Goal: Task Accomplishment & Management: Manage account settings

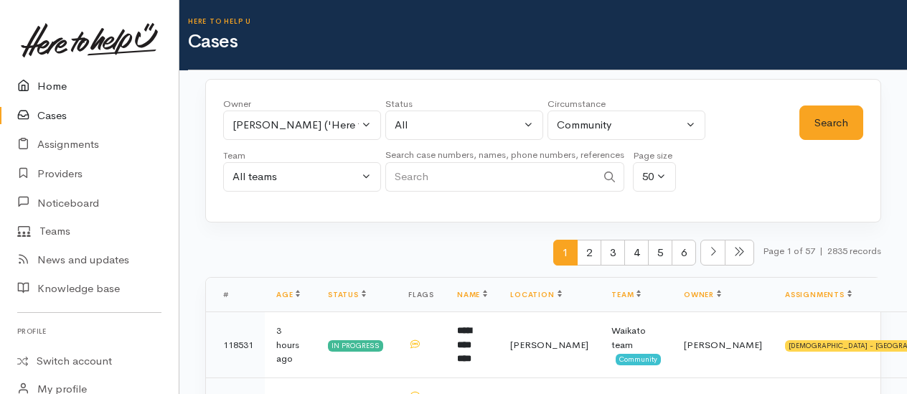
scroll to position [1795, 0]
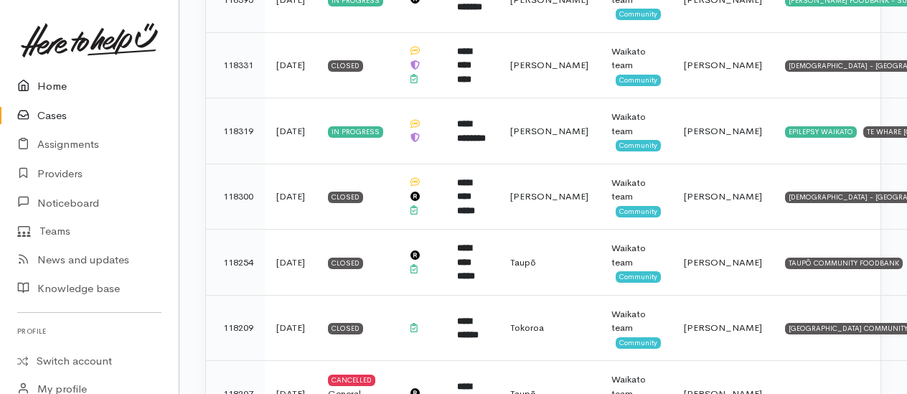
click at [55, 84] on link "Home" at bounding box center [89, 86] width 179 height 29
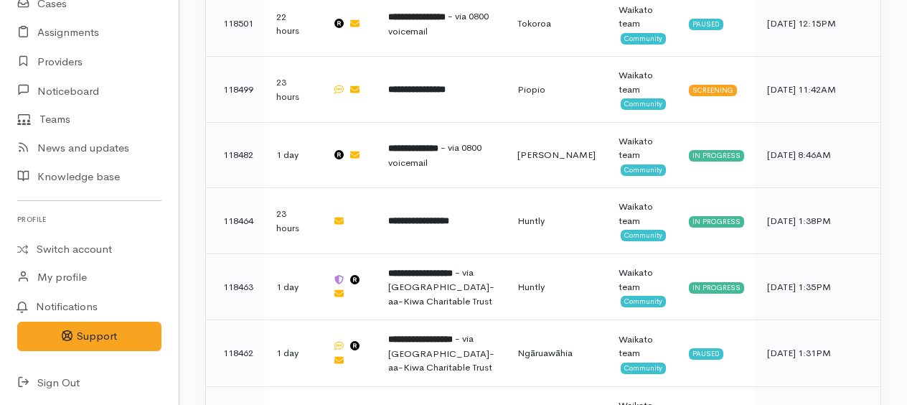
scroll to position [1436, 0]
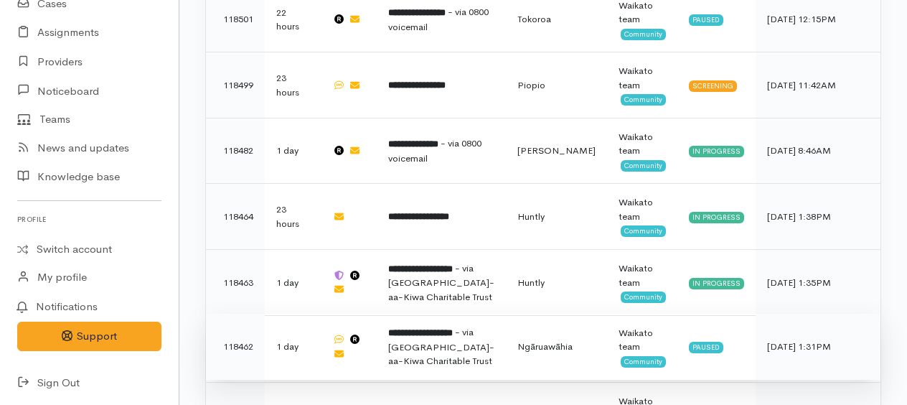
click at [439, 330] on td "**********" at bounding box center [441, 347] width 129 height 67
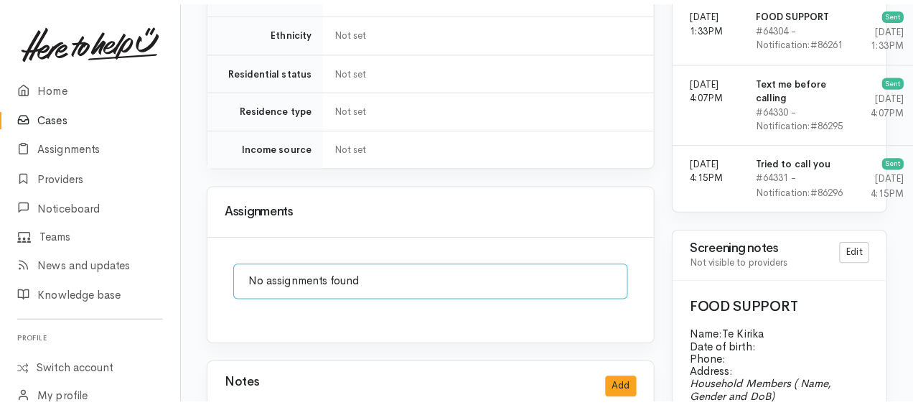
scroll to position [1292, 0]
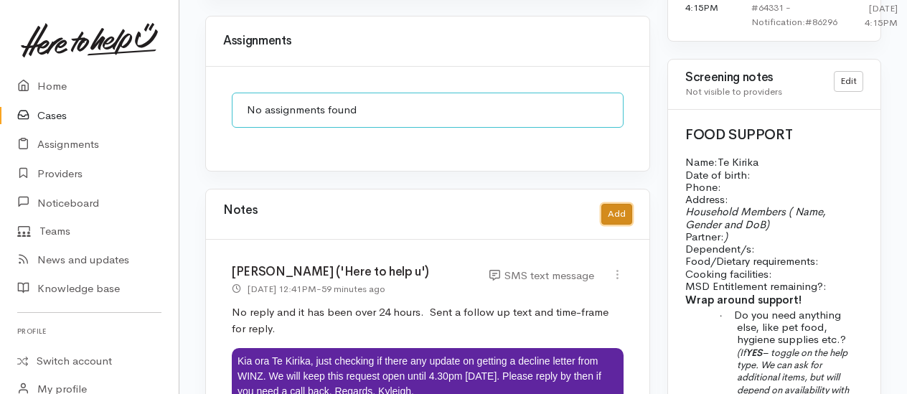
click at [614, 204] on button "Add" at bounding box center [617, 214] width 31 height 21
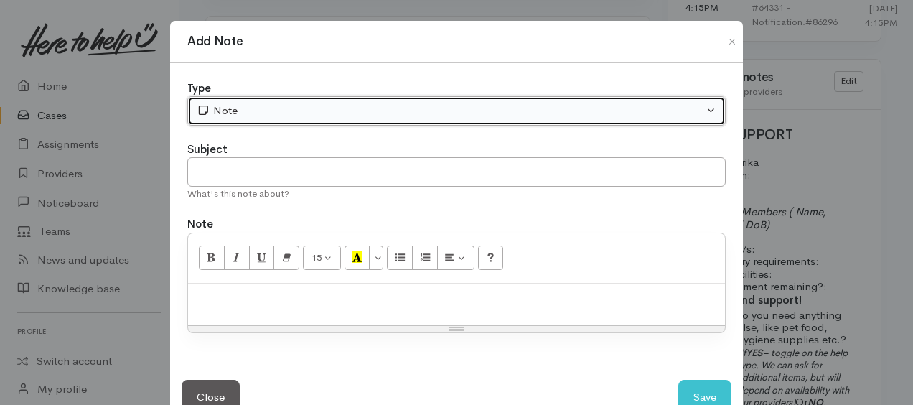
click at [301, 98] on button "Note" at bounding box center [456, 110] width 538 height 29
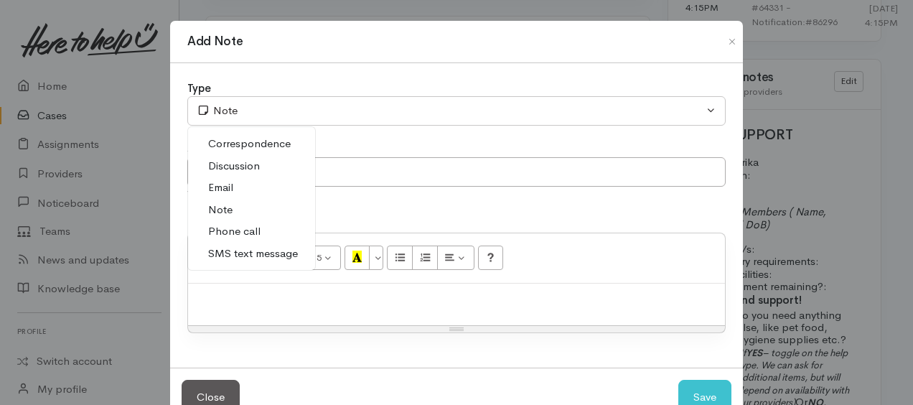
click at [233, 139] on span "Correspondence" at bounding box center [249, 144] width 83 height 17
select select "6"
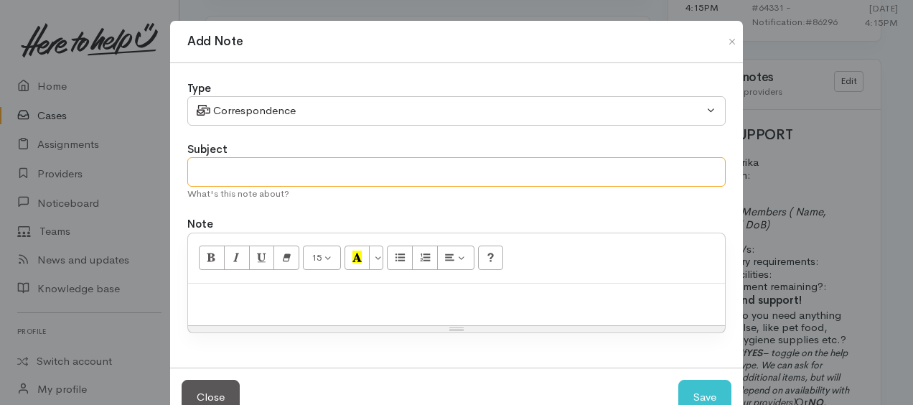
click at [253, 161] on input "text" at bounding box center [456, 171] width 538 height 29
type input "further text reply"
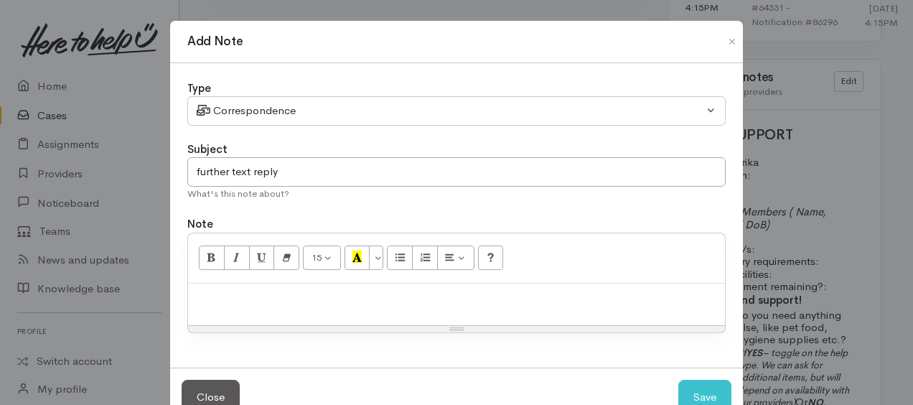
click at [255, 299] on p at bounding box center [456, 299] width 523 height 17
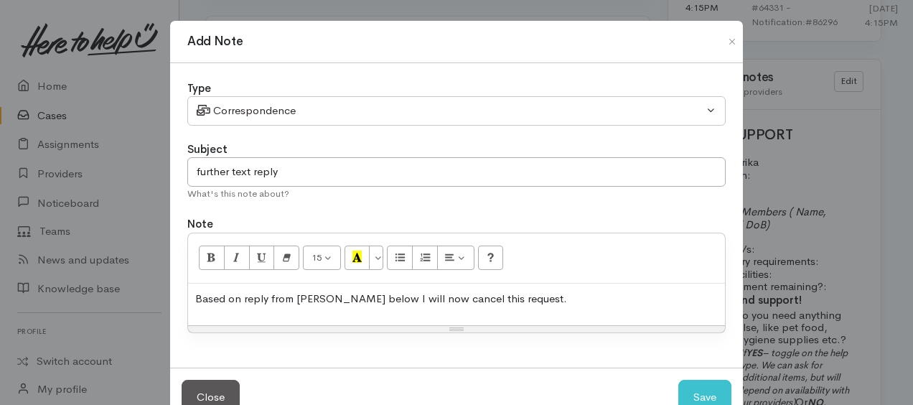
click at [533, 291] on p "Based on reply from Te Kirika below I will now cancel this request." at bounding box center [456, 299] width 523 height 17
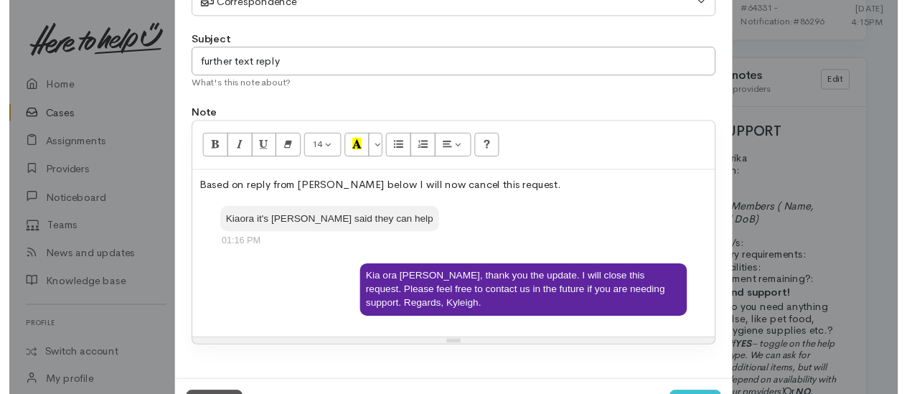
scroll to position [163, 0]
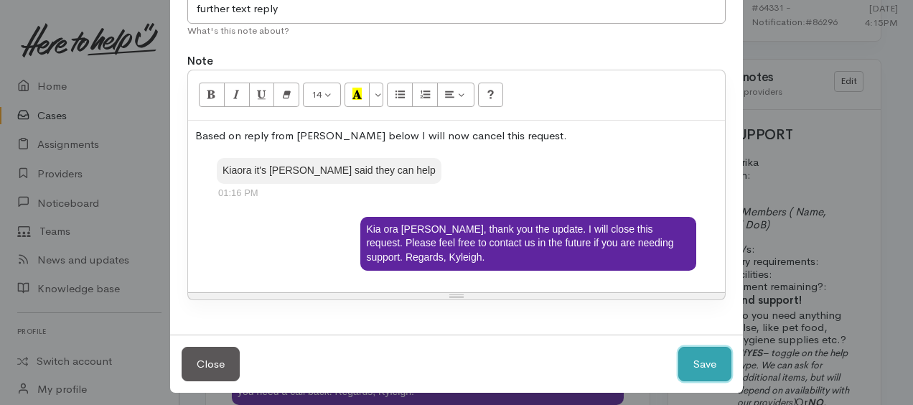
click at [711, 362] on button "Save" at bounding box center [704, 364] width 53 height 35
select select "1"
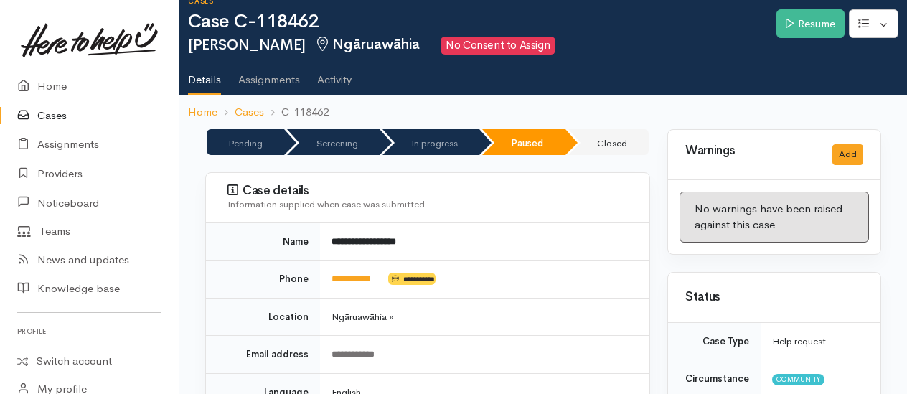
scroll to position [0, 0]
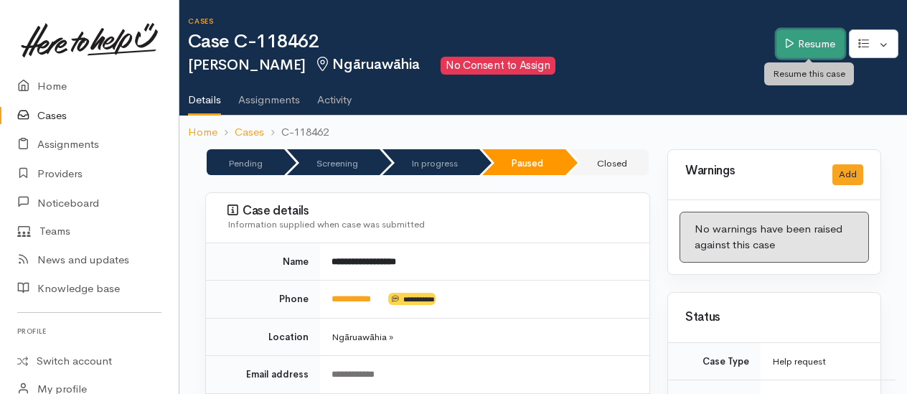
click at [793, 44] on link "Resume" at bounding box center [811, 43] width 68 height 29
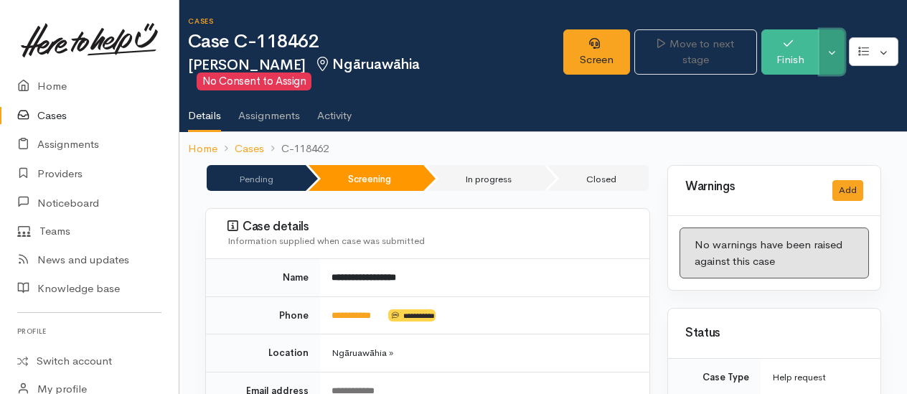
click at [834, 62] on button "Toggle Dropdown" at bounding box center [832, 51] width 25 height 45
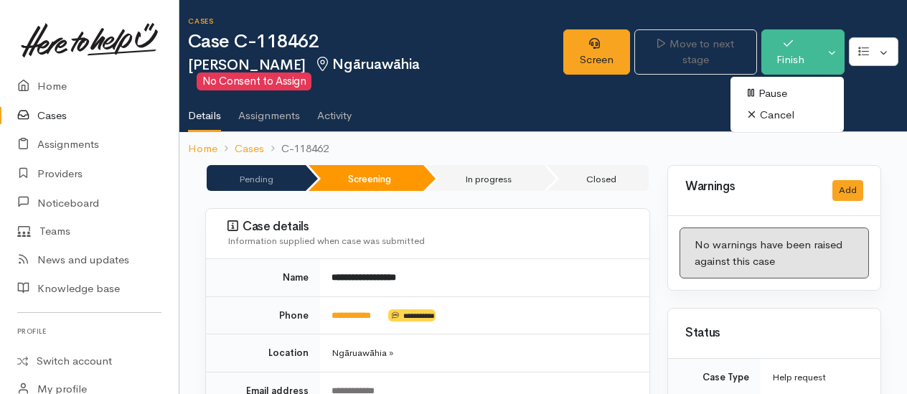
click at [775, 111] on link "Cancel" at bounding box center [787, 115] width 113 height 22
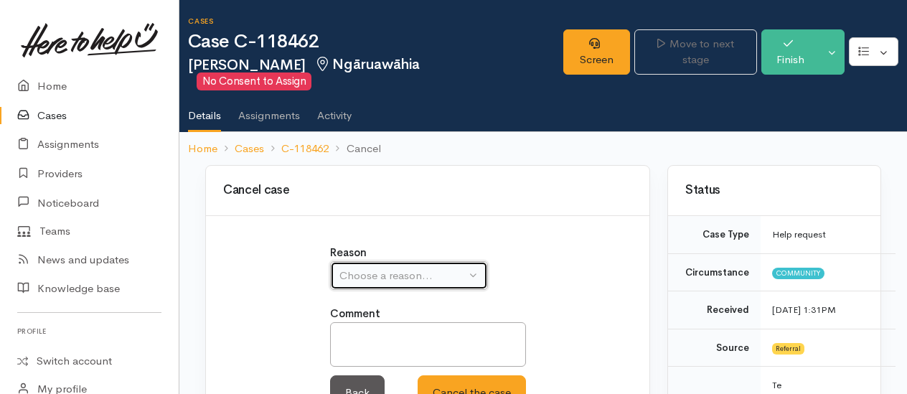
click at [379, 277] on div "Choose a reason..." at bounding box center [403, 276] width 126 height 17
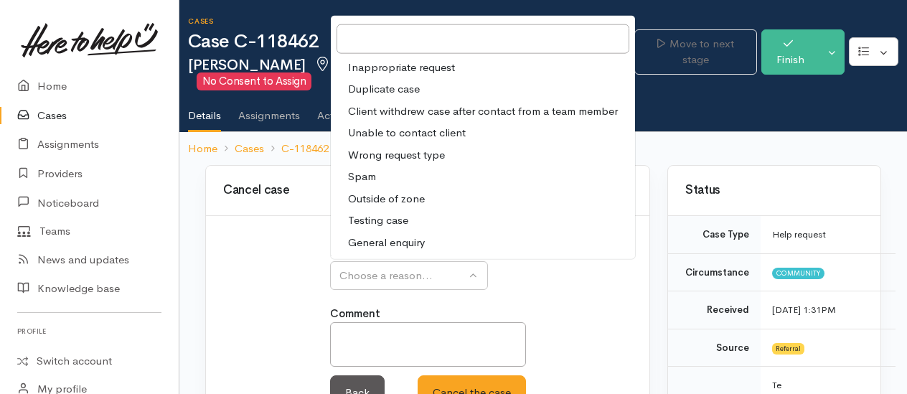
click at [400, 113] on span "Client withdrew case after contact from a team member" at bounding box center [483, 111] width 270 height 17
select select "3"
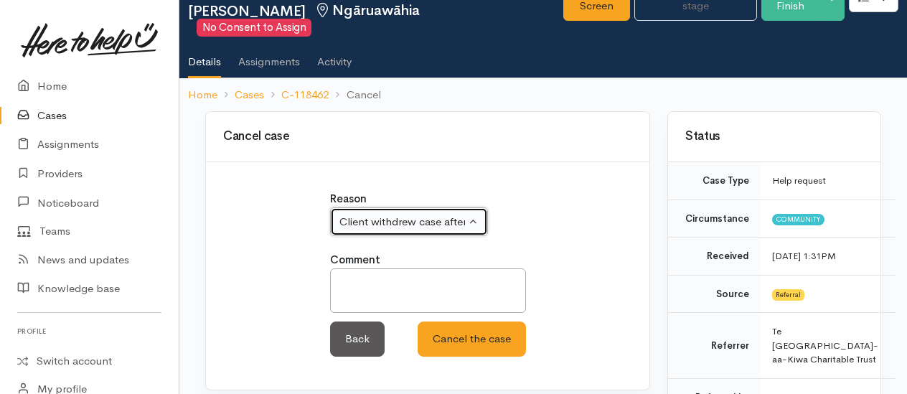
scroll to position [215, 0]
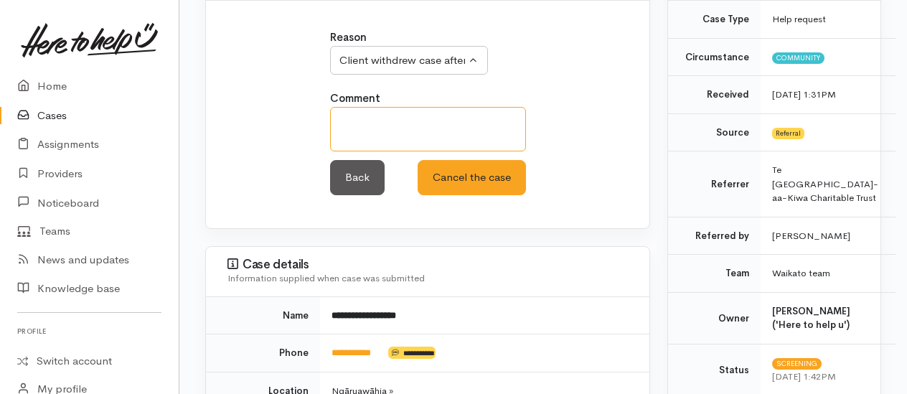
click at [384, 131] on textarea at bounding box center [428, 129] width 196 height 45
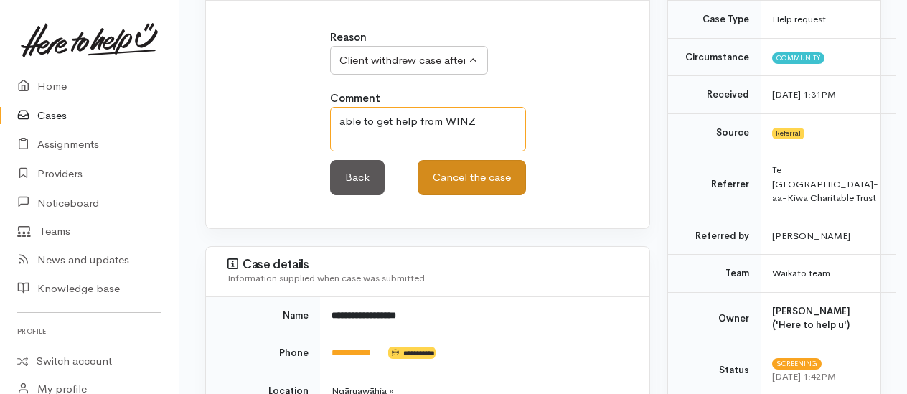
type textarea "able to get help from WINZ"
click at [463, 182] on button "Cancel the case" at bounding box center [472, 177] width 108 height 35
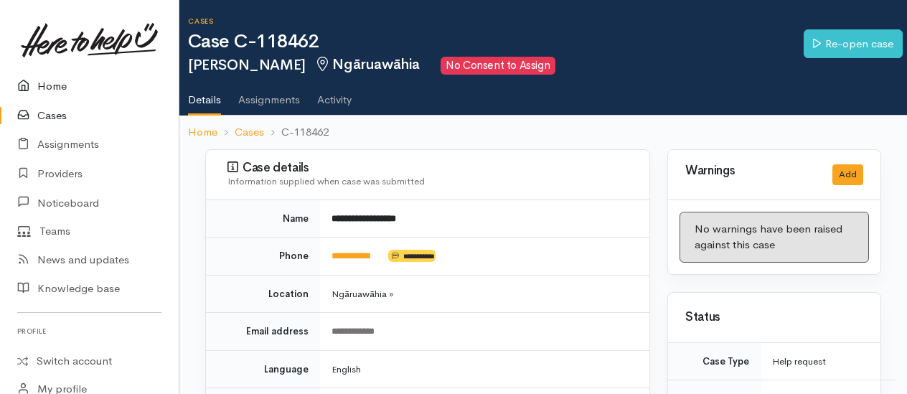
click at [53, 85] on link "Home" at bounding box center [89, 86] width 179 height 29
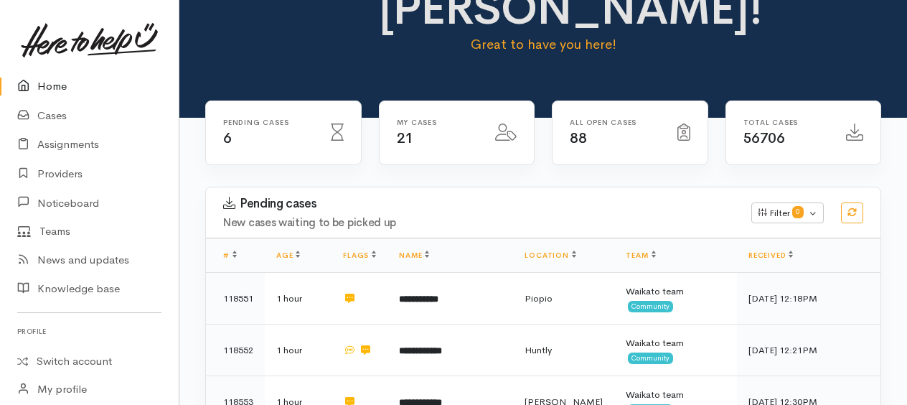
scroll to position [144, 0]
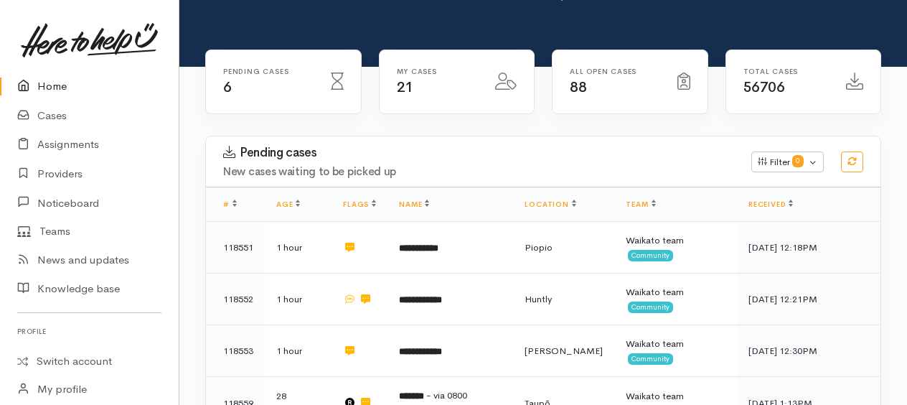
click at [55, 84] on link "Home" at bounding box center [89, 86] width 179 height 29
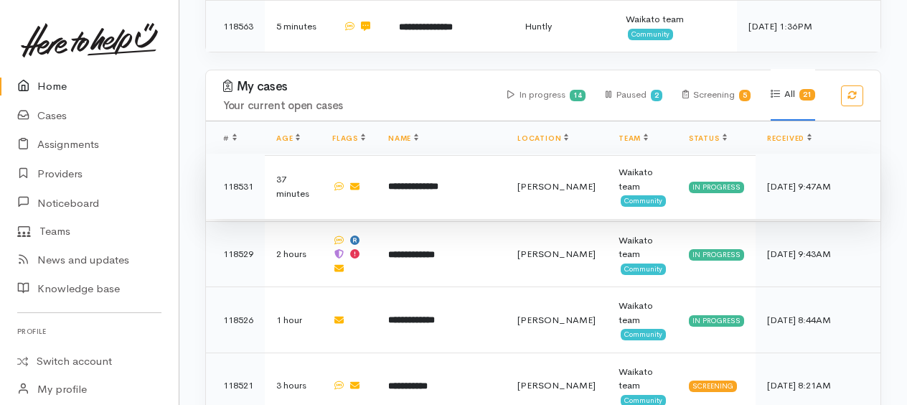
scroll to position [646, 0]
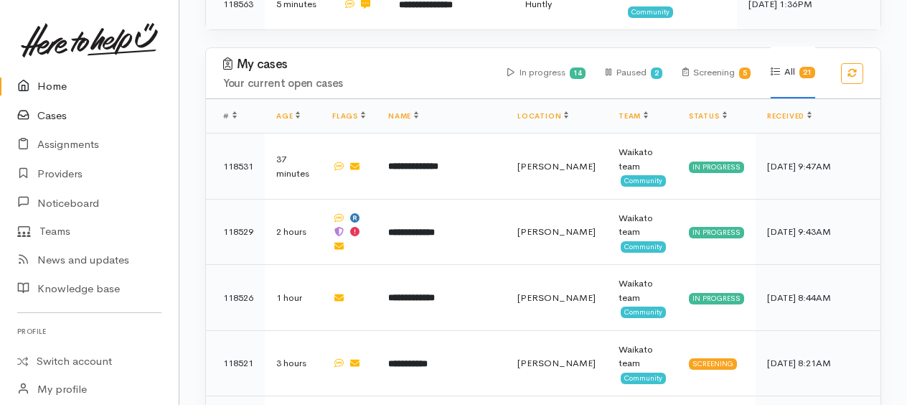
click at [47, 116] on link "Cases" at bounding box center [89, 115] width 179 height 29
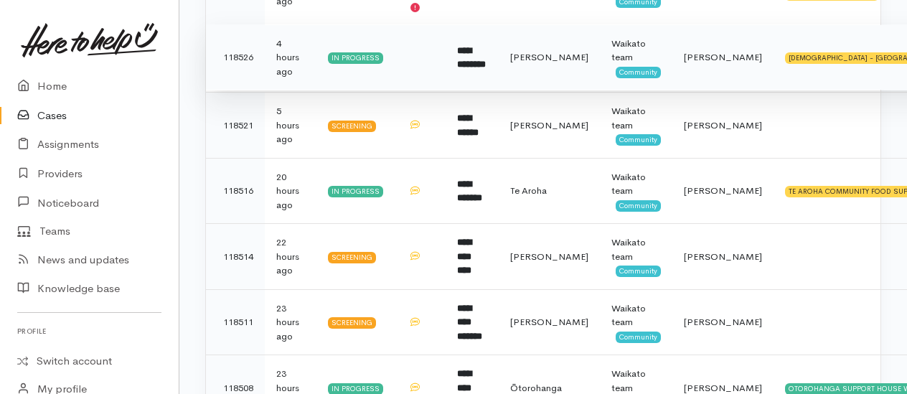
scroll to position [502, 0]
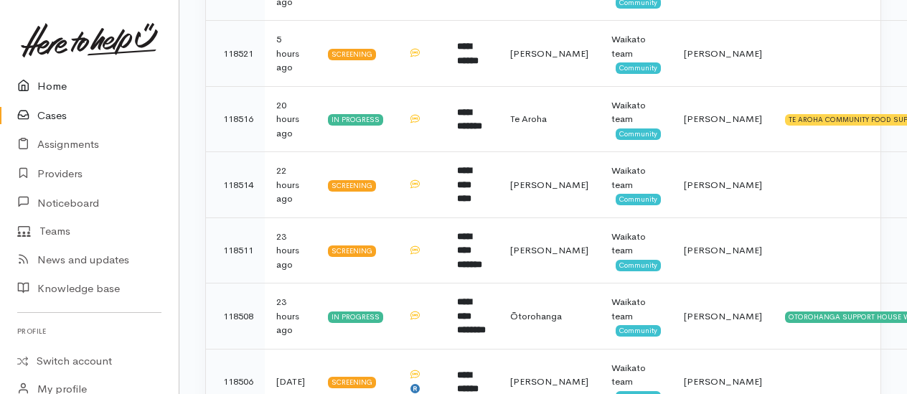
click at [54, 86] on link "Home" at bounding box center [89, 86] width 179 height 29
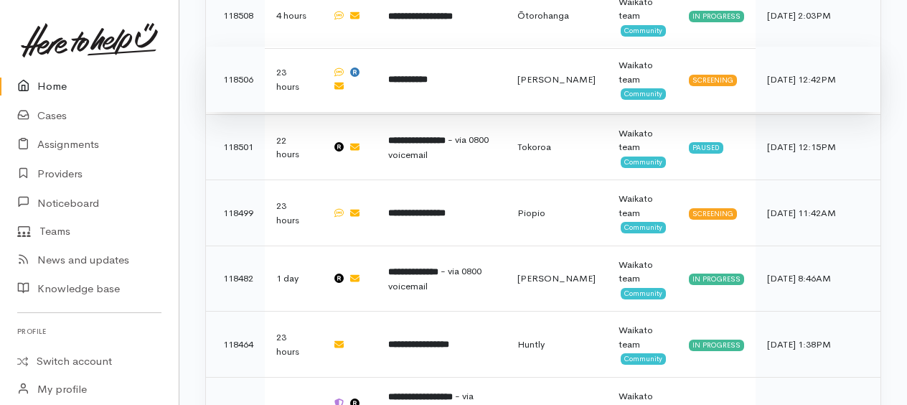
scroll to position [1262, 0]
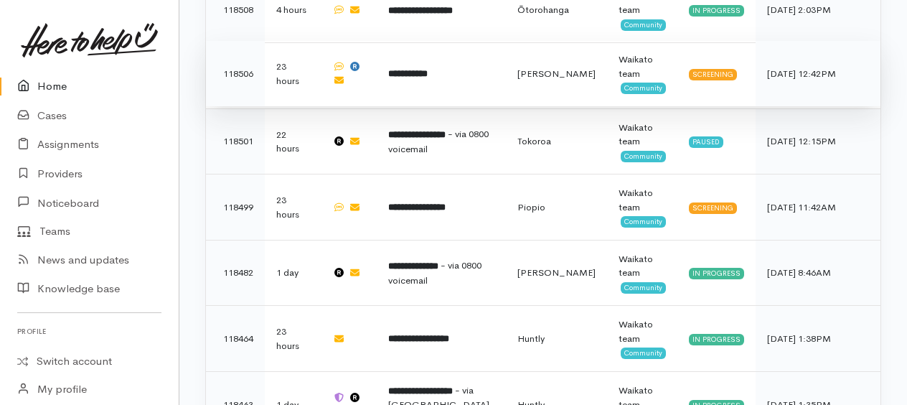
click at [422, 69] on b "**********" at bounding box center [407, 73] width 39 height 9
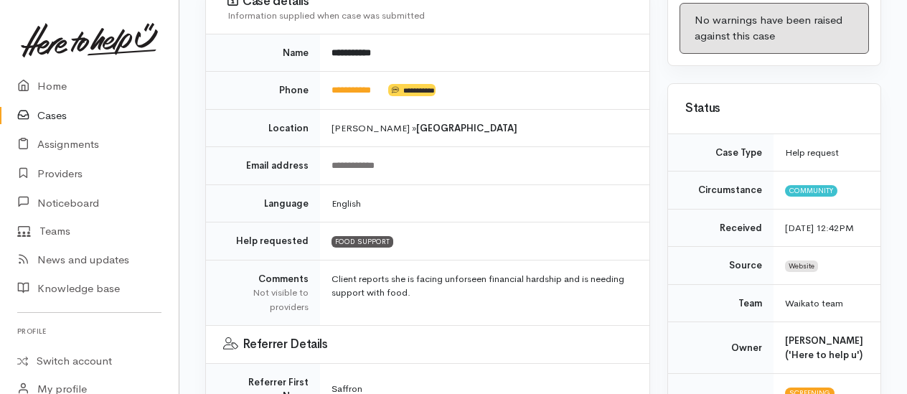
scroll to position [215, 0]
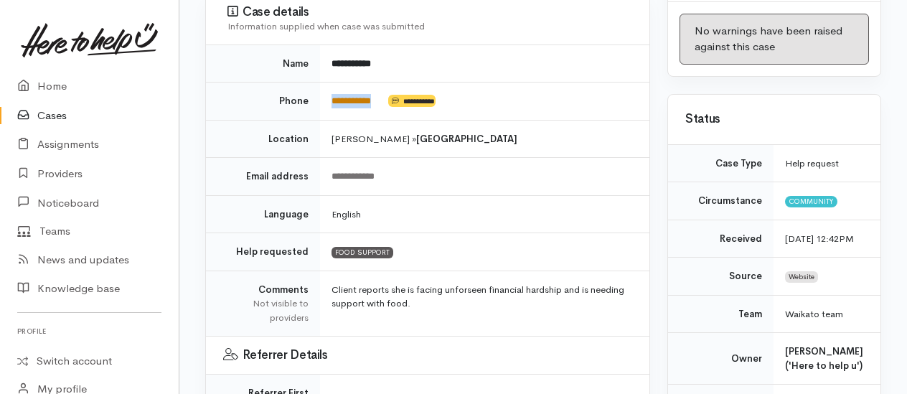
drag, startPoint x: 386, startPoint y: 95, endPoint x: 332, endPoint y: 100, distance: 54.8
click at [332, 100] on td "**********" at bounding box center [484, 102] width 329 height 38
copy td "**********"
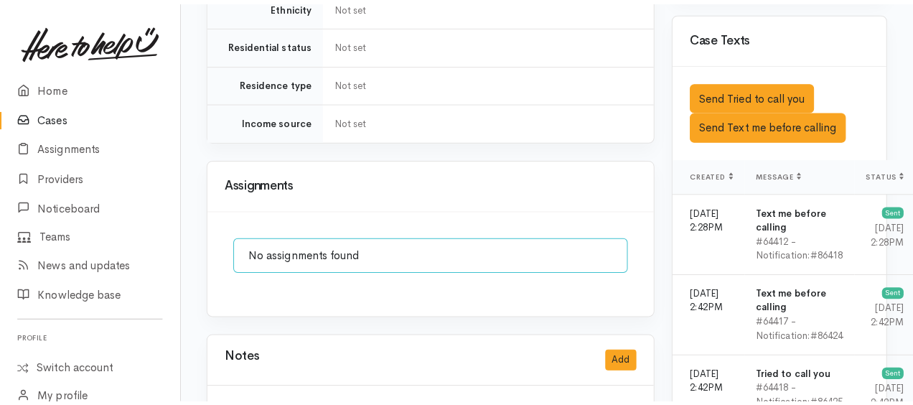
scroll to position [1248, 0]
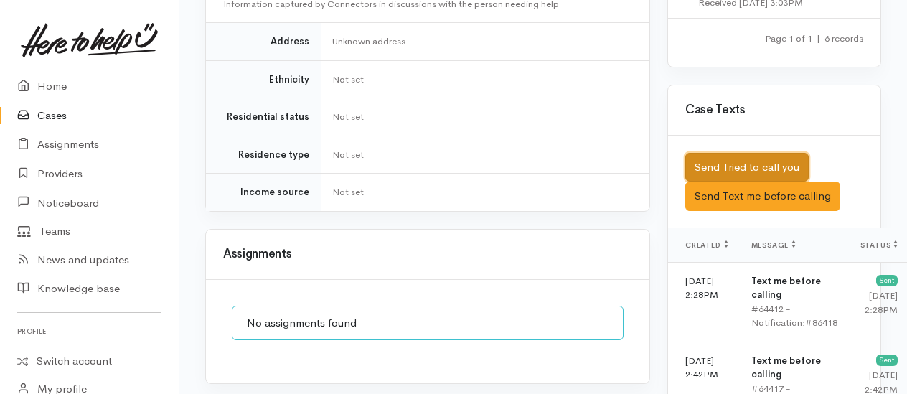
click at [718, 153] on button "Send Tried to call you" at bounding box center [747, 167] width 123 height 29
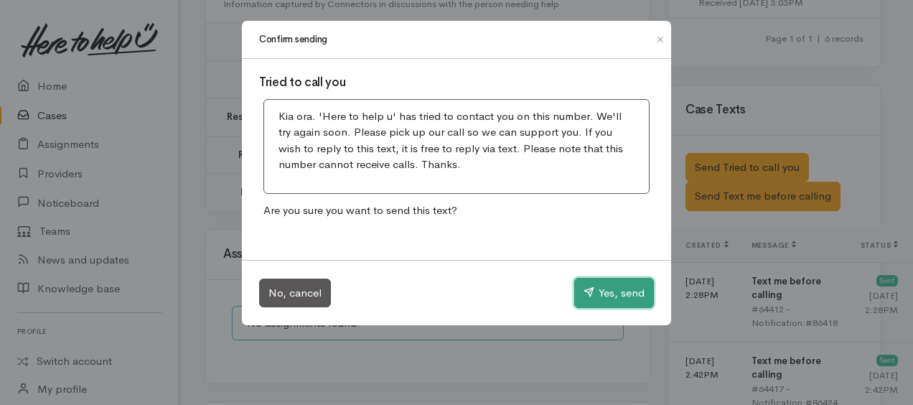
click at [606, 296] on button "Yes, send" at bounding box center [614, 293] width 80 height 30
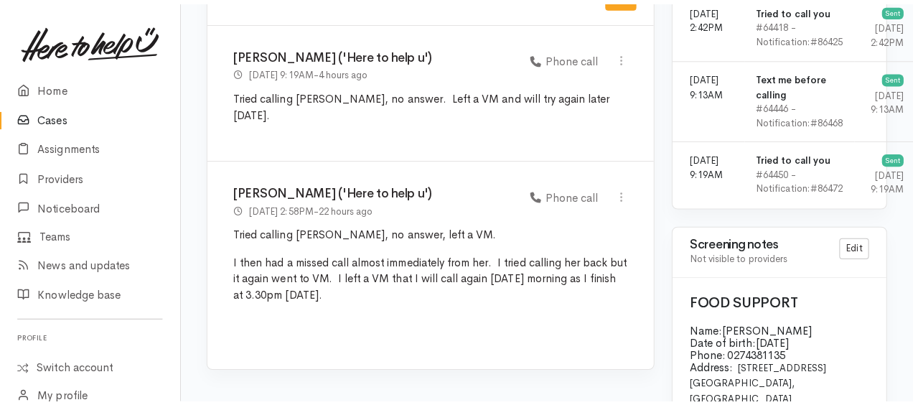
scroll to position [1464, 0]
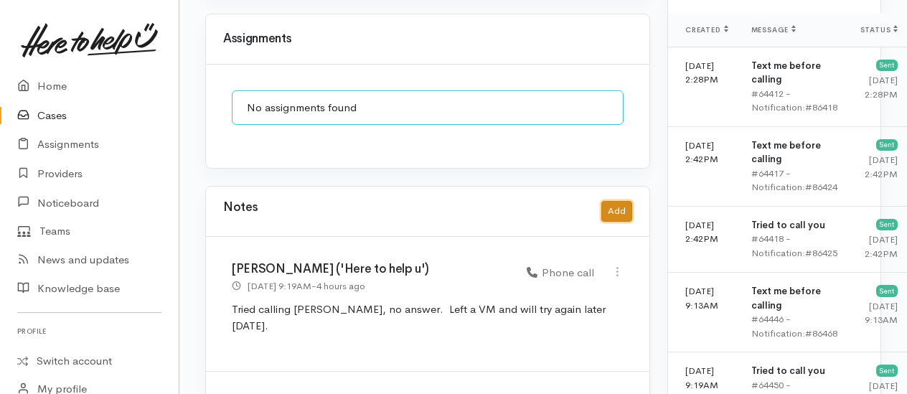
click at [614, 201] on button "Add" at bounding box center [617, 211] width 31 height 21
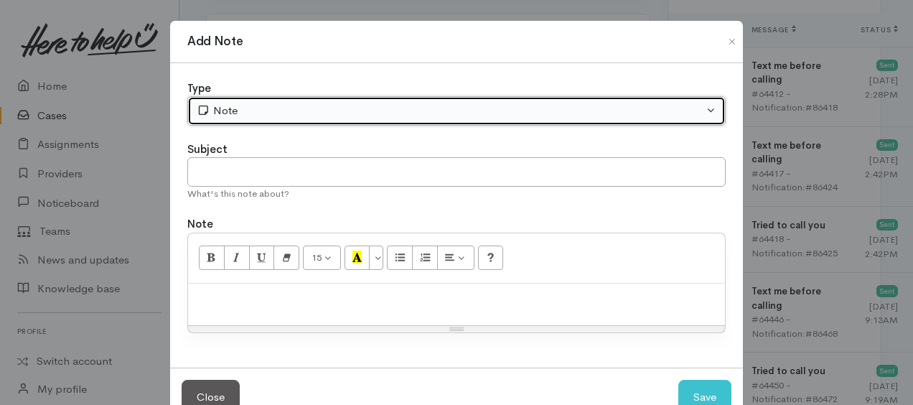
click at [375, 117] on div "Note" at bounding box center [450, 111] width 507 height 17
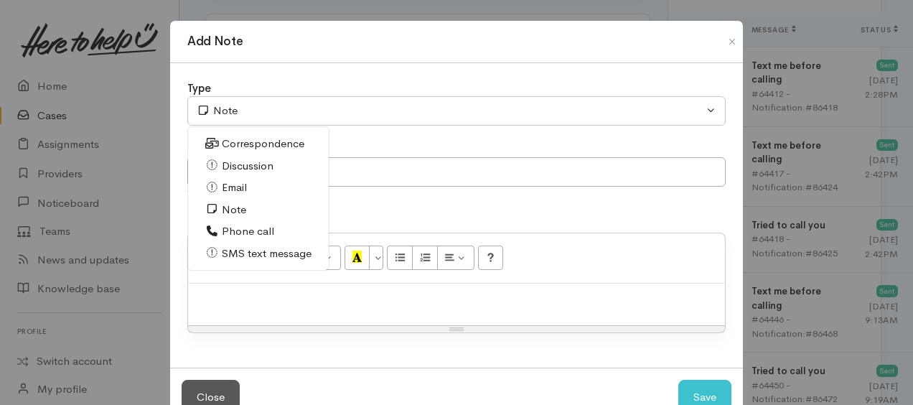
click at [233, 228] on span "Phone call" at bounding box center [248, 231] width 52 height 17
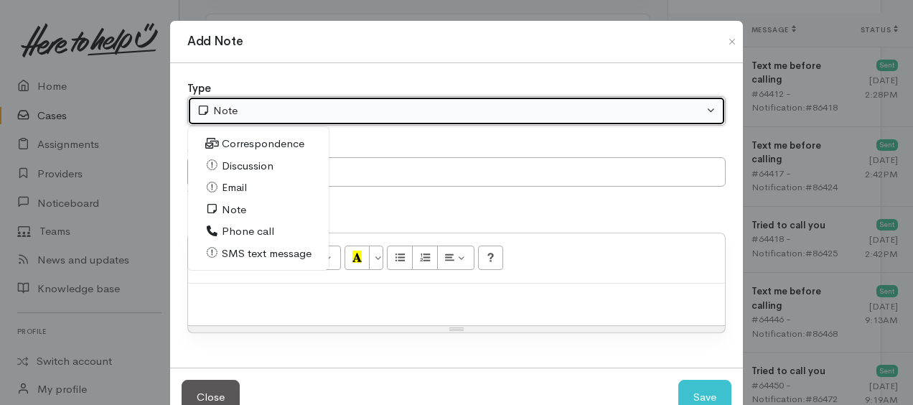
select select "3"
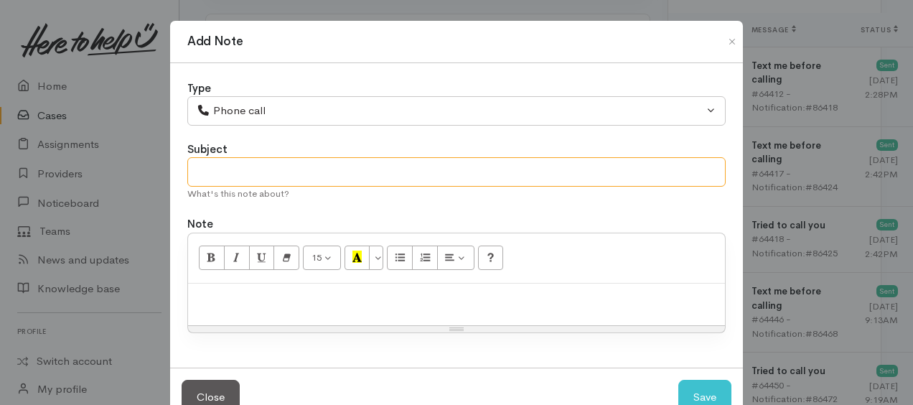
click at [241, 177] on input "text" at bounding box center [456, 171] width 538 height 29
type input "3rd attempt"
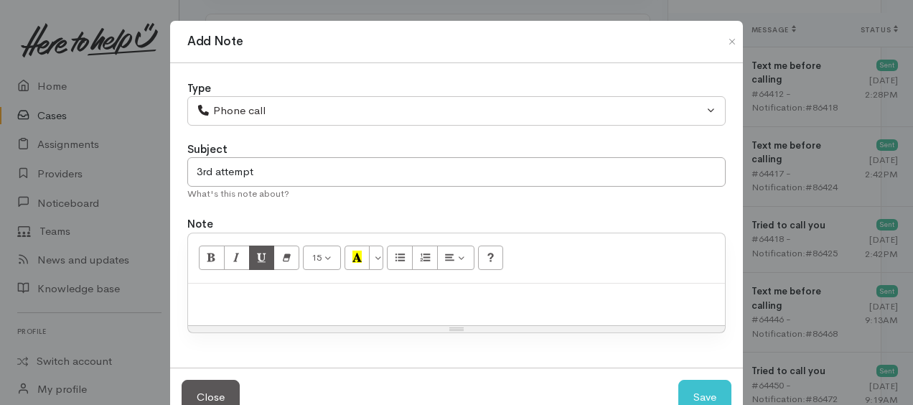
click at [259, 284] on div at bounding box center [456, 305] width 537 height 42
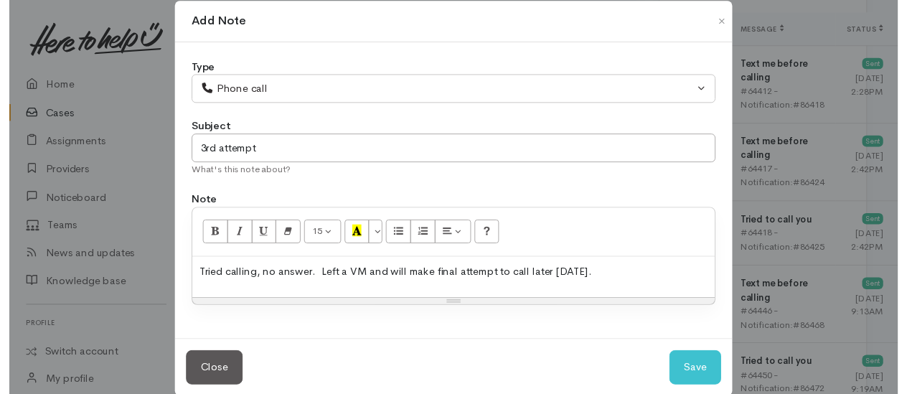
scroll to position [39, 0]
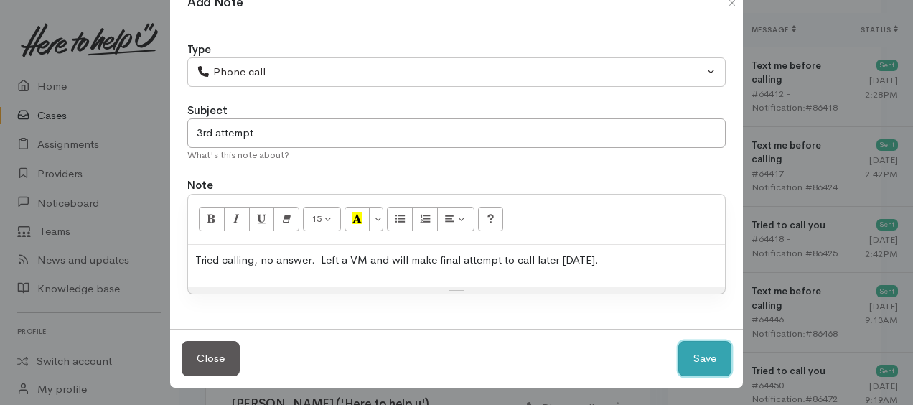
click at [685, 350] on button "Save" at bounding box center [704, 358] width 53 height 35
select select "1"
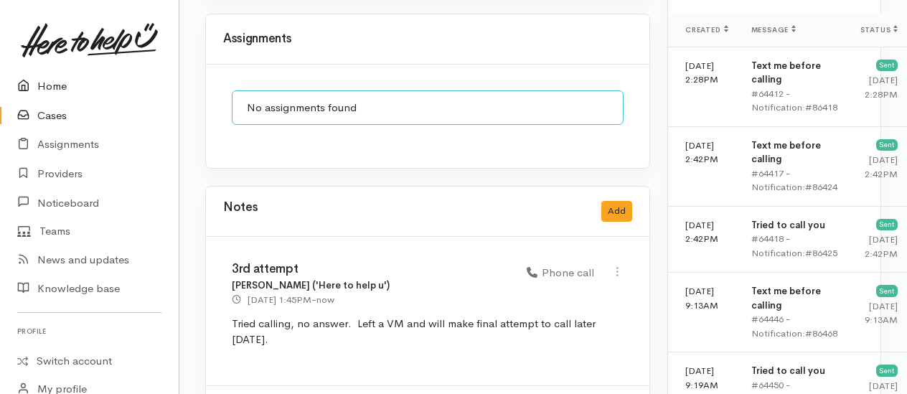
click at [60, 83] on link "Home" at bounding box center [89, 86] width 179 height 29
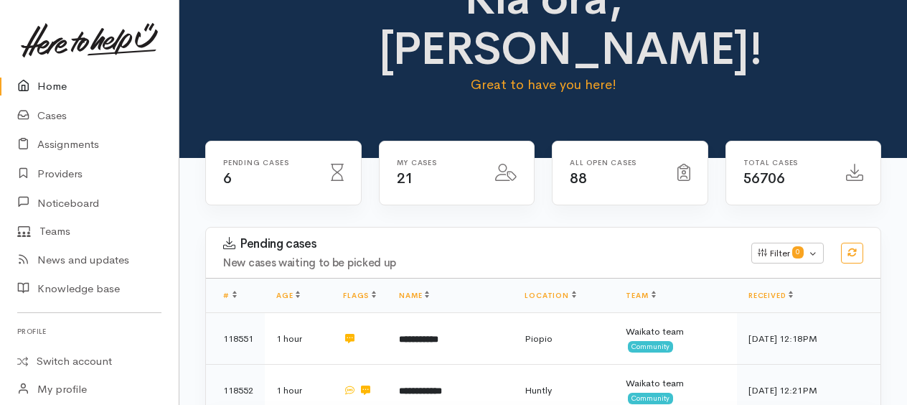
scroll to position [144, 0]
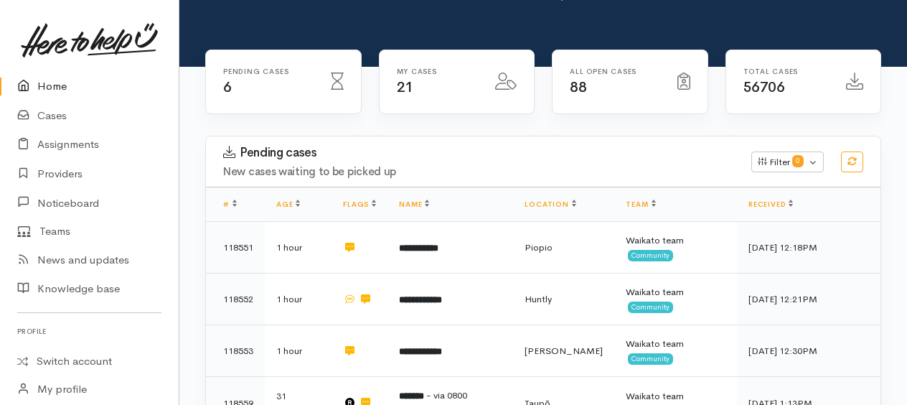
click at [49, 82] on link "Home" at bounding box center [89, 86] width 179 height 29
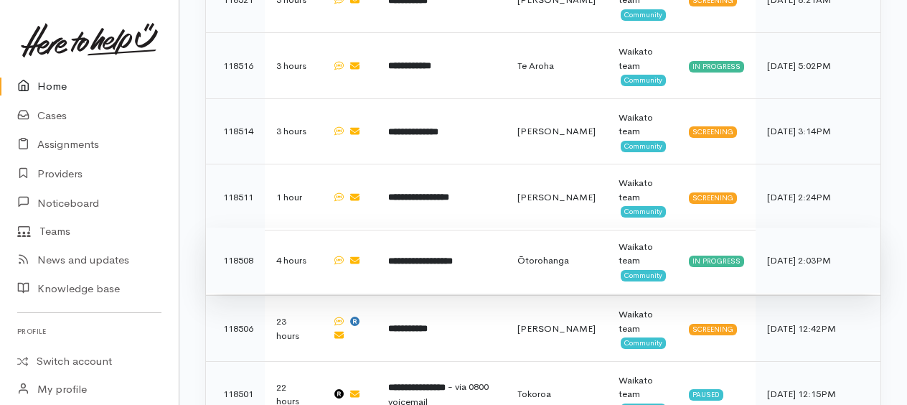
scroll to position [937, 0]
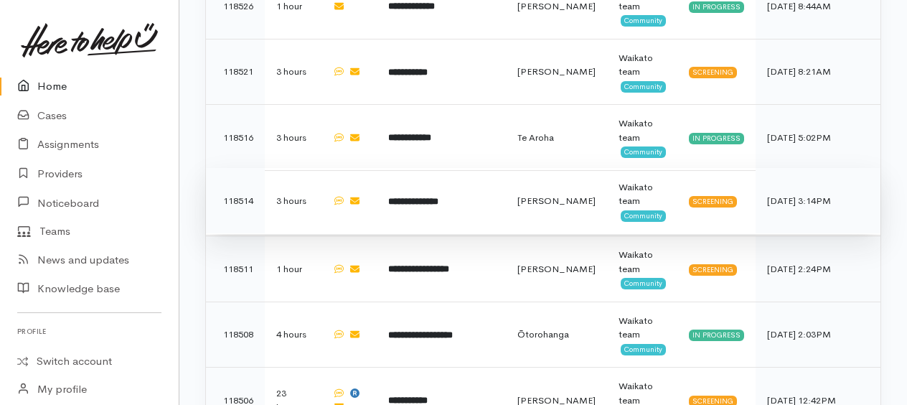
click at [432, 199] on b "**********" at bounding box center [413, 201] width 50 height 9
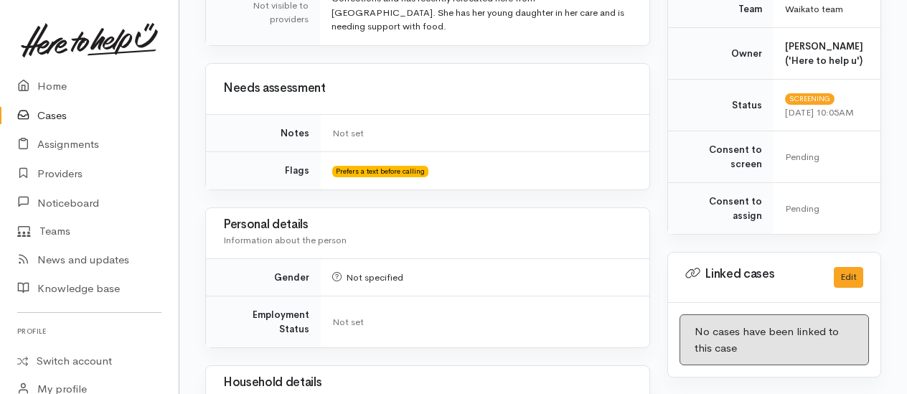
scroll to position [790, 0]
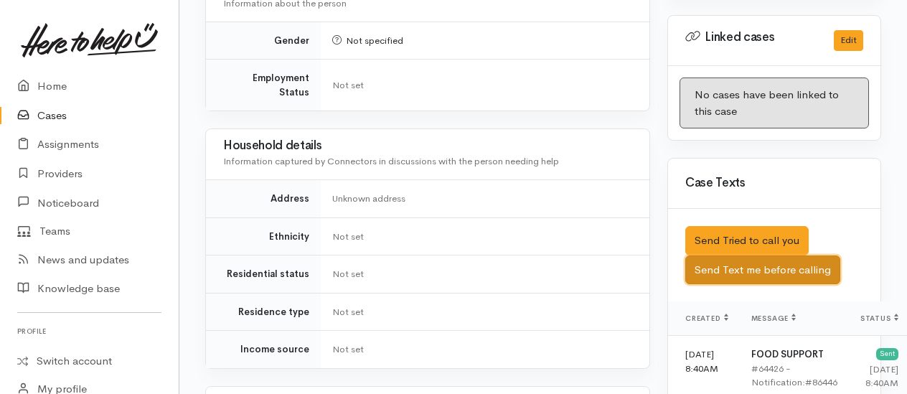
click at [747, 256] on button "Send Text me before calling" at bounding box center [763, 270] width 155 height 29
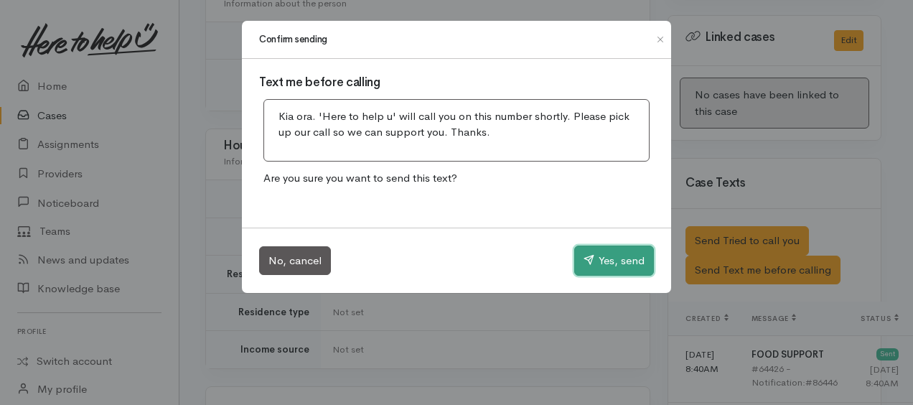
click at [603, 260] on button "Yes, send" at bounding box center [614, 260] width 80 height 30
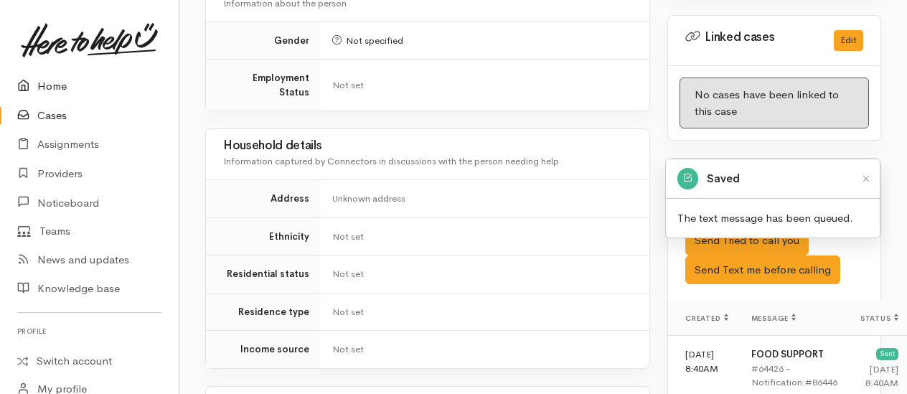
drag, startPoint x: 54, startPoint y: 84, endPoint x: 40, endPoint y: 88, distance: 14.3
click at [54, 84] on link "Home" at bounding box center [89, 86] width 179 height 29
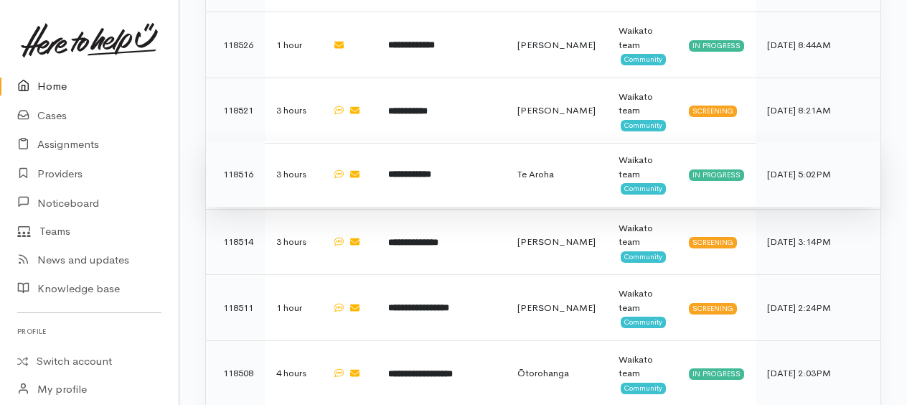
scroll to position [933, 0]
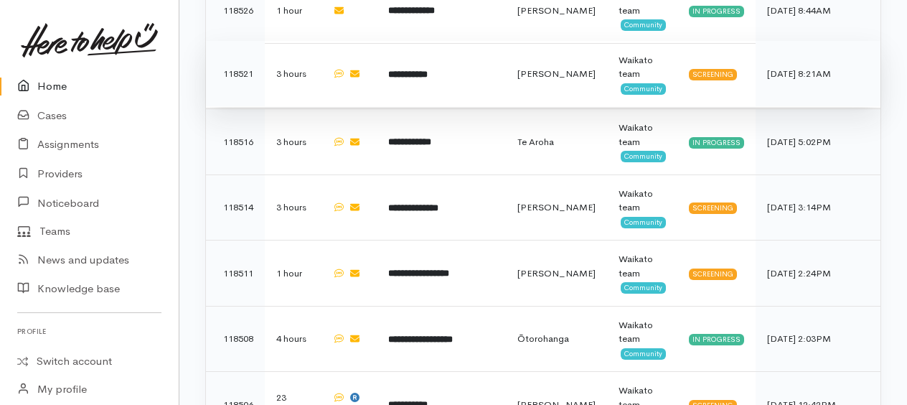
click at [418, 70] on b "**********" at bounding box center [407, 74] width 39 height 9
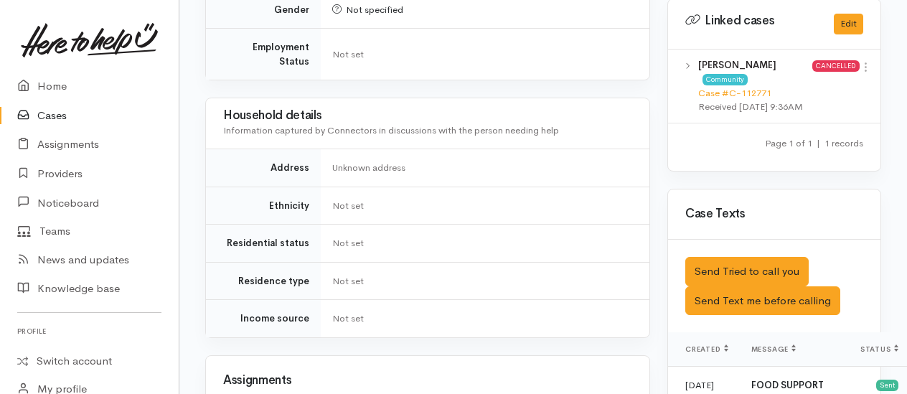
scroll to position [933, 0]
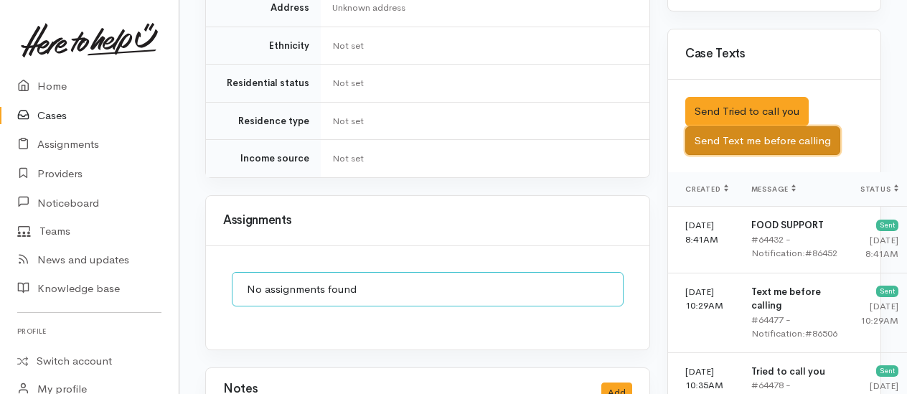
click at [718, 153] on button "Send Text me before calling" at bounding box center [763, 140] width 155 height 29
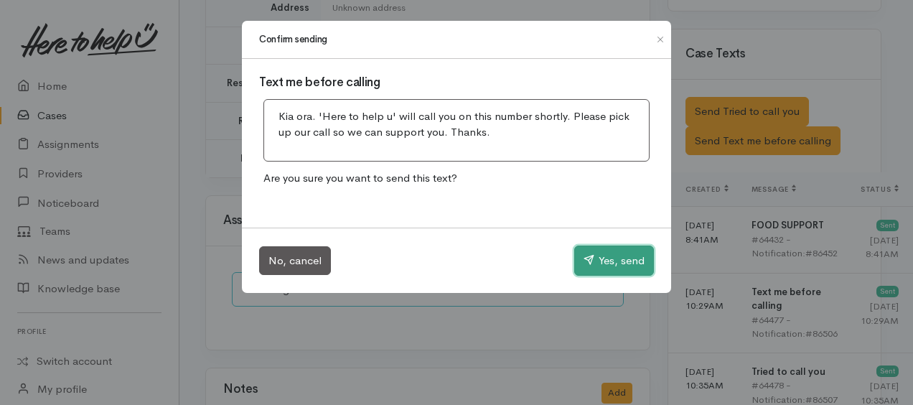
click at [609, 250] on button "Yes, send" at bounding box center [614, 260] width 80 height 30
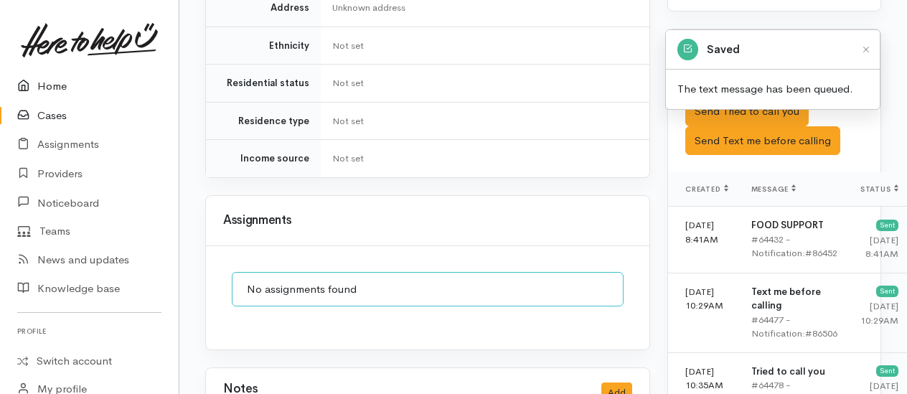
click at [42, 83] on link "Home" at bounding box center [89, 86] width 179 height 29
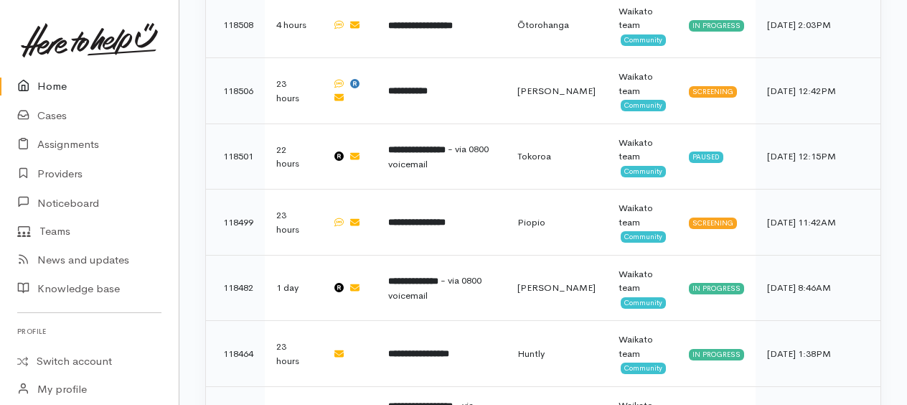
scroll to position [1225, 0]
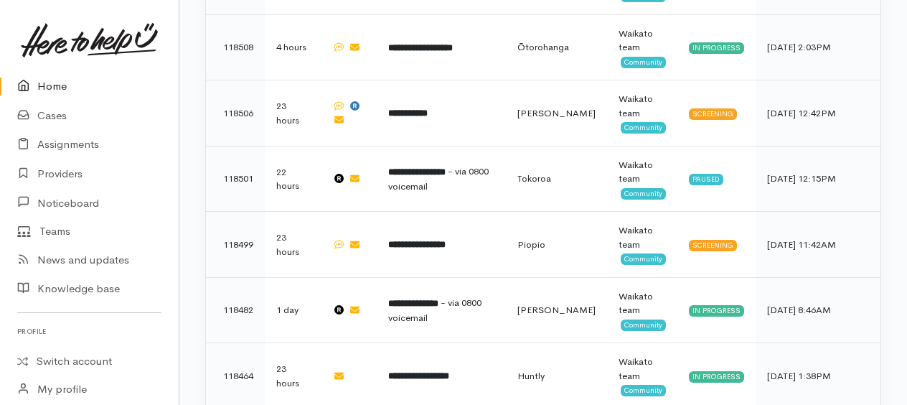
click at [58, 89] on link "Home" at bounding box center [89, 86] width 179 height 29
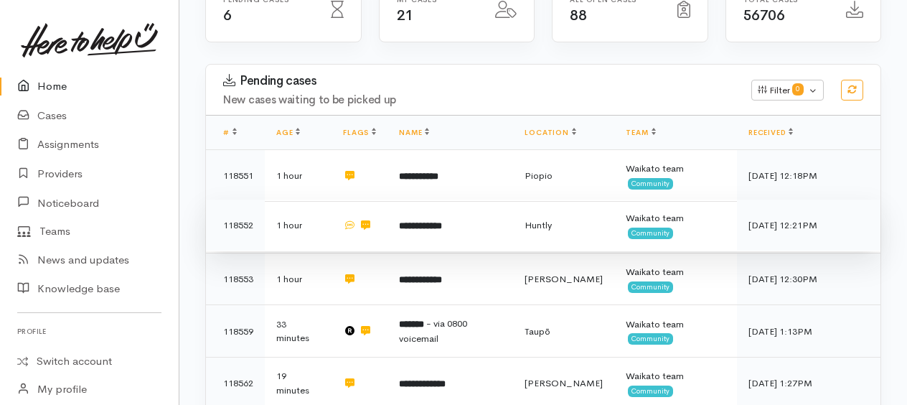
scroll to position [359, 0]
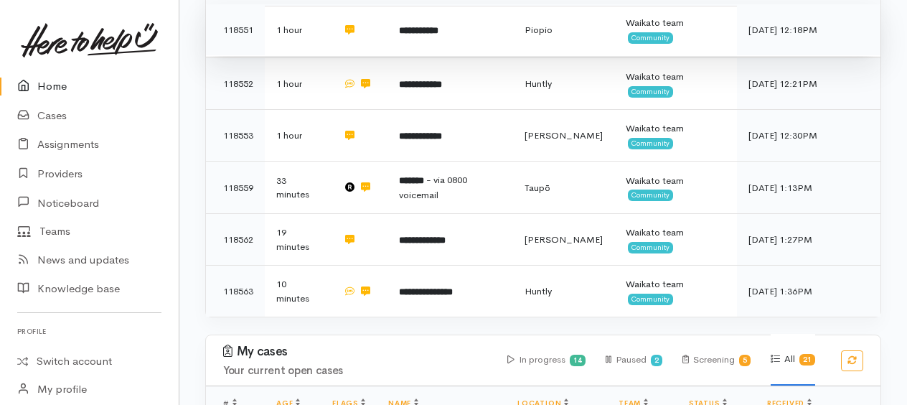
click at [406, 29] on b "**********" at bounding box center [418, 30] width 39 height 9
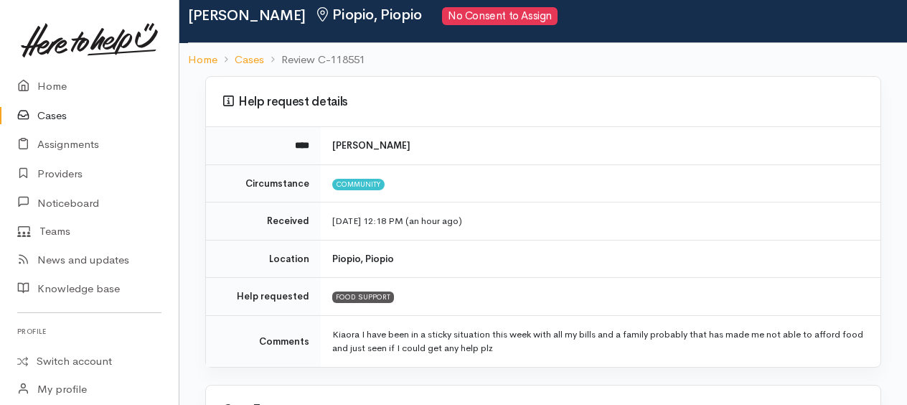
scroll to position [72, 0]
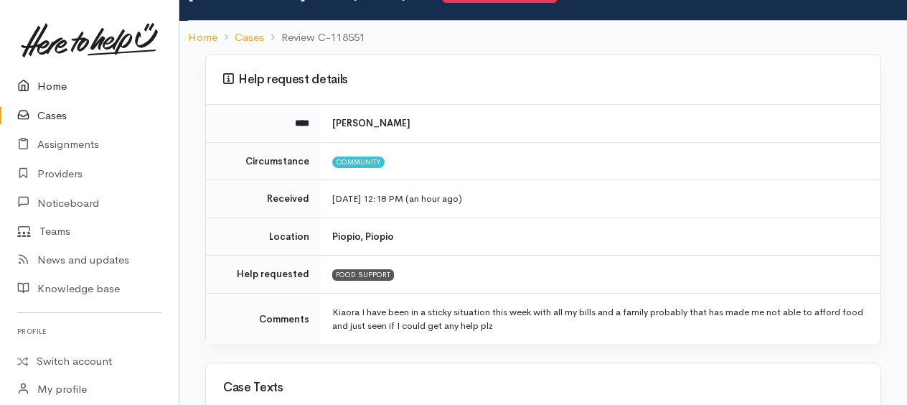
click at [56, 84] on link "Home" at bounding box center [89, 86] width 179 height 29
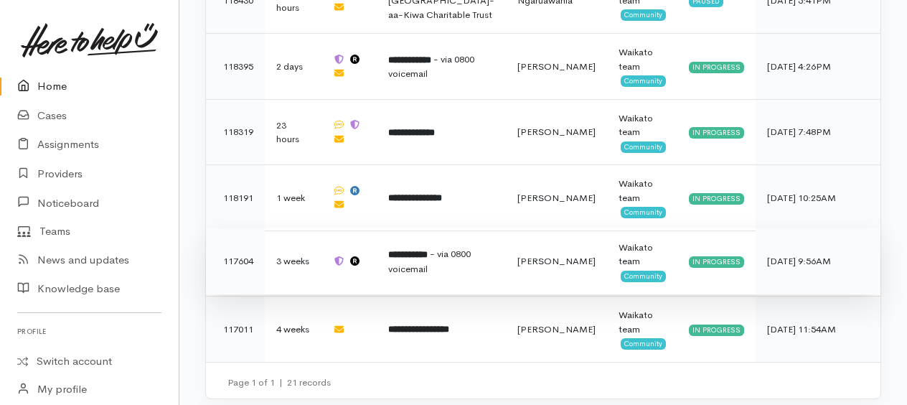
scroll to position [1799, 0]
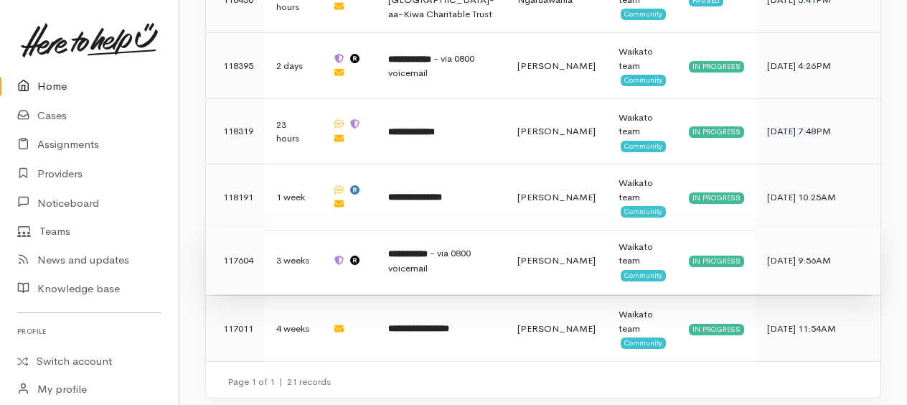
click at [428, 249] on b "**********" at bounding box center [407, 253] width 39 height 9
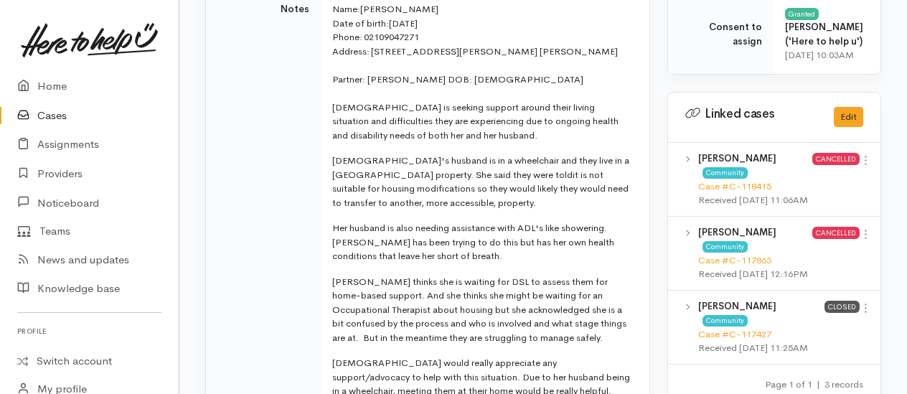
scroll to position [691, 0]
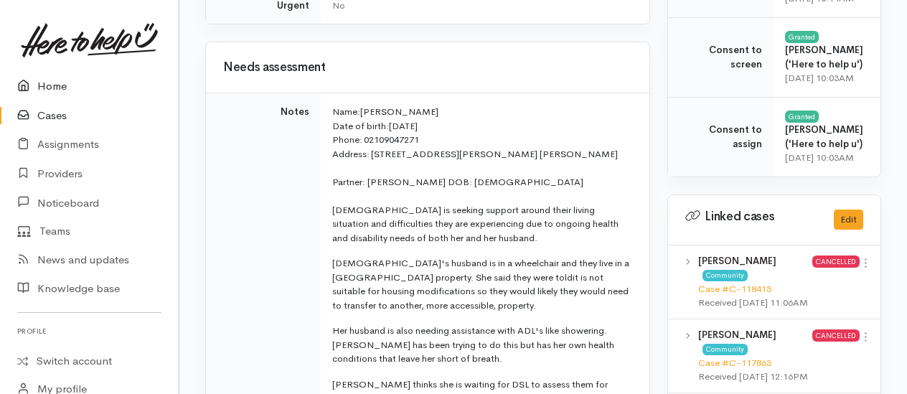
click at [56, 86] on link "Home" at bounding box center [89, 86] width 179 height 29
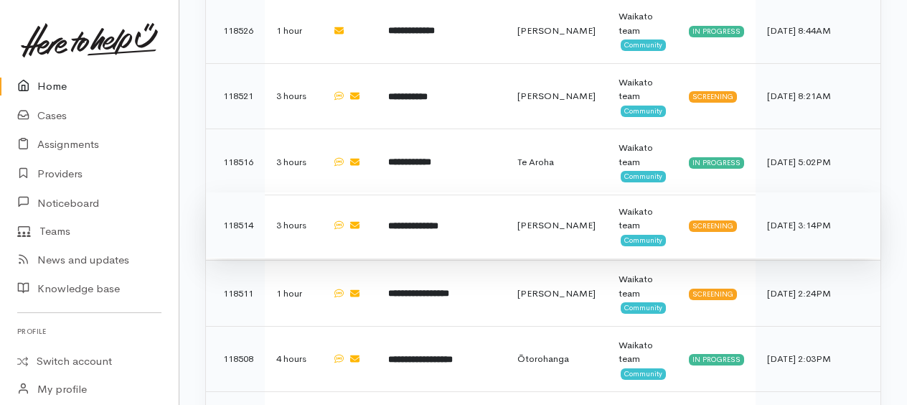
scroll to position [933, 0]
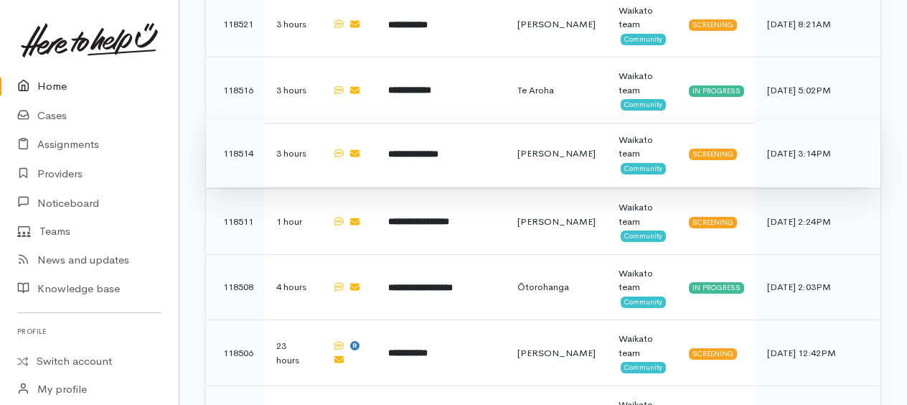
click at [432, 149] on b "**********" at bounding box center [413, 153] width 50 height 9
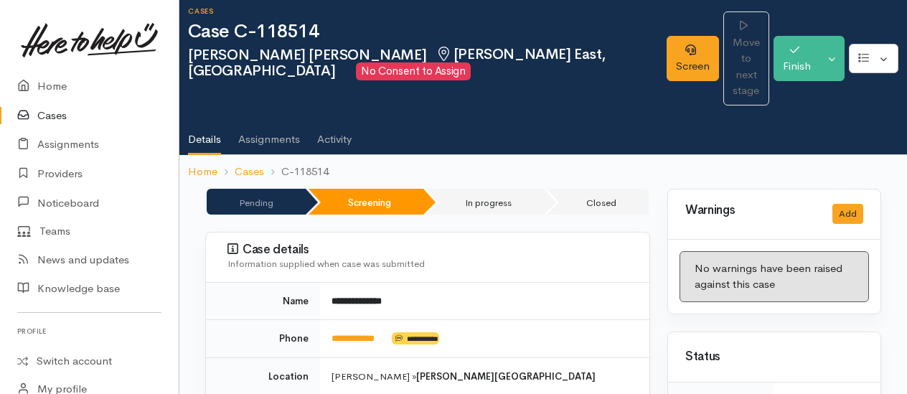
scroll to position [144, 0]
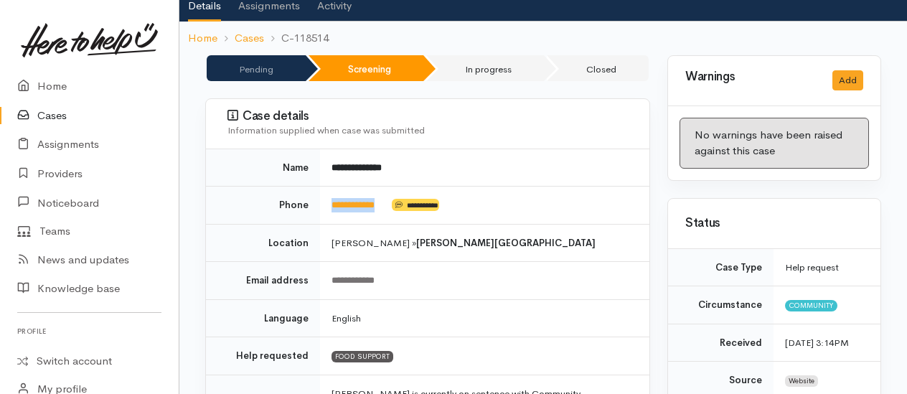
drag, startPoint x: 401, startPoint y: 165, endPoint x: 330, endPoint y: 165, distance: 70.3
click at [330, 187] on td "**********" at bounding box center [484, 206] width 329 height 38
copy td "**********"
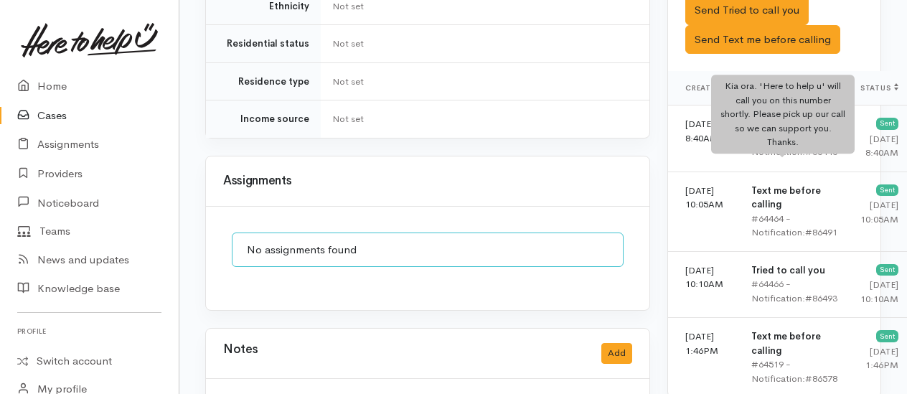
scroll to position [933, 0]
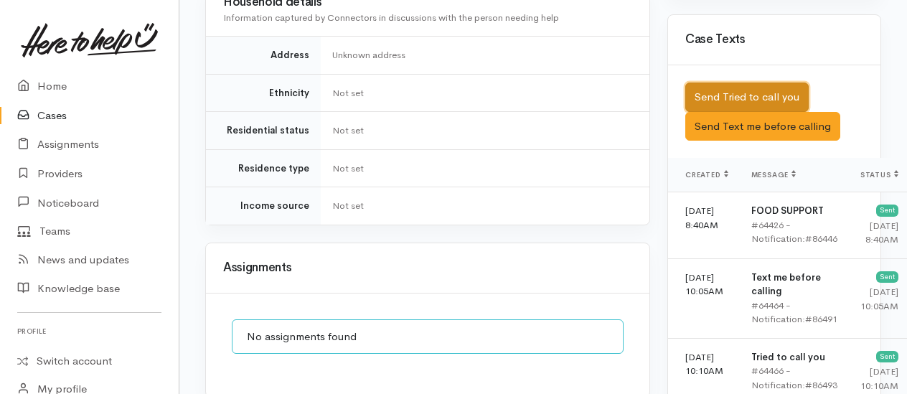
click at [747, 83] on button "Send Tried to call you" at bounding box center [747, 97] width 123 height 29
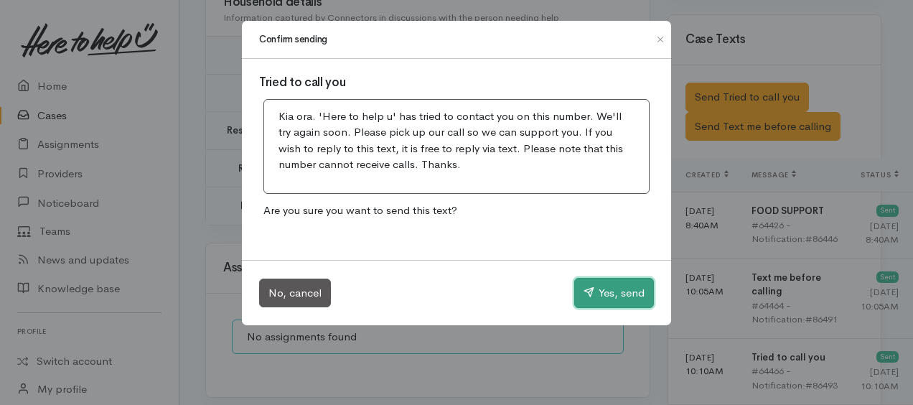
drag, startPoint x: 625, startPoint y: 301, endPoint x: 599, endPoint y: 276, distance: 36.5
click at [625, 299] on button "Yes, send" at bounding box center [614, 293] width 80 height 30
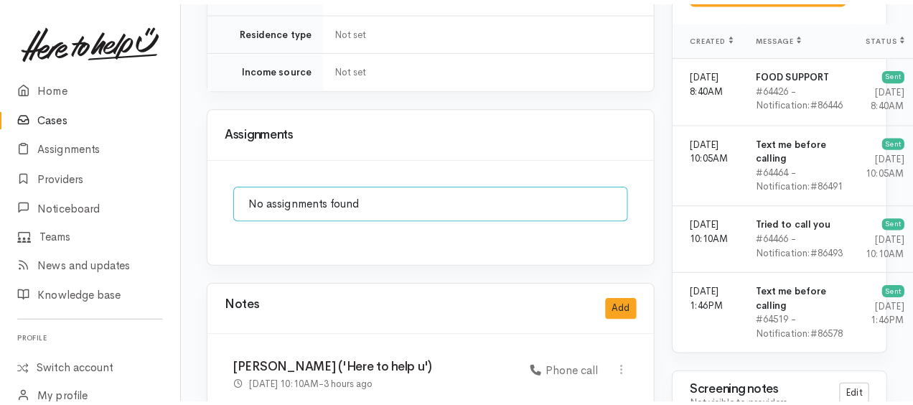
scroll to position [1220, 0]
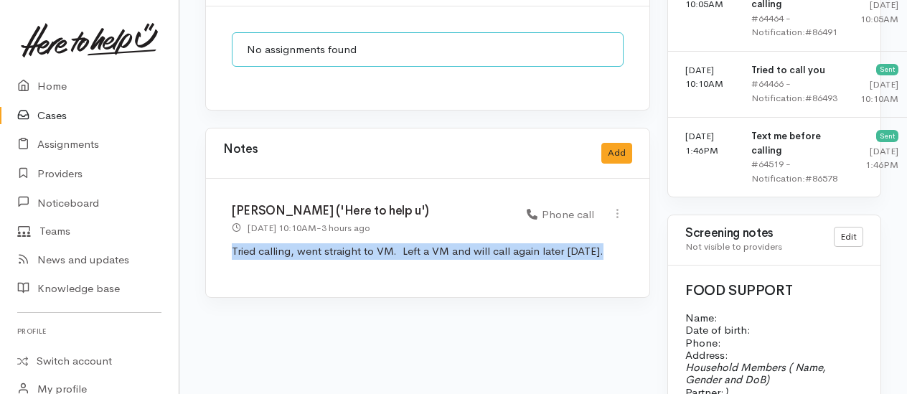
drag, startPoint x: 227, startPoint y: 178, endPoint x: 599, endPoint y: 182, distance: 372.6
click at [599, 182] on div "Kyleigh Pike ('Here to help u') 3 Oct 2025 10:10AM - 3 hours ago Phone call" at bounding box center [428, 238] width 444 height 118
drag, startPoint x: 599, startPoint y: 182, endPoint x: 541, endPoint y: 187, distance: 58.4
copy p "Tried calling, went straight to VM. Left a VM and will call again later today."
click at [613, 143] on button "Add" at bounding box center [617, 153] width 31 height 21
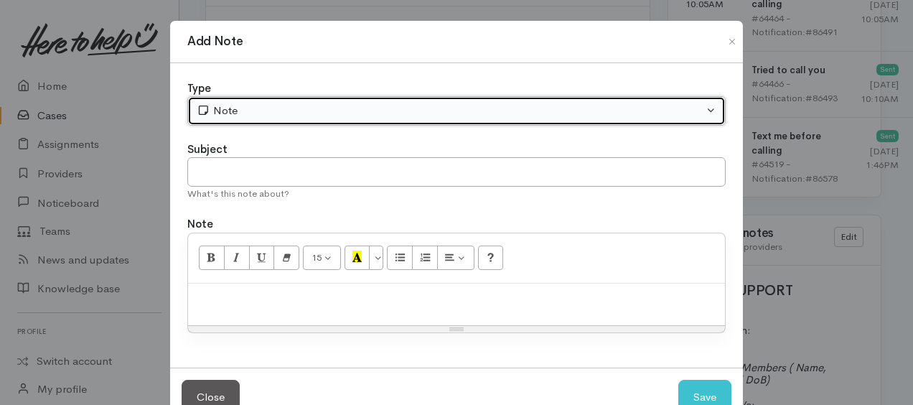
click at [221, 111] on div "Note" at bounding box center [450, 111] width 507 height 17
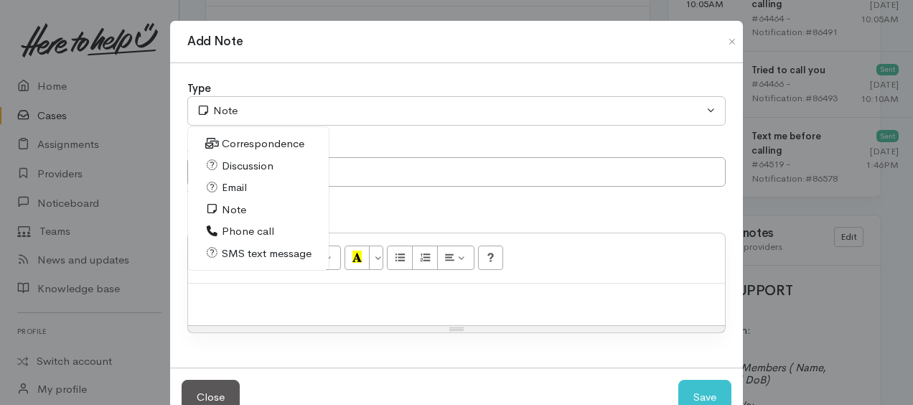
click at [227, 227] on span "Phone call" at bounding box center [248, 231] width 52 height 17
select select "3"
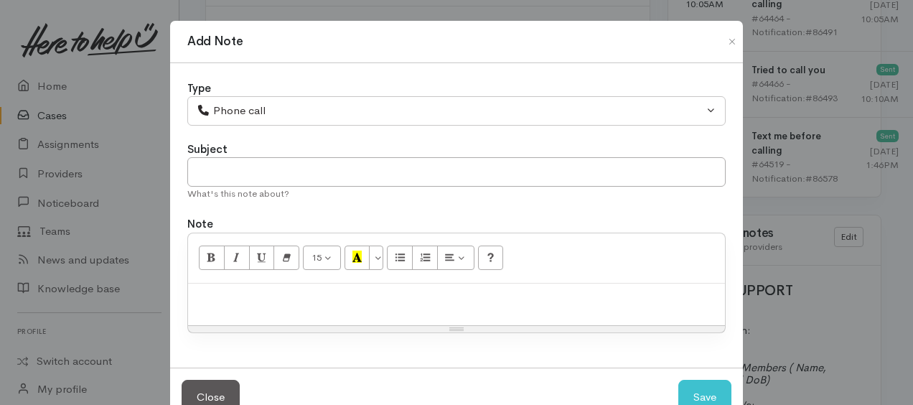
paste div
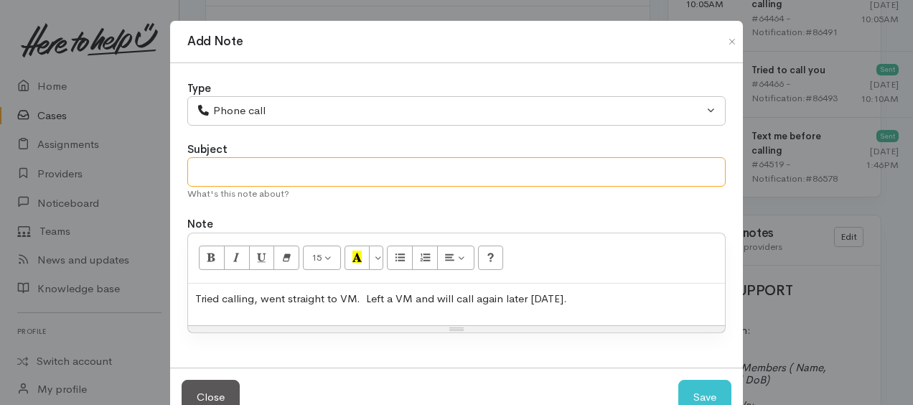
click at [221, 164] on input "text" at bounding box center [456, 171] width 538 height 29
type input "2nd attempt"
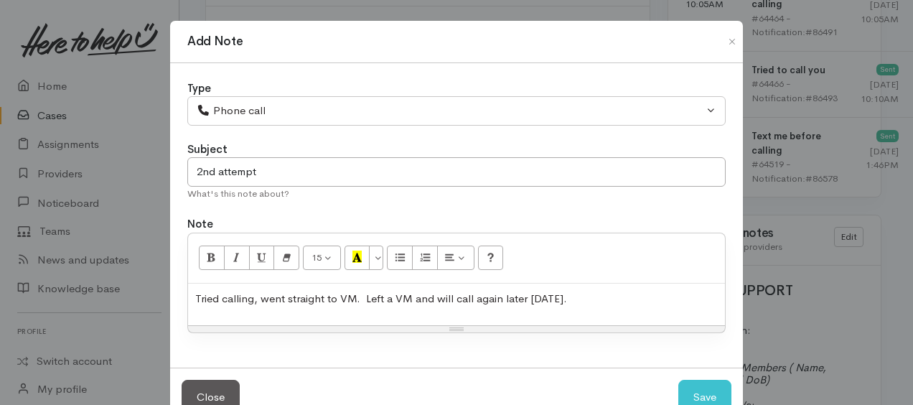
click at [257, 296] on span "Tried calling, went straight to VM. Left a VM and will call again later today." at bounding box center [381, 298] width 372 height 14
click at [587, 299] on p "Tried calling, again went straight to VM. Left a VM and will call again later t…" at bounding box center [456, 299] width 523 height 17
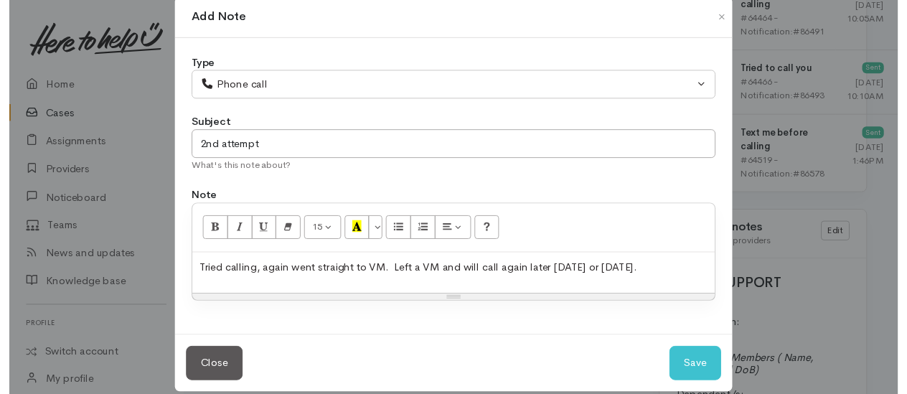
scroll to position [39, 0]
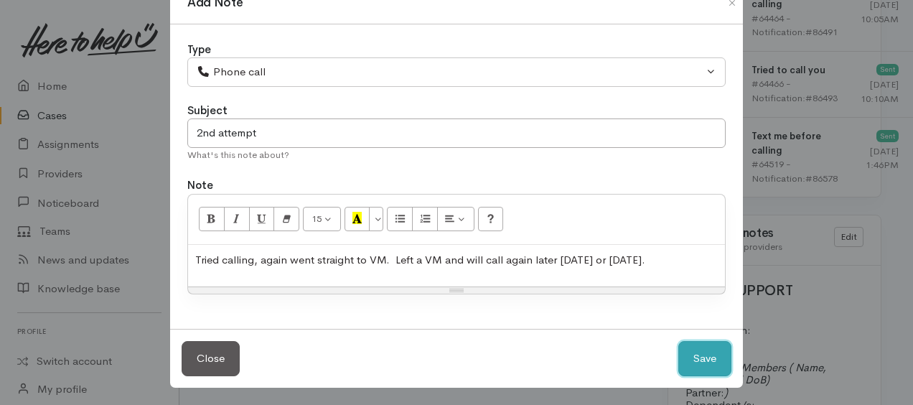
drag, startPoint x: 691, startPoint y: 349, endPoint x: 591, endPoint y: 319, distance: 104.0
click at [691, 349] on button "Save" at bounding box center [704, 358] width 53 height 35
select select "1"
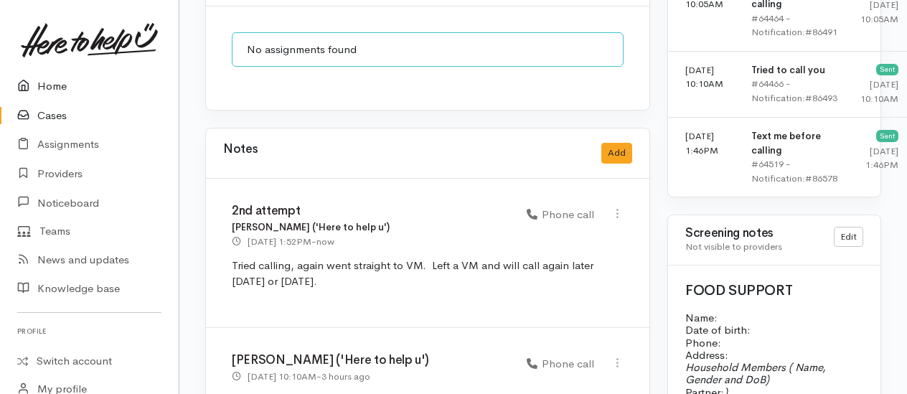
click at [53, 88] on link "Home" at bounding box center [89, 86] width 179 height 29
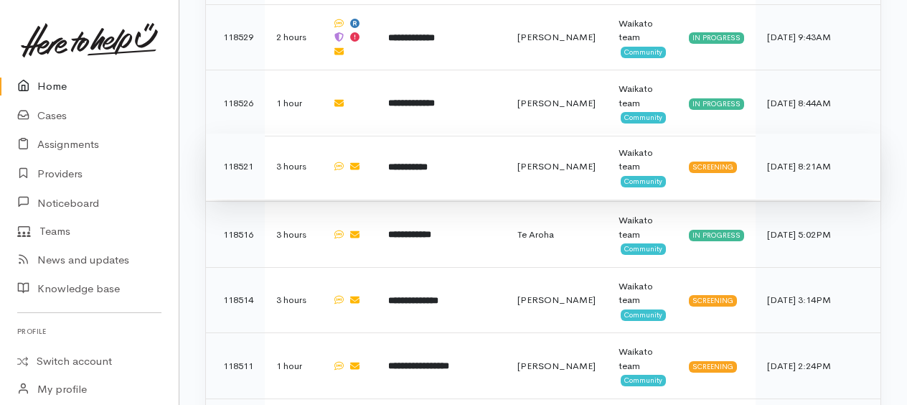
scroll to position [790, 0]
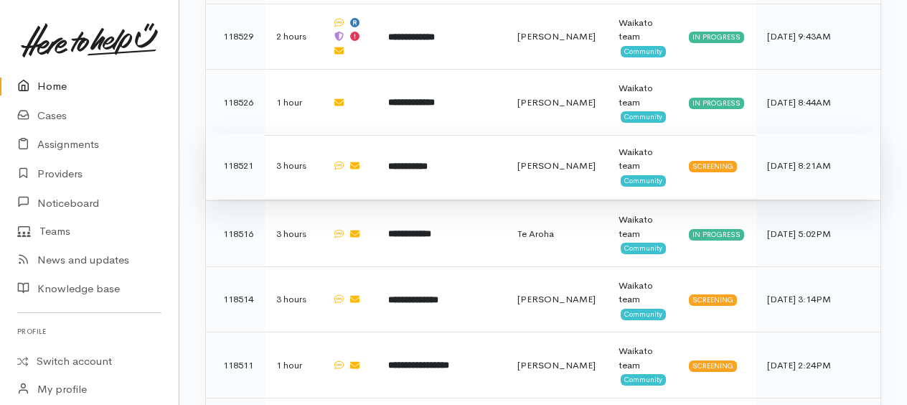
click at [426, 162] on b "**********" at bounding box center [407, 166] width 39 height 9
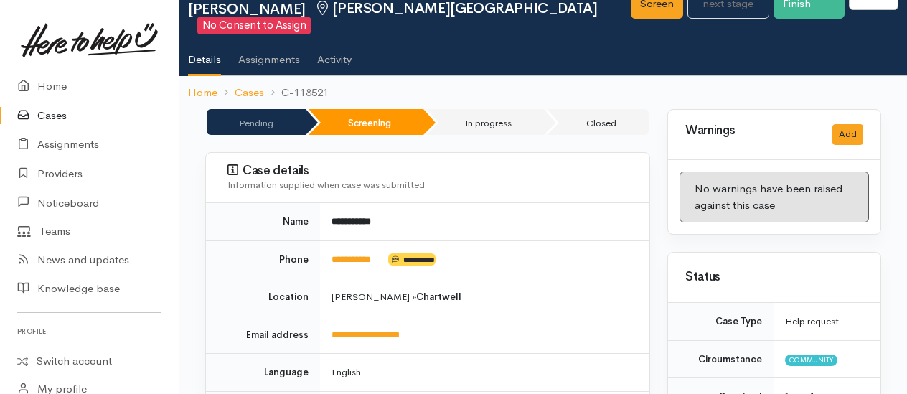
scroll to position [144, 0]
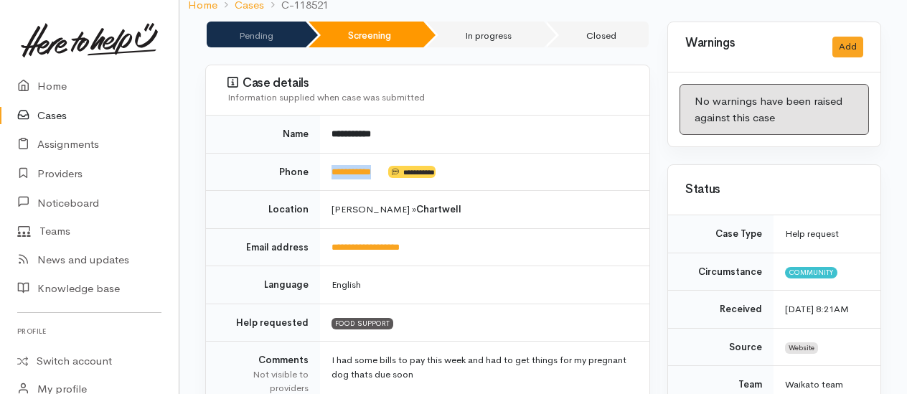
drag, startPoint x: 388, startPoint y: 167, endPoint x: 324, endPoint y: 164, distance: 63.2
click at [324, 164] on td "**********" at bounding box center [484, 172] width 329 height 38
drag, startPoint x: 324, startPoint y: 164, endPoint x: 336, endPoint y: 173, distance: 14.4
copy td "**********"
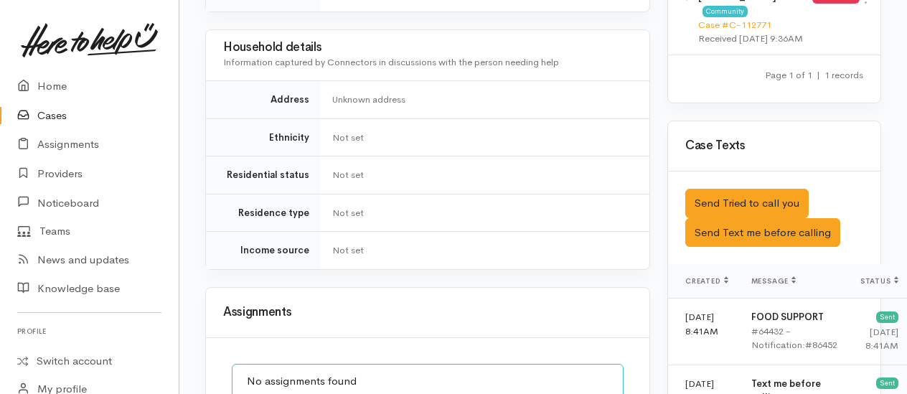
scroll to position [933, 0]
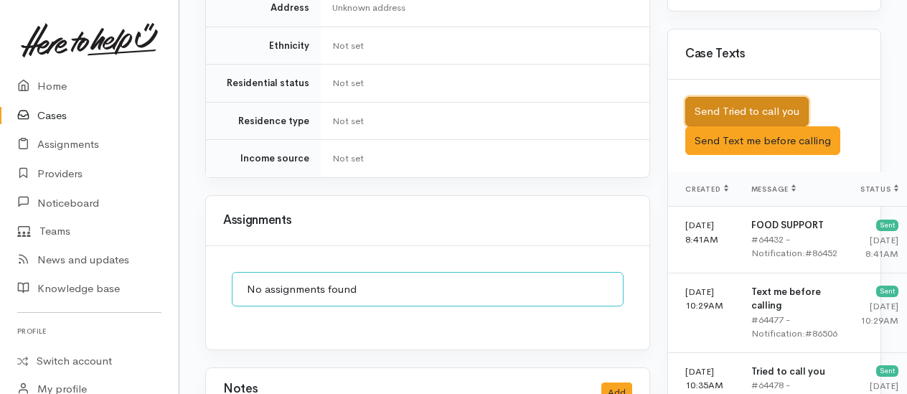
click at [759, 121] on button "Send Tried to call you" at bounding box center [747, 111] width 123 height 29
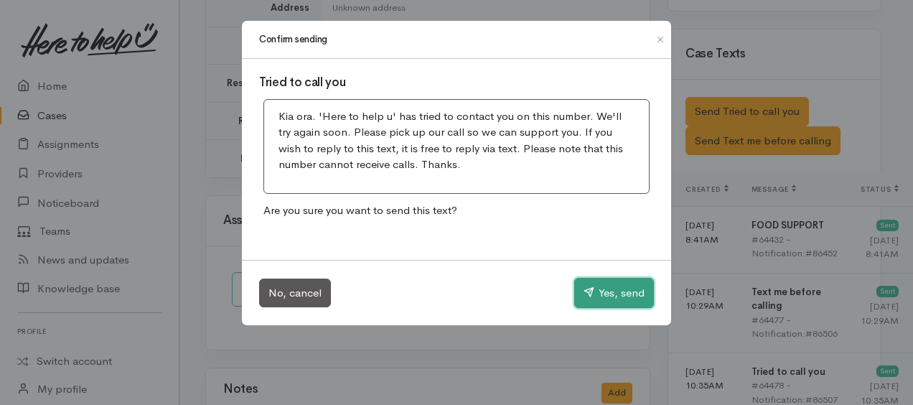
click at [607, 290] on button "Yes, send" at bounding box center [614, 293] width 80 height 30
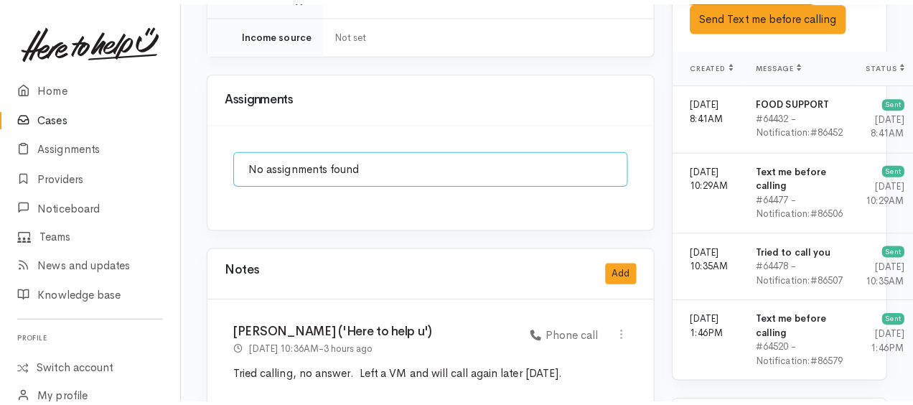
scroll to position [1220, 0]
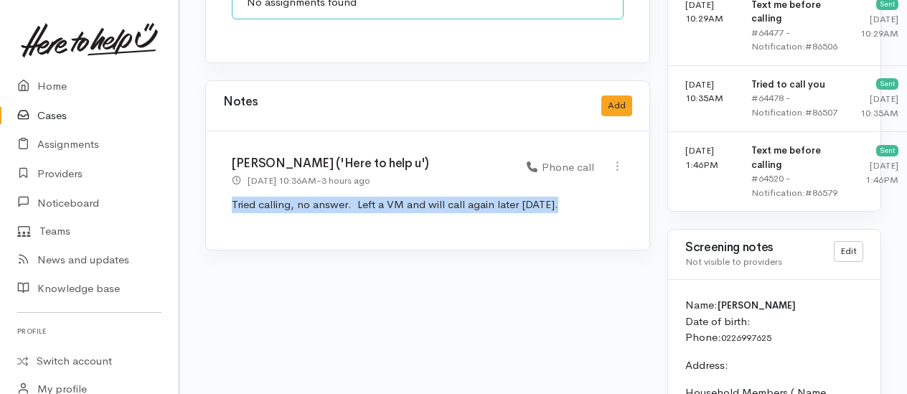
drag, startPoint x: 220, startPoint y: 179, endPoint x: 547, endPoint y: 183, distance: 327.3
click at [547, 183] on div "Kyleigh Pike ('Here to help u') 3 Oct 2025 10:36AM - 3 hours ago Phone call" at bounding box center [428, 190] width 444 height 118
drag, startPoint x: 547, startPoint y: 183, endPoint x: 511, endPoint y: 179, distance: 36.1
copy p "Tried calling, no answer. Left a VM and will call again later [DATE]."
click at [614, 95] on button "Add" at bounding box center [617, 105] width 31 height 21
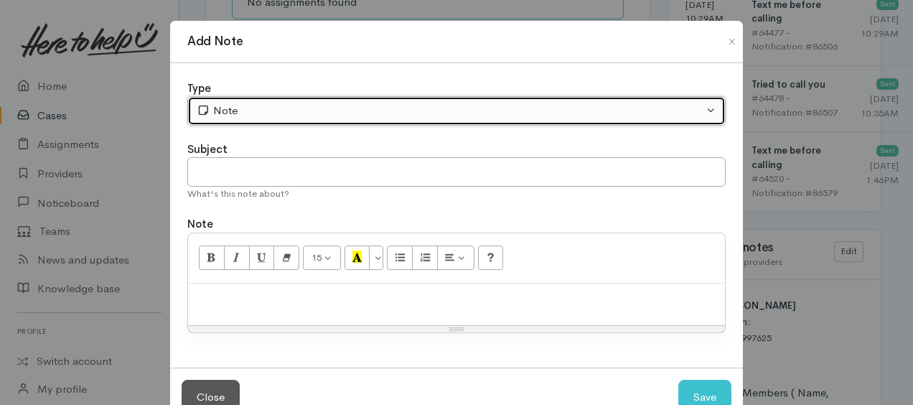
click at [322, 109] on div "Note" at bounding box center [450, 111] width 507 height 17
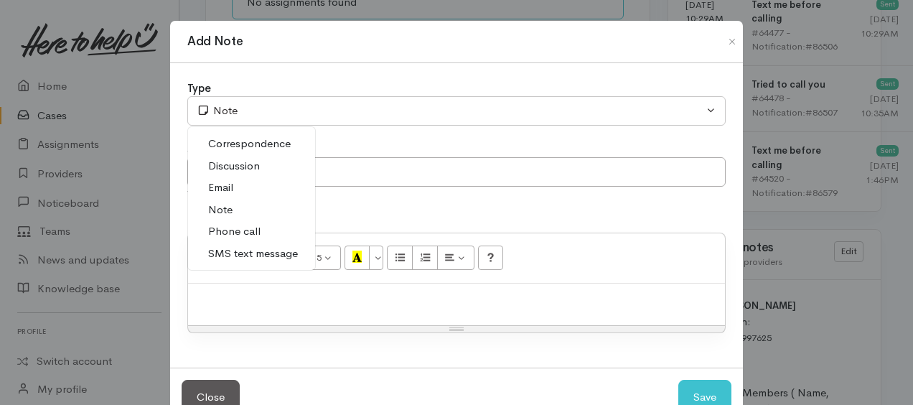
click at [248, 227] on span "Phone call" at bounding box center [234, 231] width 52 height 17
select select "3"
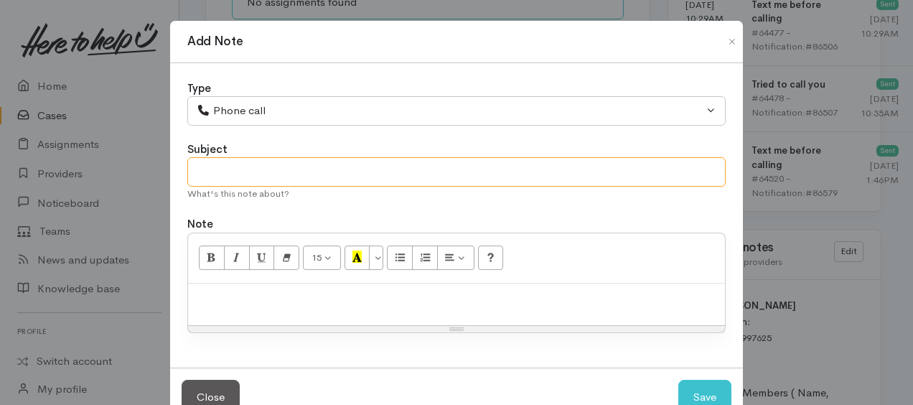
click at [269, 167] on input "text" at bounding box center [456, 171] width 538 height 29
type input "2nd attempt"
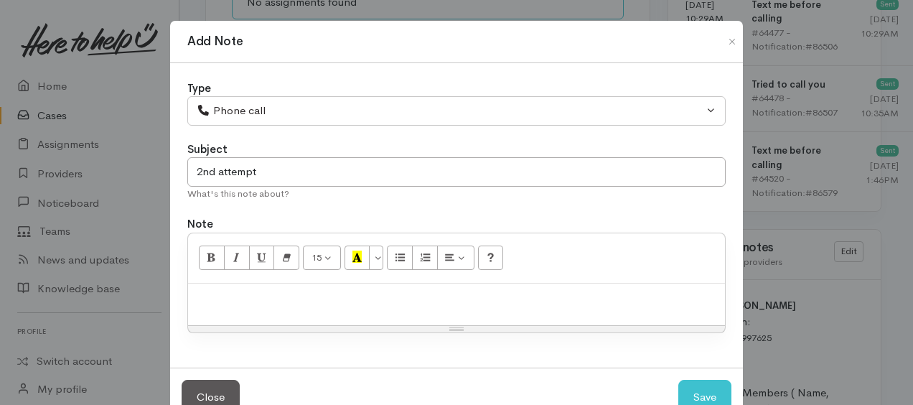
paste div
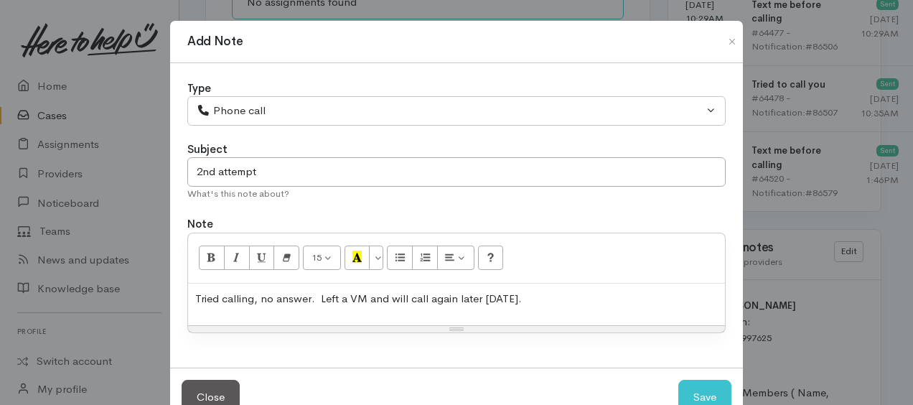
click at [317, 297] on span "Tried calling, no answer. Left a VM and will call again later today." at bounding box center [358, 298] width 327 height 14
click at [480, 294] on span "Tried calling, no answer. ? if name in VM is a different name Left a VM and wil…" at bounding box center [443, 298] width 497 height 14
click at [695, 296] on p "Tried calling, no answer. ? if name in VM is a different name. Left a VM and wi…" at bounding box center [456, 299] width 523 height 17
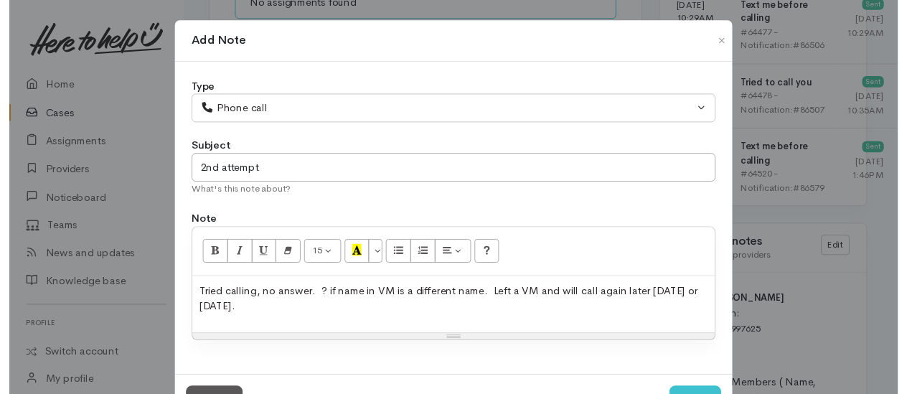
scroll to position [55, 0]
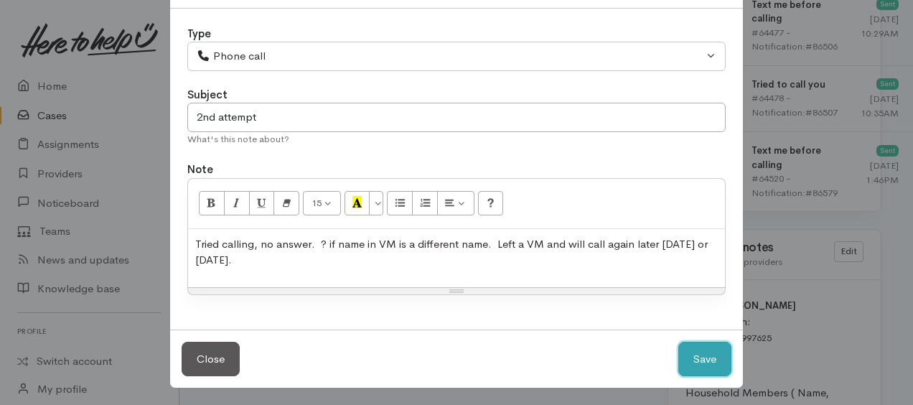
click at [694, 357] on button "Save" at bounding box center [704, 359] width 53 height 35
select select "1"
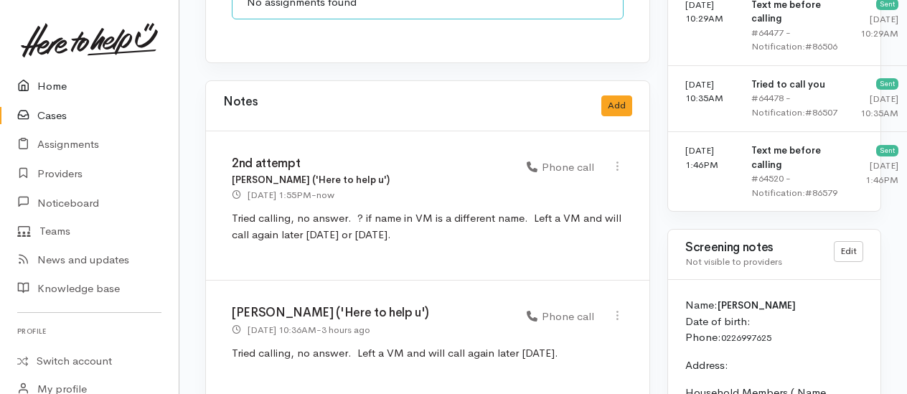
click at [45, 88] on link "Home" at bounding box center [89, 86] width 179 height 29
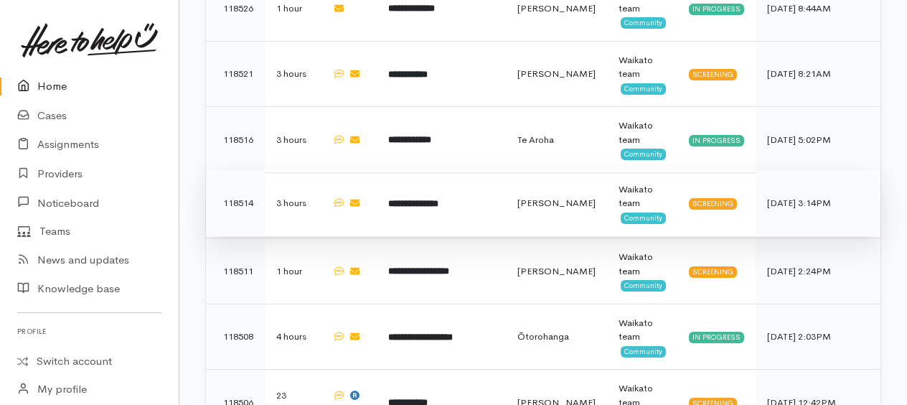
scroll to position [861, 0]
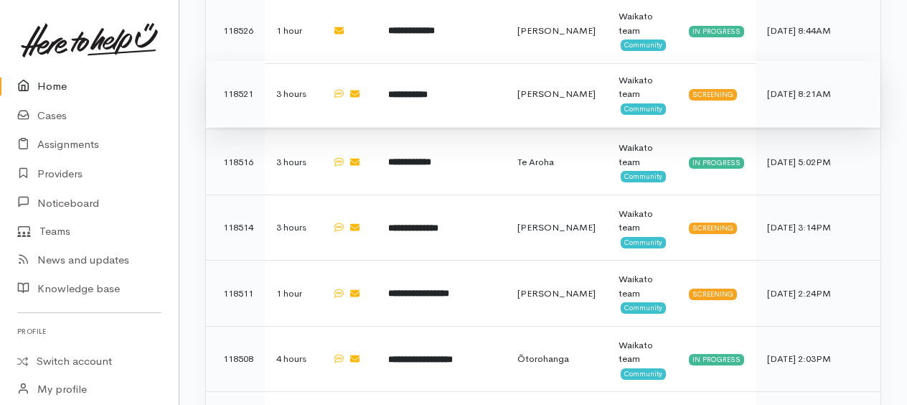
click at [411, 94] on b "**********" at bounding box center [407, 94] width 39 height 9
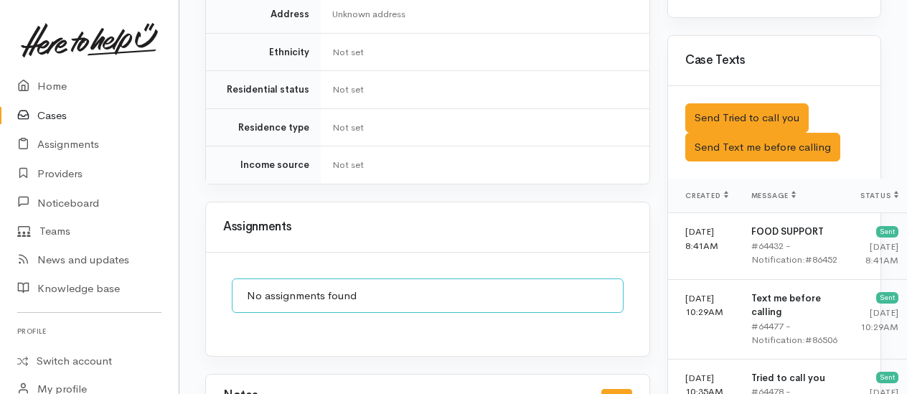
scroll to position [1149, 0]
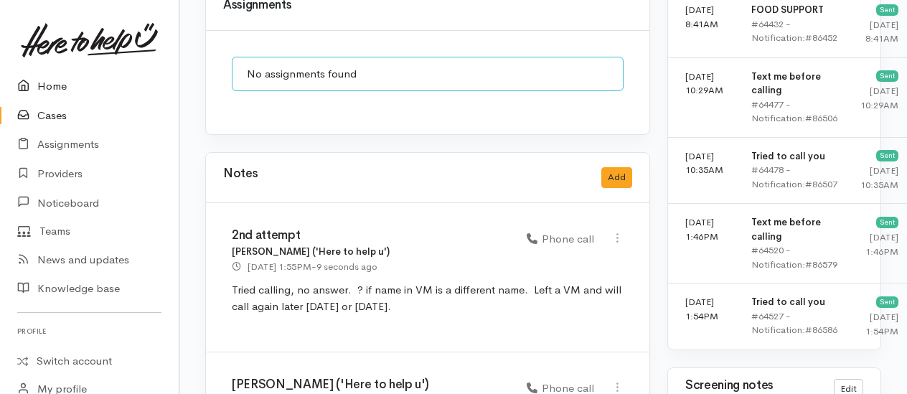
click at [38, 88] on link "Home" at bounding box center [89, 86] width 179 height 29
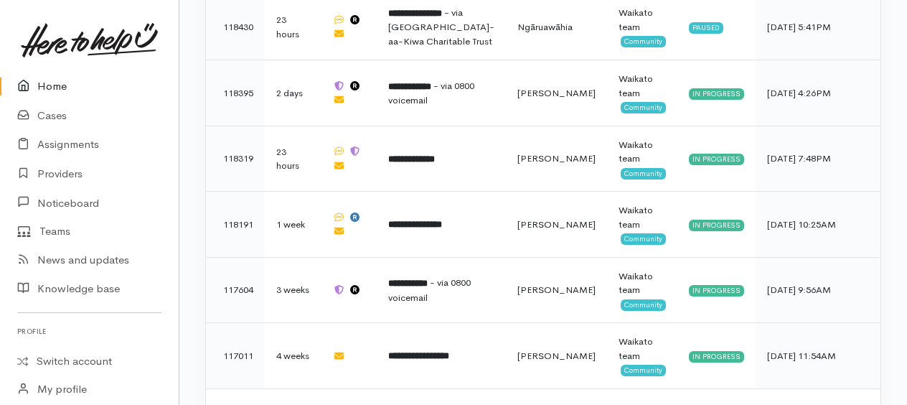
scroll to position [1748, 0]
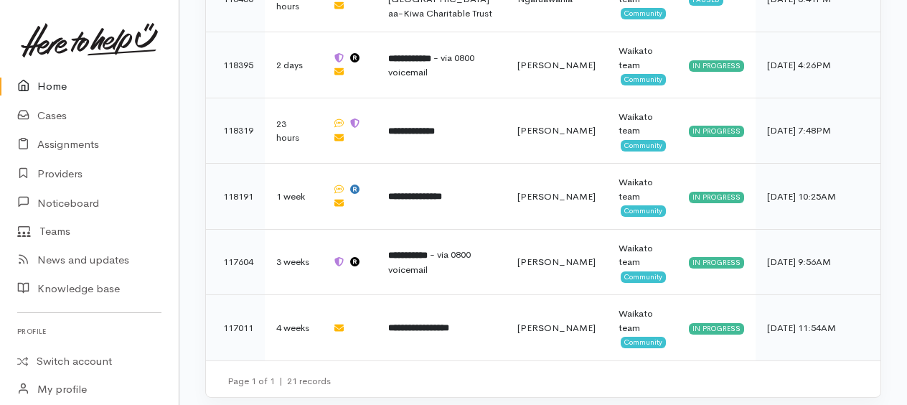
click at [52, 85] on link "Home" at bounding box center [89, 86] width 179 height 29
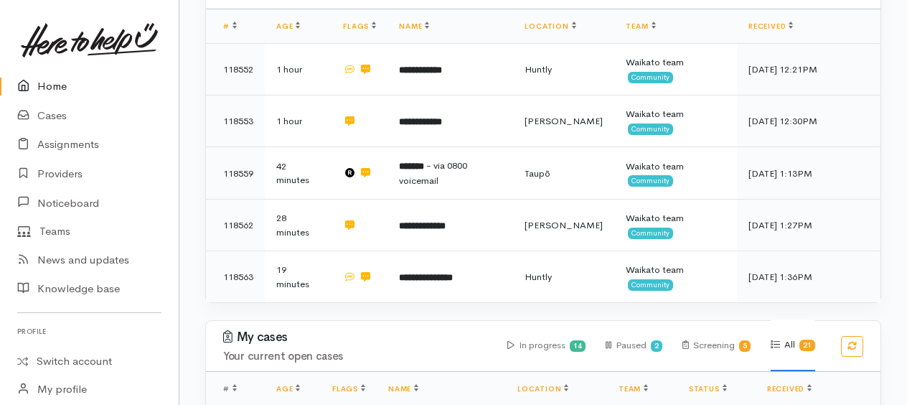
scroll to position [359, 0]
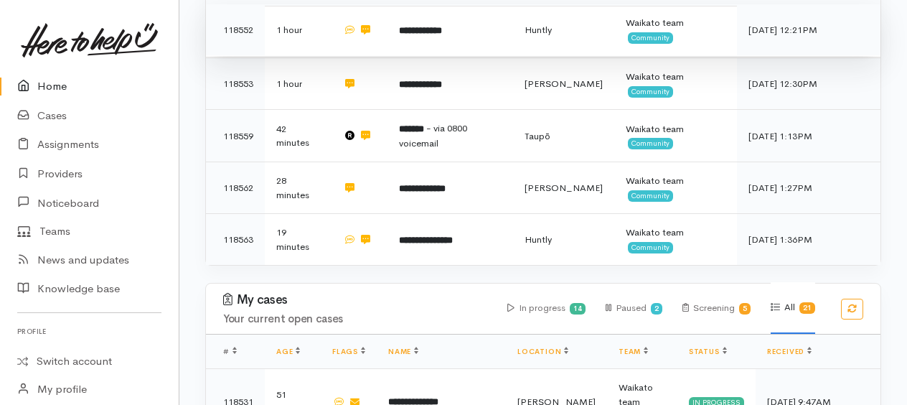
click at [429, 26] on b "**********" at bounding box center [420, 30] width 43 height 9
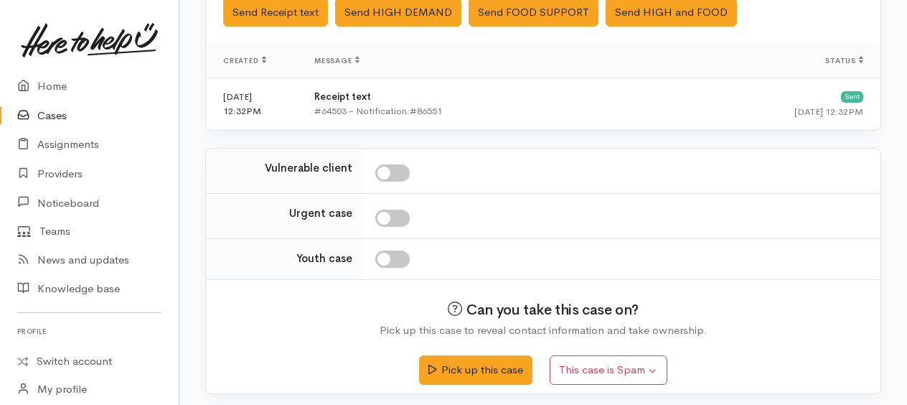
scroll to position [505, 0]
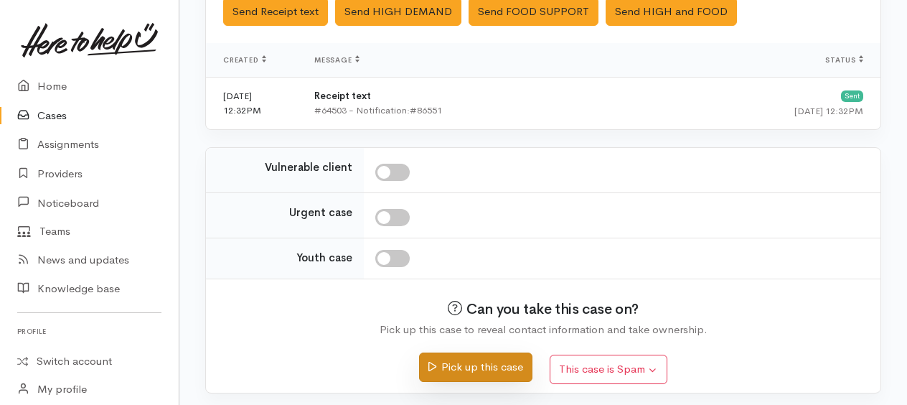
click at [491, 360] on button "Pick up this case" at bounding box center [475, 366] width 113 height 29
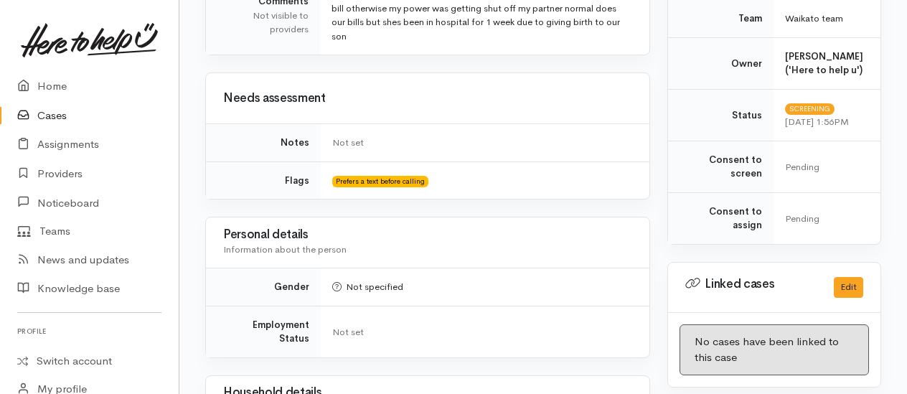
scroll to position [646, 0]
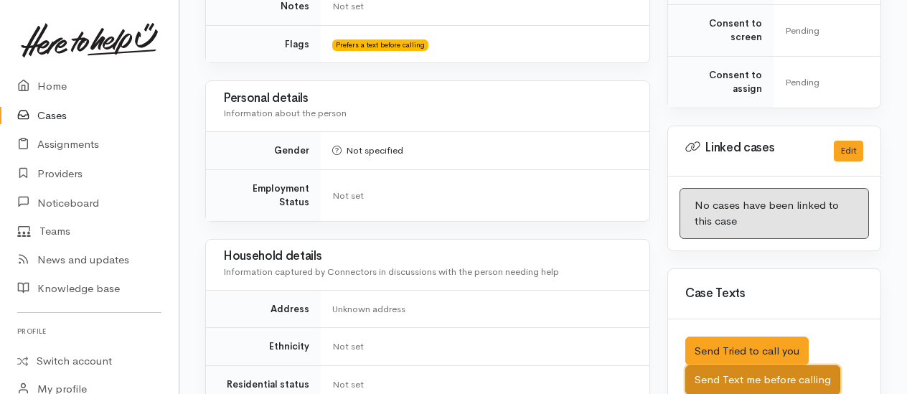
click at [738, 373] on button "Send Text me before calling" at bounding box center [763, 379] width 155 height 29
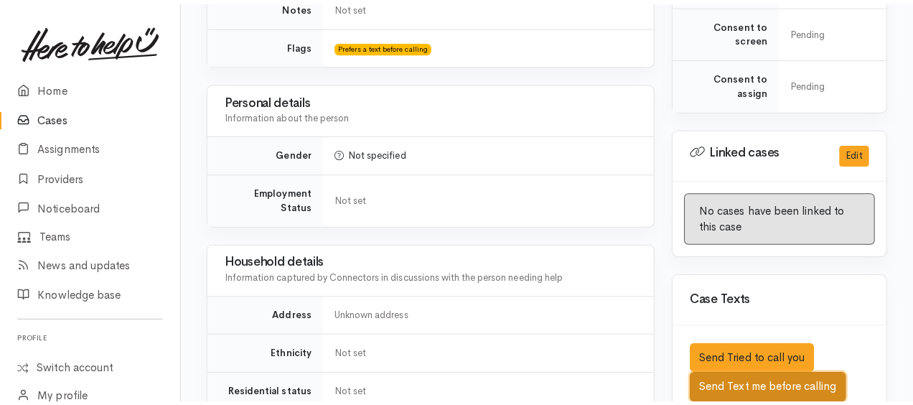
scroll to position [632, 0]
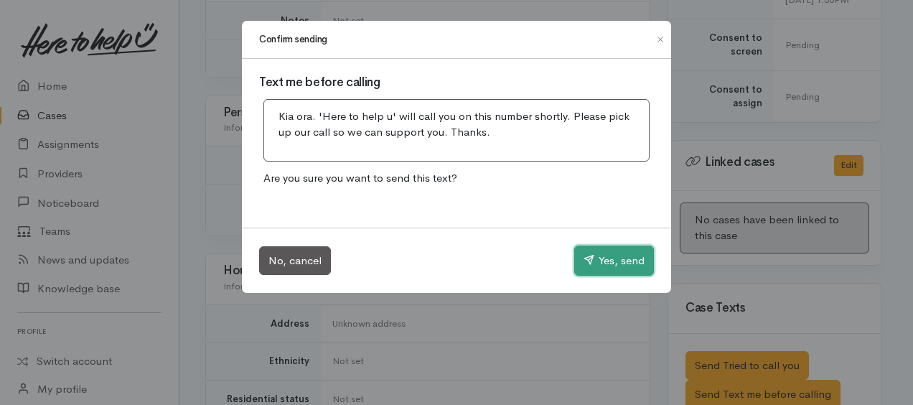
click at [620, 266] on button "Yes, send" at bounding box center [614, 260] width 80 height 30
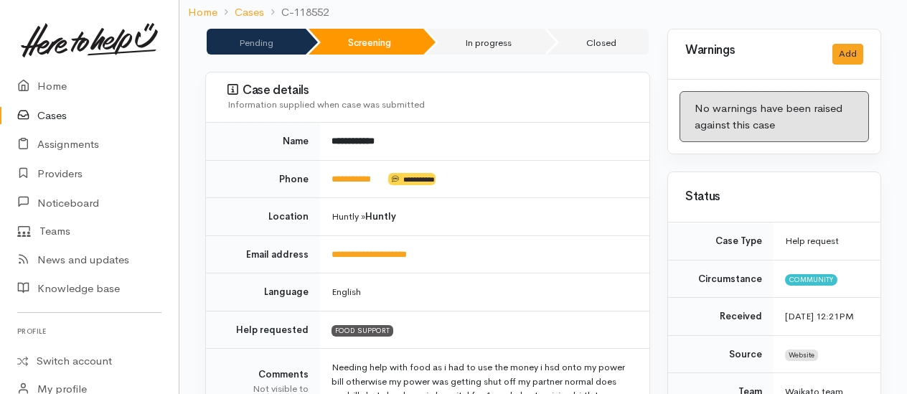
scroll to position [0, 0]
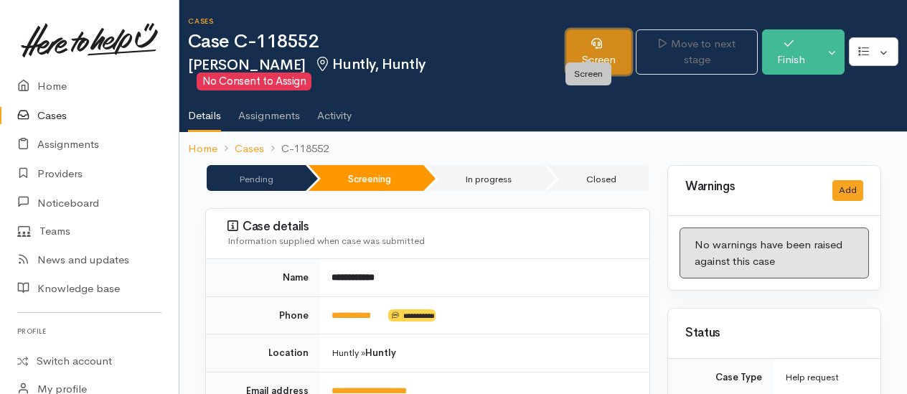
click at [586, 54] on link "Screen" at bounding box center [599, 51] width 66 height 45
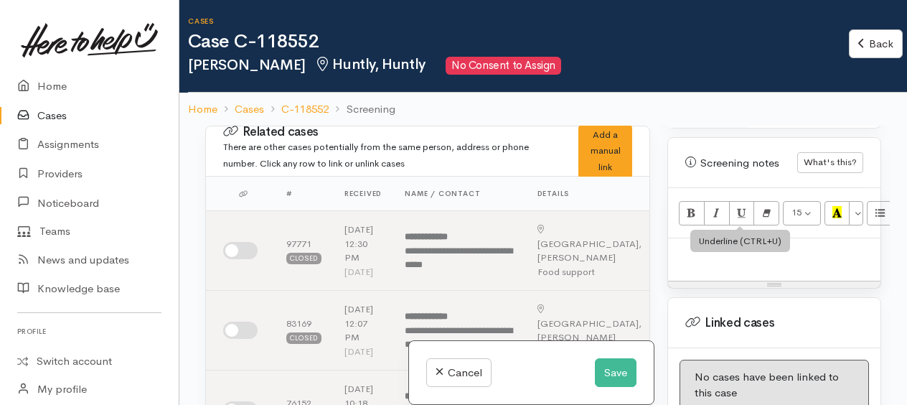
scroll to position [1077, 0]
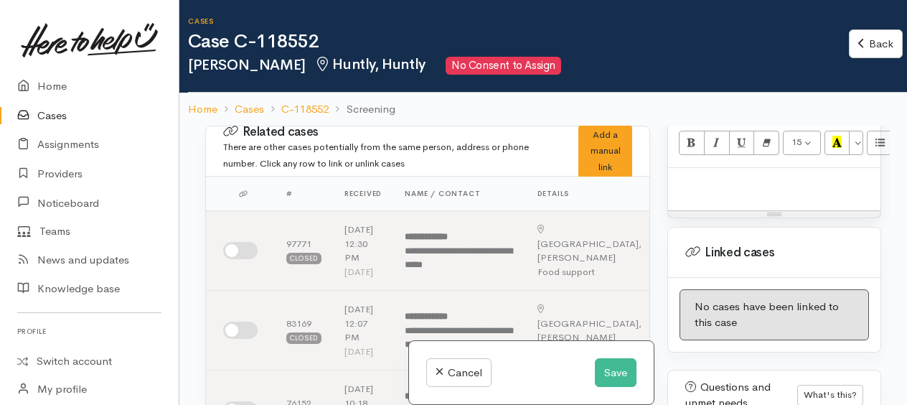
click at [706, 191] on p at bounding box center [774, 183] width 198 height 17
paste div
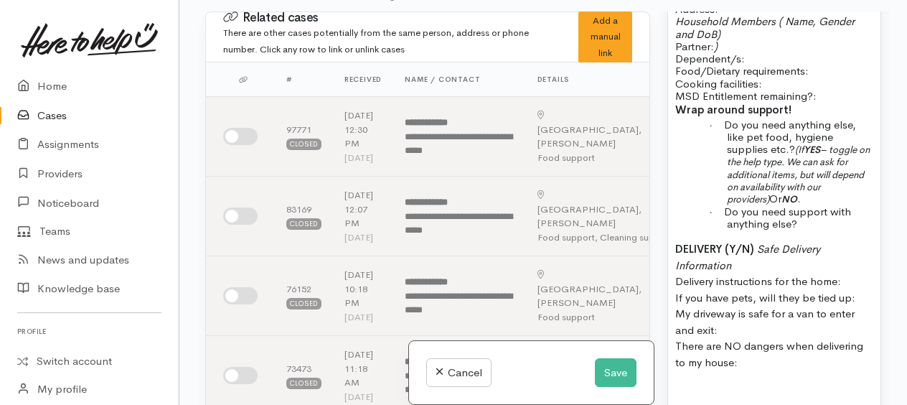
scroll to position [1100, 0]
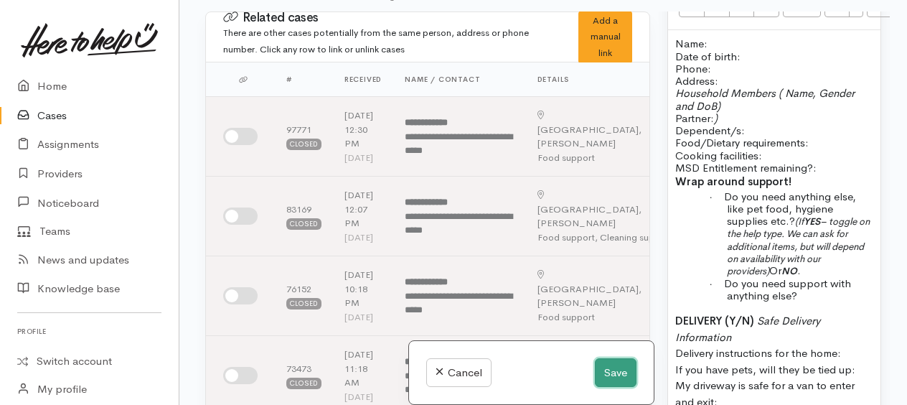
click at [603, 372] on button "Save" at bounding box center [616, 372] width 42 height 29
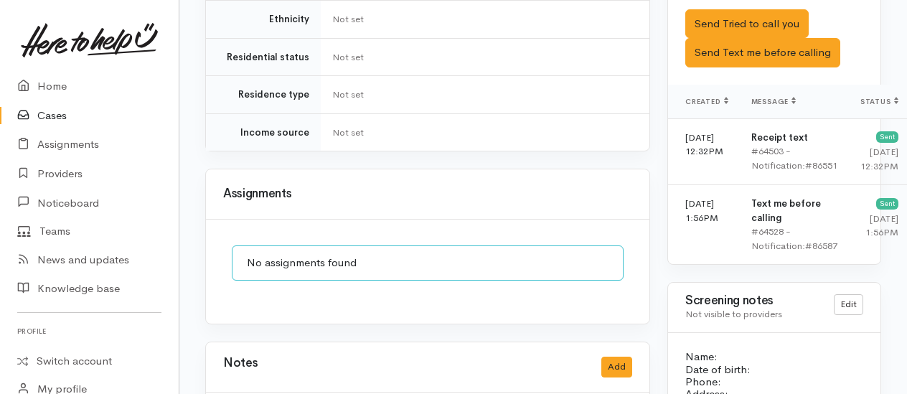
scroll to position [1005, 0]
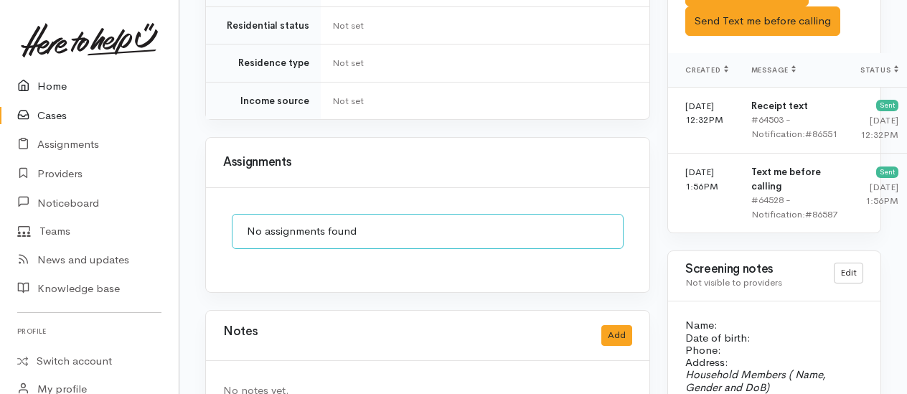
click at [64, 88] on link "Home" at bounding box center [89, 86] width 179 height 29
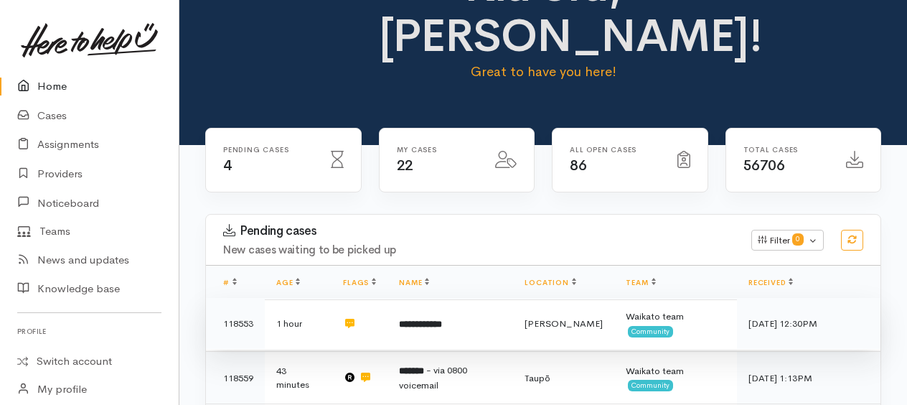
scroll to position [215, 0]
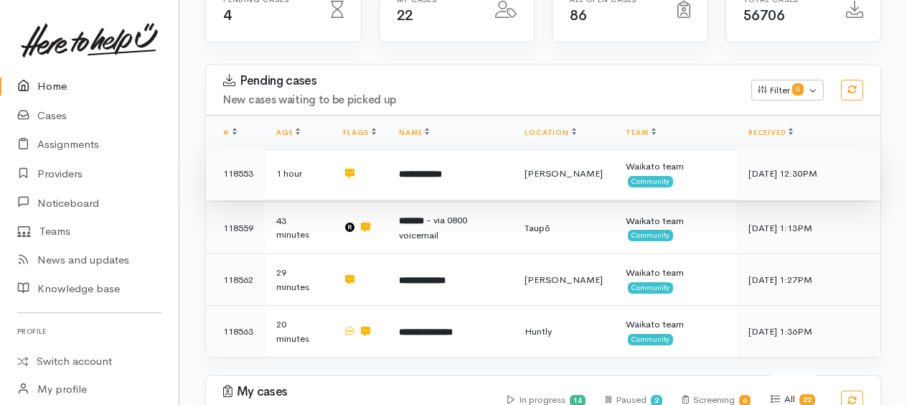
click at [432, 177] on b "**********" at bounding box center [420, 173] width 43 height 9
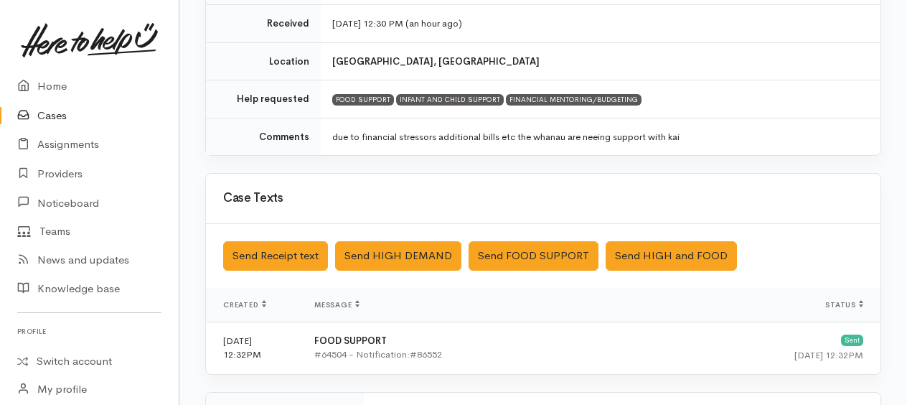
scroll to position [287, 0]
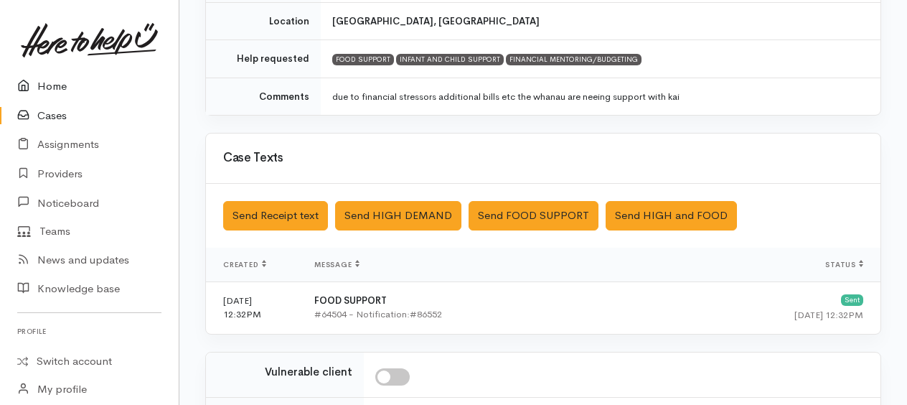
click at [47, 86] on link "Home" at bounding box center [89, 86] width 179 height 29
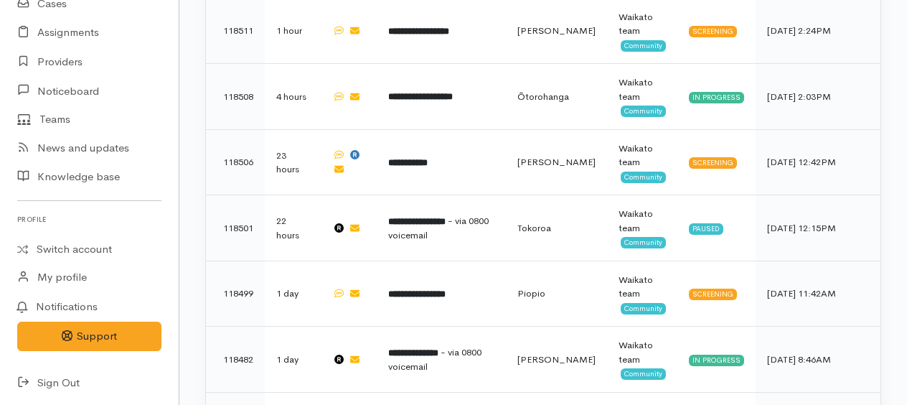
scroll to position [1115, 0]
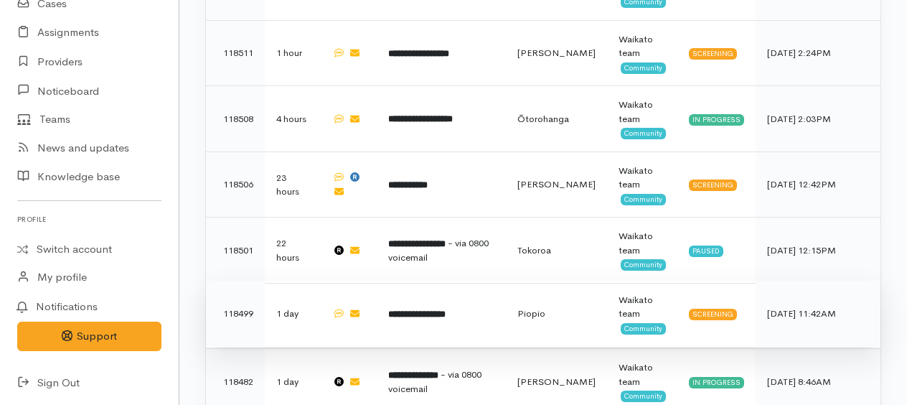
click at [426, 309] on b "**********" at bounding box center [416, 313] width 57 height 9
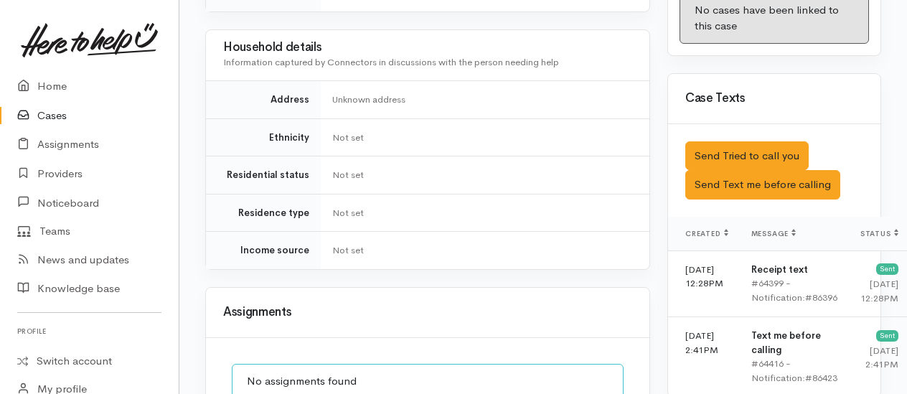
scroll to position [861, 0]
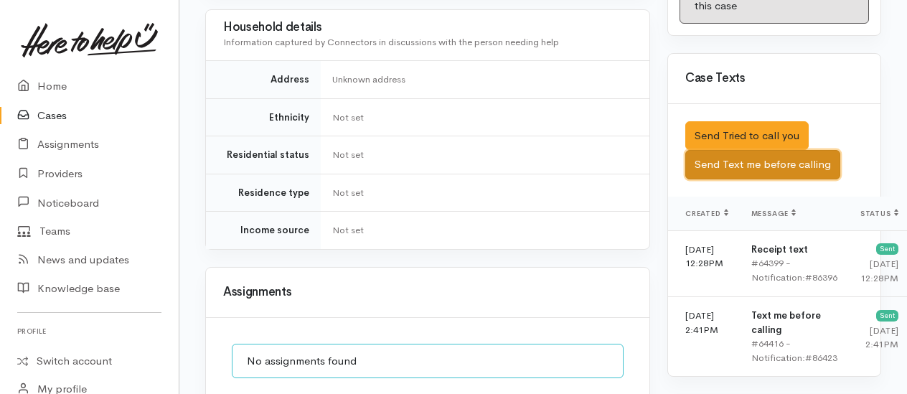
click at [722, 177] on button "Send Text me before calling" at bounding box center [763, 164] width 155 height 29
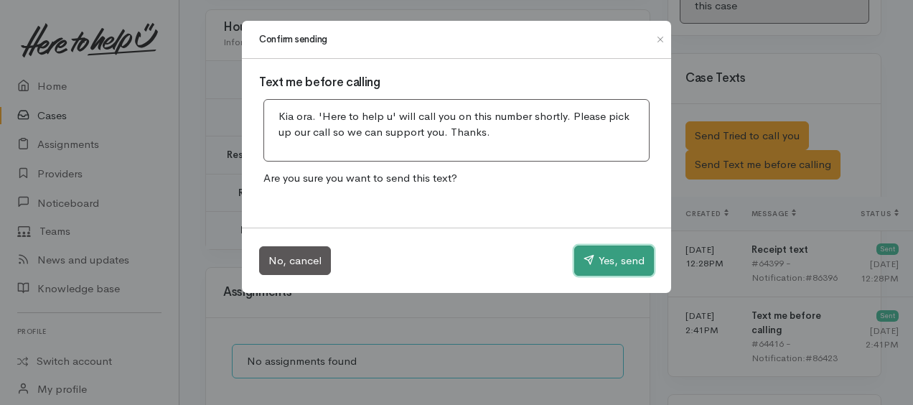
click at [606, 256] on button "Yes, send" at bounding box center [614, 260] width 80 height 30
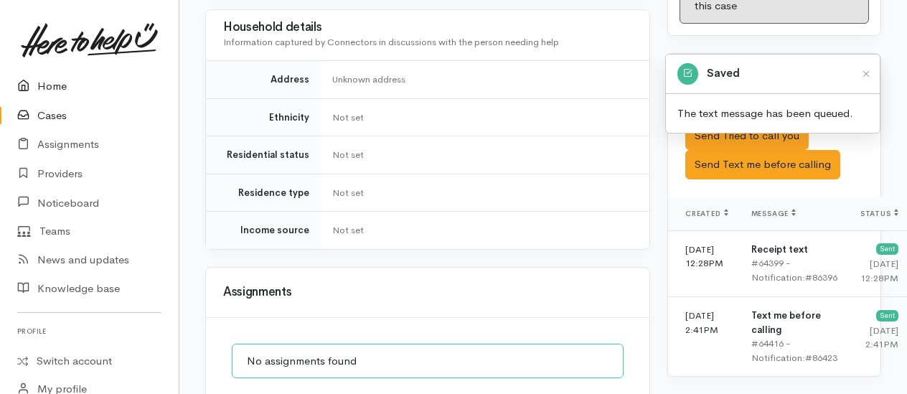
click at [48, 83] on link "Home" at bounding box center [89, 86] width 179 height 29
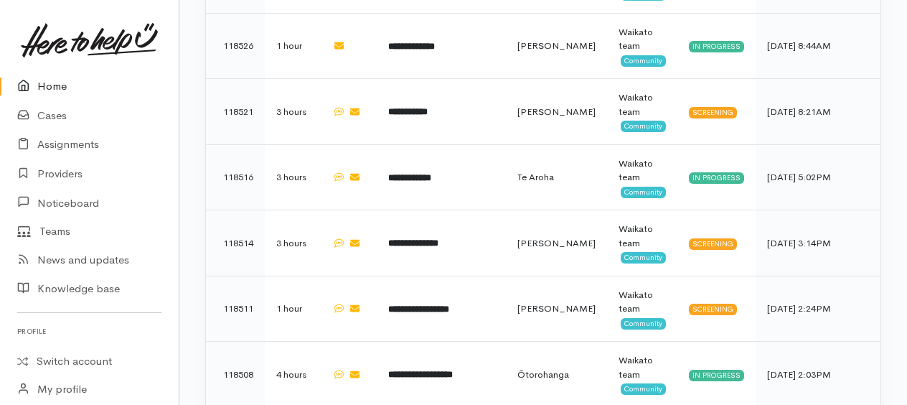
scroll to position [861, 0]
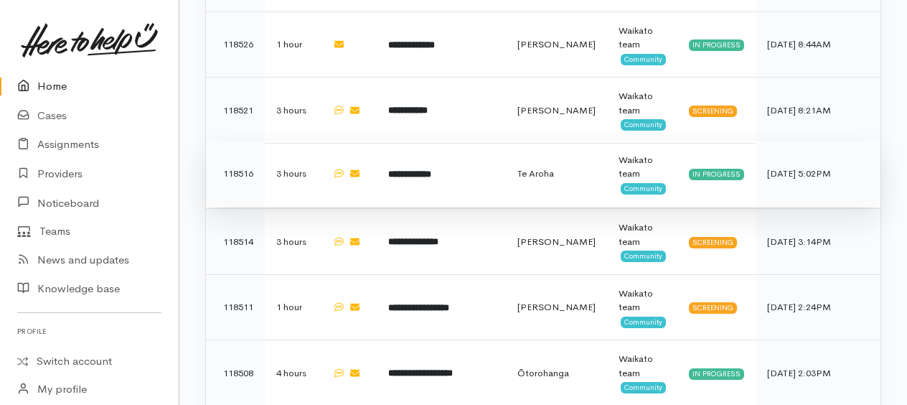
click at [413, 171] on b "**********" at bounding box center [409, 173] width 43 height 9
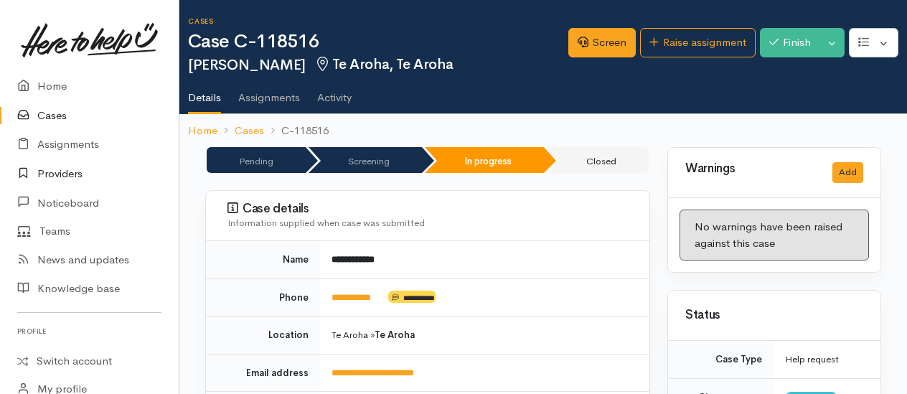
click at [63, 167] on link "Providers" at bounding box center [89, 173] width 179 height 29
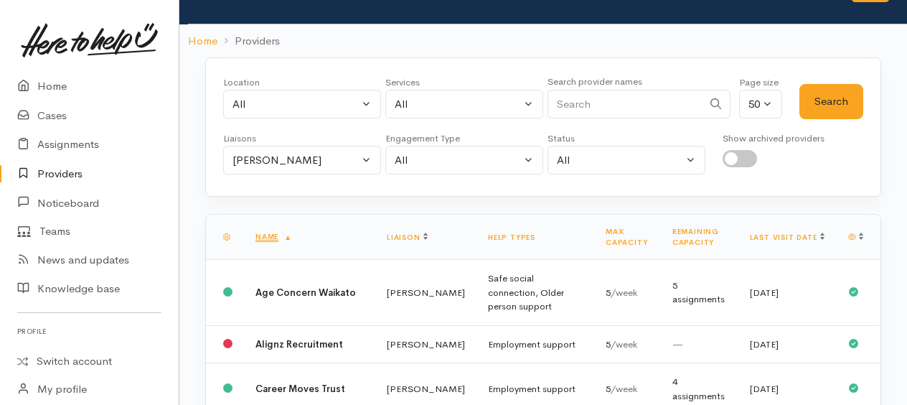
scroll to position [72, 0]
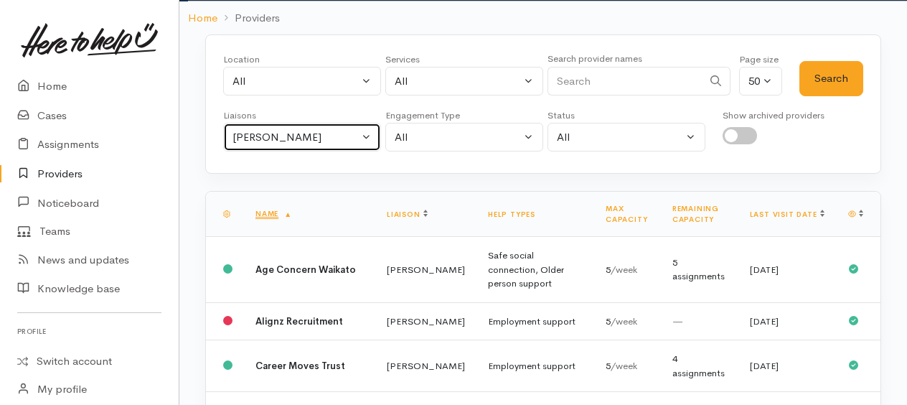
click at [271, 139] on div "[PERSON_NAME]" at bounding box center [296, 137] width 126 height 17
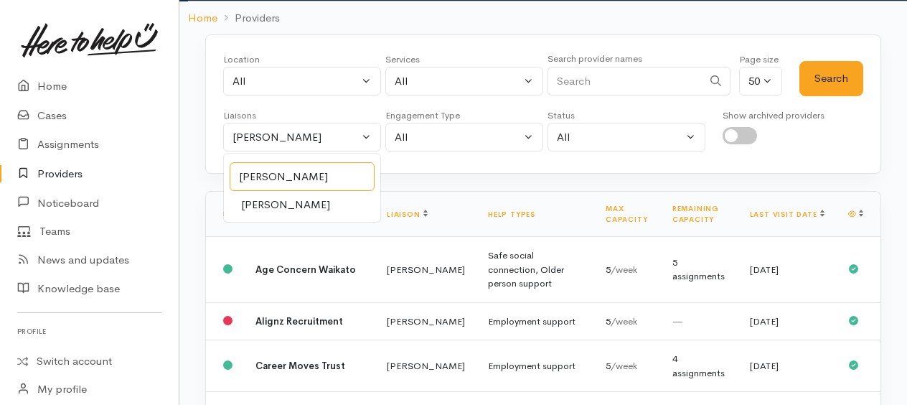
type input "[PERSON_NAME]"
click at [266, 197] on span "[PERSON_NAME]" at bounding box center [285, 205] width 89 height 17
select select "2314"
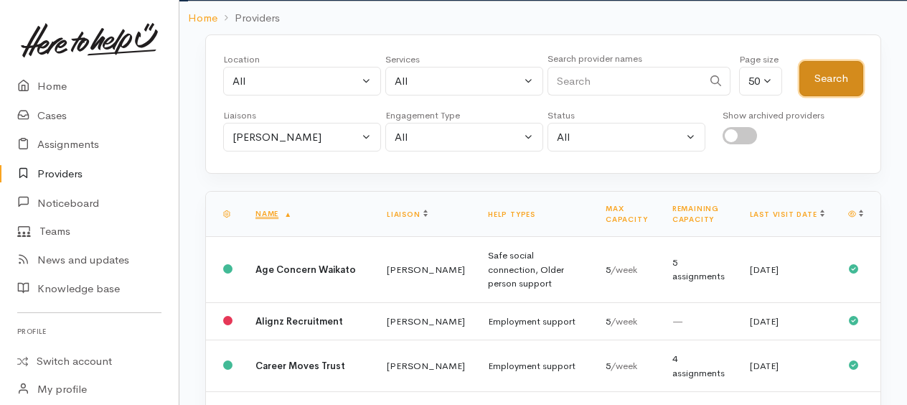
click at [844, 78] on button "Search" at bounding box center [832, 78] width 64 height 35
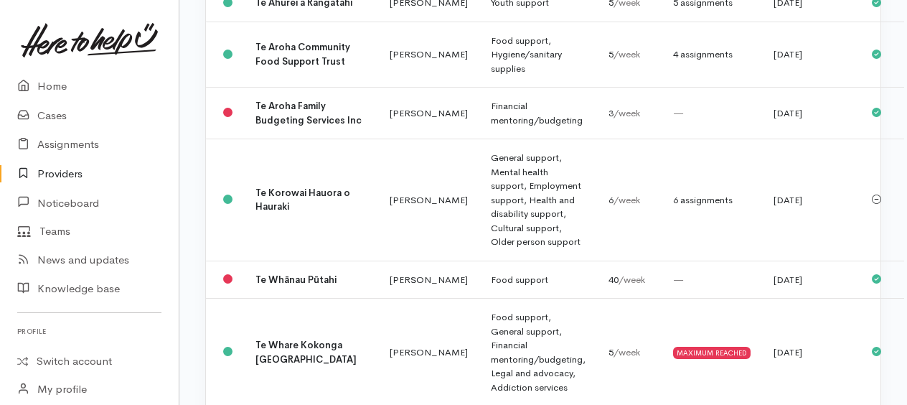
scroll to position [2943, 0]
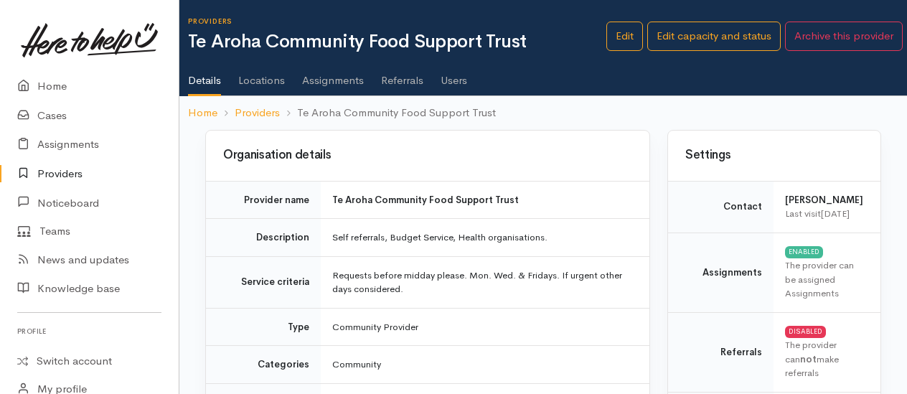
click at [439, 80] on ul "Details Locations Assignments Referrals Users" at bounding box center [547, 75] width 719 height 41
click at [457, 80] on link "Users" at bounding box center [454, 75] width 27 height 40
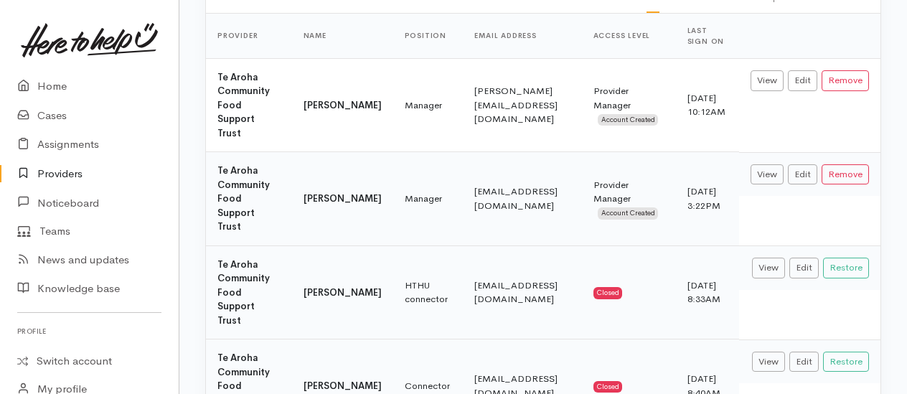
scroll to position [214, 0]
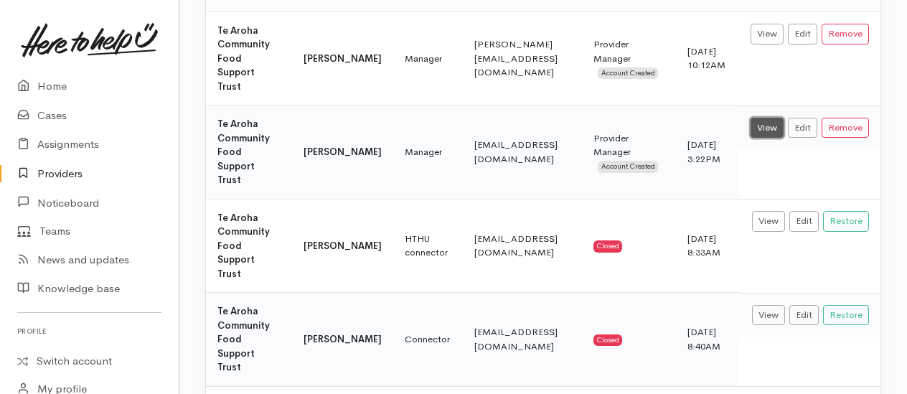
click at [766, 118] on link "View" at bounding box center [767, 128] width 33 height 21
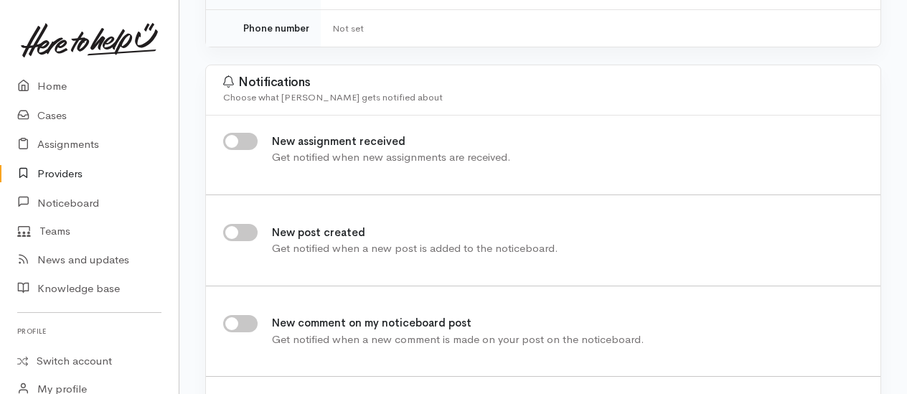
scroll to position [215, 0]
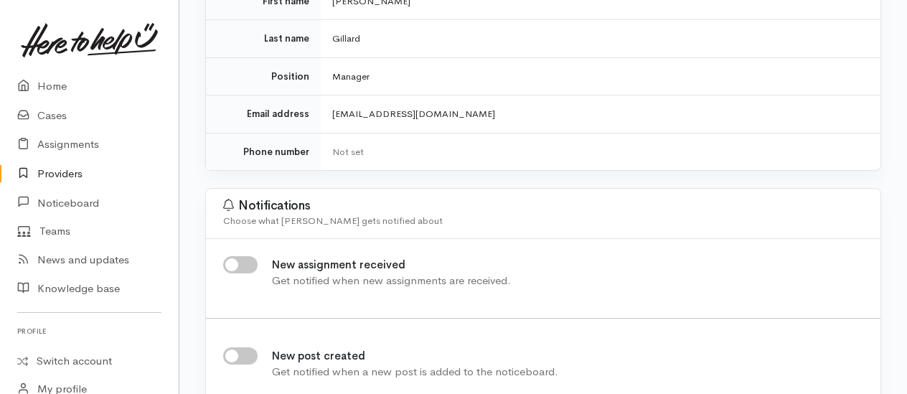
click at [229, 261] on input "New assignment received" at bounding box center [240, 264] width 34 height 17
checkbox input "true"
click at [235, 353] on input "New post created" at bounding box center [240, 355] width 34 height 17
checkbox input "true"
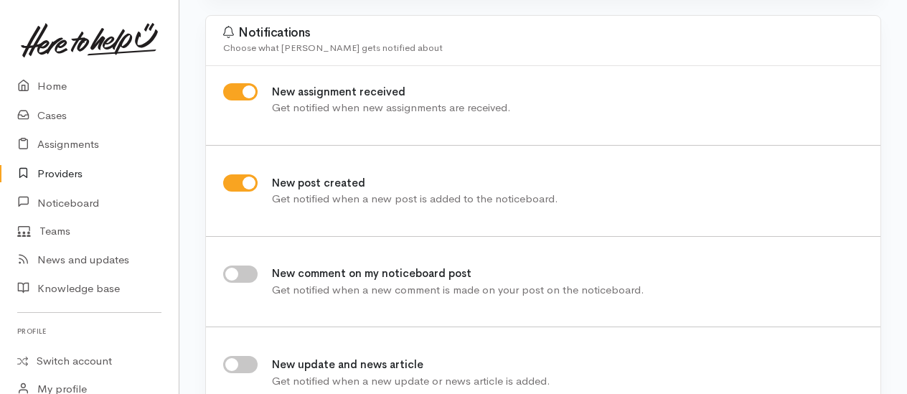
scroll to position [431, 0]
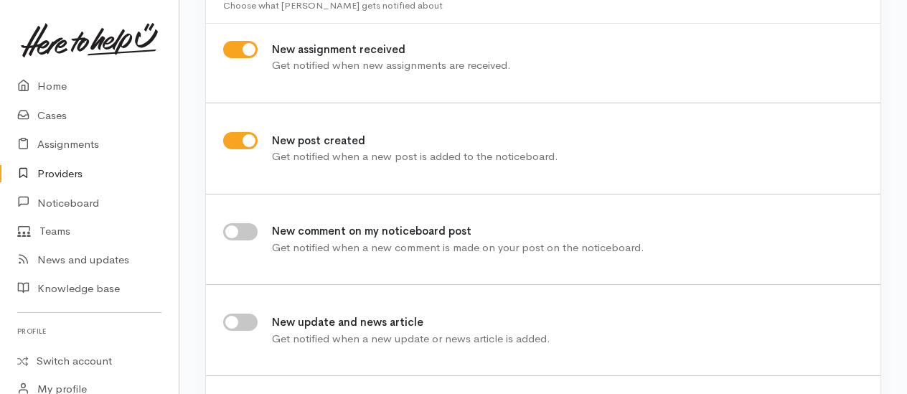
click at [240, 227] on input "New comment on my noticeboard post" at bounding box center [240, 231] width 34 height 17
checkbox input "true"
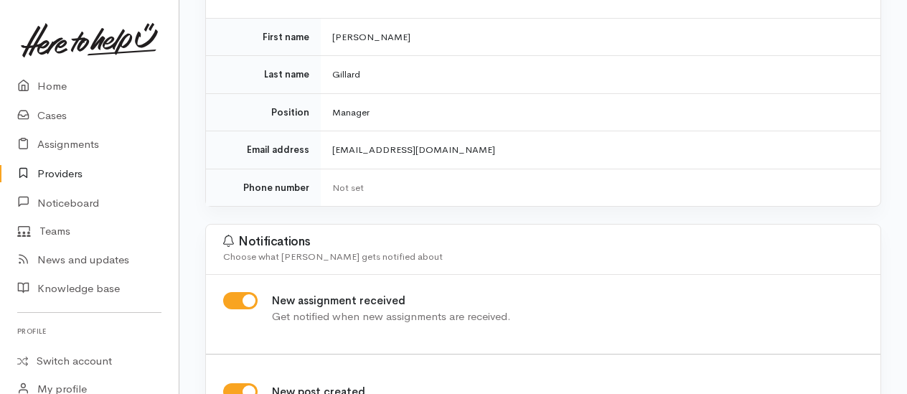
scroll to position [0, 0]
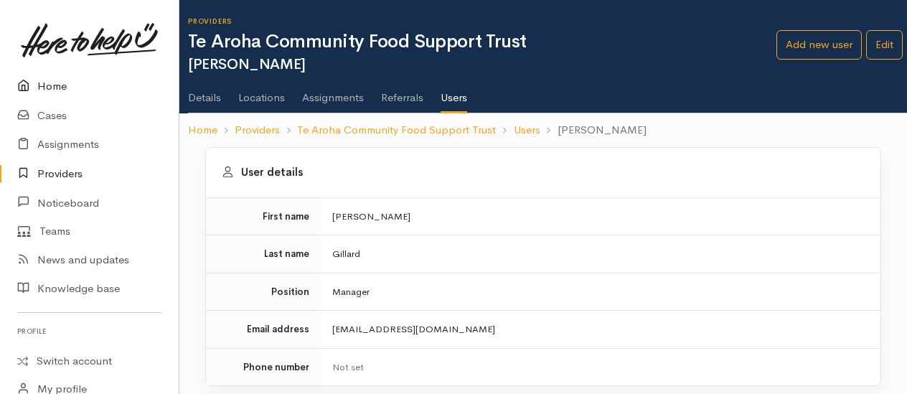
click at [52, 78] on link "Home" at bounding box center [89, 86] width 179 height 29
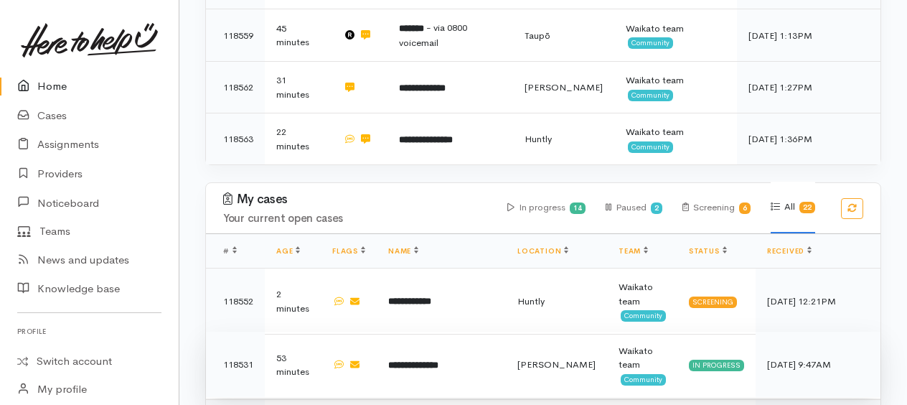
scroll to position [431, 0]
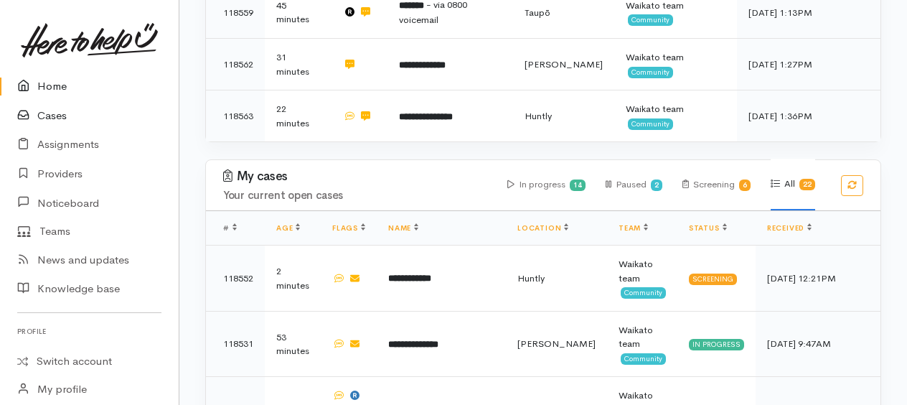
click at [52, 116] on link "Cases" at bounding box center [89, 115] width 179 height 29
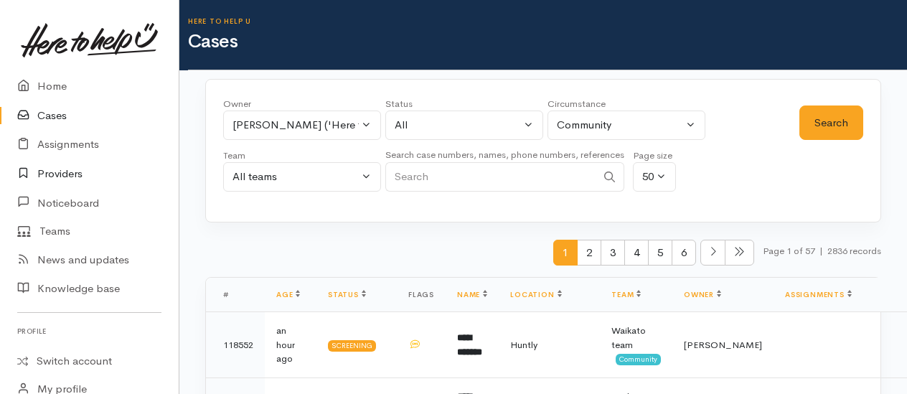
click at [77, 174] on link "Providers" at bounding box center [89, 173] width 179 height 29
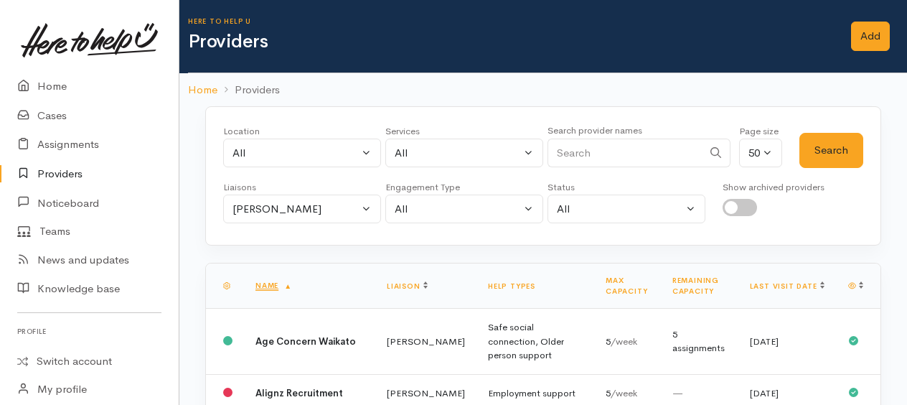
click at [61, 169] on link "Providers" at bounding box center [89, 173] width 179 height 29
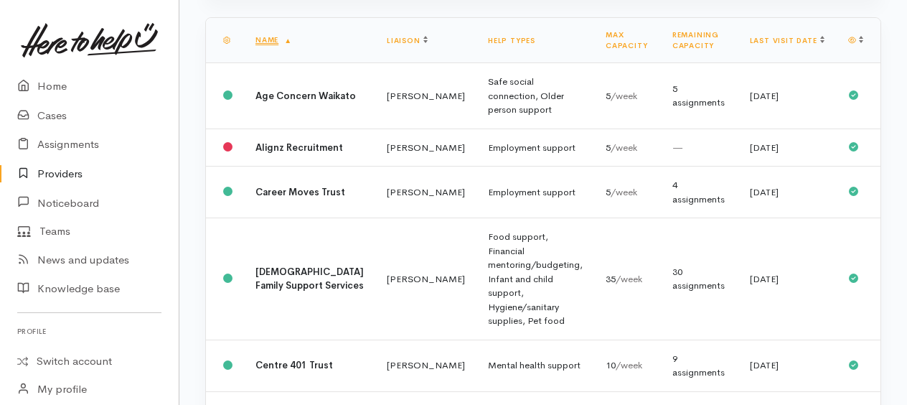
scroll to position [144, 0]
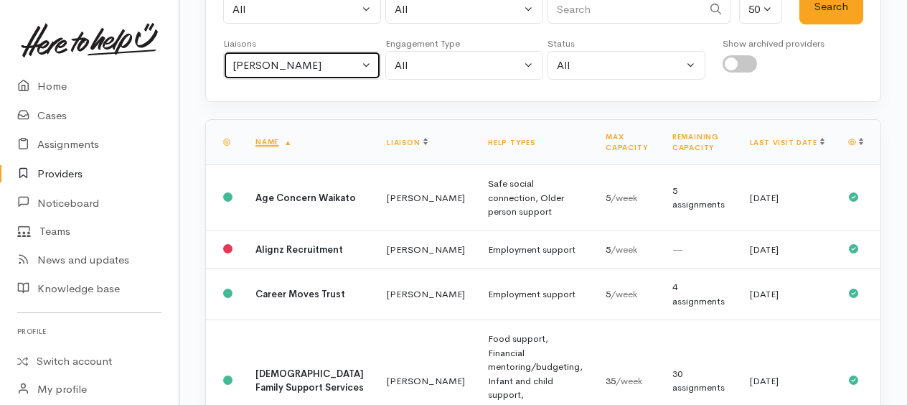
click at [311, 60] on div "Kyleigh Pike" at bounding box center [296, 65] width 126 height 17
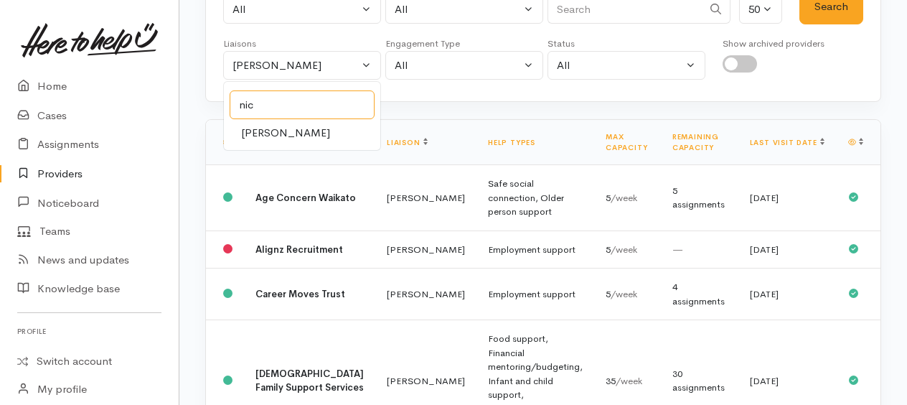
type input "nic"
click at [296, 128] on span "Nicole Rusk" at bounding box center [285, 133] width 89 height 17
select select "2314"
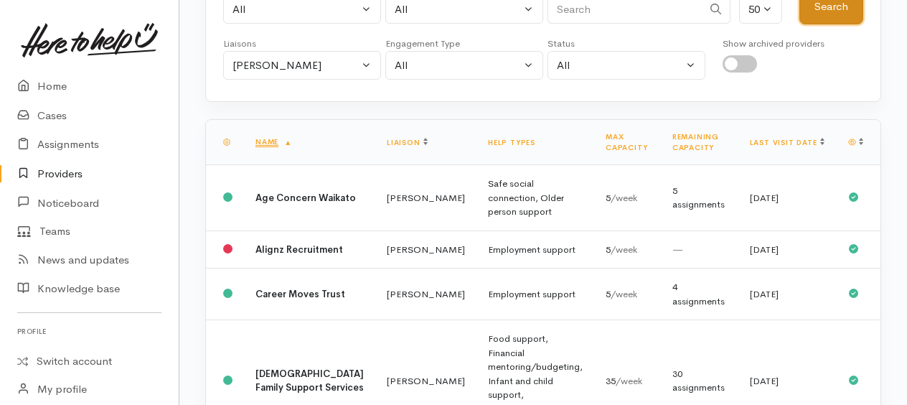
click at [824, 15] on button "Search" at bounding box center [832, 6] width 64 height 35
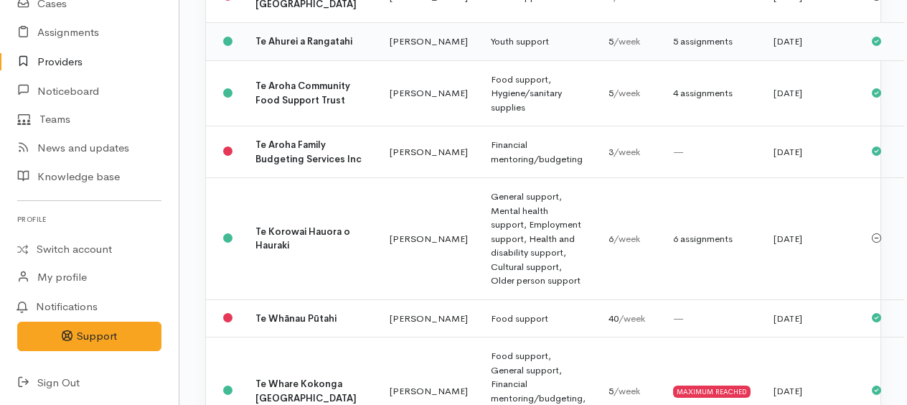
scroll to position [2871, 0]
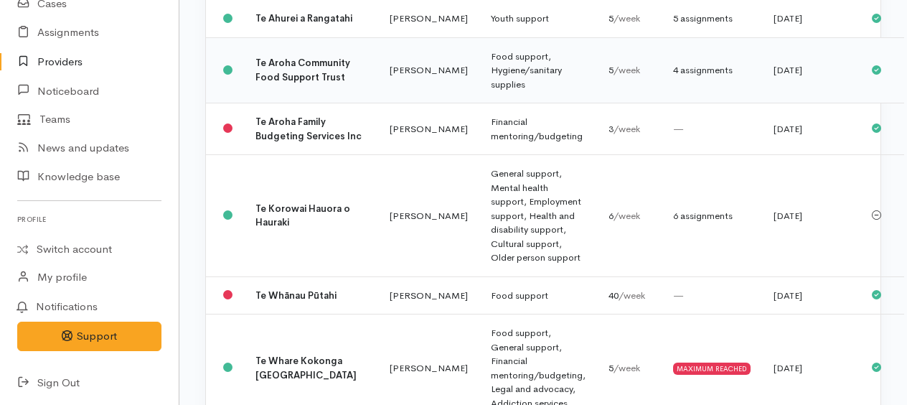
click at [480, 103] on td "Food support, Hygiene/sanitary supplies" at bounding box center [539, 70] width 118 height 66
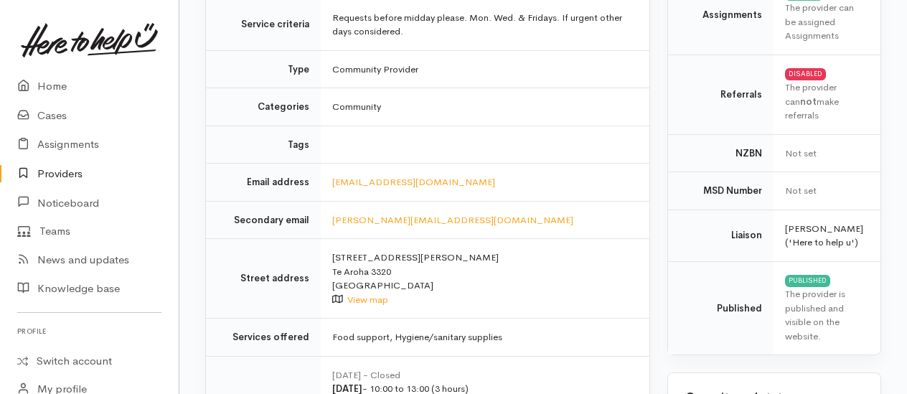
scroll to position [287, 0]
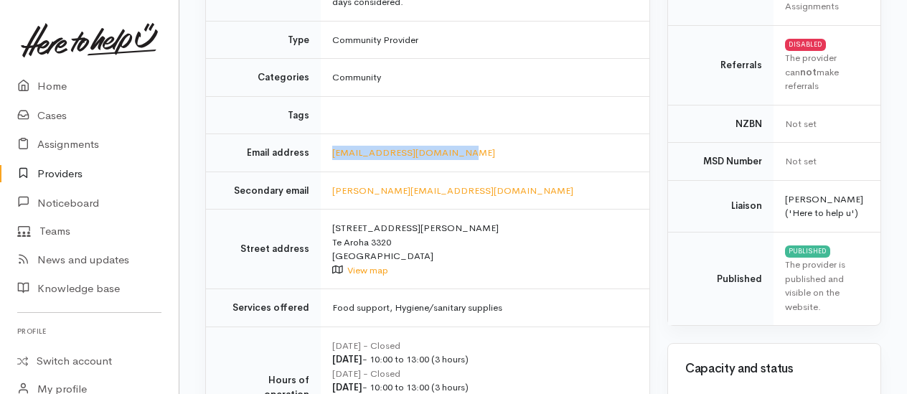
drag, startPoint x: 464, startPoint y: 149, endPoint x: 313, endPoint y: 157, distance: 150.9
click at [313, 157] on tr "Email address tearohafoodbank@gmail.com" at bounding box center [428, 153] width 444 height 38
drag, startPoint x: 313, startPoint y: 157, endPoint x: 345, endPoint y: 151, distance: 32.2
copy tr "tearohafoodbank@gmail.com"
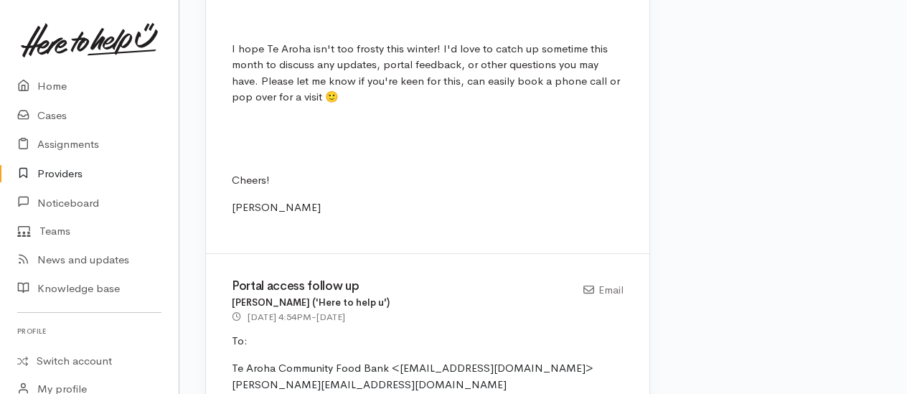
scroll to position [1866, 0]
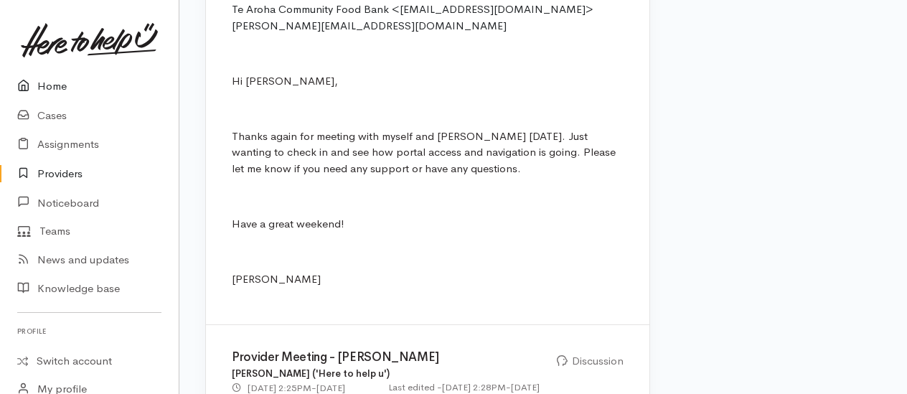
click at [59, 83] on link "Home" at bounding box center [89, 86] width 179 height 29
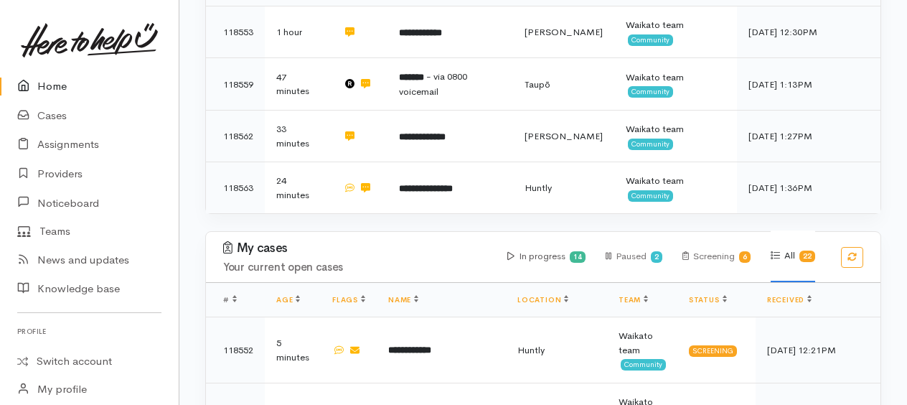
scroll to position [718, 0]
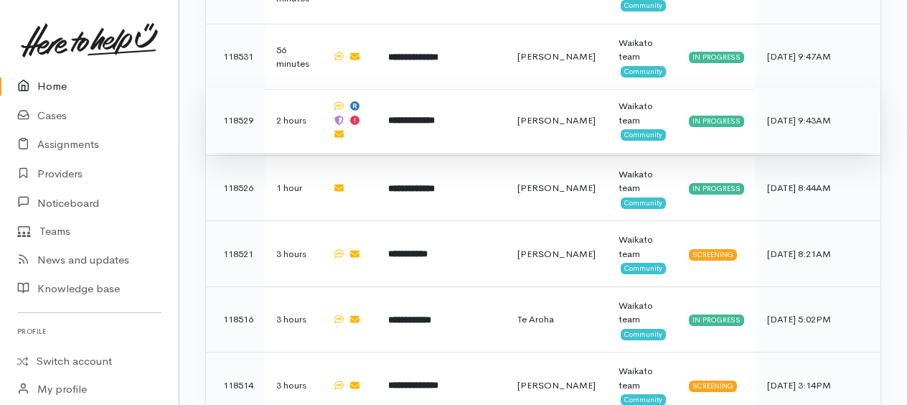
click at [434, 118] on b "**********" at bounding box center [411, 120] width 47 height 9
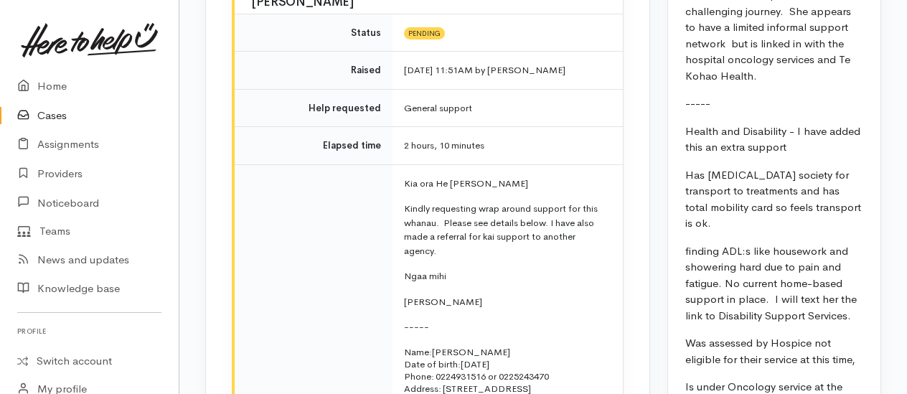
scroll to position [2512, 0]
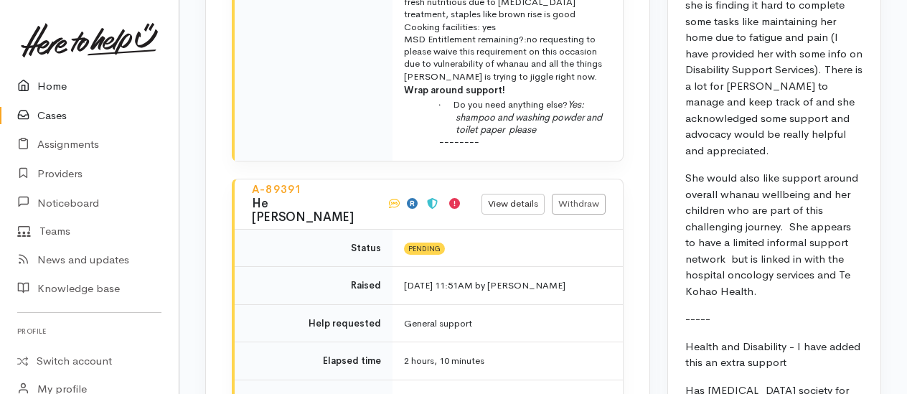
click at [55, 85] on link "Home" at bounding box center [89, 86] width 179 height 29
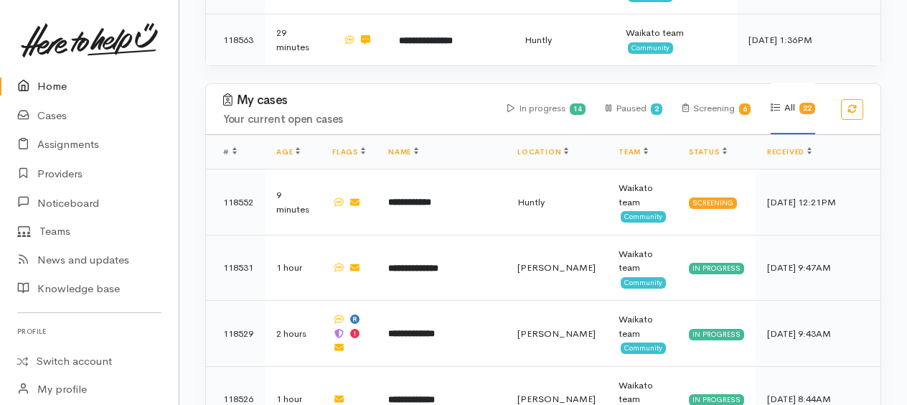
scroll to position [574, 0]
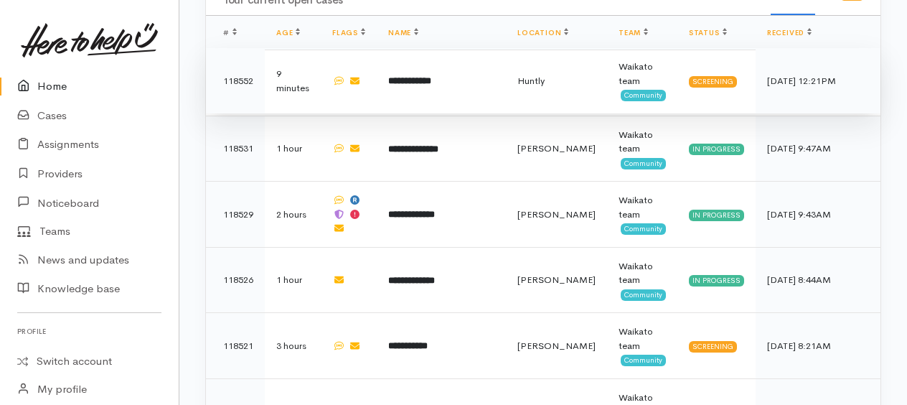
click at [414, 83] on b "**********" at bounding box center [409, 80] width 43 height 9
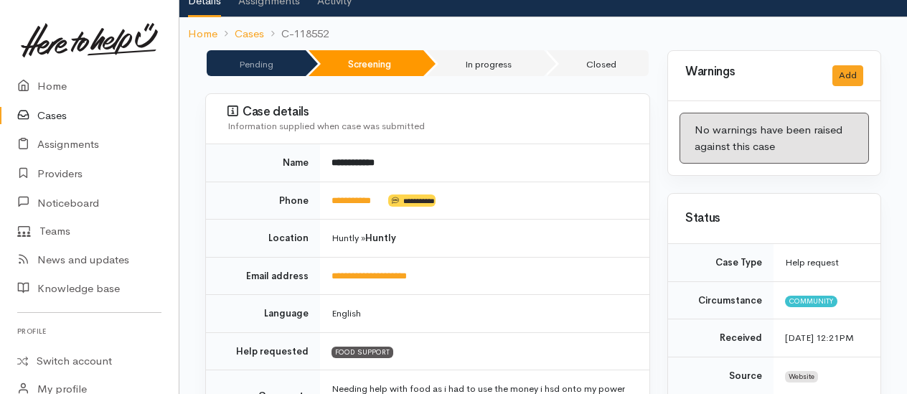
scroll to position [144, 0]
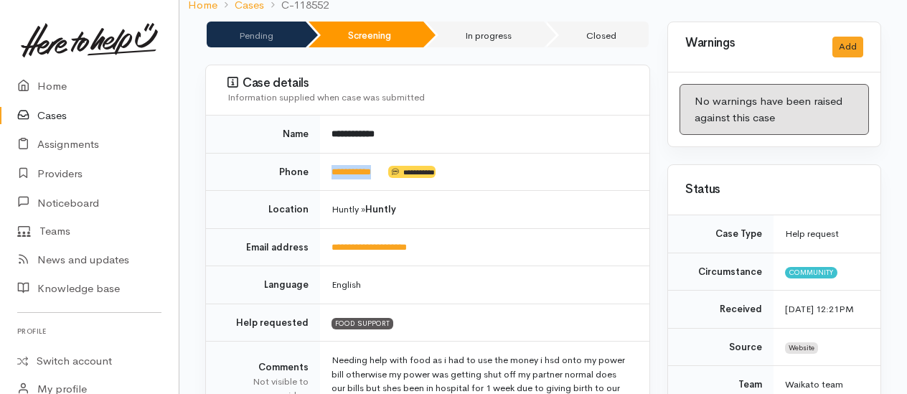
drag, startPoint x: 390, startPoint y: 151, endPoint x: 325, endPoint y: 151, distance: 65.3
click at [325, 153] on td "**********" at bounding box center [484, 172] width 329 height 38
drag, startPoint x: 325, startPoint y: 151, endPoint x: 336, endPoint y: 154, distance: 11.1
copy td "**********"
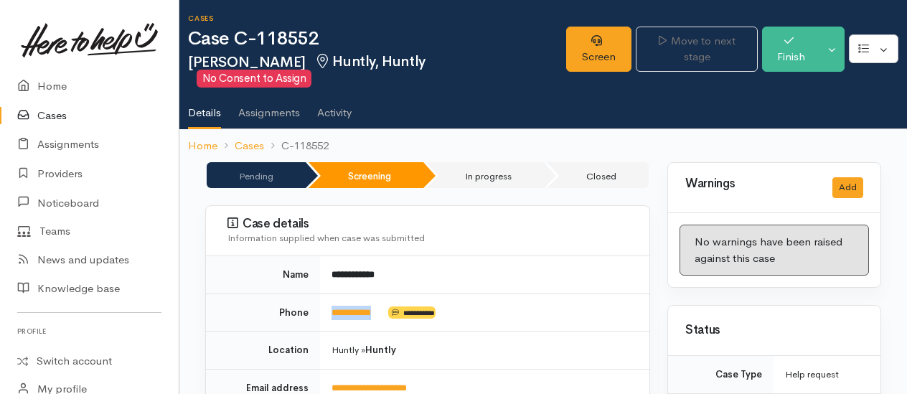
scroll to position [0, 0]
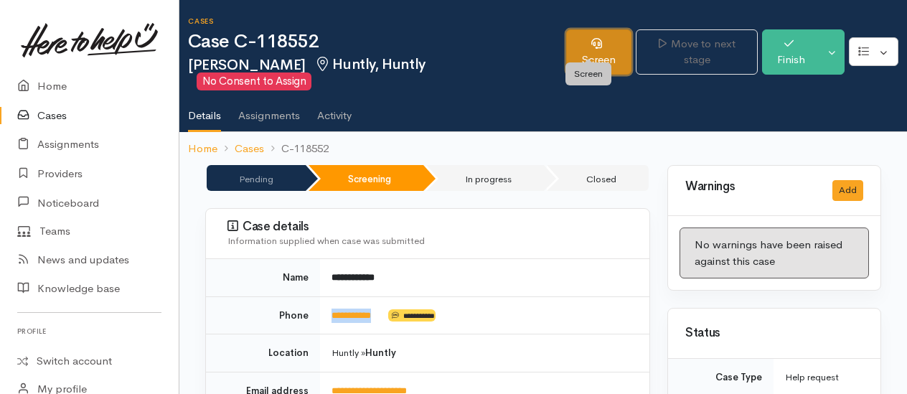
drag, startPoint x: 606, startPoint y: 36, endPoint x: 597, endPoint y: 37, distance: 8.7
click at [605, 36] on link "Screen" at bounding box center [599, 51] width 66 height 45
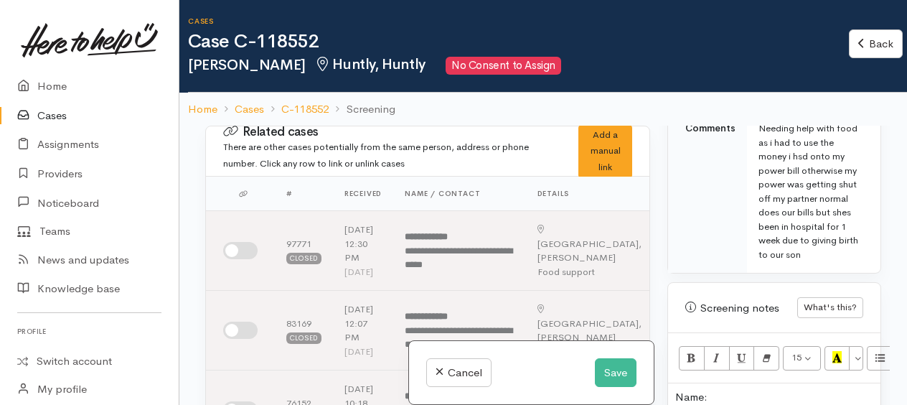
scroll to position [1077, 0]
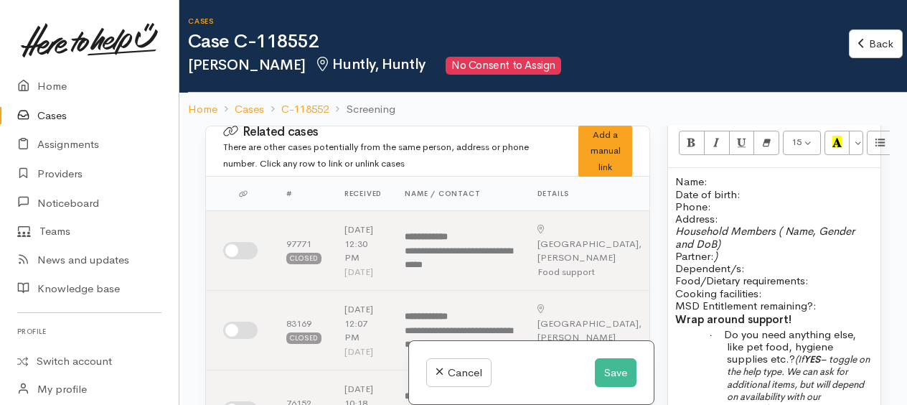
click at [733, 190] on p "Name: Date of birth: Phone:" at bounding box center [774, 193] width 198 height 37
click at [609, 375] on button "Save" at bounding box center [616, 372] width 42 height 29
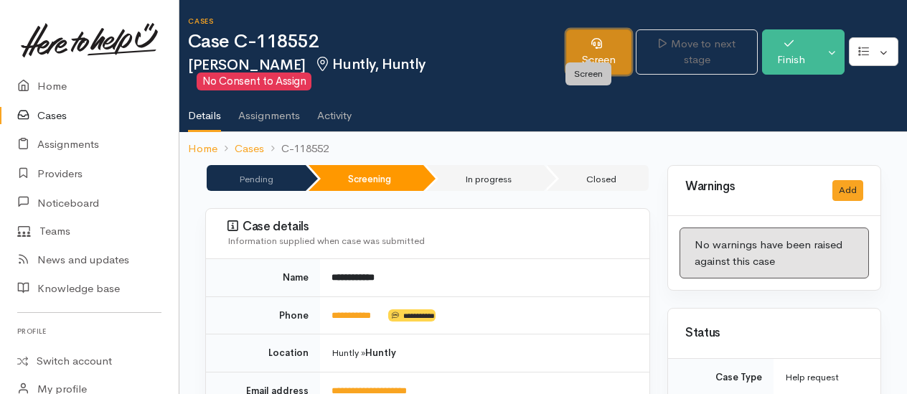
drag, startPoint x: 599, startPoint y: 42, endPoint x: 609, endPoint y: 54, distance: 14.8
click at [599, 42] on link "Screen" at bounding box center [599, 51] width 66 height 45
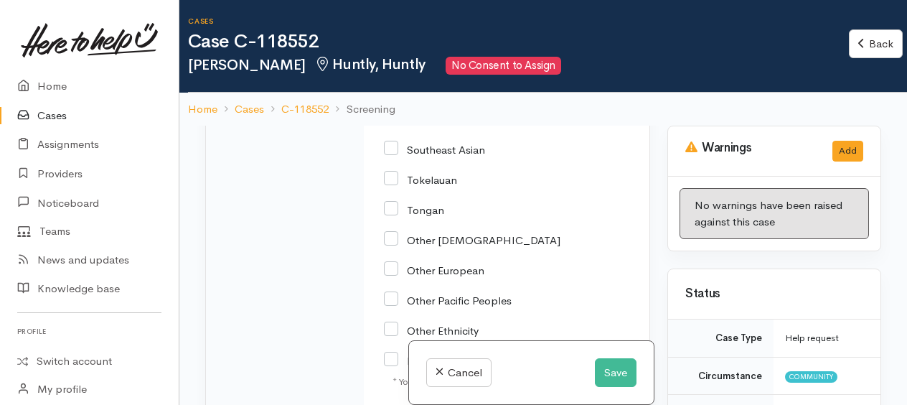
scroll to position [2876, 0]
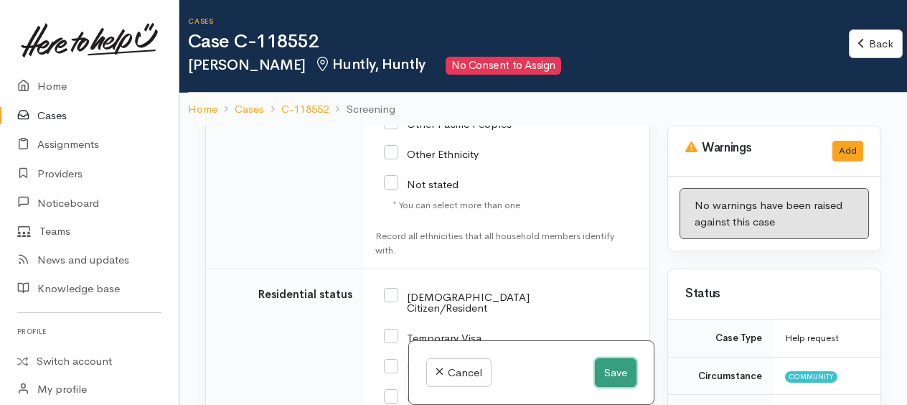
click at [607, 373] on button "Save" at bounding box center [616, 372] width 42 height 29
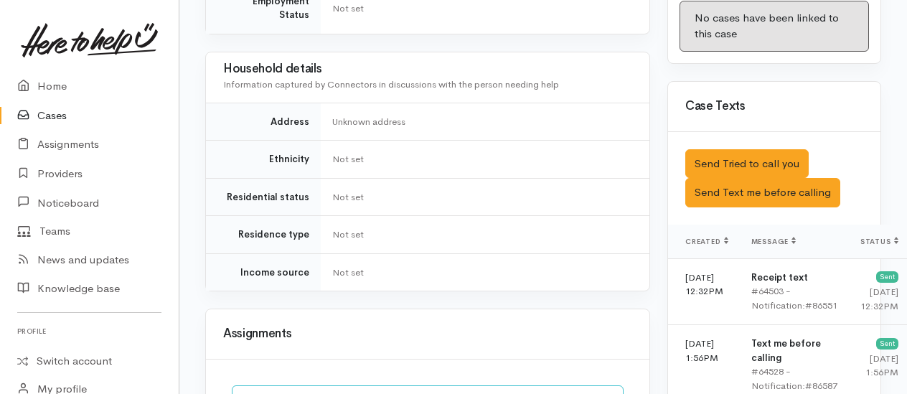
scroll to position [1005, 0]
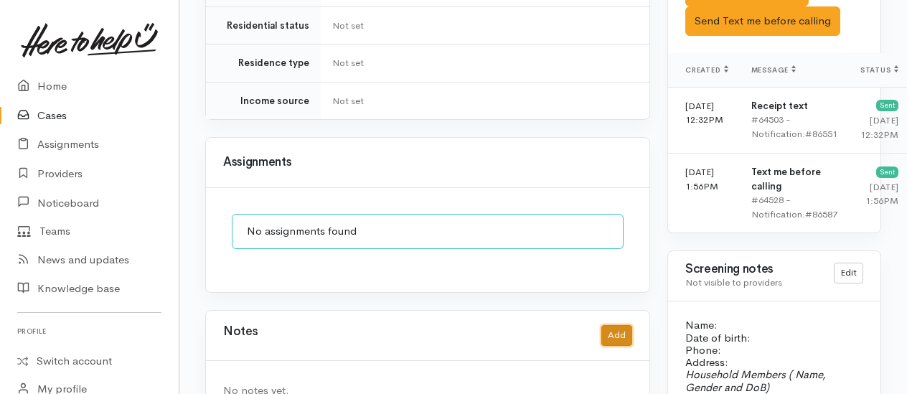
click at [622, 325] on button "Add" at bounding box center [617, 335] width 31 height 21
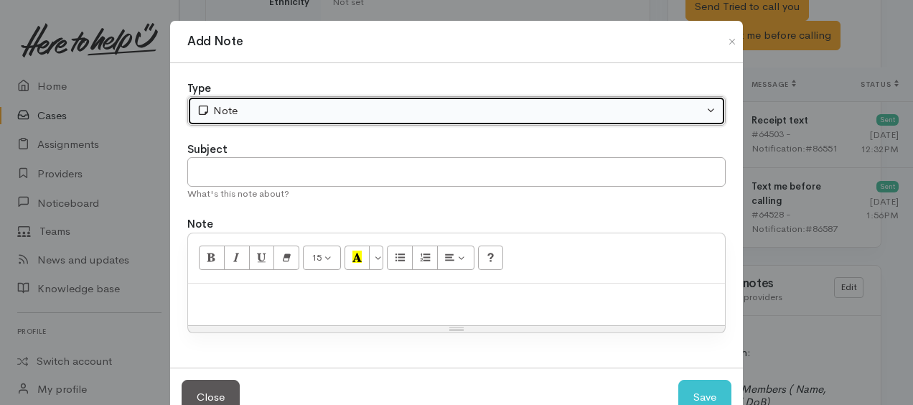
click at [332, 98] on button "Note" at bounding box center [456, 110] width 538 height 29
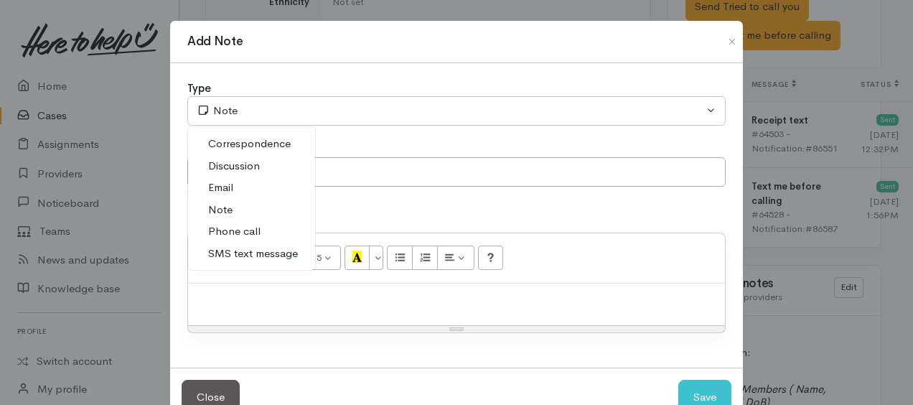
click at [249, 230] on span "Phone call" at bounding box center [234, 231] width 52 height 17
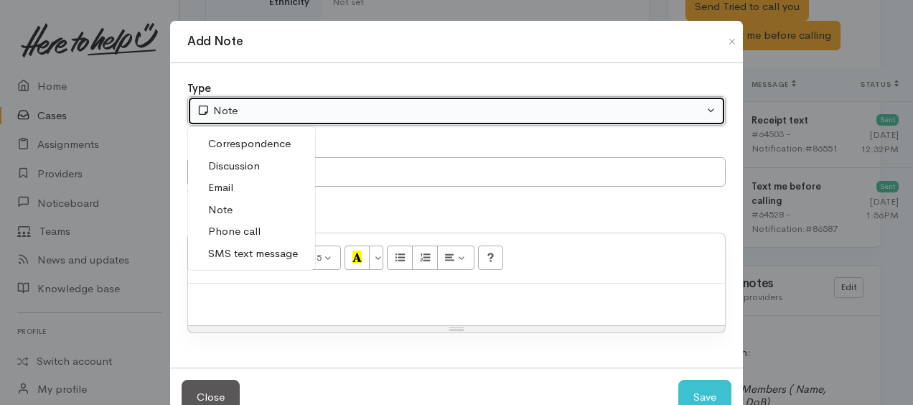
select select "3"
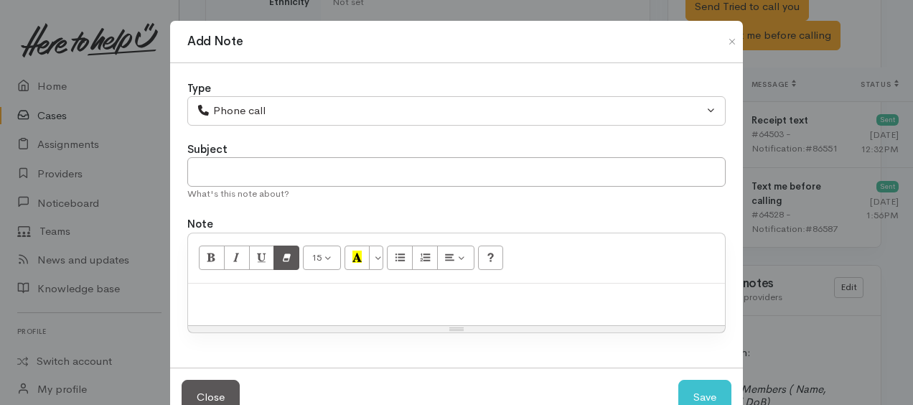
click at [273, 284] on div at bounding box center [456, 305] width 537 height 42
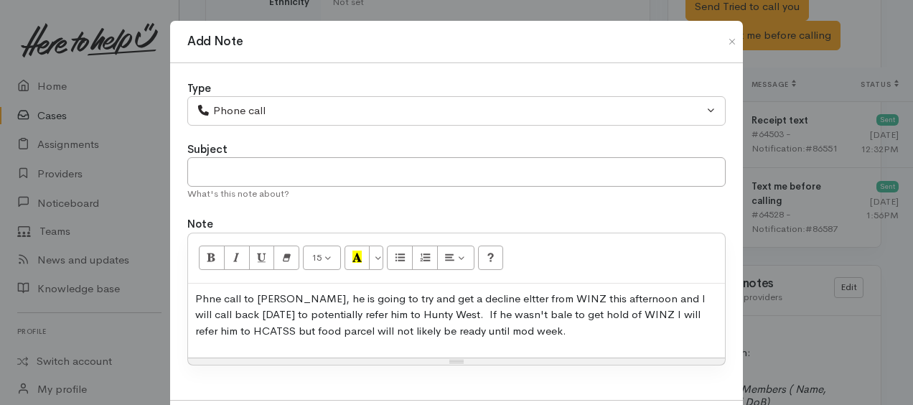
click at [468, 331] on p "Phne call to Terry, he is going to try and get a decline eltter from WINZ this …" at bounding box center [456, 315] width 523 height 49
click at [507, 327] on p "Phne call to Terry, he is going to try and get a decline eltter from WINZ this …" at bounding box center [456, 315] width 523 height 49
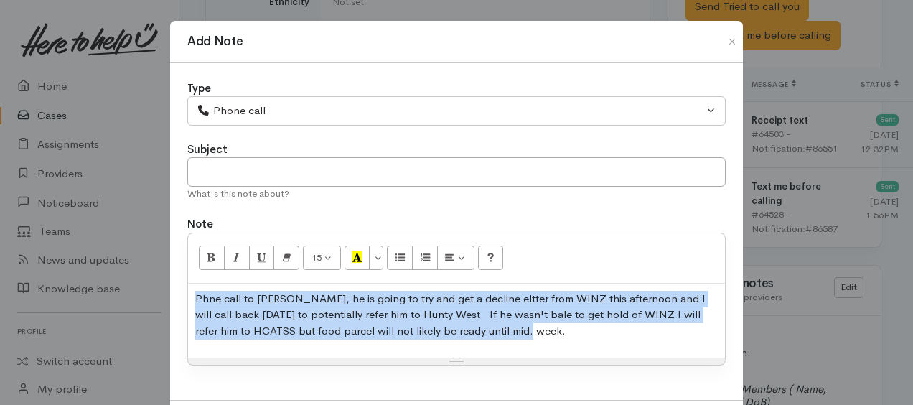
drag, startPoint x: 187, startPoint y: 293, endPoint x: 455, endPoint y: 326, distance: 270.5
click at [545, 346] on div "Phne call to Terry, he is going to try and get a decline eltter from WINZ this …" at bounding box center [456, 321] width 537 height 75
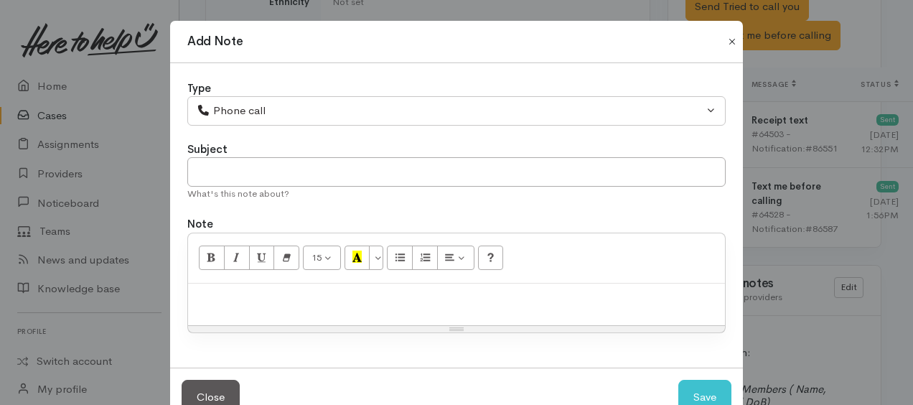
click at [721, 45] on button "Close" at bounding box center [732, 41] width 23 height 17
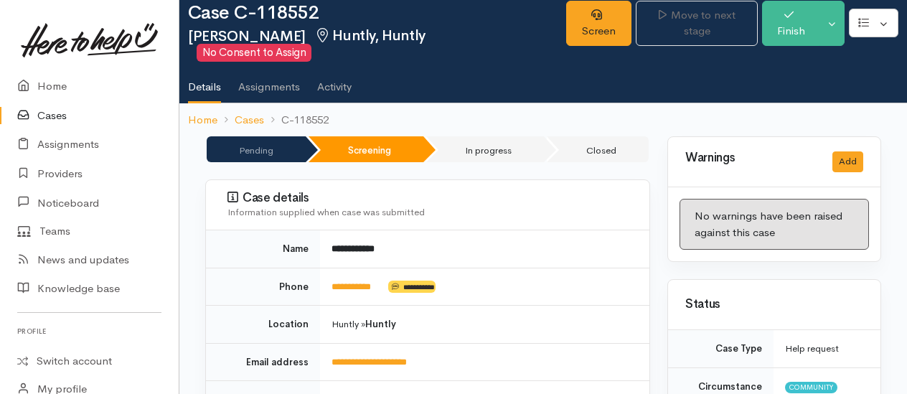
scroll to position [0, 0]
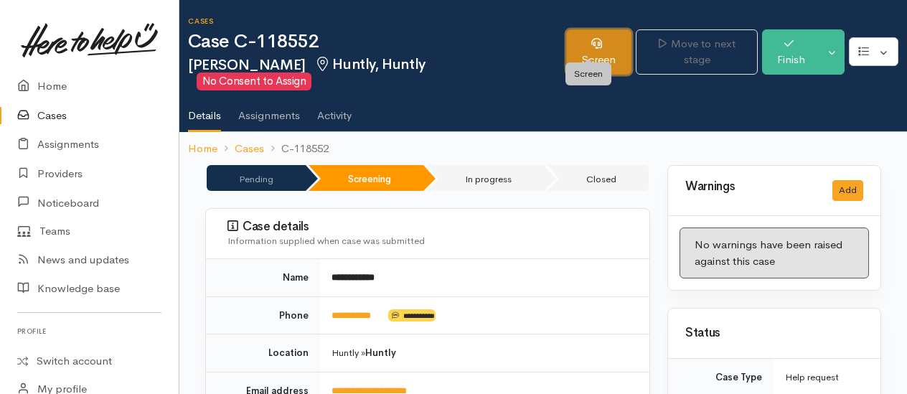
click at [608, 42] on link "Screen" at bounding box center [599, 51] width 66 height 45
drag, startPoint x: 599, startPoint y: 50, endPoint x: 589, endPoint y: 49, distance: 10.1
click at [599, 50] on link "Screen" at bounding box center [599, 51] width 66 height 45
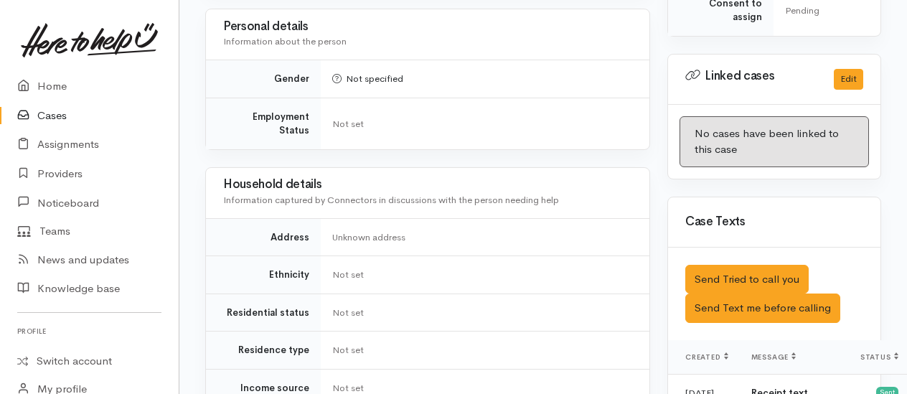
scroll to position [734, 0]
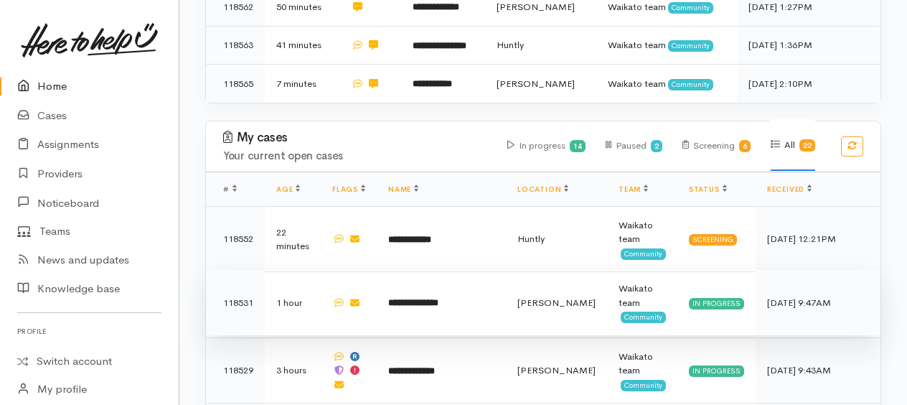
scroll to position [435, 0]
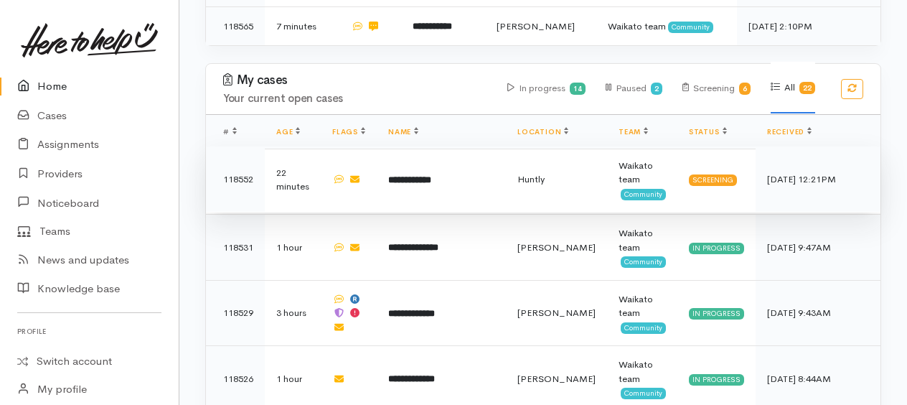
click at [424, 175] on b "**********" at bounding box center [409, 179] width 43 height 9
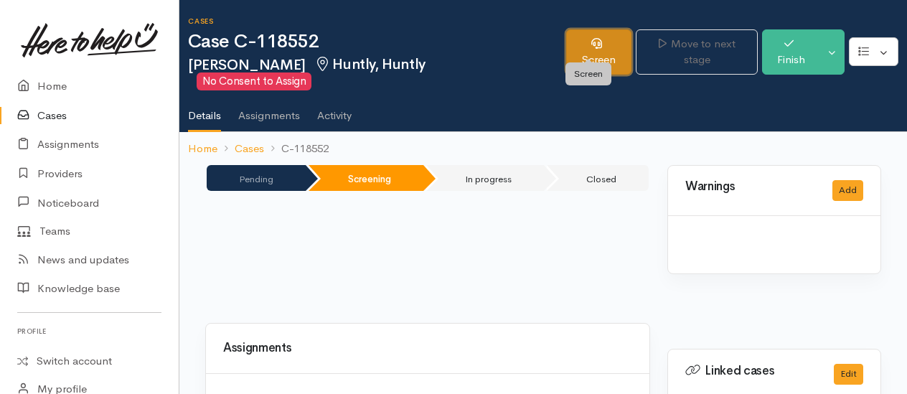
drag, startPoint x: 0, startPoint y: 0, endPoint x: 585, endPoint y: 52, distance: 587.4
click at [585, 52] on link "Screen" at bounding box center [599, 51] width 66 height 45
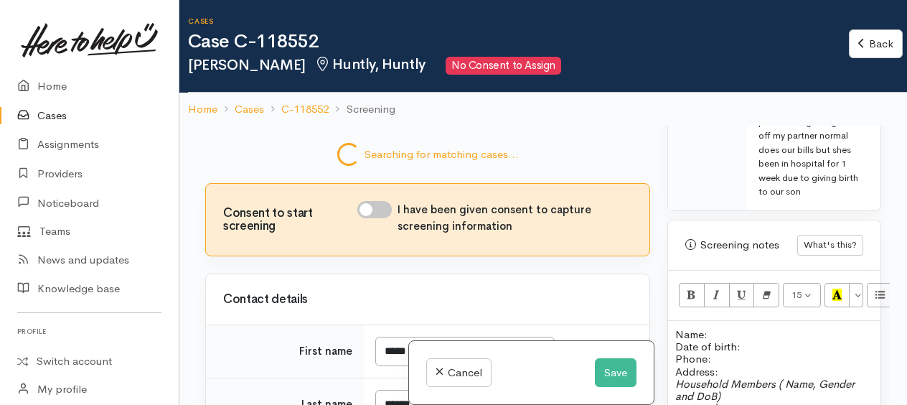
scroll to position [936, 0]
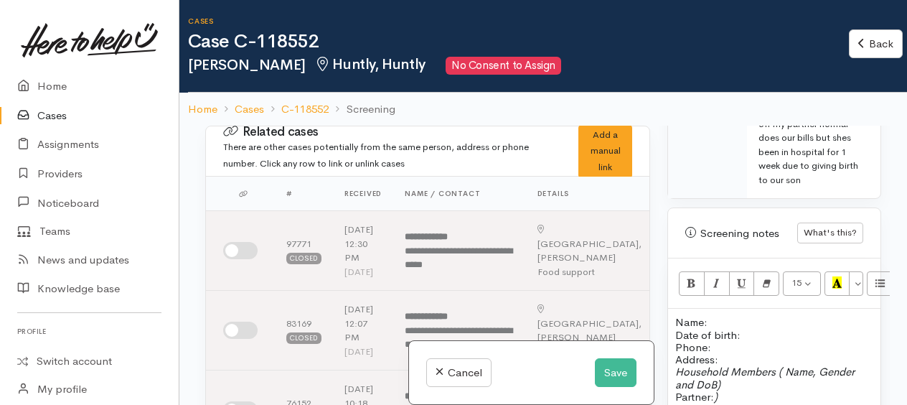
paste div
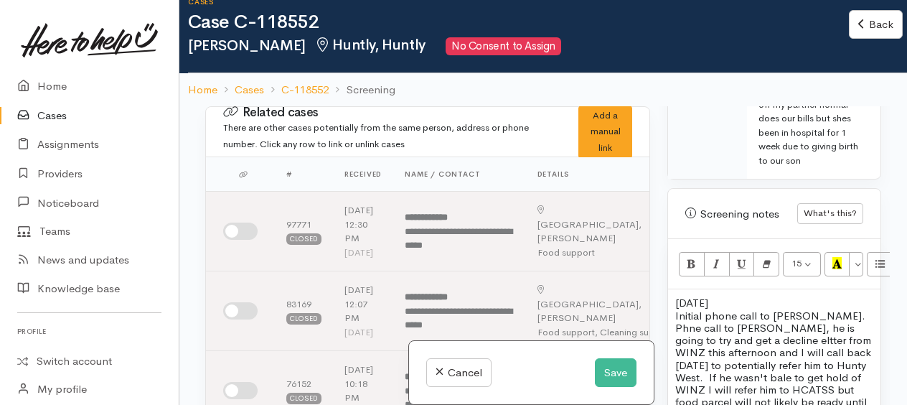
click at [766, 337] on span "Phne call to Terry, he is going to try and get a decline eltter from WINZ this …" at bounding box center [773, 371] width 196 height 100
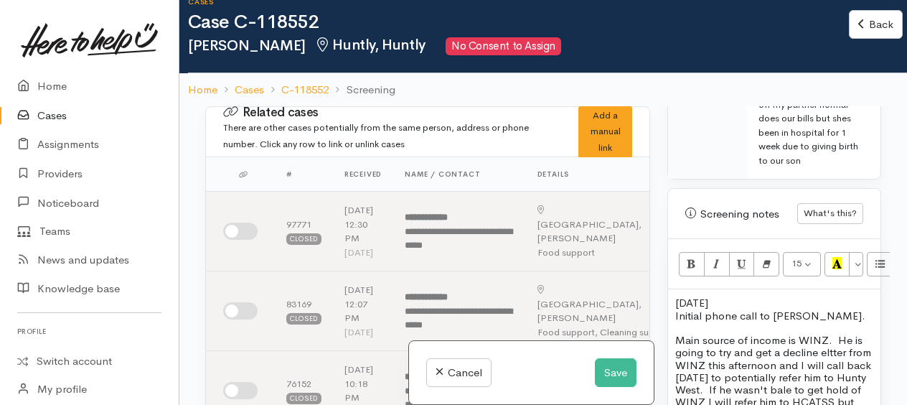
click at [676, 362] on span "Main source of income is WINZ. He is going to try and get a decline eltter from…" at bounding box center [773, 383] width 196 height 100
click at [762, 370] on span "Main source of income is WINZ. He is running really low on food - not enough fo…" at bounding box center [773, 395] width 196 height 125
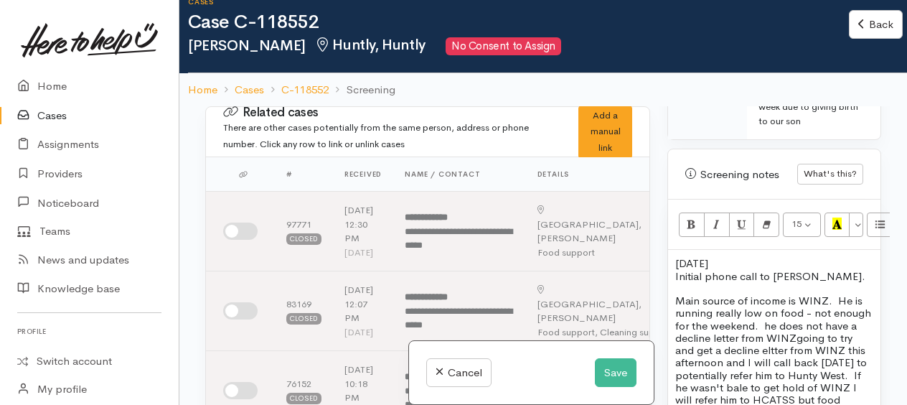
scroll to position [1008, 0]
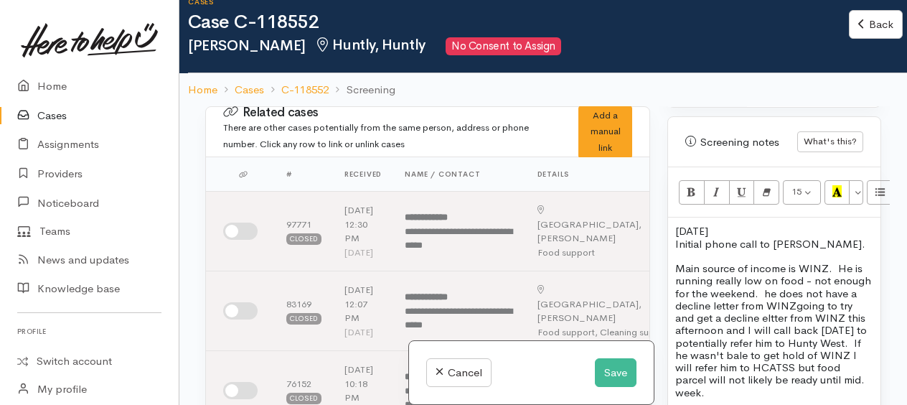
click at [755, 299] on span "Main source of income is WINZ. He is running really low on food - not enough fo…" at bounding box center [773, 330] width 196 height 138
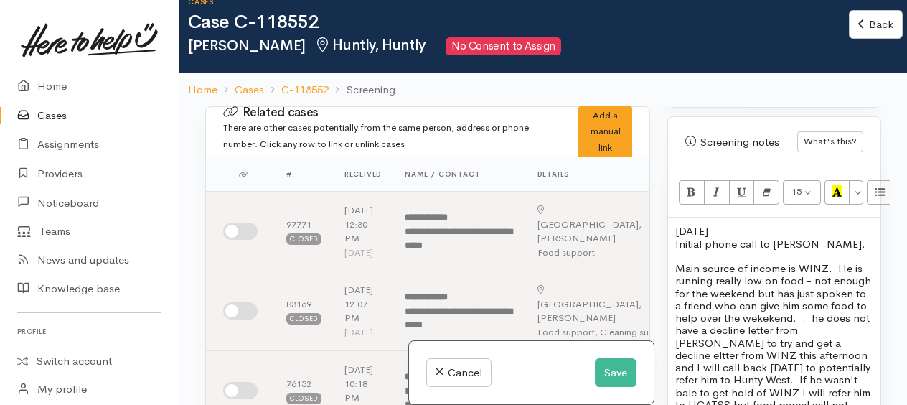
click at [700, 325] on span "Main source of income is WINZ. He is running really low on food - not enough fo…" at bounding box center [773, 342] width 196 height 162
click at [757, 300] on span "Main source of income is WINZ. He is running really low on food - not enough fo…" at bounding box center [773, 348] width 196 height 174
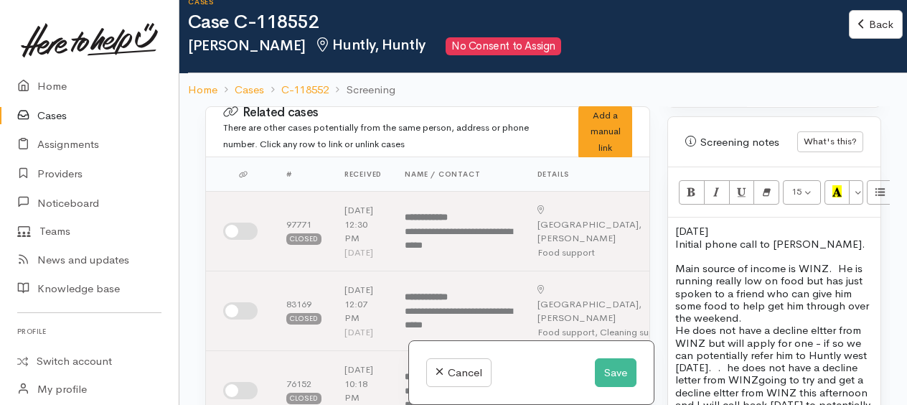
scroll to position [1080, 0]
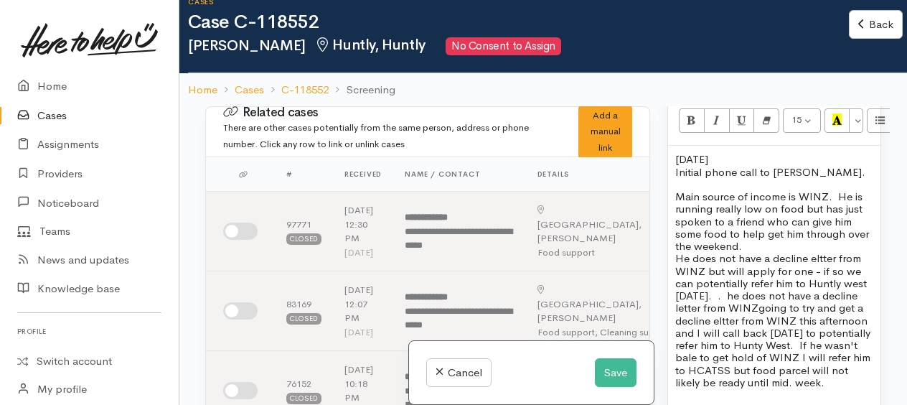
click at [858, 350] on span "He does not have a decline eltter from WINZ but will apply for one - if so we c…" at bounding box center [772, 320] width 195 height 138
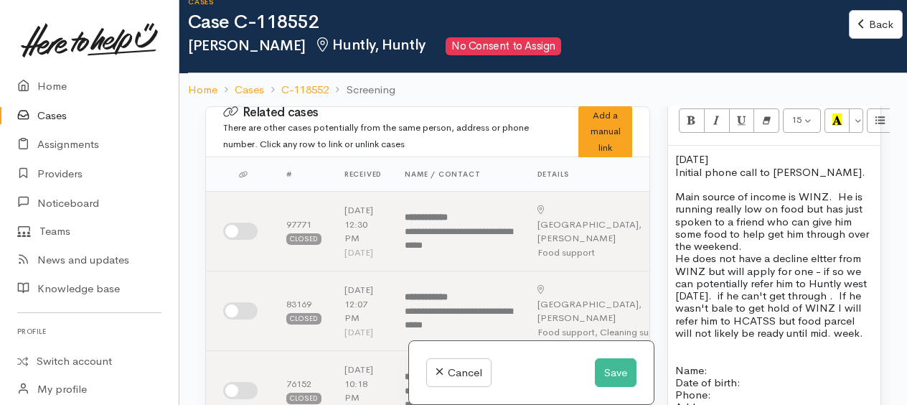
click at [853, 314] on p "He does not have a decline eltter from WINZ but will apply for one - if so we c…" at bounding box center [774, 295] width 198 height 87
click at [728, 317] on span "He does not have a decline eltter from WINZ but will apply for one - if so we c…" at bounding box center [774, 295] width 198 height 88
click at [722, 339] on p "He does not have a decline eltter from WINZ but will apply for one - if so we c…" at bounding box center [774, 295] width 198 height 87
click at [711, 339] on p "He does not have a decline letter from WINZ but will apply for one - if so we c…" at bounding box center [774, 295] width 198 height 87
click at [761, 250] on p "Main source of income is WINZ. He is running really low on food but has just sp…" at bounding box center [774, 221] width 198 height 62
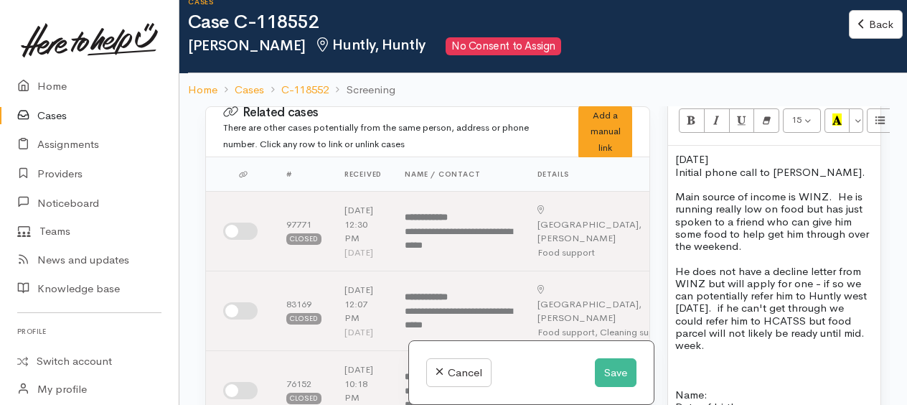
click at [732, 352] on p "He does not have a decline letter from WINZ but will apply for one - if so we c…" at bounding box center [774, 308] width 198 height 87
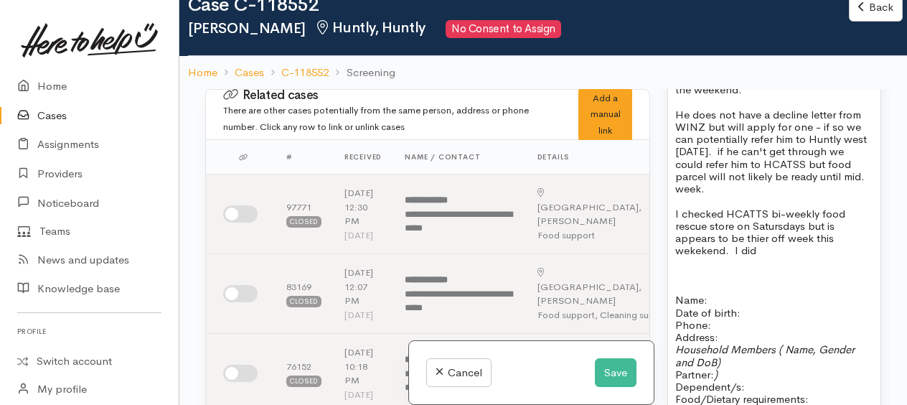
scroll to position [1223, 0]
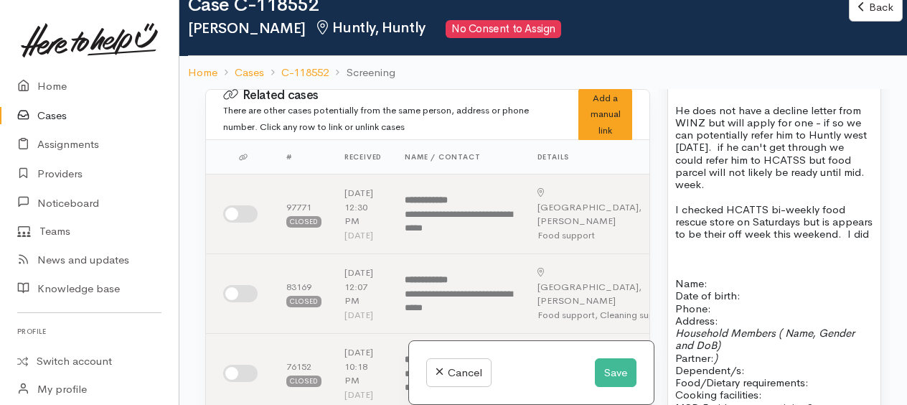
click at [756, 240] on p "I checked HCATTS bi-weekly food rescue store on Saturdays but is appears to be …" at bounding box center [774, 221] width 198 height 37
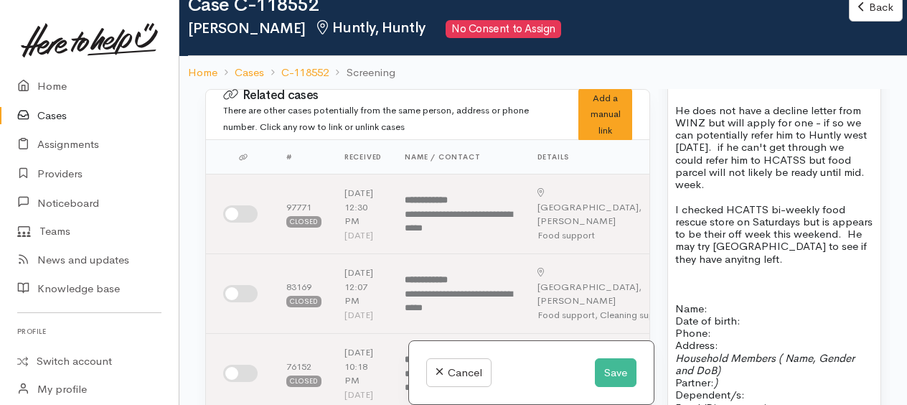
drag, startPoint x: 780, startPoint y: 268, endPoint x: 795, endPoint y: 282, distance: 20.3
click at [742, 289] on p at bounding box center [774, 283] width 198 height 12
click at [803, 266] on span "I checked HCATTS bi-weekly food rescue store on Saturdays but is appears to be …" at bounding box center [773, 233] width 197 height 63
click at [832, 265] on p "I checked HCATTS bi-weekly food rescue store on Saturdays but is appears to be …" at bounding box center [774, 234] width 198 height 62
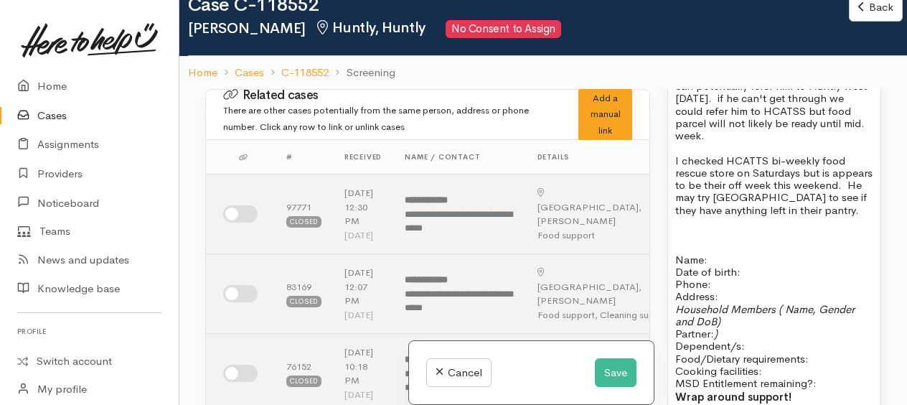
scroll to position [1295, 0]
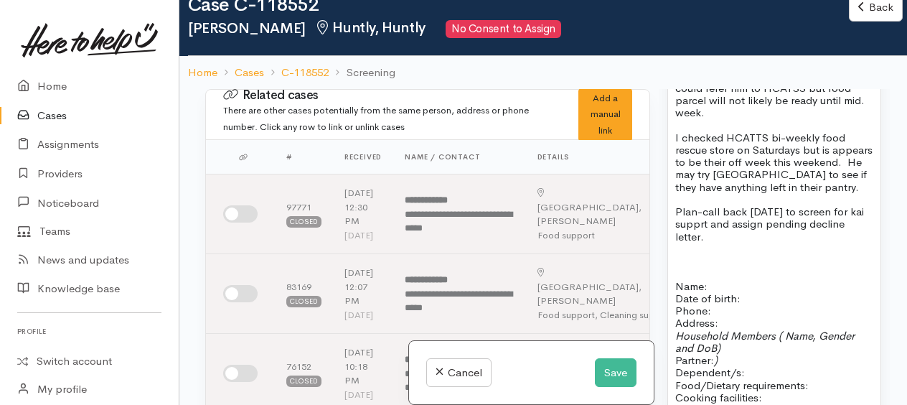
click at [681, 255] on p at bounding box center [774, 249] width 198 height 12
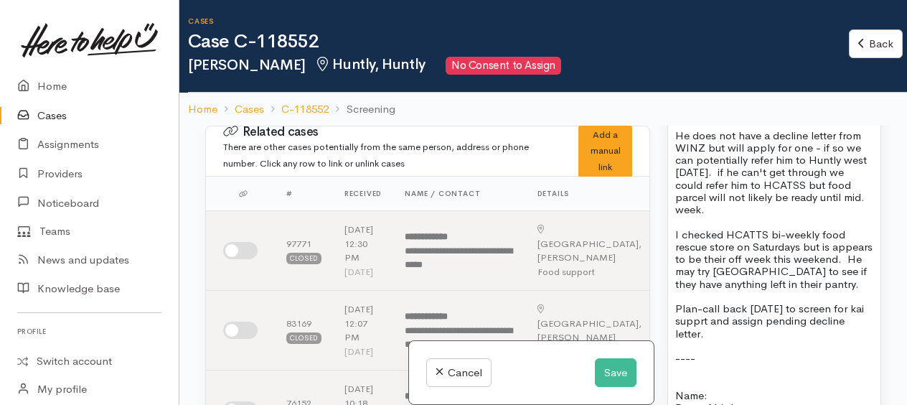
scroll to position [1080, 0]
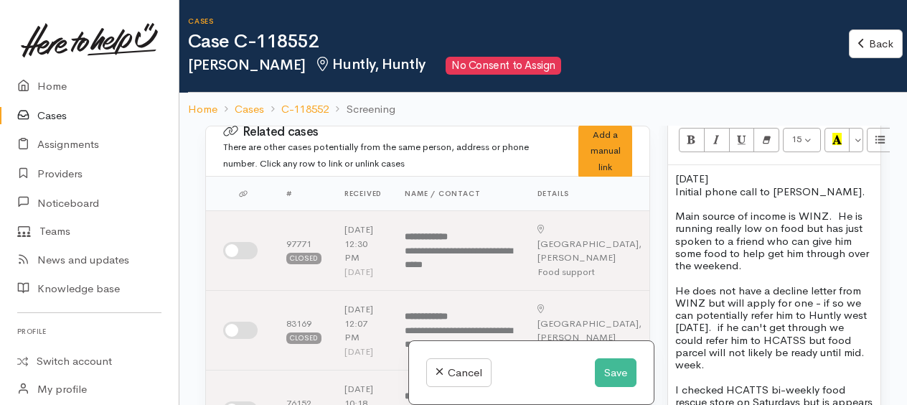
click at [865, 264] on span "Main source of income is WINZ. He is running really low on food but has just sp…" at bounding box center [772, 240] width 194 height 63
click at [741, 335] on span "He does not have a decline letter from WINZ but will apply for one - if so we c…" at bounding box center [771, 328] width 192 height 88
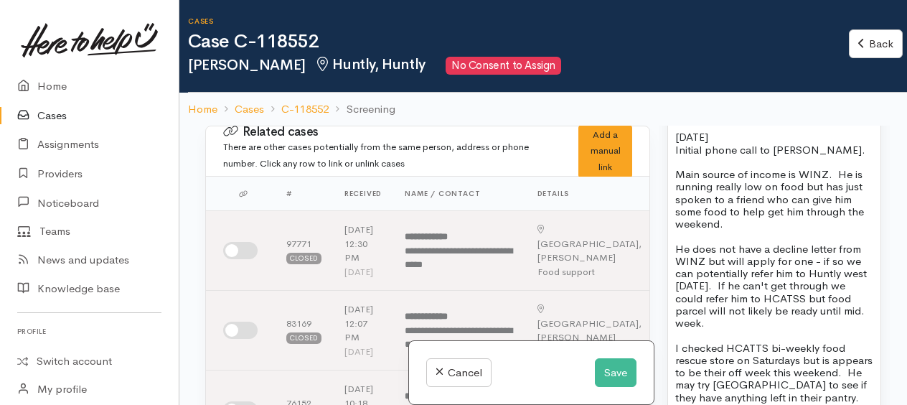
scroll to position [1151, 0]
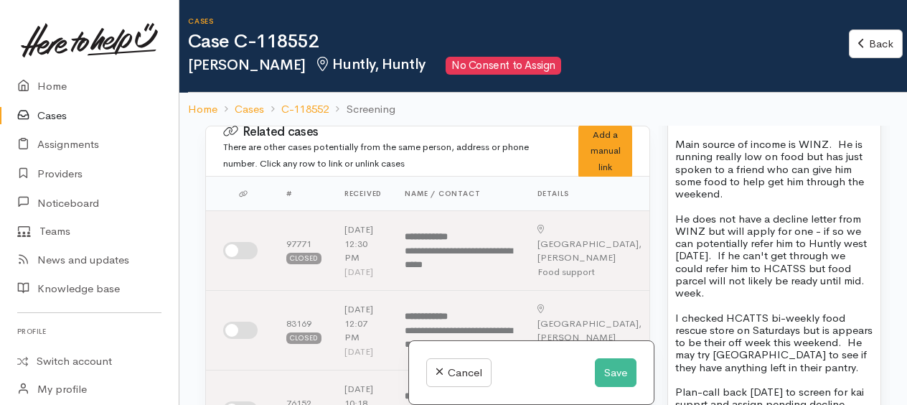
click at [816, 323] on span "I checked HCATTS bi-weekly food rescue store on Saturdays but is appears to be …" at bounding box center [773, 342] width 197 height 63
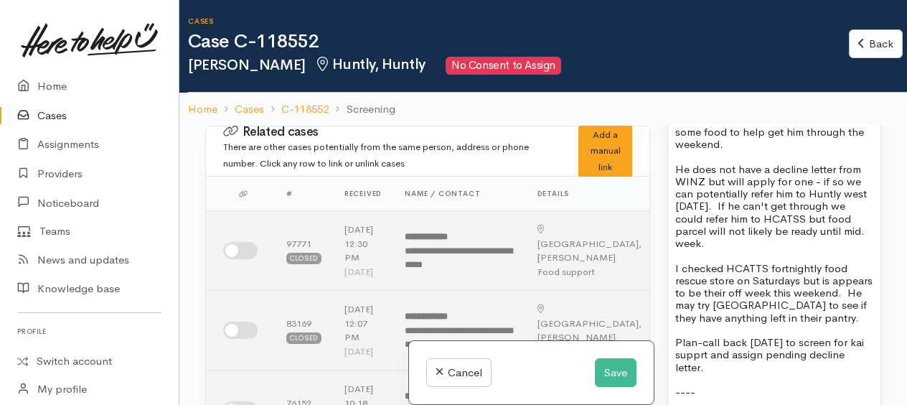
scroll to position [1223, 0]
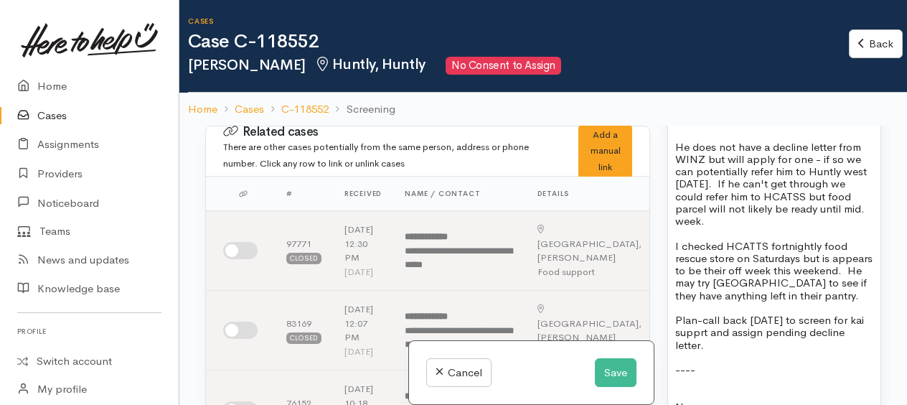
click at [699, 352] on span "Plan-call back Monday to screen for kai supprt and assign pending decline lette…" at bounding box center [769, 332] width 189 height 39
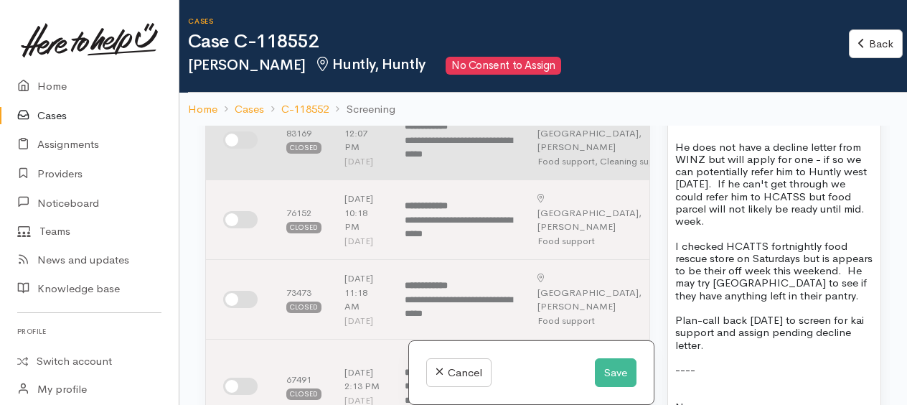
scroll to position [287, 0]
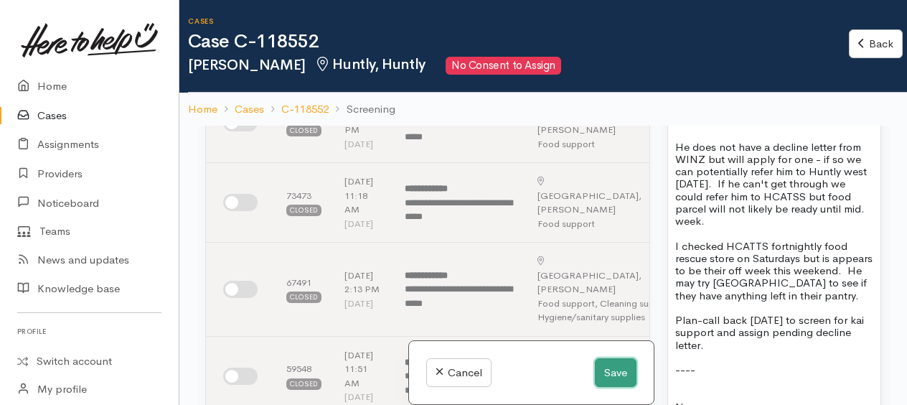
click at [609, 370] on button "Save" at bounding box center [616, 372] width 42 height 29
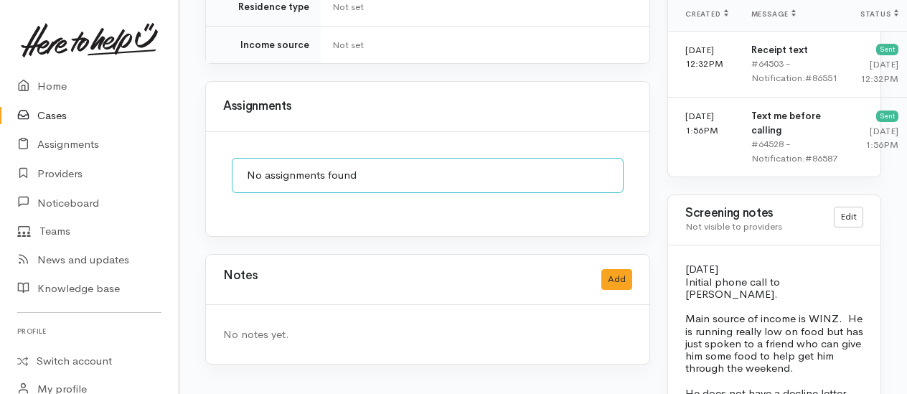
scroll to position [1234, 0]
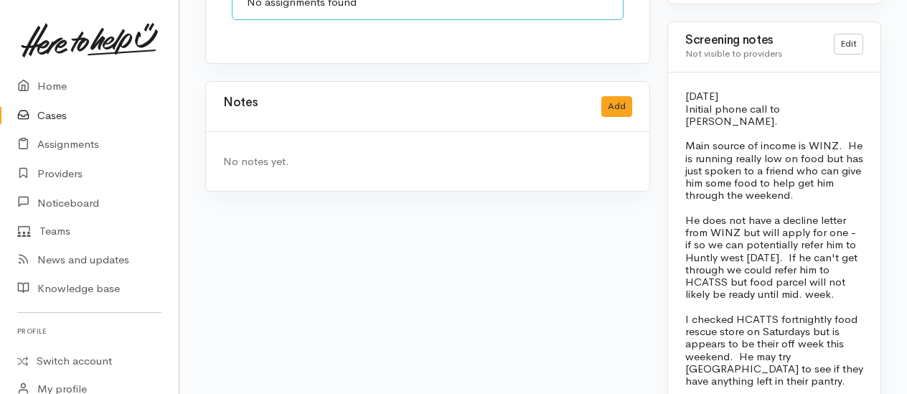
click at [617, 92] on div "Notes Add" at bounding box center [427, 106] width 409 height 29
click at [619, 96] on button "Add" at bounding box center [617, 106] width 31 height 21
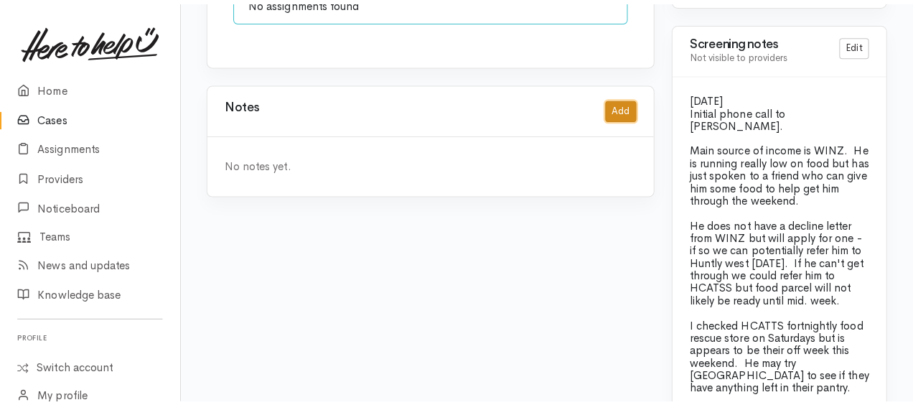
scroll to position [1220, 0]
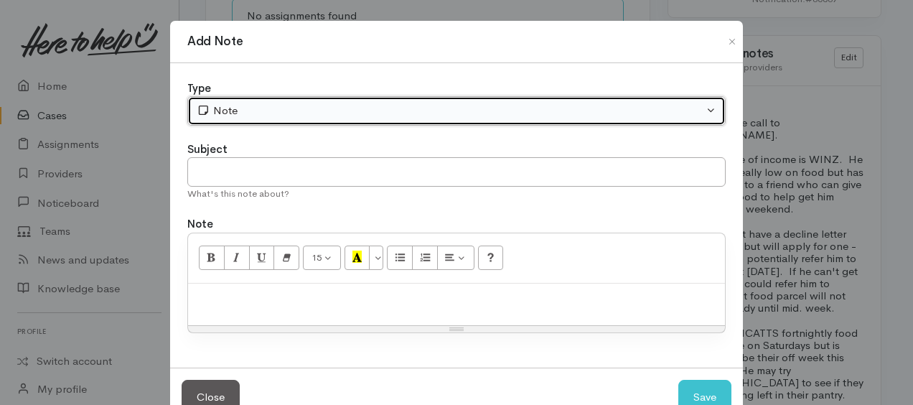
click at [312, 106] on div "Note" at bounding box center [450, 111] width 507 height 17
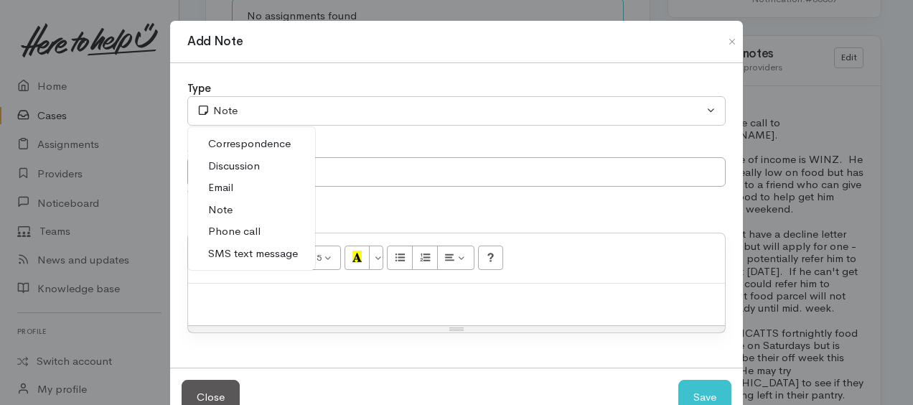
click at [233, 227] on span "Phone call" at bounding box center [234, 231] width 52 height 17
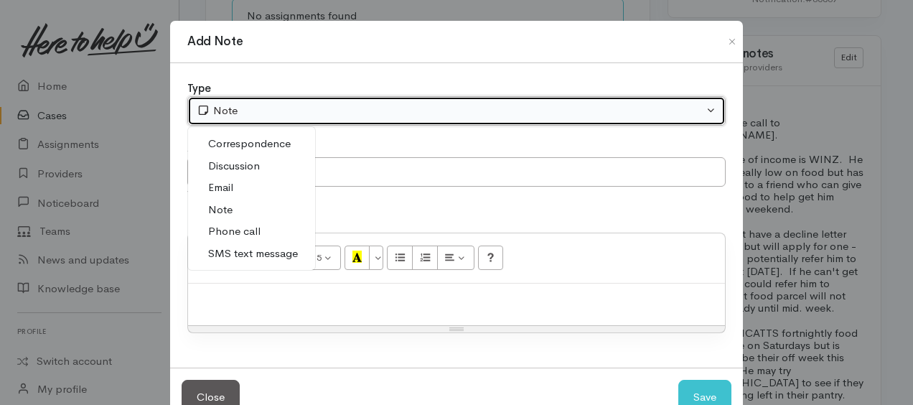
select select "3"
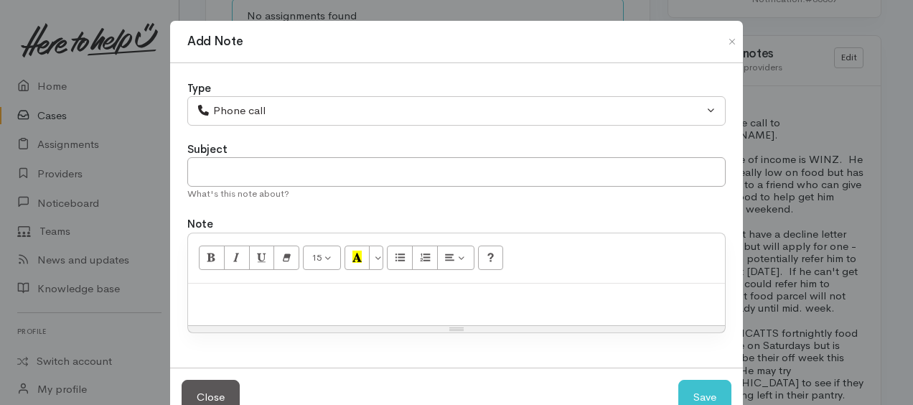
click at [258, 303] on p at bounding box center [456, 299] width 523 height 17
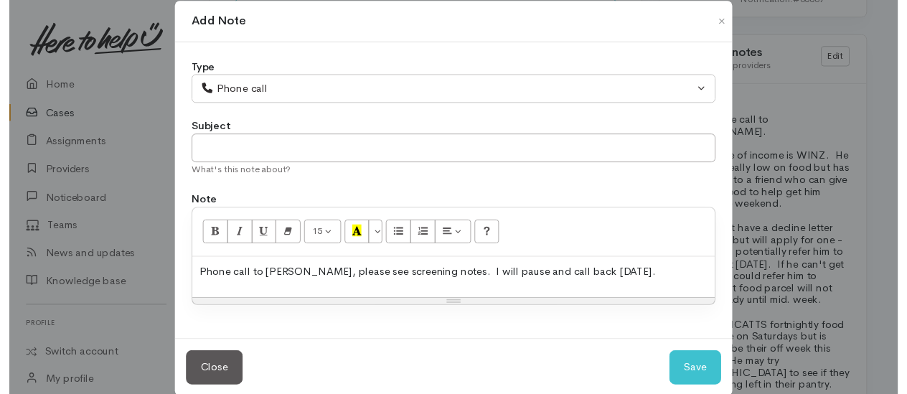
scroll to position [39, 0]
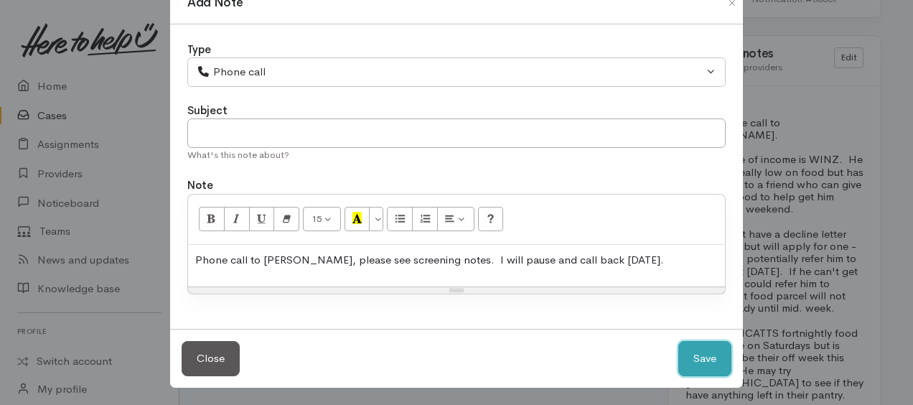
click at [696, 366] on button "Save" at bounding box center [704, 358] width 53 height 35
select select "1"
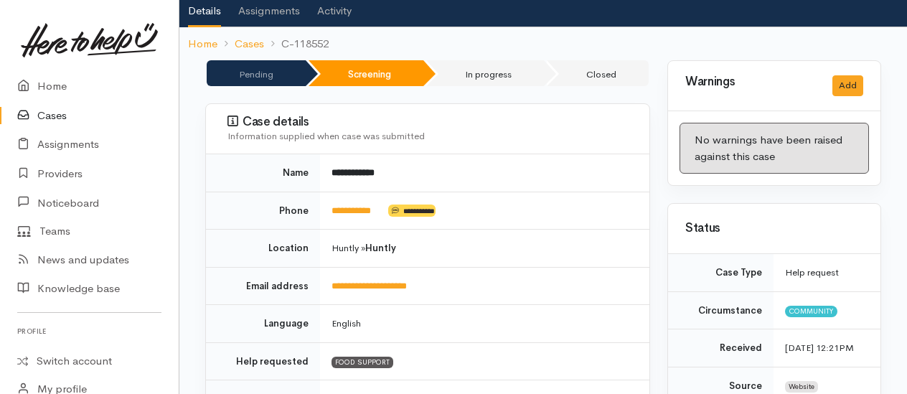
scroll to position [0, 0]
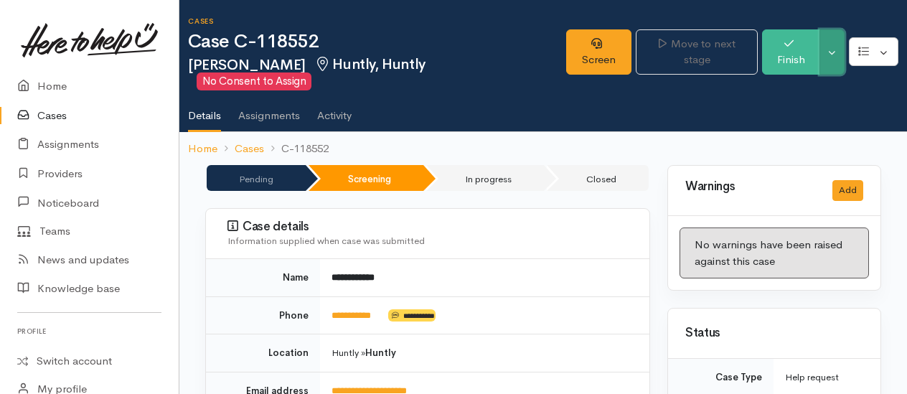
click at [840, 43] on button "Toggle Dropdown" at bounding box center [832, 51] width 25 height 45
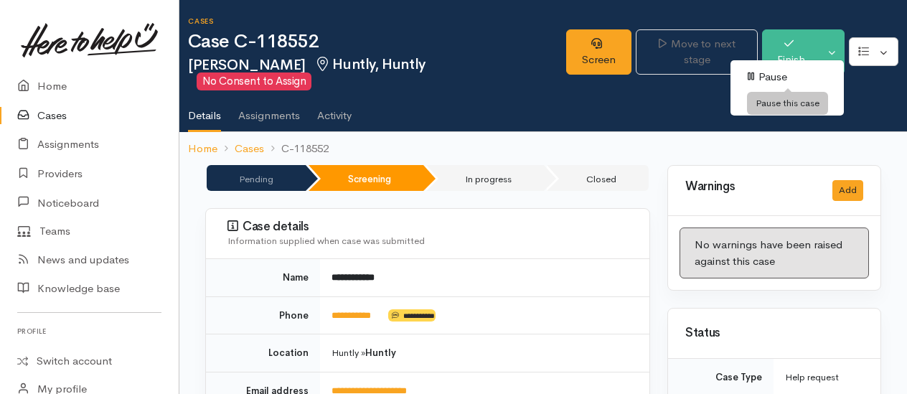
drag, startPoint x: 776, startPoint y: 73, endPoint x: 693, endPoint y: 73, distance: 82.5
click at [776, 73] on link "Pause" at bounding box center [787, 77] width 113 height 22
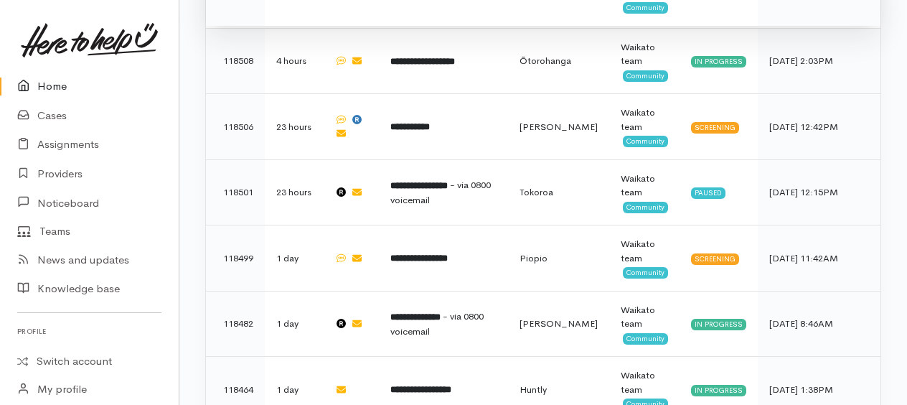
scroll to position [1153, 0]
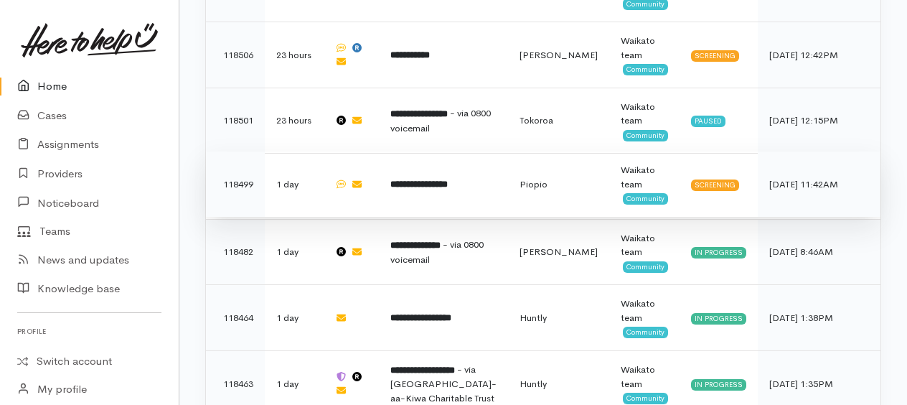
drag, startPoint x: 431, startPoint y: 179, endPoint x: 378, endPoint y: 174, distance: 54.1
click at [431, 179] on b "**********" at bounding box center [418, 183] width 57 height 9
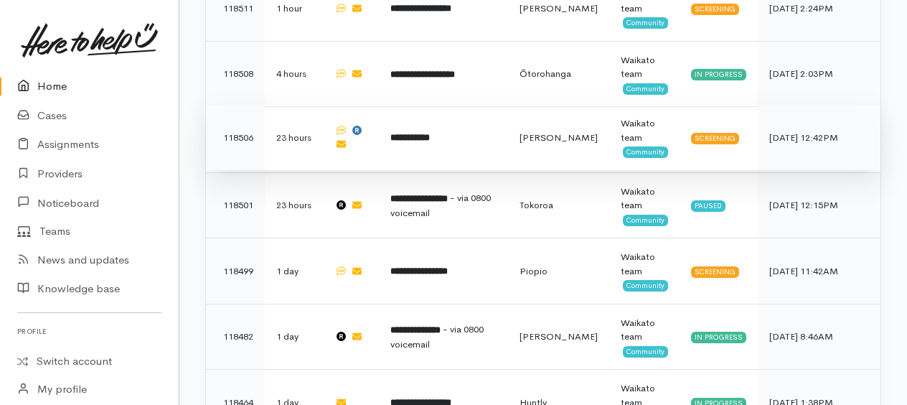
scroll to position [1081, 0]
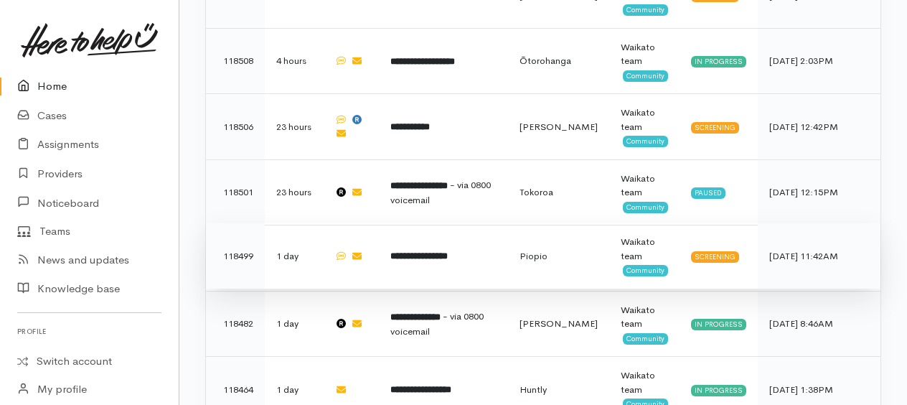
click at [447, 251] on b "**********" at bounding box center [418, 255] width 57 height 9
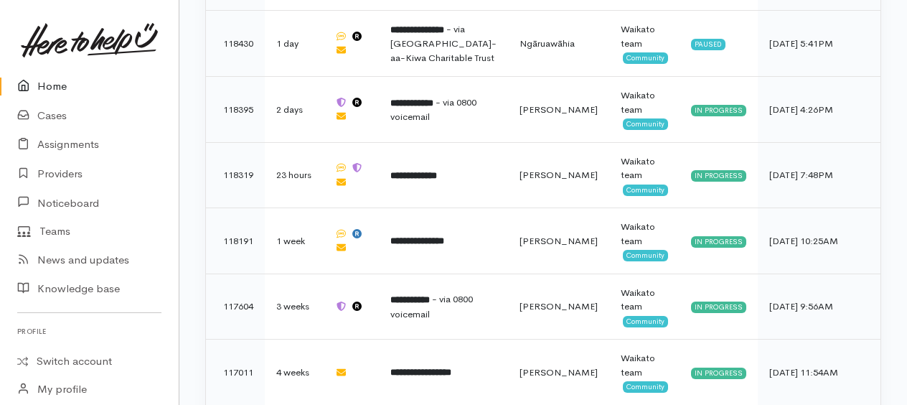
scroll to position [1668, 0]
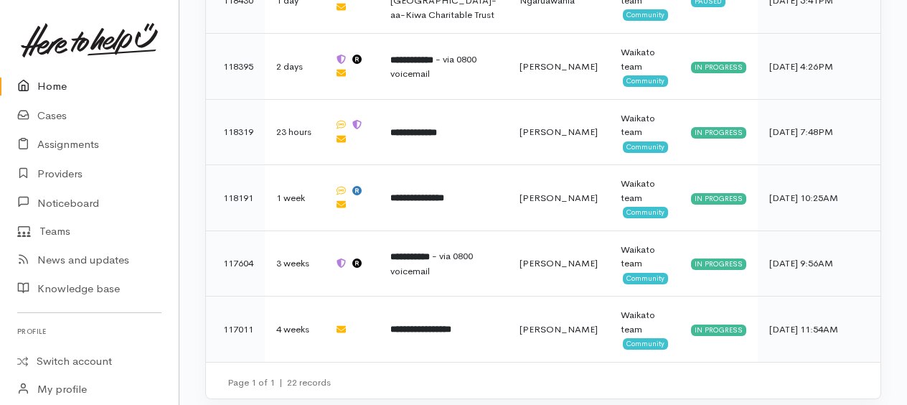
click at [55, 81] on link "Home" at bounding box center [89, 86] width 179 height 29
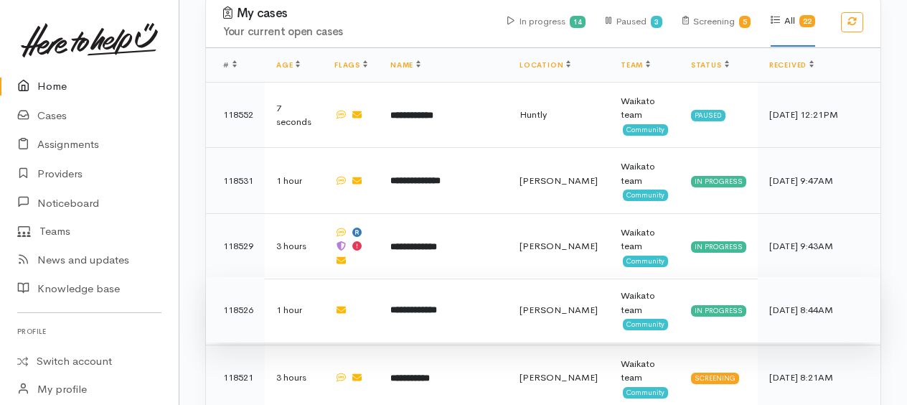
scroll to position [304, 0]
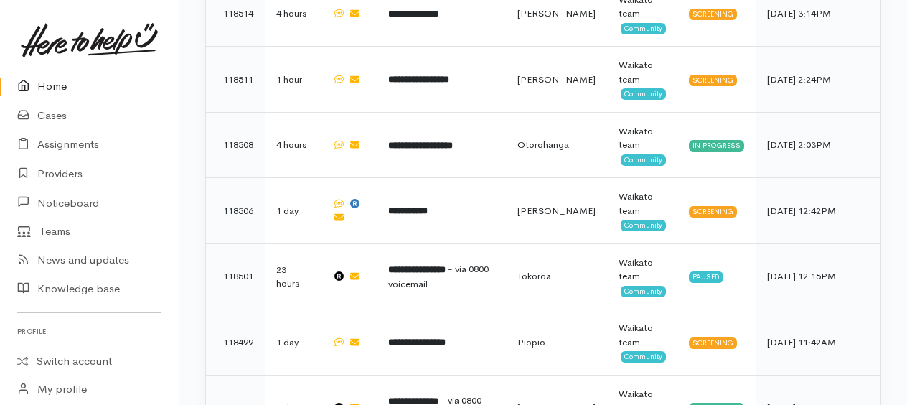
scroll to position [1081, 0]
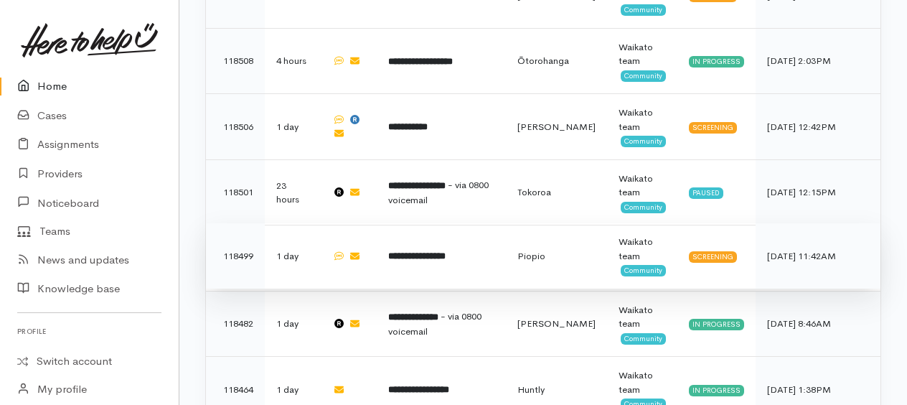
click at [441, 251] on b "**********" at bounding box center [416, 255] width 57 height 9
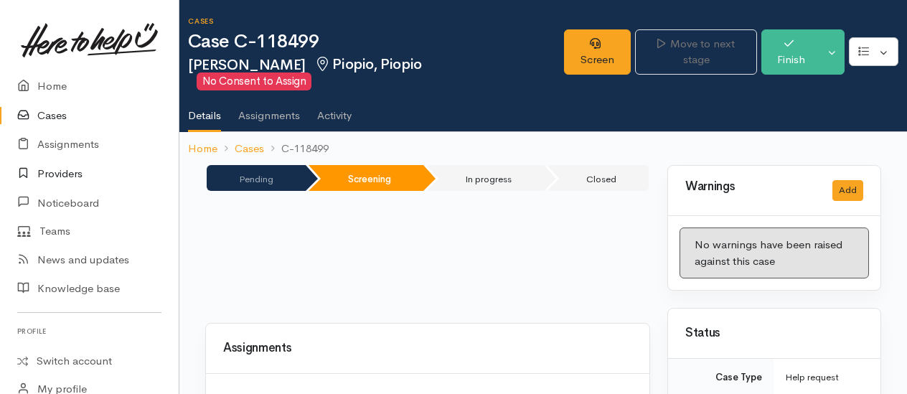
click at [52, 174] on link "Providers" at bounding box center [89, 173] width 179 height 29
click at [70, 174] on link "Providers" at bounding box center [89, 173] width 179 height 29
click at [54, 172] on link "Providers" at bounding box center [89, 173] width 179 height 29
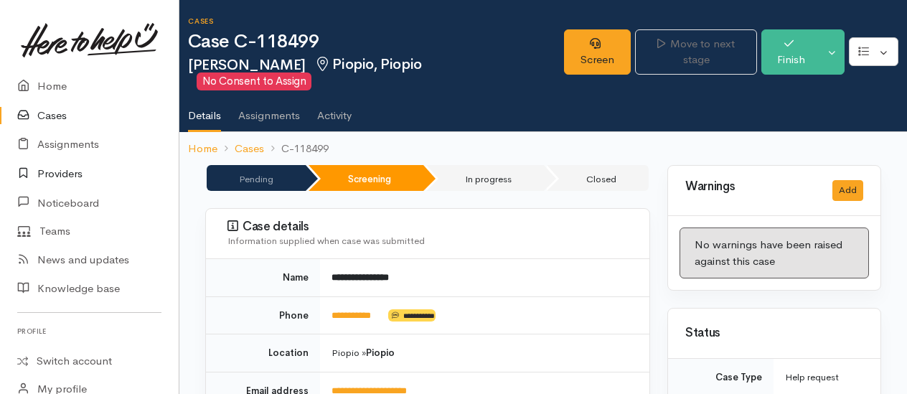
scroll to position [215, 0]
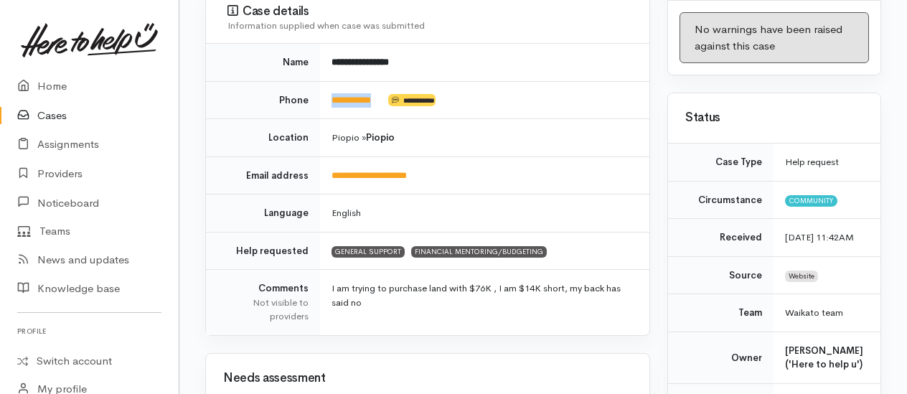
drag, startPoint x: 391, startPoint y: 90, endPoint x: 333, endPoint y: 87, distance: 58.3
click at [333, 87] on td "**********" at bounding box center [484, 100] width 329 height 38
drag, startPoint x: 333, startPoint y: 87, endPoint x: 340, endPoint y: 94, distance: 10.2
copy td "**********"
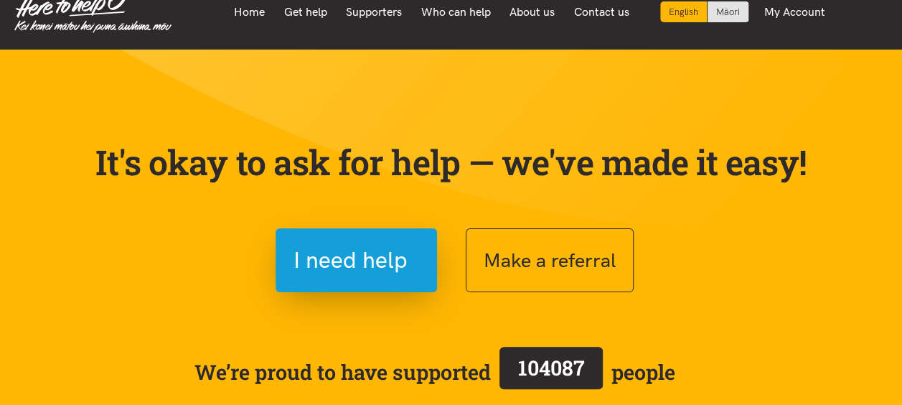
scroll to position [287, 0]
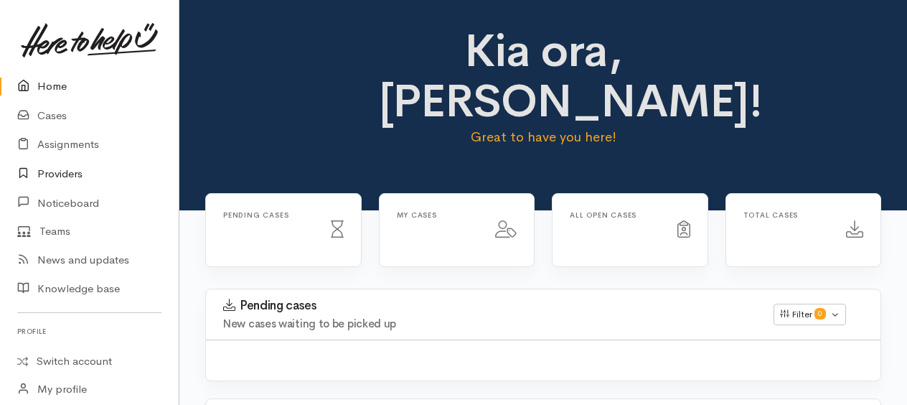
click at [69, 171] on link "Providers" at bounding box center [89, 173] width 179 height 29
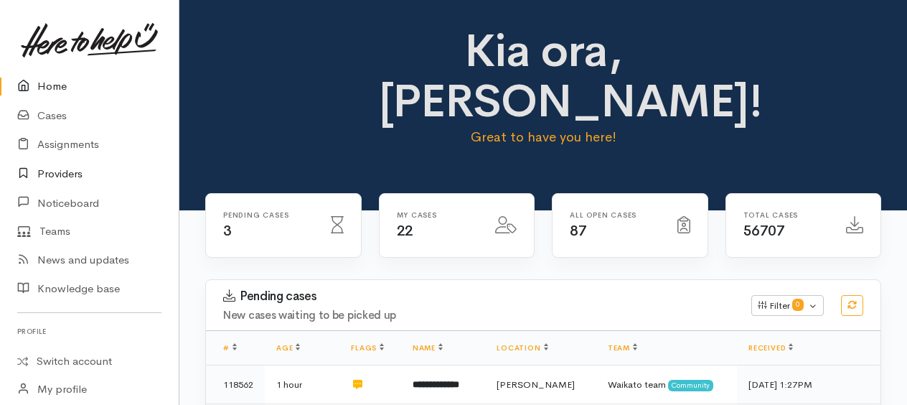
click at [62, 172] on link "Providers" at bounding box center [89, 173] width 179 height 29
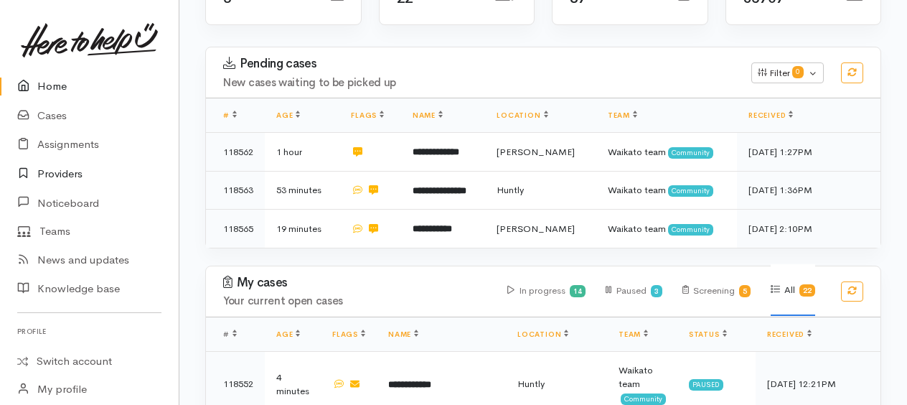
scroll to position [520, 0]
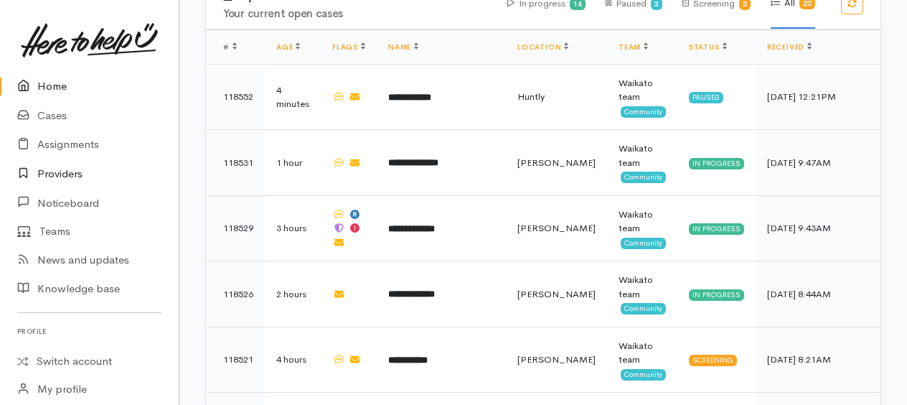
click at [56, 172] on link "Providers" at bounding box center [89, 173] width 179 height 29
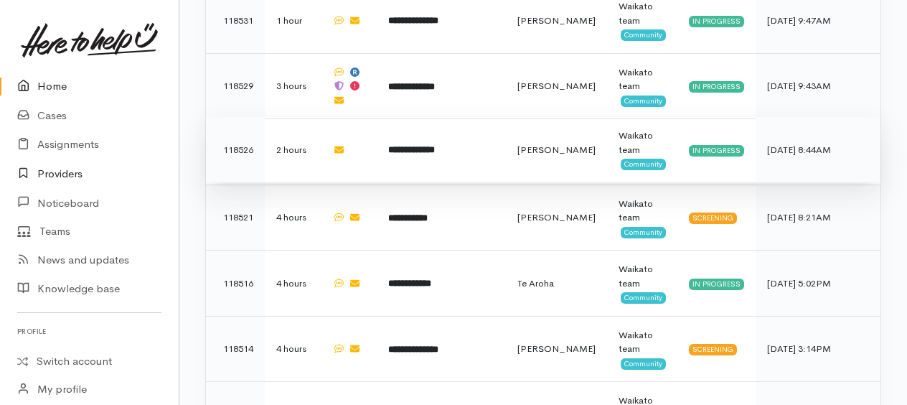
scroll to position [663, 0]
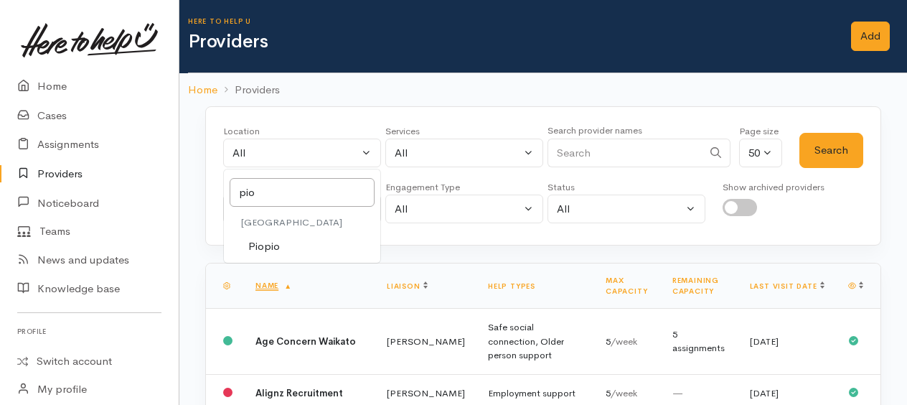
type input "pio"
click at [260, 245] on span "Piopio" at bounding box center [264, 246] width 32 height 17
select select "84"
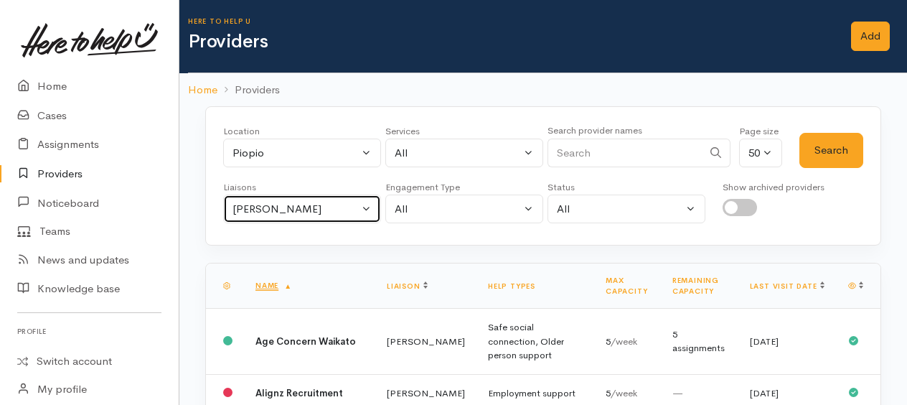
click at [260, 207] on div "Kyleigh Pike" at bounding box center [296, 209] width 126 height 17
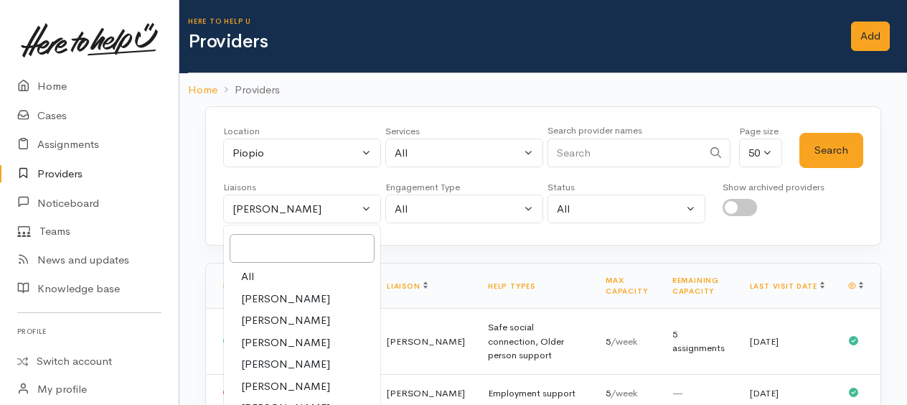
click at [248, 273] on span "All" at bounding box center [247, 276] width 13 height 17
select select "null"
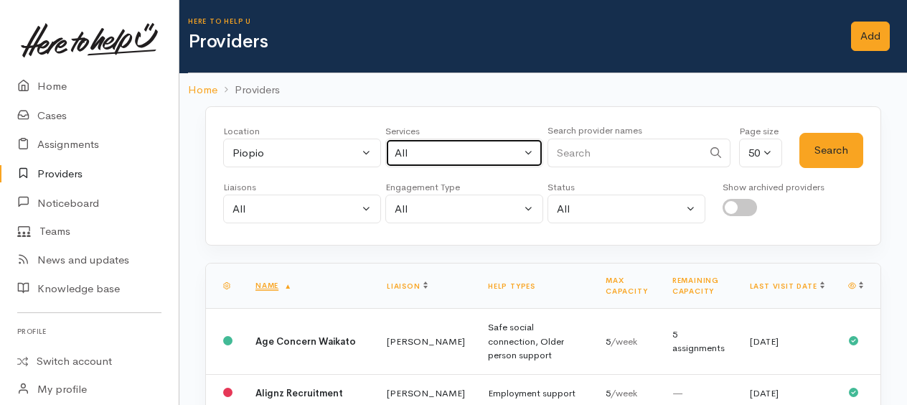
click at [464, 155] on div "All" at bounding box center [458, 153] width 126 height 17
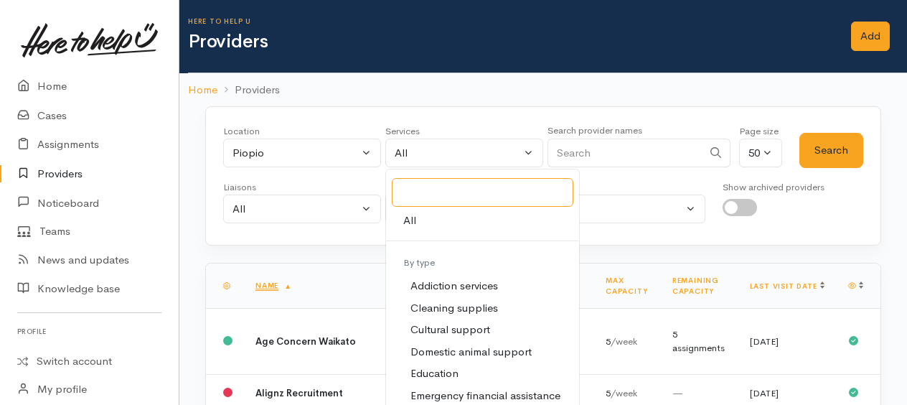
scroll to position [215, 0]
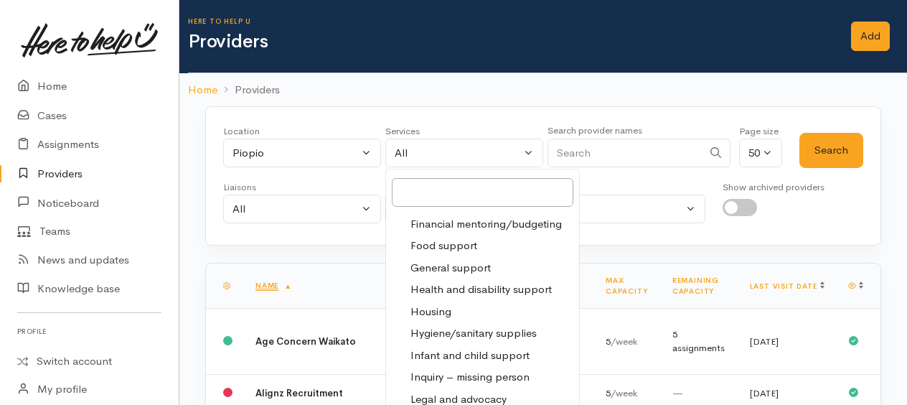
click at [469, 217] on span "Financial mentoring/budgeting" at bounding box center [486, 224] width 151 height 17
select select "9"
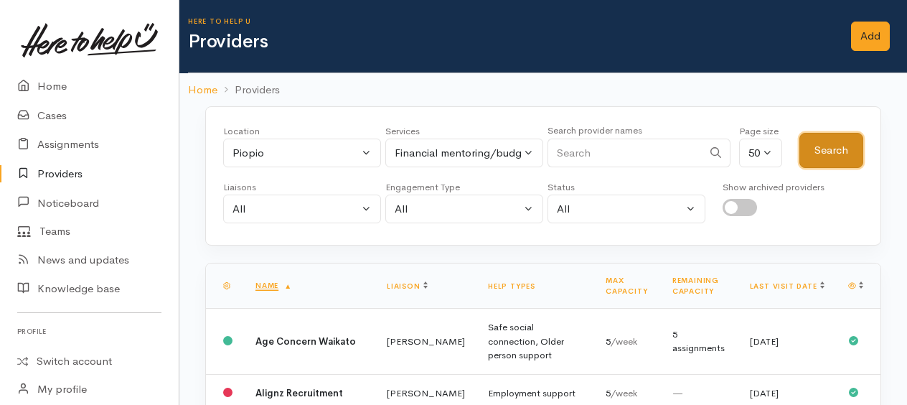
click at [834, 154] on button "Search" at bounding box center [832, 150] width 64 height 35
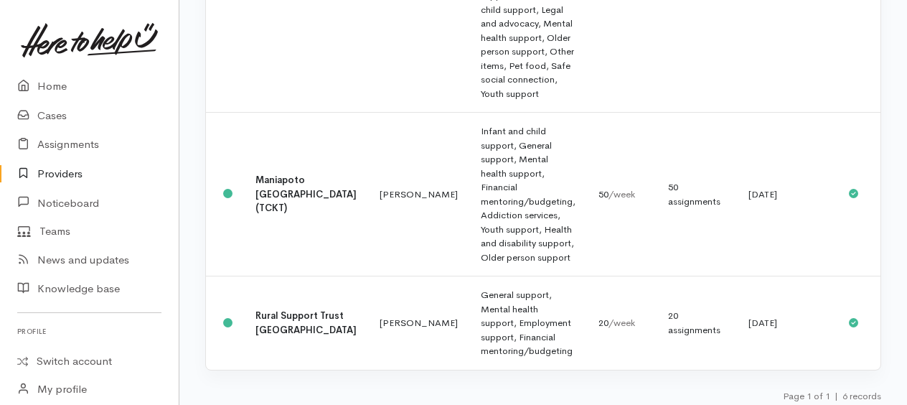
scroll to position [790, 0]
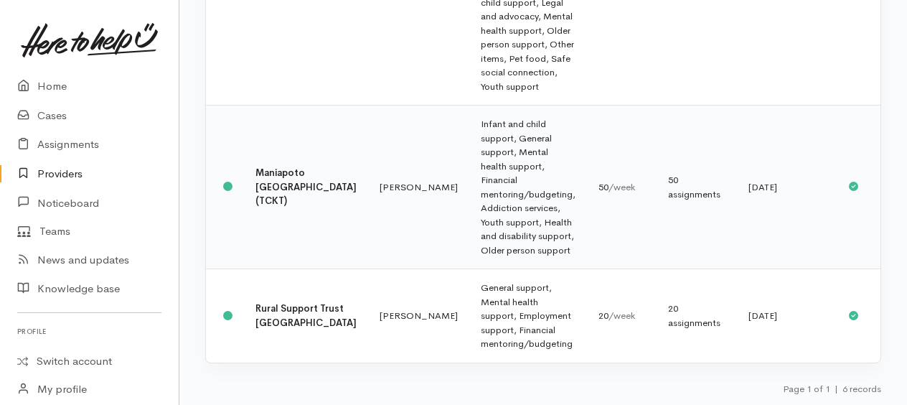
click at [280, 183] on b "Maniapoto Whānau Ora Centre (TCKT)" at bounding box center [306, 187] width 101 height 40
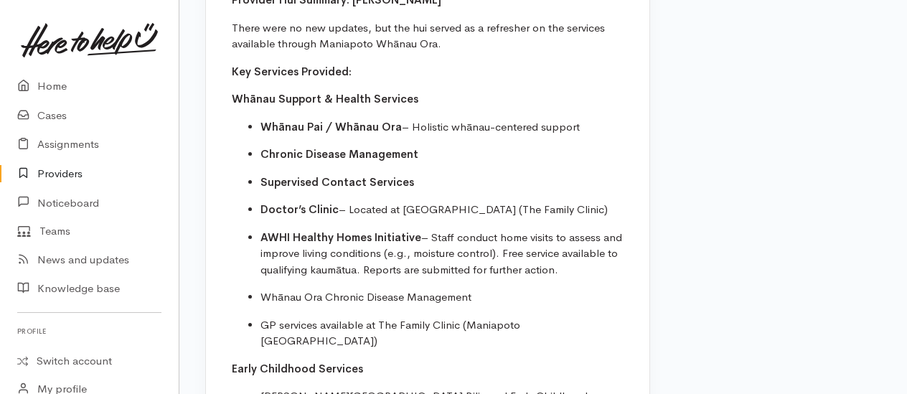
scroll to position [1220, 0]
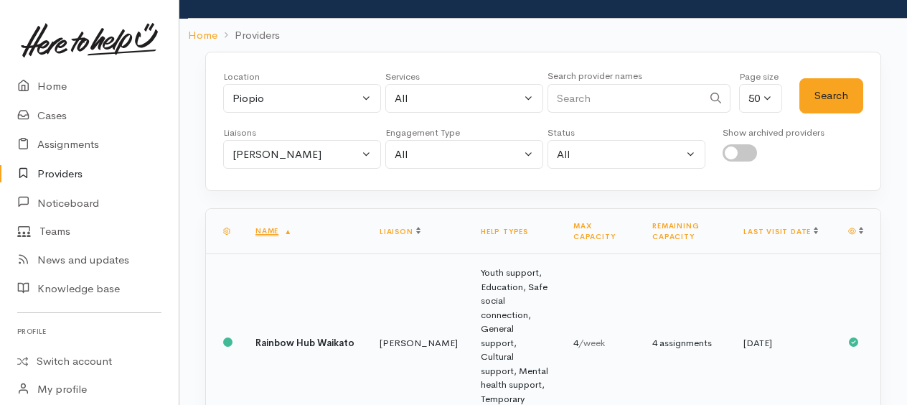
scroll to position [213, 0]
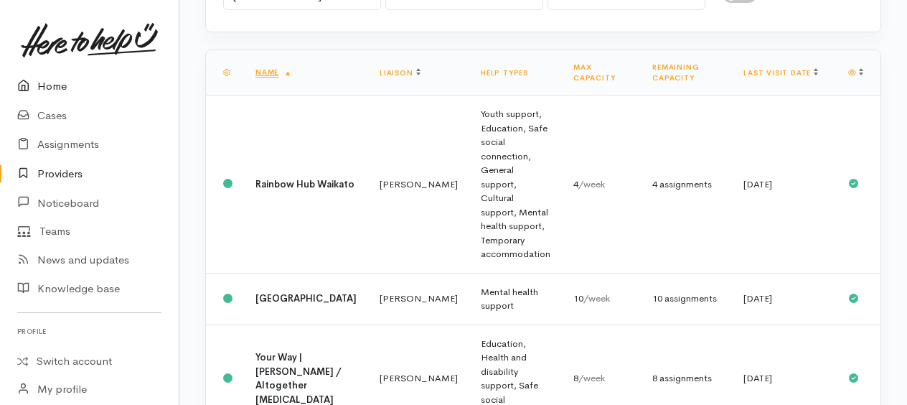
drag, startPoint x: 42, startPoint y: 85, endPoint x: 70, endPoint y: 76, distance: 30.2
click at [42, 85] on link "Home" at bounding box center [89, 86] width 179 height 29
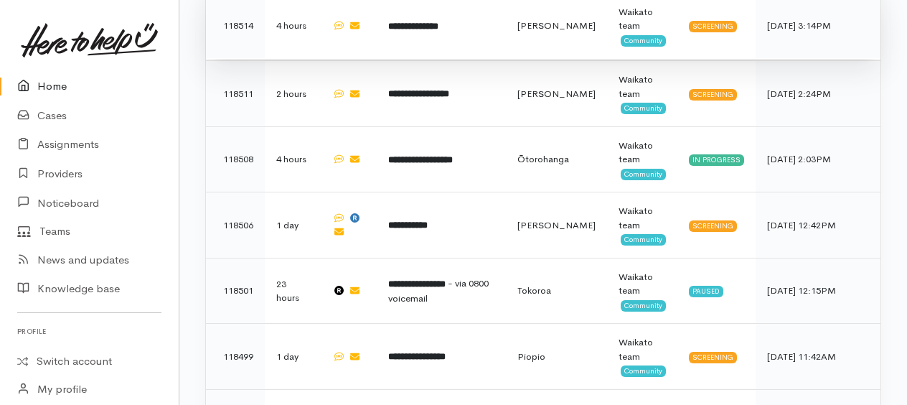
scroll to position [1055, 0]
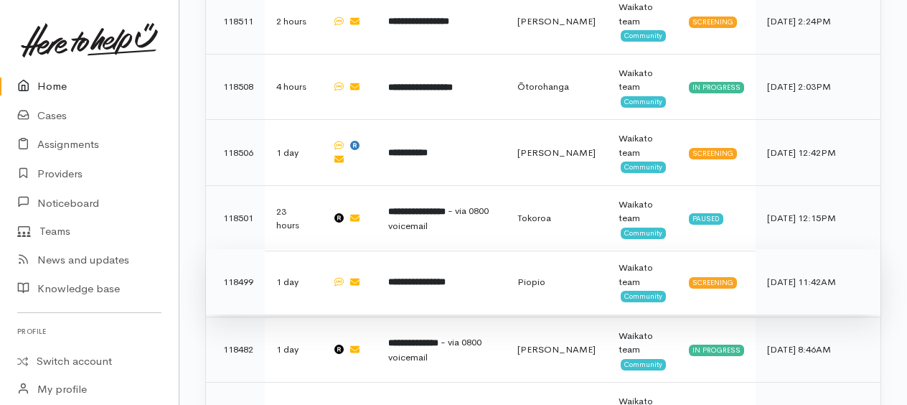
click at [436, 277] on b "**********" at bounding box center [416, 281] width 57 height 9
click at [446, 277] on b "**********" at bounding box center [416, 281] width 57 height 9
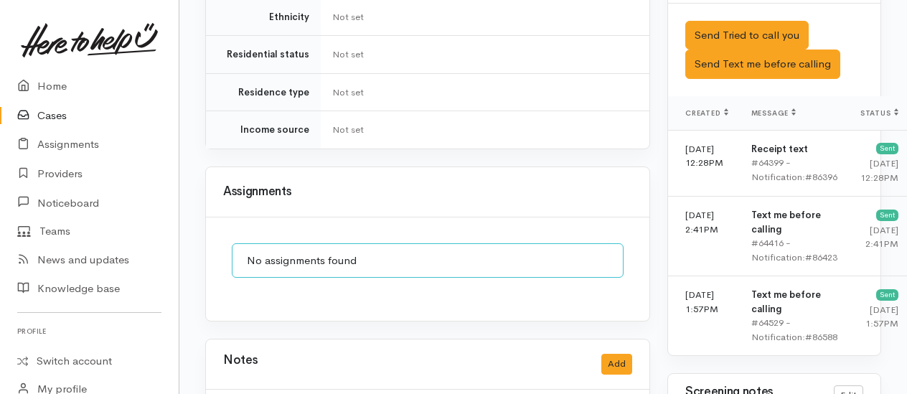
scroll to position [861, 0]
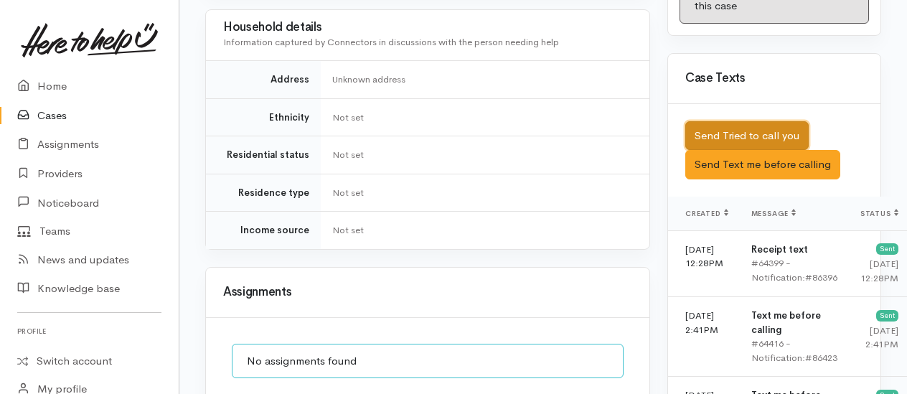
click at [725, 151] on button "Send Tried to call you" at bounding box center [747, 135] width 123 height 29
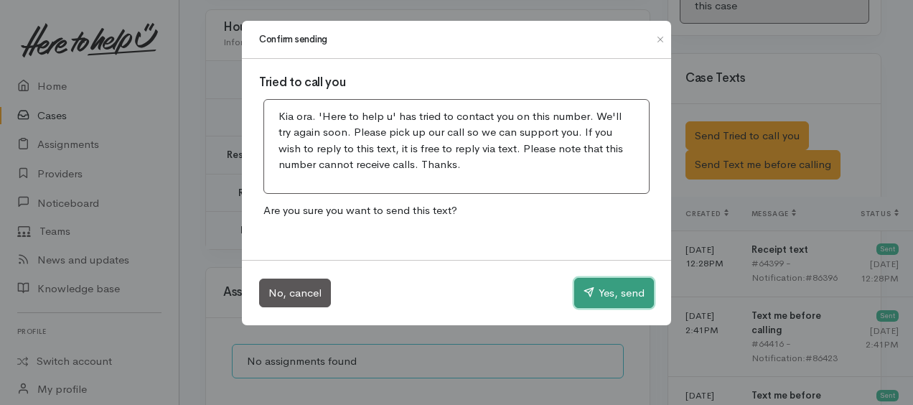
click at [597, 295] on button "Yes, send" at bounding box center [614, 293] width 80 height 30
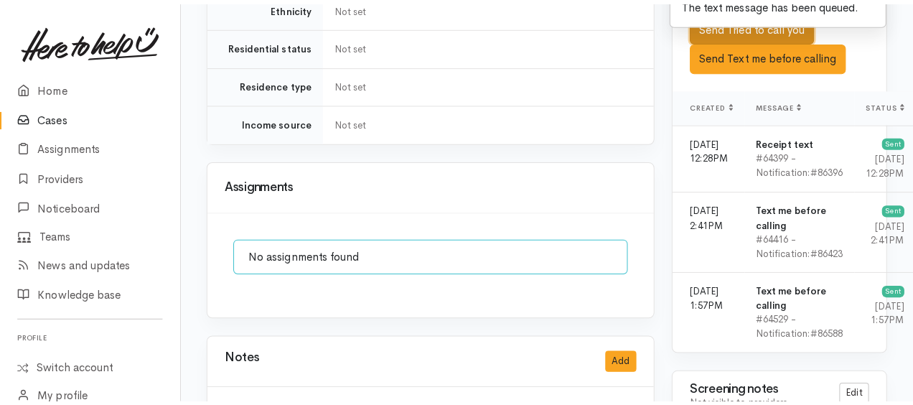
scroll to position [1220, 0]
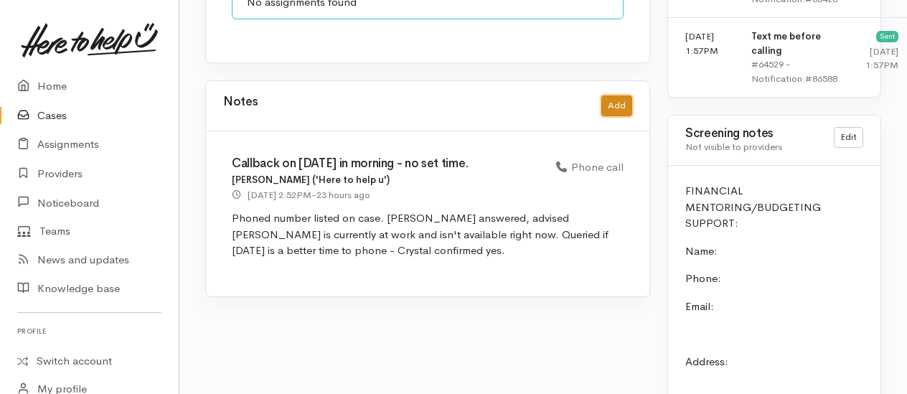
click at [612, 95] on button "Add" at bounding box center [617, 105] width 31 height 21
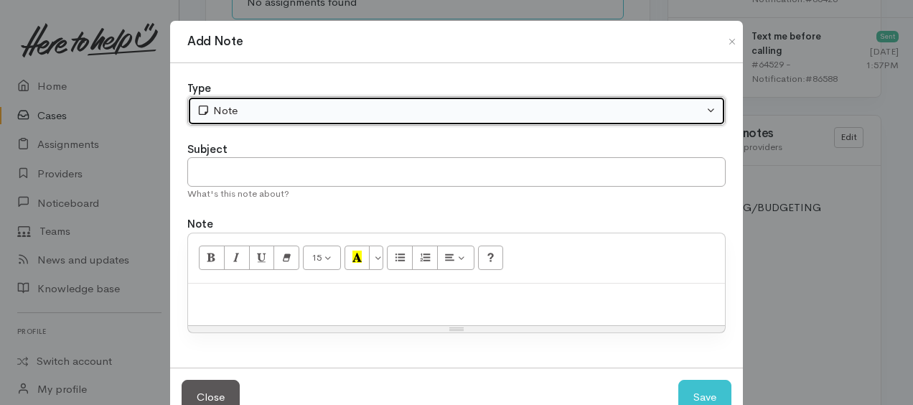
click at [335, 112] on div "Note" at bounding box center [450, 111] width 507 height 17
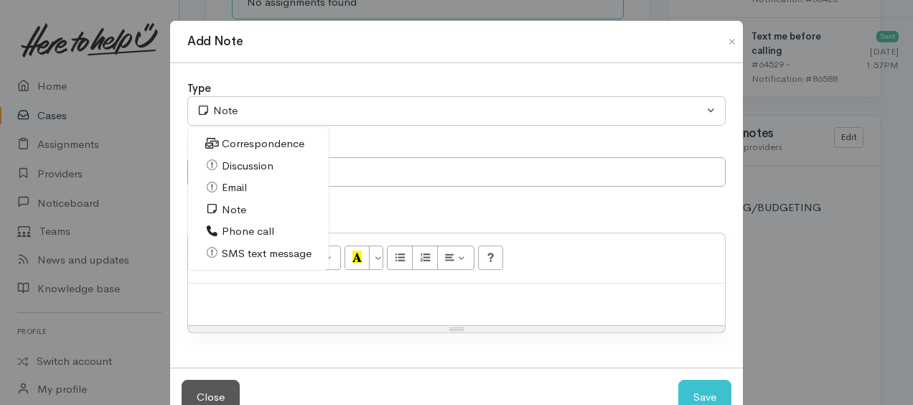
click at [254, 223] on span "Phone call" at bounding box center [248, 231] width 52 height 17
select select "3"
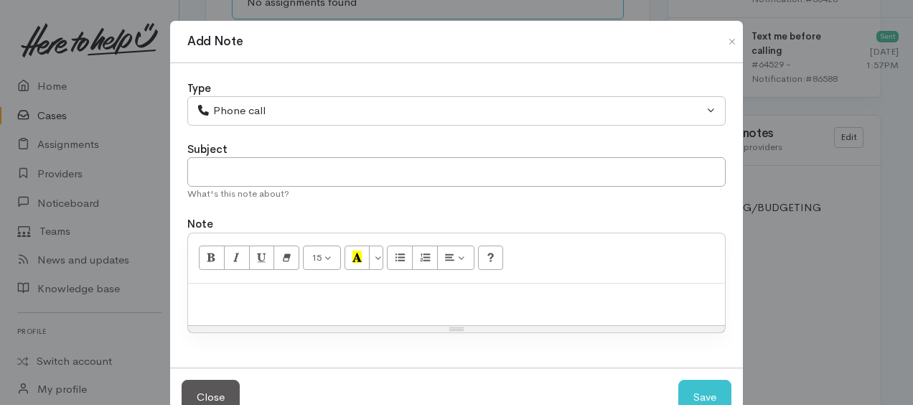
click at [258, 277] on div "15 8 9 10 11 12 14 18 24 36 Background Color Transparent Select #ffff00 Text Co…" at bounding box center [456, 258] width 537 height 50
click at [284, 312] on div at bounding box center [456, 305] width 537 height 42
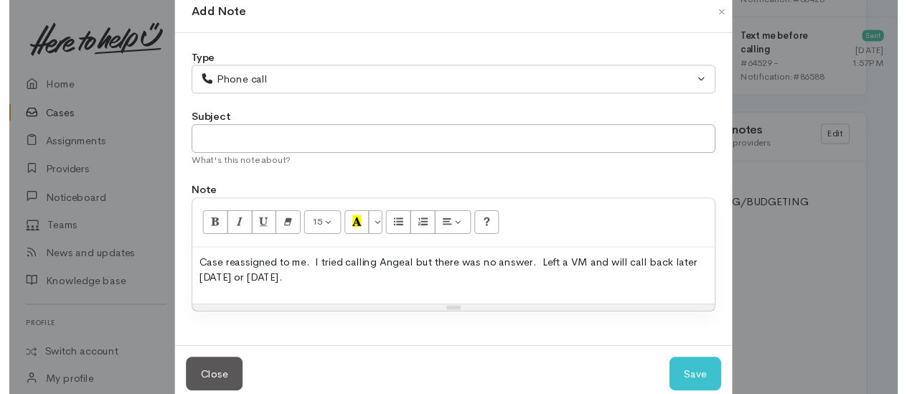
scroll to position [55, 0]
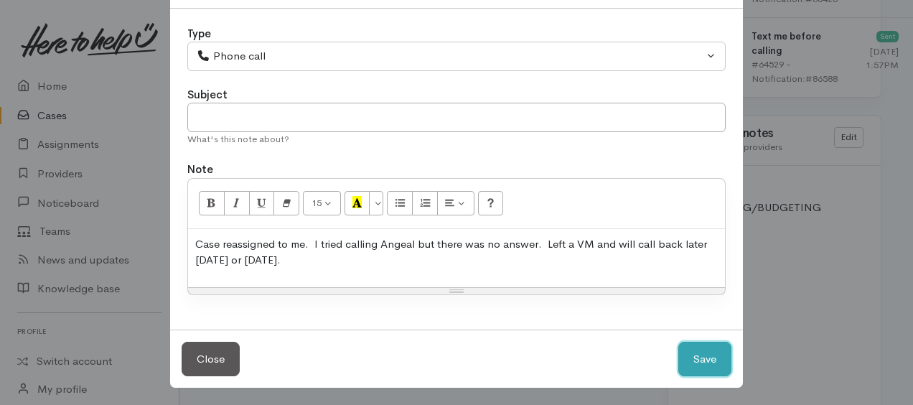
click at [697, 352] on button "Save" at bounding box center [704, 359] width 53 height 35
select select "1"
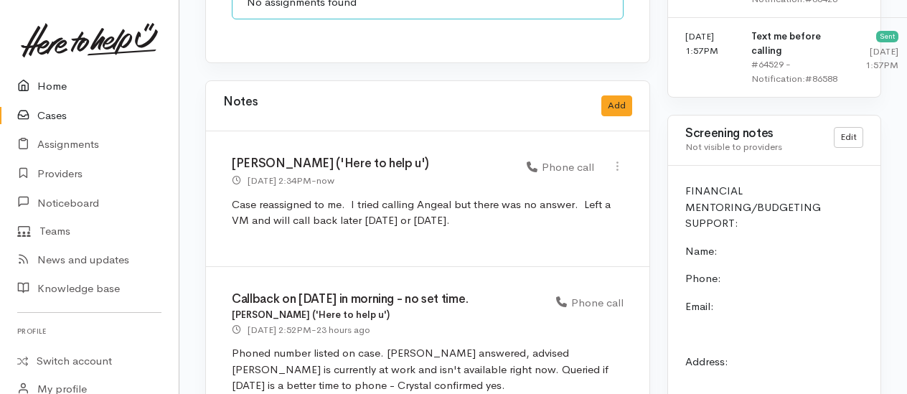
drag, startPoint x: 39, startPoint y: 86, endPoint x: 29, endPoint y: 84, distance: 11.0
click at [39, 86] on link "Home" at bounding box center [89, 86] width 179 height 29
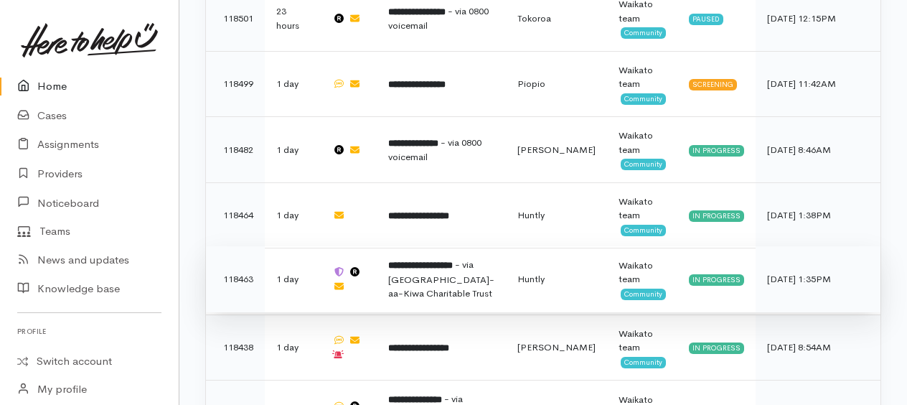
scroll to position [1174, 0]
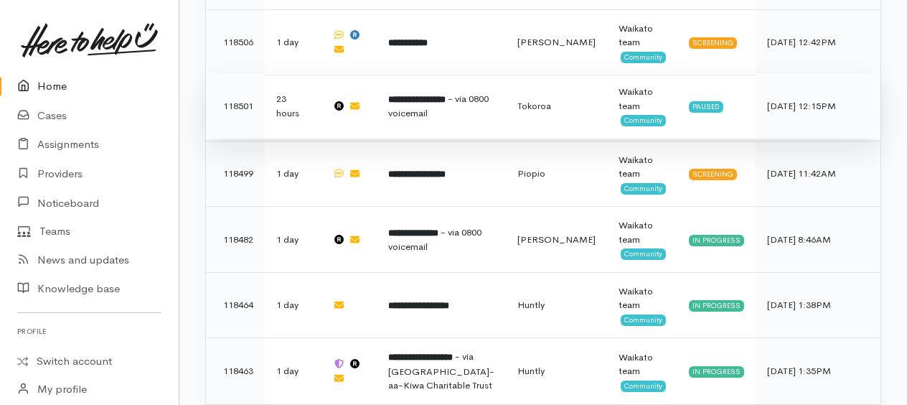
click at [426, 95] on b "**********" at bounding box center [416, 99] width 57 height 9
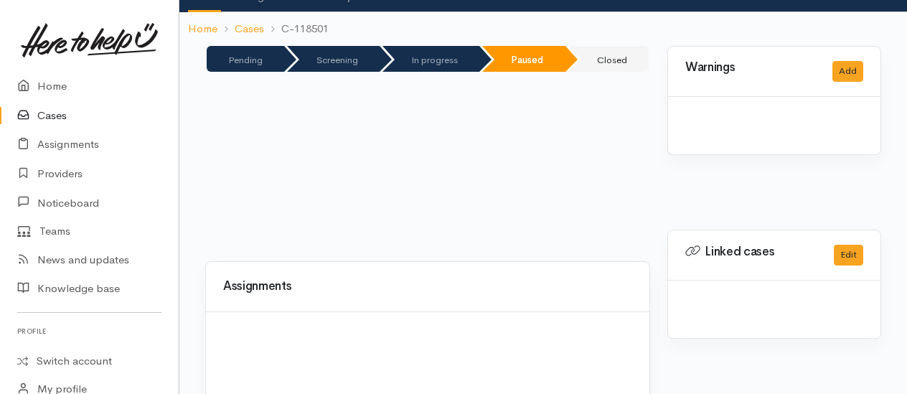
scroll to position [205, 0]
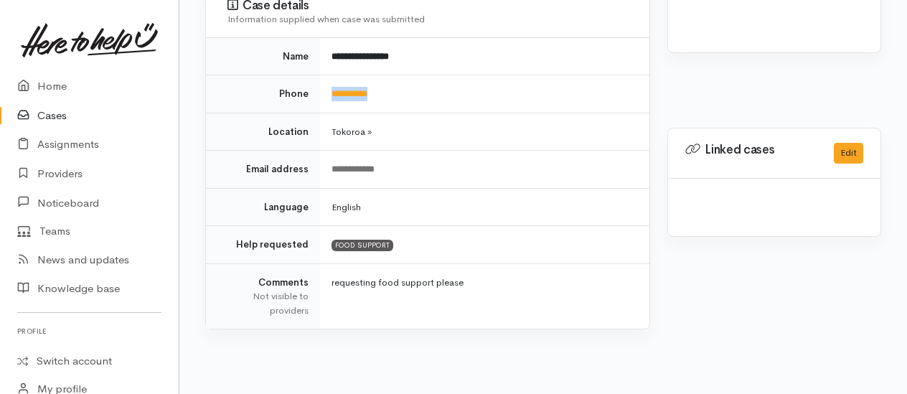
drag, startPoint x: 412, startPoint y: 92, endPoint x: 331, endPoint y: 96, distance: 81.2
click at [331, 96] on td "**********" at bounding box center [484, 94] width 329 height 38
copy link "**********"
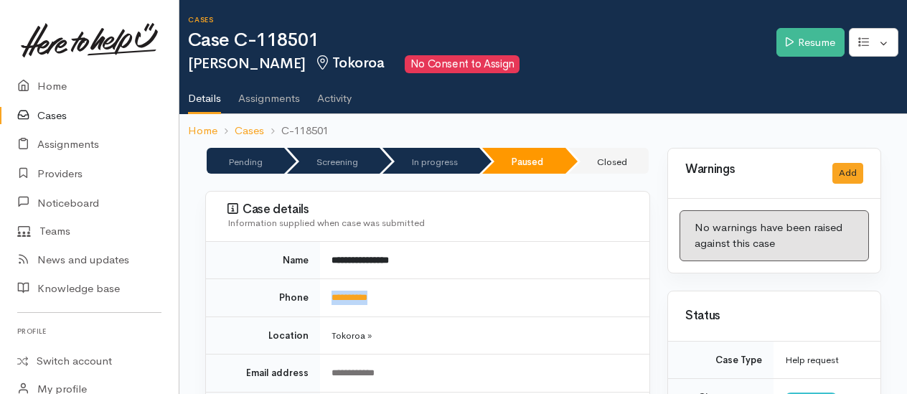
scroll to position [0, 0]
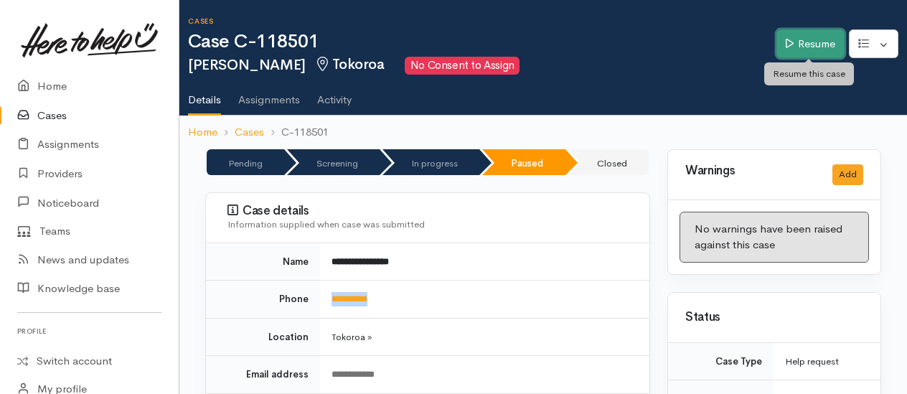
click at [794, 49] on link "Resume" at bounding box center [811, 43] width 68 height 29
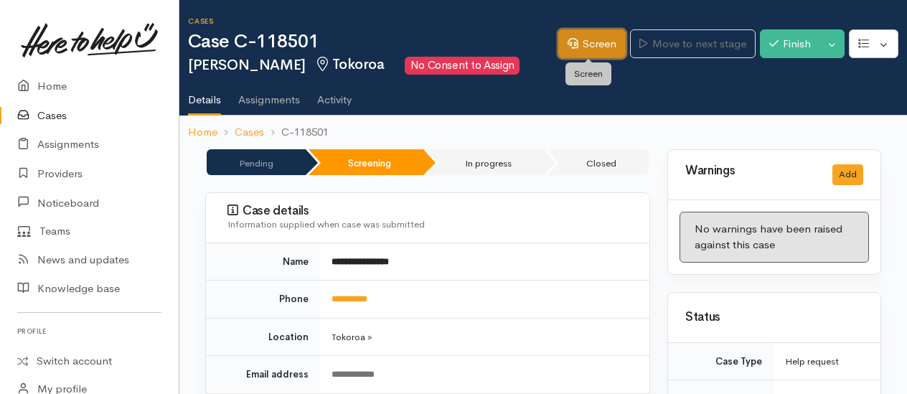
click at [610, 44] on link "Screen" at bounding box center [591, 43] width 67 height 29
drag, startPoint x: 562, startPoint y: 218, endPoint x: 523, endPoint y: 203, distance: 41.6
click at [562, 218] on div "Information supplied when case was submitted" at bounding box center [430, 224] width 405 height 14
click at [585, 50] on link "Screen" at bounding box center [591, 43] width 67 height 29
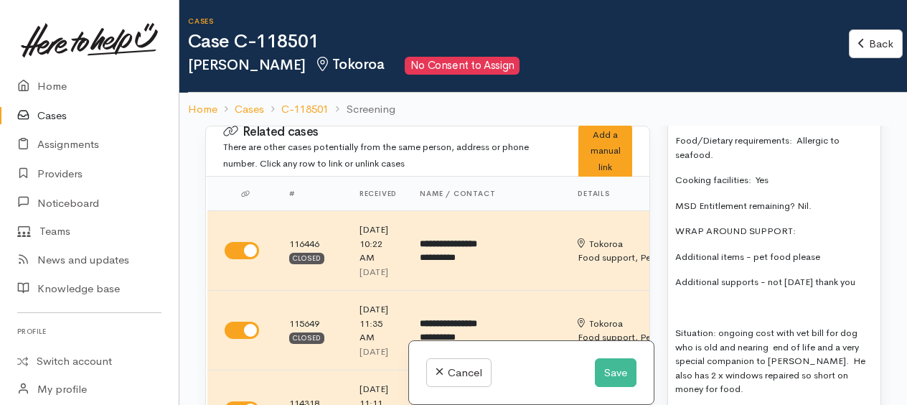
scroll to position [861, 0]
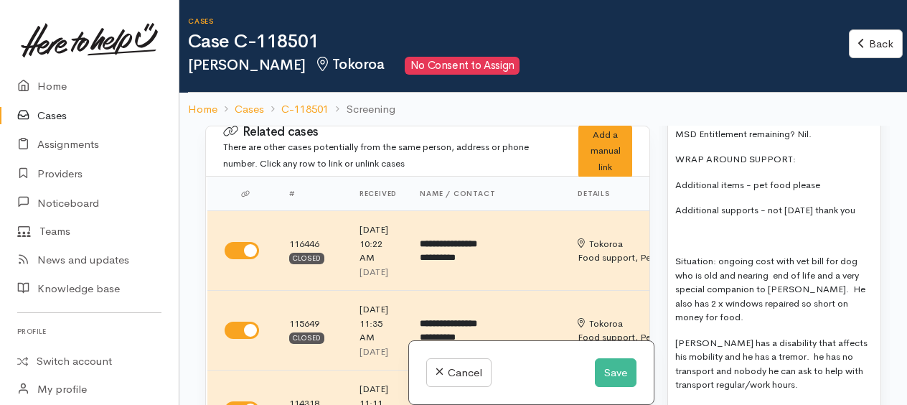
click at [683, 229] on p at bounding box center [774, 236] width 198 height 14
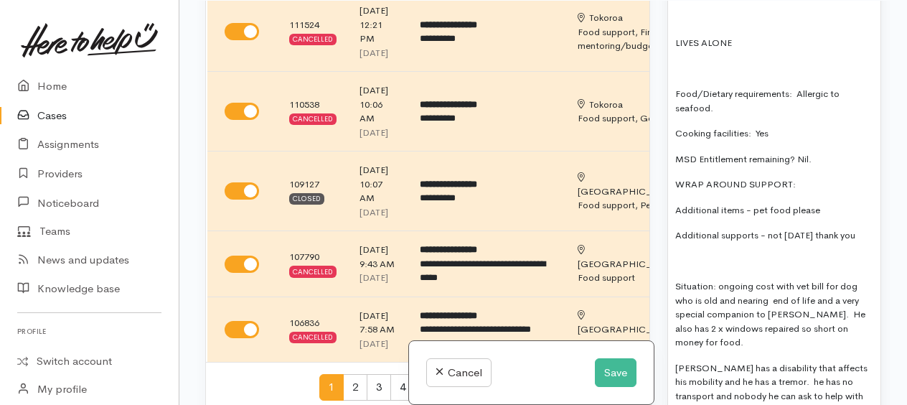
scroll to position [496, 0]
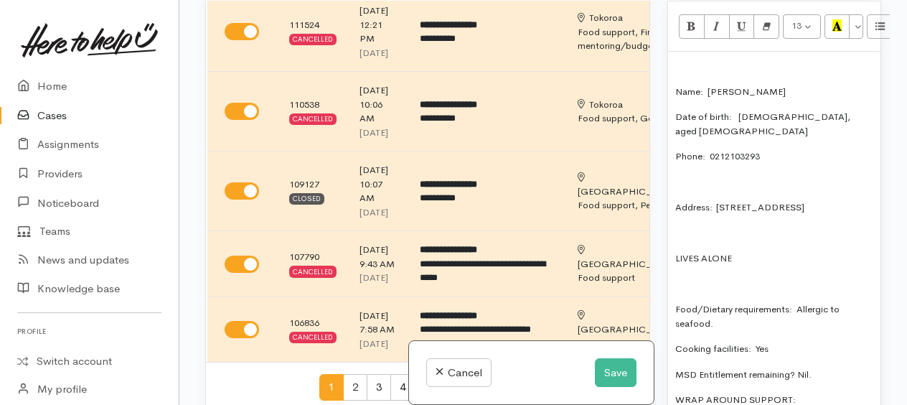
click at [697, 175] on p at bounding box center [774, 182] width 198 height 14
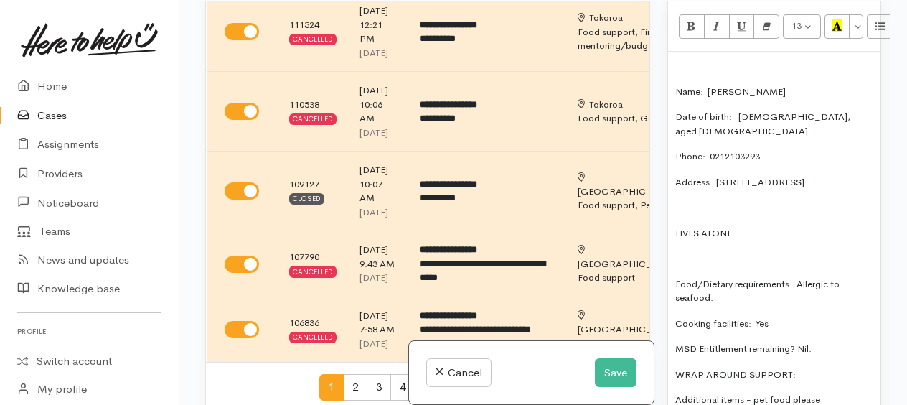
click at [695, 181] on div "Name: [PERSON_NAME] Date of birth: [DEMOGRAPHIC_DATA], aged [DEMOGRAPHIC_DATA] …" at bounding box center [774, 339] width 212 height 574
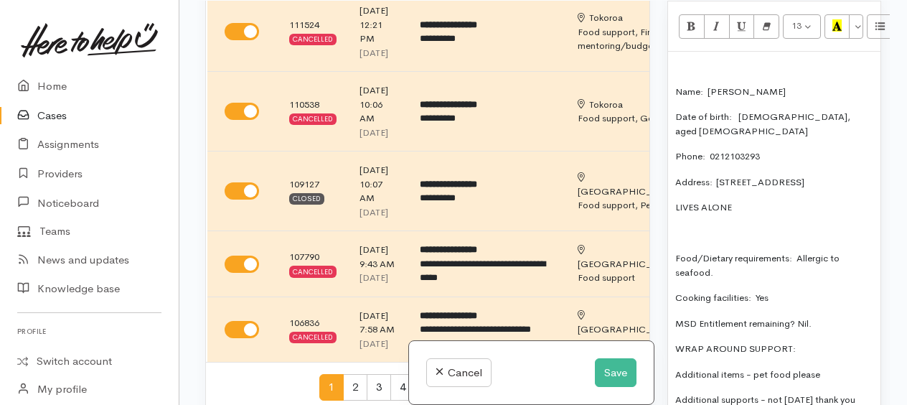
click at [693, 226] on p at bounding box center [774, 233] width 198 height 14
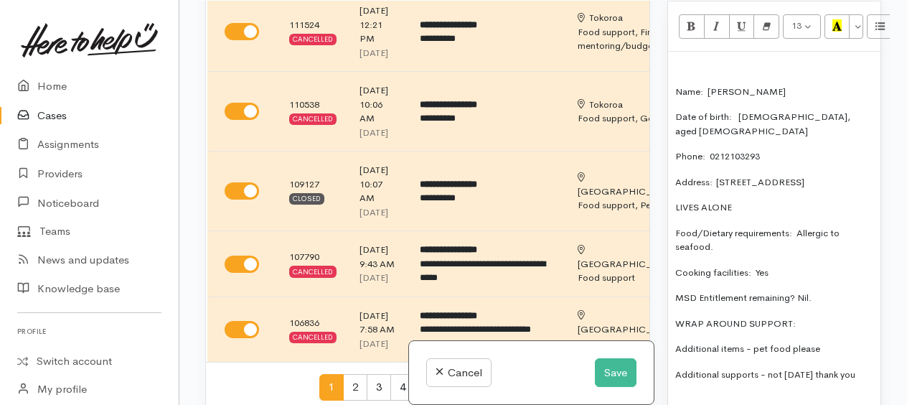
click at [826, 342] on p "Additional items - pet food please" at bounding box center [774, 349] width 198 height 14
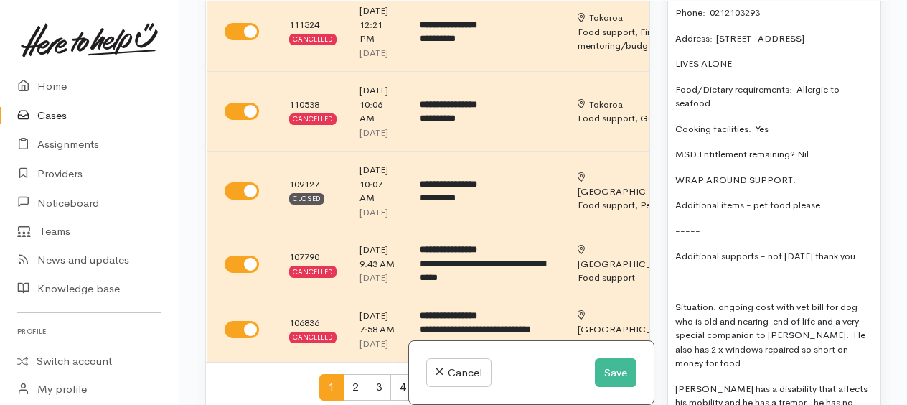
click at [847, 198] on p "Additional items - pet food please" at bounding box center [774, 205] width 198 height 14
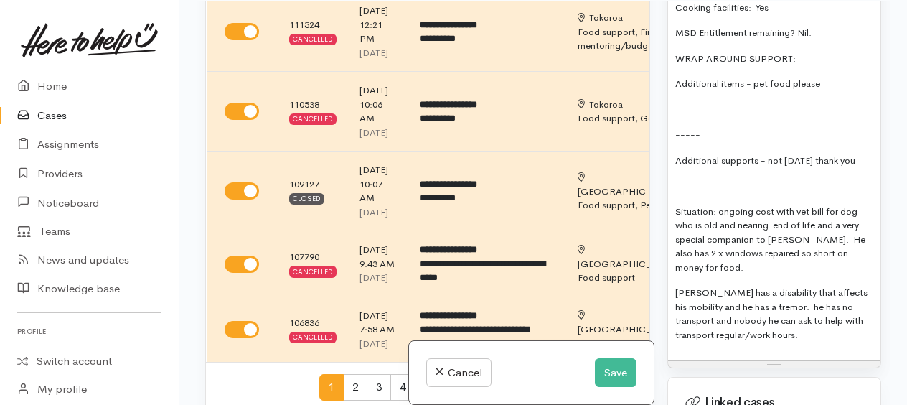
scroll to position [783, 0]
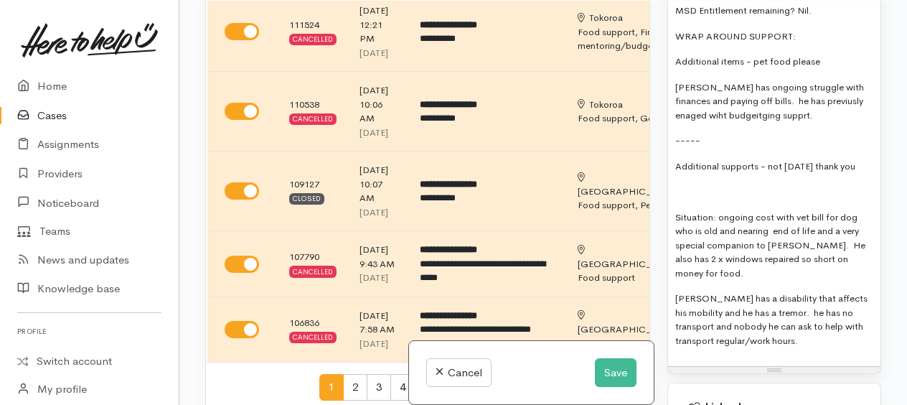
drag, startPoint x: 785, startPoint y: 84, endPoint x: 797, endPoint y: 333, distance: 249.4
click at [797, 333] on div "Name: Peter Wisniewski Date of birth: 03/03/1981, aged 44 Phone:  0212103293 Ad…" at bounding box center [774, 66] width 212 height 602
click at [758, 81] on p "Peter has ongoing struggle with finances and paying off bills. he has previusly…" at bounding box center [774, 101] width 198 height 42
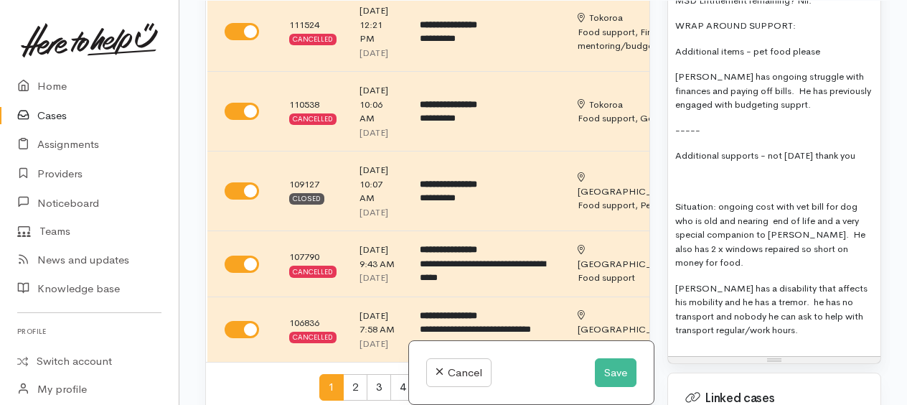
click at [762, 98] on p "Peter has ongoing struggle with finances and paying off bills. He has previousl…" at bounding box center [774, 91] width 198 height 42
click at [788, 97] on p "Peter has ongoing struggle with finances and paying off bills. He has previousl…" at bounding box center [774, 91] width 198 height 42
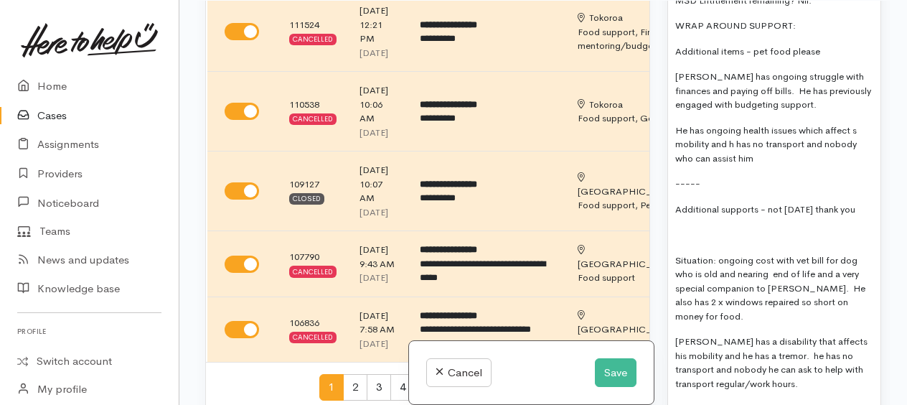
click at [752, 148] on p "He has ongoing health issues which affect s mobility and h has no transport and…" at bounding box center [774, 144] width 198 height 42
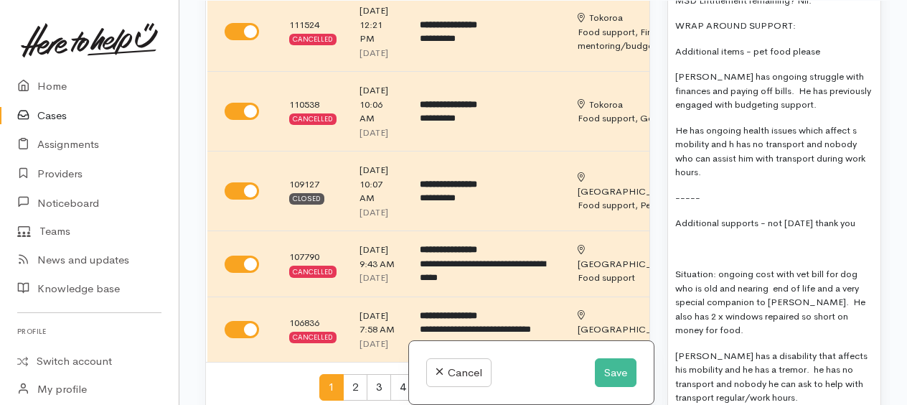
click at [712, 168] on p "He has ongoing health issues which affect s mobility and h has no transport and…" at bounding box center [774, 151] width 198 height 56
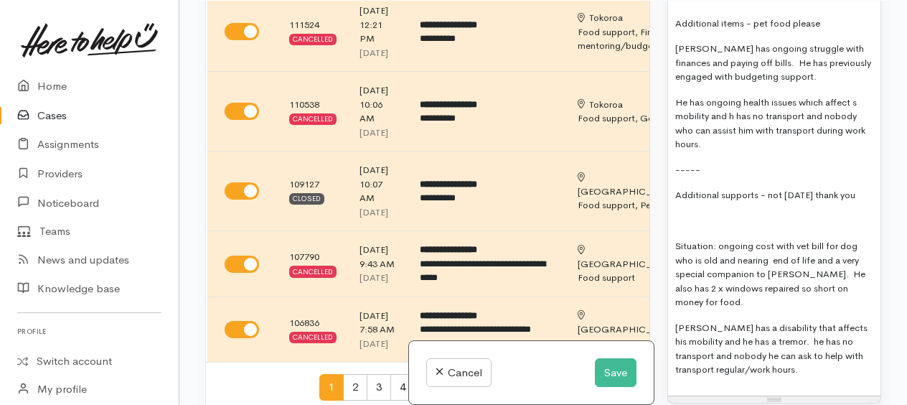
scroll to position [1363, 0]
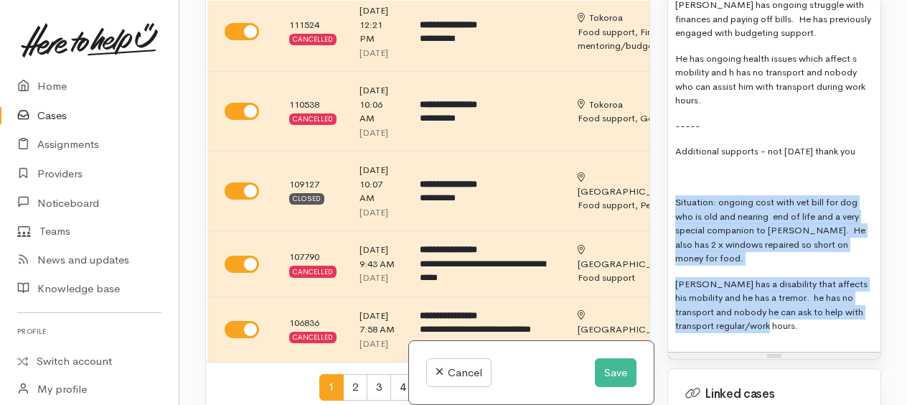
drag, startPoint x: 670, startPoint y: 194, endPoint x: 787, endPoint y: 328, distance: 177.6
click at [787, 328] on div "Name: Peter Wisniewski Date of birth: 03/03/1981, aged 44 Phone:  0212103293 Ad…" at bounding box center [774, 17] width 212 height 669
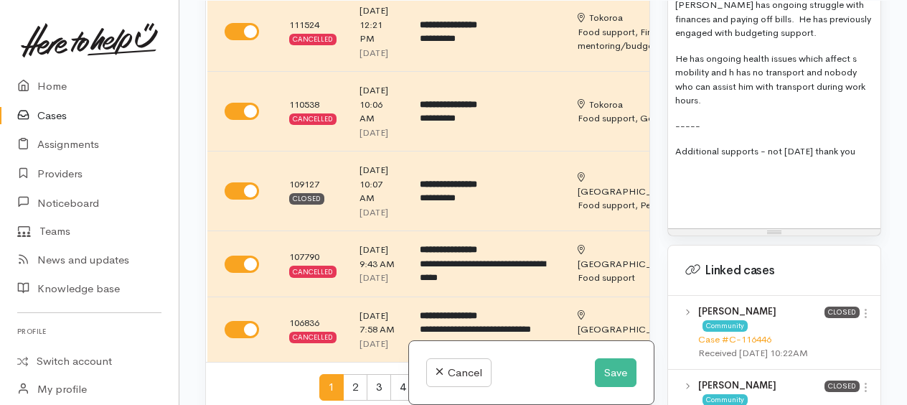
click at [858, 145] on p "Additional supports - not today thank you" at bounding box center [774, 151] width 198 height 14
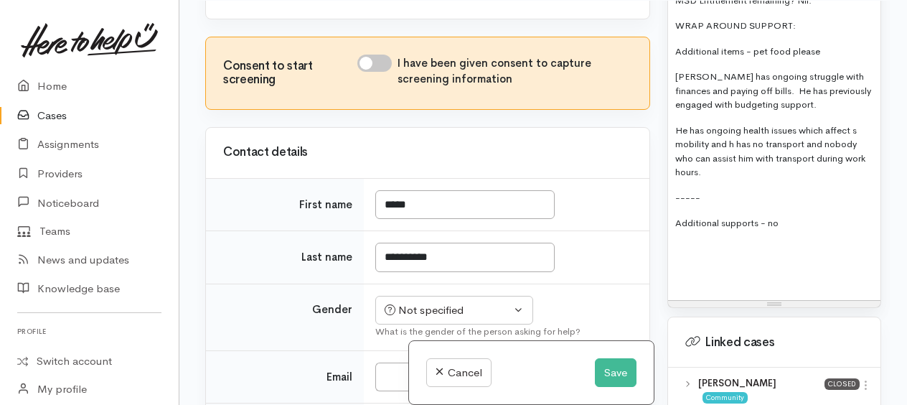
scroll to position [1149, 0]
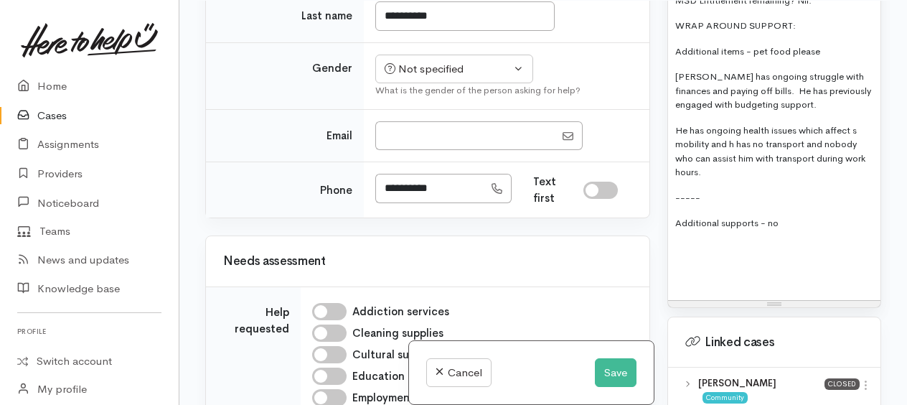
checkbox input "true"
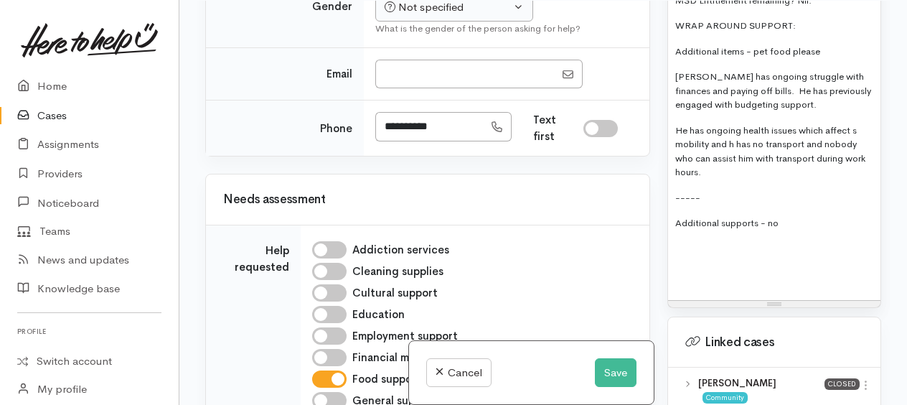
scroll to position [1292, 0]
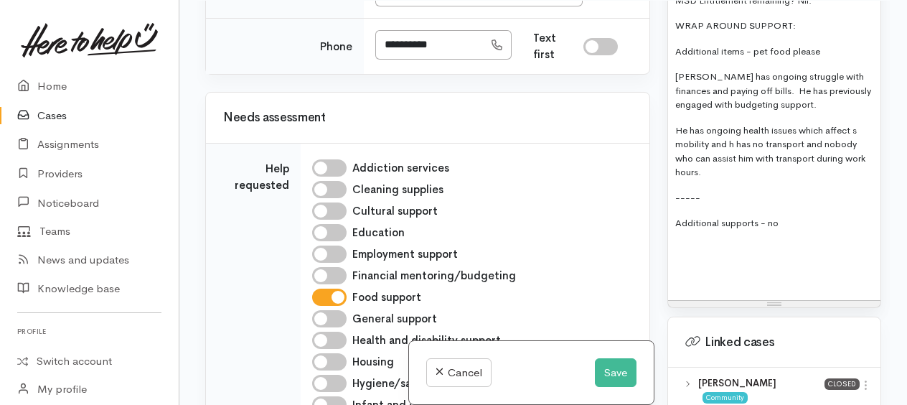
select select "Male"
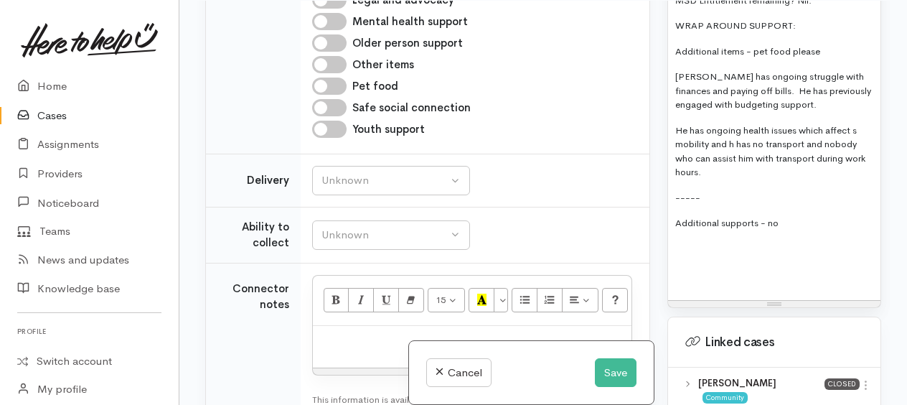
scroll to position [1723, 0]
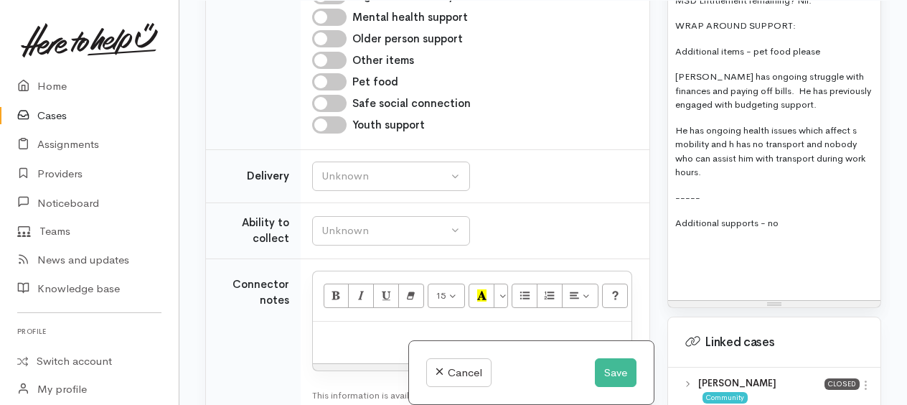
click at [328, 90] on input "Pet food" at bounding box center [329, 81] width 34 height 17
checkbox input "true"
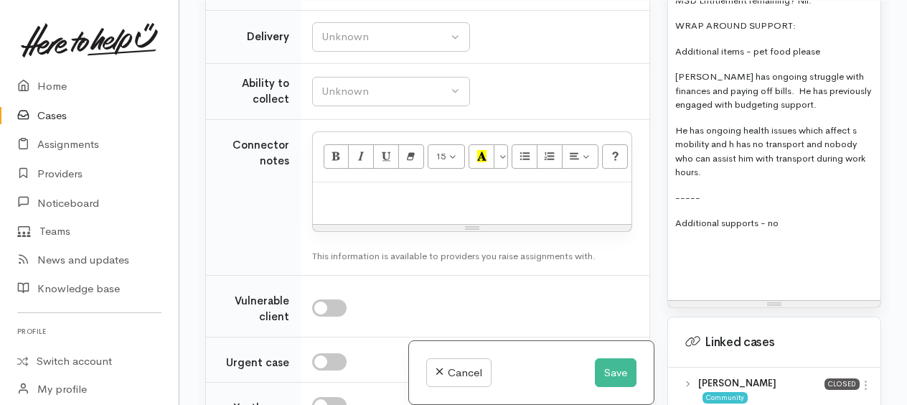
scroll to position [1866, 0]
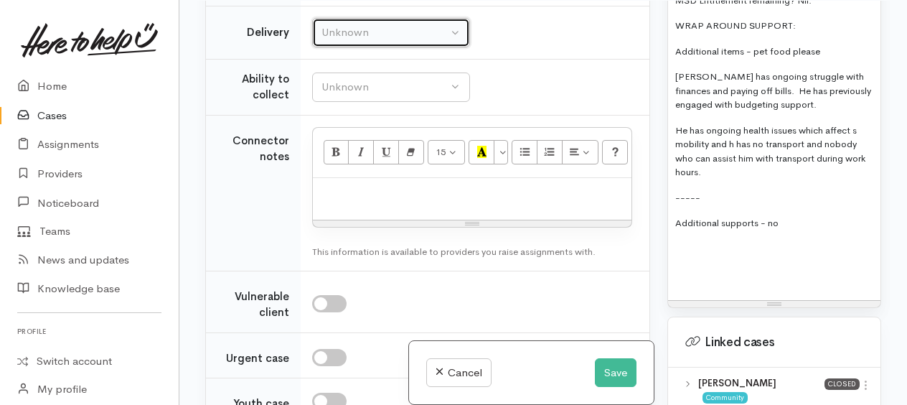
click at [384, 41] on div "Unknown" at bounding box center [385, 32] width 126 height 17
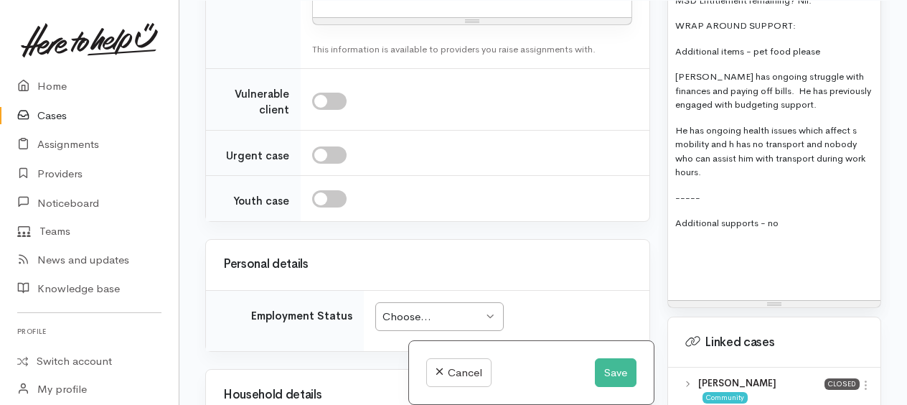
scroll to position [2082, 0]
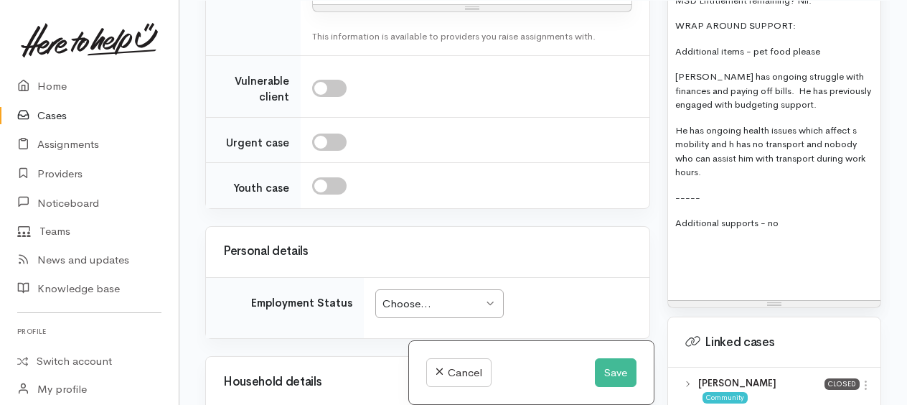
select select "3"
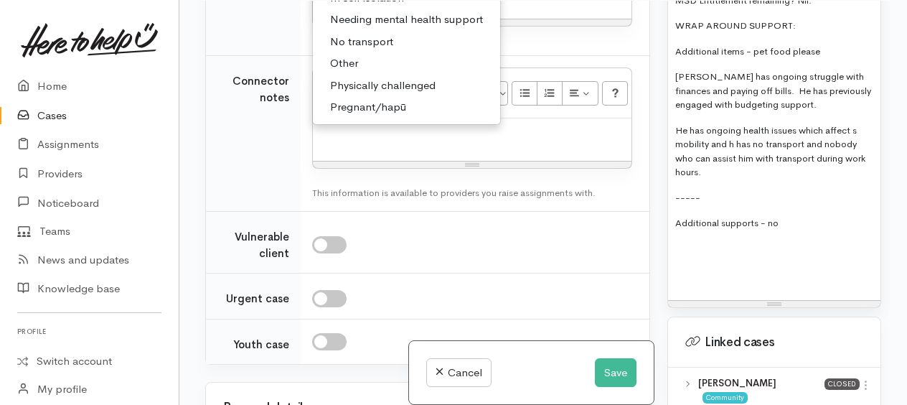
click at [361, 94] on span "Physically challenged" at bounding box center [383, 86] width 106 height 17
select select "3"
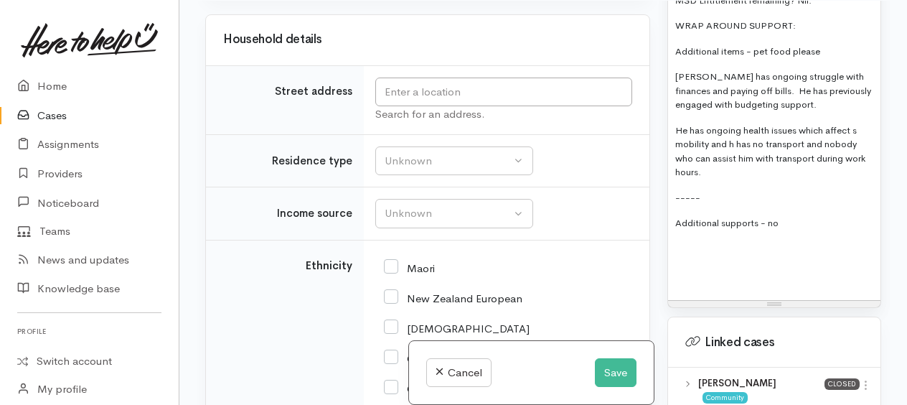
scroll to position [2570, 0]
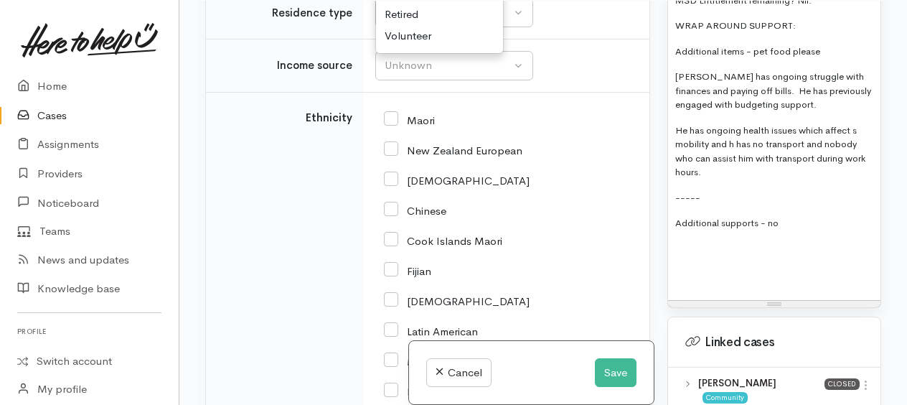
scroll to position [2692, 0]
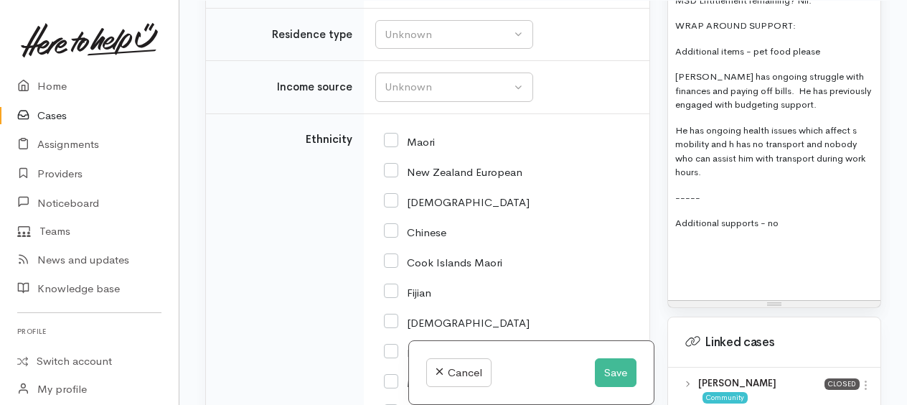
drag, startPoint x: 397, startPoint y: 147, endPoint x: 515, endPoint y: 148, distance: 118.4
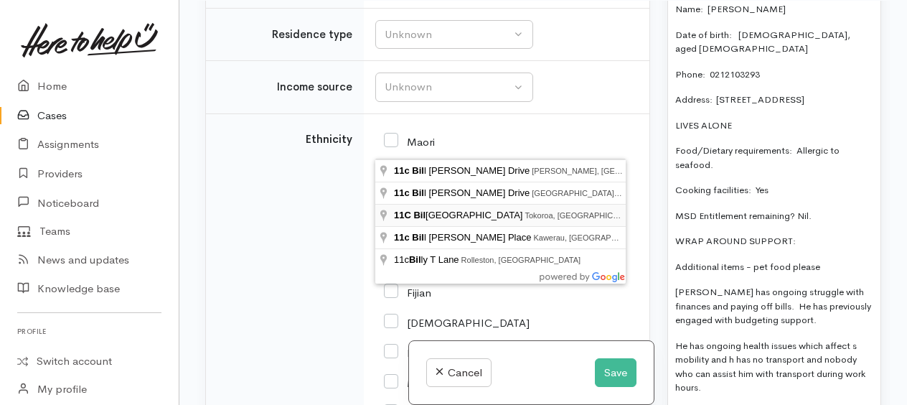
type input "11C Billah Street, Tokoroa, New Zealand"
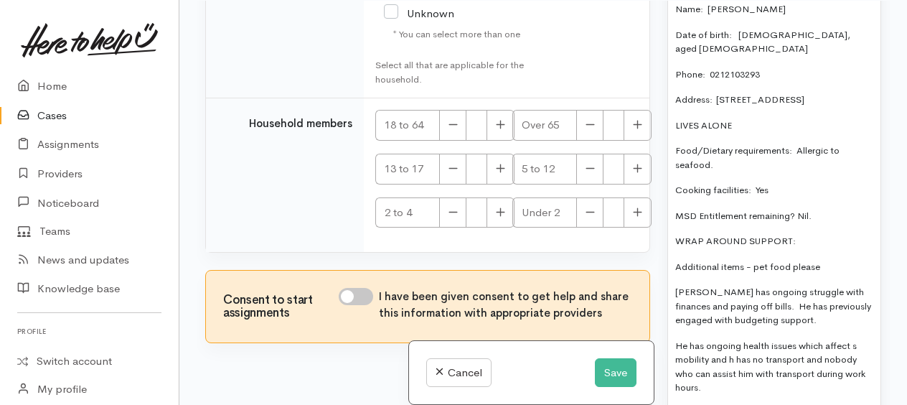
scroll to position [1617, 0]
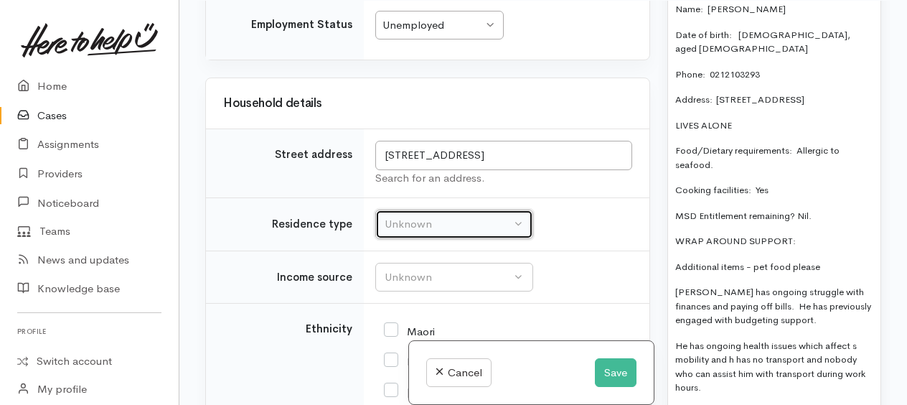
click at [447, 216] on div "Unknown" at bounding box center [448, 224] width 126 height 17
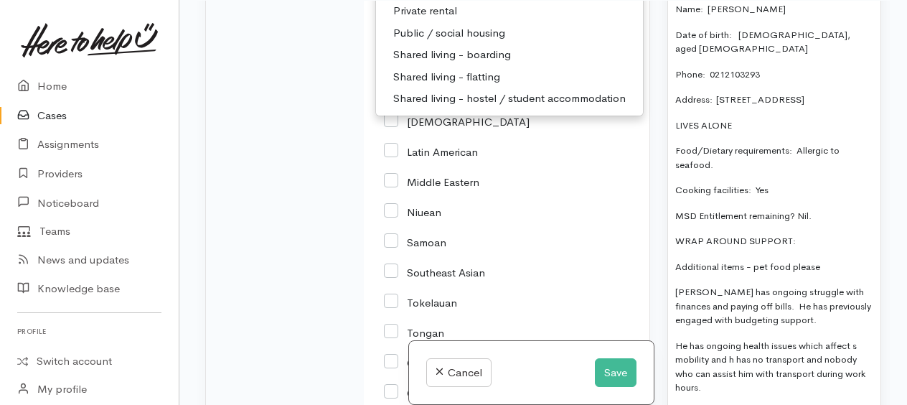
click at [423, 19] on span "Private rental" at bounding box center [425, 11] width 64 height 17
select select "2"
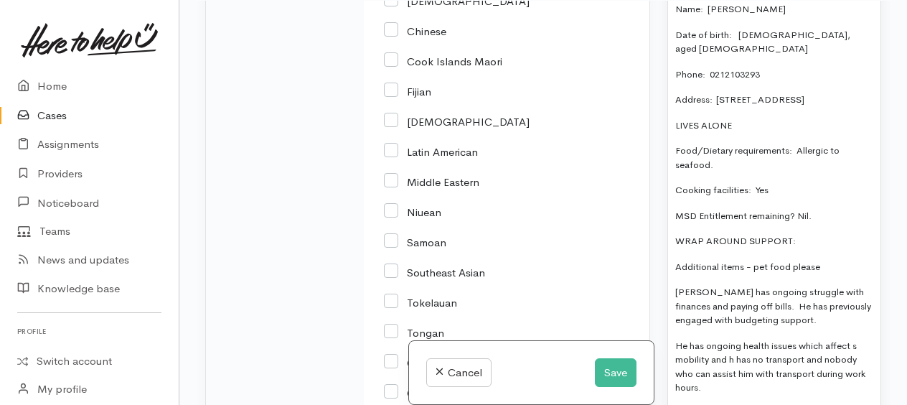
scroll to position [2900, 0]
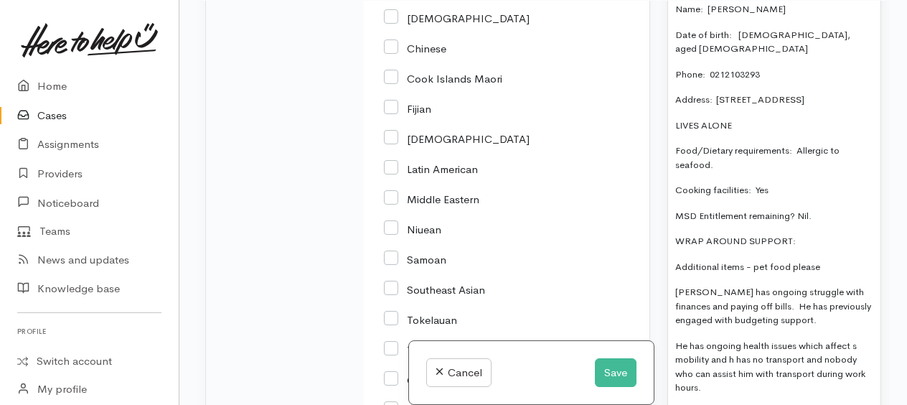
checkbox input "true"
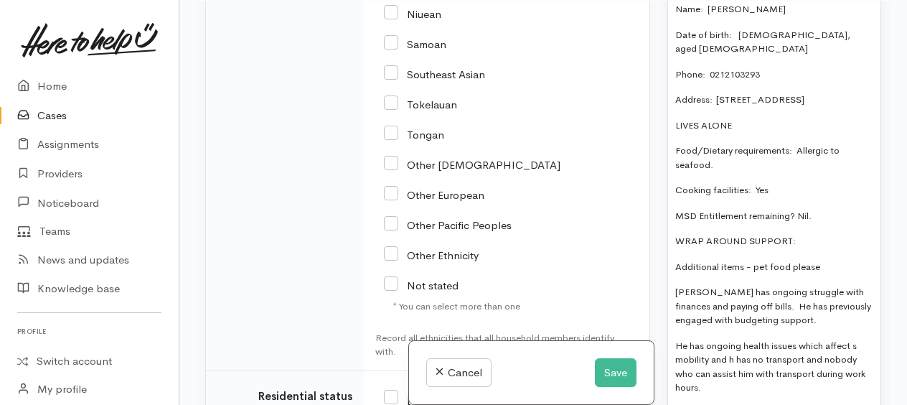
scroll to position [3474, 0]
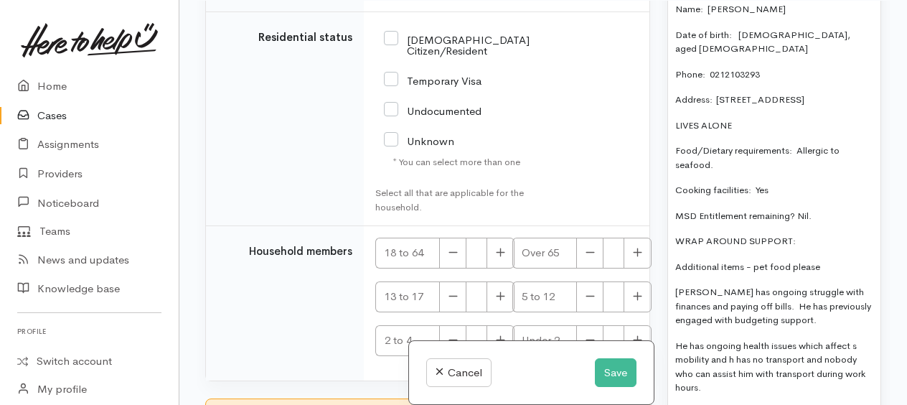
click at [390, 56] on input "[DEMOGRAPHIC_DATA] Citizen/Resident" at bounding box center [457, 44] width 146 height 24
checkbox input "true"
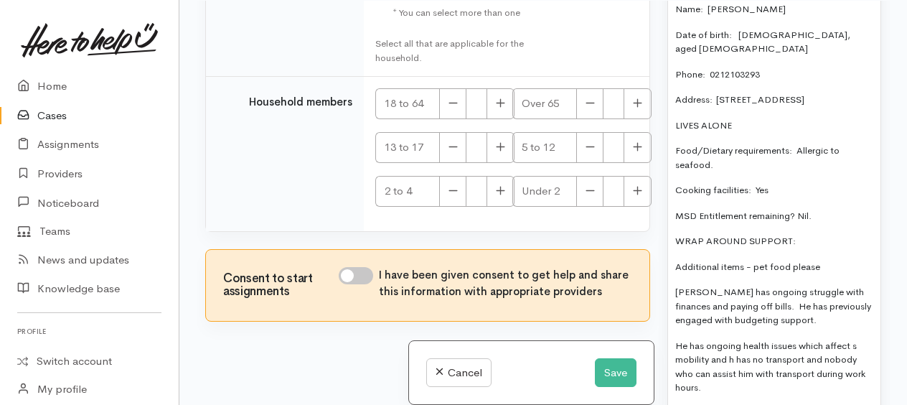
scroll to position [3761, 0]
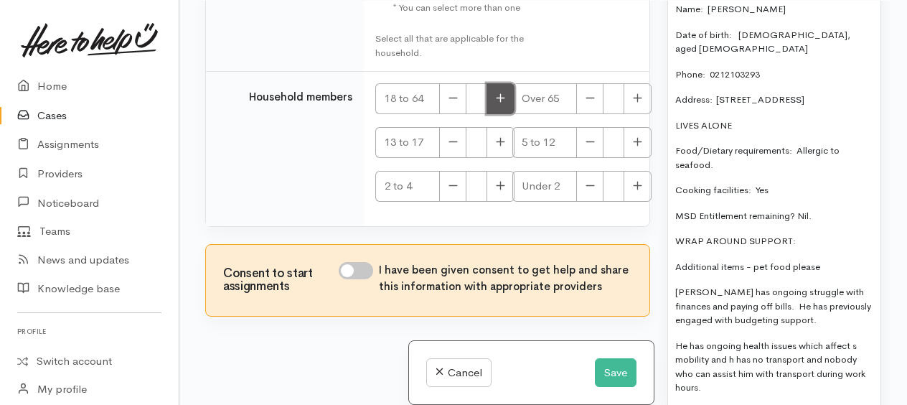
click at [491, 114] on button "button" at bounding box center [501, 98] width 28 height 31
type input "1"
click at [346, 279] on input "I have been given consent to get help and share this information with appropria…" at bounding box center [356, 270] width 34 height 17
checkbox input "true"
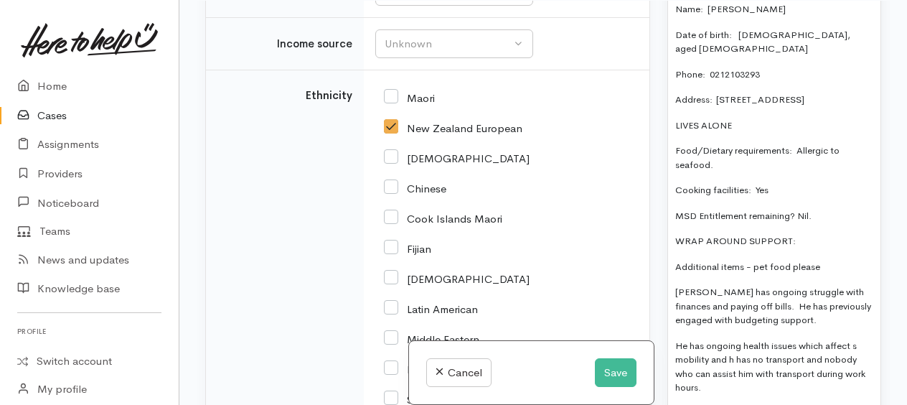
scroll to position [2756, 0]
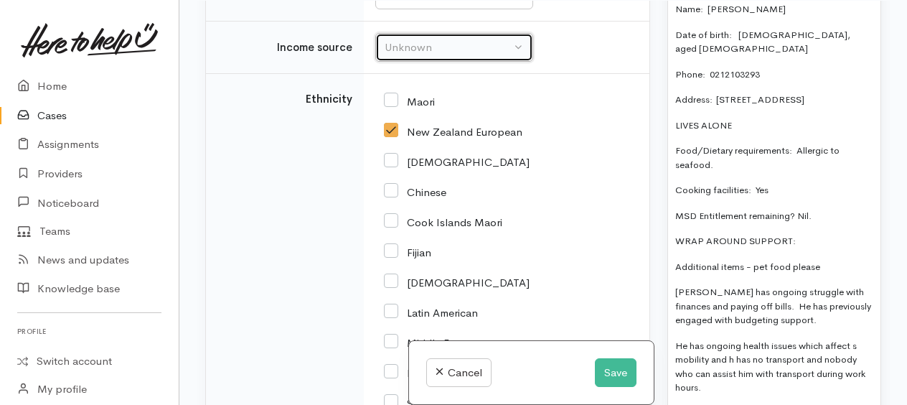
click at [419, 56] on div "Unknown" at bounding box center [448, 47] width 126 height 17
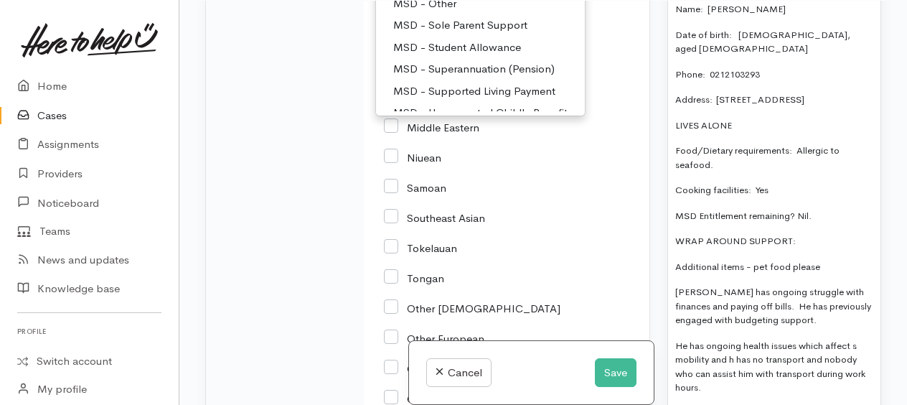
scroll to position [72, 0]
click at [452, 78] on span "MSD - Supported Living Payment" at bounding box center [474, 69] width 162 height 17
select select "3"
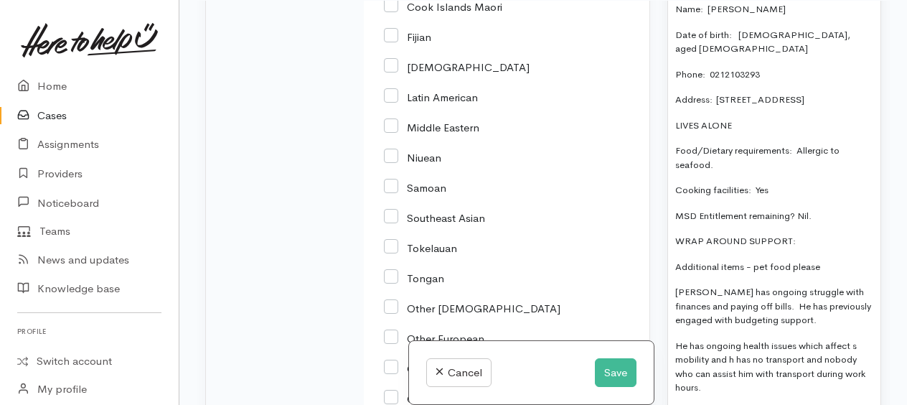
scroll to position [2952, 0]
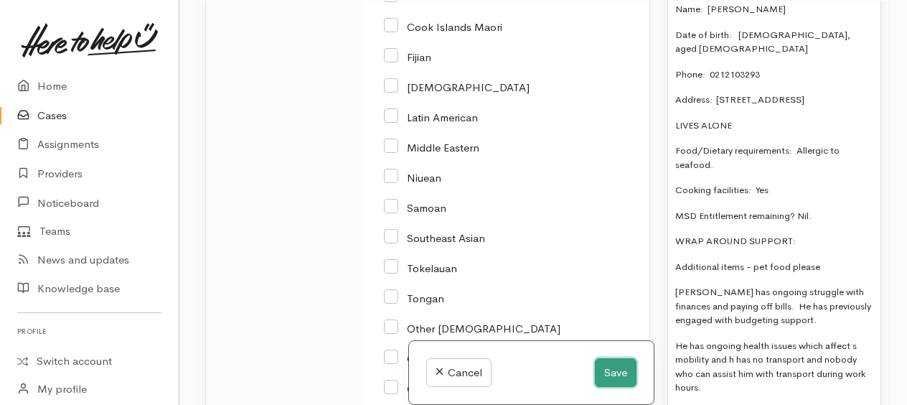
click at [604, 381] on button "Save" at bounding box center [616, 372] width 42 height 29
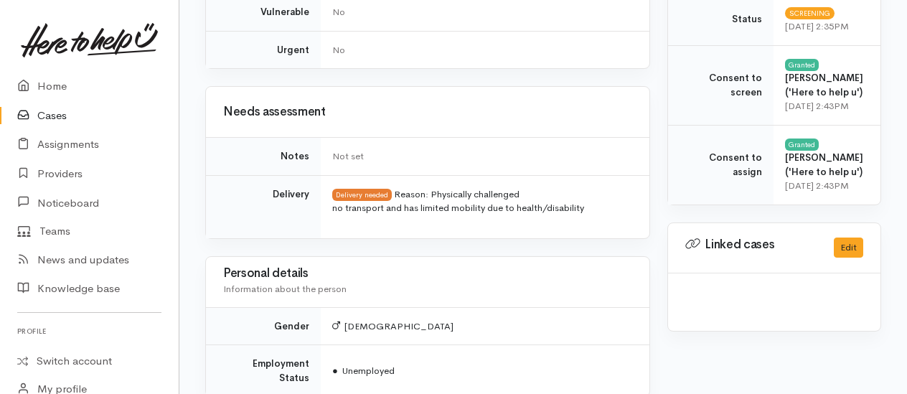
scroll to position [861, 0]
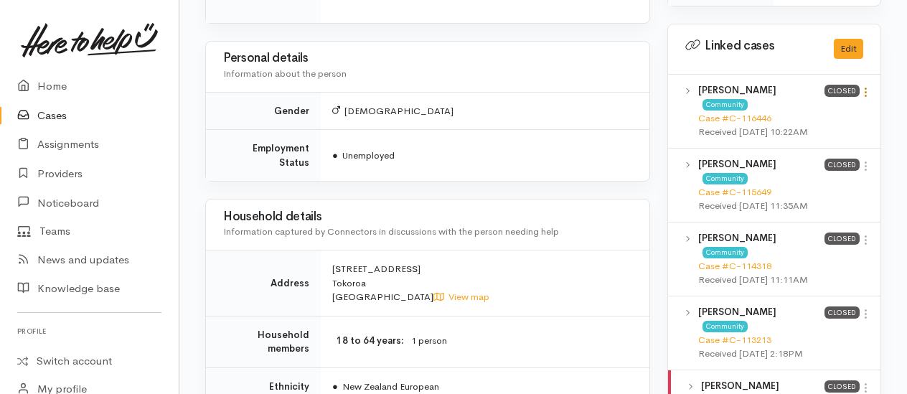
click at [869, 98] on icon at bounding box center [866, 92] width 12 height 12
click at [803, 131] on link "View case" at bounding box center [814, 120] width 113 height 22
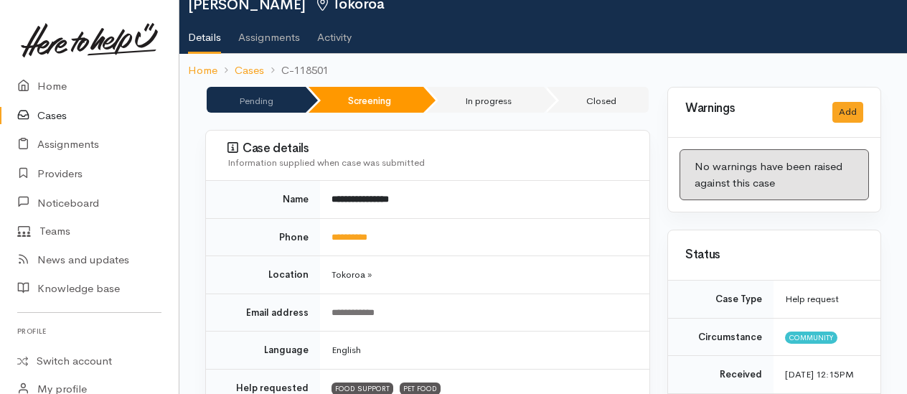
scroll to position [0, 0]
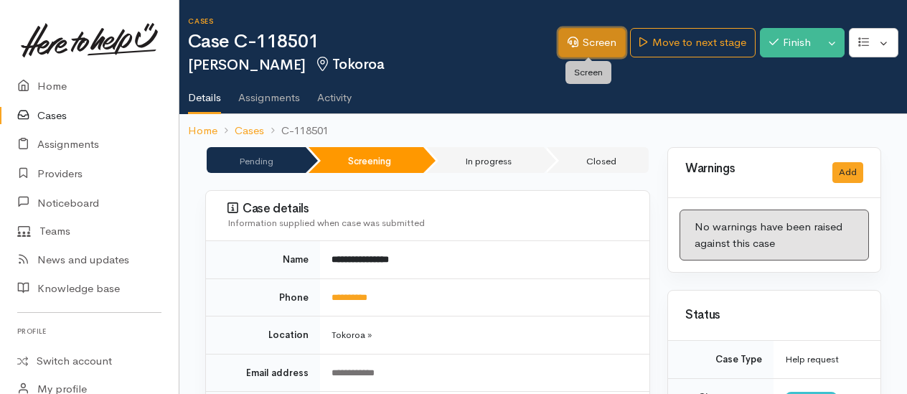
click at [568, 43] on icon at bounding box center [573, 42] width 11 height 11
click at [587, 37] on link "Screen" at bounding box center [591, 42] width 67 height 29
click at [590, 58] on div at bounding box center [588, 59] width 9 height 4
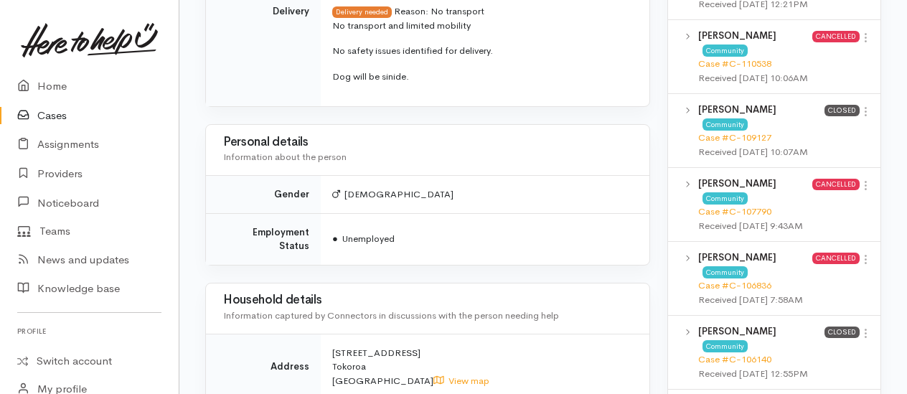
scroll to position [1377, 0]
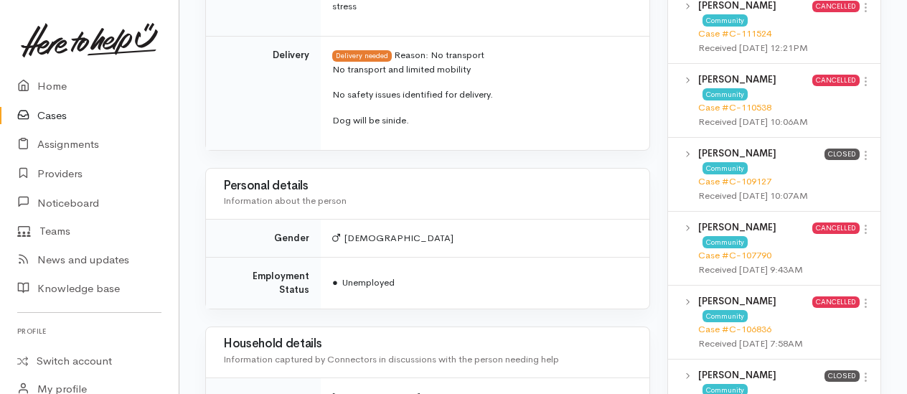
drag, startPoint x: 333, startPoint y: 47, endPoint x: 413, endPoint y: 100, distance: 95.8
click at [413, 100] on span "No transport and limited mobility No safety issues identified for delivery. Dog…" at bounding box center [482, 94] width 300 height 65
drag, startPoint x: 413, startPoint y: 100, endPoint x: 354, endPoint y: 54, distance: 75.1
copy span "No transport and limited mobility No safety issues identified for delivery. Dog…"
click at [51, 88] on link "Home" at bounding box center [89, 86] width 179 height 29
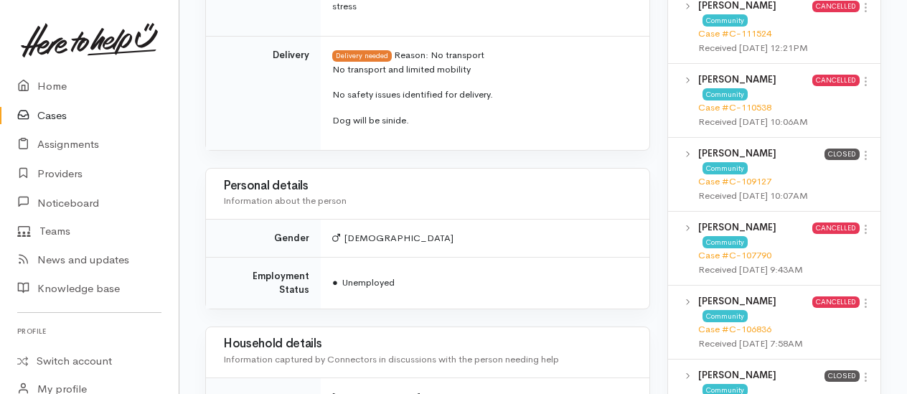
click at [239, 88] on td "Delivery" at bounding box center [263, 94] width 115 height 114
click at [60, 85] on link "Home" at bounding box center [89, 86] width 179 height 29
click at [56, 83] on link "Home" at bounding box center [89, 86] width 179 height 29
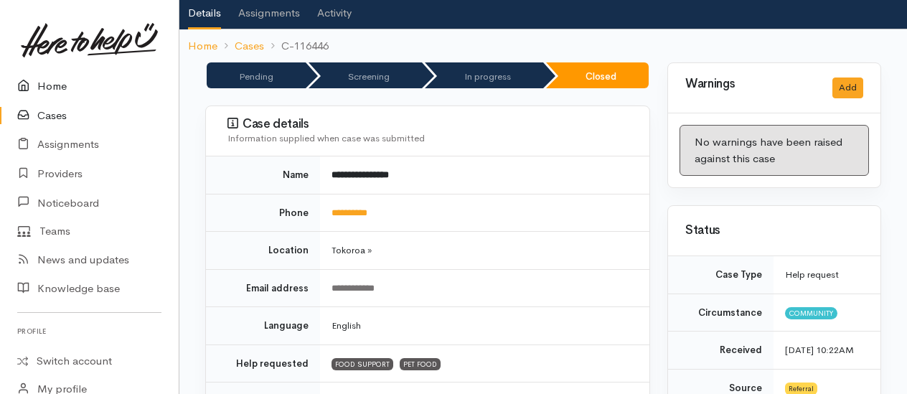
scroll to position [0, 0]
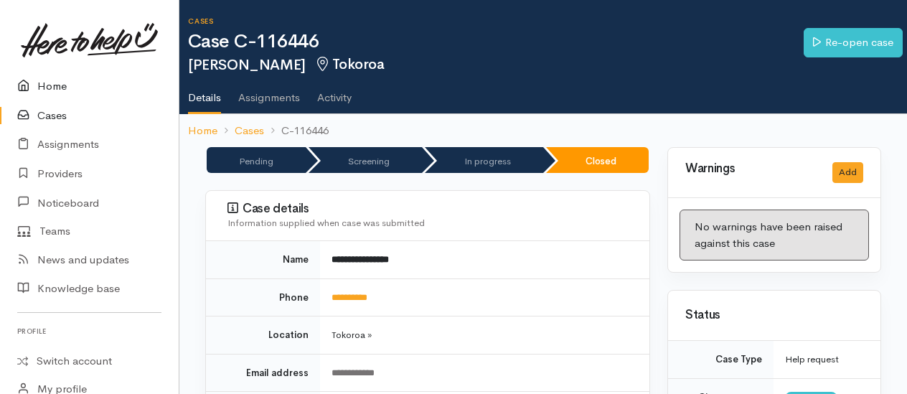
click at [52, 87] on link "Home" at bounding box center [89, 86] width 179 height 29
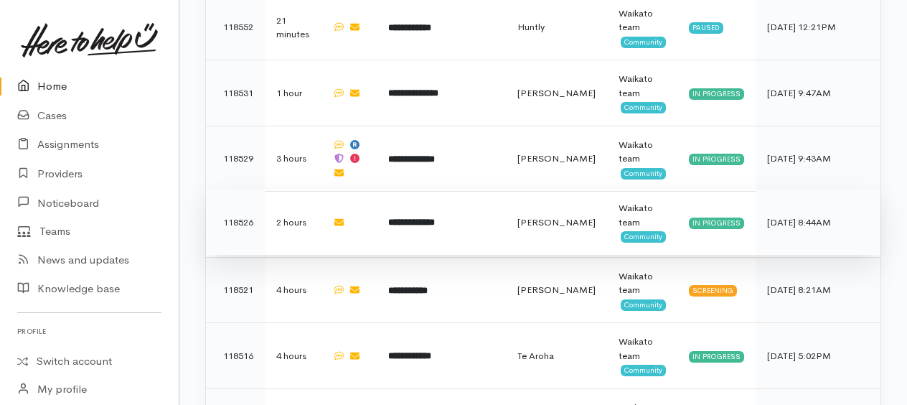
scroll to position [517, 0]
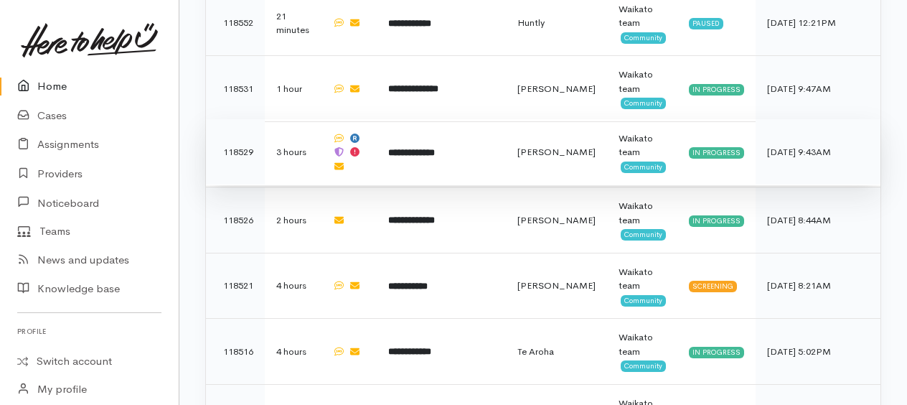
click at [435, 149] on b "**********" at bounding box center [411, 152] width 47 height 9
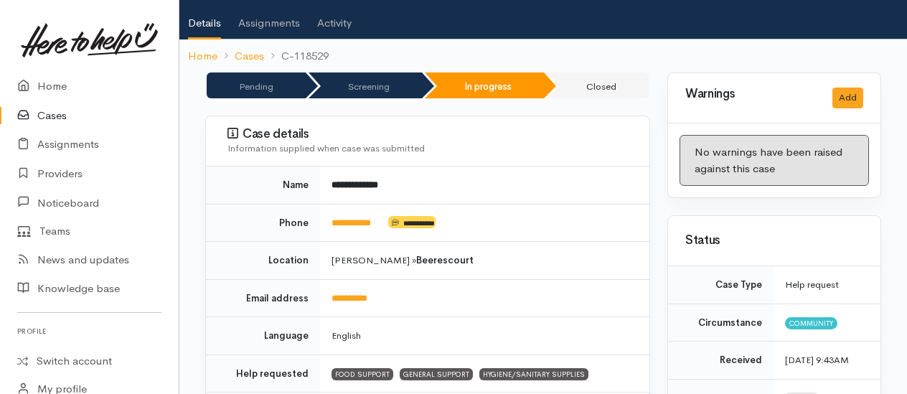
scroll to position [144, 0]
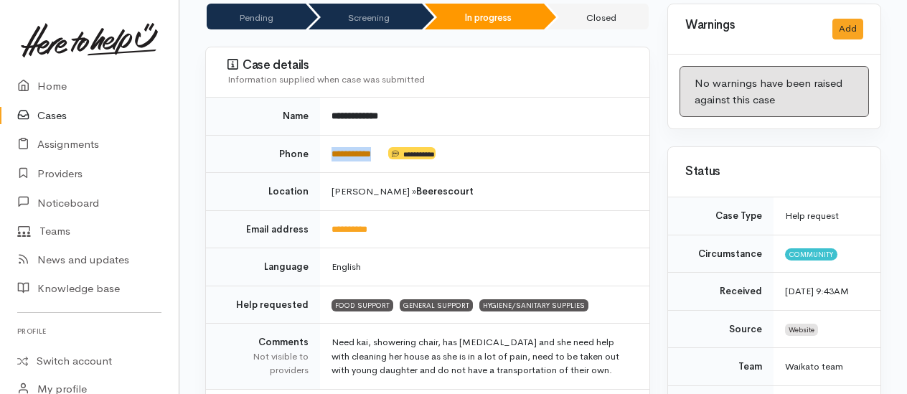
drag, startPoint x: 386, startPoint y: 151, endPoint x: 335, endPoint y: 148, distance: 51.8
click at [335, 148] on td "**********" at bounding box center [484, 154] width 329 height 38
copy td "**********"
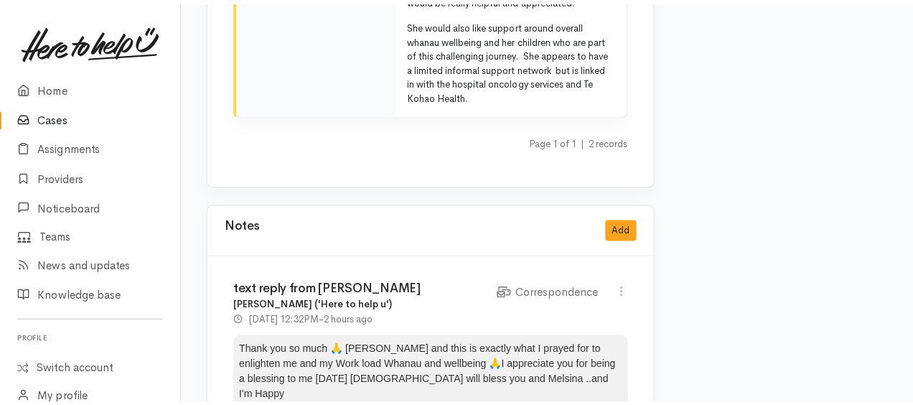
scroll to position [3463, 0]
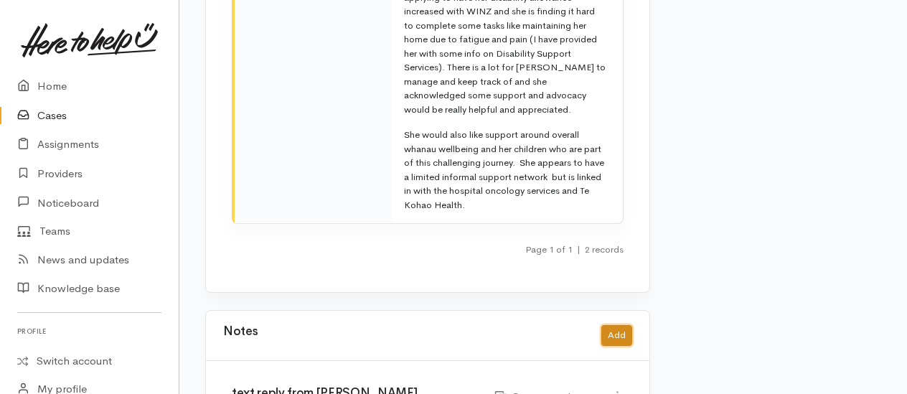
click at [618, 325] on button "Add" at bounding box center [617, 335] width 31 height 21
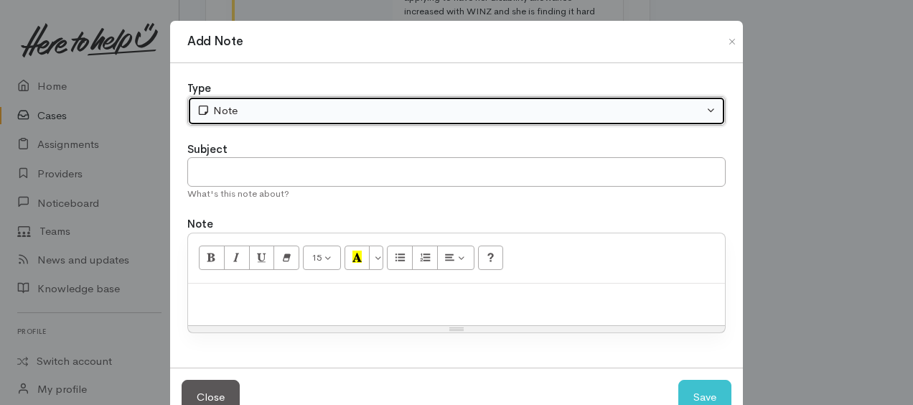
click at [339, 113] on div "Note" at bounding box center [450, 111] width 507 height 17
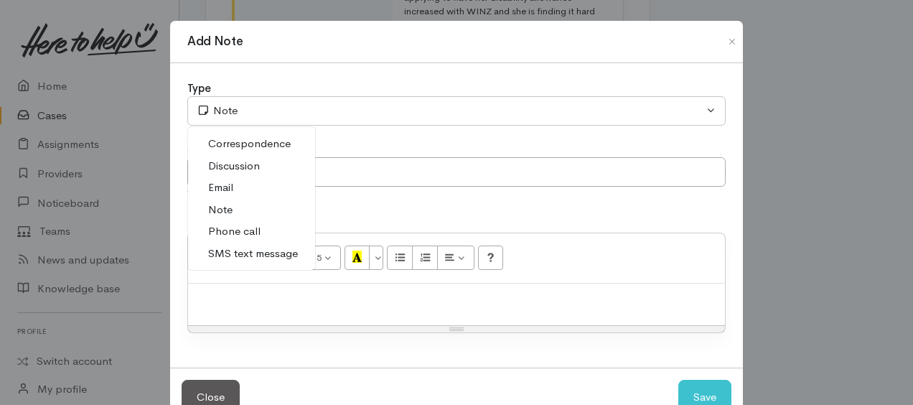
click at [225, 143] on span "Correspondence" at bounding box center [249, 144] width 83 height 17
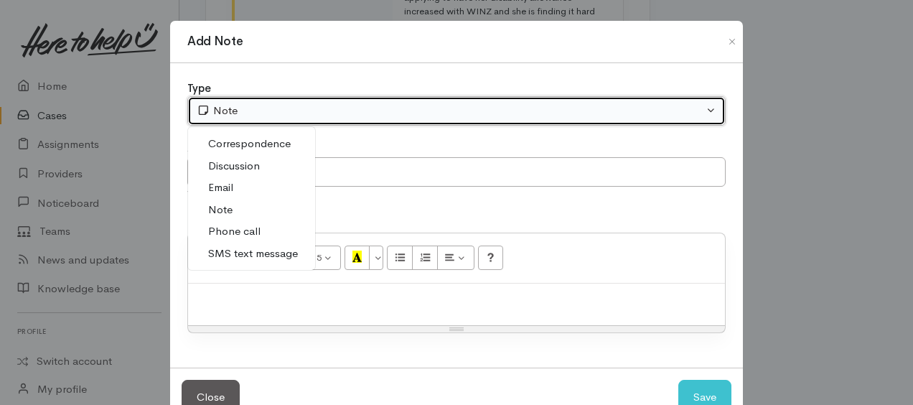
select select "6"
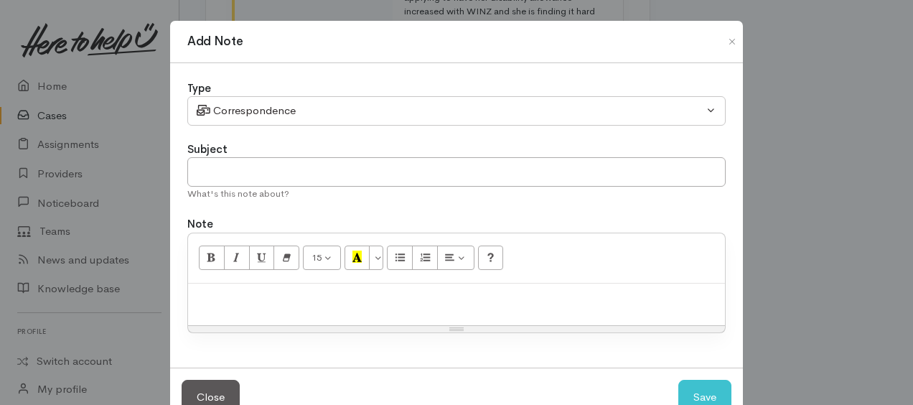
paste div
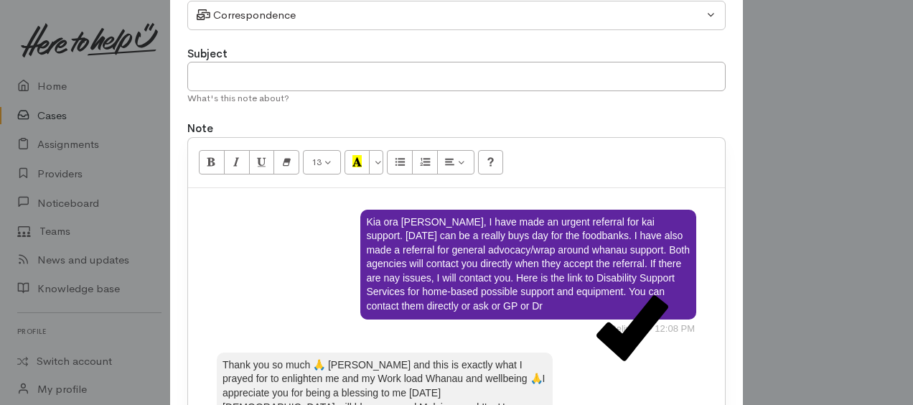
scroll to position [39, 0]
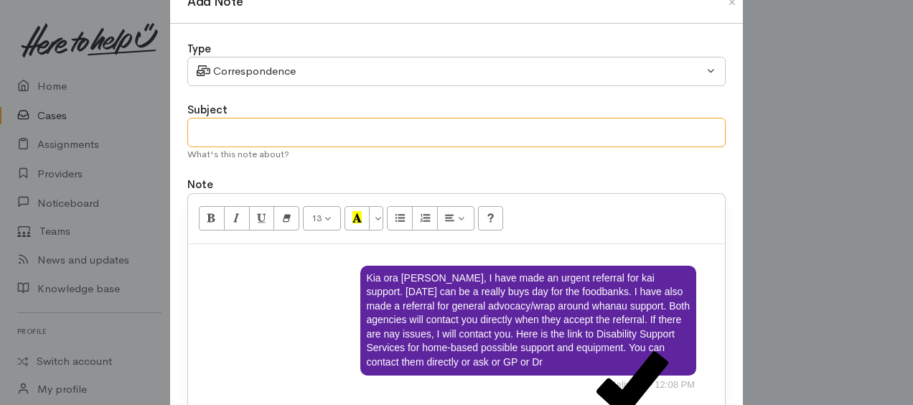
click at [248, 133] on input "text" at bounding box center [456, 132] width 538 height 29
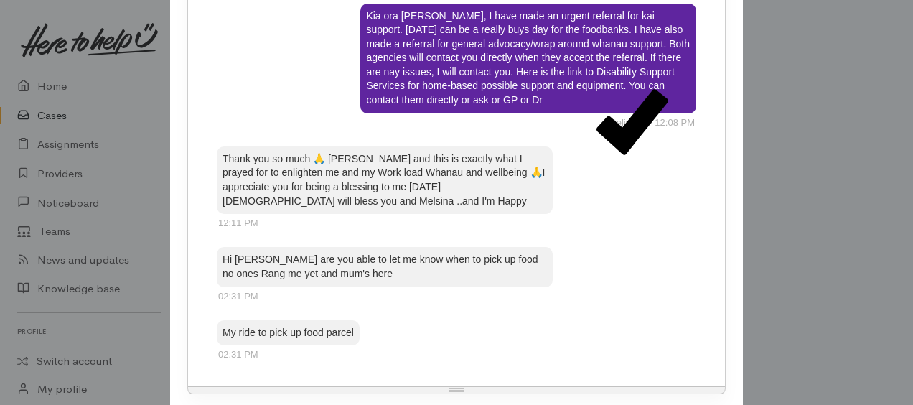
scroll to position [398, 0]
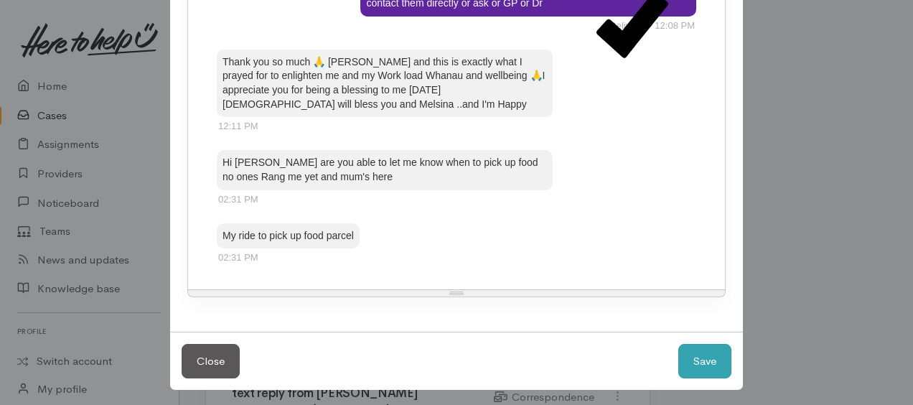
type input "texts from Dianne inquiring about food parcel"
click at [706, 355] on button "Save" at bounding box center [704, 361] width 53 height 35
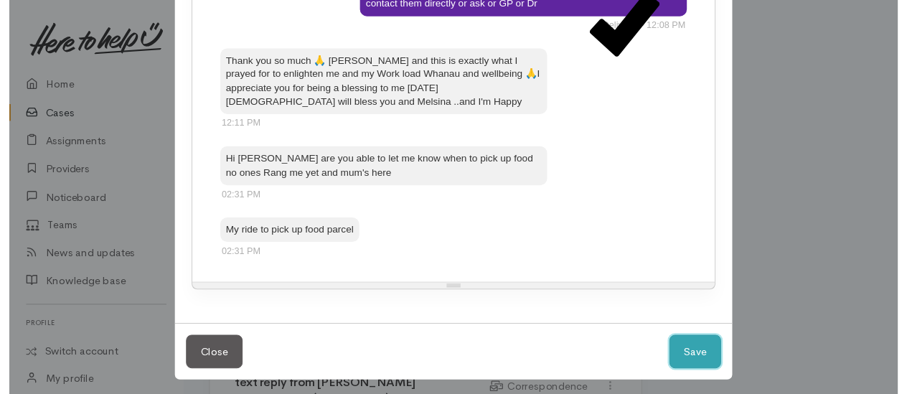
scroll to position [401, 0]
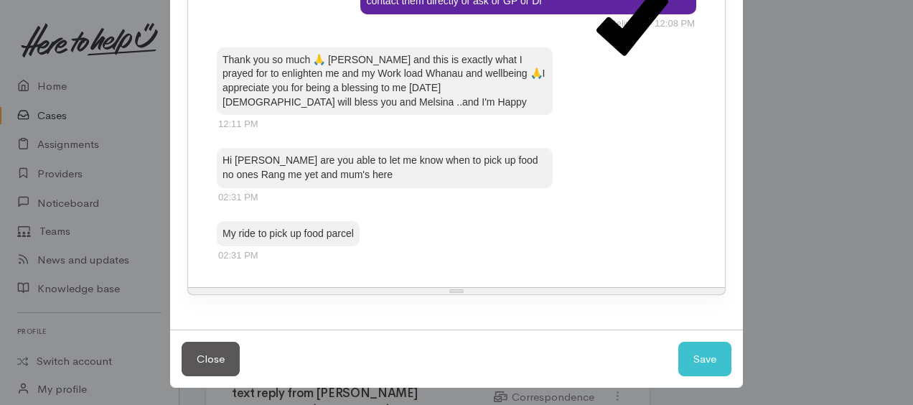
select select "1"
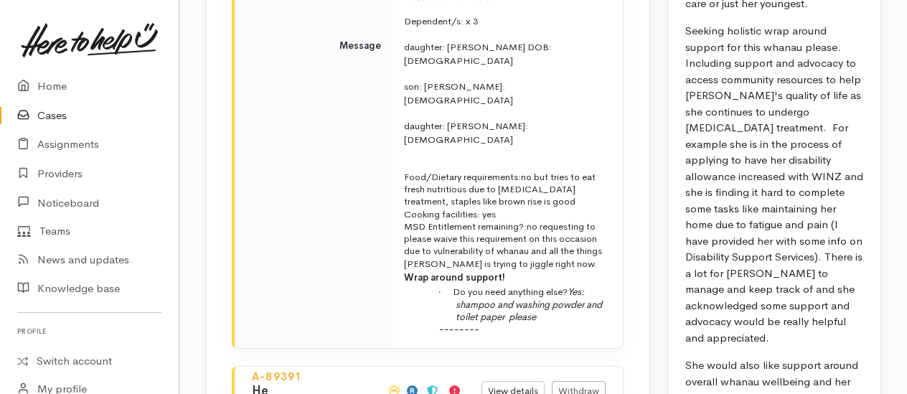
scroll to position [2497, 0]
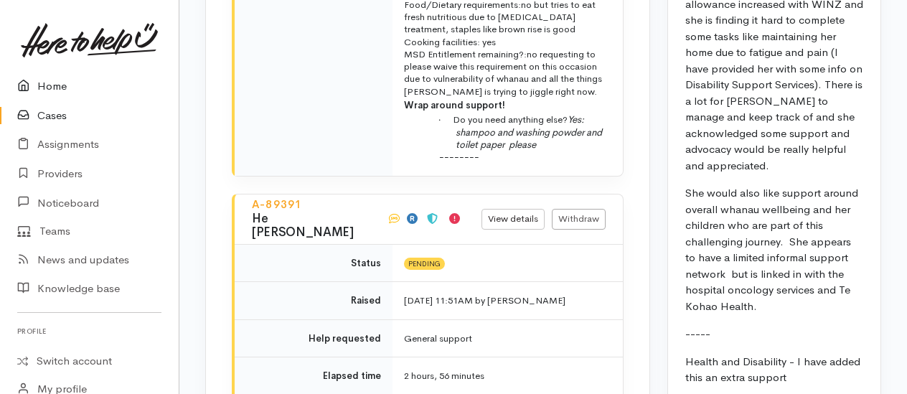
click at [57, 87] on link "Home" at bounding box center [89, 86] width 179 height 29
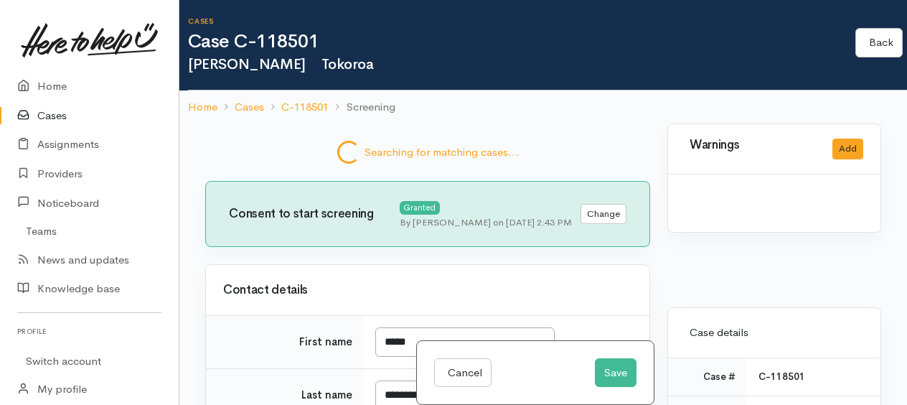
select select "3"
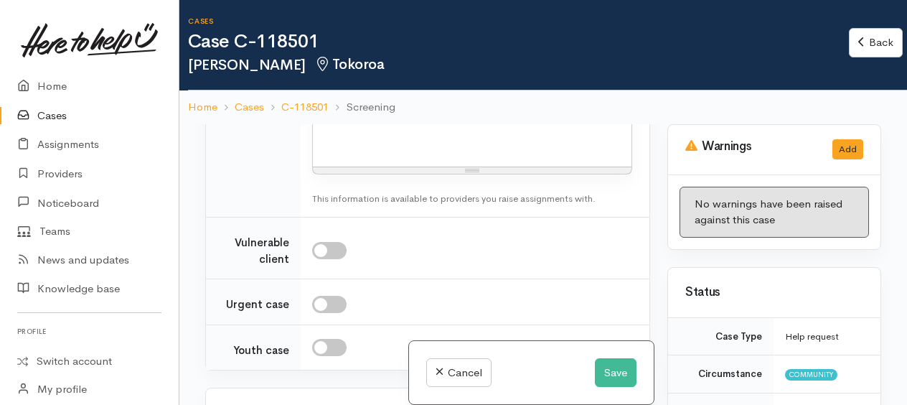
scroll to position [2225, 0]
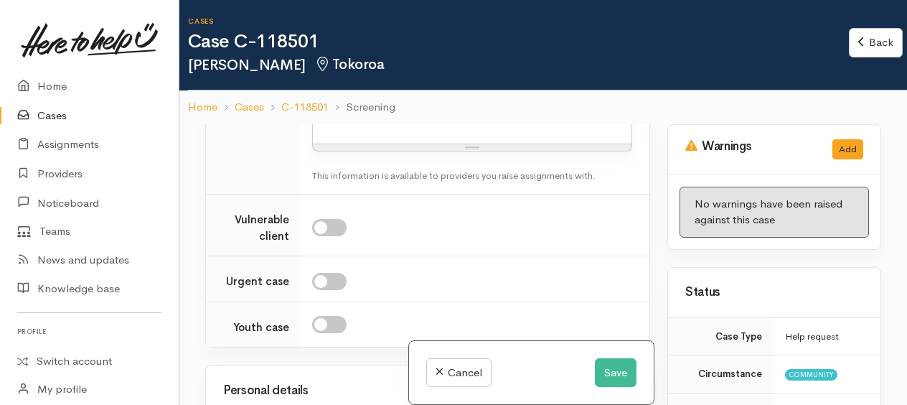
drag, startPoint x: 319, startPoint y: 138, endPoint x: 614, endPoint y: 139, distance: 295.0
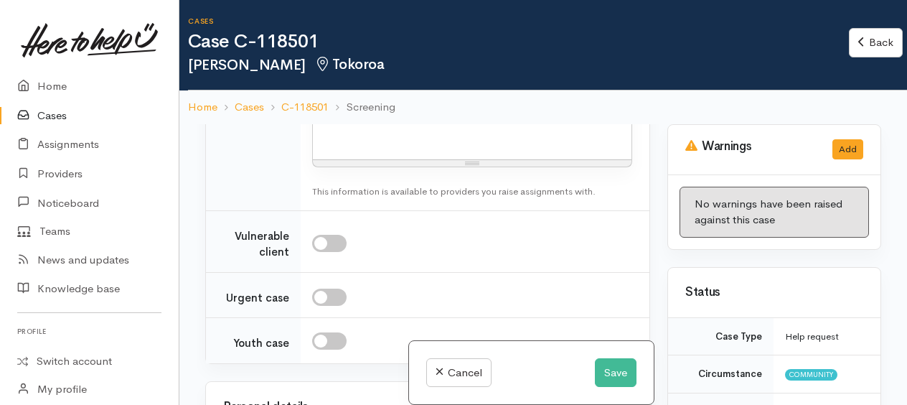
drag, startPoint x: 317, startPoint y: 139, endPoint x: 494, endPoint y: 160, distance: 178.6
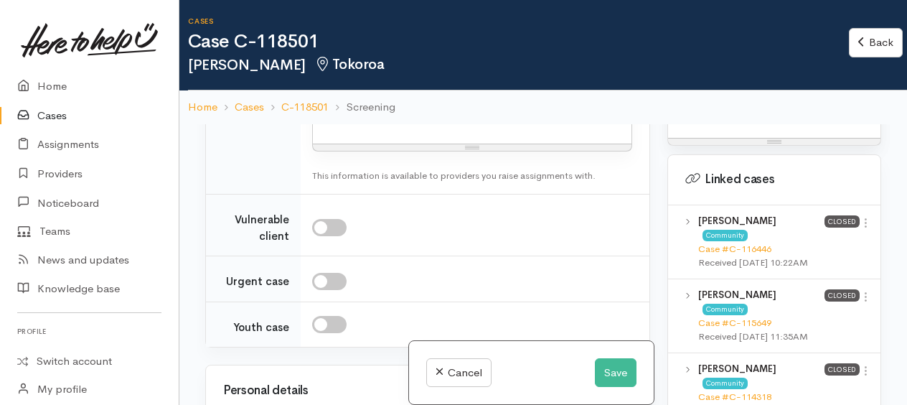
scroll to position [1651, 0]
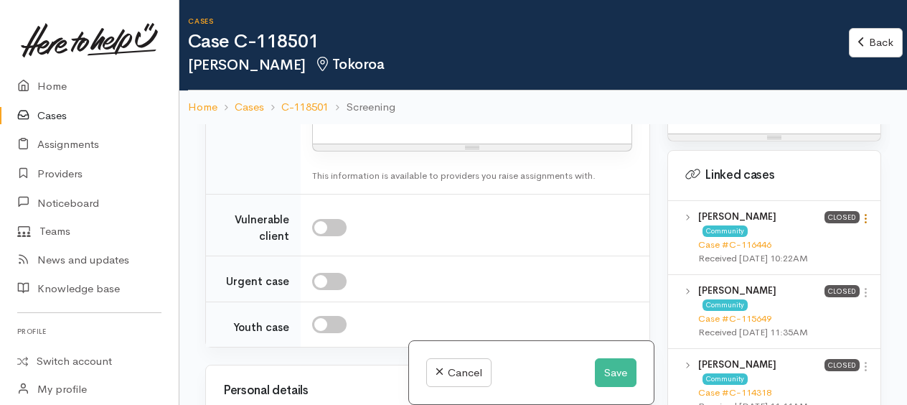
click at [861, 225] on icon at bounding box center [866, 218] width 12 height 12
click at [794, 258] on link "View case" at bounding box center [814, 246] width 113 height 22
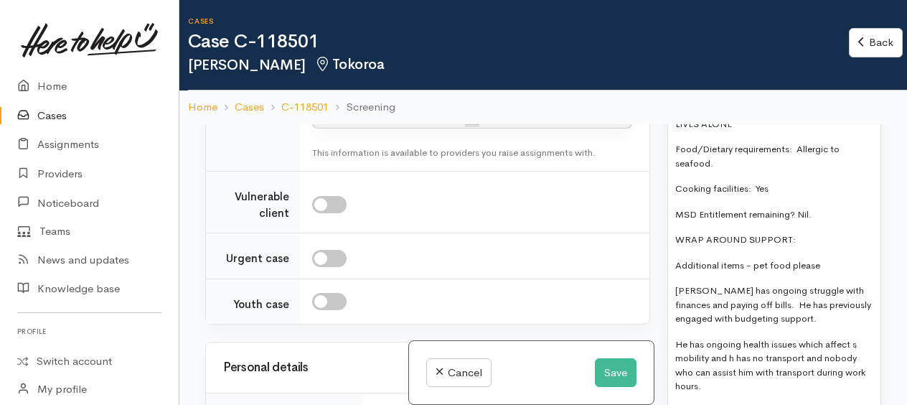
scroll to position [1294, 0]
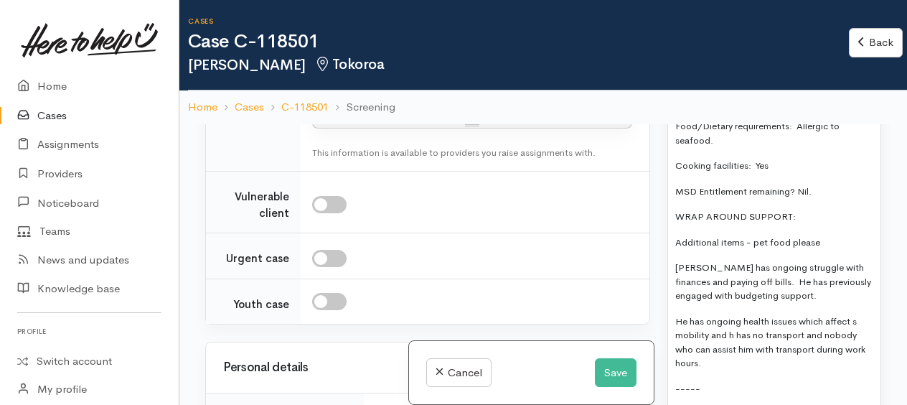
click at [769, 250] on p "Additional items - pet food please" at bounding box center [774, 242] width 198 height 14
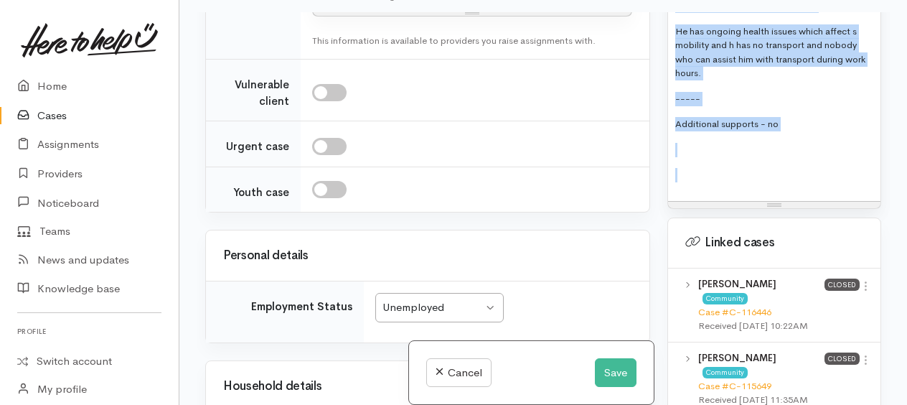
scroll to position [1496, 0]
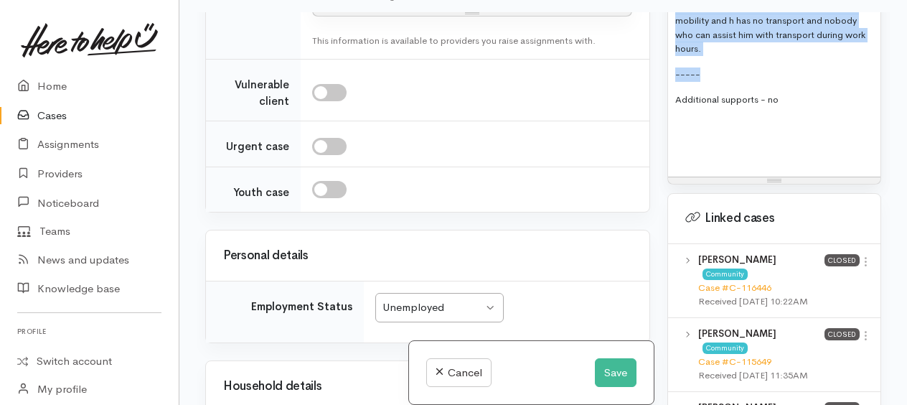
drag, startPoint x: 673, startPoint y: 147, endPoint x: 799, endPoint y: 146, distance: 125.6
copy div "Name: [PERSON_NAME] Date of birth: [DEMOGRAPHIC_DATA], aged [DEMOGRAPHIC_DATA] …"
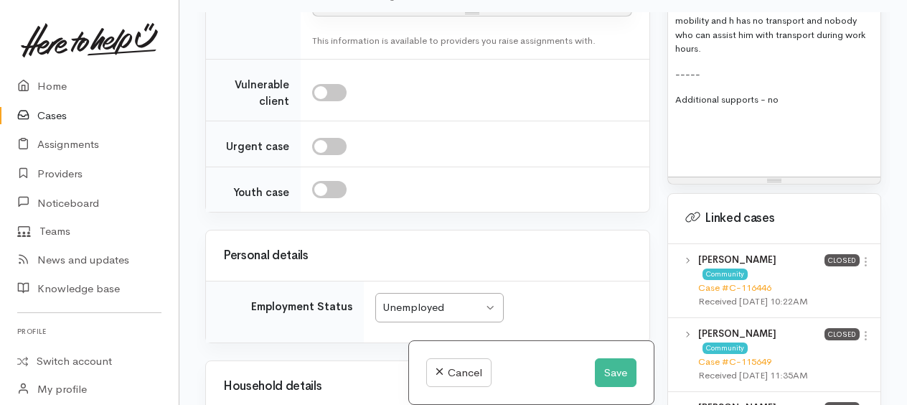
paste div
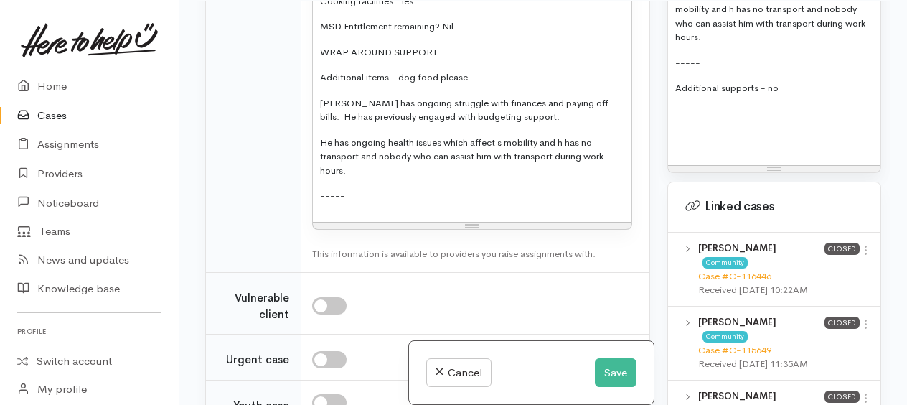
scroll to position [2454, 0]
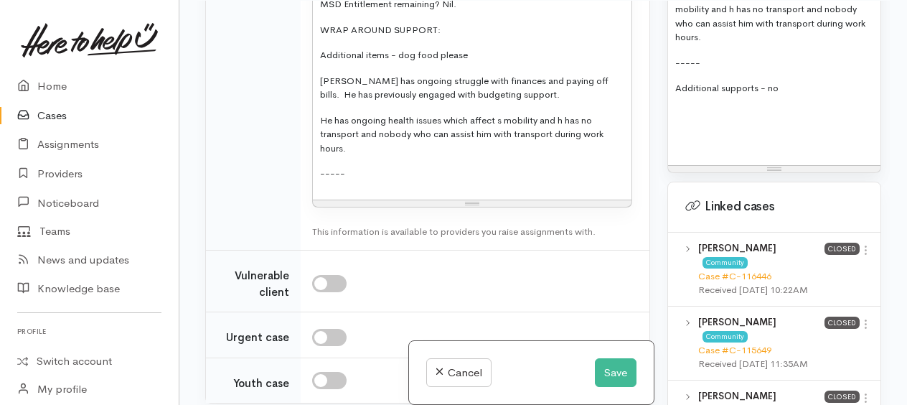
click at [562, 156] on p "He has ongoing health issues which affect s mobility and h has no transport and…" at bounding box center [472, 134] width 304 height 42
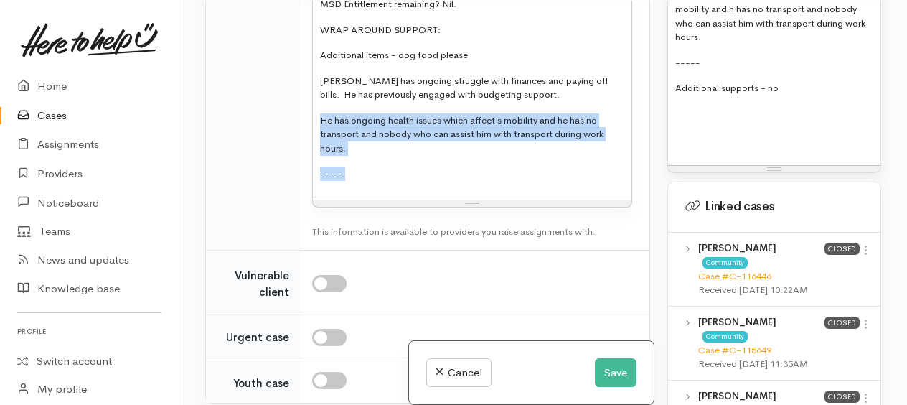
drag, startPoint x: 319, startPoint y: 270, endPoint x: 379, endPoint y: 317, distance: 76.2
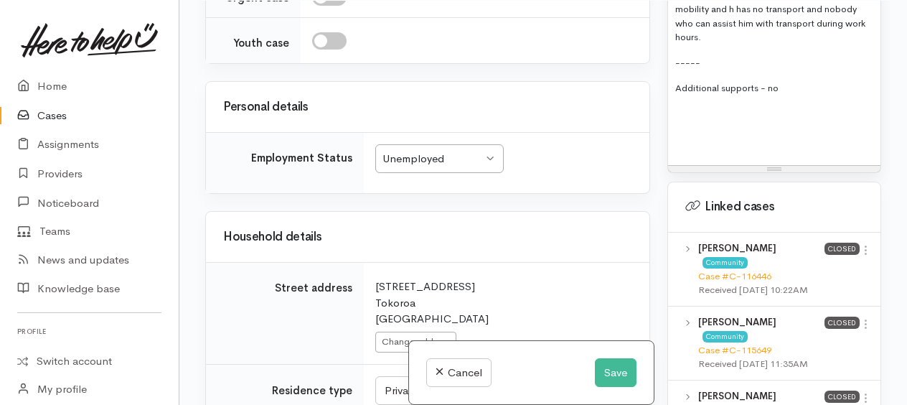
scroll to position [2741, 0]
checkbox input "true"
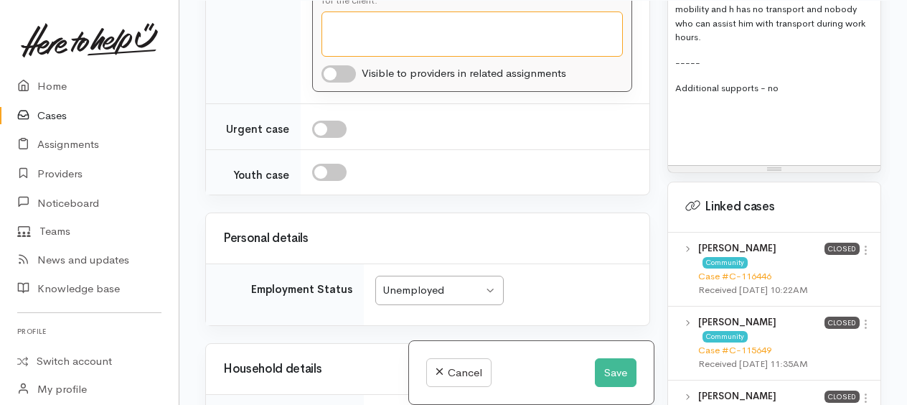
click at [337, 57] on textarea "Why?" at bounding box center [472, 33] width 301 height 45
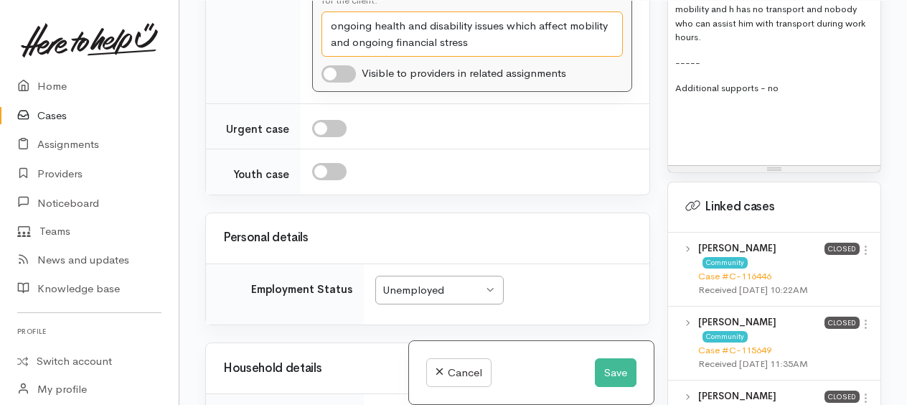
type textarea "ongoing health and disability issues which affect mobility and ongoing financia…"
click at [327, 83] on input "checkbox" at bounding box center [339, 73] width 34 height 17
checkbox input "true"
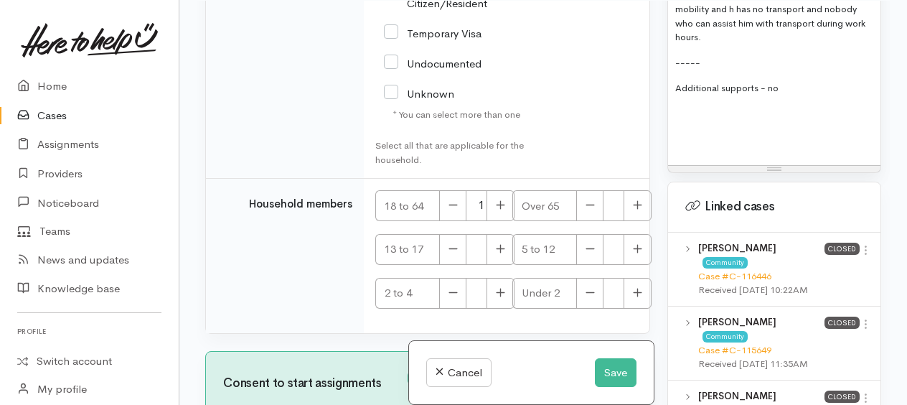
scroll to position [4282, 0]
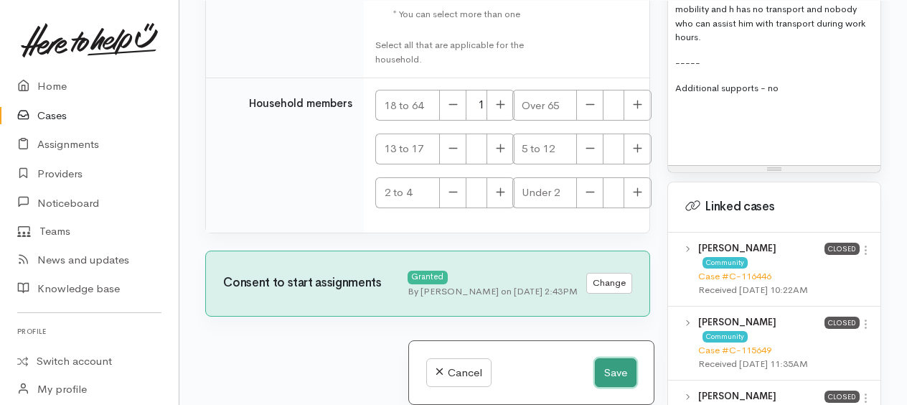
click at [614, 365] on button "Save" at bounding box center [616, 372] width 42 height 29
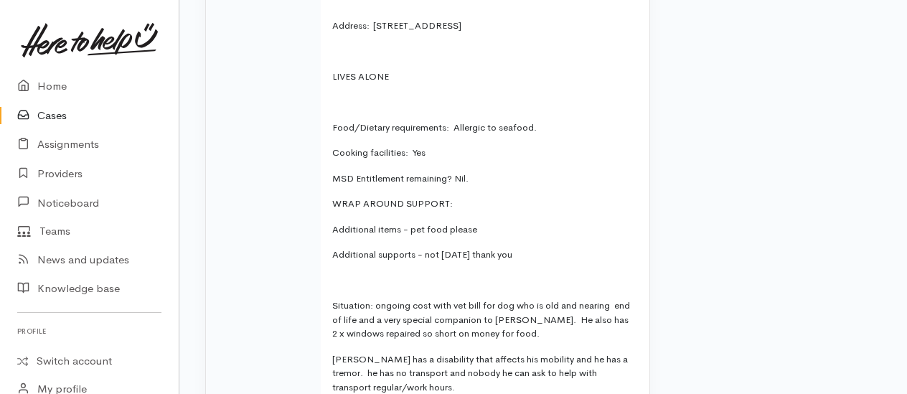
scroll to position [1005, 0]
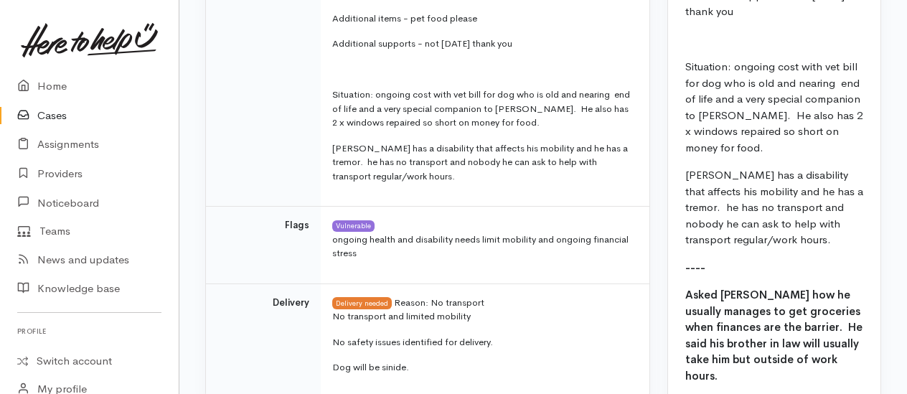
drag, startPoint x: 333, startPoint y: 298, endPoint x: 481, endPoint y: 343, distance: 154.6
click at [481, 343] on span "No transport and limited mobility No safety issues identified for delivery. Dog…" at bounding box center [482, 341] width 300 height 65
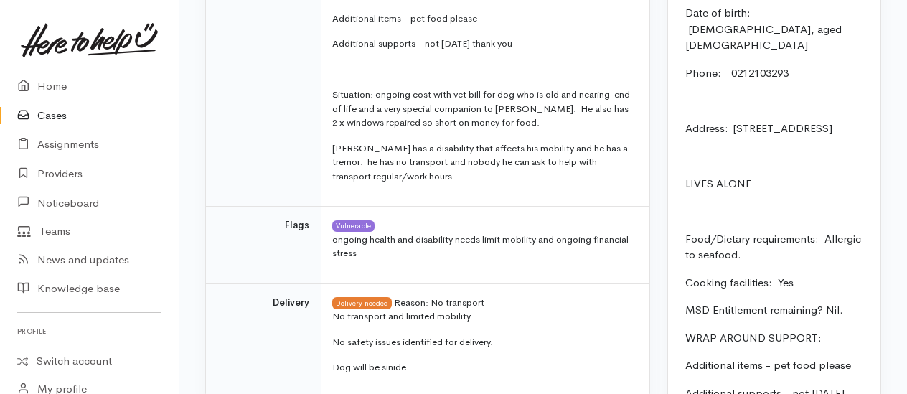
drag, startPoint x: 481, startPoint y: 343, endPoint x: 384, endPoint y: 304, distance: 104.6
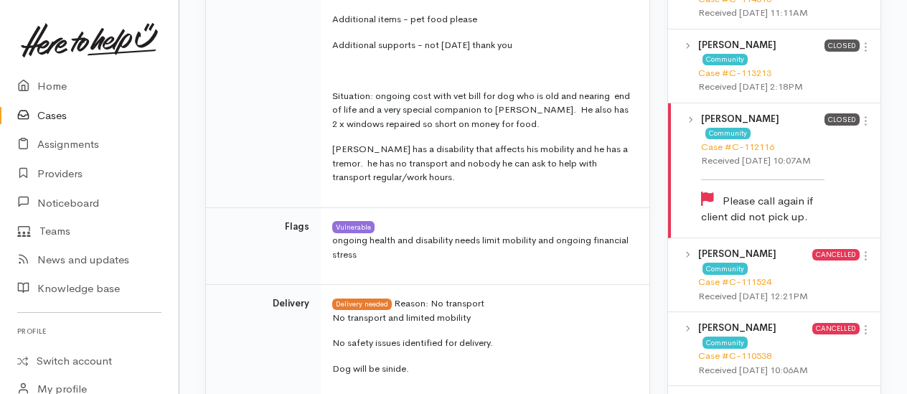
copy span "No transport and limited mobility No safety issues identified for delivery. Dog…"
click at [42, 85] on link "Home" at bounding box center [89, 86] width 179 height 29
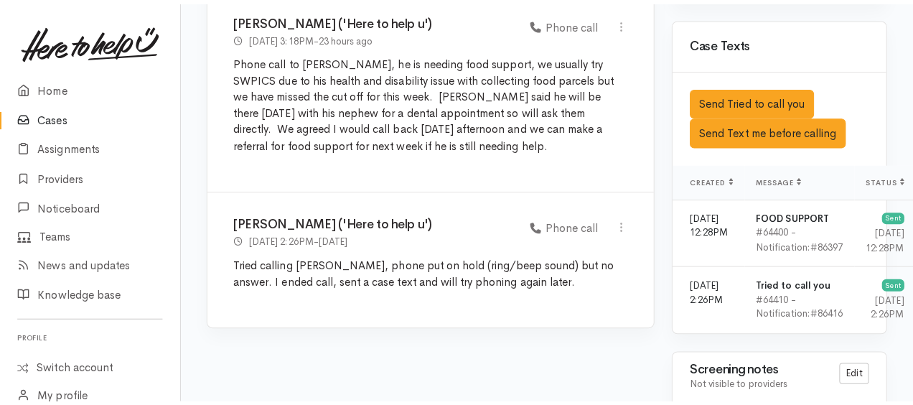
scroll to position [1938, 0]
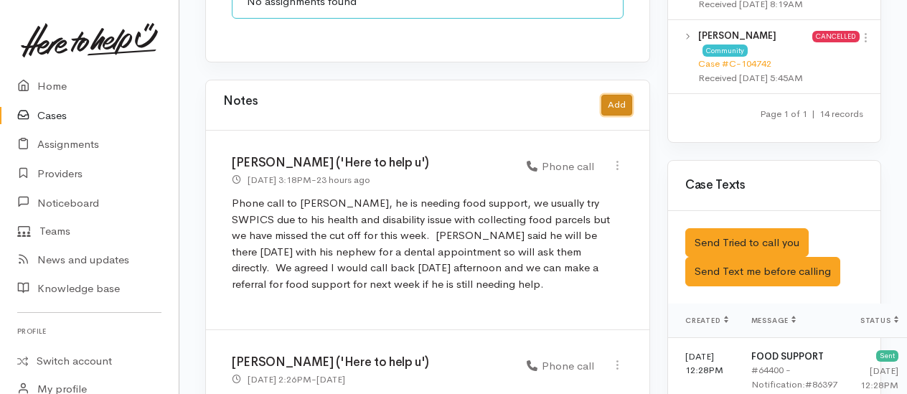
click at [624, 95] on button "Add" at bounding box center [617, 105] width 31 height 21
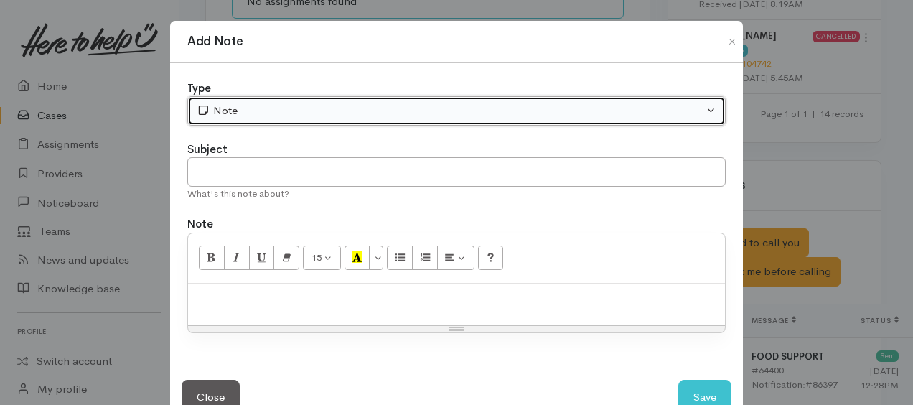
click at [426, 106] on div "Note" at bounding box center [450, 111] width 507 height 17
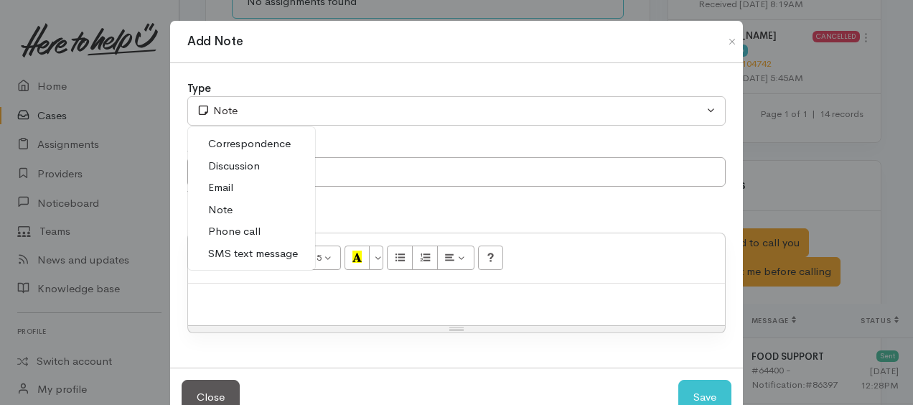
click at [258, 224] on link "Phone call" at bounding box center [251, 231] width 127 height 22
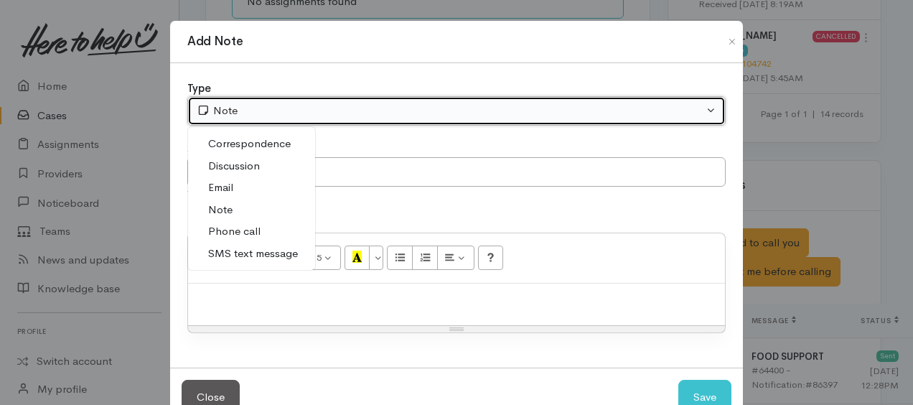
select select "3"
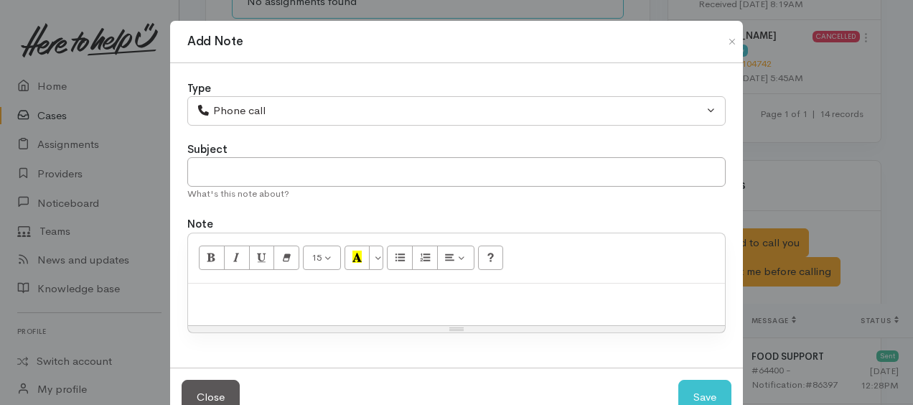
click at [286, 291] on p at bounding box center [456, 299] width 523 height 17
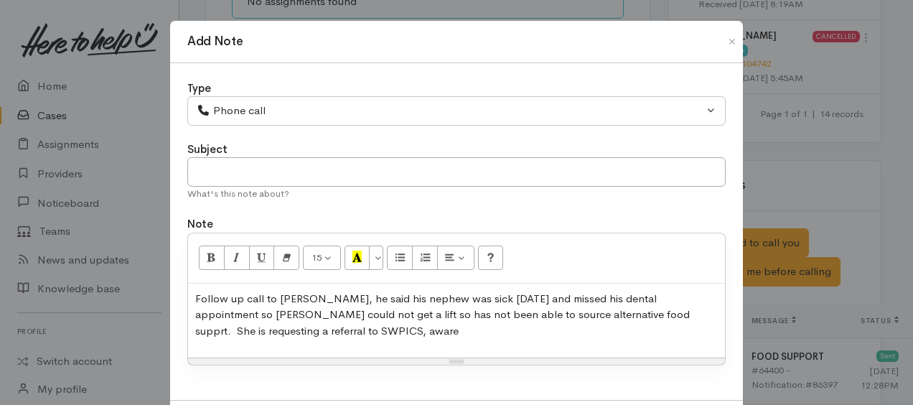
click at [188, 324] on div "Follow up call to Peter, he said his nephew was sick today and missed his denta…" at bounding box center [456, 321] width 537 height 75
click at [266, 330] on p "Follow up call to Peter, he said his nephew was sick today and missed his denta…" at bounding box center [456, 315] width 523 height 49
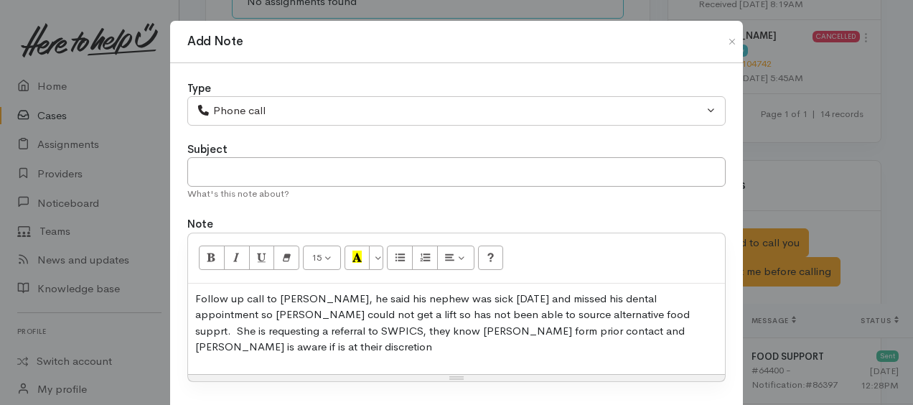
click at [563, 324] on p "Follow up call to Peter, he said his nephew was sick today and missed his denta…" at bounding box center [456, 323] width 523 height 65
click at [270, 347] on p "Follow up call to Peter, he said his nephew was sick today and missed his denta…" at bounding box center [456, 323] width 523 height 65
click at [266, 310] on p "Follow up call to Peter, he said his nephew was sick today and missed his denta…" at bounding box center [456, 323] width 523 height 65
click at [513, 312] on p "Follow up call to Peter, he said his nephew was sick today and missed his denta…" at bounding box center [456, 323] width 523 height 65
click at [646, 329] on p "Follow up call to Peter, he said his nephew was sick today and missed his denta…" at bounding box center [456, 323] width 523 height 65
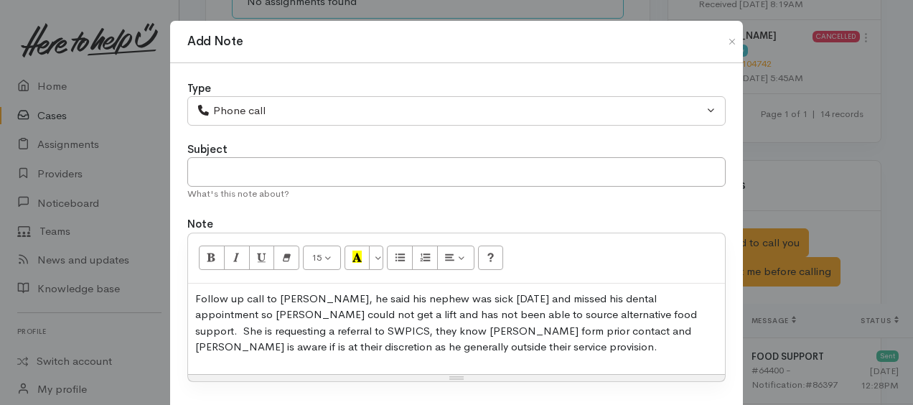
click at [693, 322] on p "Follow up call to Peter, he said his nephew was sick today and missed his denta…" at bounding box center [456, 323] width 523 height 65
click at [683, 353] on div "Follow up call to Peter, he said his nephew was sick today and missed his denta…" at bounding box center [456, 329] width 537 height 90
click at [353, 344] on p "Follow up call to Peter, he said his nephew was sick today and missed his denta…" at bounding box center [456, 323] width 523 height 65
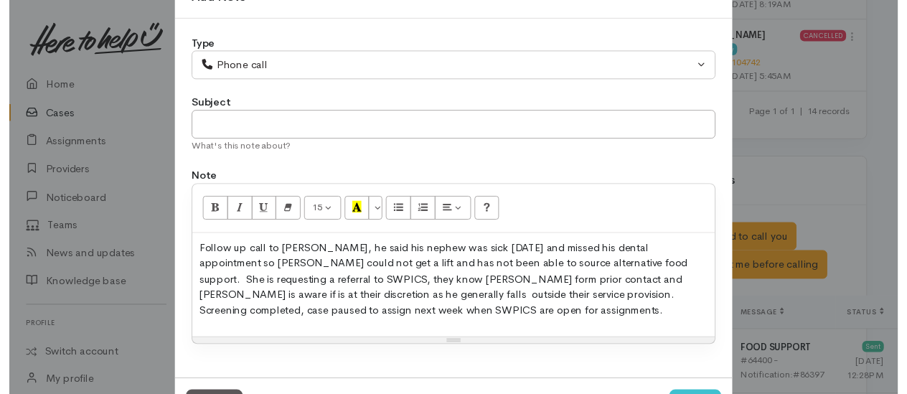
scroll to position [103, 0]
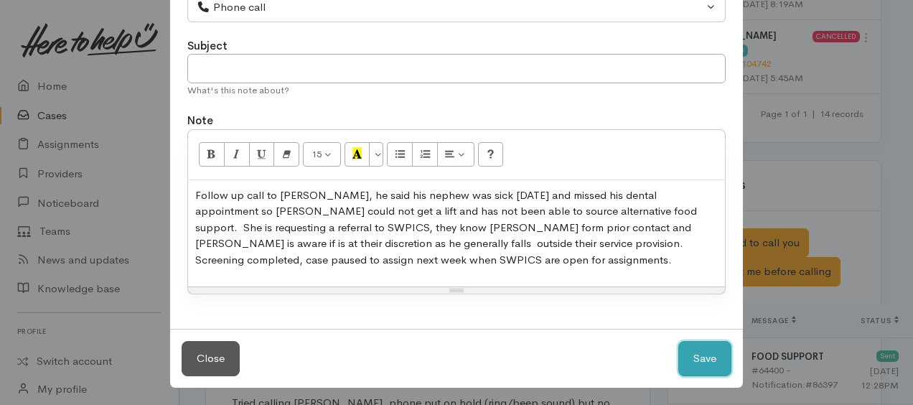
click at [716, 366] on button "Save" at bounding box center [704, 358] width 53 height 35
select select "1"
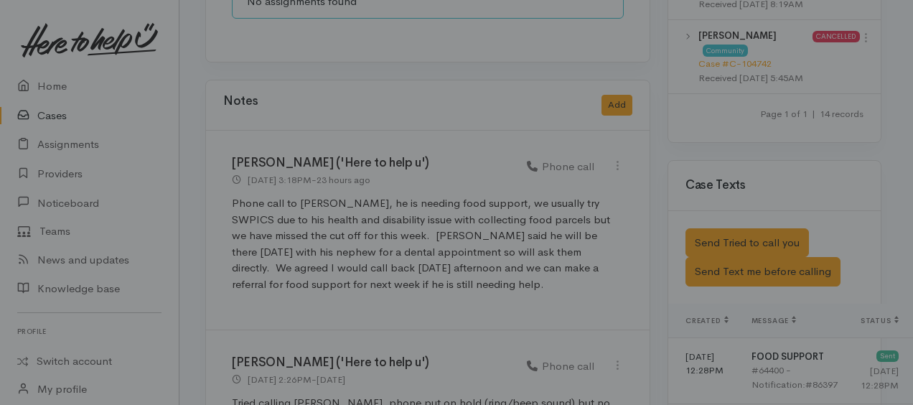
click at [716, 357] on div at bounding box center [456, 202] width 913 height 405
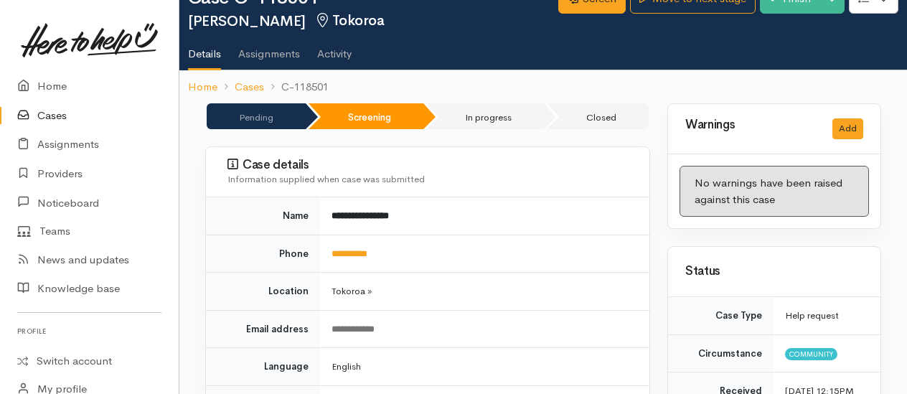
scroll to position [0, 0]
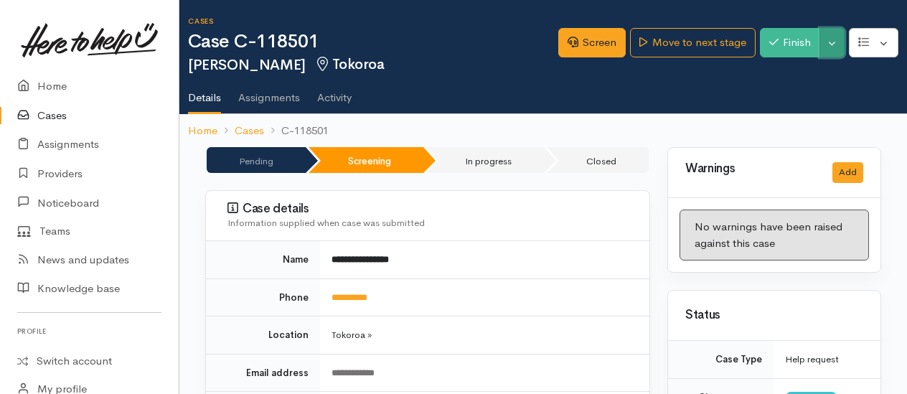
click at [836, 43] on button "Toggle Dropdown" at bounding box center [832, 42] width 25 height 29
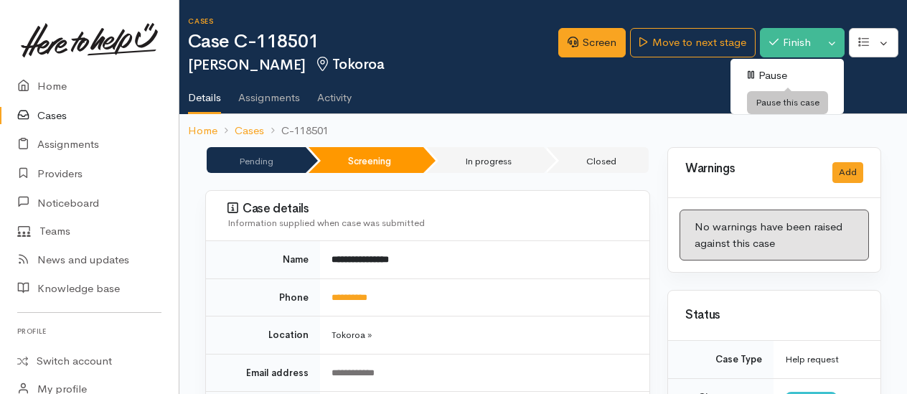
click at [772, 72] on link "Pause" at bounding box center [787, 76] width 113 height 22
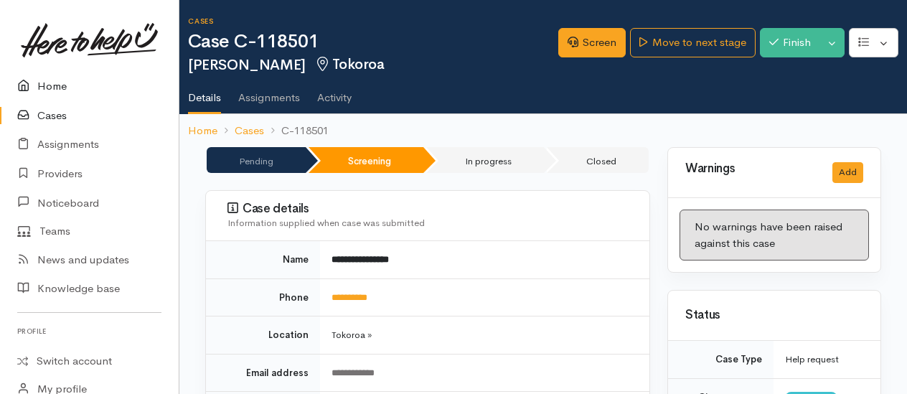
click at [42, 89] on link "Home" at bounding box center [89, 86] width 179 height 29
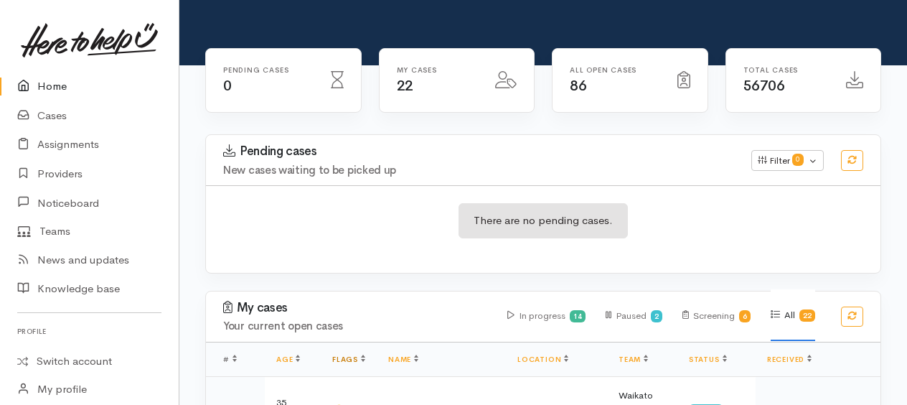
scroll to position [287, 0]
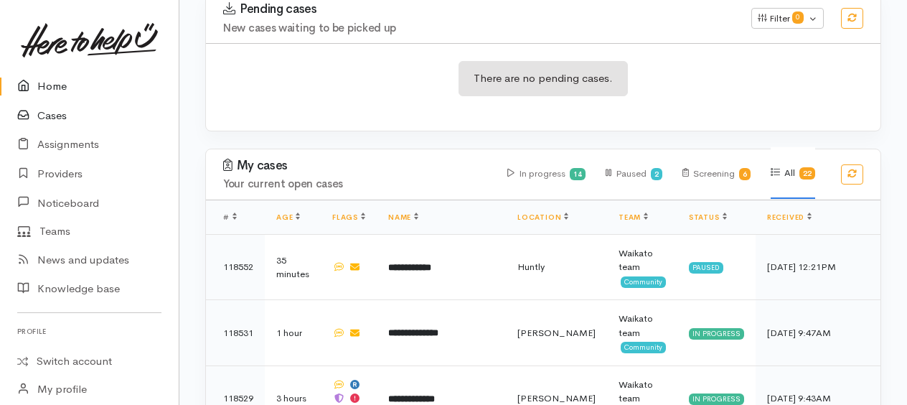
click at [52, 112] on link "Cases" at bounding box center [89, 115] width 179 height 29
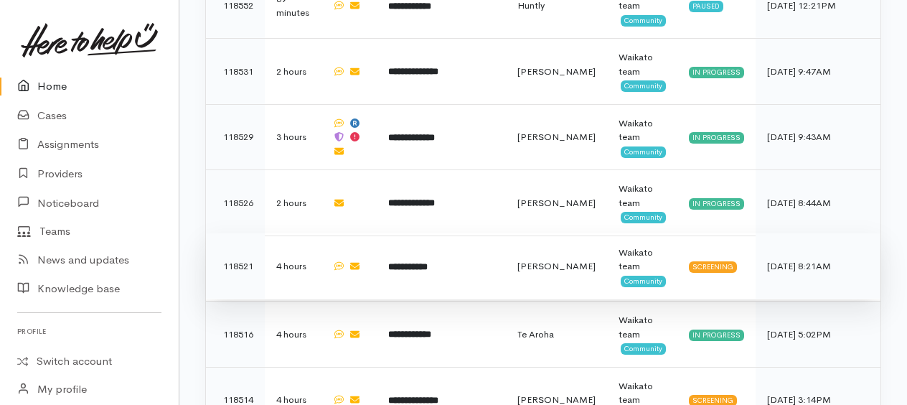
scroll to position [553, 0]
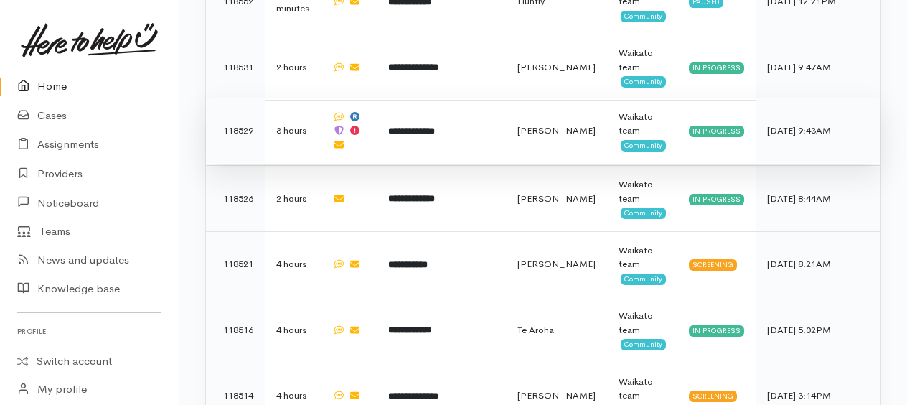
click at [419, 126] on b "**********" at bounding box center [411, 130] width 47 height 9
click at [421, 128] on b "**********" at bounding box center [411, 130] width 47 height 9
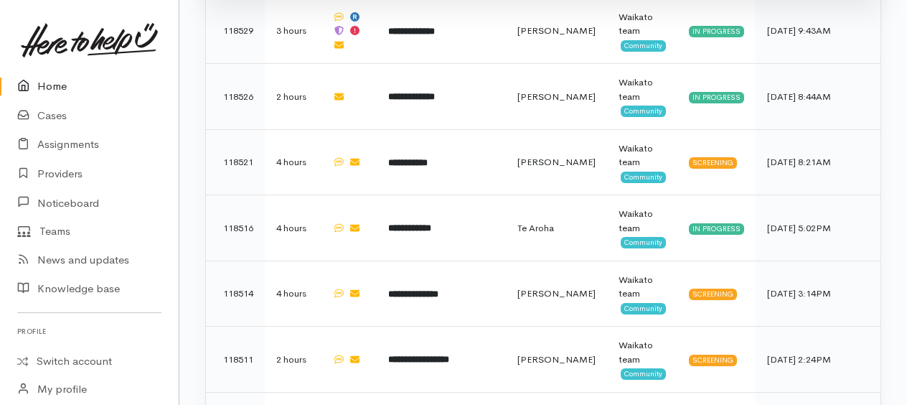
scroll to position [481, 0]
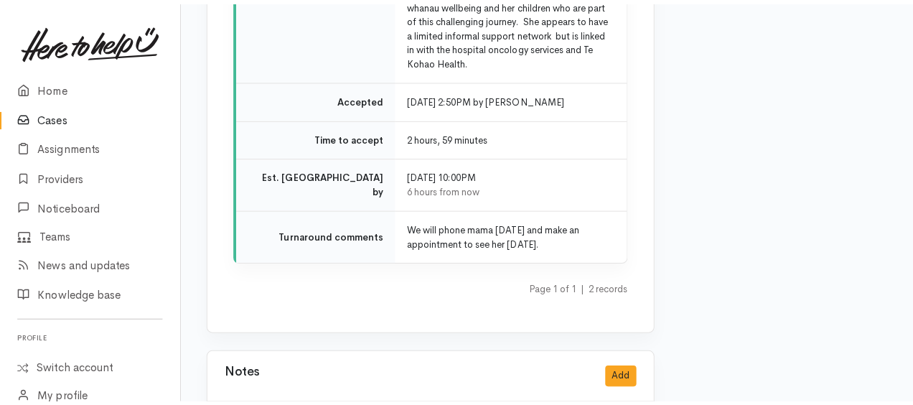
scroll to position [3591, 0]
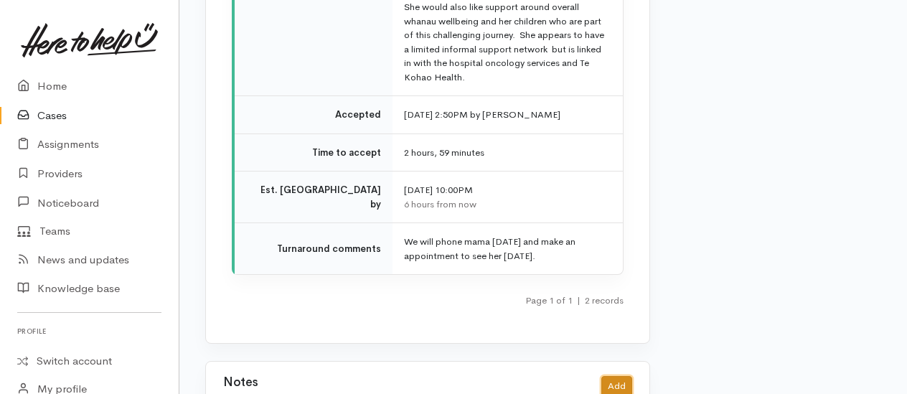
click at [629, 376] on button "Add" at bounding box center [617, 386] width 31 height 21
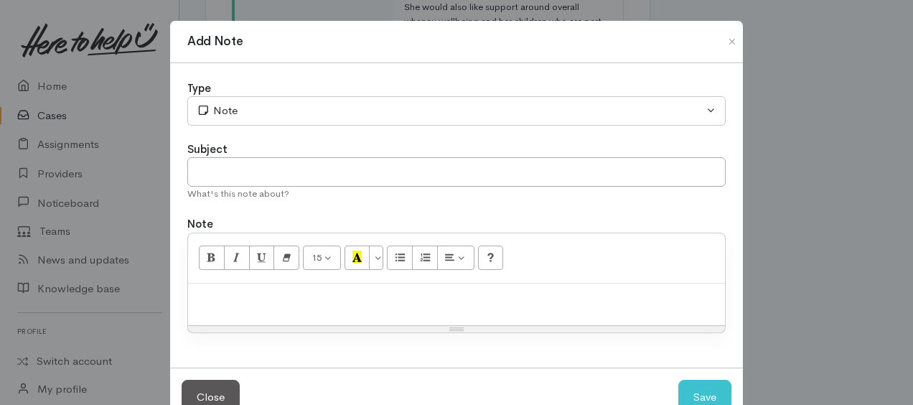
click at [293, 304] on p at bounding box center [456, 299] width 523 height 17
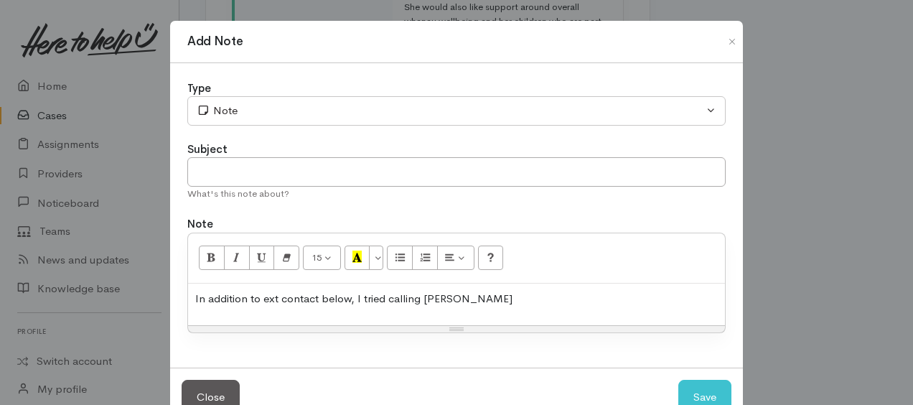
click at [458, 293] on p "In addition to ext contact below, I tried calling Dianne" at bounding box center [456, 299] width 523 height 17
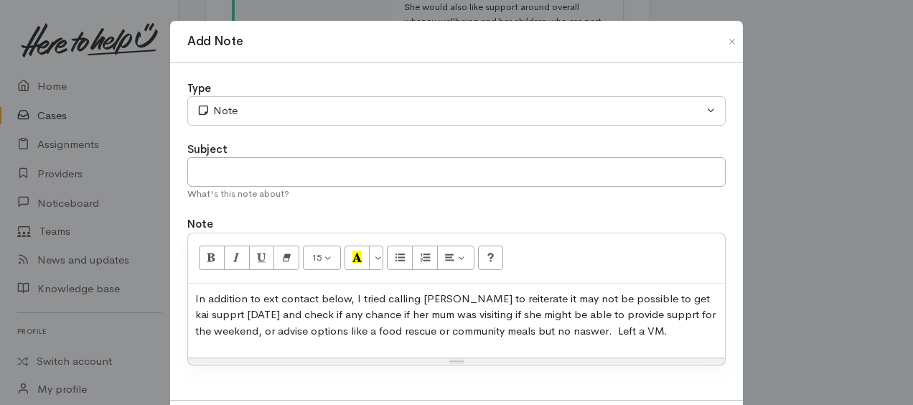
click at [626, 312] on p "In addition to ext contact below, I tried calling Dianne to reiterate it may no…" at bounding box center [456, 315] width 523 height 49
click at [255, 329] on p "In addition to ext contact below, I tried calling Dianne to reiterate it may no…" at bounding box center [456, 315] width 523 height 49
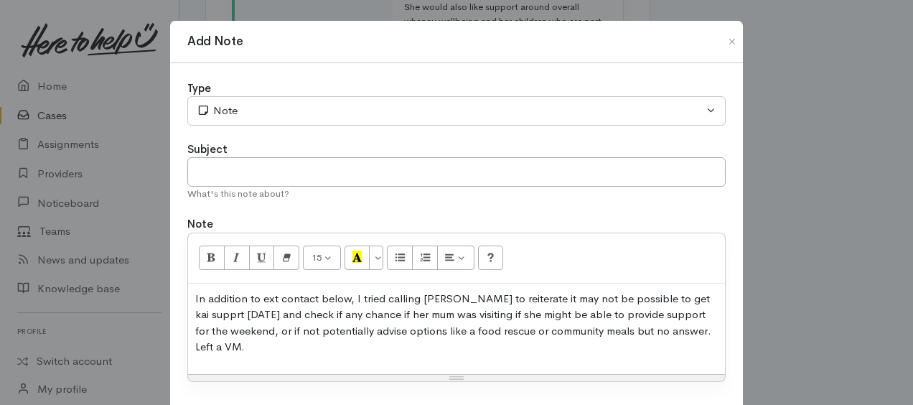
click at [251, 347] on p "In addition to ext contact below, I tried calling Dianne to reiterate it may no…" at bounding box center [456, 323] width 523 height 65
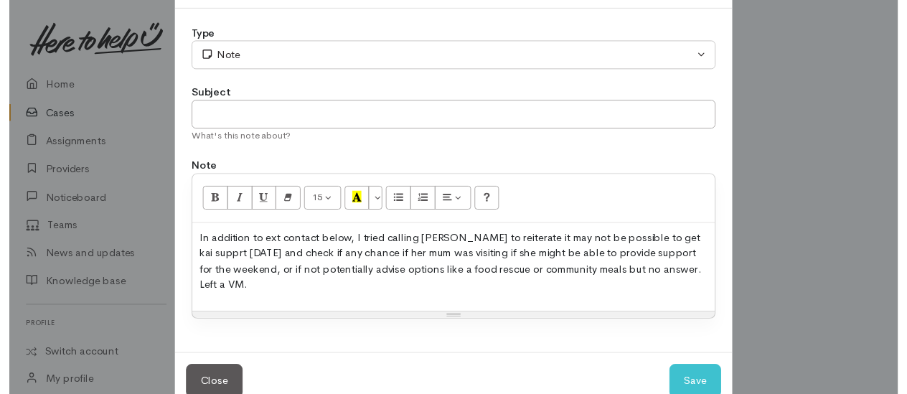
scroll to position [88, 0]
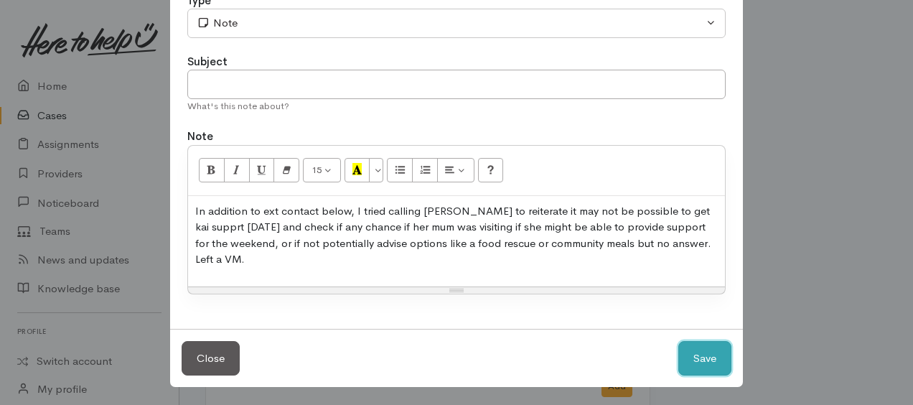
click at [688, 362] on button "Save" at bounding box center [704, 358] width 53 height 35
click at [571, 263] on p "In addition to ext contact below, I tried calling Dianne to reiterate it may no…" at bounding box center [456, 235] width 523 height 65
click at [692, 208] on p "In addition to ext contact below, I tried calling Dianne to reiterate it may no…" at bounding box center [456, 235] width 523 height 65
click at [686, 345] on button "Save" at bounding box center [704, 358] width 53 height 35
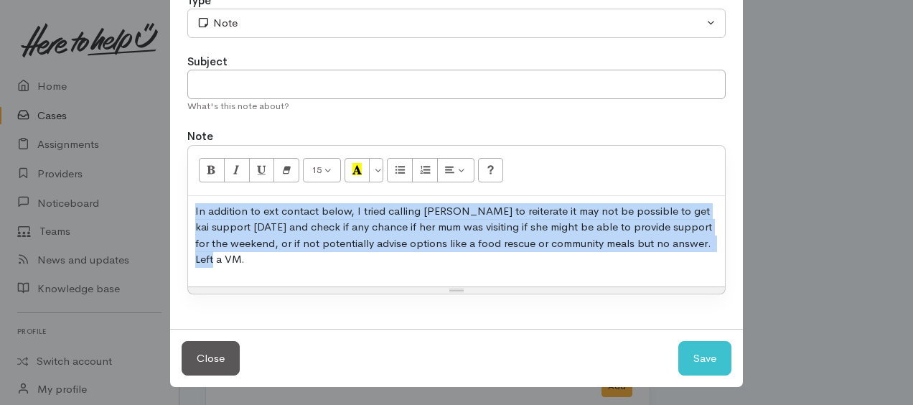
drag, startPoint x: 187, startPoint y: 201, endPoint x: 257, endPoint y: 256, distance: 89.0
click at [257, 256] on div "In addition to ext contact below, I tried calling Dianne to reiterate it may no…" at bounding box center [456, 241] width 537 height 90
copy p "In addition to ext contact below, I tried calling Dianne to reiterate it may no…"
click at [224, 356] on button "Close" at bounding box center [211, 358] width 58 height 35
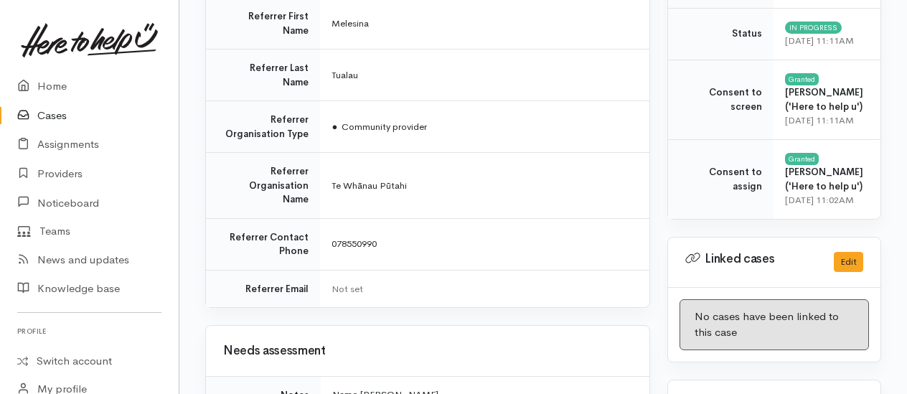
scroll to position [432, 0]
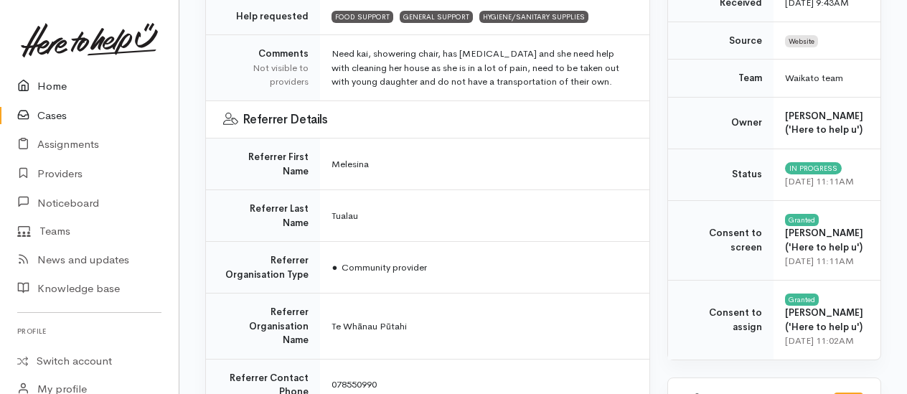
click at [43, 86] on link "Home" at bounding box center [89, 86] width 179 height 29
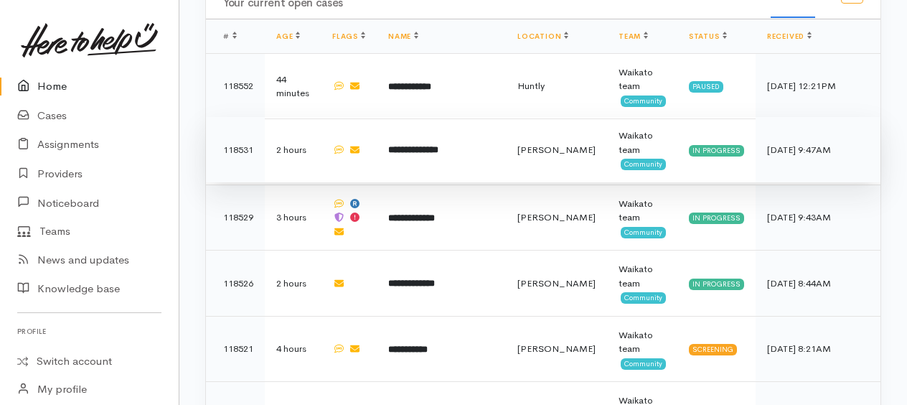
scroll to position [481, 0]
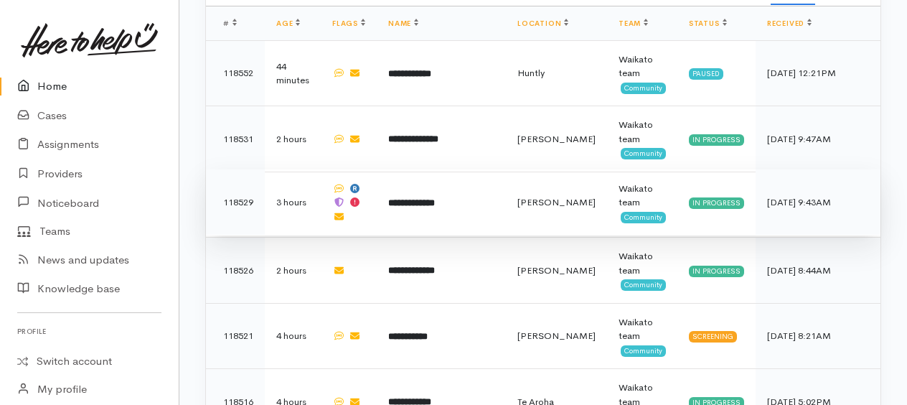
click at [428, 198] on b "**********" at bounding box center [411, 202] width 47 height 9
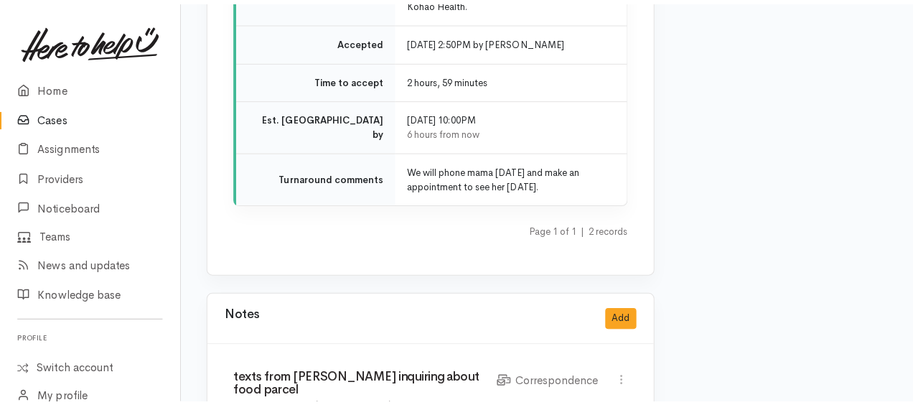
scroll to position [3733, 0]
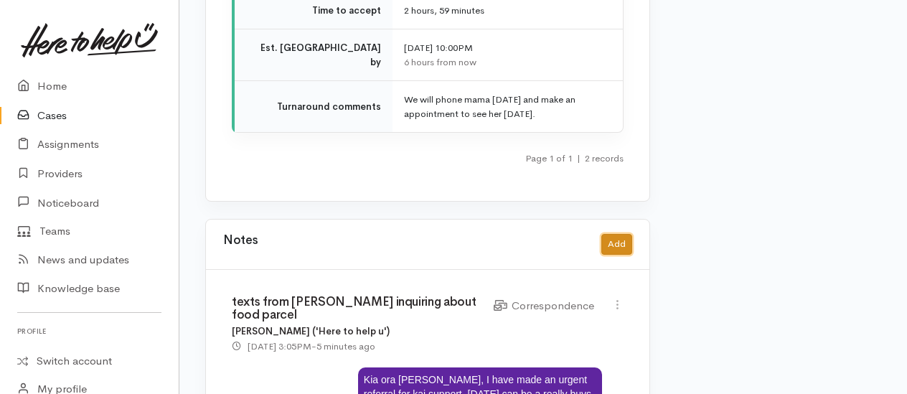
click at [615, 234] on button "Add" at bounding box center [617, 244] width 31 height 21
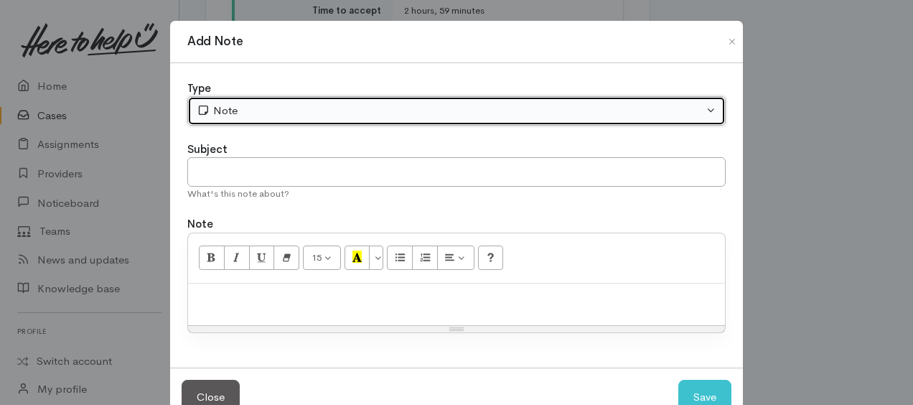
click at [346, 106] on div "Note" at bounding box center [450, 111] width 507 height 17
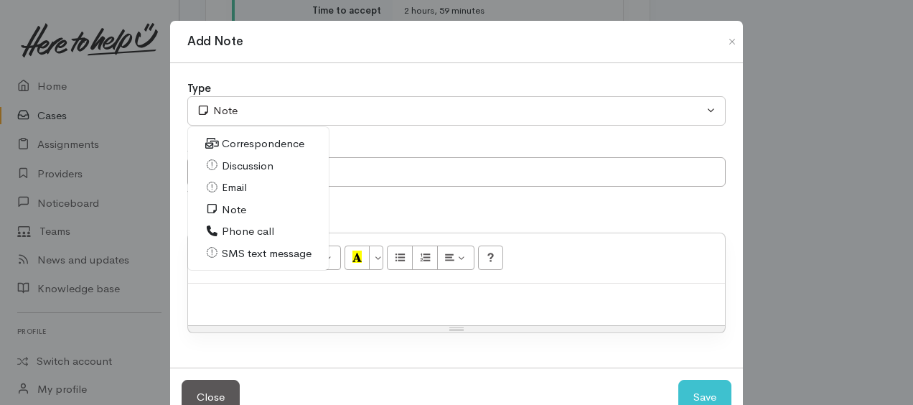
click at [242, 230] on span "Phone call" at bounding box center [248, 231] width 52 height 17
select select "3"
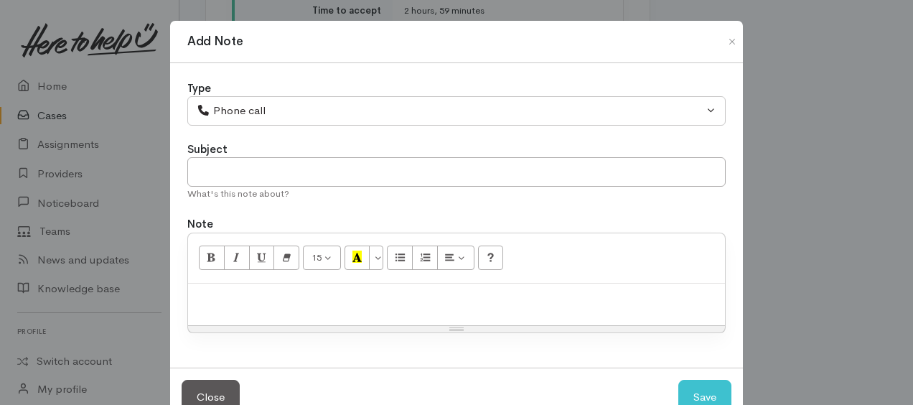
paste div
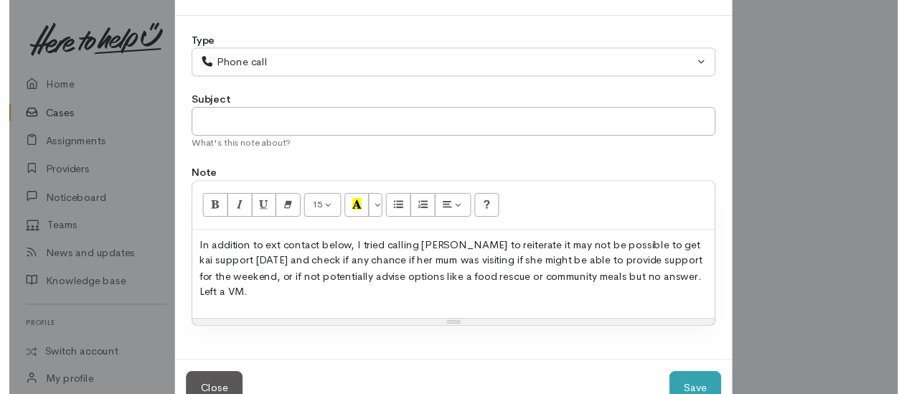
scroll to position [88, 0]
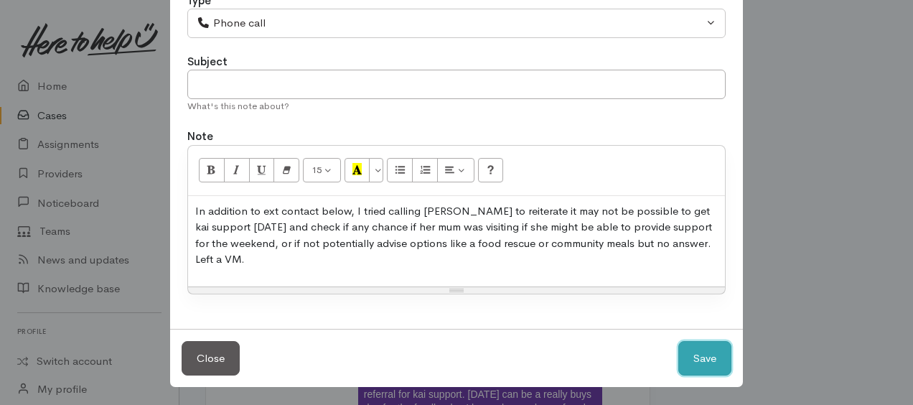
click at [719, 362] on button "Save" at bounding box center [704, 358] width 53 height 35
select select "1"
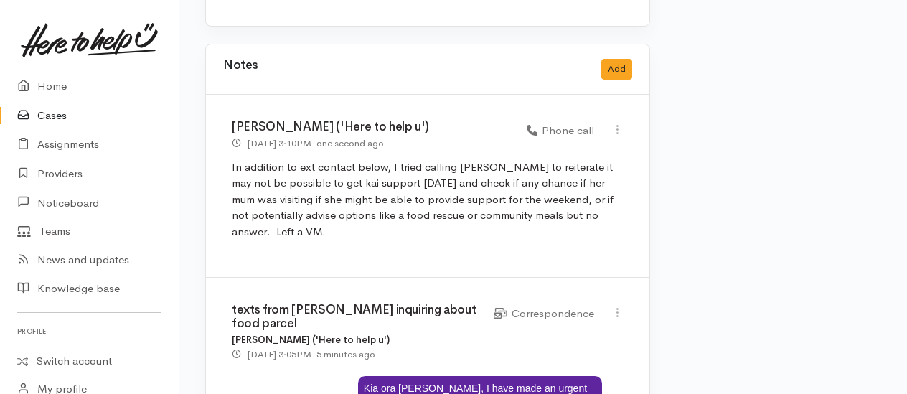
scroll to position [3733, 0]
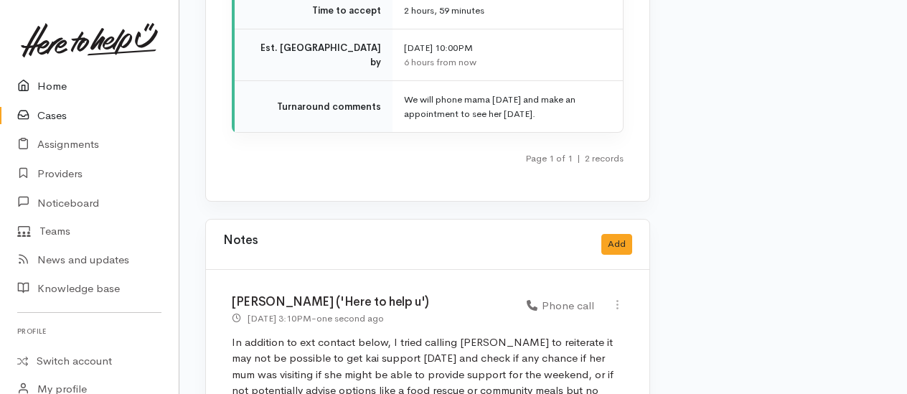
click at [53, 81] on link "Home" at bounding box center [89, 86] width 179 height 29
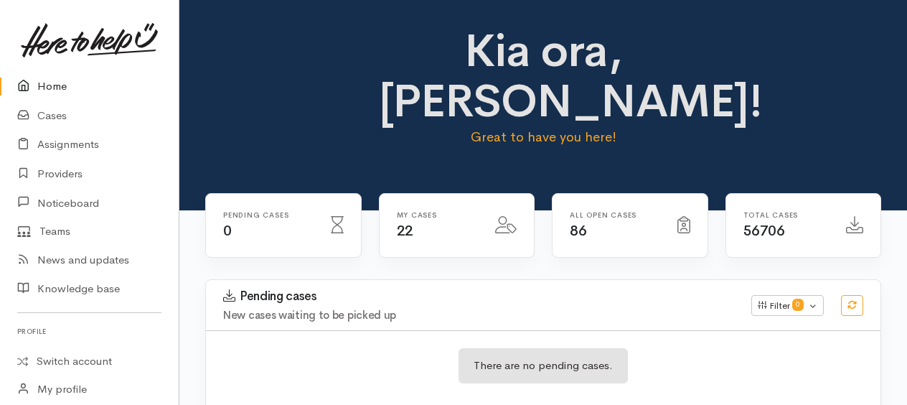
click at [47, 82] on link "Home" at bounding box center [89, 86] width 179 height 29
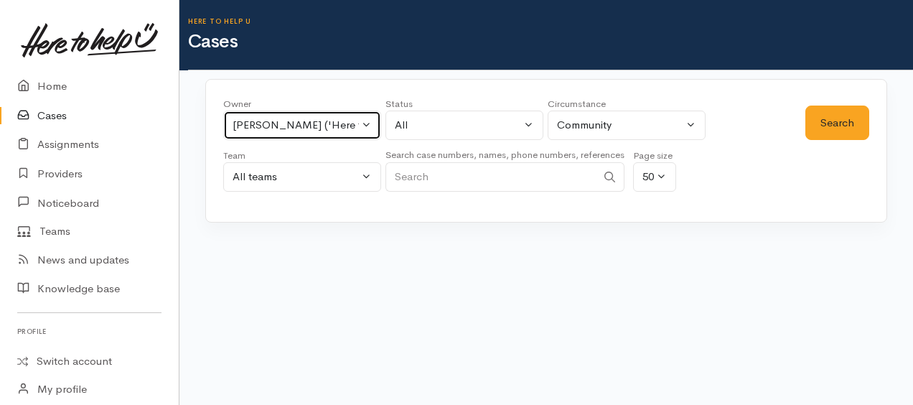
click at [304, 122] on div "[PERSON_NAME] ('Here to help u')" at bounding box center [296, 125] width 126 height 17
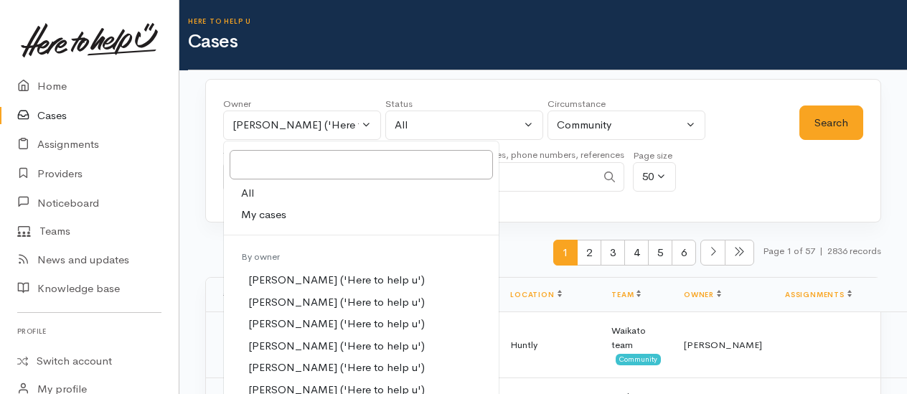
drag, startPoint x: 243, startPoint y: 190, endPoint x: 336, endPoint y: 179, distance: 93.2
click at [245, 188] on span "All" at bounding box center [247, 193] width 13 height 17
select select "-1"
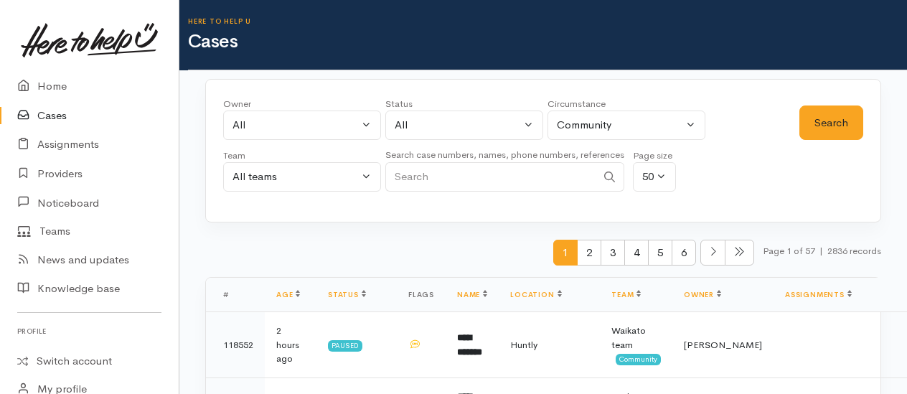
paste input "[PHONE_NUMBER]"
type input "[PHONE_NUMBER]"
click at [827, 123] on button "Search" at bounding box center [832, 123] width 64 height 35
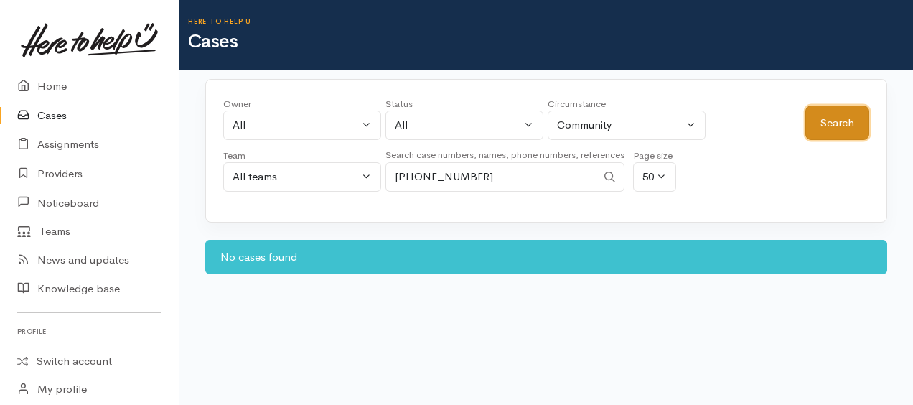
click at [827, 123] on button "Search" at bounding box center [837, 123] width 64 height 35
click at [53, 88] on link "Home" at bounding box center [89, 86] width 179 height 29
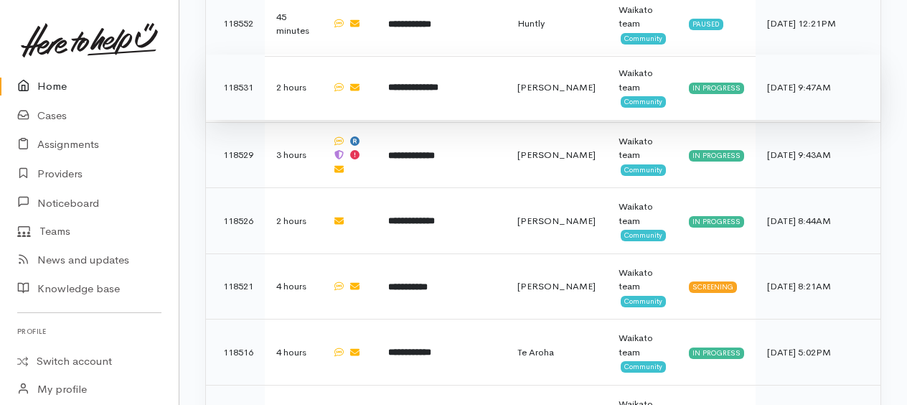
scroll to position [553, 0]
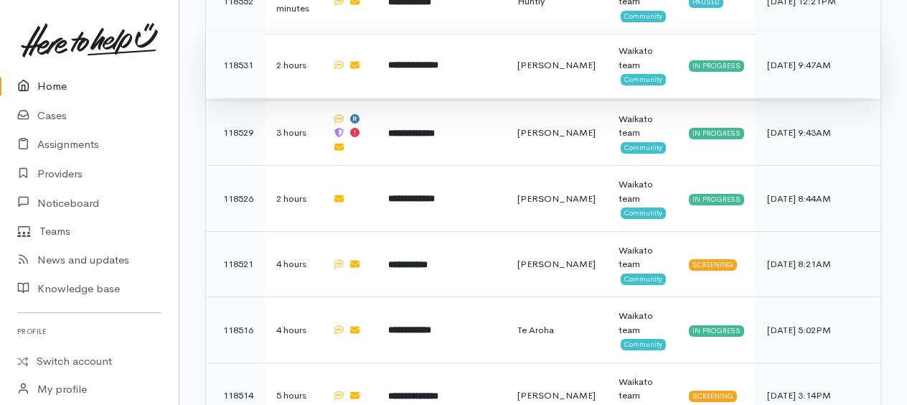
click at [436, 60] on b "**********" at bounding box center [413, 64] width 50 height 9
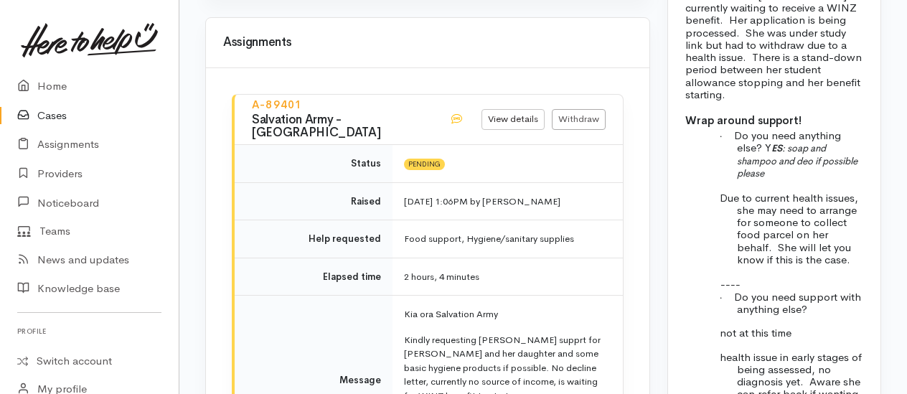
scroll to position [1796, 0]
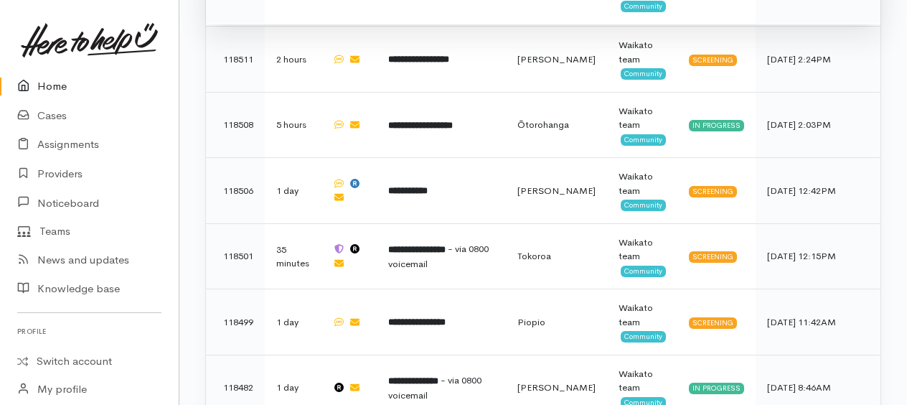
scroll to position [963, 0]
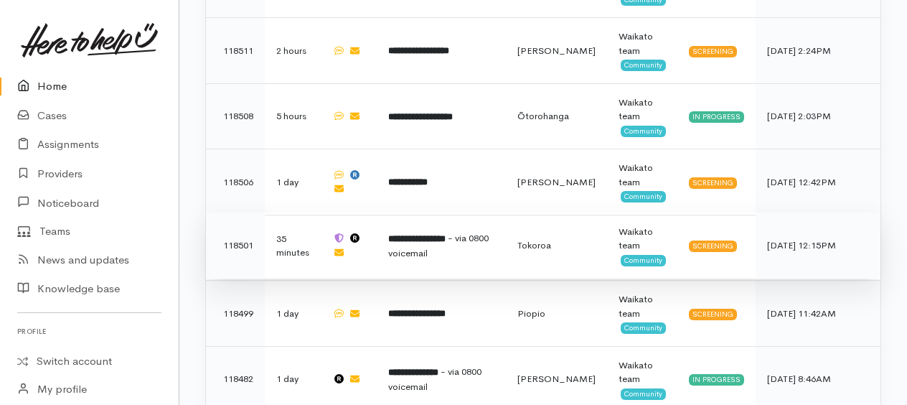
click at [446, 234] on b "**********" at bounding box center [416, 238] width 57 height 9
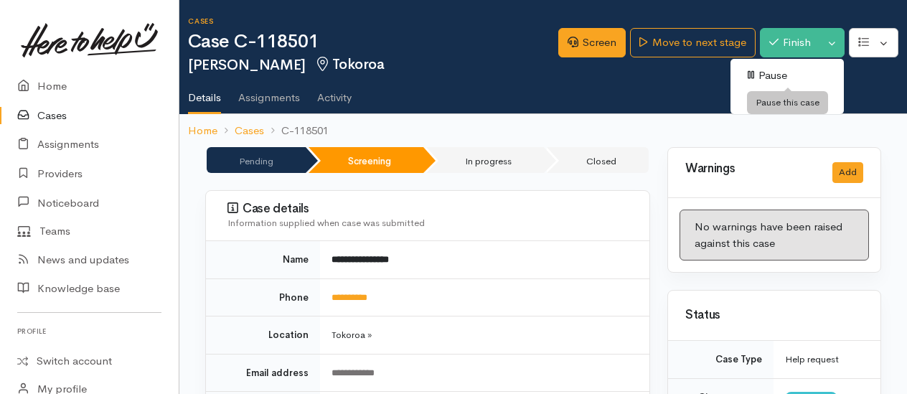
click at [770, 76] on link "Pause" at bounding box center [787, 76] width 113 height 22
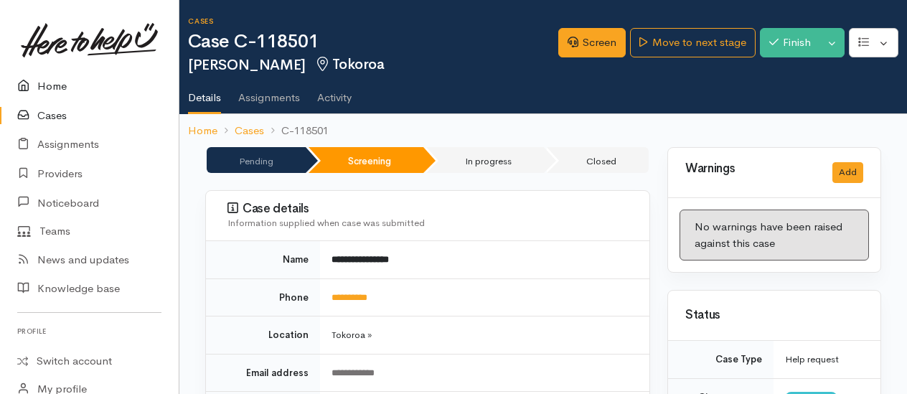
click at [57, 80] on link "Home" at bounding box center [89, 86] width 179 height 29
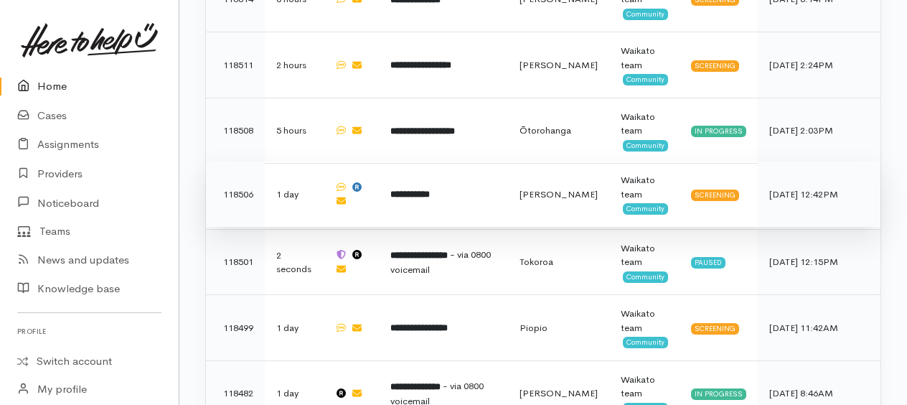
scroll to position [877, 0]
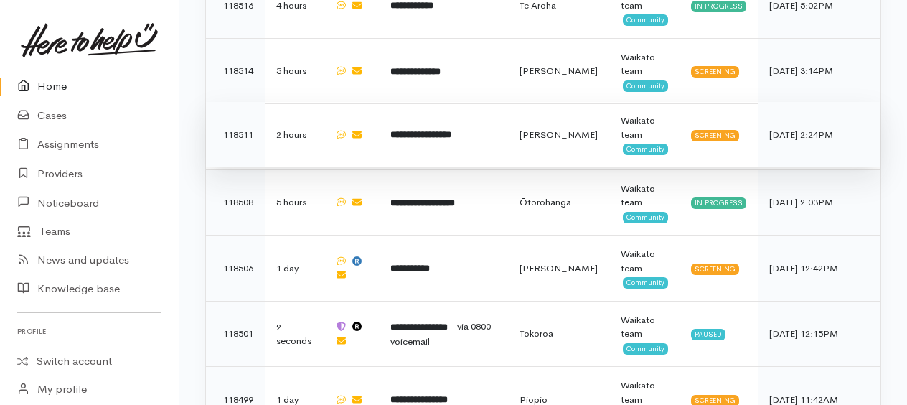
click at [434, 130] on b "**********" at bounding box center [420, 134] width 61 height 9
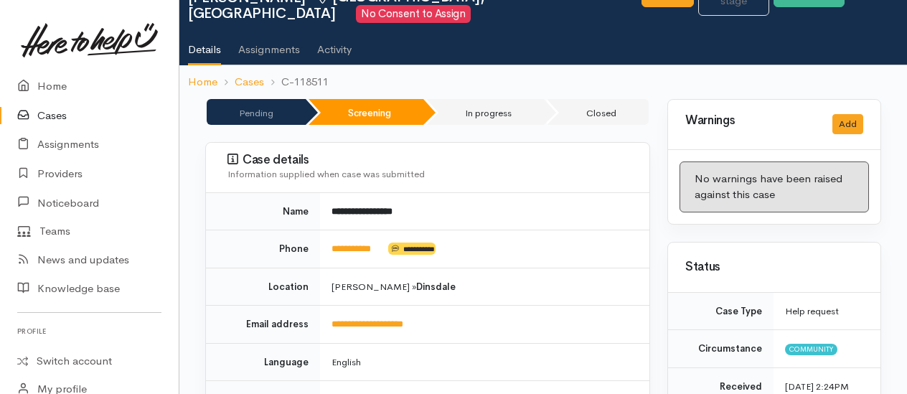
scroll to position [144, 0]
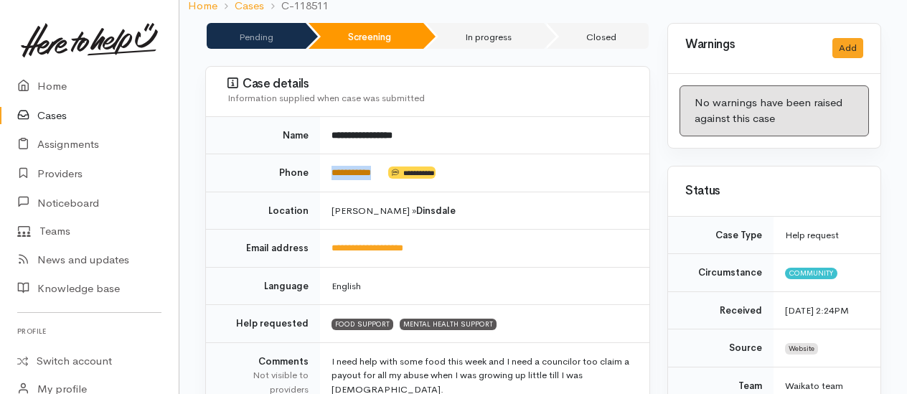
drag, startPoint x: 390, startPoint y: 170, endPoint x: 332, endPoint y: 167, distance: 57.5
click at [332, 167] on td "**********" at bounding box center [484, 173] width 329 height 38
copy td "**********"
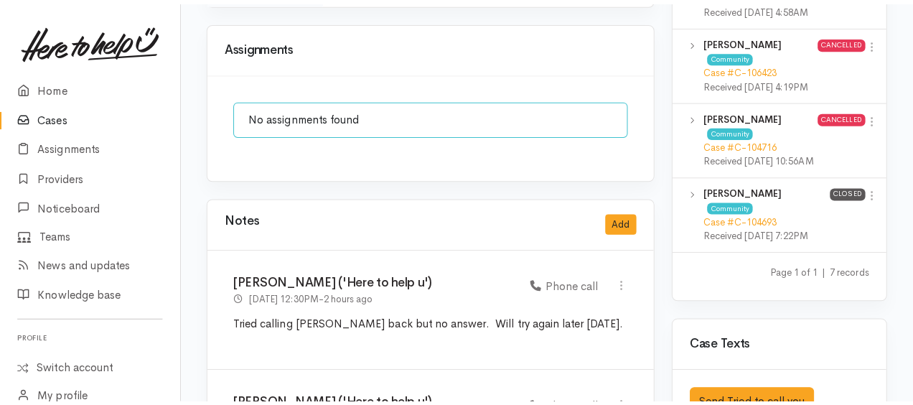
scroll to position [1292, 0]
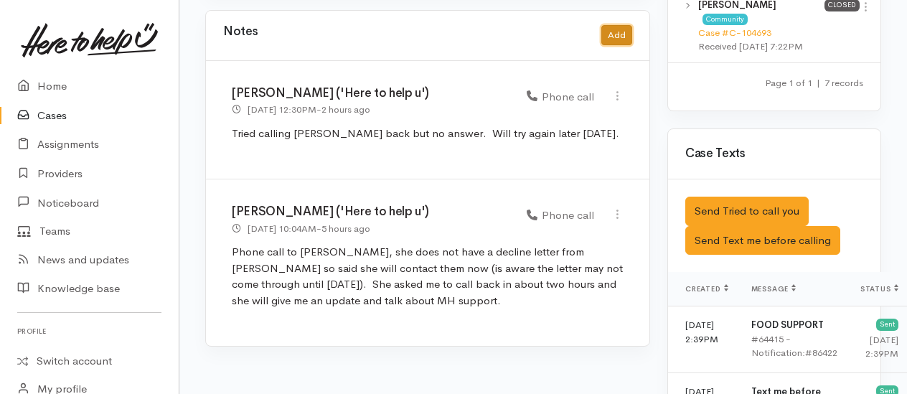
click at [617, 25] on button "Add" at bounding box center [617, 35] width 31 height 21
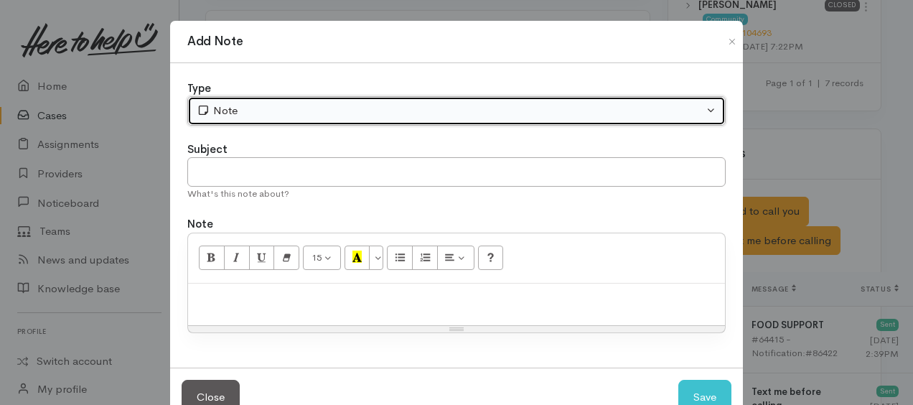
click at [352, 114] on div "Note" at bounding box center [450, 111] width 507 height 17
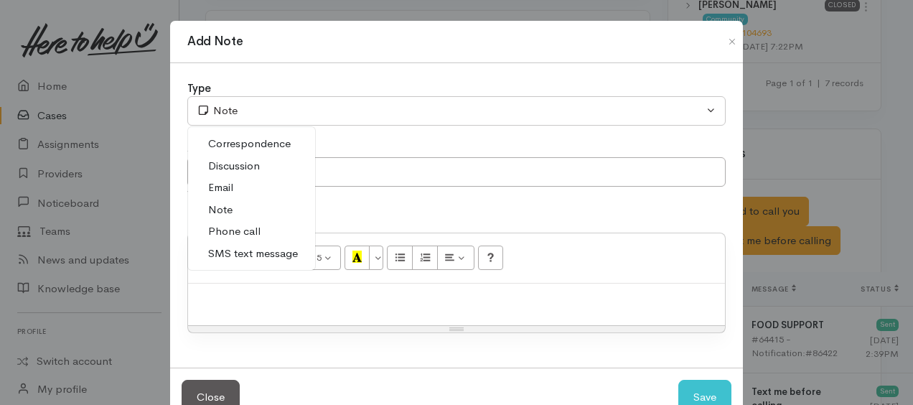
click at [237, 232] on span "Phone call" at bounding box center [234, 231] width 52 height 17
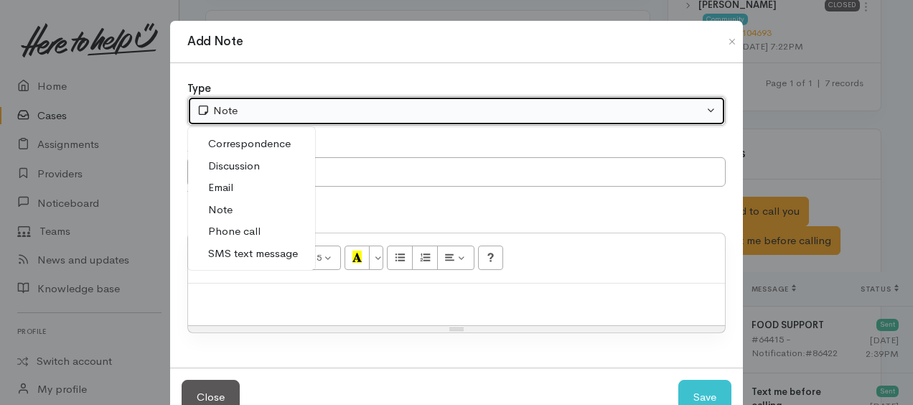
select select "3"
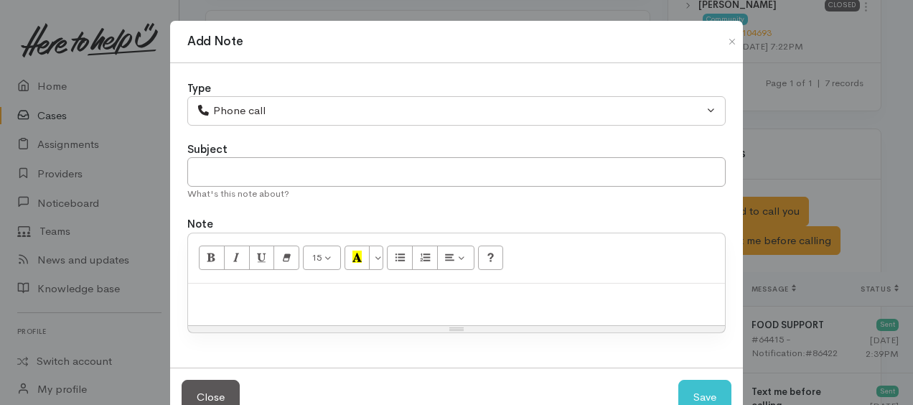
click at [254, 291] on p at bounding box center [456, 299] width 523 height 17
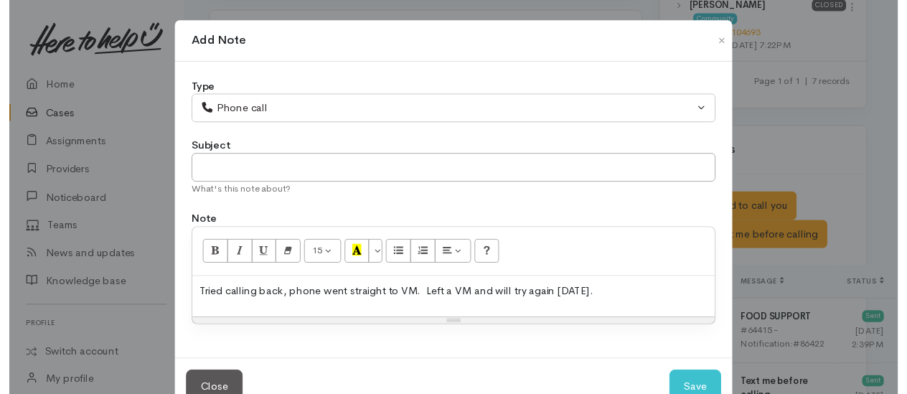
scroll to position [39, 0]
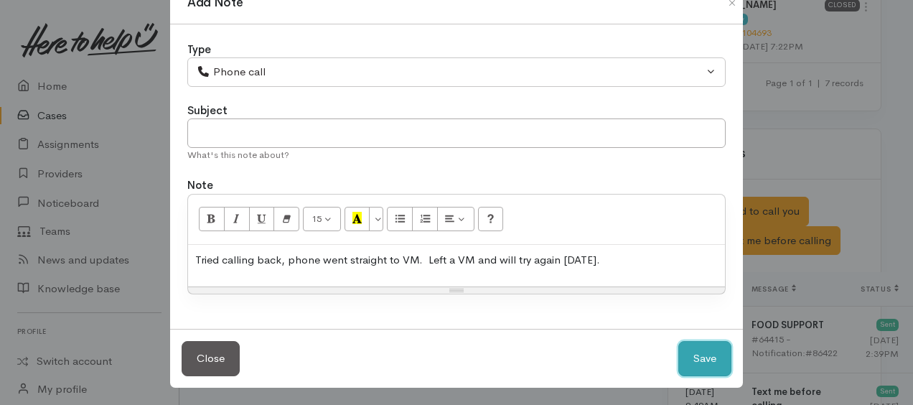
click at [699, 365] on button "Save" at bounding box center [704, 358] width 53 height 35
select select "1"
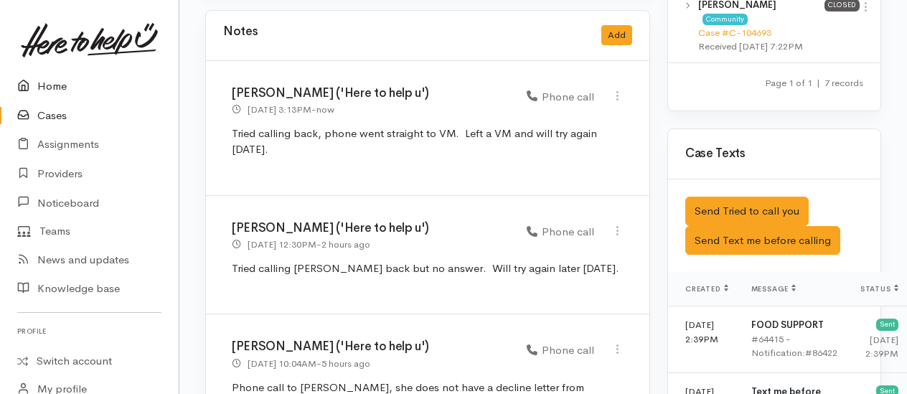
click at [57, 86] on link "Home" at bounding box center [89, 86] width 179 height 29
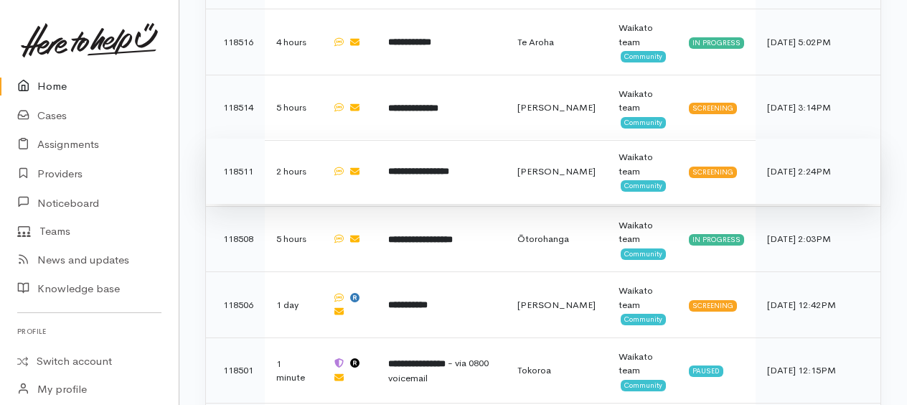
scroll to position [818, 0]
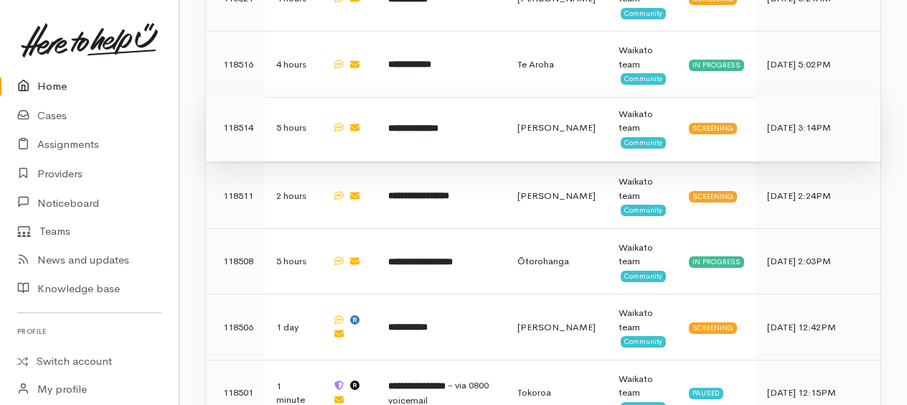
click at [429, 123] on b "**********" at bounding box center [413, 127] width 50 height 9
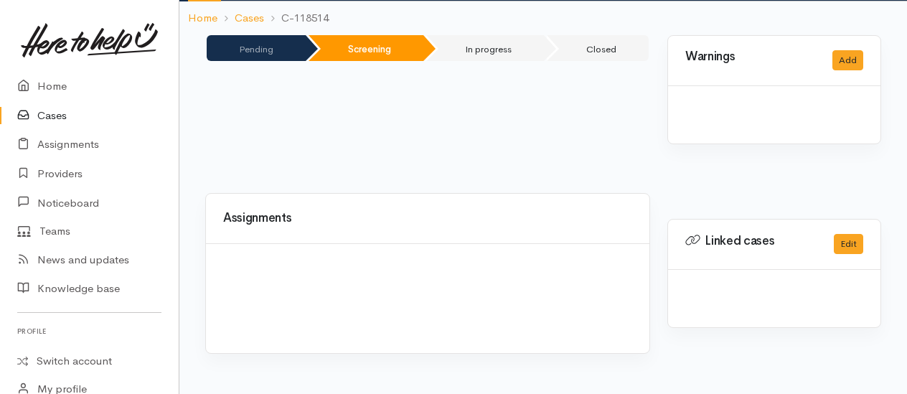
scroll to position [164, 0]
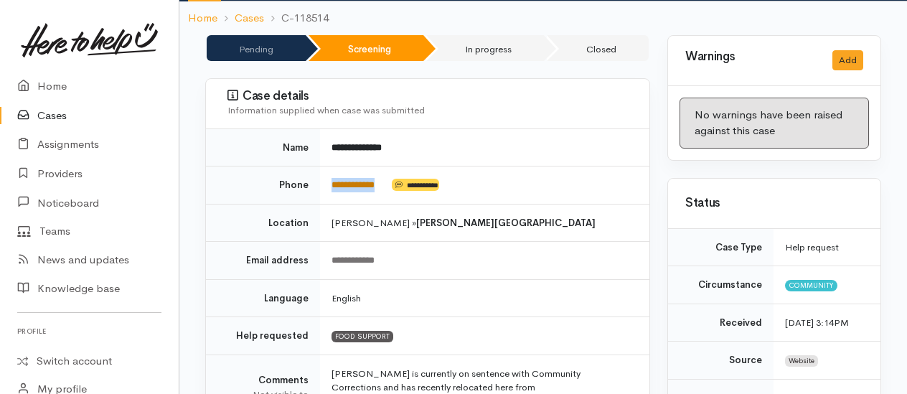
drag, startPoint x: 393, startPoint y: 146, endPoint x: 333, endPoint y: 145, distance: 59.6
click at [333, 167] on td "**********" at bounding box center [484, 186] width 329 height 38
copy td "**********"
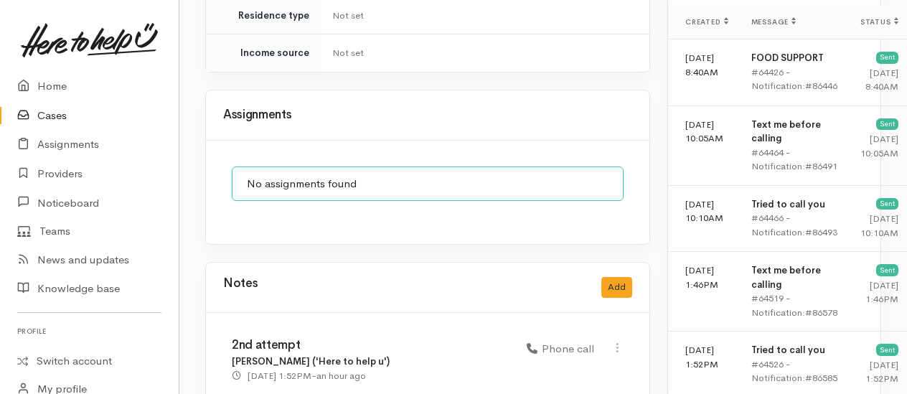
scroll to position [1312, 0]
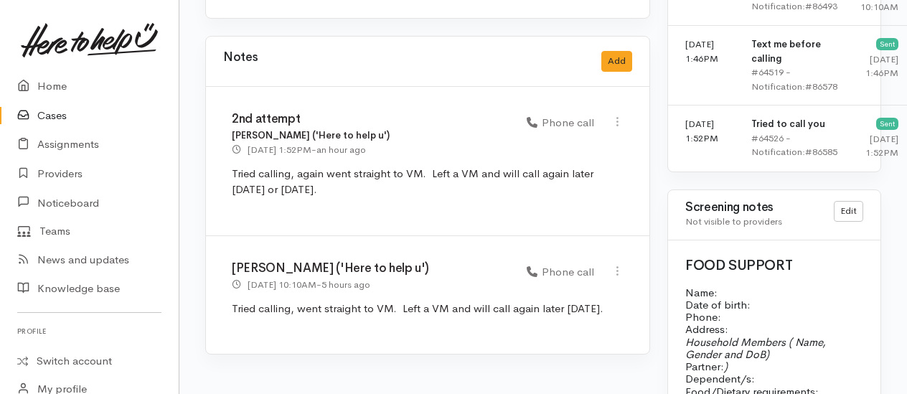
click at [51, 85] on link "Home" at bounding box center [89, 86] width 179 height 29
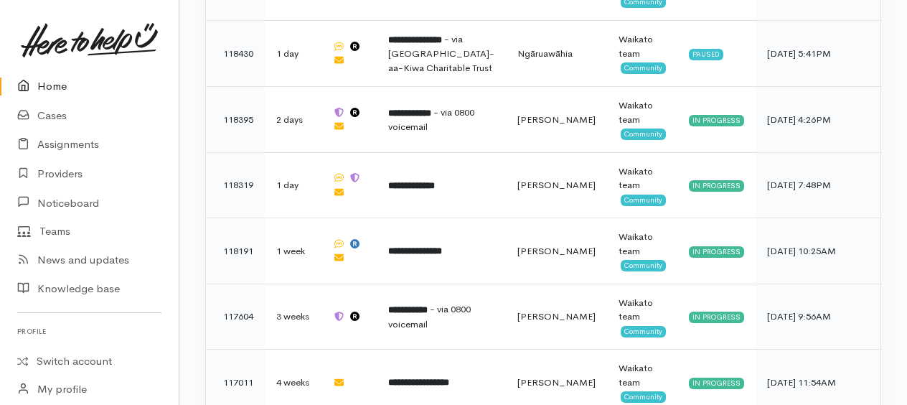
scroll to position [1608, 0]
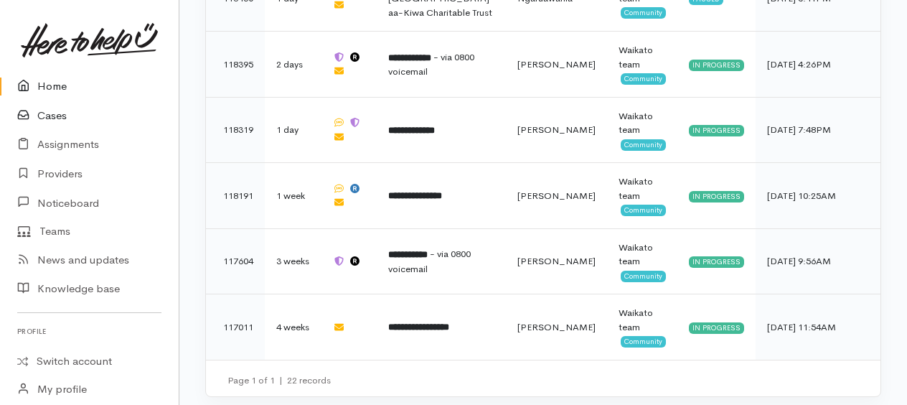
click at [50, 116] on link "Cases" at bounding box center [89, 115] width 179 height 29
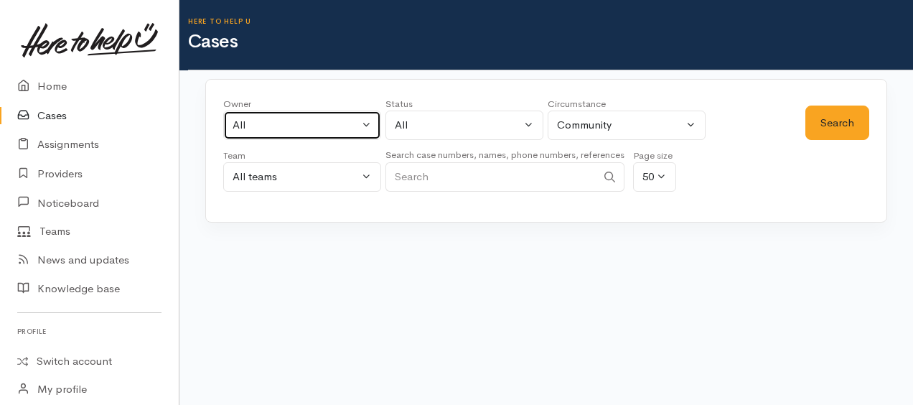
click at [278, 127] on div "All" at bounding box center [296, 125] width 126 height 17
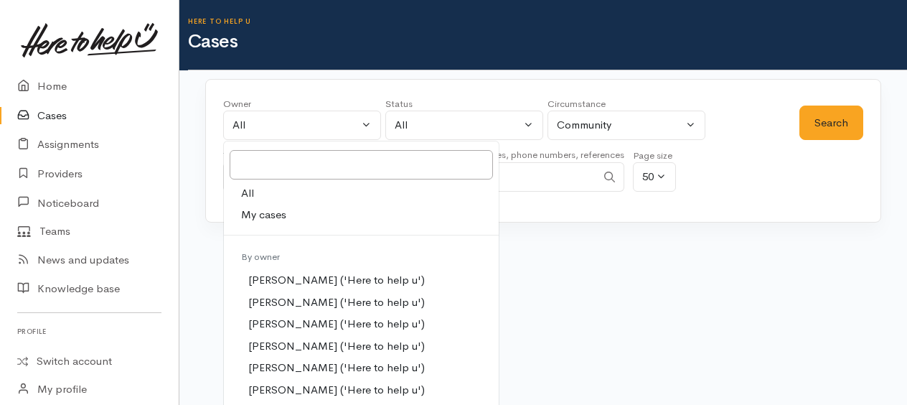
click at [281, 215] on span "My cases" at bounding box center [263, 215] width 45 height 17
select select "1759"
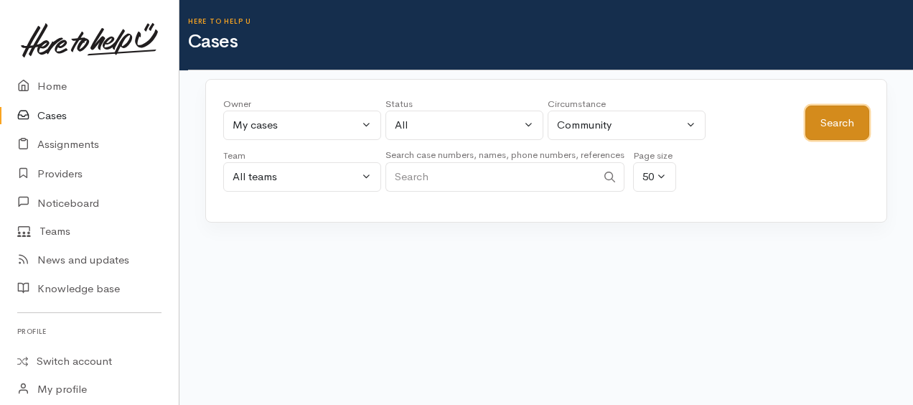
click at [825, 131] on button "Search" at bounding box center [837, 123] width 64 height 35
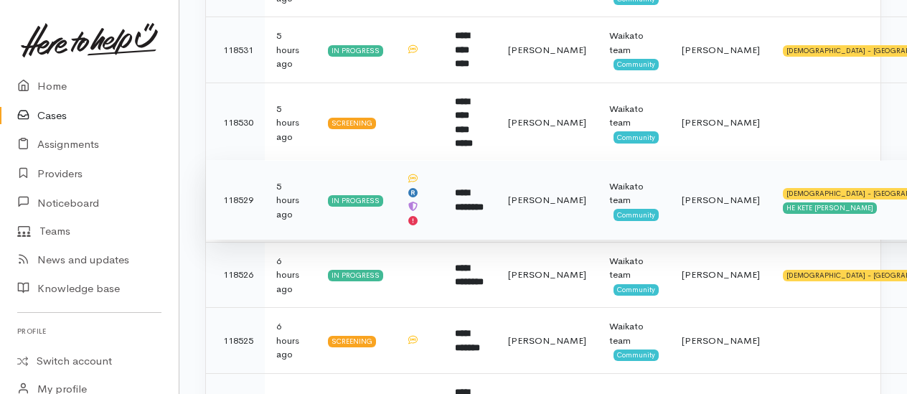
scroll to position [1436, 0]
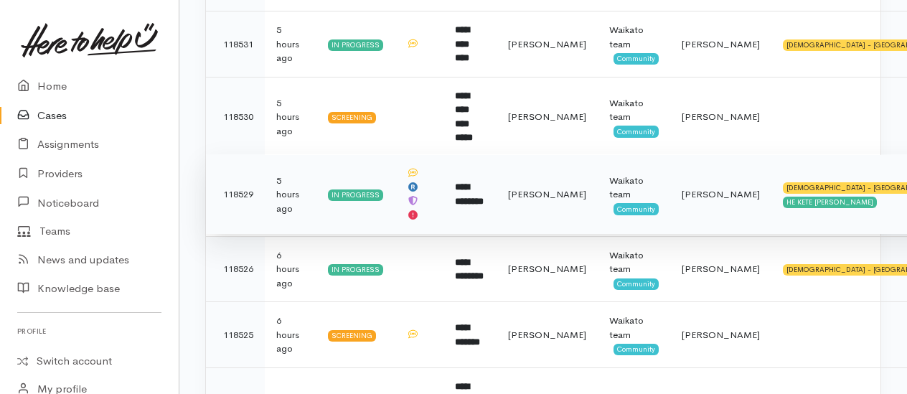
click at [481, 182] on b "**********" at bounding box center [469, 194] width 29 height 24
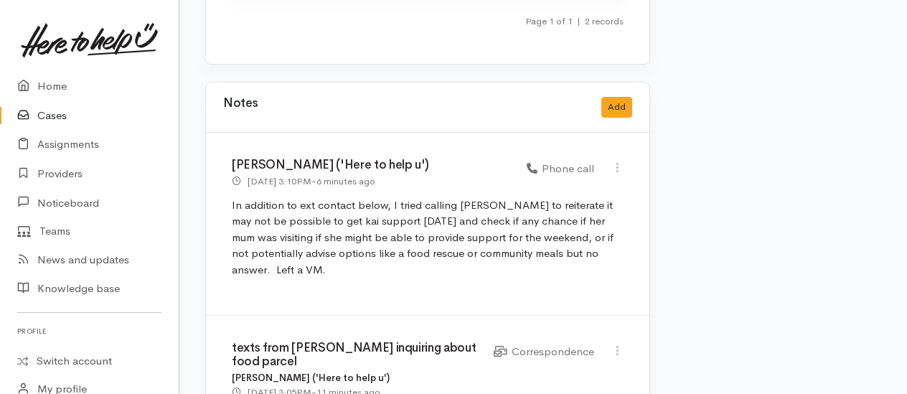
scroll to position [3876, 0]
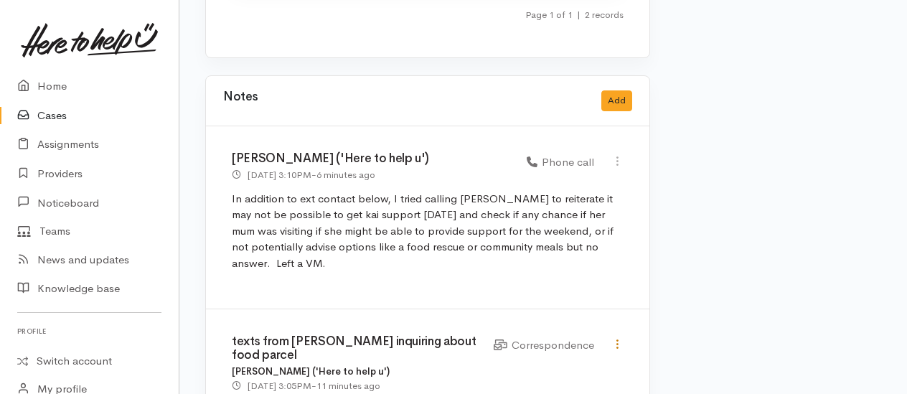
click at [617, 338] on icon at bounding box center [618, 344] width 12 height 12
click at [538, 361] on link "Edit" at bounding box center [566, 372] width 113 height 22
select select "6"
type input "texts from [PERSON_NAME] inquiring about food parcel"
select select "6"
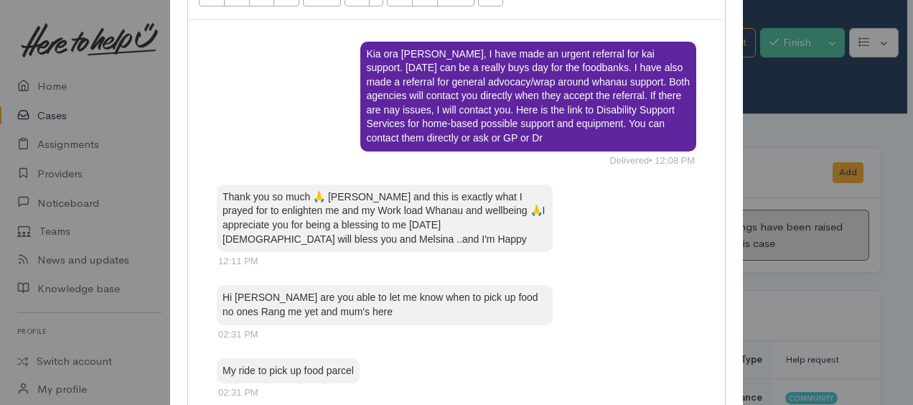
scroll to position [257, 0]
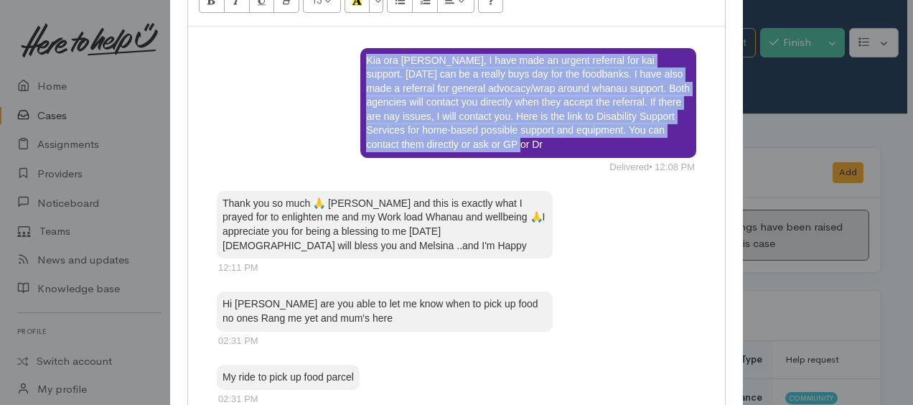
drag, startPoint x: 357, startPoint y: 51, endPoint x: 522, endPoint y: 148, distance: 190.8
click at [522, 148] on div "Kia ora Dianne, I have made an urgent referral for kai support. Friday's can be…" at bounding box center [528, 103] width 336 height 110
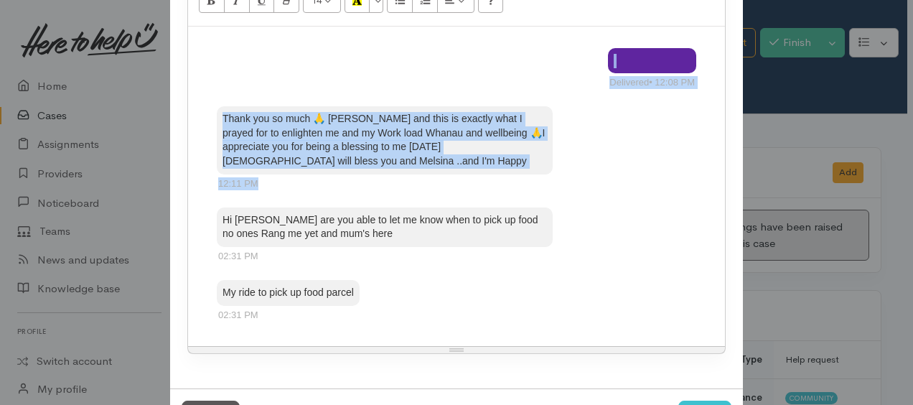
drag, startPoint x: 597, startPoint y: 58, endPoint x: 696, endPoint y: 144, distance: 131.3
click at [696, 144] on div "Delivered • 12:08 PM Thank you so much 🙏 Kylie and this is exactly what I praye…" at bounding box center [456, 187] width 537 height 320
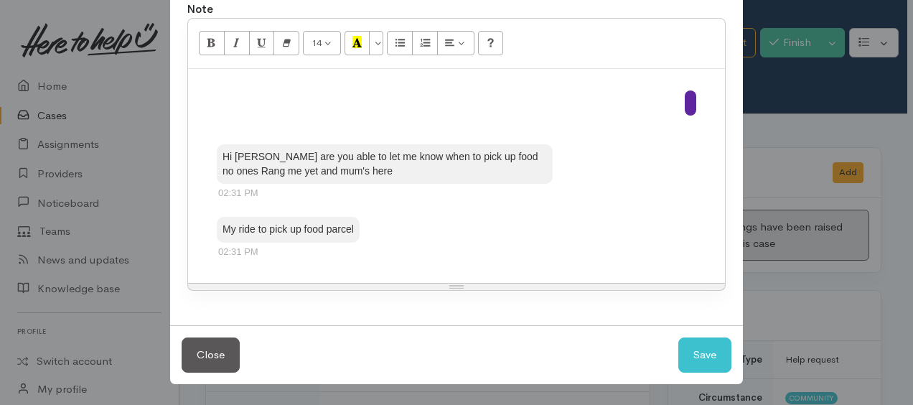
scroll to position [211, 0]
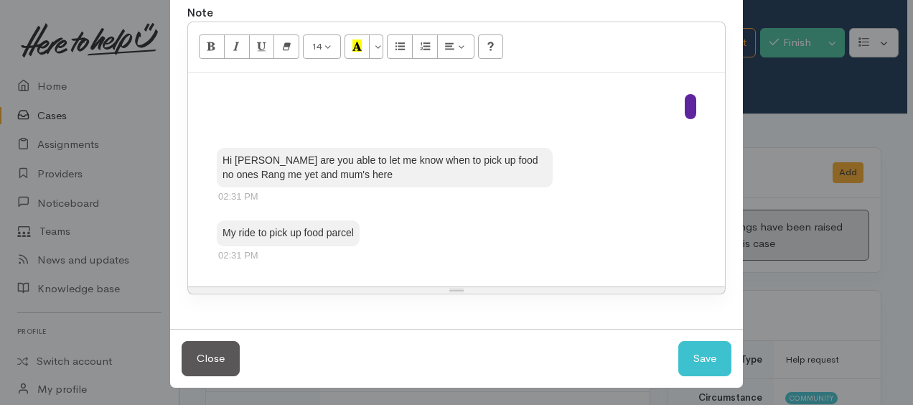
click at [702, 106] on div "Hi Kylie are you able to let me know when to pick up food no ones Rang me yet a…" at bounding box center [456, 179] width 537 height 215
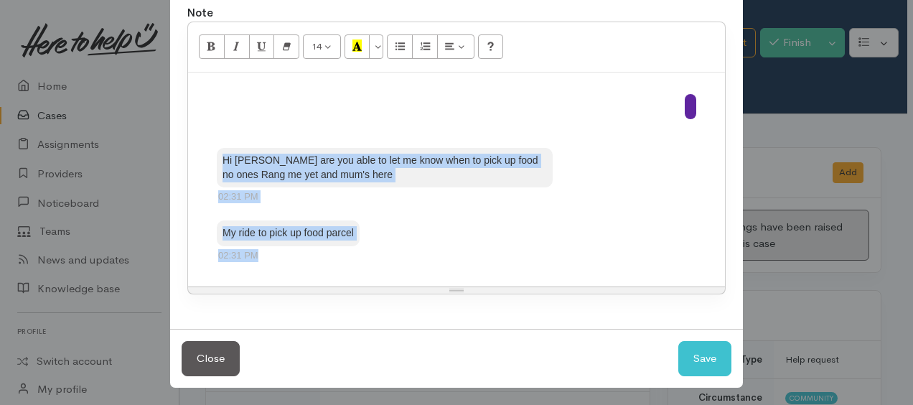
drag, startPoint x: 209, startPoint y: 151, endPoint x: 448, endPoint y: 267, distance: 265.8
click at [446, 269] on div "Hi Kylie are you able to let me know when to pick up food no ones Rang me yet a…" at bounding box center [456, 179] width 537 height 215
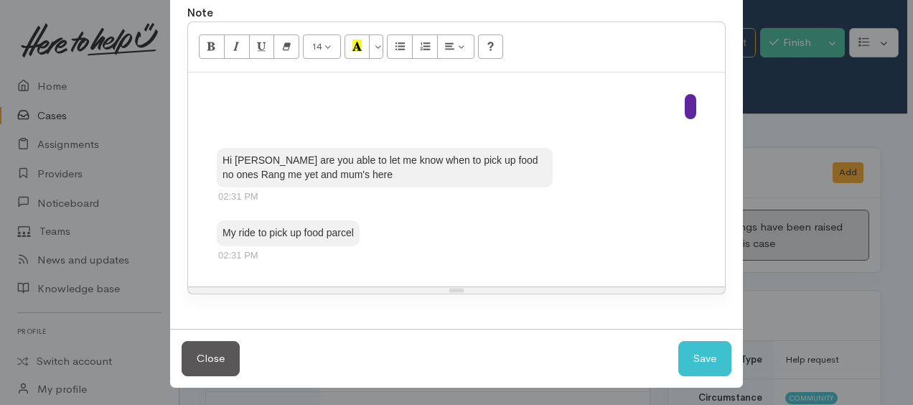
scroll to position [119, 0]
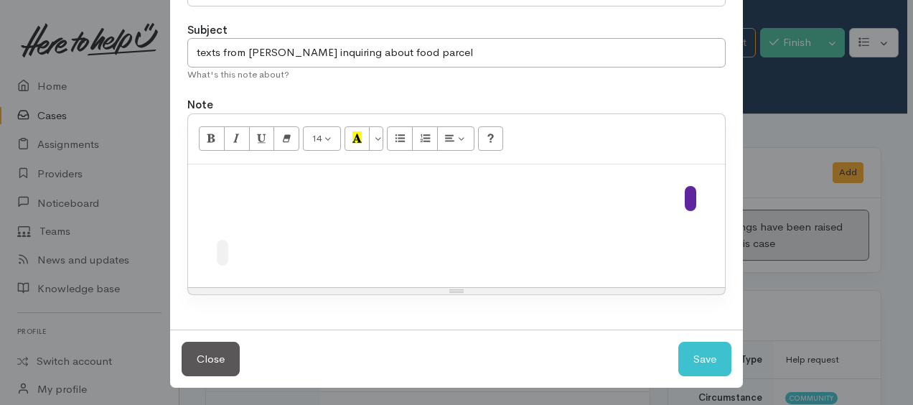
click at [714, 195] on div at bounding box center [456, 225] width 537 height 123
drag, startPoint x: 658, startPoint y: 197, endPoint x: 669, endPoint y: 195, distance: 11.1
click at [668, 195] on div at bounding box center [457, 199] width 480 height 26
drag, startPoint x: 683, startPoint y: 185, endPoint x: 698, endPoint y: 198, distance: 19.9
click at [698, 198] on div at bounding box center [456, 225] width 537 height 123
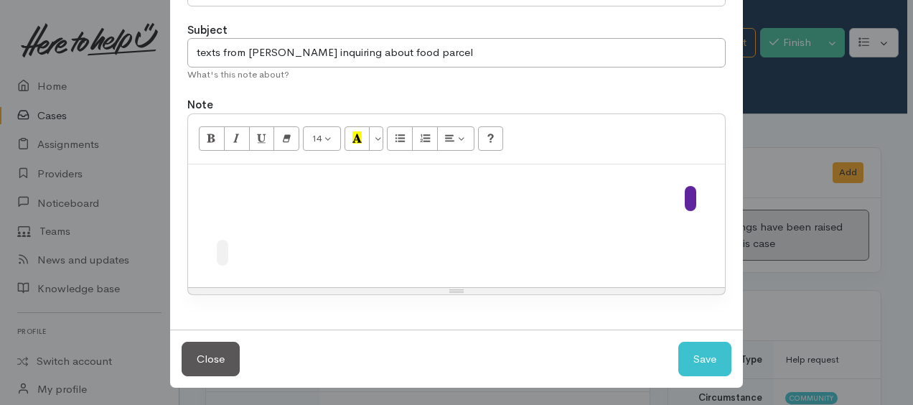
scroll to position [257, 0]
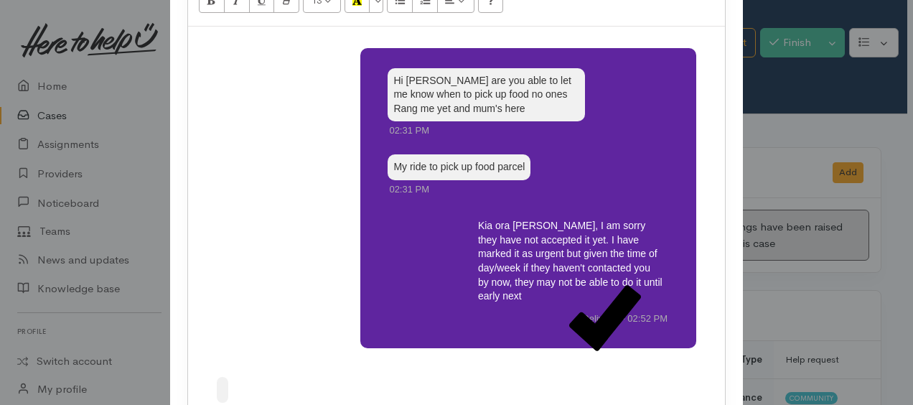
click at [563, 265] on div "Kia ora Dianne, I am sorry they have not accepted it yet. I have marked it as u…" at bounding box center [570, 261] width 197 height 96
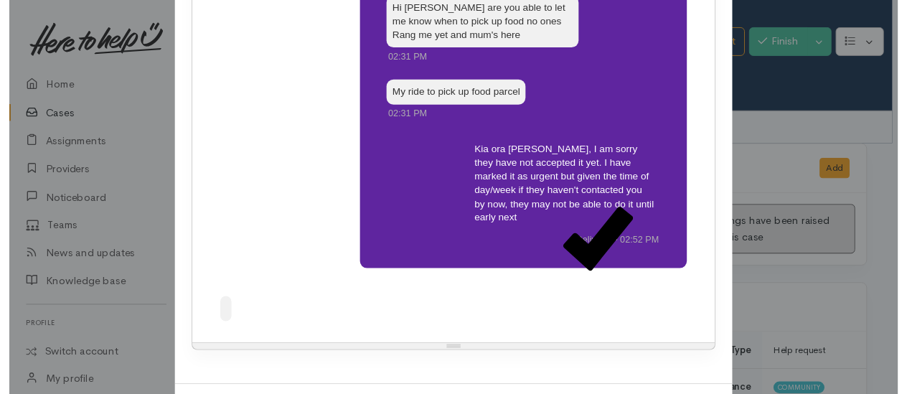
scroll to position [380, 0]
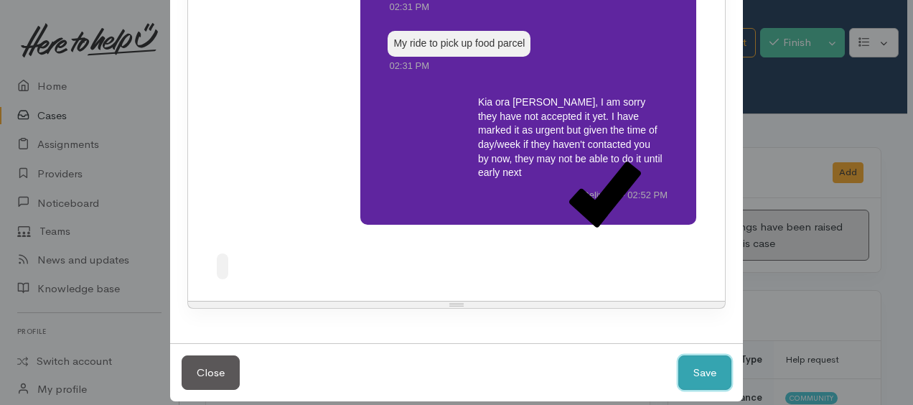
click at [702, 356] on button "Save" at bounding box center [704, 372] width 53 height 35
select select "1"
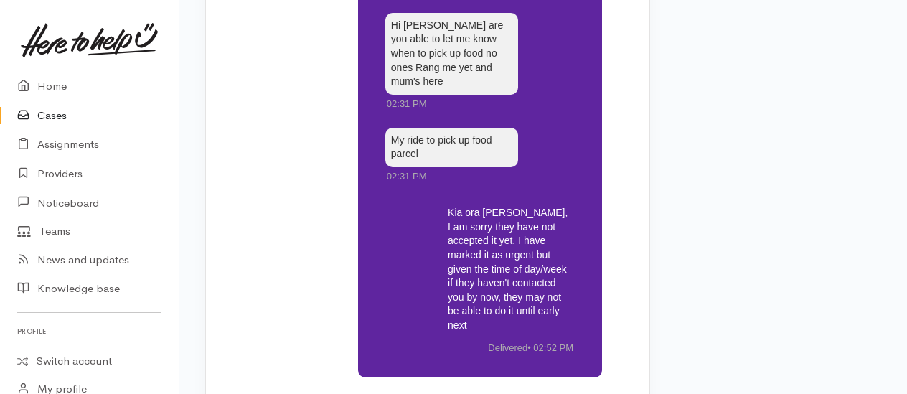
scroll to position [4307, 0]
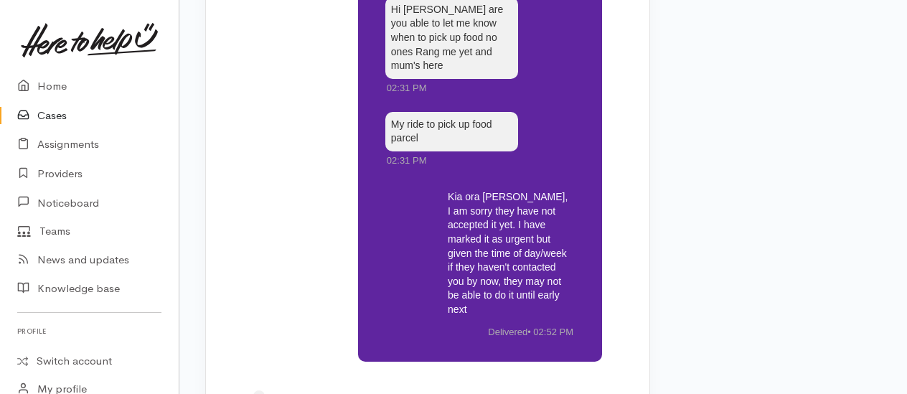
click at [507, 327] on span "Delivered" at bounding box center [507, 332] width 39 height 11
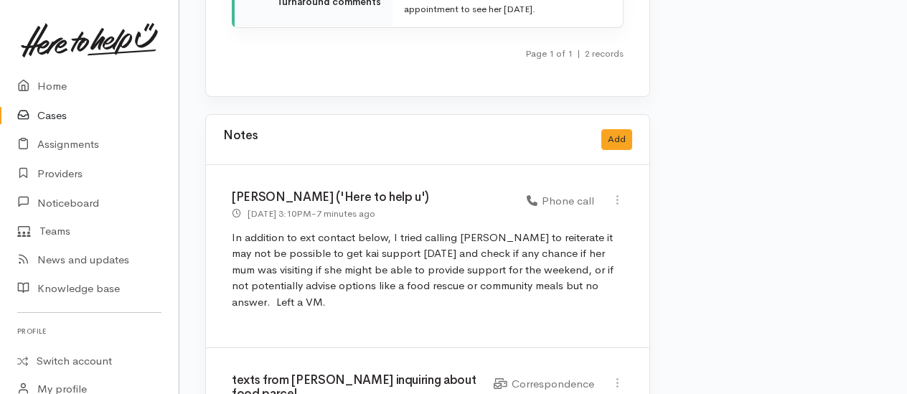
scroll to position [3804, 0]
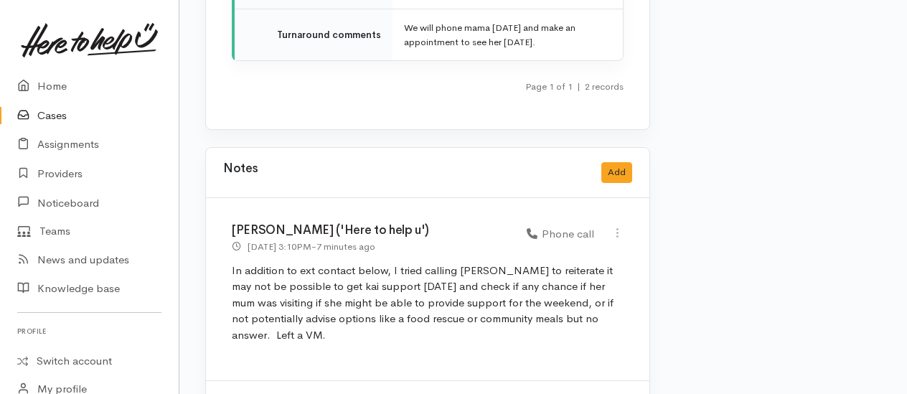
type input "texts from Dianne inquiring about food parcel"
select select "6"
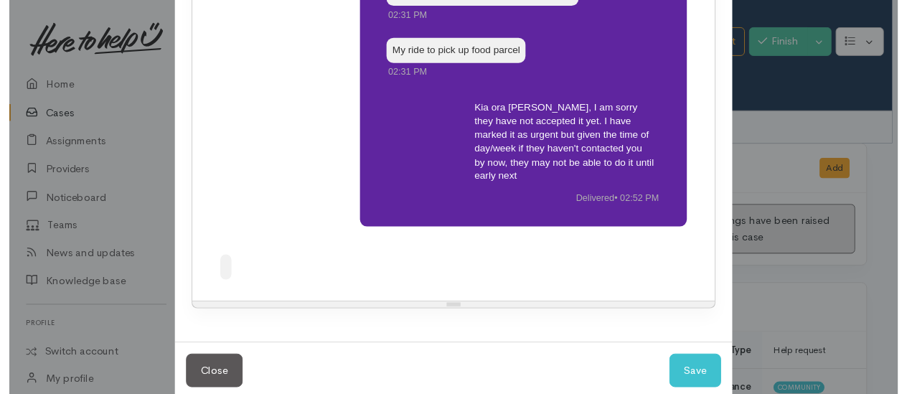
scroll to position [380, 0]
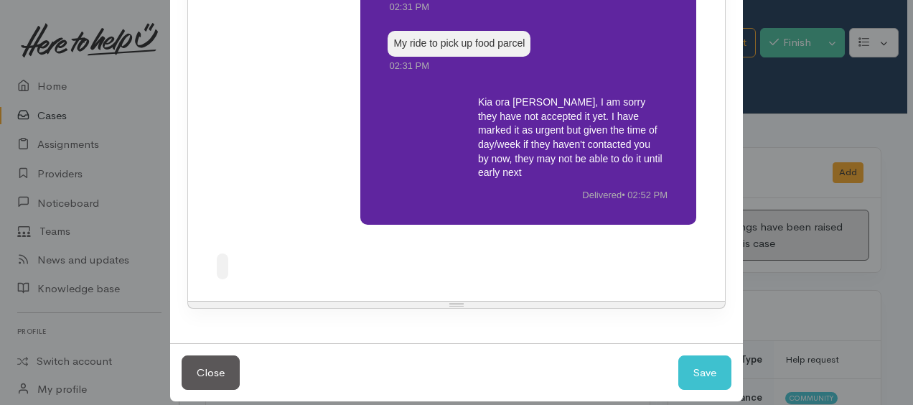
click at [544, 155] on div "Kia ora Dianne, I am sorry they have not accepted it yet. I have marked it as u…" at bounding box center [570, 138] width 197 height 96
click at [650, 158] on div "Kia ora Dianne, I am sorry they have not accepted it yet. I have marked it as u…" at bounding box center [570, 138] width 197 height 96
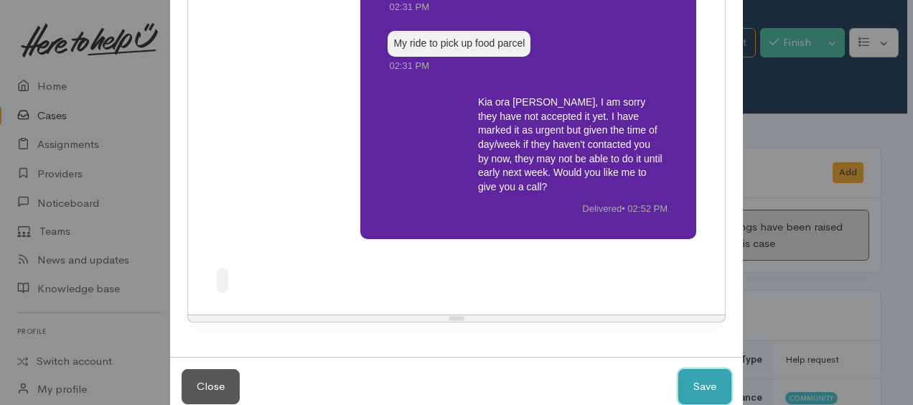
click at [706, 380] on button "Save" at bounding box center [704, 386] width 53 height 35
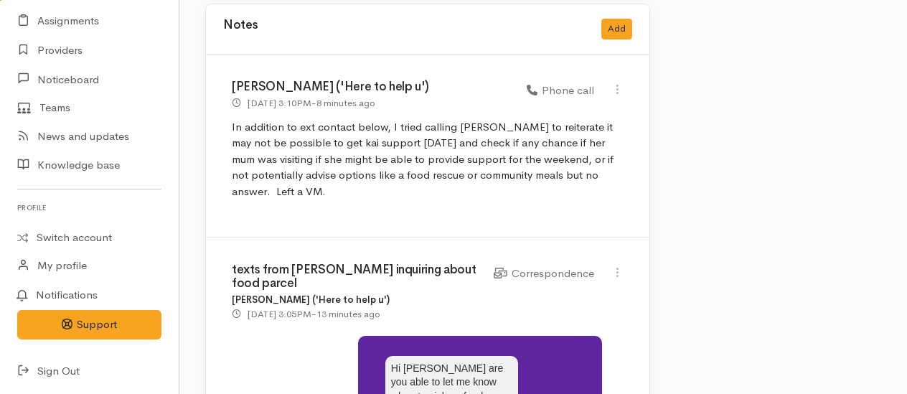
scroll to position [4235, 0]
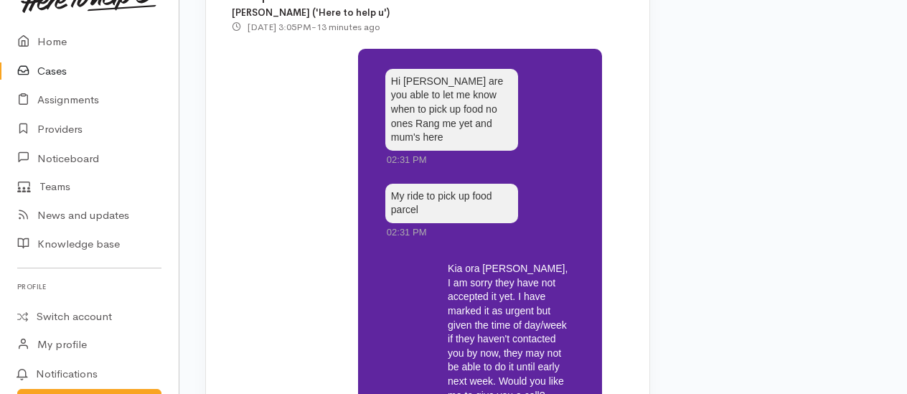
scroll to position [0, 0]
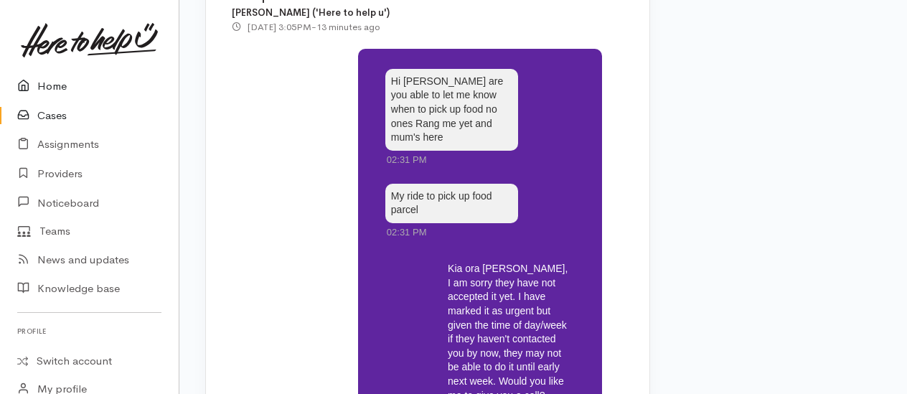
click at [48, 82] on link "Home" at bounding box center [89, 86] width 179 height 29
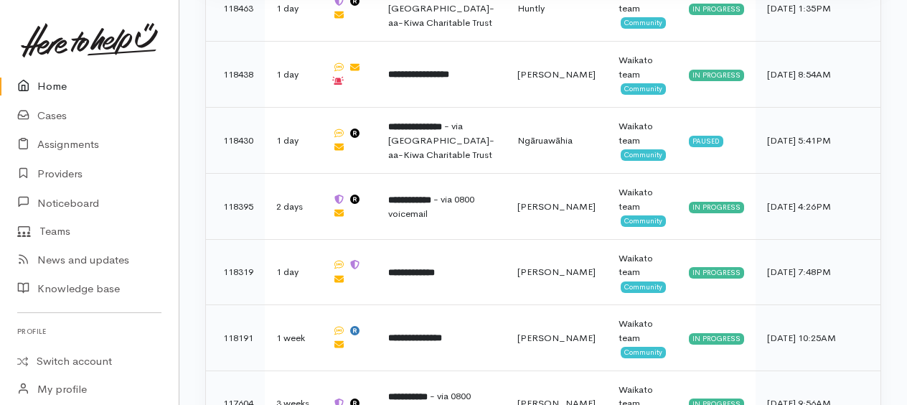
scroll to position [1486, 0]
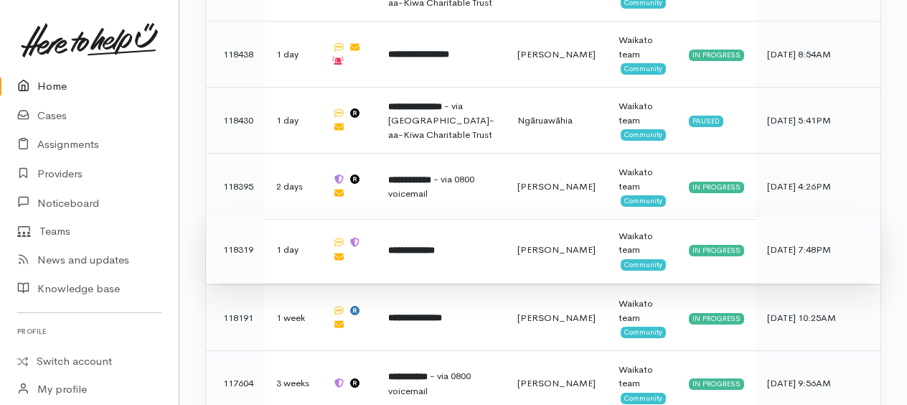
click at [435, 245] on b "**********" at bounding box center [411, 249] width 47 height 9
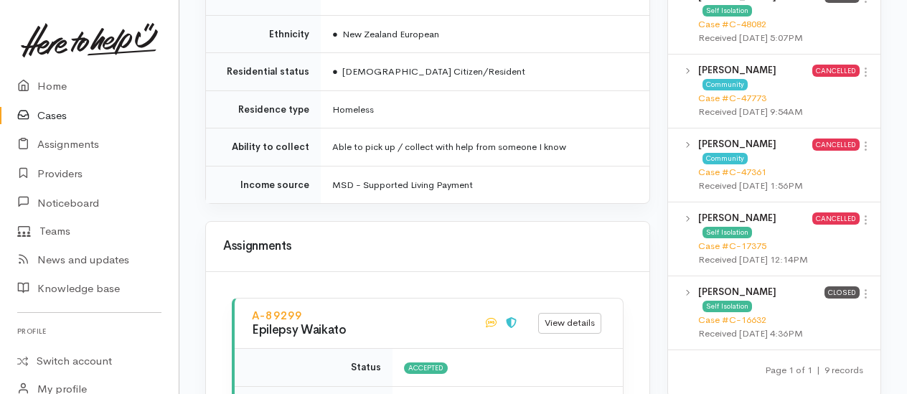
scroll to position [1120, 0]
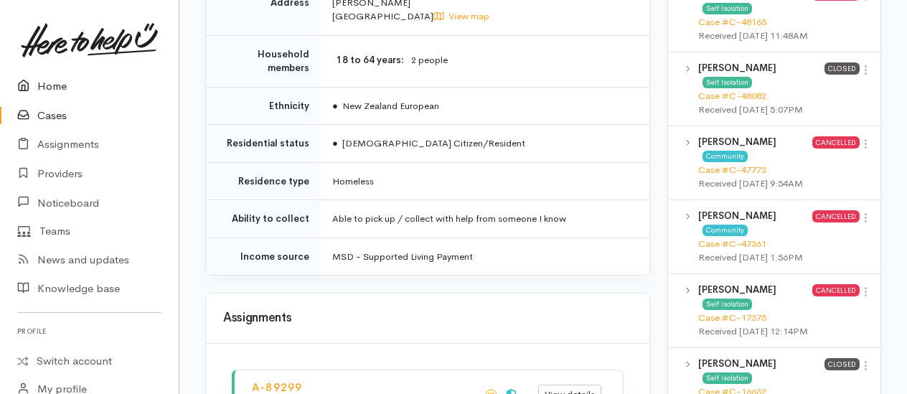
click at [50, 83] on link "Home" at bounding box center [89, 86] width 179 height 29
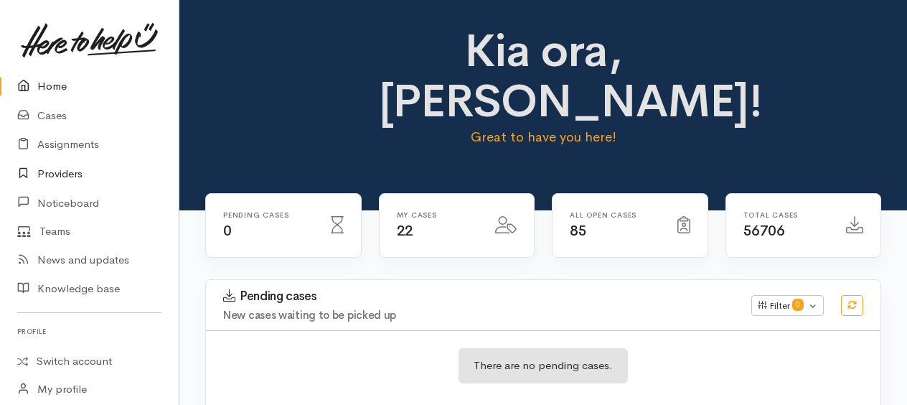
click at [53, 169] on link "Providers" at bounding box center [89, 173] width 179 height 29
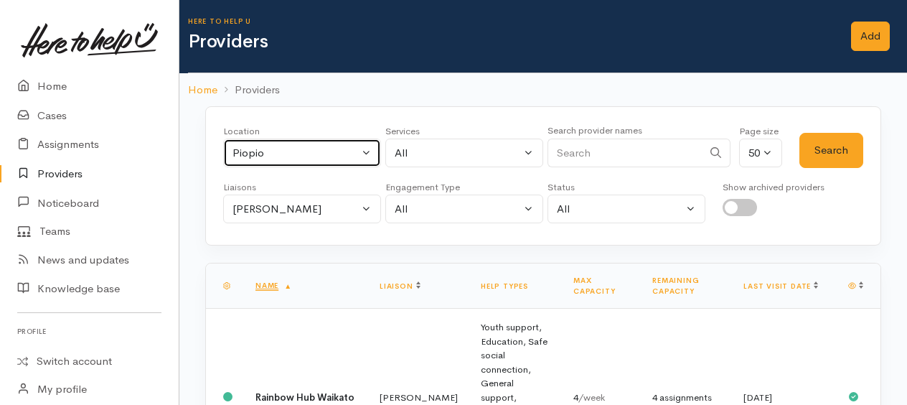
drag, startPoint x: 309, startPoint y: 148, endPoint x: 304, endPoint y: 179, distance: 31.9
click at [309, 148] on div "Piopio" at bounding box center [296, 153] width 126 height 17
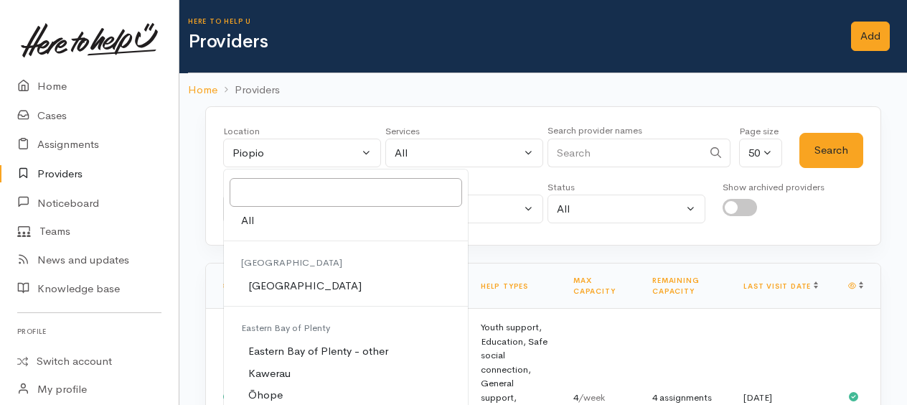
click at [246, 225] on span "All" at bounding box center [247, 220] width 13 height 17
select select "-1"
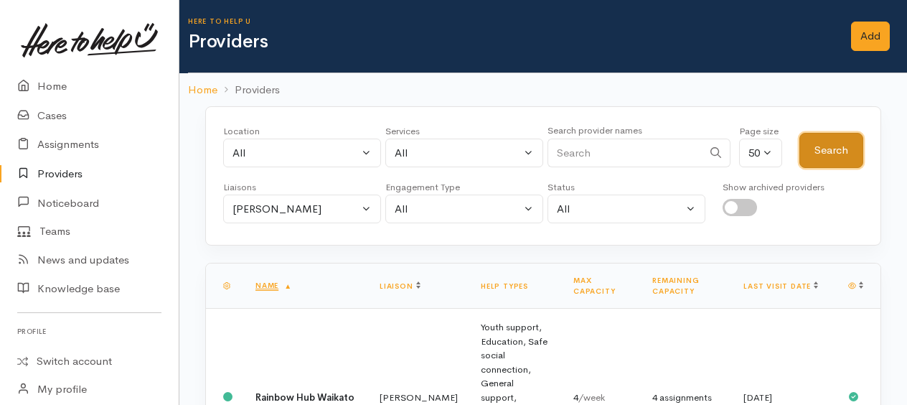
click at [821, 142] on button "Search" at bounding box center [832, 150] width 64 height 35
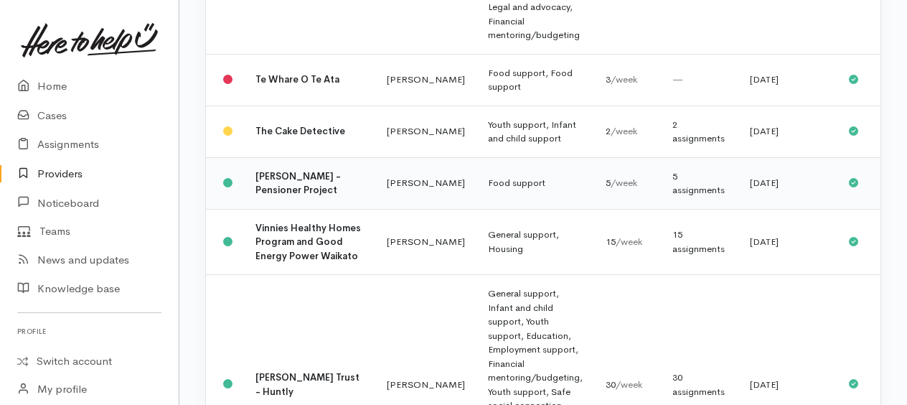
scroll to position [2369, 0]
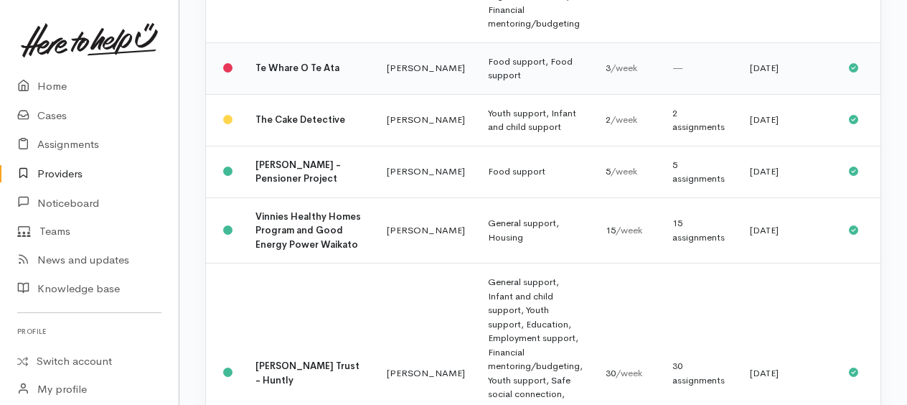
click at [477, 94] on td "Food support, Food support" at bounding box center [536, 68] width 118 height 52
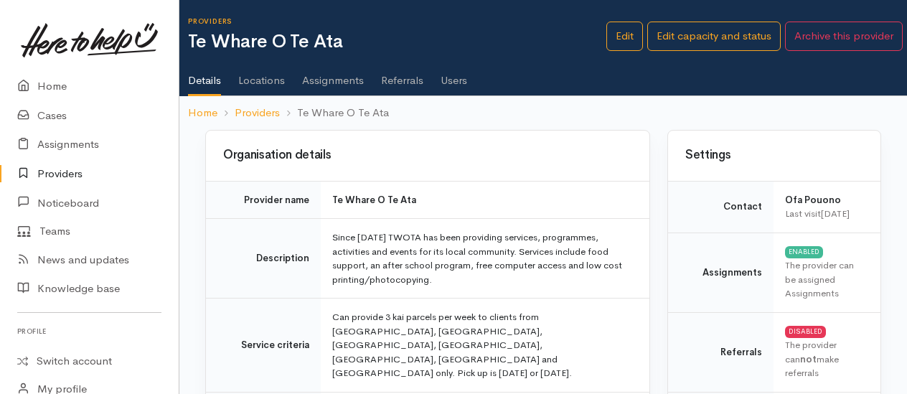
click at [345, 82] on link "Assignments" at bounding box center [333, 75] width 62 height 40
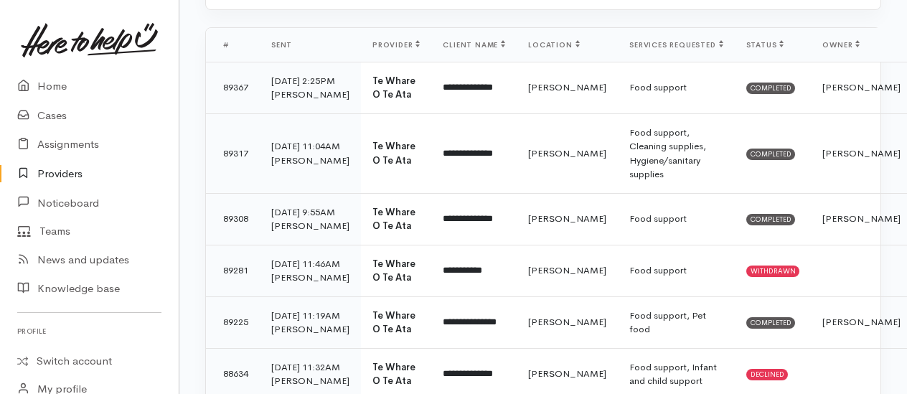
scroll to position [215, 0]
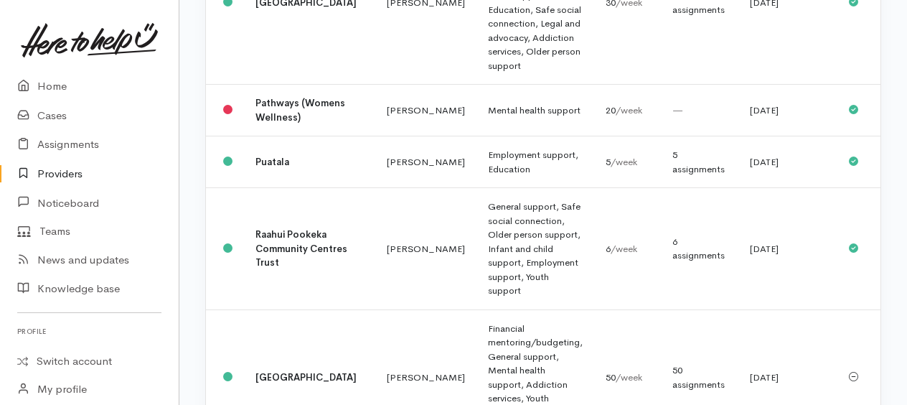
scroll to position [1052, 0]
click at [275, 124] on b "Pathways (Womens Wellness)" at bounding box center [301, 111] width 90 height 27
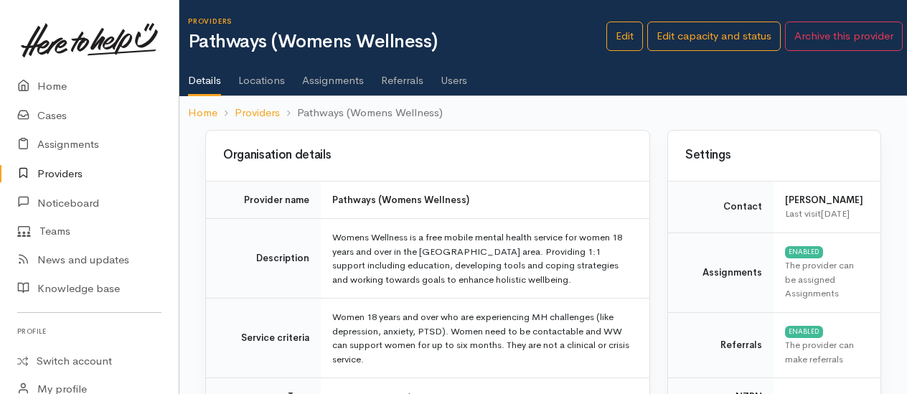
click at [326, 76] on link "Assignments" at bounding box center [333, 75] width 62 height 40
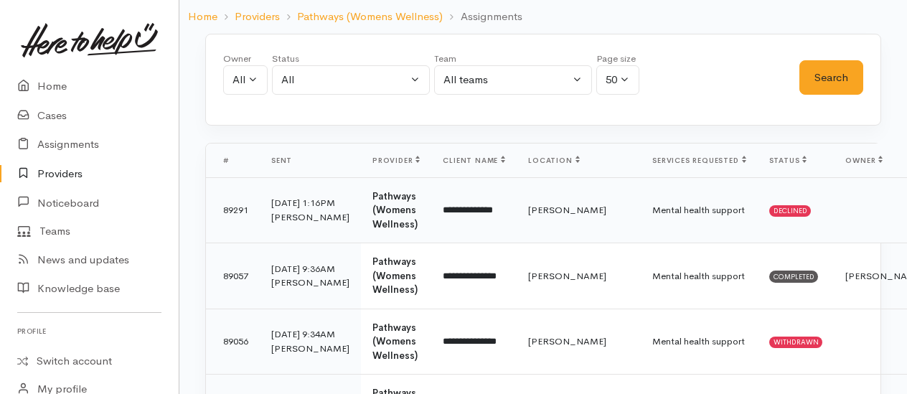
scroll to position [72, 0]
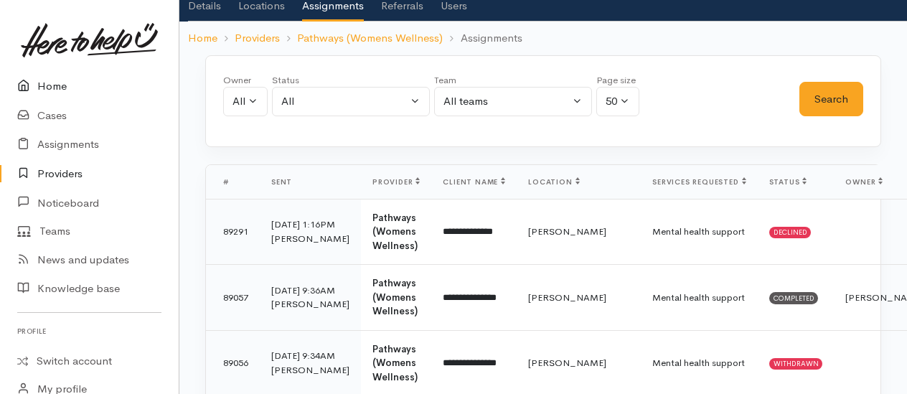
click at [65, 86] on link "Home" at bounding box center [89, 86] width 179 height 29
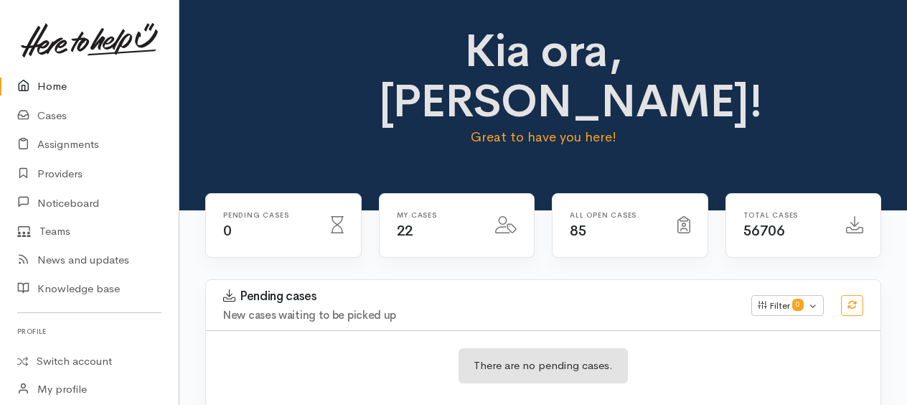
click at [45, 83] on link "Home" at bounding box center [89, 86] width 179 height 29
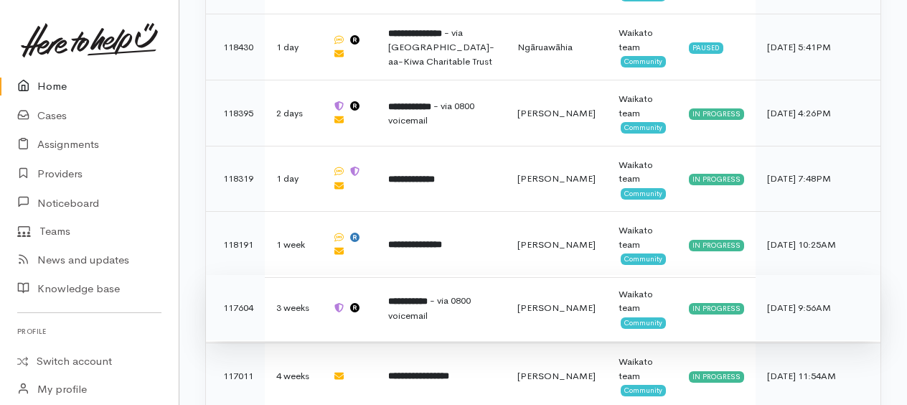
scroll to position [1536, 0]
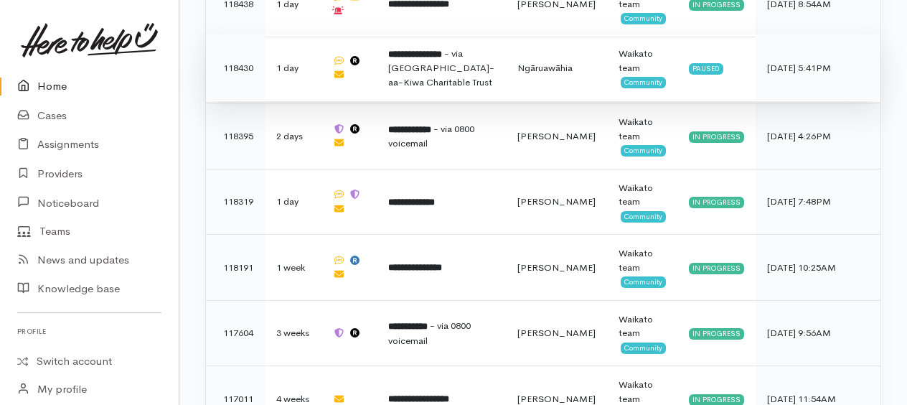
click at [425, 75] on span "- via [GEOGRAPHIC_DATA]-aa-Kiwa Charitable Trust" at bounding box center [441, 67] width 106 height 41
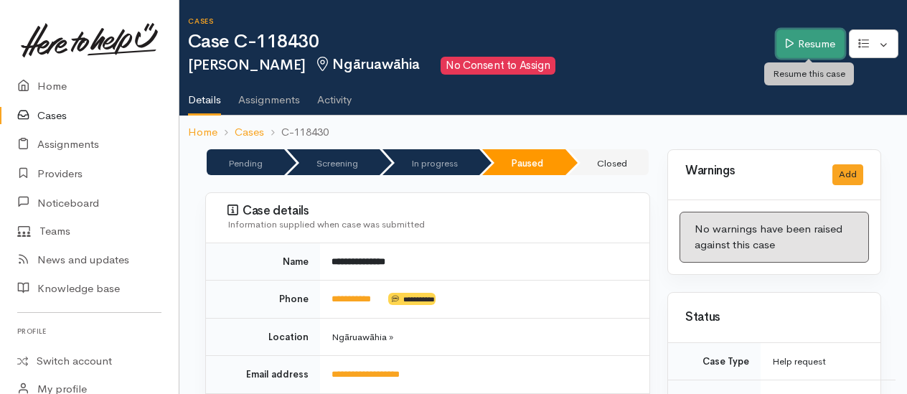
drag, startPoint x: 803, startPoint y: 34, endPoint x: 790, endPoint y: 39, distance: 13.9
click at [803, 34] on link "Resume" at bounding box center [811, 43] width 68 height 29
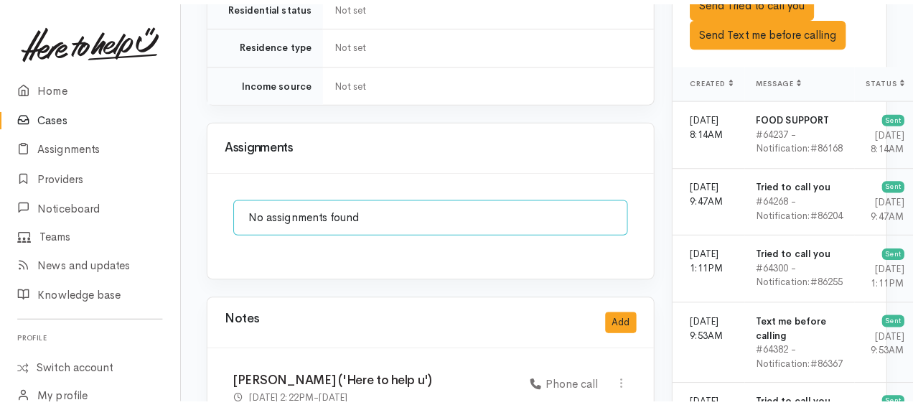
scroll to position [1292, 0]
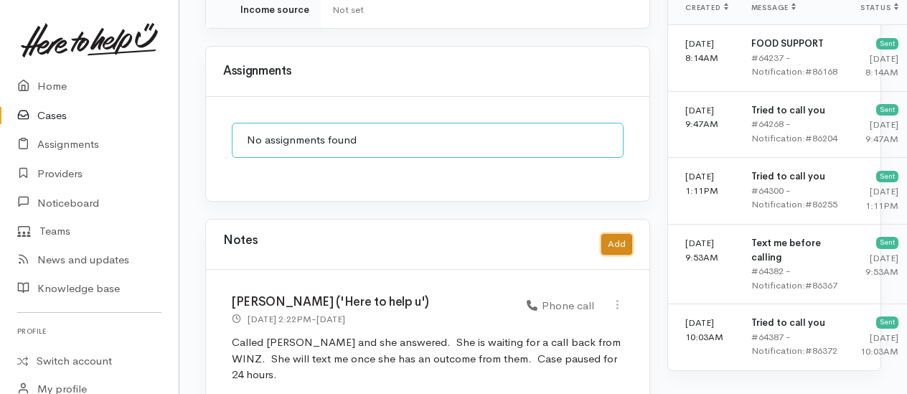
click at [614, 234] on button "Add" at bounding box center [617, 244] width 31 height 21
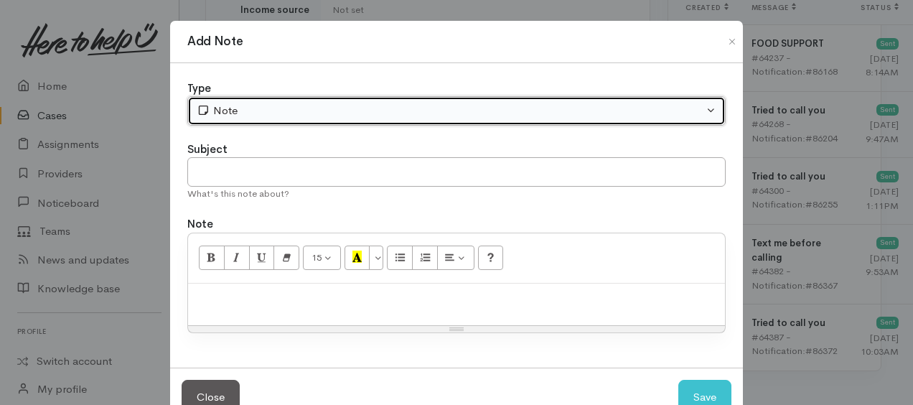
click at [352, 108] on div "Note" at bounding box center [450, 111] width 507 height 17
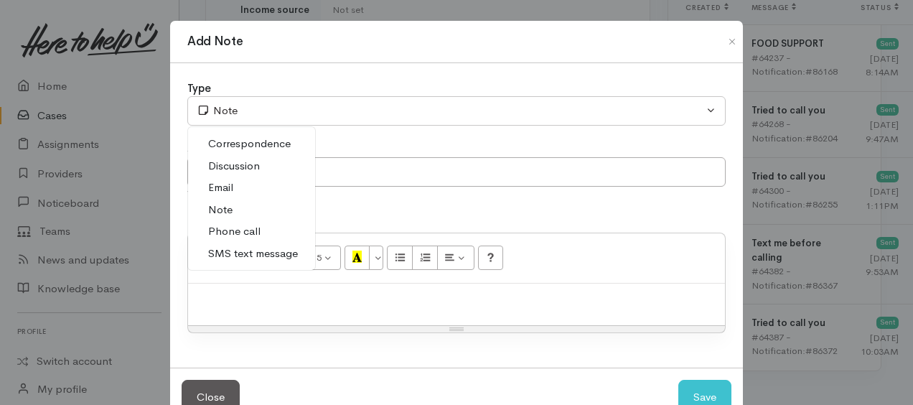
click at [222, 208] on span "Note" at bounding box center [220, 210] width 24 height 17
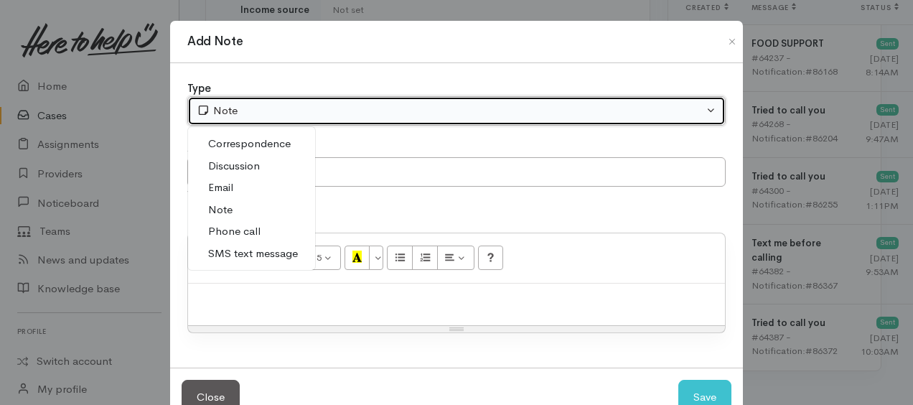
select select "1"
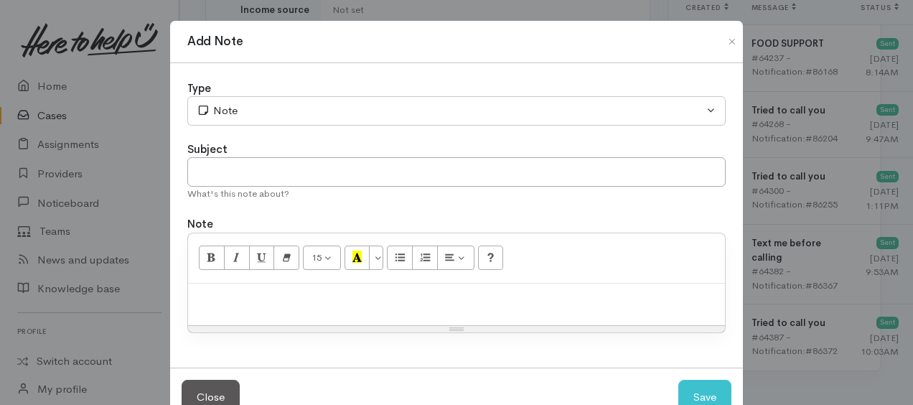
click at [267, 296] on p at bounding box center [456, 299] width 523 height 17
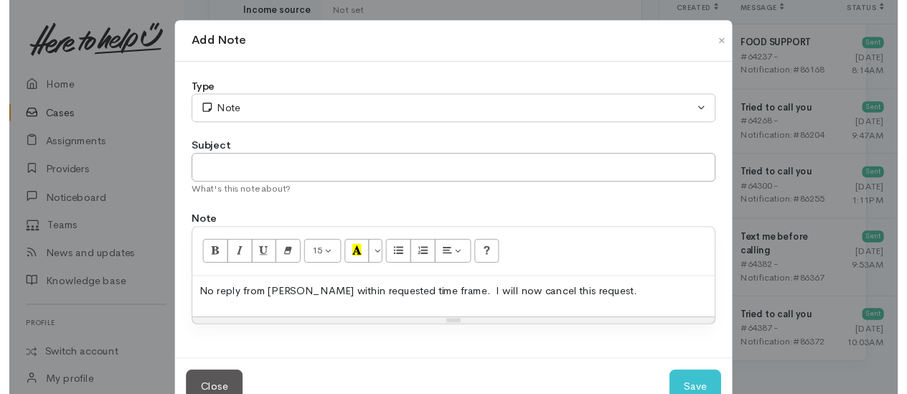
scroll to position [39, 0]
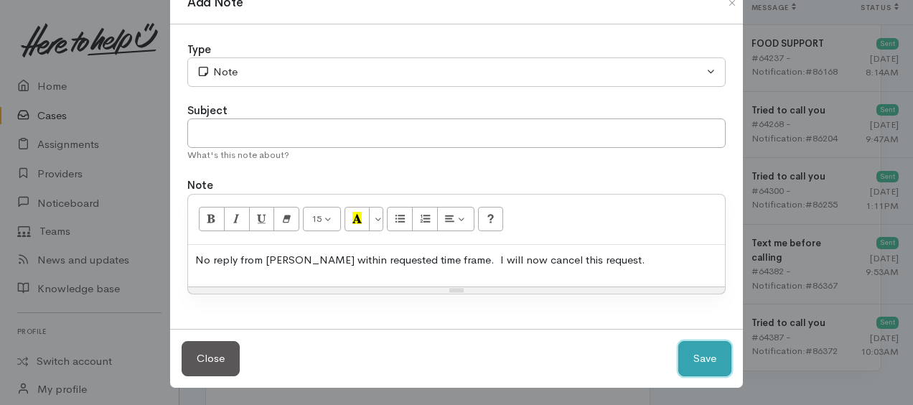
click at [698, 352] on button "Save" at bounding box center [704, 358] width 53 height 35
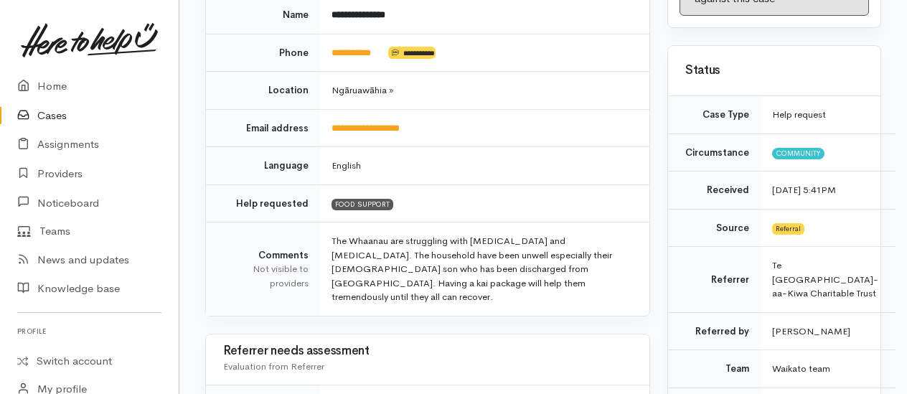
scroll to position [0, 0]
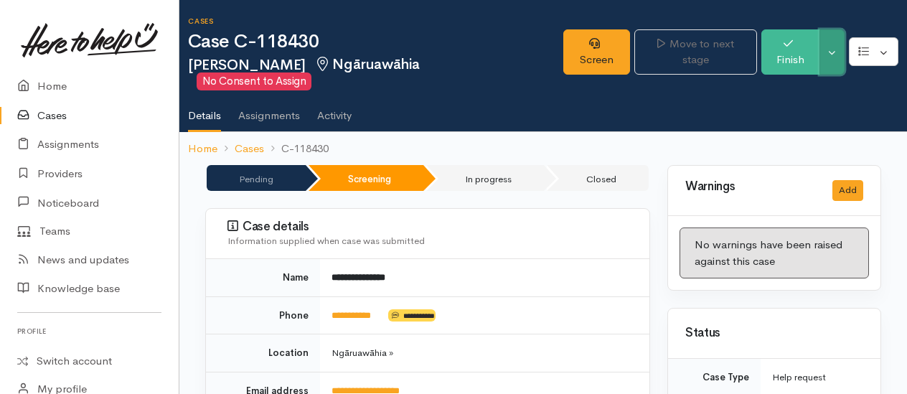
click at [839, 46] on button "Toggle Dropdown" at bounding box center [832, 51] width 25 height 45
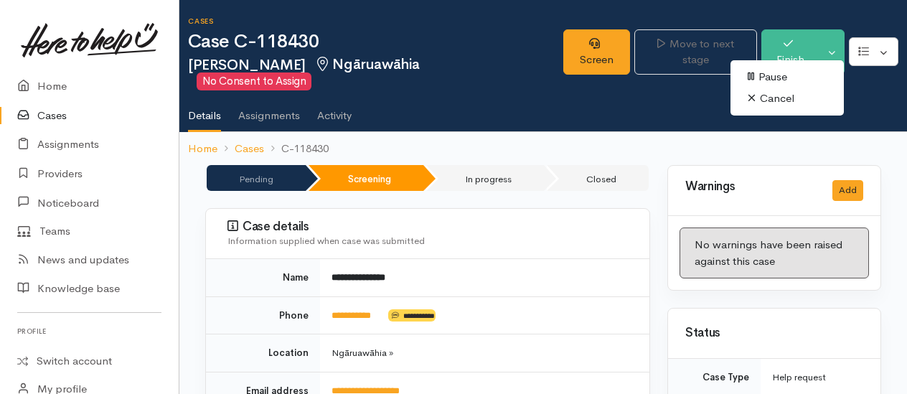
click at [770, 100] on link "Cancel" at bounding box center [787, 99] width 113 height 22
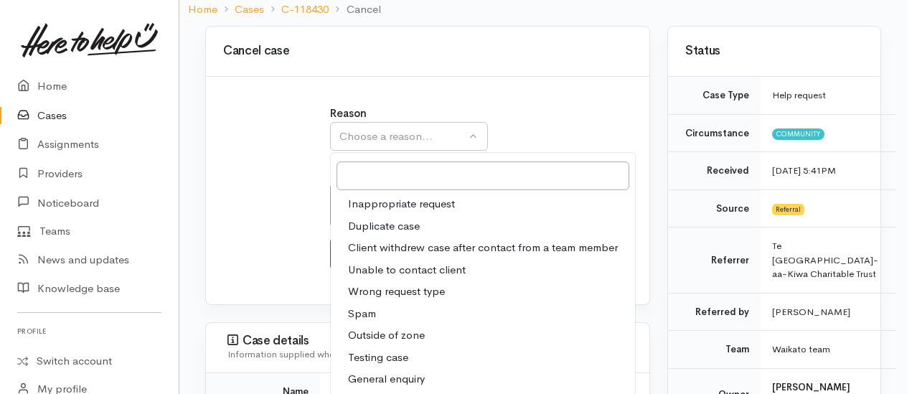
scroll to position [144, 0]
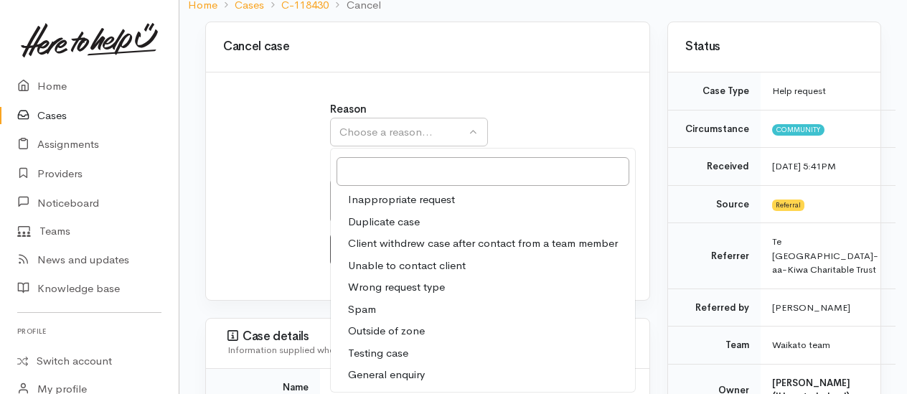
click at [393, 235] on span "Client withdrew case after contact from a team member" at bounding box center [483, 243] width 270 height 17
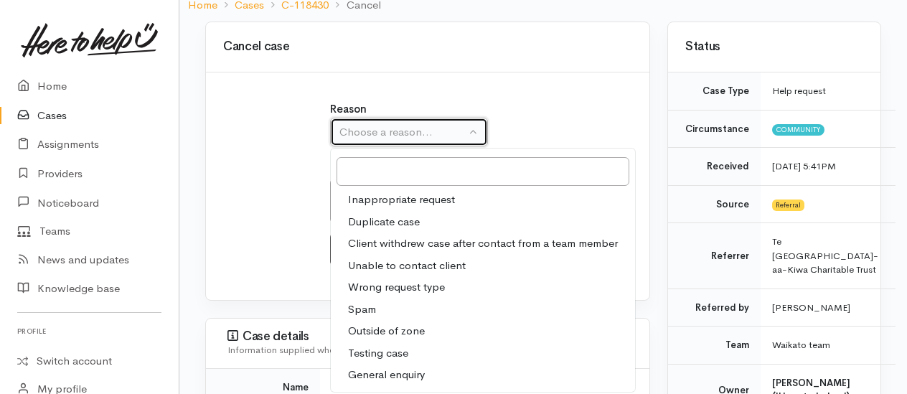
select select "3"
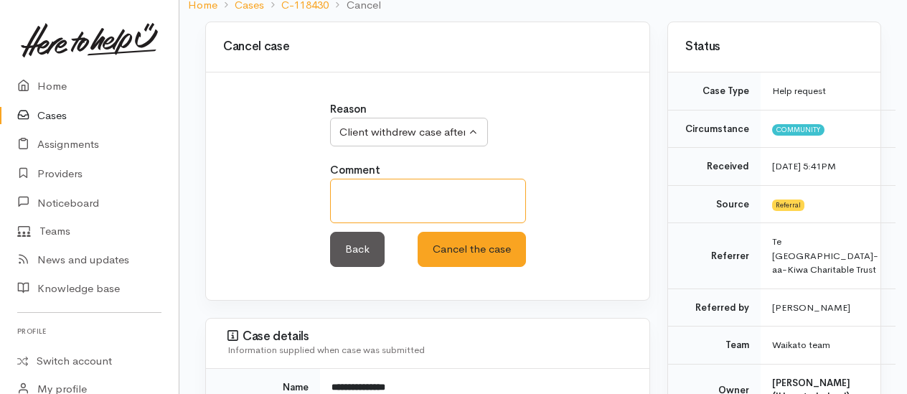
click at [393, 182] on textarea at bounding box center [428, 201] width 196 height 45
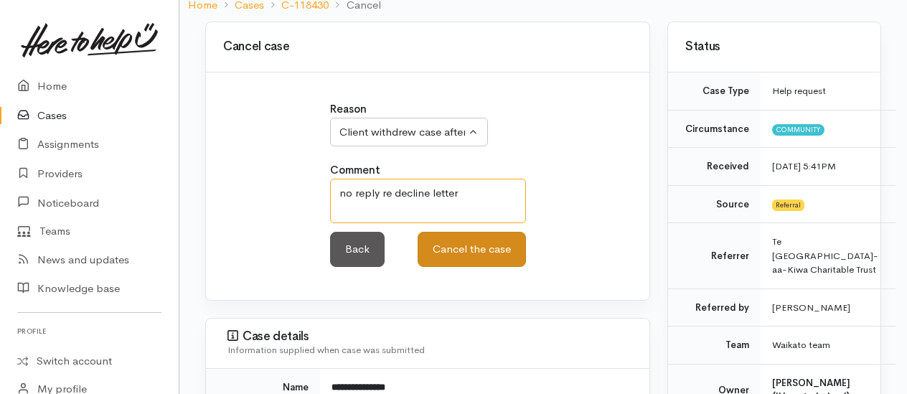
type textarea "no reply re decline letter"
click at [495, 234] on button "Cancel the case" at bounding box center [472, 249] width 108 height 35
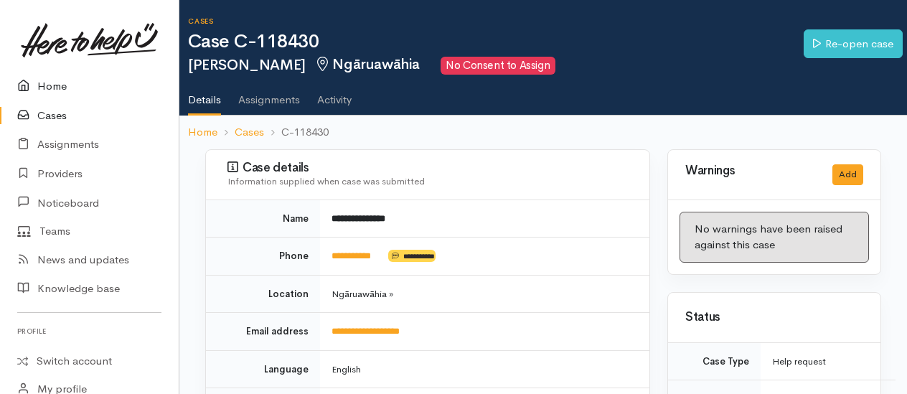
click at [43, 88] on link "Home" at bounding box center [89, 86] width 179 height 29
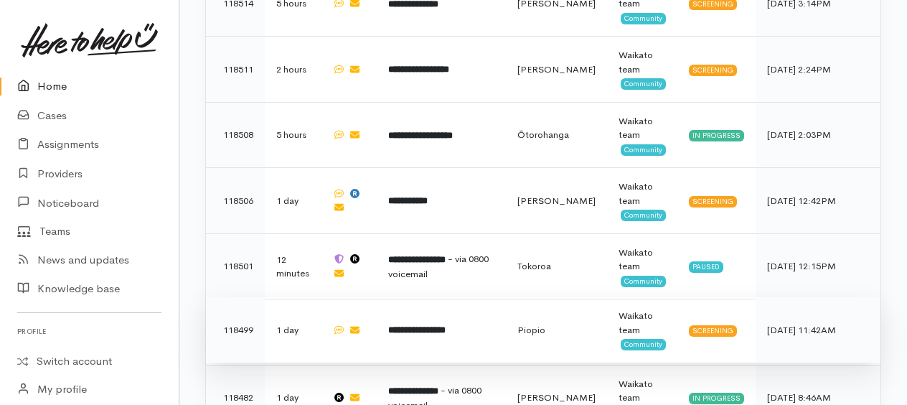
scroll to position [918, 0]
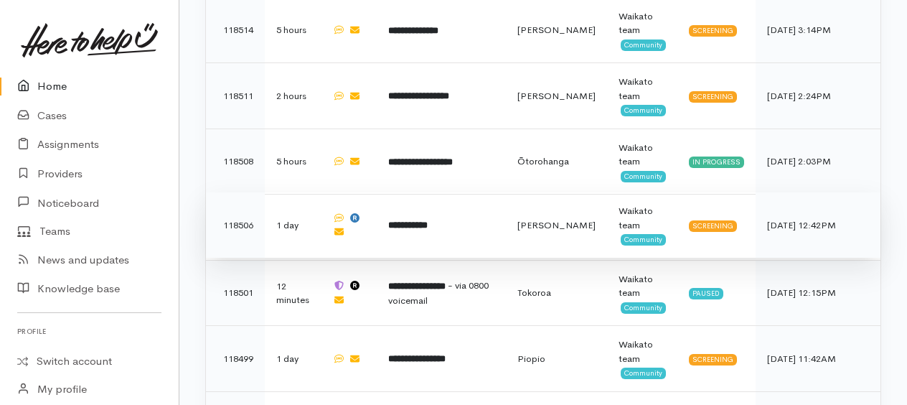
click at [412, 220] on b "**********" at bounding box center [407, 224] width 39 height 9
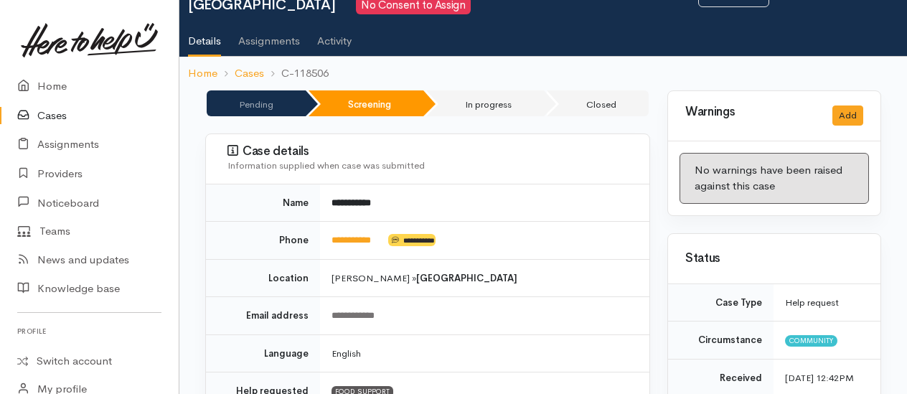
scroll to position [98, 0]
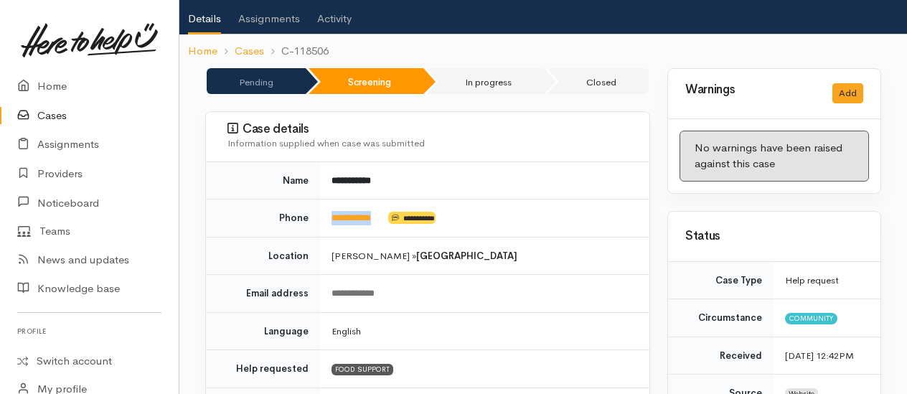
drag, startPoint x: 390, startPoint y: 211, endPoint x: 327, endPoint y: 217, distance: 62.7
click at [327, 217] on td "**********" at bounding box center [484, 219] width 329 height 38
copy td "**********"
click at [46, 80] on link "Home" at bounding box center [89, 86] width 179 height 29
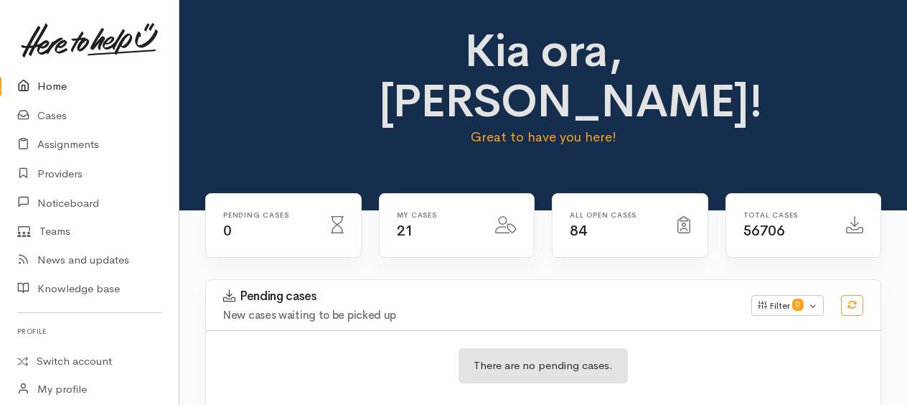
click at [347, 116] on div "Kia ora, [PERSON_NAME]! Great to have you here!" at bounding box center [543, 92] width 693 height 133
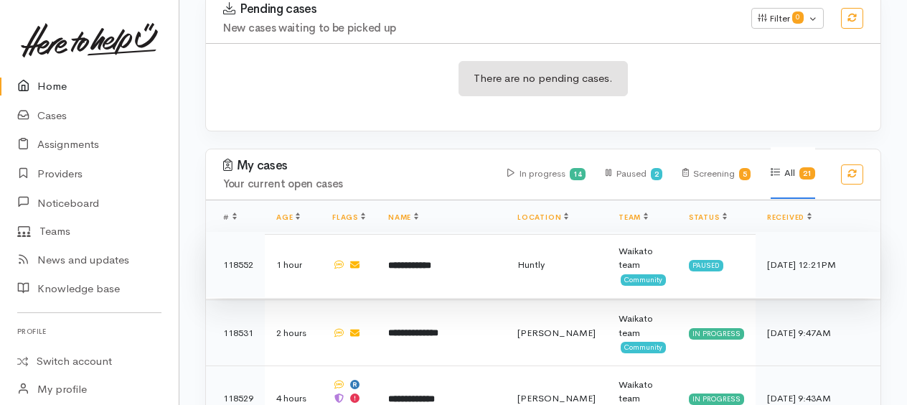
scroll to position [359, 0]
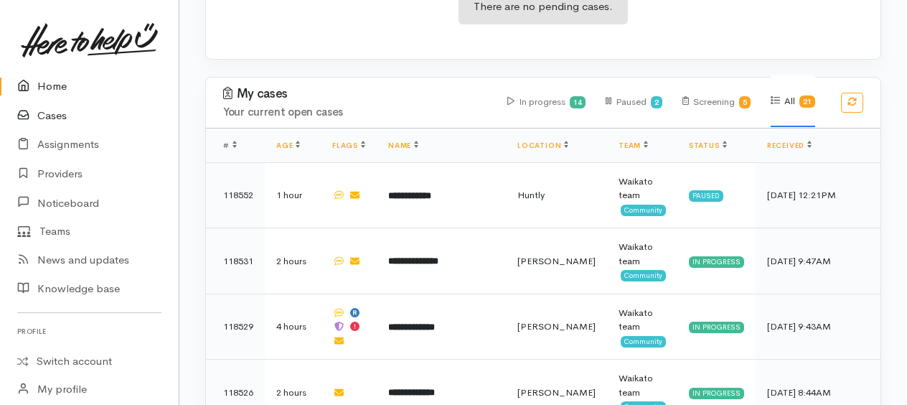
click at [43, 115] on link "Cases" at bounding box center [89, 115] width 179 height 29
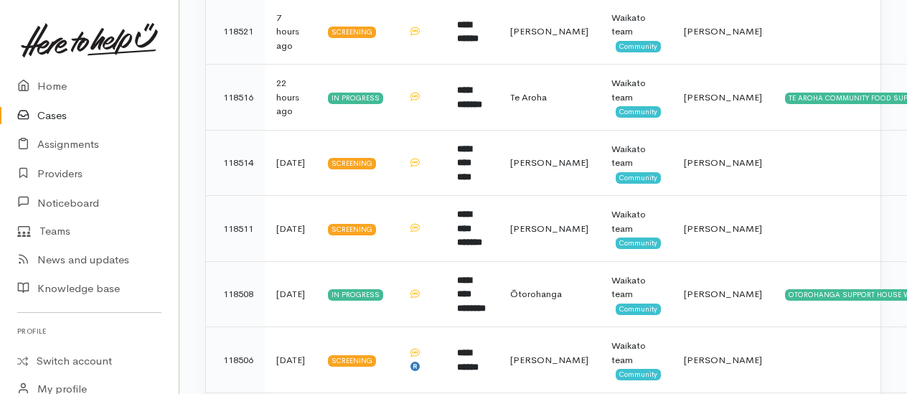
scroll to position [574, 0]
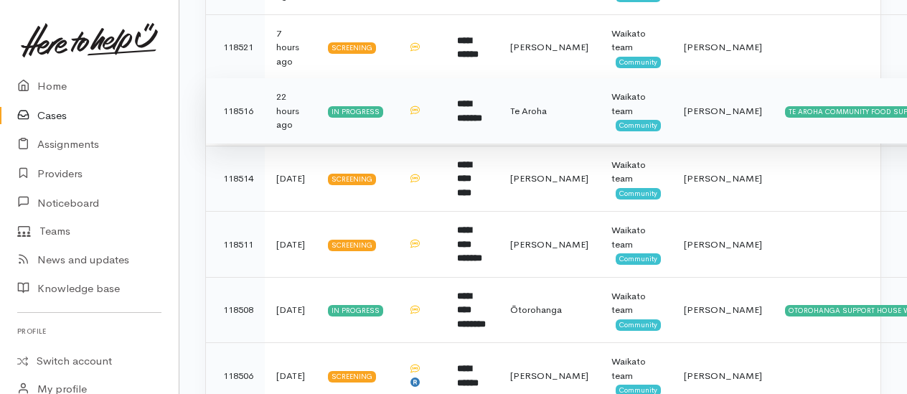
click at [482, 108] on b "**********" at bounding box center [469, 111] width 25 height 24
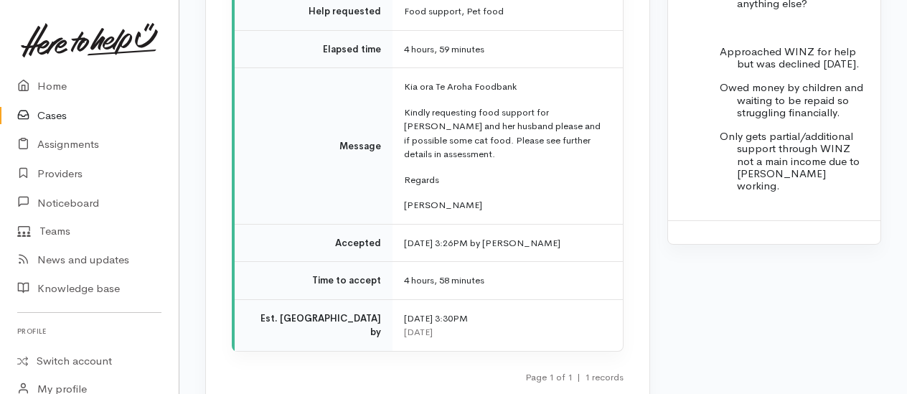
scroll to position [2010, 0]
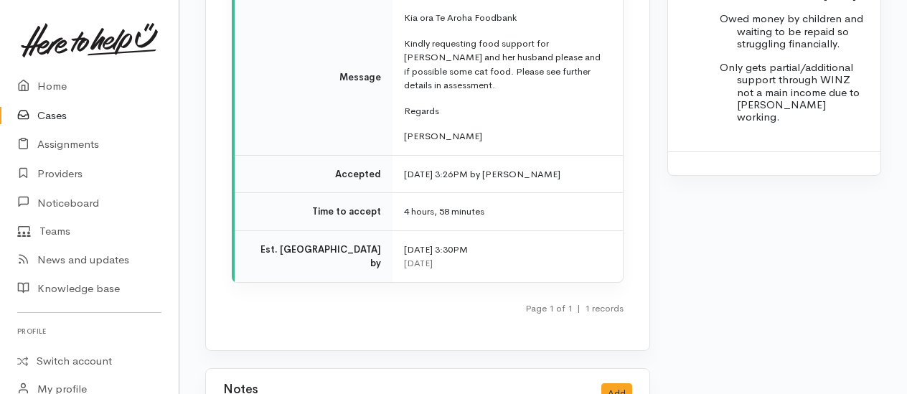
click at [50, 113] on link "Cases" at bounding box center [89, 115] width 179 height 29
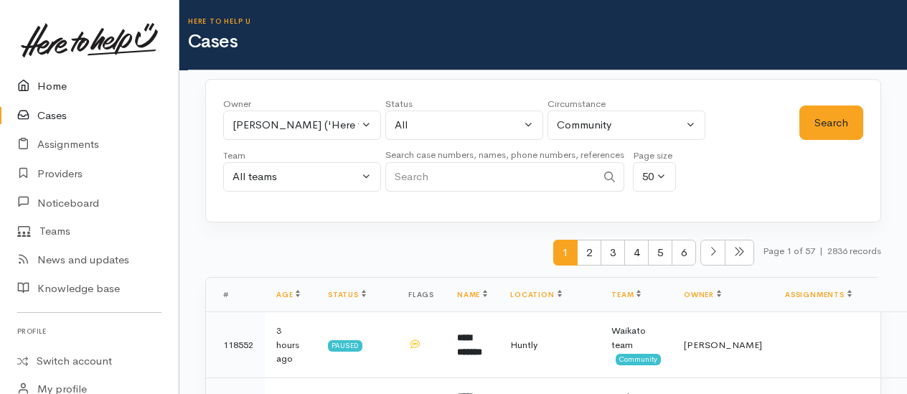
click at [55, 88] on link "Home" at bounding box center [89, 86] width 179 height 29
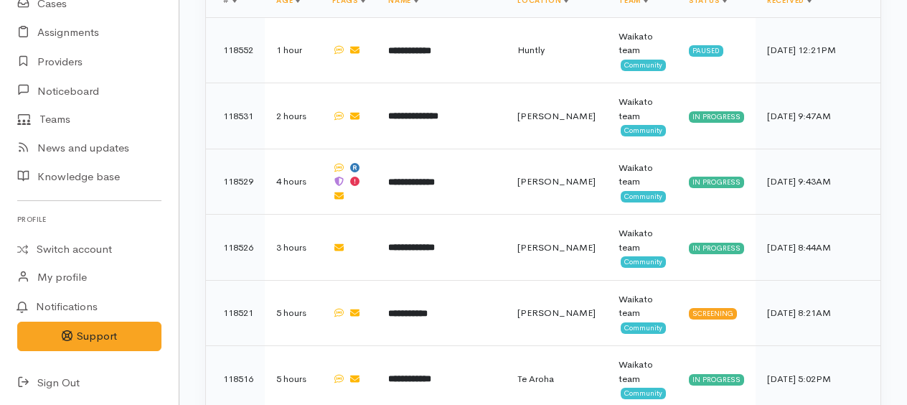
scroll to position [472, 0]
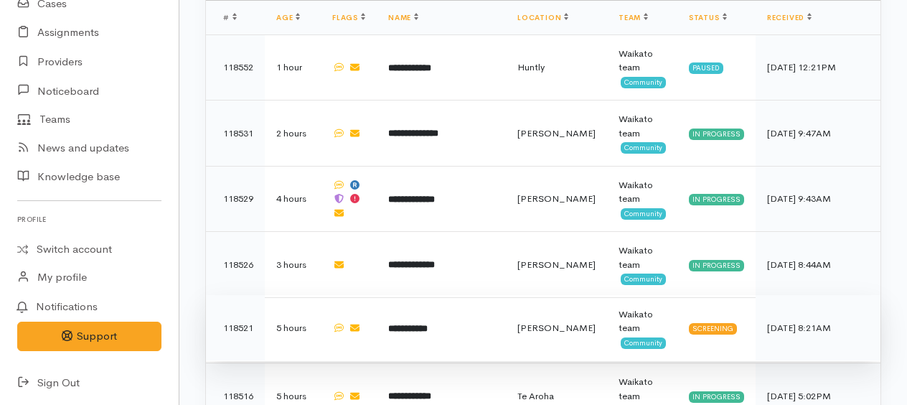
click at [411, 324] on b "**********" at bounding box center [407, 328] width 39 height 9
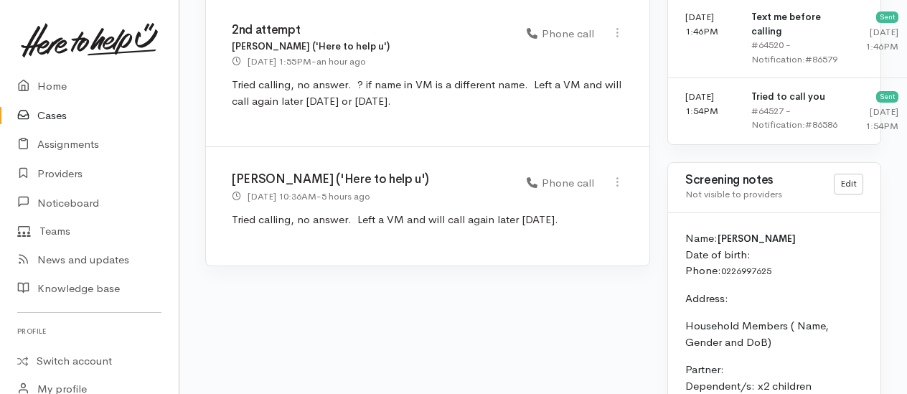
scroll to position [1292, 0]
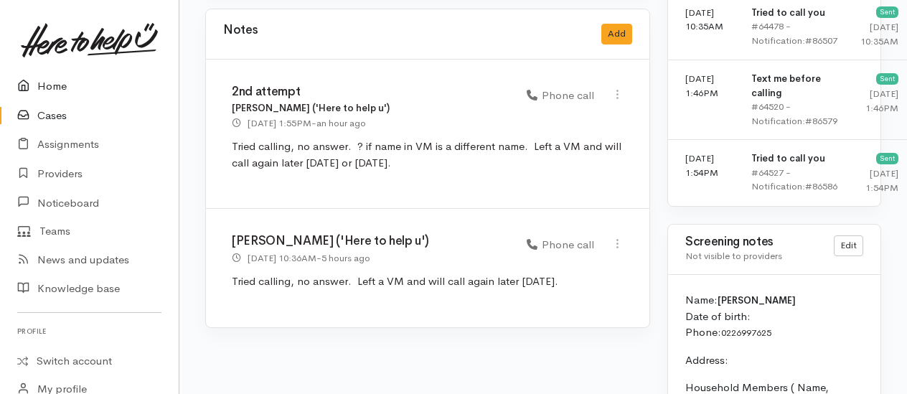
click at [64, 89] on link "Home" at bounding box center [89, 86] width 179 height 29
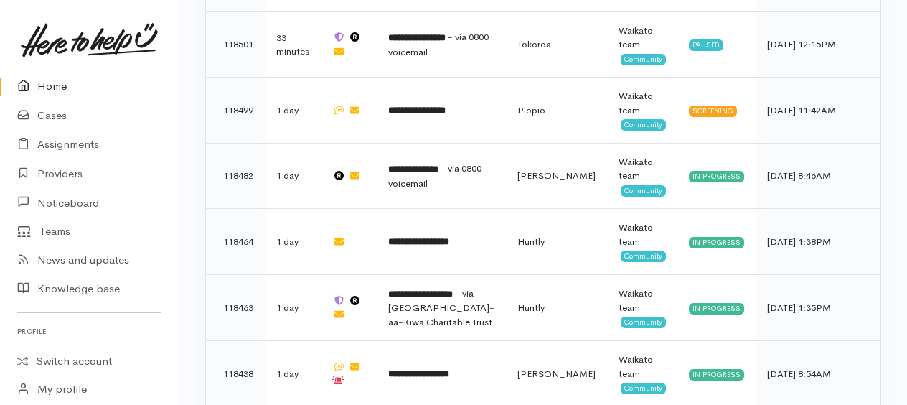
scroll to position [1118, 0]
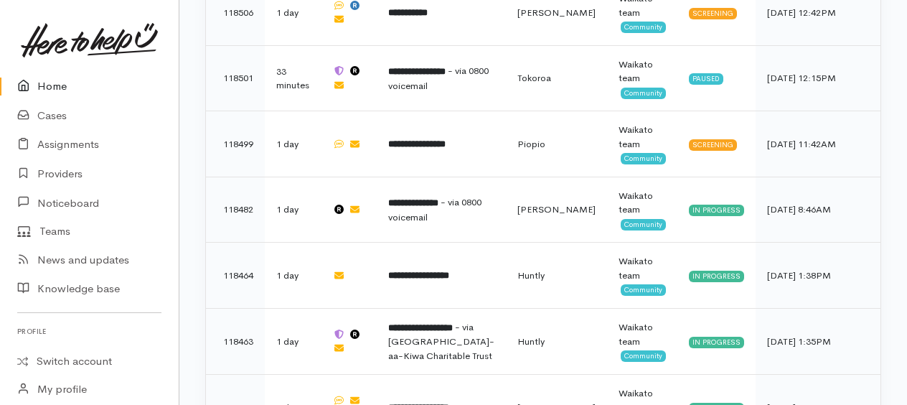
click at [43, 82] on link "Home" at bounding box center [89, 86] width 179 height 29
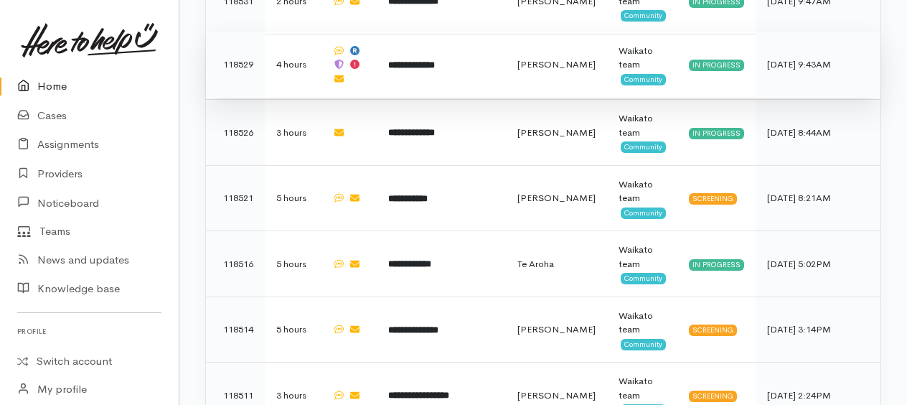
scroll to position [431, 0]
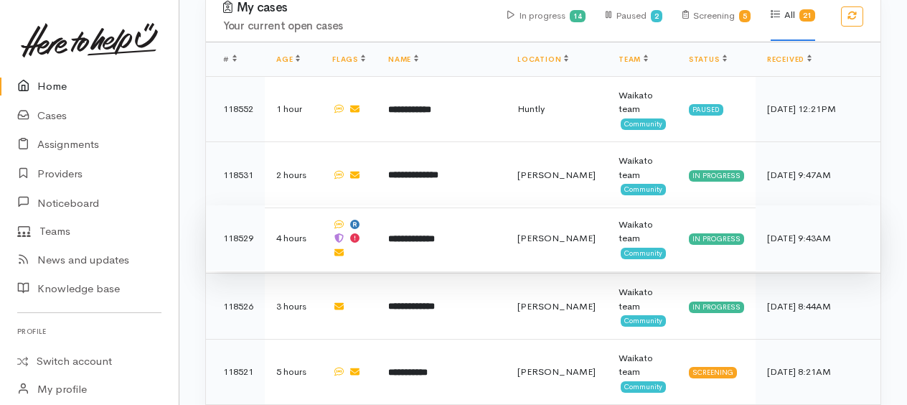
click at [419, 234] on b "**********" at bounding box center [411, 238] width 47 height 9
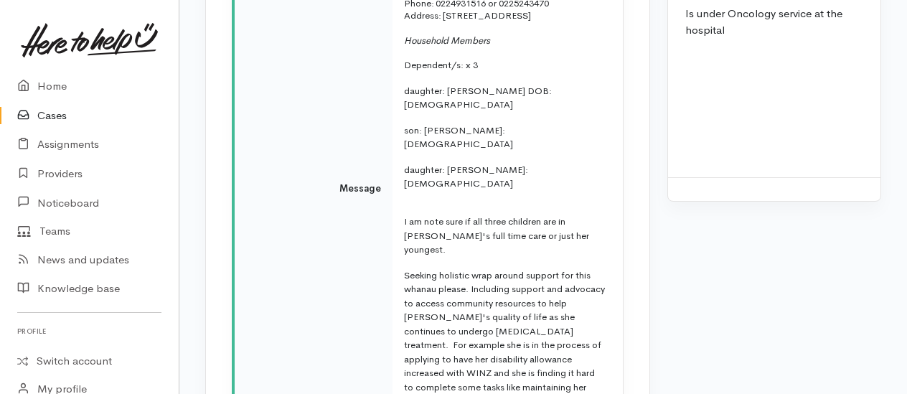
scroll to position [3230, 0]
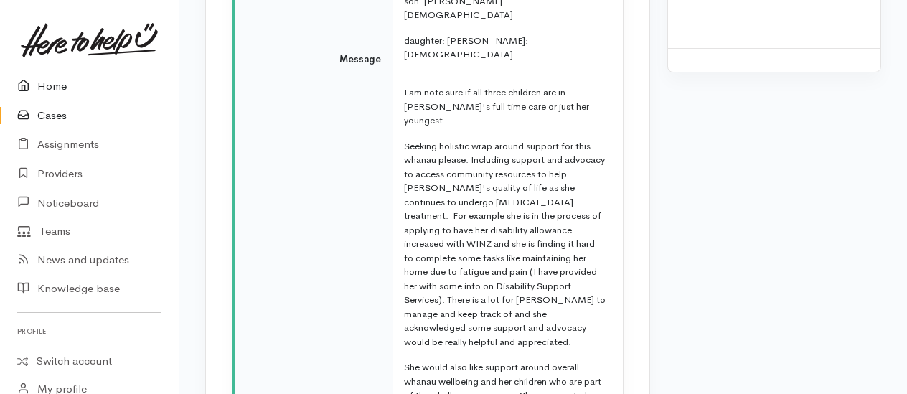
click at [49, 86] on link "Home" at bounding box center [89, 86] width 179 height 29
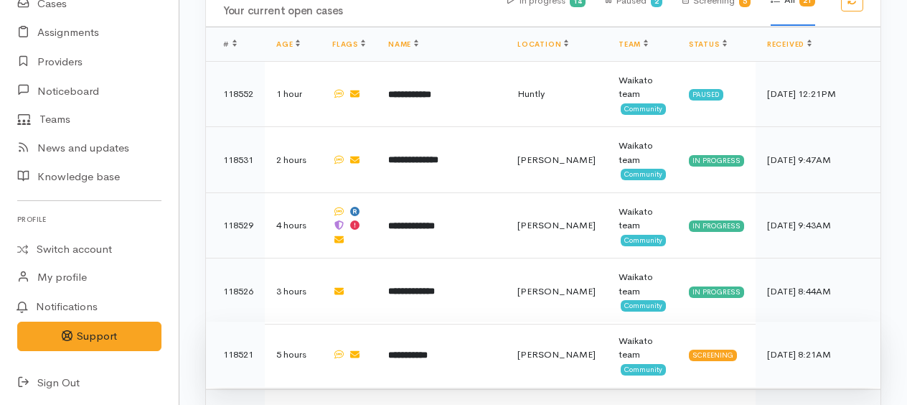
scroll to position [574, 0]
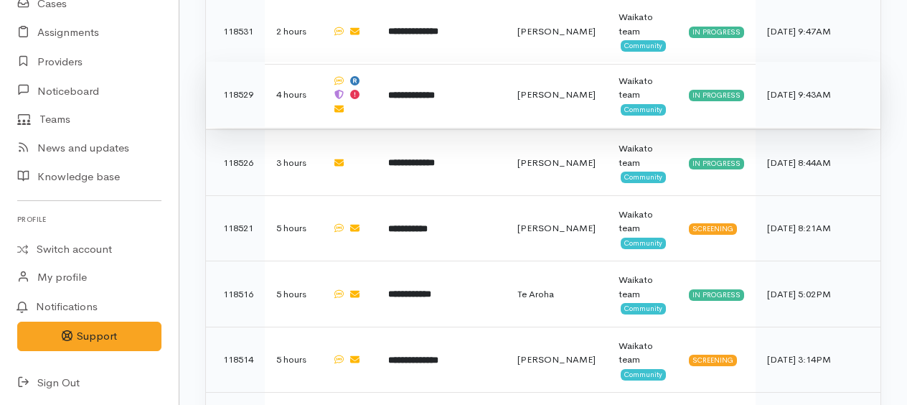
click at [426, 90] on b "**********" at bounding box center [411, 94] width 47 height 9
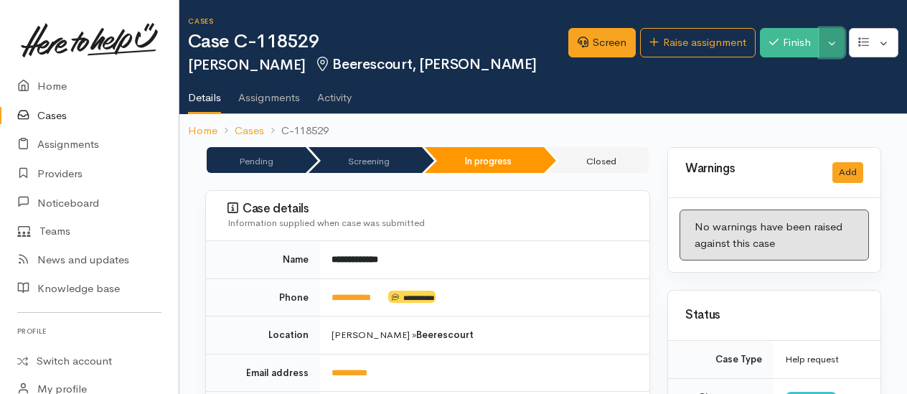
click at [838, 47] on button "Toggle Dropdown" at bounding box center [832, 42] width 25 height 29
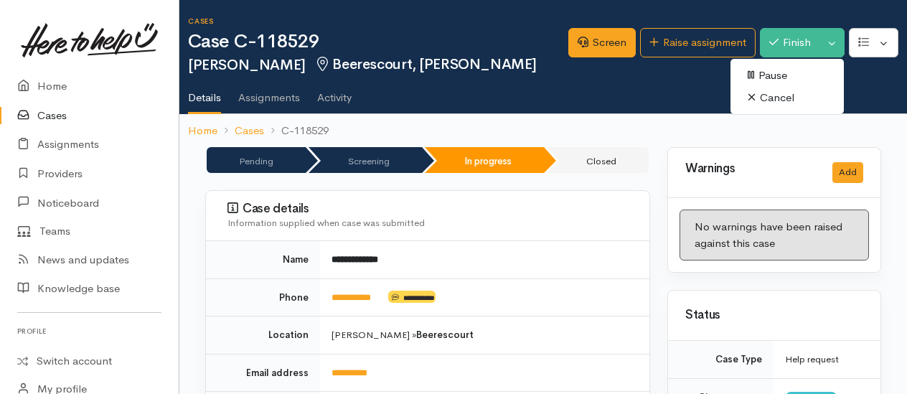
click at [680, 102] on ul "Details Assignments Activity" at bounding box center [547, 92] width 719 height 41
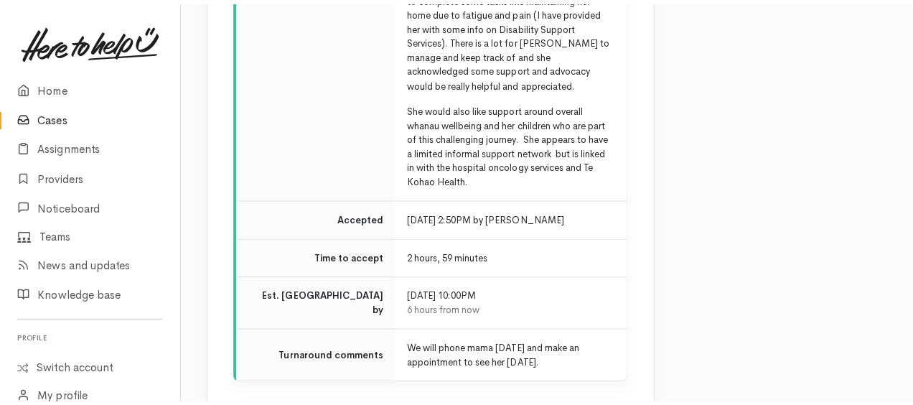
scroll to position [3733, 0]
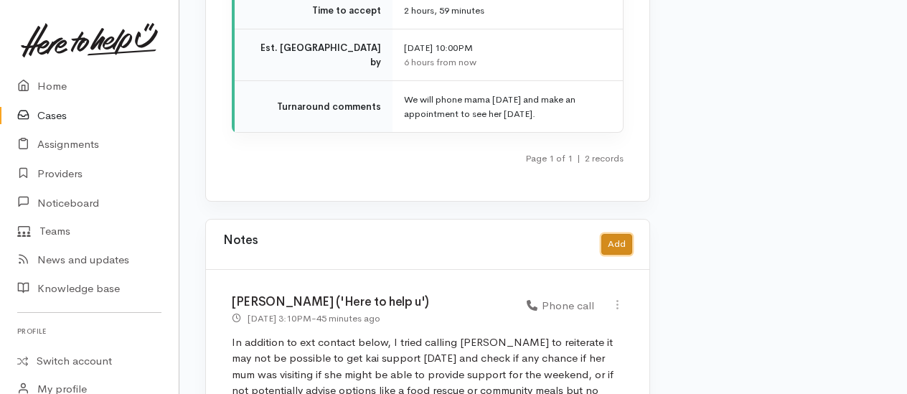
click at [613, 234] on button "Add" at bounding box center [617, 244] width 31 height 21
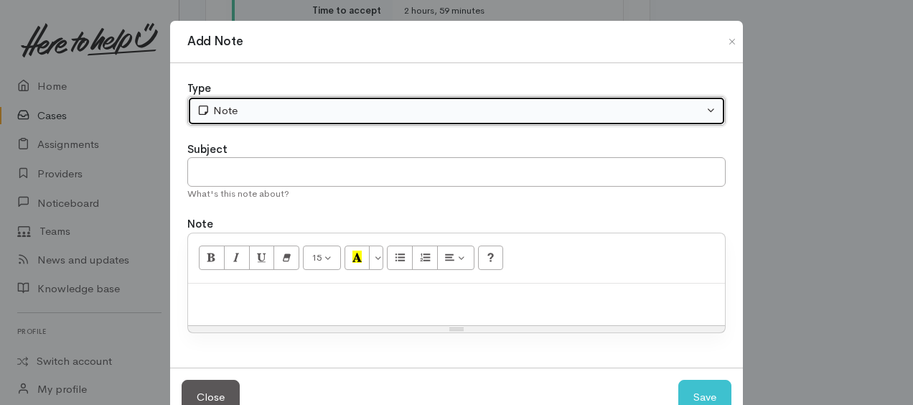
drag, startPoint x: 329, startPoint y: 111, endPoint x: 317, endPoint y: 126, distance: 19.4
click at [328, 111] on div "Note" at bounding box center [450, 111] width 507 height 17
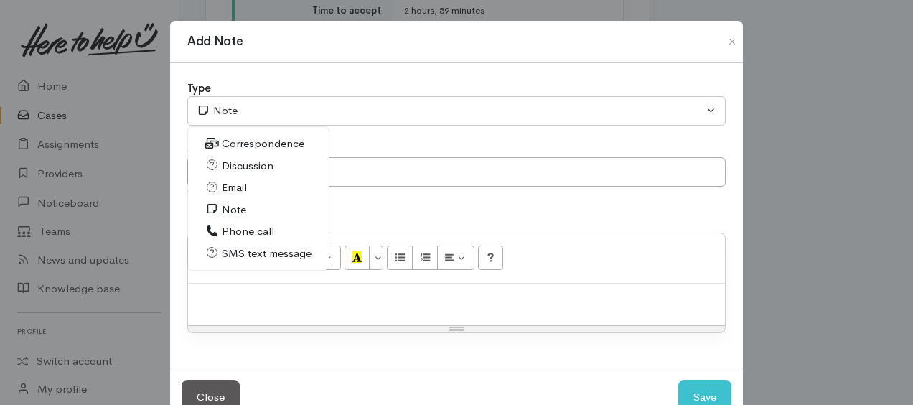
click at [240, 187] on span "Email" at bounding box center [234, 187] width 25 height 17
select select "2"
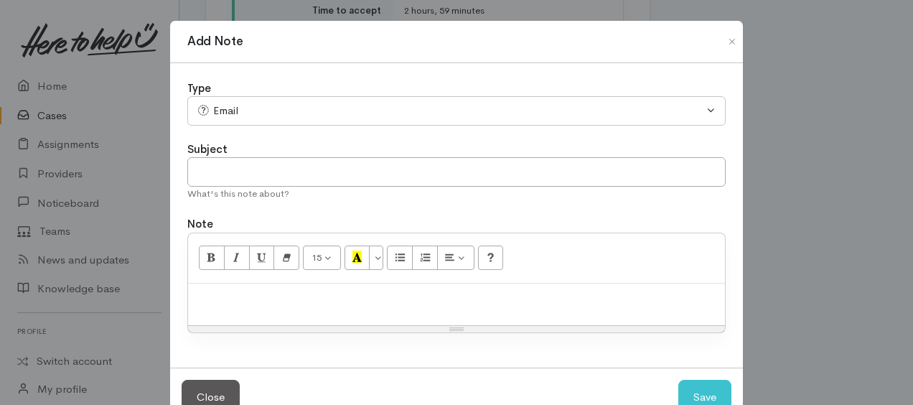
click at [267, 299] on p at bounding box center [456, 299] width 523 height 17
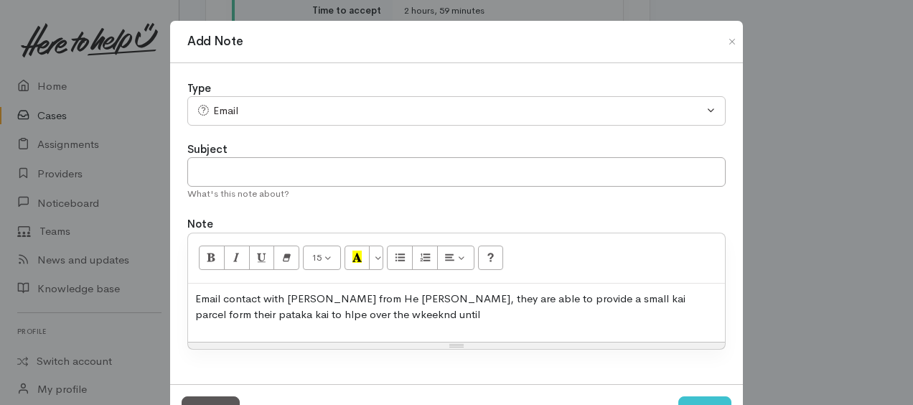
drag, startPoint x: 684, startPoint y: 297, endPoint x: 580, endPoint y: 322, distance: 107.1
click at [581, 322] on div "Email contact with Renee from He Kete Aronui, they are able to provide a small …" at bounding box center [456, 313] width 537 height 58
click at [388, 319] on p "Email contact with Renee from He Kete Aronui, they are able to provide a small …" at bounding box center [456, 307] width 523 height 32
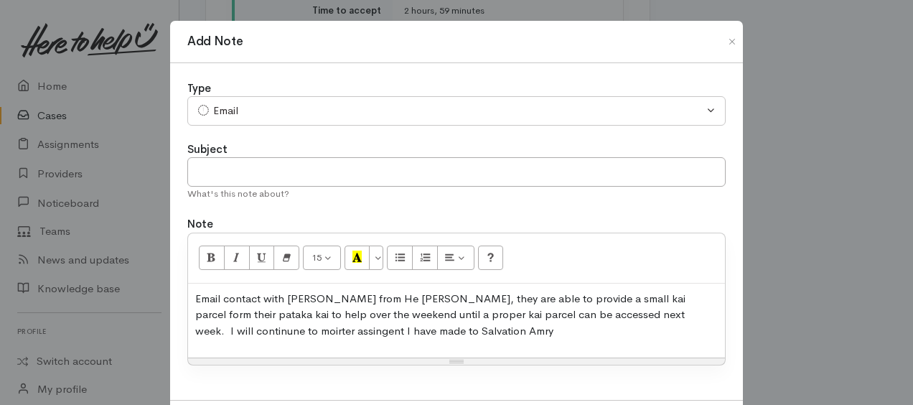
drag, startPoint x: 635, startPoint y: 297, endPoint x: 618, endPoint y: 295, distance: 16.6
click at [607, 296] on p "Email contact with Renee from He Kete Aronui, they are able to provide a small …" at bounding box center [456, 315] width 523 height 49
click at [645, 296] on p "Email contact with Renee from He Kete Aronui, they are able to provide a small …" at bounding box center [456, 315] width 523 height 49
click at [215, 310] on p "Email contact with Renee from He Kete Aronui, they are able to provide a small …" at bounding box center [456, 315] width 523 height 49
click at [362, 312] on p "Email contact with Renee from He Kete Aronui, they are able to provide a small …" at bounding box center [456, 315] width 523 height 49
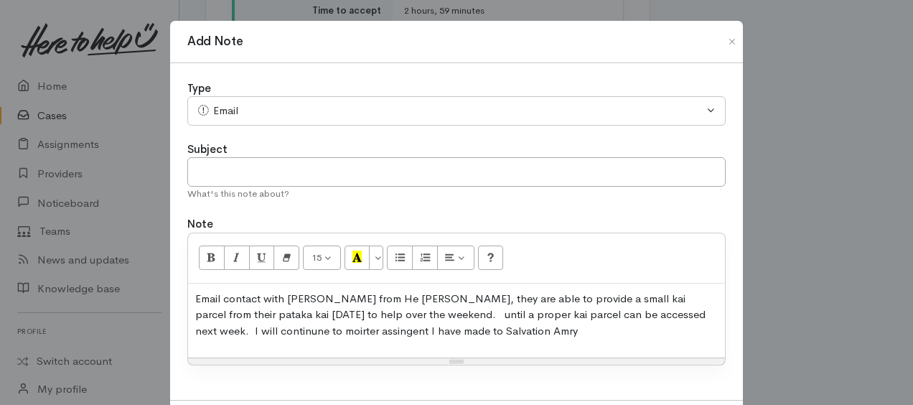
click at [627, 310] on p "Email contact with Renee from He Kete Aronui, they are able to provide a small …" at bounding box center [456, 315] width 523 height 49
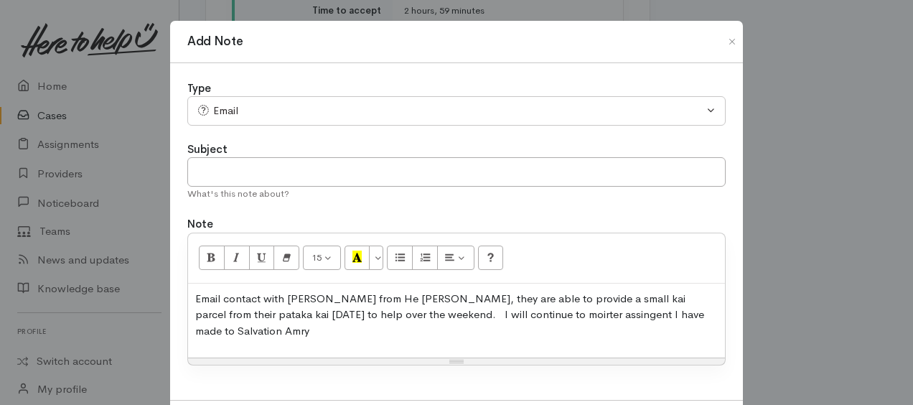
drag, startPoint x: 467, startPoint y: 309, endPoint x: 505, endPoint y: 339, distance: 48.5
drag, startPoint x: 476, startPoint y: 313, endPoint x: 518, endPoint y: 328, distance: 45.0
click at [702, 312] on p "Email contact with Renee from He Kete Aronui, they are able to provide a small …" at bounding box center [456, 315] width 523 height 49
click at [708, 312] on p "Email contact with Renee from He Kete Aronui, they are able to provide a small …" at bounding box center [456, 315] width 523 height 49
click at [477, 333] on p "Email contact with Renee from He Kete Aronui, they are able to provide a small …" at bounding box center [456, 315] width 523 height 49
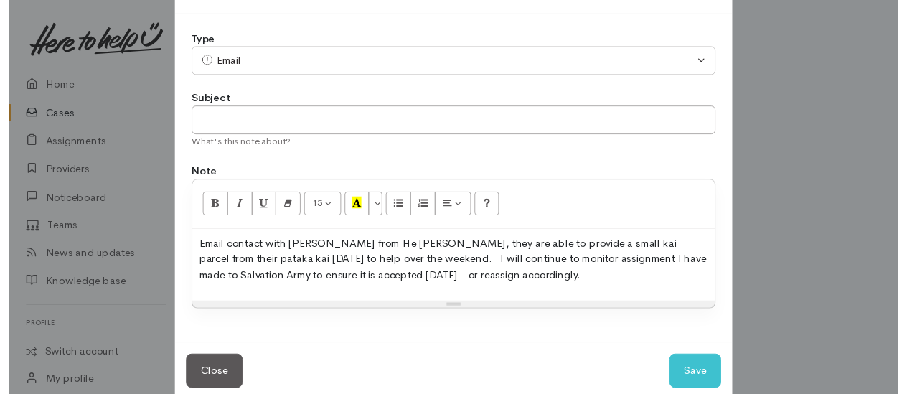
scroll to position [71, 0]
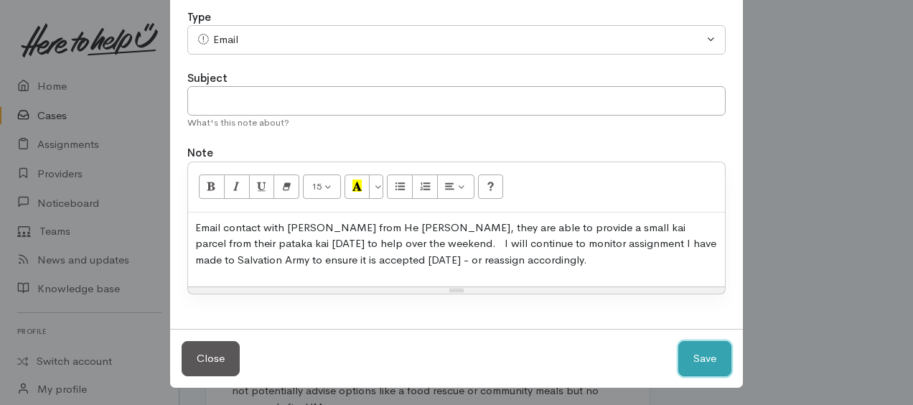
click at [686, 347] on button "Save" at bounding box center [704, 358] width 53 height 35
select select "1"
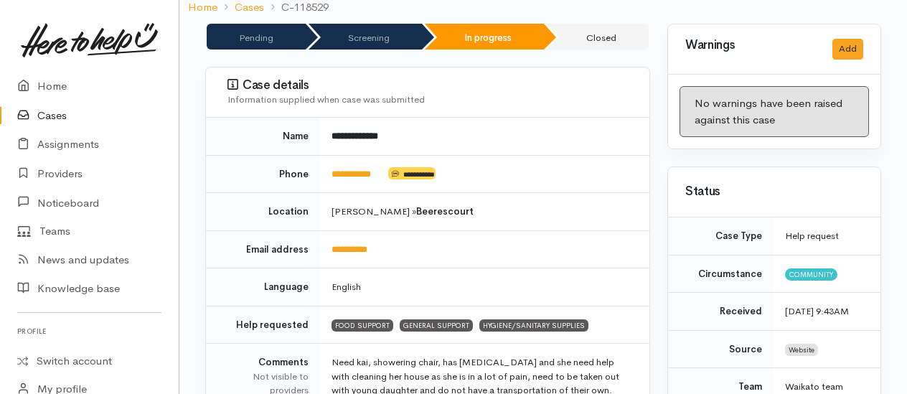
scroll to position [0, 0]
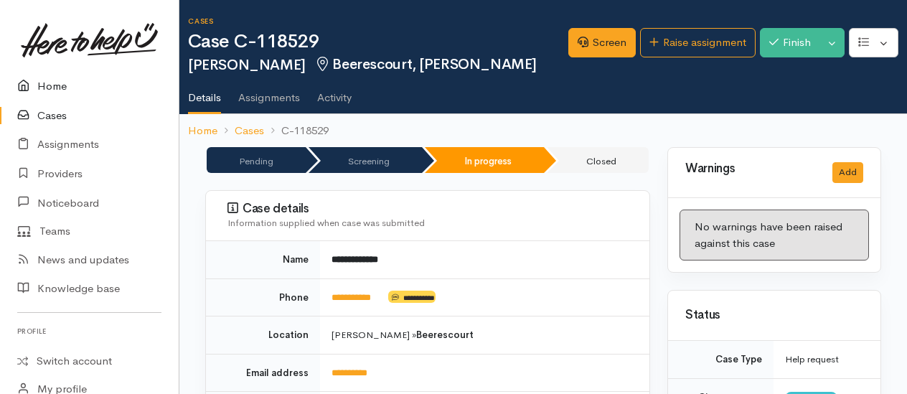
click at [47, 87] on link "Home" at bounding box center [89, 86] width 179 height 29
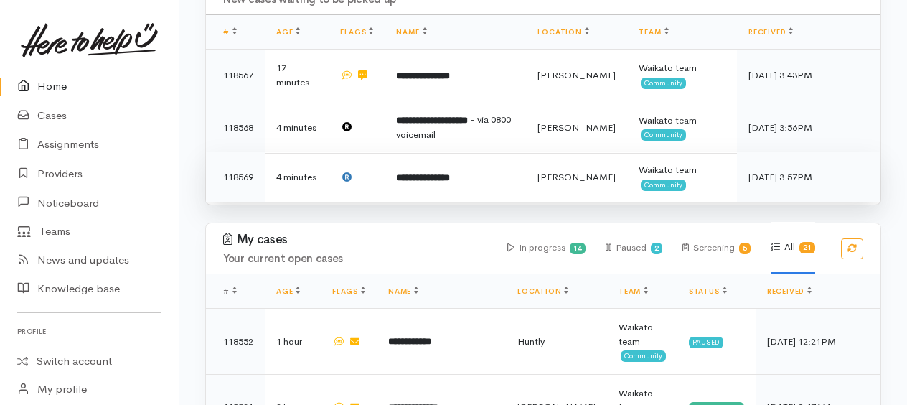
scroll to position [215, 0]
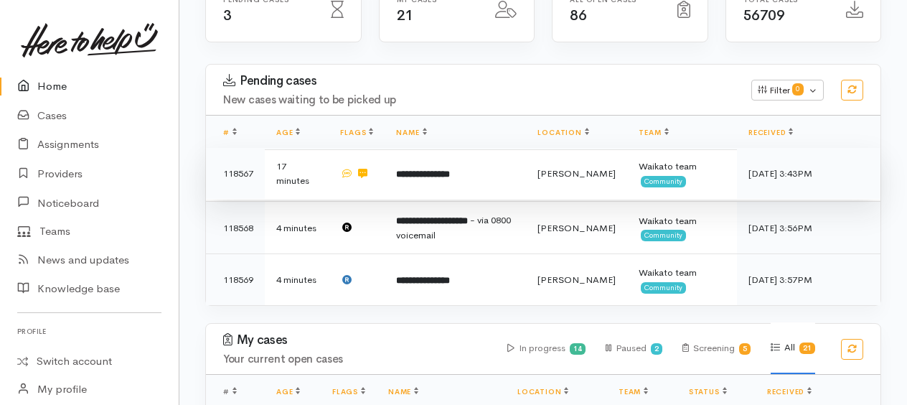
click at [440, 174] on b "**********" at bounding box center [423, 173] width 54 height 9
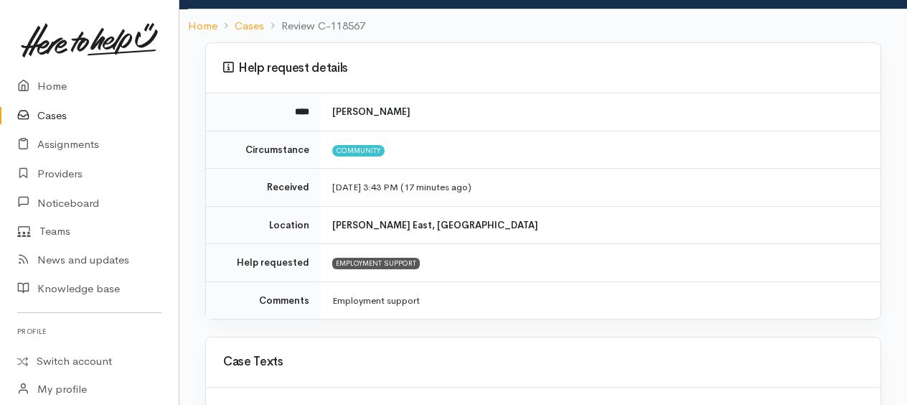
scroll to position [215, 0]
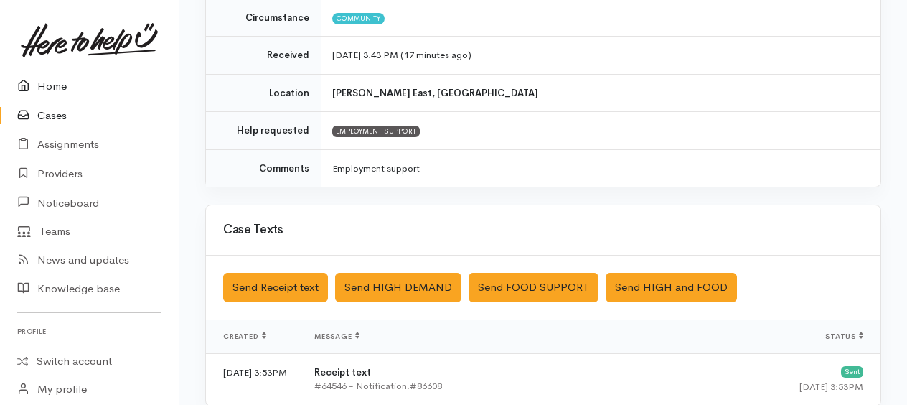
click at [49, 85] on link "Home" at bounding box center [89, 86] width 179 height 29
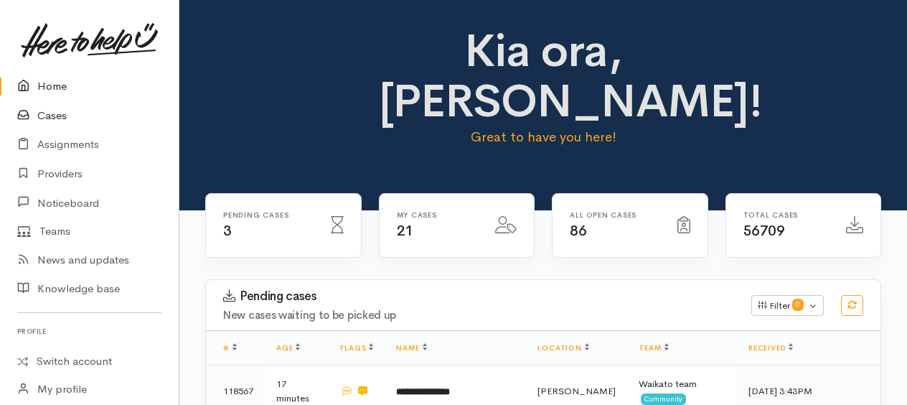
click at [55, 118] on link "Cases" at bounding box center [89, 115] width 179 height 29
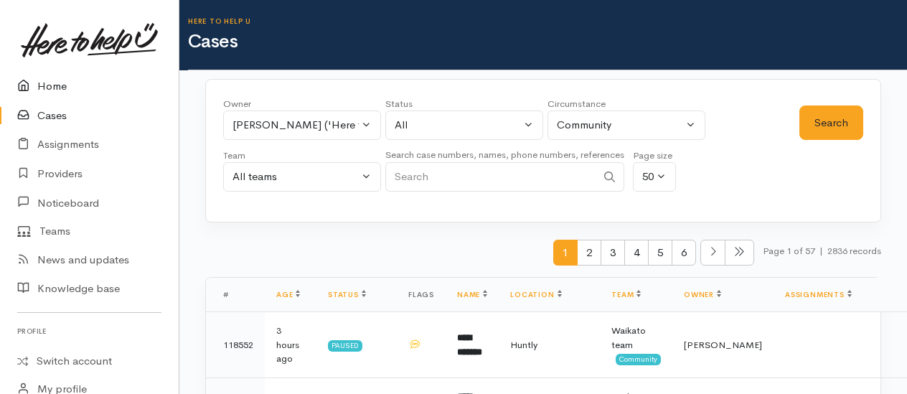
click at [55, 89] on link "Home" at bounding box center [89, 86] width 179 height 29
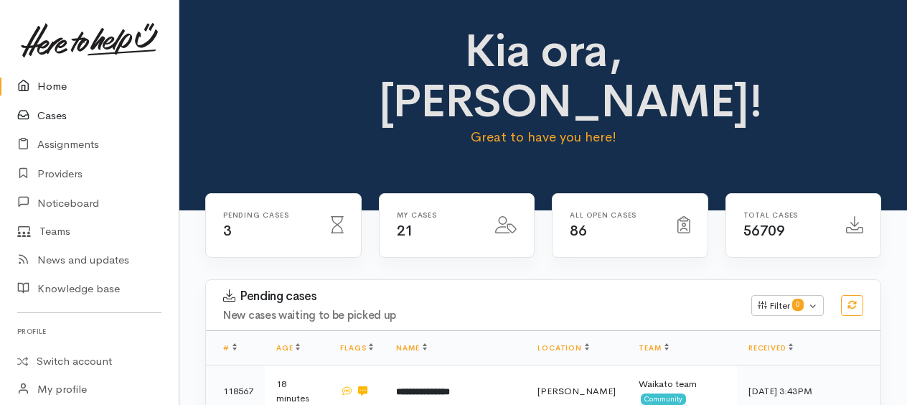
click at [50, 115] on link "Cases" at bounding box center [89, 115] width 179 height 29
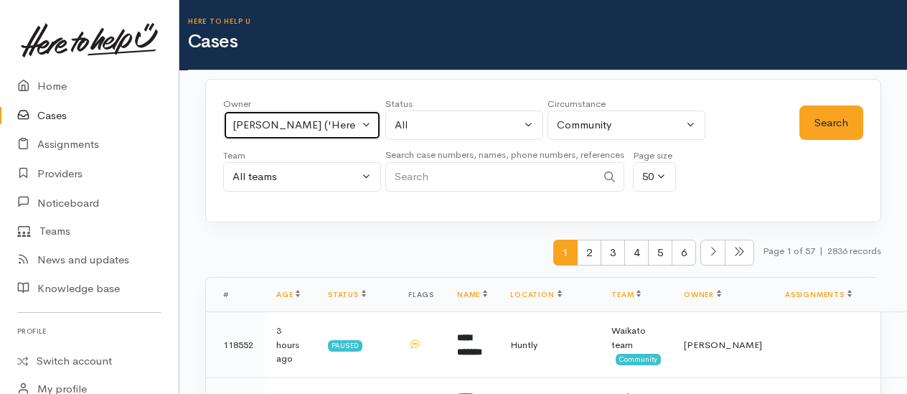
click at [289, 125] on div "[PERSON_NAME] ('Here to help u')" at bounding box center [296, 125] width 126 height 17
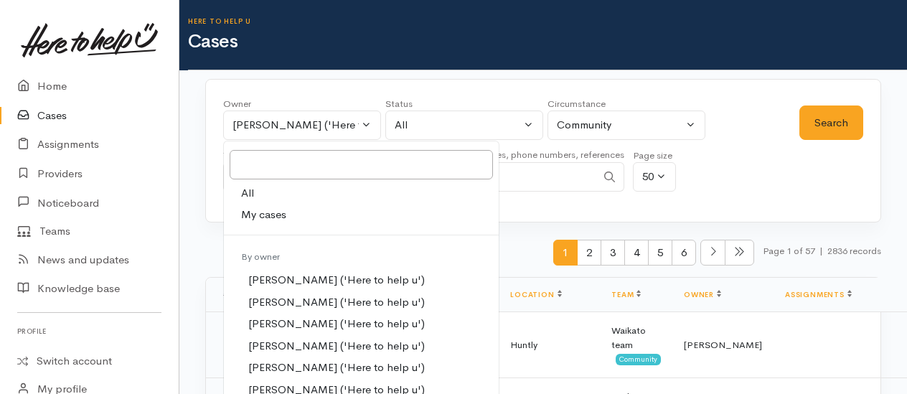
click at [241, 186] on span "All" at bounding box center [247, 193] width 13 height 17
select select "-1"
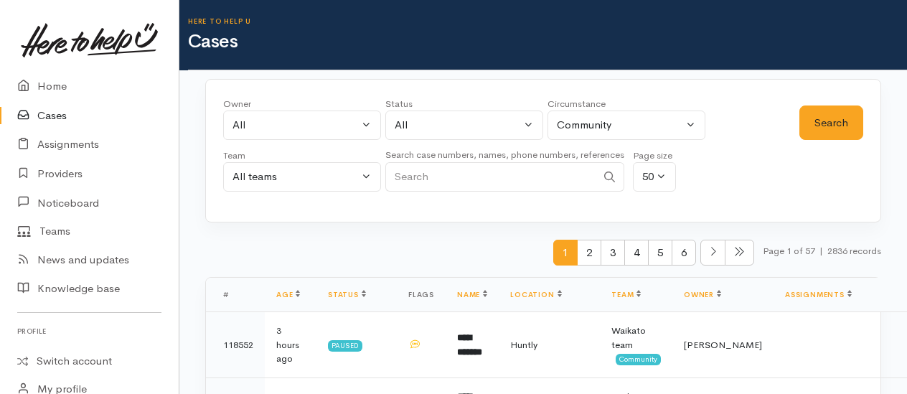
click at [435, 177] on input "Search" at bounding box center [490, 176] width 211 height 29
type input "brad"
click at [846, 122] on button "Search" at bounding box center [832, 123] width 64 height 35
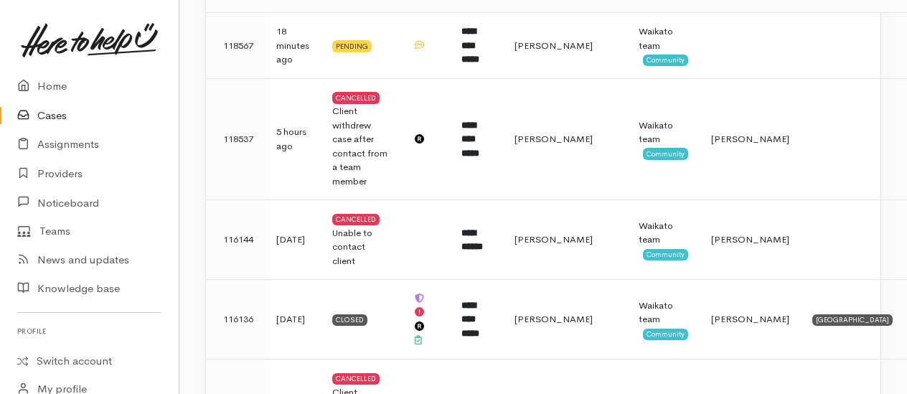
scroll to position [287, 0]
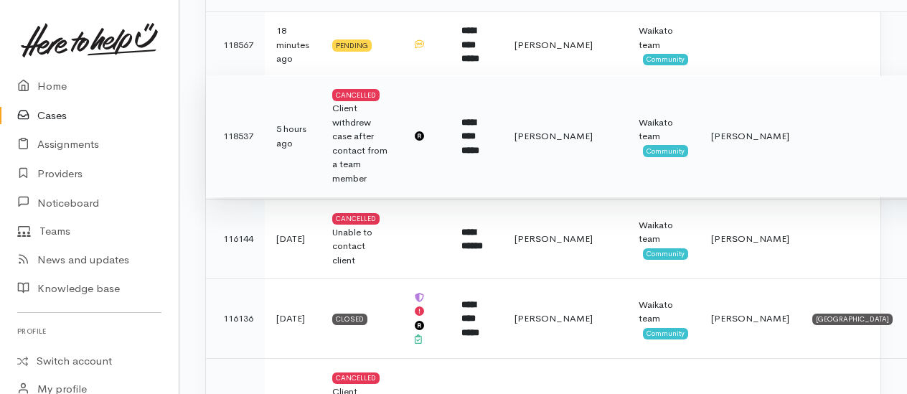
click at [348, 141] on div "Client withdrew case after contact from a team member" at bounding box center [360, 143] width 57 height 84
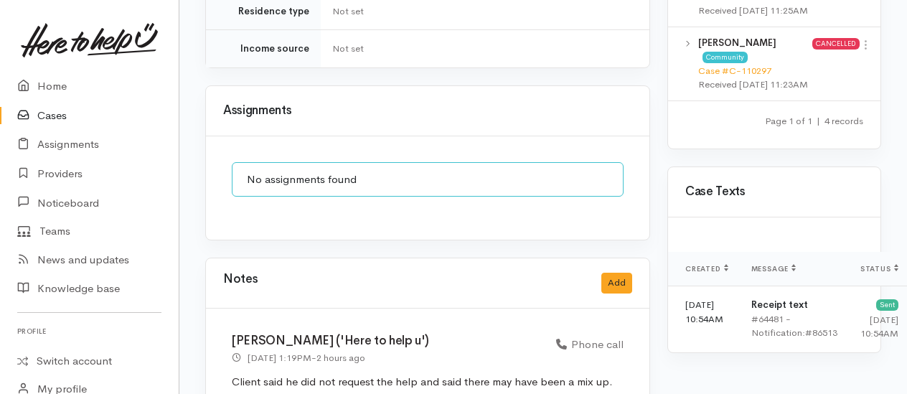
scroll to position [1247, 0]
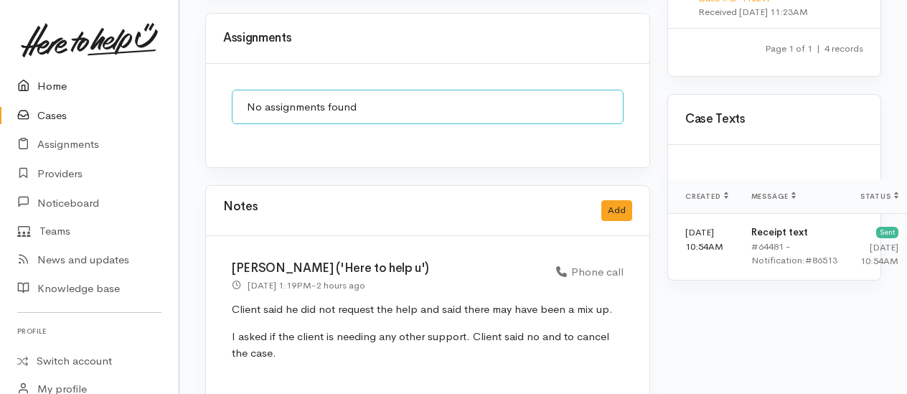
click at [52, 85] on link "Home" at bounding box center [89, 86] width 179 height 29
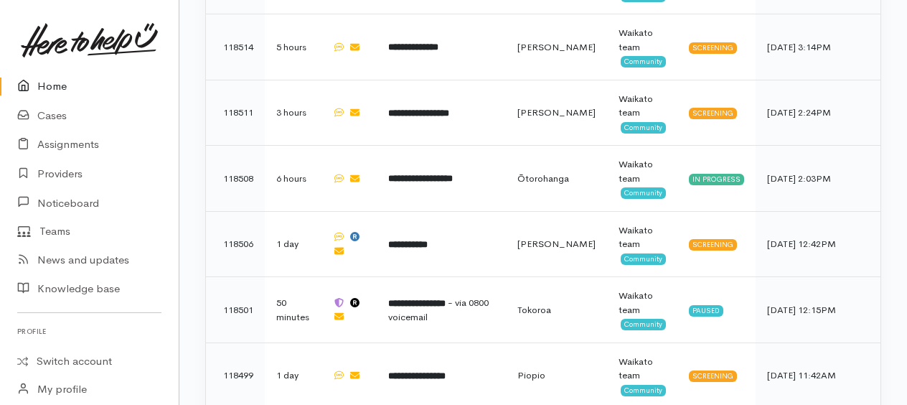
scroll to position [1005, 0]
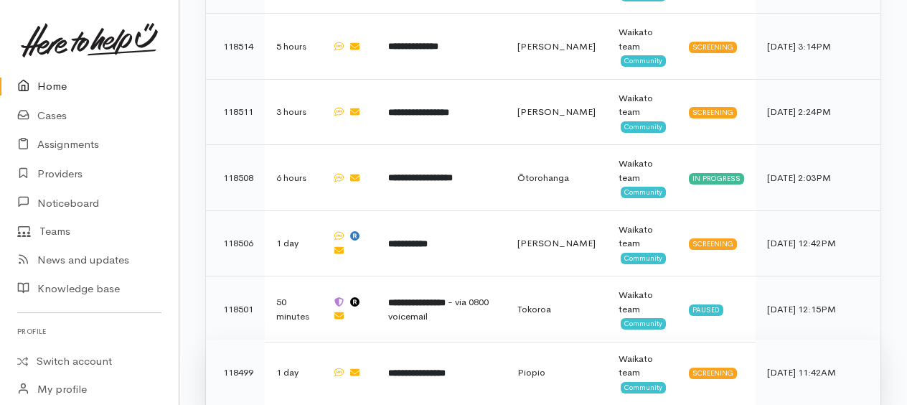
click at [446, 368] on b "**********" at bounding box center [416, 372] width 57 height 9
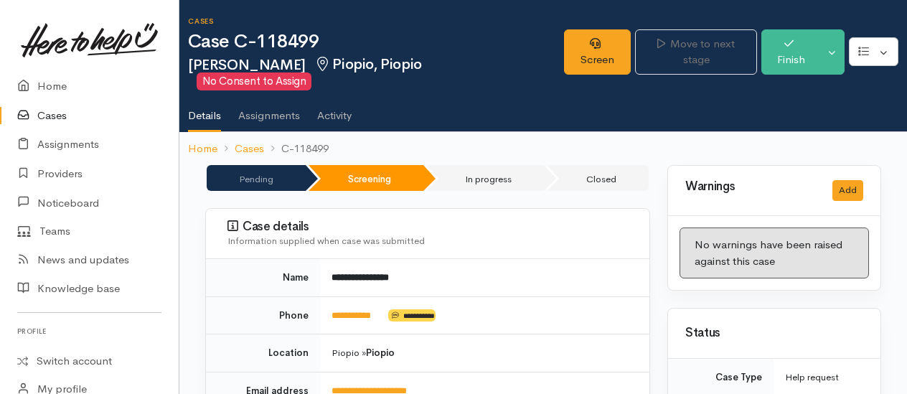
scroll to position [144, 0]
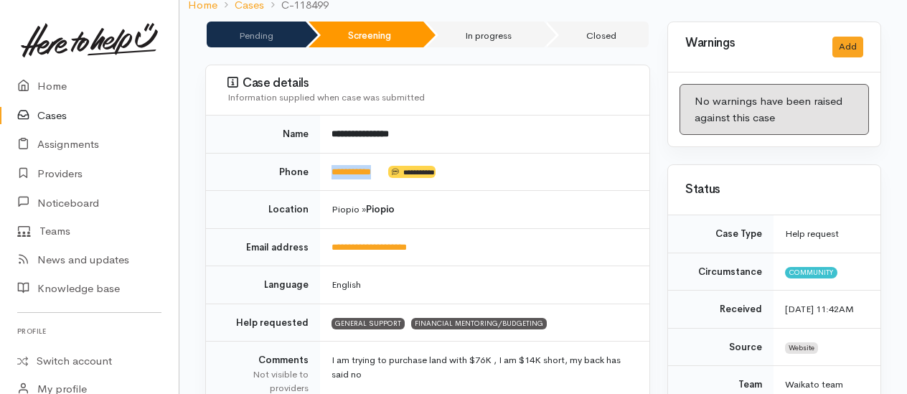
drag, startPoint x: 388, startPoint y: 169, endPoint x: 331, endPoint y: 167, distance: 57.5
click at [331, 167] on td "**********" at bounding box center [484, 172] width 329 height 38
copy td "**********"
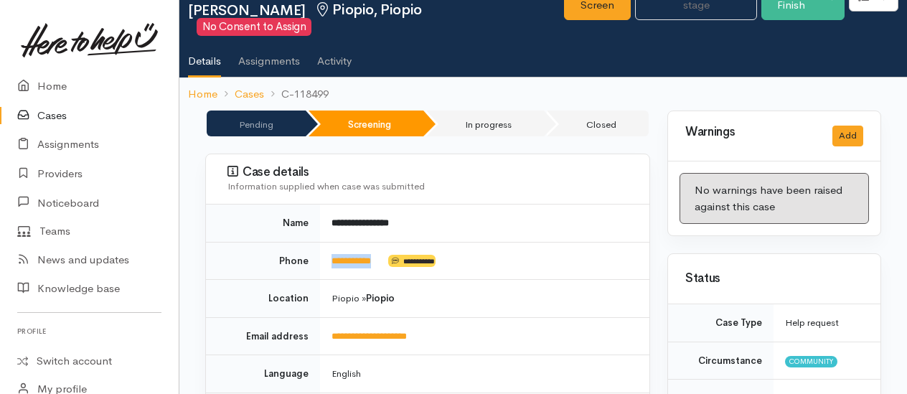
scroll to position [215, 0]
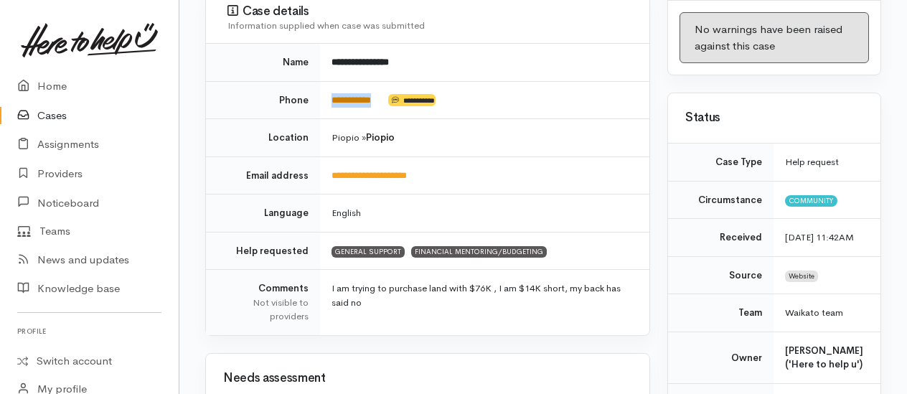
copy td "**********"
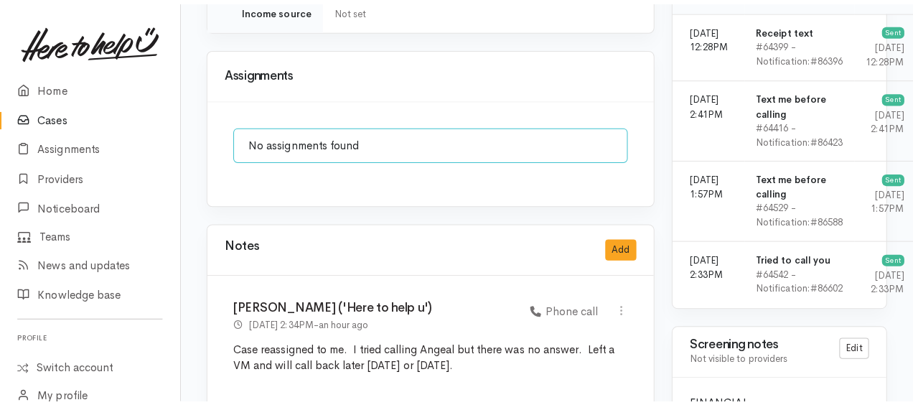
scroll to position [1220, 0]
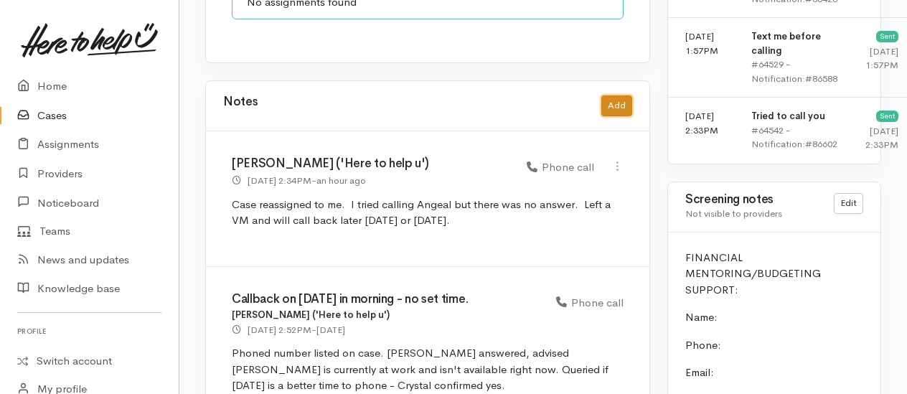
click at [624, 95] on button "Add" at bounding box center [617, 105] width 31 height 21
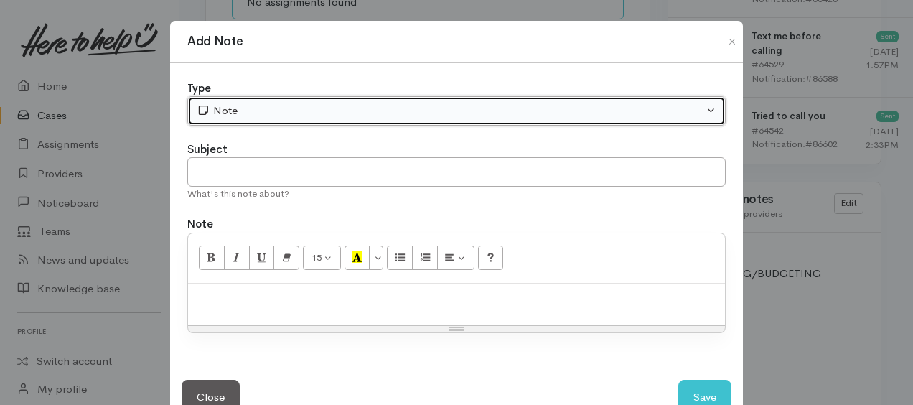
click at [226, 105] on div "Note" at bounding box center [450, 111] width 507 height 17
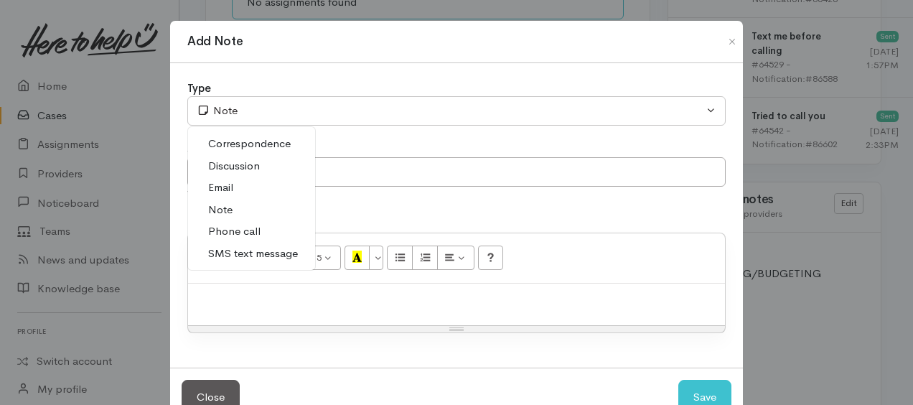
click at [229, 228] on span "Phone call" at bounding box center [234, 231] width 52 height 17
select select "3"
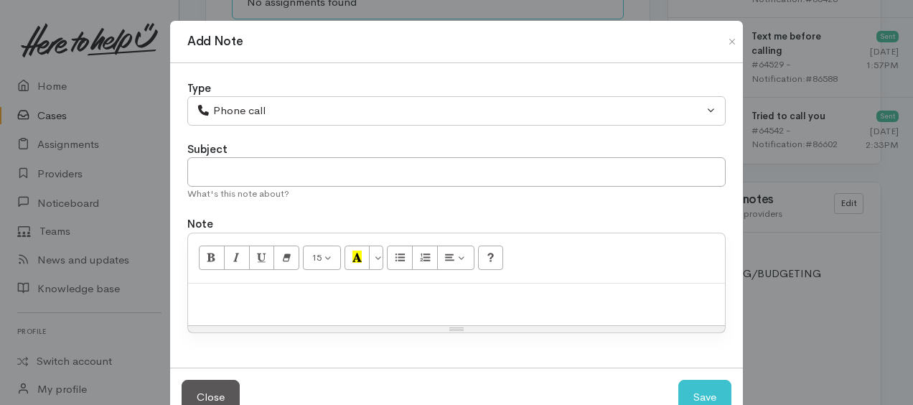
click at [238, 286] on div at bounding box center [456, 305] width 537 height 42
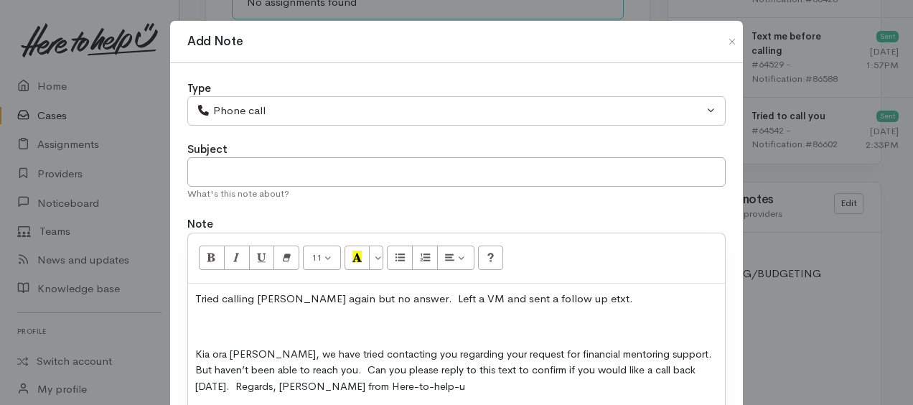
drag, startPoint x: 193, startPoint y: 326, endPoint x: 208, endPoint y: 335, distance: 17.4
click at [195, 325] on p at bounding box center [456, 326] width 523 height 17
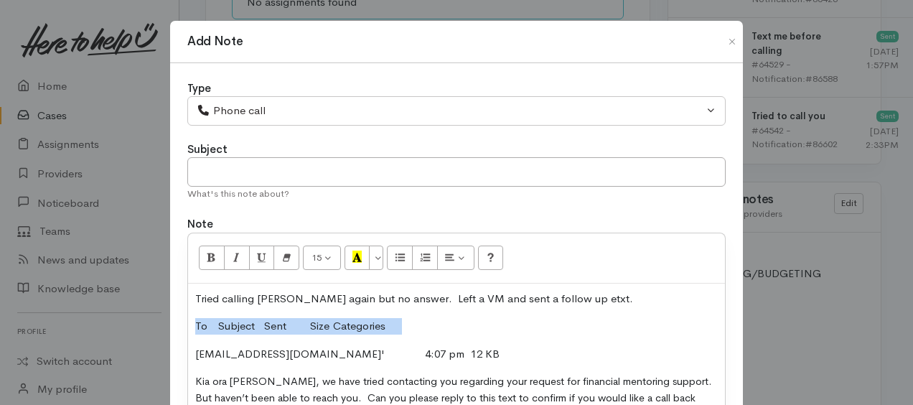
drag, startPoint x: 187, startPoint y: 318, endPoint x: 393, endPoint y: 312, distance: 206.8
click at [393, 312] on div "Tried calling Angela again but no answer. Left a VM and sent a follow up etxt. …" at bounding box center [456, 362] width 537 height 157
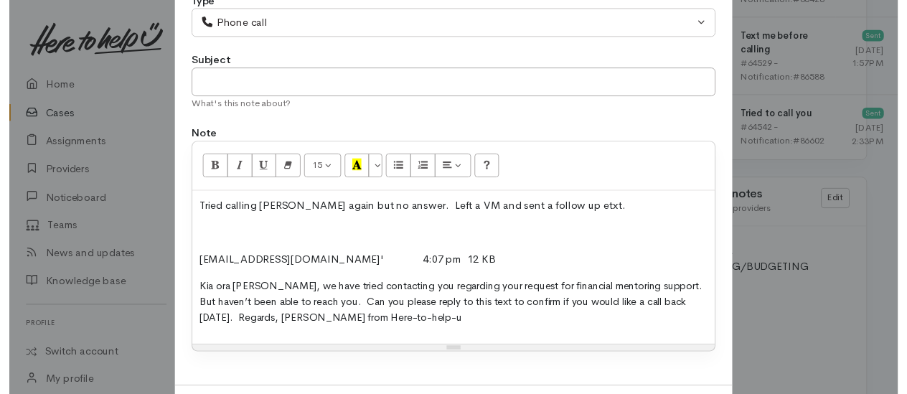
scroll to position [144, 0]
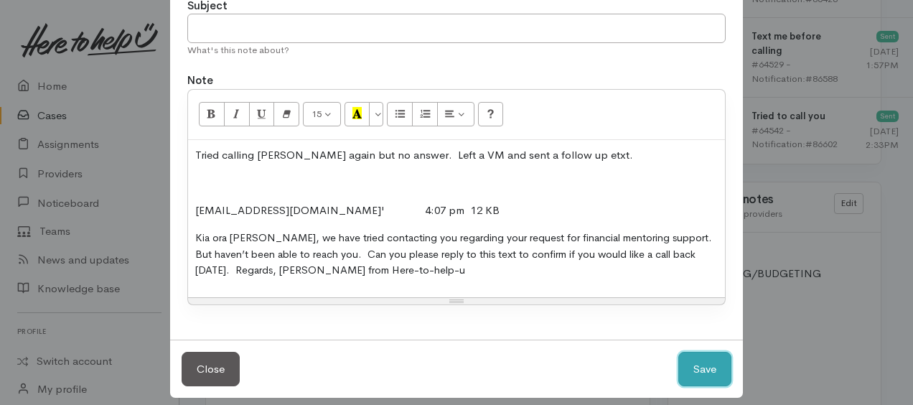
click at [698, 357] on button "Save" at bounding box center [704, 369] width 53 height 35
select select "1"
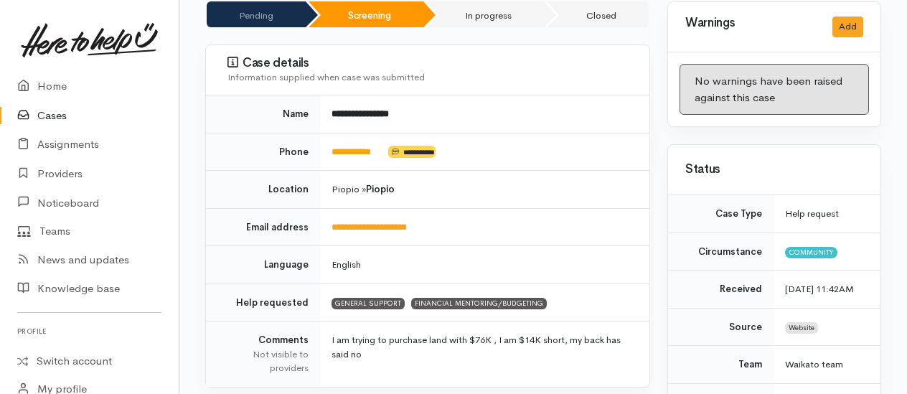
scroll to position [0, 0]
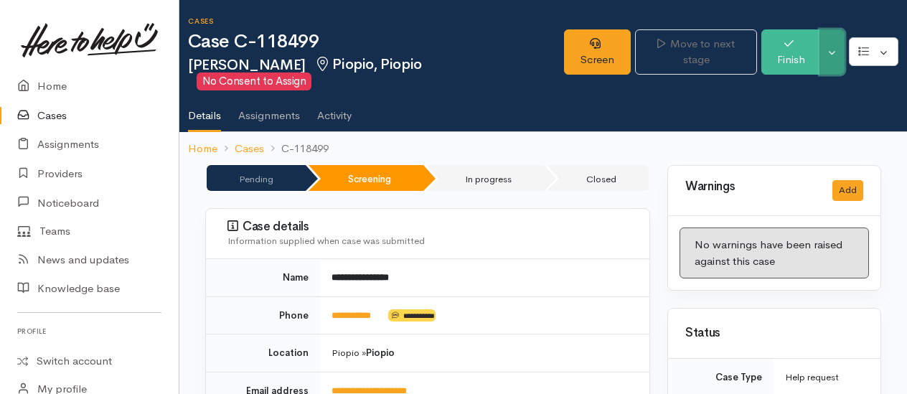
click at [834, 66] on button "Toggle Dropdown" at bounding box center [832, 51] width 25 height 45
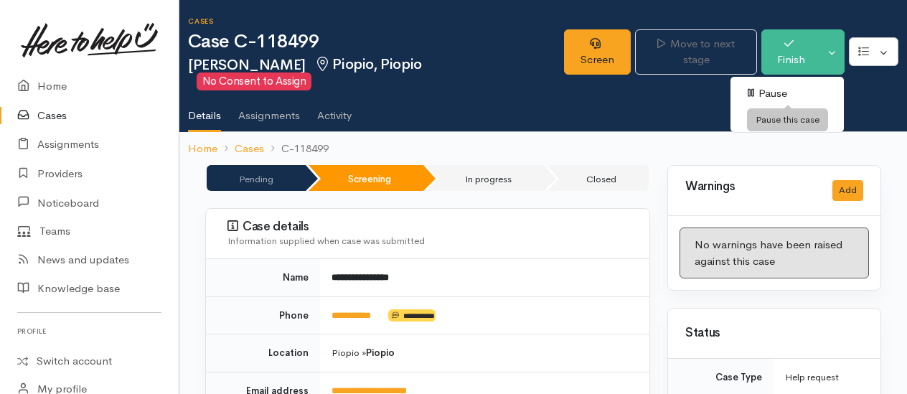
click at [772, 93] on link "Pause" at bounding box center [787, 94] width 113 height 22
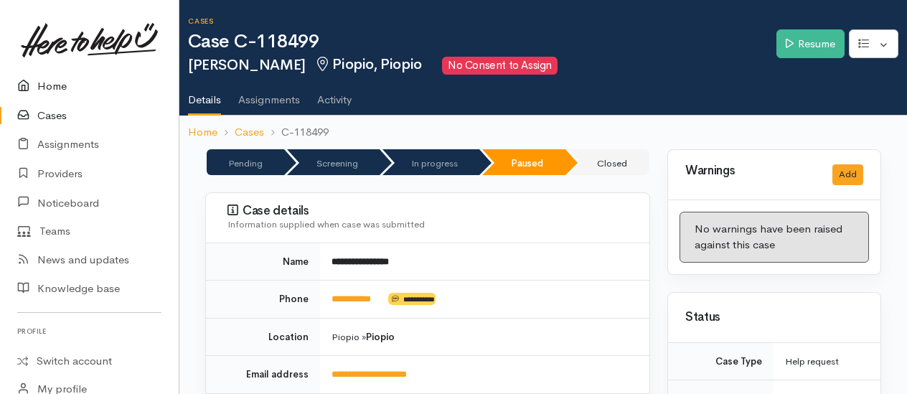
click at [47, 85] on link "Home" at bounding box center [89, 86] width 179 height 29
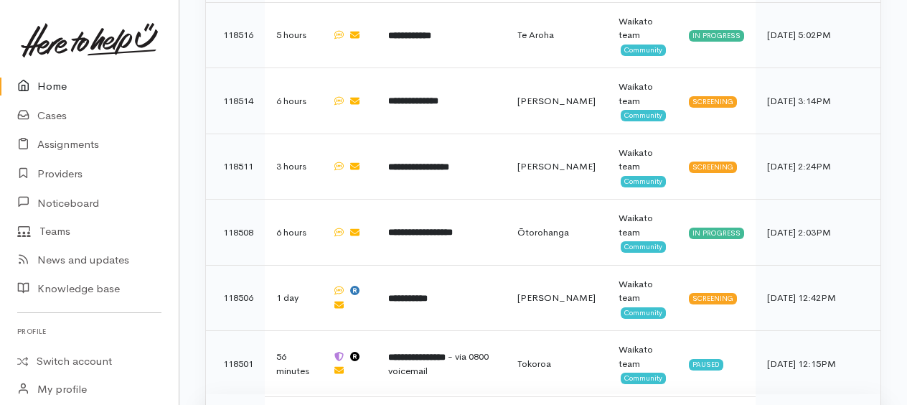
scroll to position [948, 0]
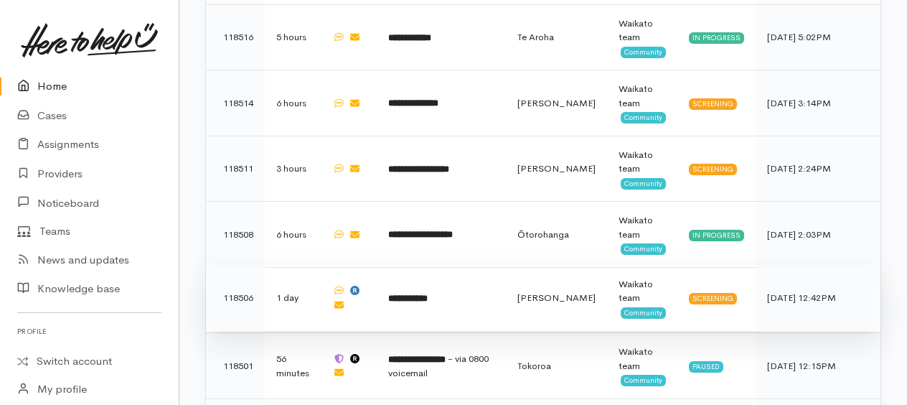
click at [428, 294] on b "**********" at bounding box center [407, 298] width 39 height 9
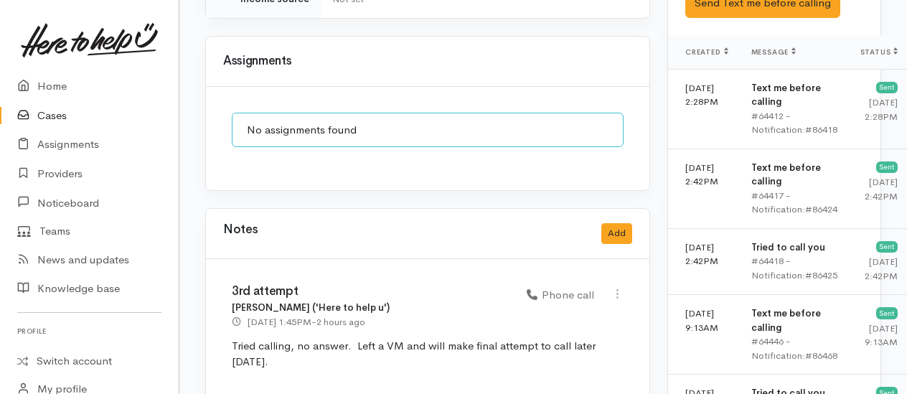
scroll to position [1436, 0]
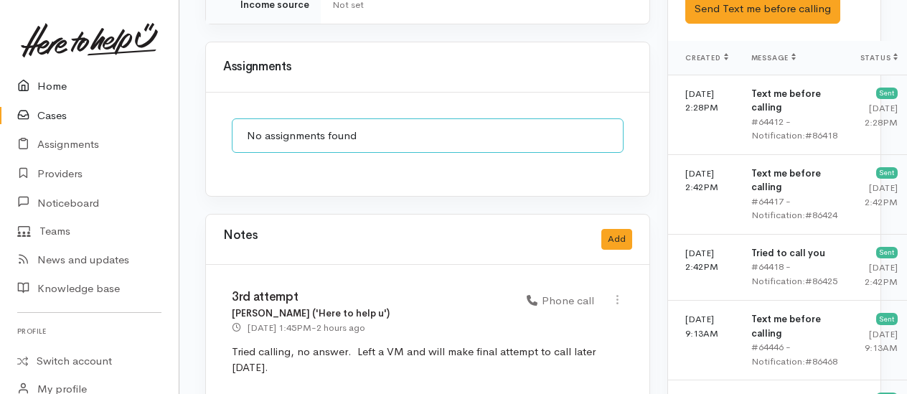
click at [47, 83] on link "Home" at bounding box center [89, 86] width 179 height 29
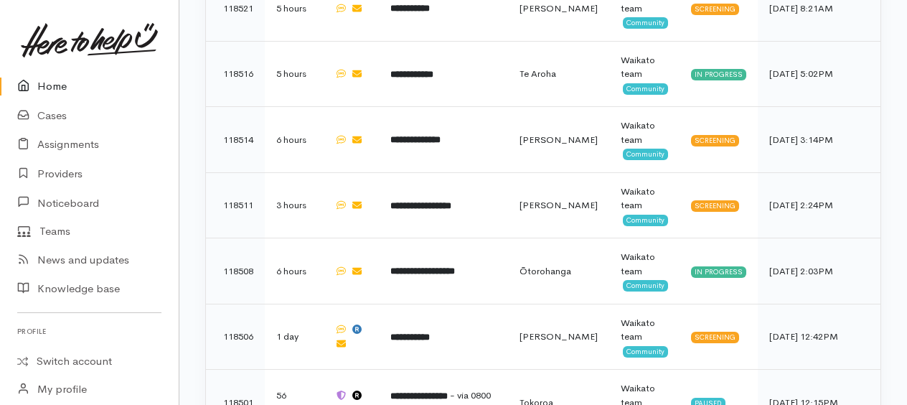
scroll to position [933, 0]
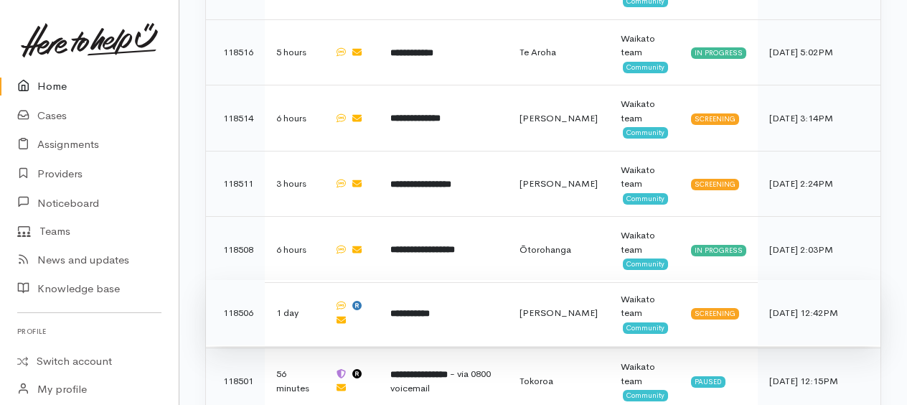
click at [430, 309] on b "**********" at bounding box center [409, 313] width 39 height 9
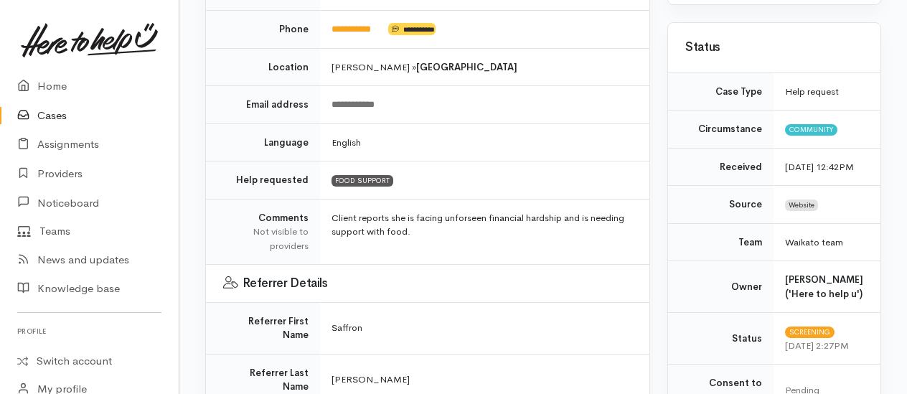
scroll to position [144, 0]
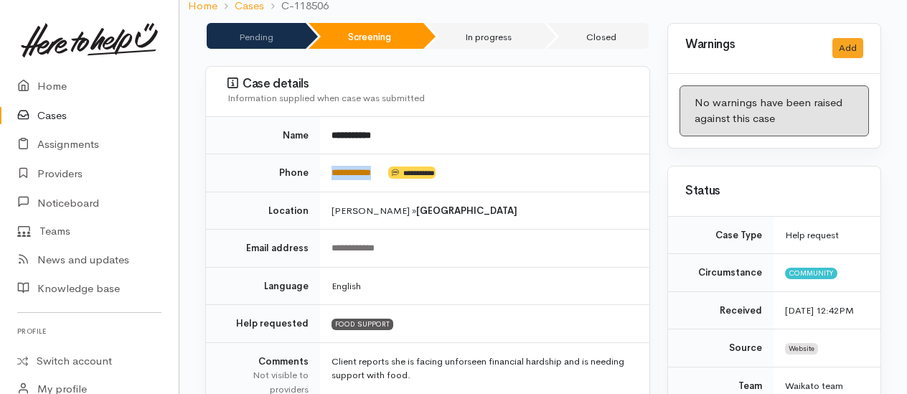
drag, startPoint x: 388, startPoint y: 168, endPoint x: 333, endPoint y: 169, distance: 54.6
click at [333, 169] on td "**********" at bounding box center [484, 173] width 329 height 38
copy td "**********"
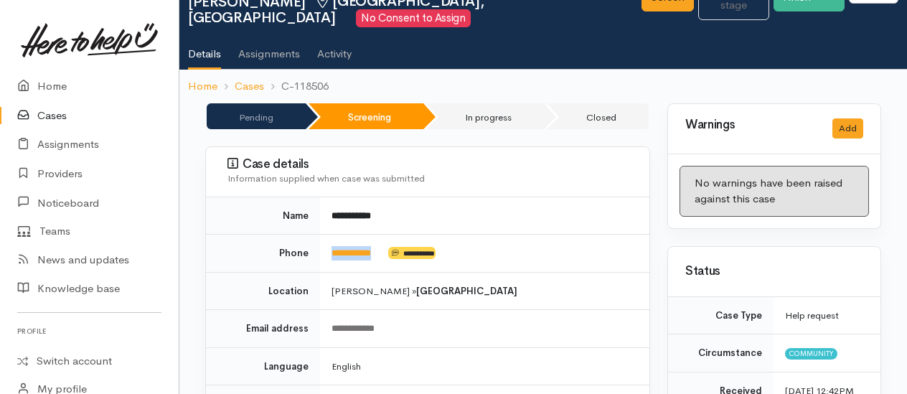
scroll to position [0, 0]
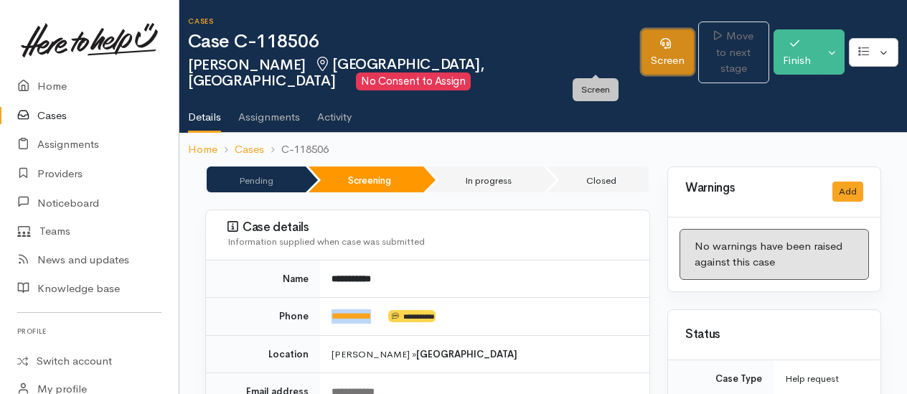
click at [642, 40] on link "Screen" at bounding box center [668, 51] width 52 height 45
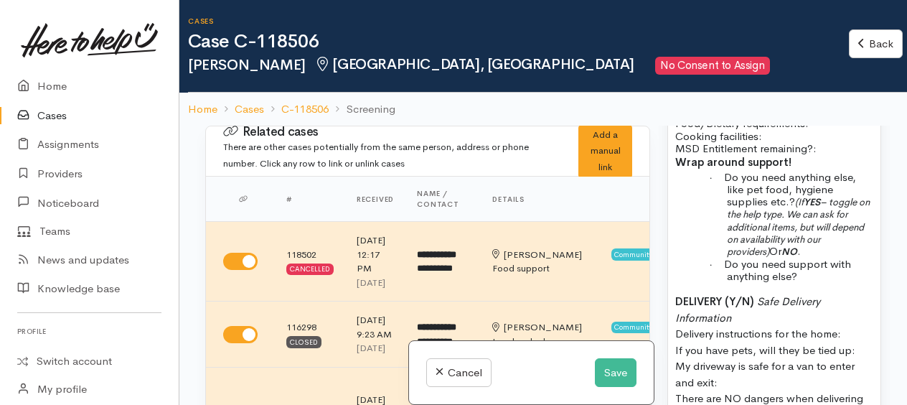
scroll to position [1220, 0]
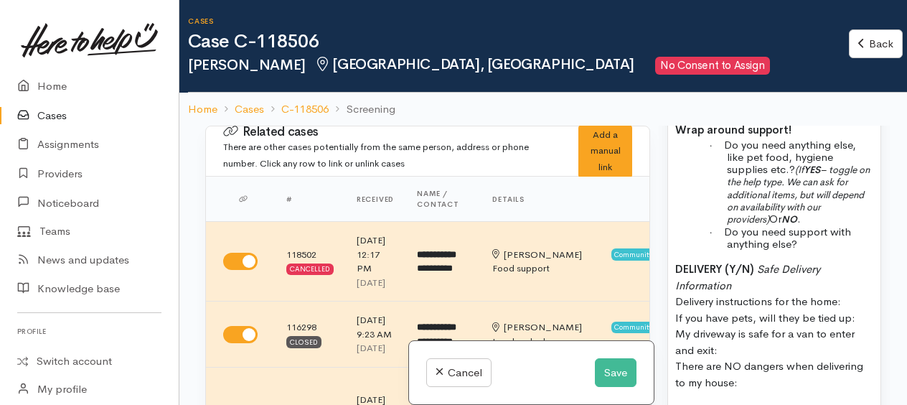
drag, startPoint x: 673, startPoint y: 257, endPoint x: 780, endPoint y: 370, distance: 154.9
click at [780, 370] on div "FOOD SUPPORT Name: [PERSON_NAME] Date of birth: [DEMOGRAPHIC_DATA] Phone:   [PH…" at bounding box center [774, 205] width 212 height 576
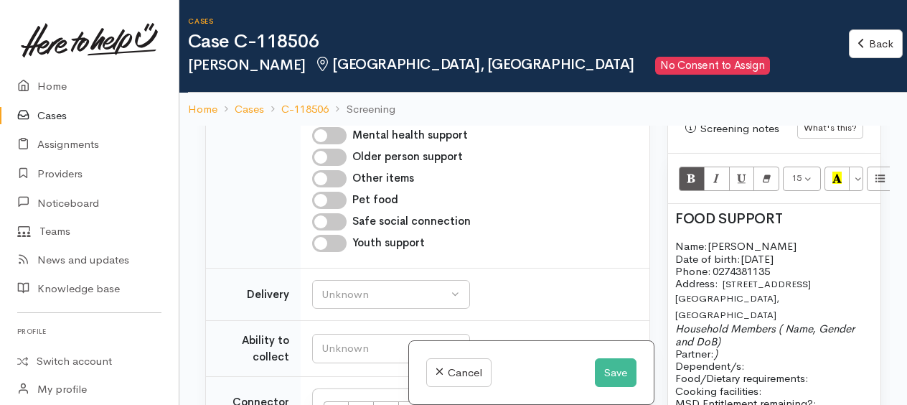
scroll to position [1436, 0]
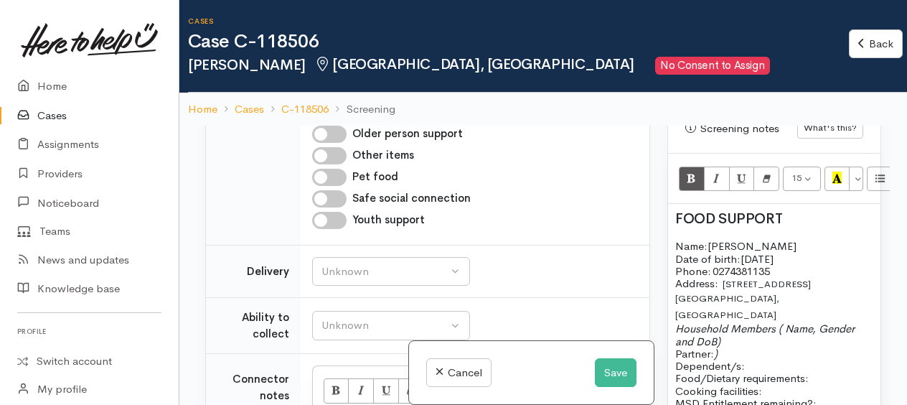
click at [318, 186] on input "Pet food" at bounding box center [329, 177] width 34 height 17
checkbox input "true"
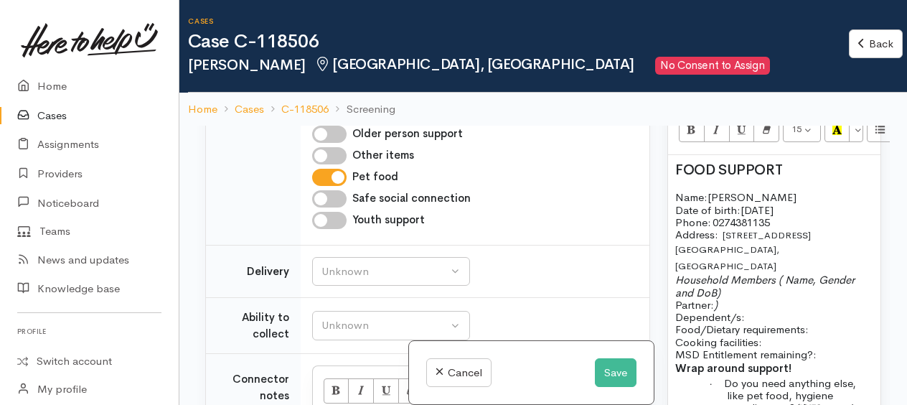
scroll to position [1005, 0]
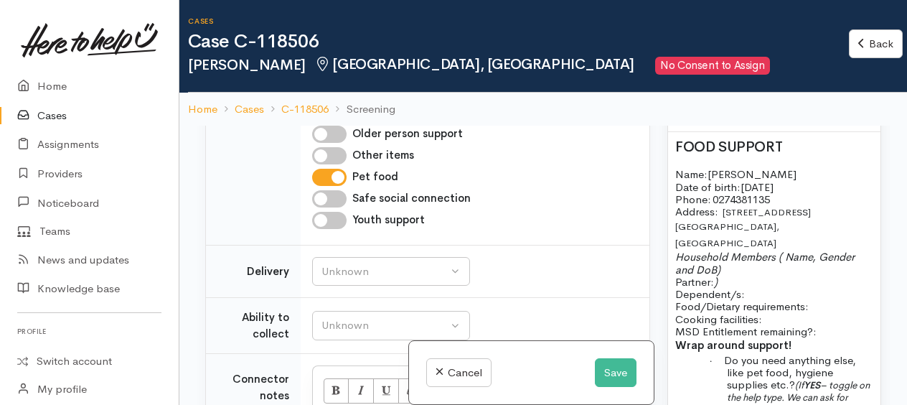
click at [797, 177] on p "Name: Lovena Wall Date of birth: 19/01/1965 Phone:   0274381135" at bounding box center [774, 186] width 198 height 37
click at [796, 205] on p "Name: Lovena Wall Date of birth: 19/01/1965 Phone:   0274381135" at bounding box center [774, 186] width 198 height 37
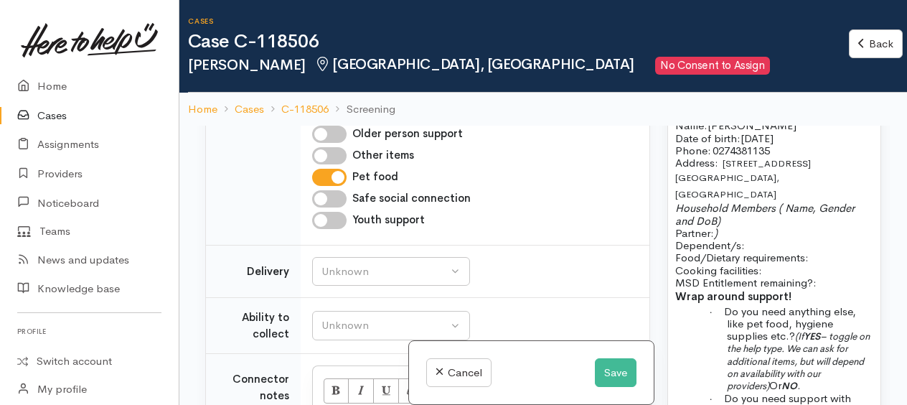
scroll to position [1077, 0]
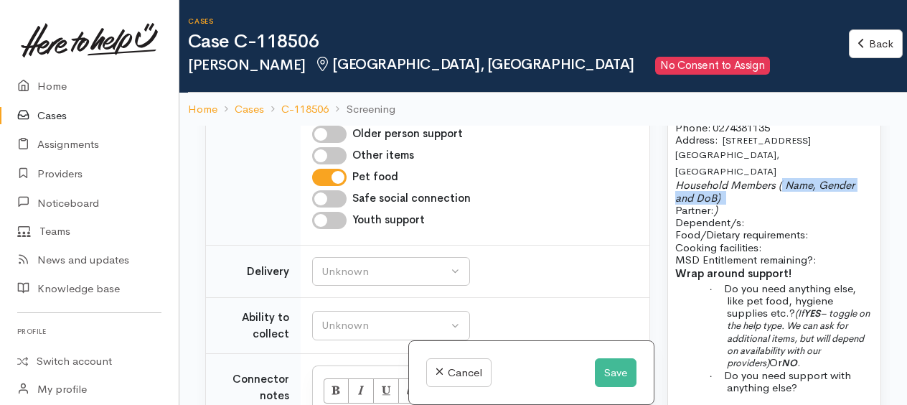
drag, startPoint x: 781, startPoint y: 175, endPoint x: 783, endPoint y: 191, distance: 15.9
click at [783, 191] on p "Household Members ( Name, Gender and DoB) Partner: ) Dependent/s:" at bounding box center [774, 204] width 198 height 50
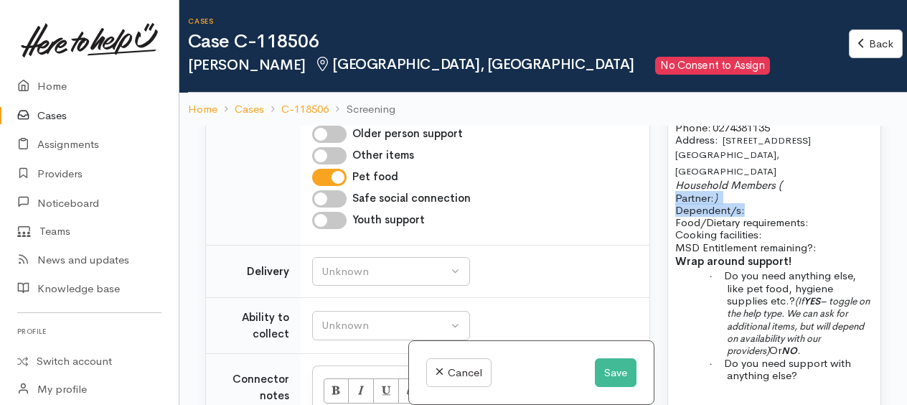
drag, startPoint x: 673, startPoint y: 185, endPoint x: 771, endPoint y: 201, distance: 99.6
click at [771, 201] on div "FOOD SUPPORT Name: Lovena Wall Date of birth: 19/01/1965 Phone:   0274381135 Ad…" at bounding box center [774, 285] width 212 height 450
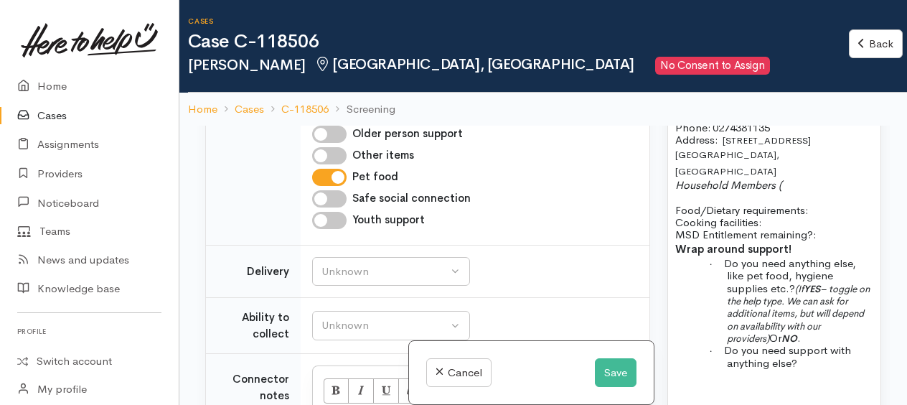
click at [823, 204] on p "Food/Dietary requirements: Cooking facilities: MSD Entitlement remaining?:" at bounding box center [774, 222] width 198 height 37
click at [774, 209] on p "Food/Dietary requirements: no Cooking facilities: MSD Entitlement remaining?:" at bounding box center [774, 222] width 198 height 37
click at [833, 204] on p "Food/Dietary requirements: no Cooking facilities: yes MSD Entitlement remaining…" at bounding box center [774, 222] width 198 height 37
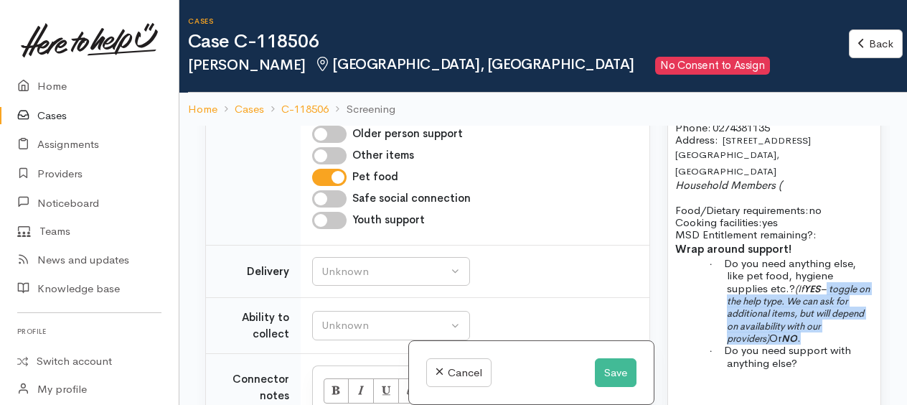
drag, startPoint x: 828, startPoint y: 279, endPoint x: 859, endPoint y: 324, distance: 54.9
click at [859, 324] on p "· Do you need anything else, like pet food, hygiene supplies etc.? (If YES – to…" at bounding box center [800, 300] width 146 height 87
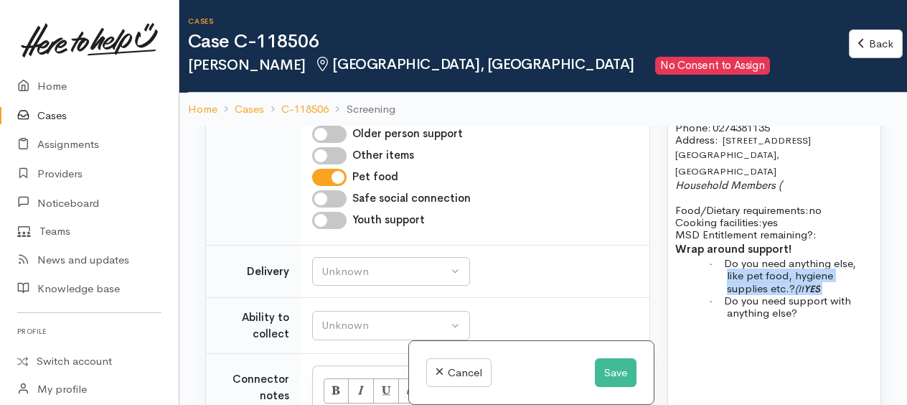
drag, startPoint x: 727, startPoint y: 270, endPoint x: 836, endPoint y: 275, distance: 108.5
click at [836, 275] on p "· Do you need anything else, like pet food, hygiene supplies etc.? (If YES" at bounding box center [800, 275] width 146 height 37
click at [810, 310] on p "· Do you need support with anything else?" at bounding box center [800, 306] width 146 height 25
click at [784, 179] on p "Household Members (" at bounding box center [774, 191] width 198 height 25
click at [837, 204] on p "Food/Dietary requirements: no Cooking facilities: yes MSD Entitlement remaining…" at bounding box center [774, 222] width 198 height 37
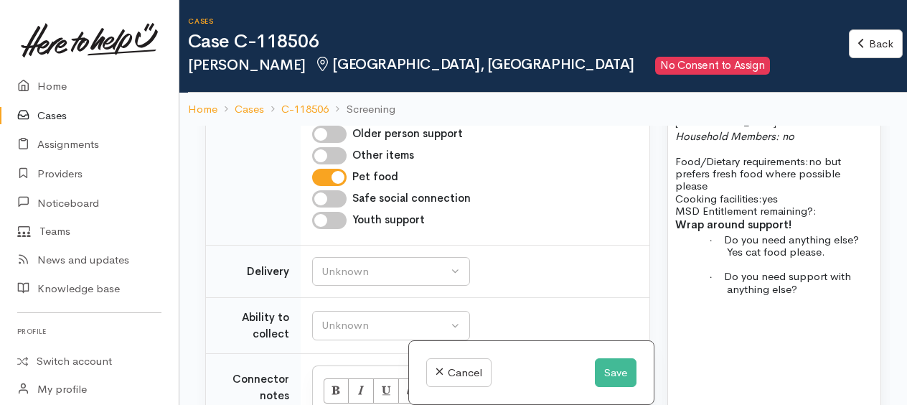
scroll to position [1149, 0]
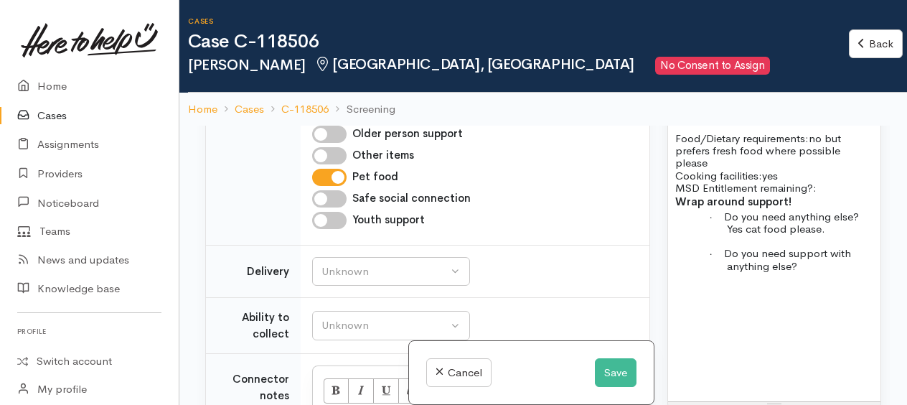
click at [833, 225] on p "· Do you need anything else? Yes cat food please." at bounding box center [800, 222] width 146 height 25
click at [814, 270] on p "· Do you need support with anything else?" at bounding box center [800, 272] width 146 height 25
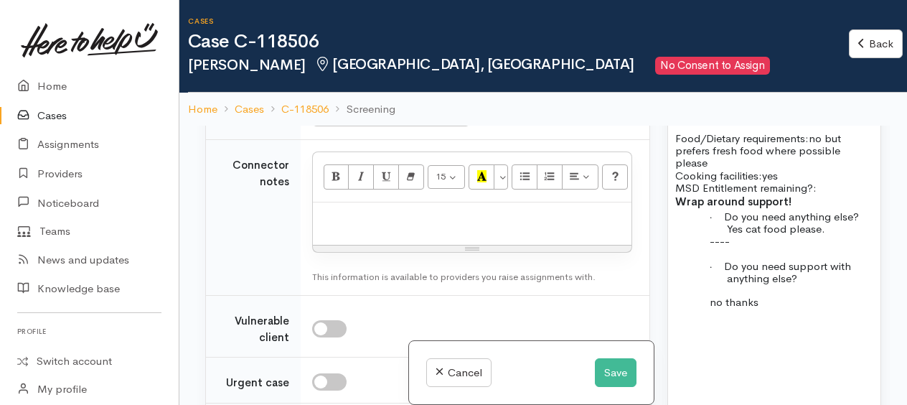
scroll to position [1579, 0]
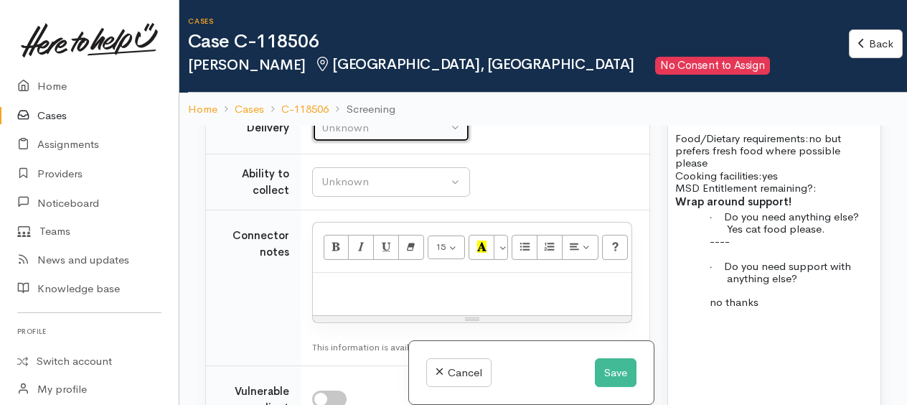
click at [340, 136] on div "Unknown" at bounding box center [385, 128] width 126 height 17
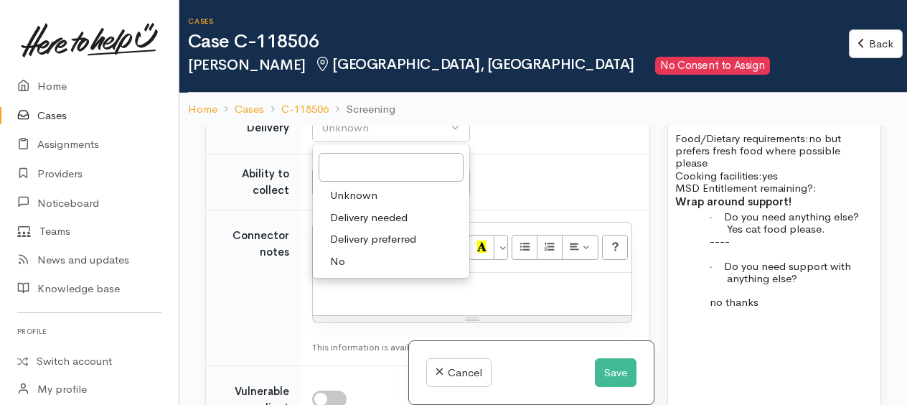
click at [333, 270] on span "No" at bounding box center [337, 261] width 15 height 17
select select "1"
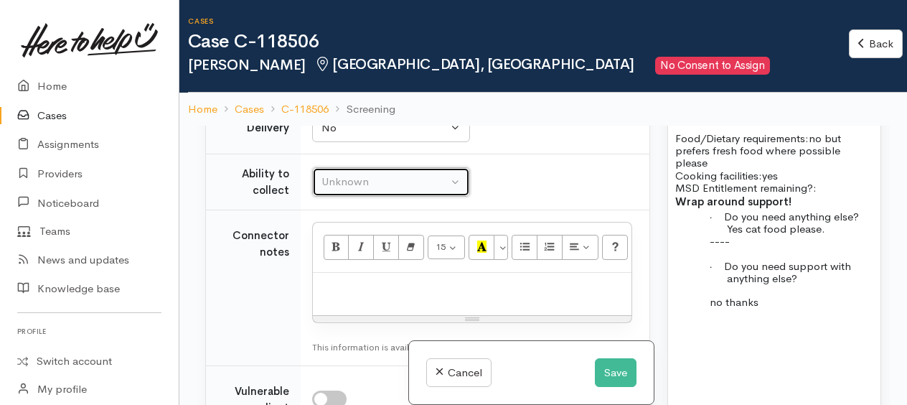
click at [323, 190] on div "Unknown" at bounding box center [385, 182] width 126 height 17
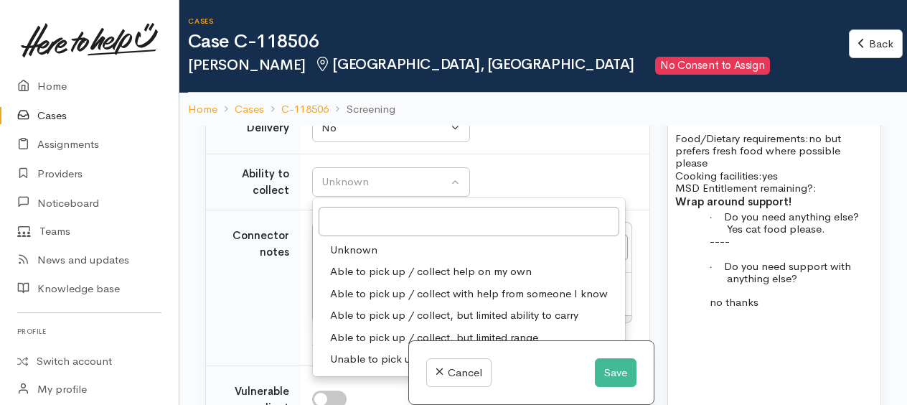
click at [347, 280] on span "Able to pick up / collect help on my own" at bounding box center [431, 271] width 202 height 17
select select "2"
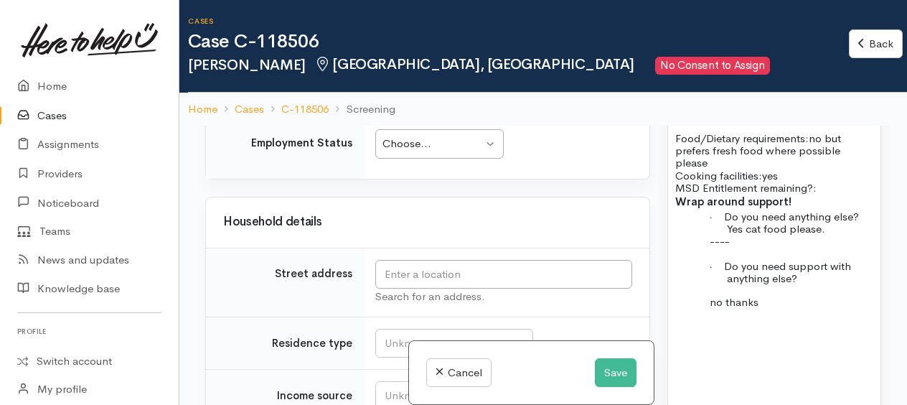
scroll to position [2082, 0]
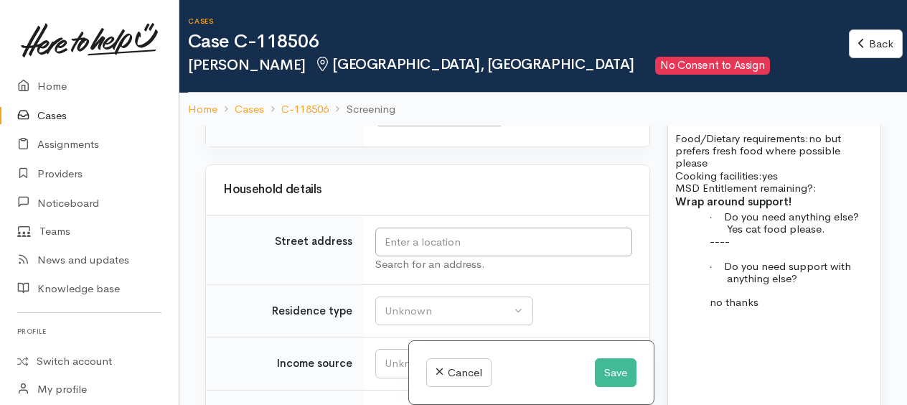
click at [443, 120] on div "Choose..." at bounding box center [433, 111] width 100 height 17
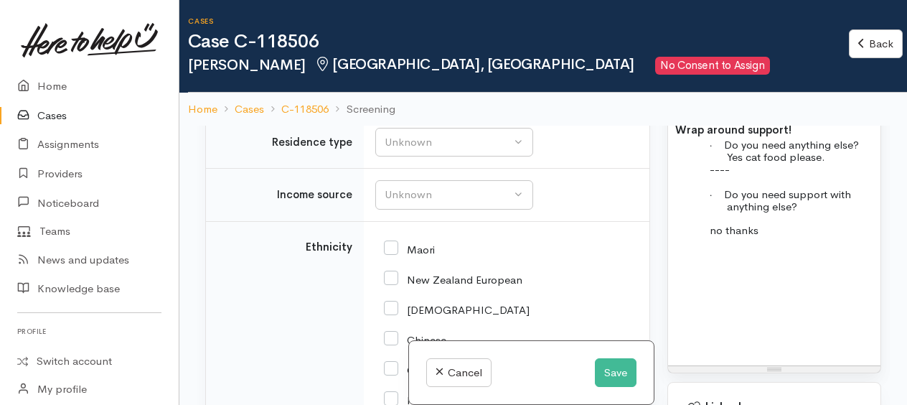
scroll to position [2179, 0]
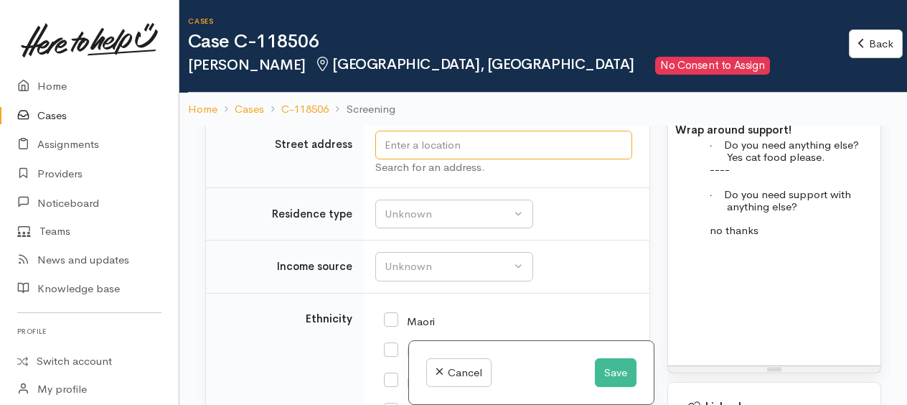
click at [416, 160] on input "text" at bounding box center [503, 145] width 257 height 29
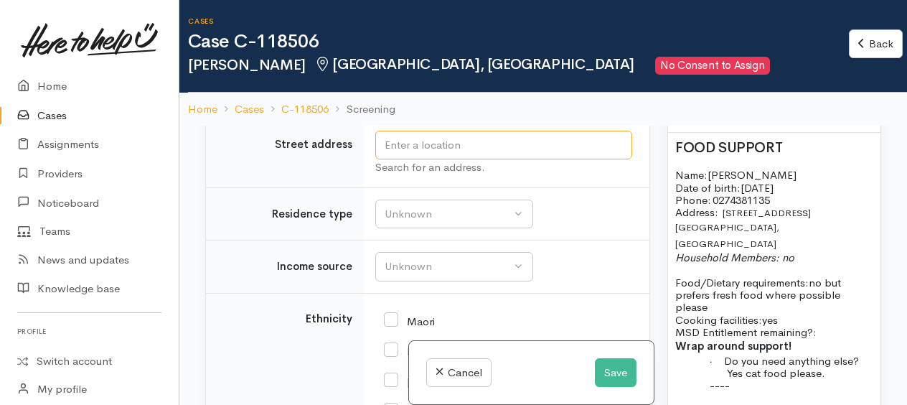
scroll to position [1005, 0]
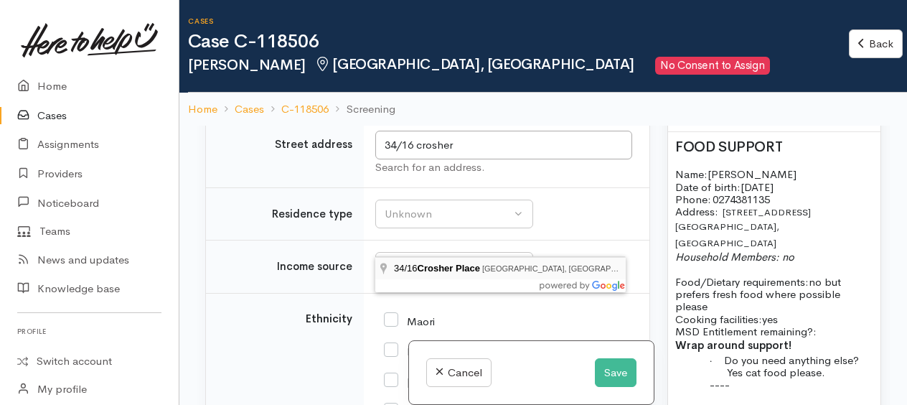
type input "34/16 Crosher Place, Silverdale, Hamilton, New Zealand"
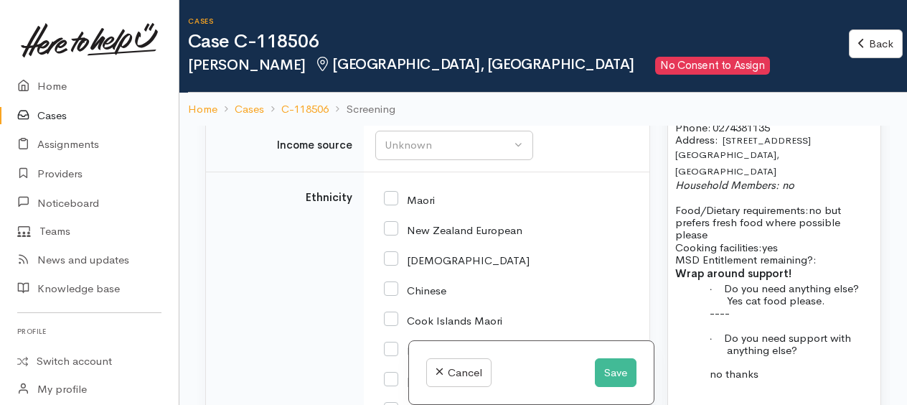
scroll to position [2322, 0]
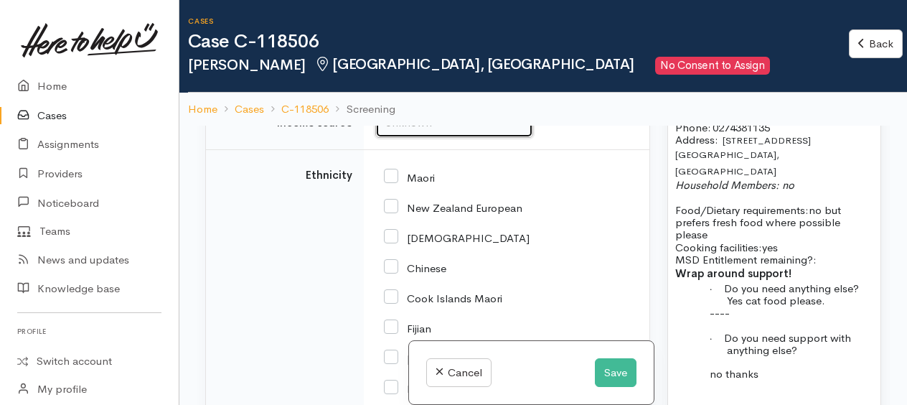
click at [434, 131] on div "Unknown" at bounding box center [448, 123] width 126 height 17
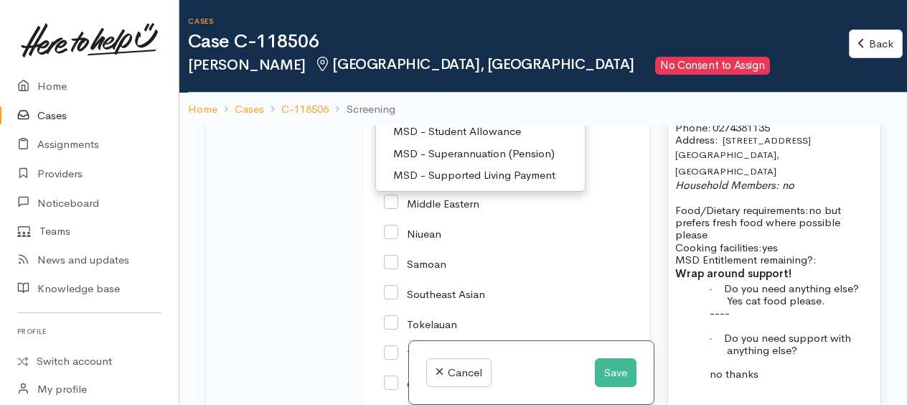
scroll to position [72, 0]
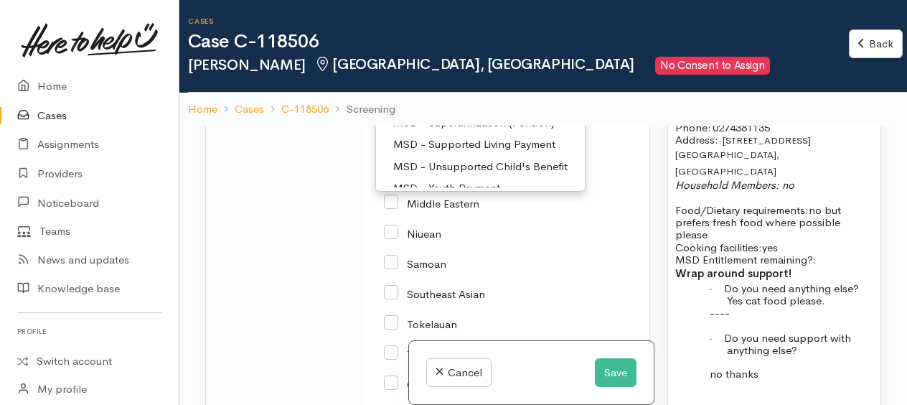
click at [446, 153] on span "MSD - Supported Living Payment" at bounding box center [474, 144] width 162 height 17
select select "3"
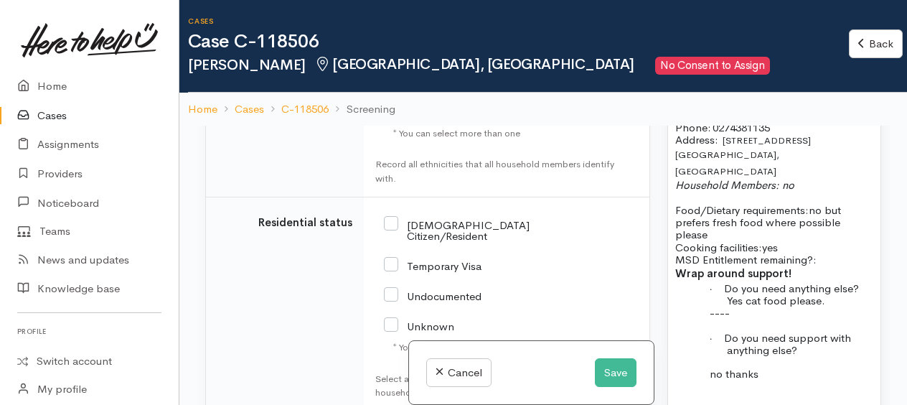
scroll to position [2858, 0]
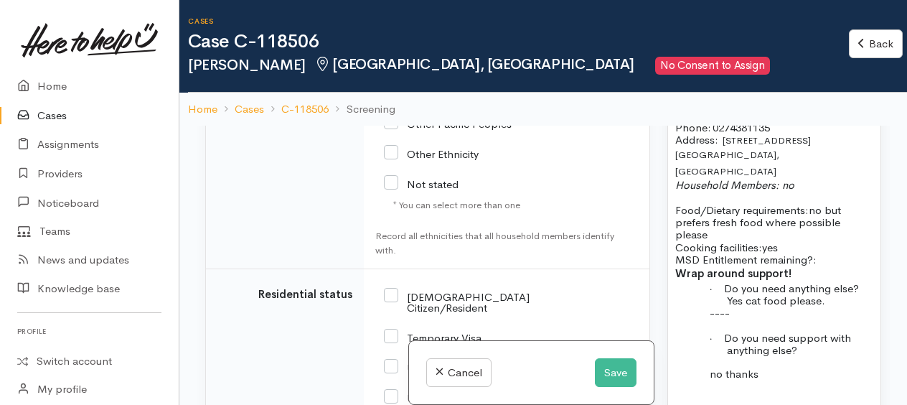
click at [390, 99] on input "Other European" at bounding box center [434, 92] width 100 height 13
checkbox input "true"
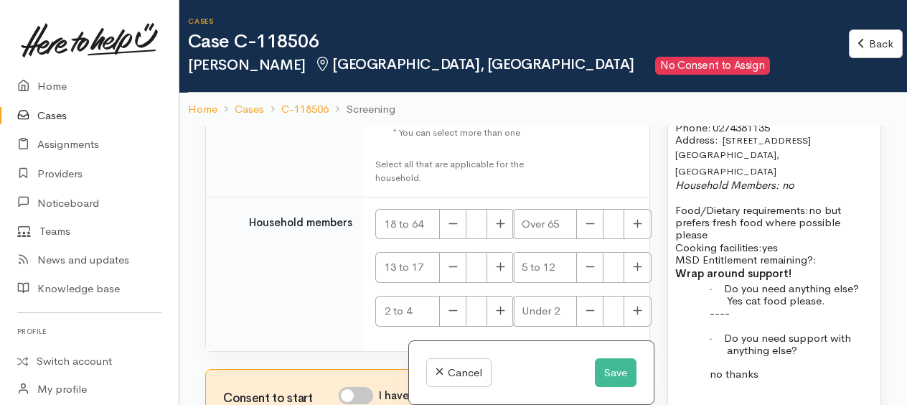
scroll to position [3074, 0]
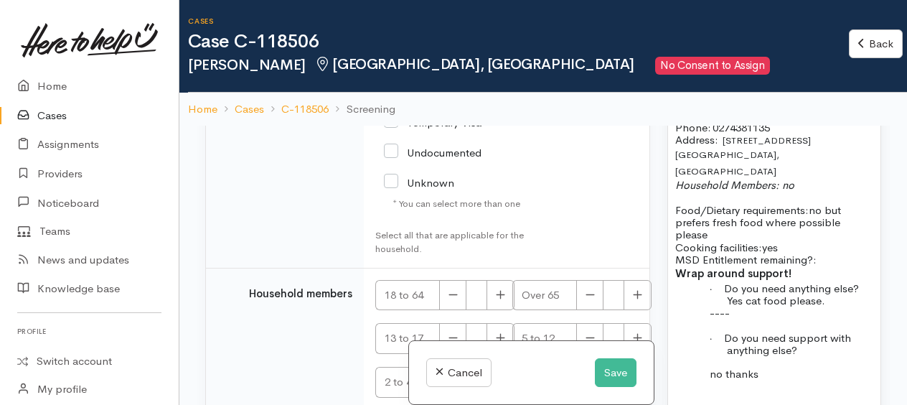
click at [389, 98] on input "[DEMOGRAPHIC_DATA] Citizen/Resident" at bounding box center [457, 86] width 146 height 24
checkbox input "true"
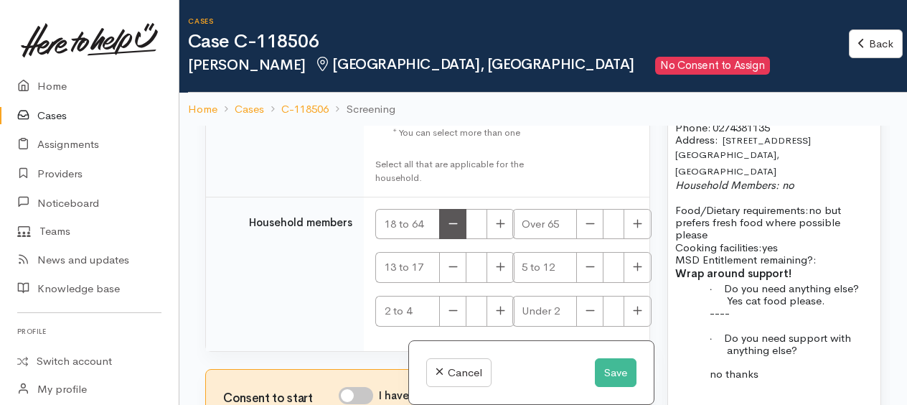
scroll to position [3227, 0]
click at [498, 226] on icon "button" at bounding box center [500, 223] width 9 height 11
type input "1"
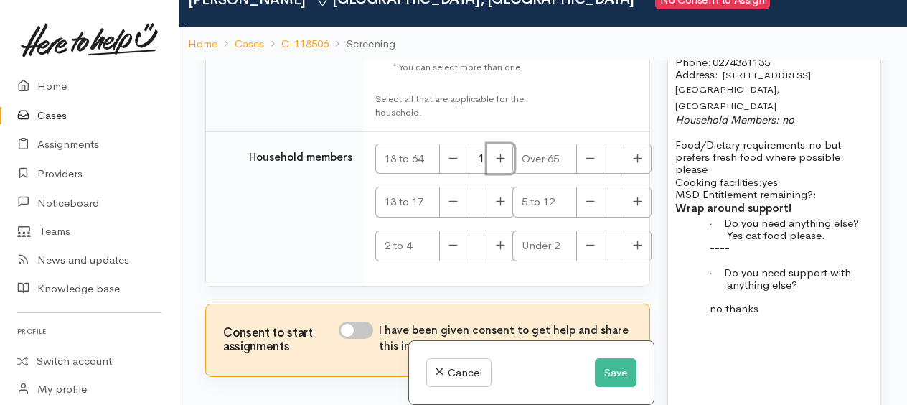
scroll to position [125, 0]
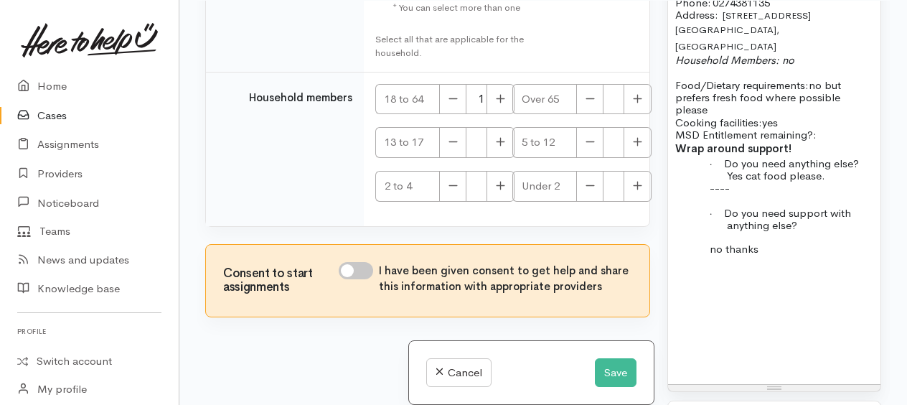
click at [351, 269] on input "I have been given consent to get help and share this information with appropria…" at bounding box center [356, 270] width 34 height 17
checkbox input "true"
click at [719, 279] on div "FOOD SUPPORT Name: Lovena Wall Date of birth: 19/01/1965 Phone:   0274381135 Ad…" at bounding box center [774, 159] width 212 height 449
click at [683, 257] on div "FOOD SUPPORT Name: Lovena Wall Date of birth: 19/01/1965 Phone:   0274381135 Ad…" at bounding box center [774, 159] width 212 height 449
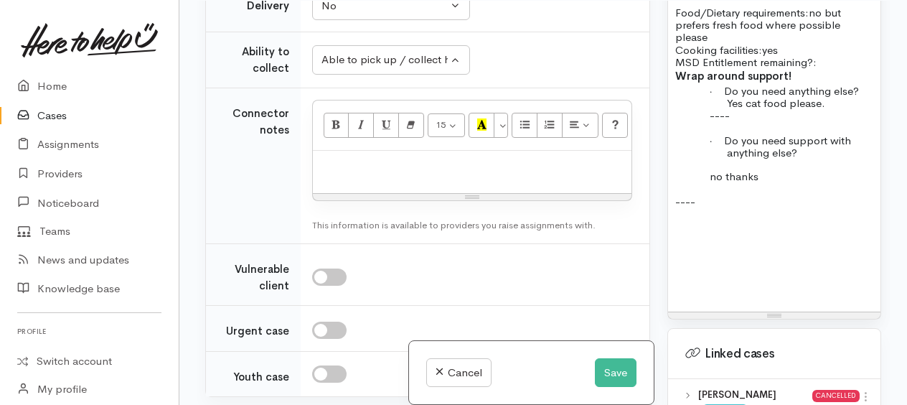
scroll to position [1220, 0]
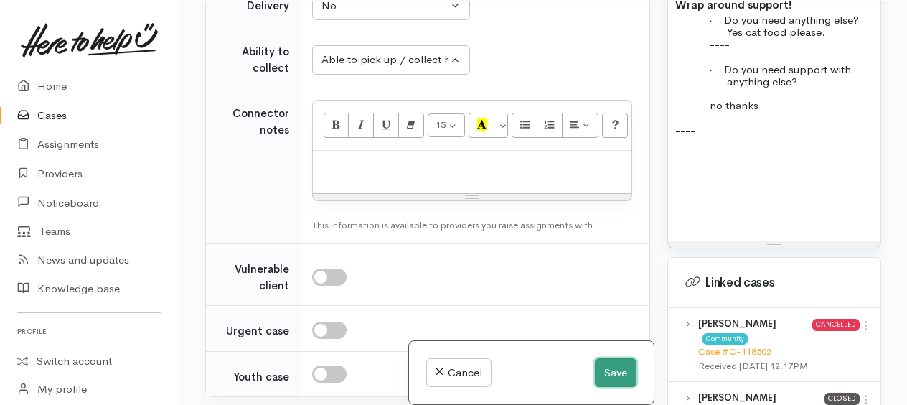
click at [614, 375] on button "Save" at bounding box center [616, 372] width 42 height 29
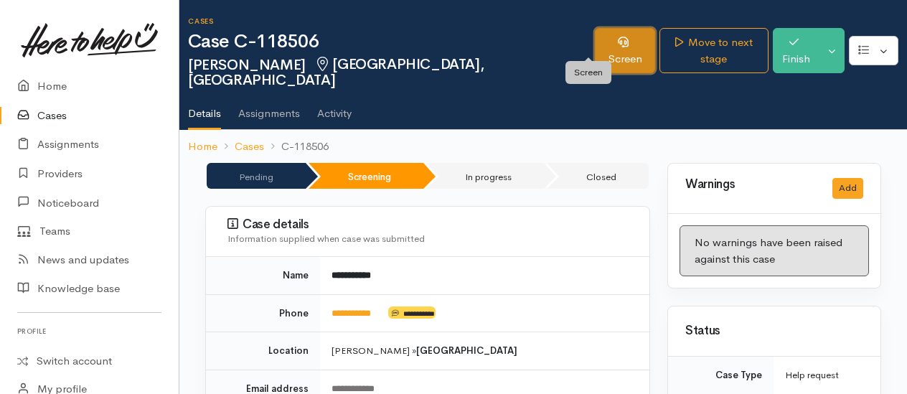
click at [595, 42] on link "Screen" at bounding box center [625, 50] width 60 height 45
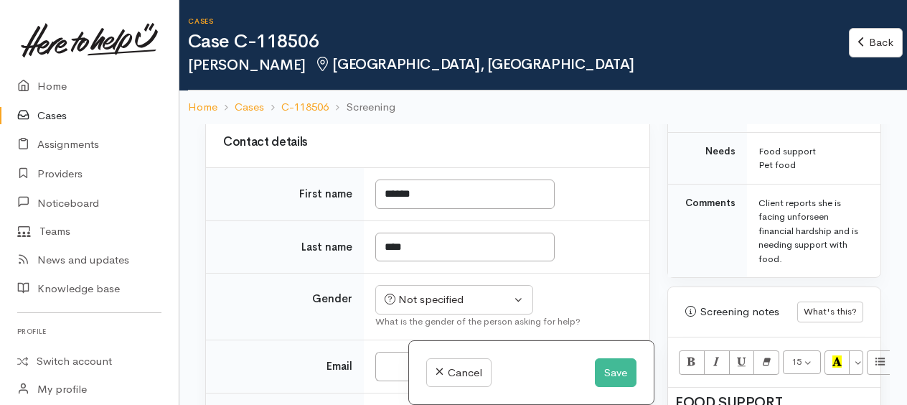
scroll to position [646, 0]
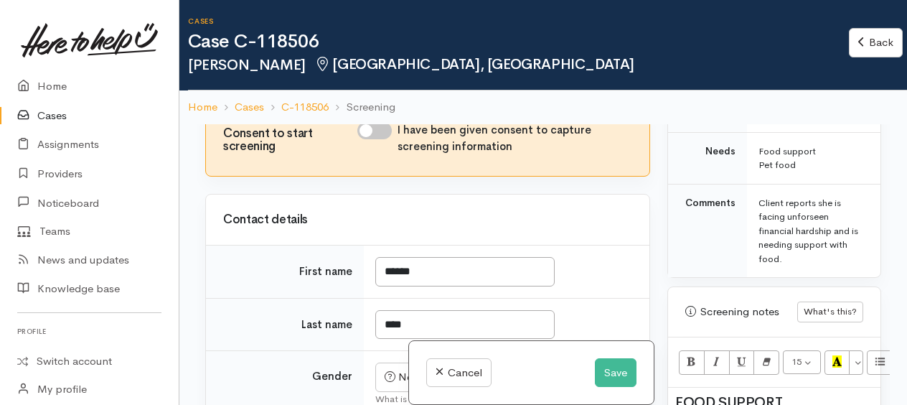
click at [369, 139] on input "I have been given consent to capture screening information" at bounding box center [374, 130] width 34 height 17
checkbox input "true"
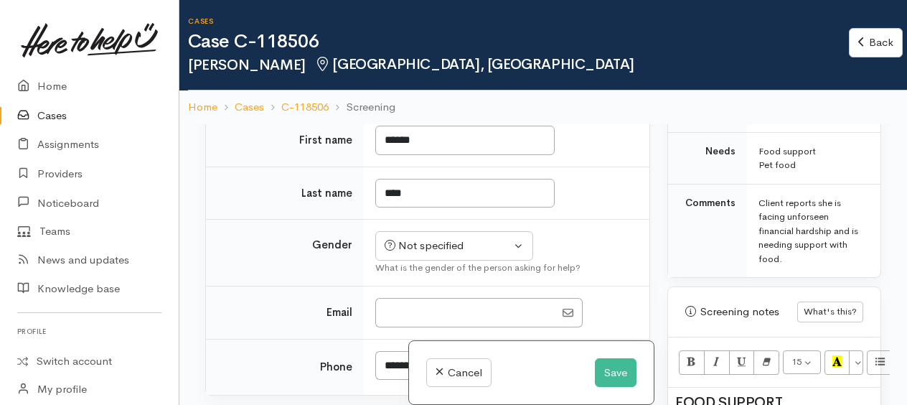
scroll to position [861, 0]
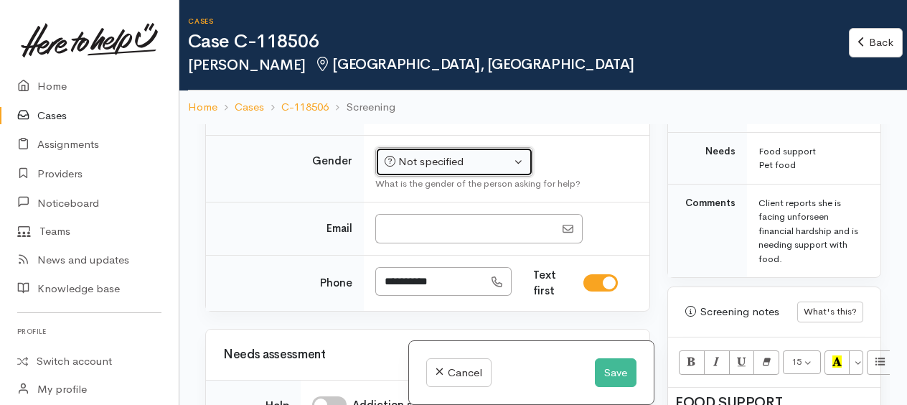
click at [436, 170] on div "Not specified" at bounding box center [448, 162] width 126 height 17
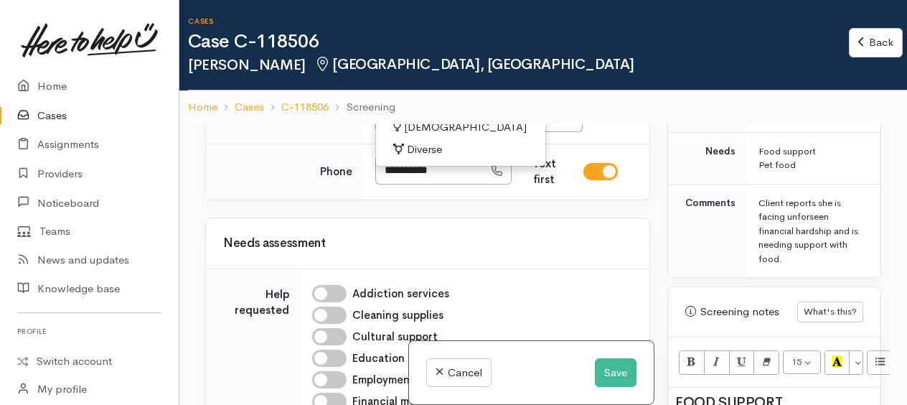
scroll to position [1077, 0]
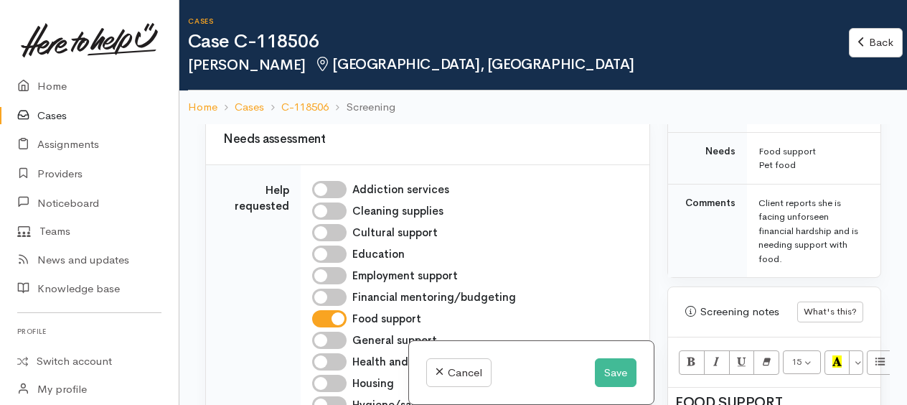
click at [413, 32] on span "[DEMOGRAPHIC_DATA]" at bounding box center [465, 23] width 123 height 17
select select "[DEMOGRAPHIC_DATA]"
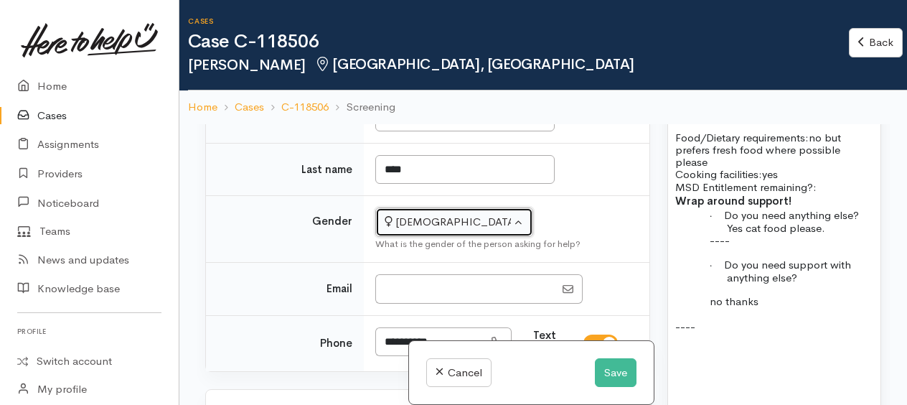
scroll to position [1220, 0]
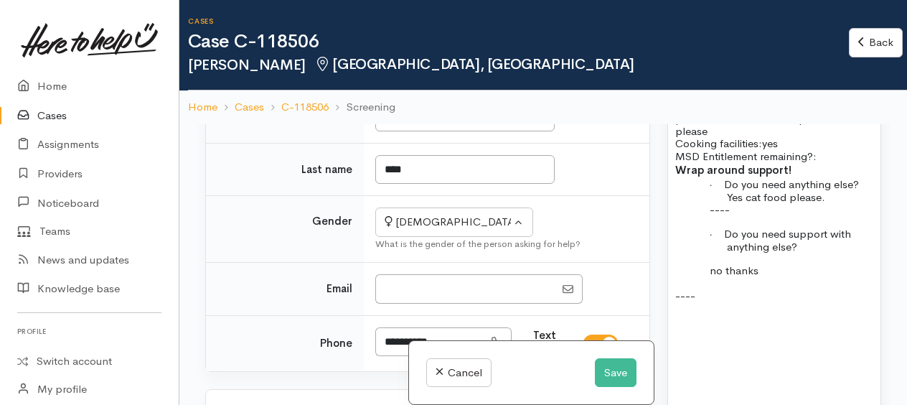
click at [831, 162] on p "Food/Dietary requirements: no but prefers fresh food where possible please Cook…" at bounding box center [774, 131] width 198 height 62
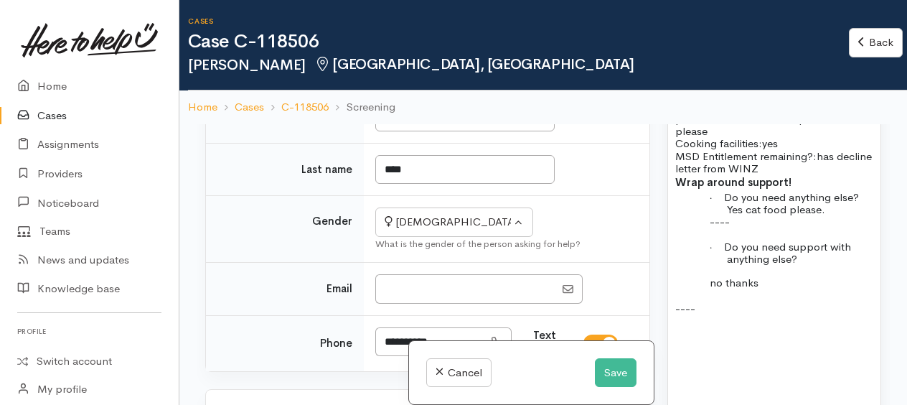
drag, startPoint x: 823, startPoint y: 184, endPoint x: 828, endPoint y: 198, distance: 15.2
click at [828, 175] on p "Food/Dietary requirements: no but prefers fresh food where possible please Cook…" at bounding box center [774, 137] width 198 height 75
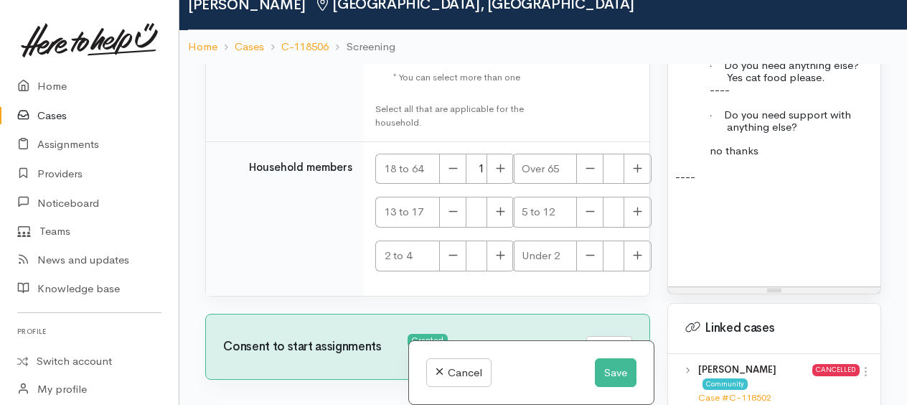
scroll to position [123, 0]
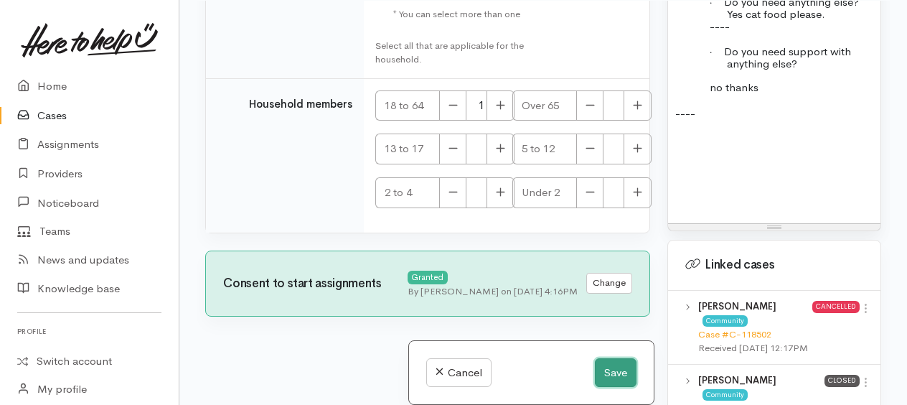
click at [604, 369] on button "Save" at bounding box center [616, 372] width 42 height 29
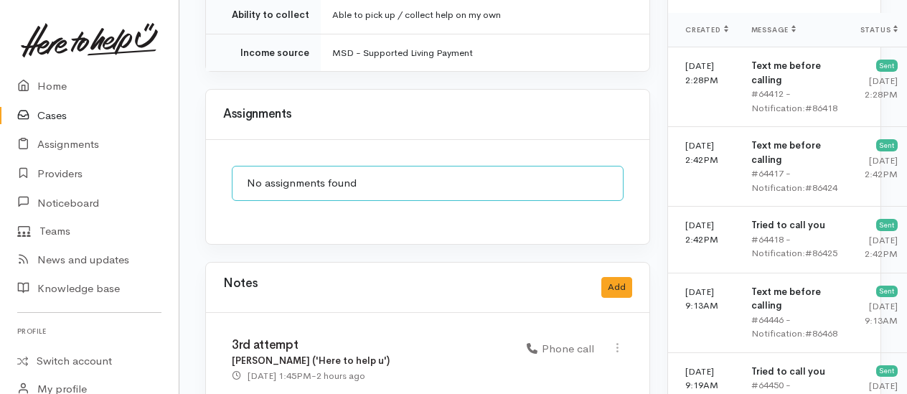
scroll to position [1724, 0]
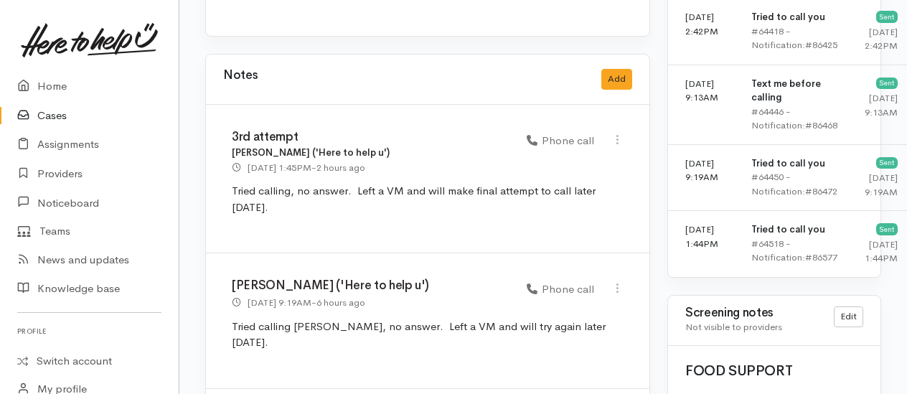
click at [613, 65] on div "Notes Add" at bounding box center [427, 79] width 409 height 29
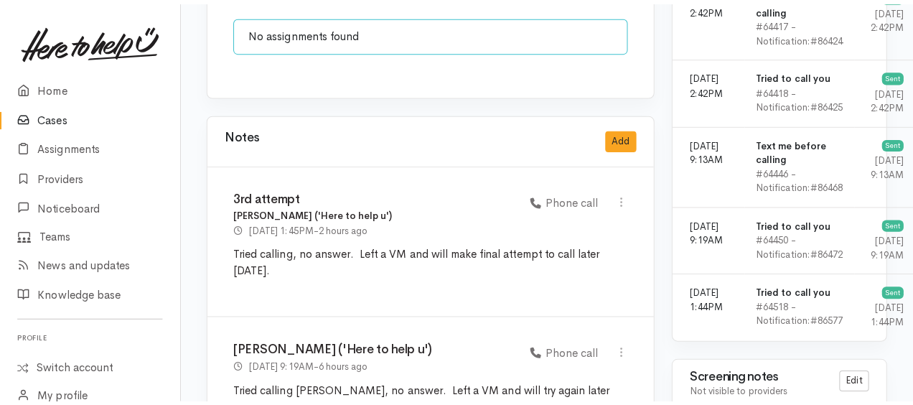
scroll to position [1581, 0]
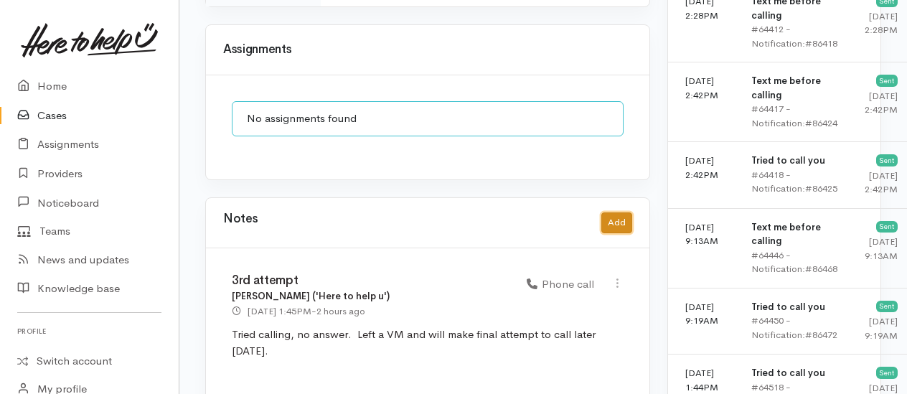
click at [614, 212] on button "Add" at bounding box center [617, 222] width 31 height 21
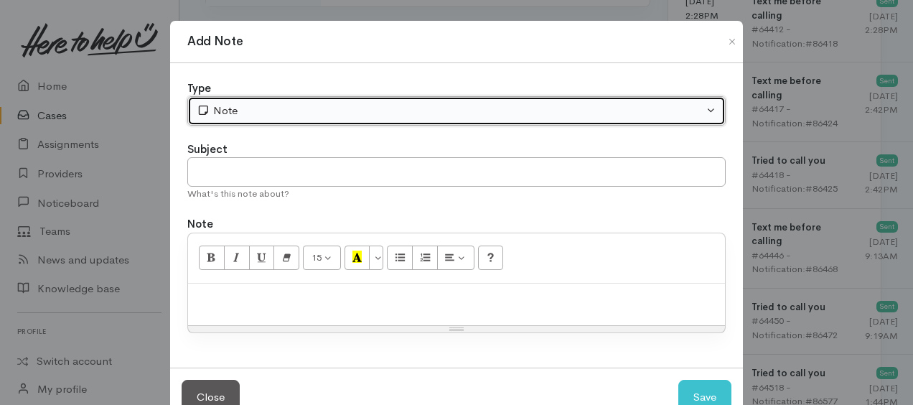
click at [311, 115] on div "Note" at bounding box center [450, 111] width 507 height 17
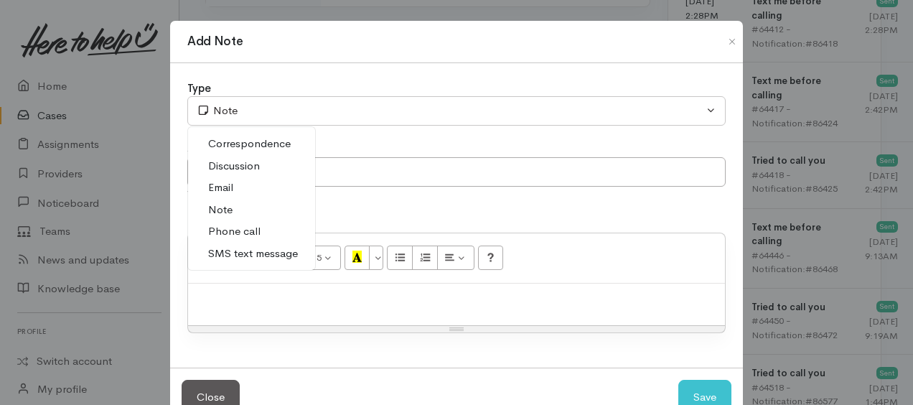
click at [238, 232] on span "Phone call" at bounding box center [234, 231] width 52 height 17
select select "3"
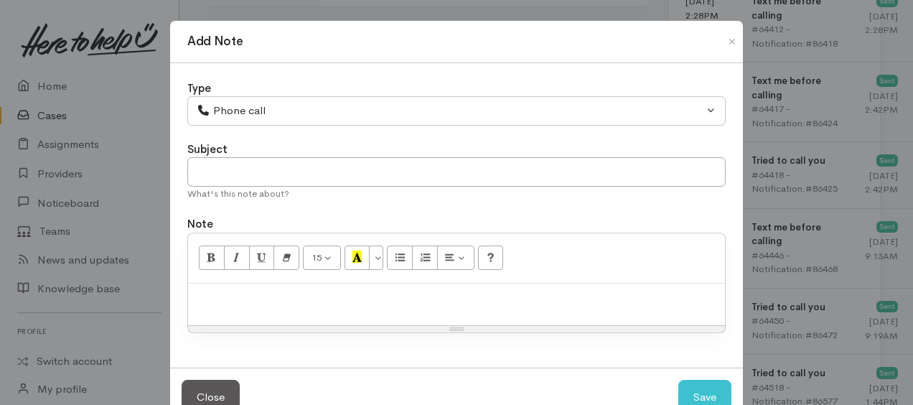
click at [243, 284] on div at bounding box center [456, 305] width 537 height 42
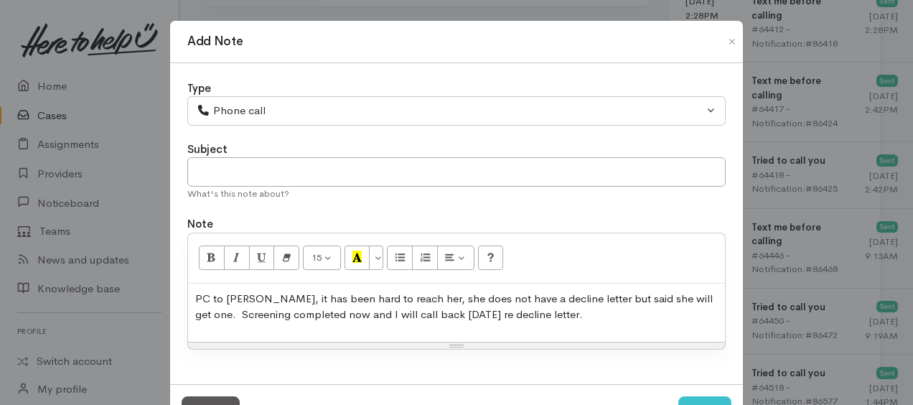
click at [553, 320] on p "PC to [PERSON_NAME], it has been hard to reach her, she does not have a decline…" at bounding box center [456, 307] width 523 height 32
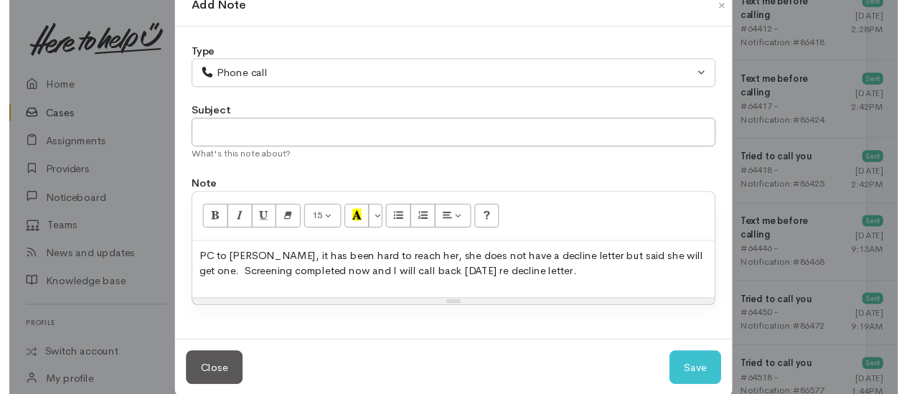
scroll to position [55, 0]
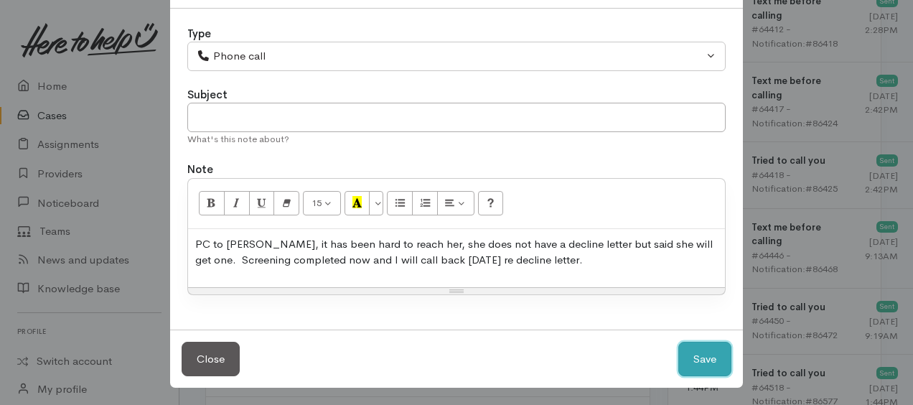
click at [689, 349] on button "Save" at bounding box center [704, 359] width 53 height 35
select select "1"
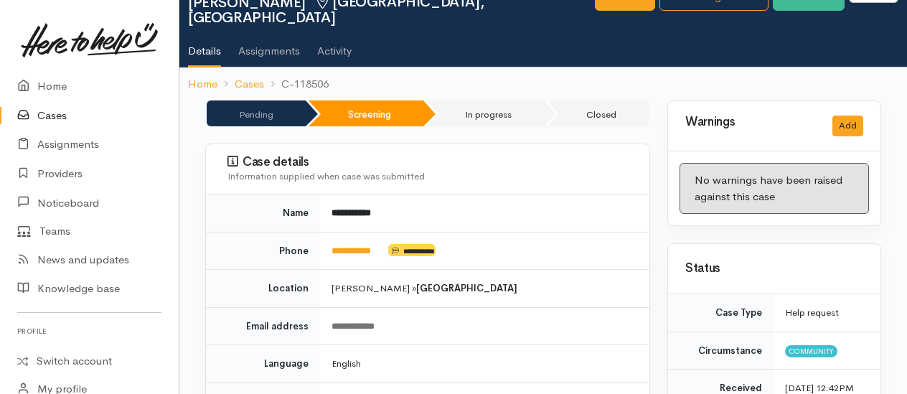
scroll to position [0, 0]
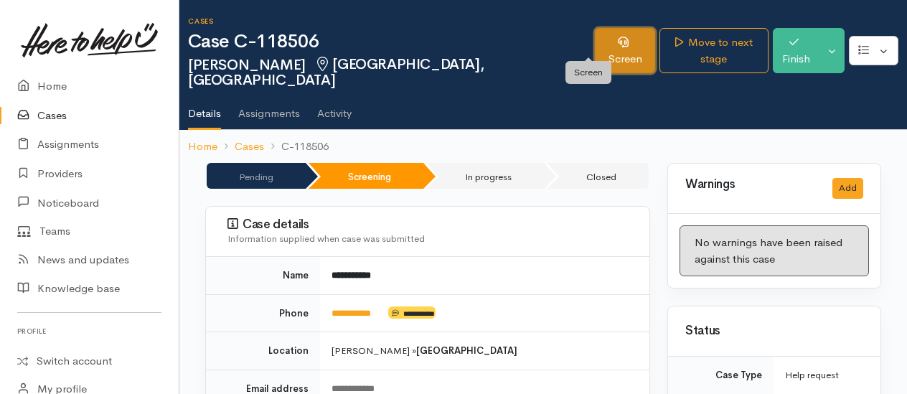
drag, startPoint x: 579, startPoint y: 46, endPoint x: 583, endPoint y: 53, distance: 8.0
click at [595, 46] on link "Screen" at bounding box center [625, 50] width 60 height 45
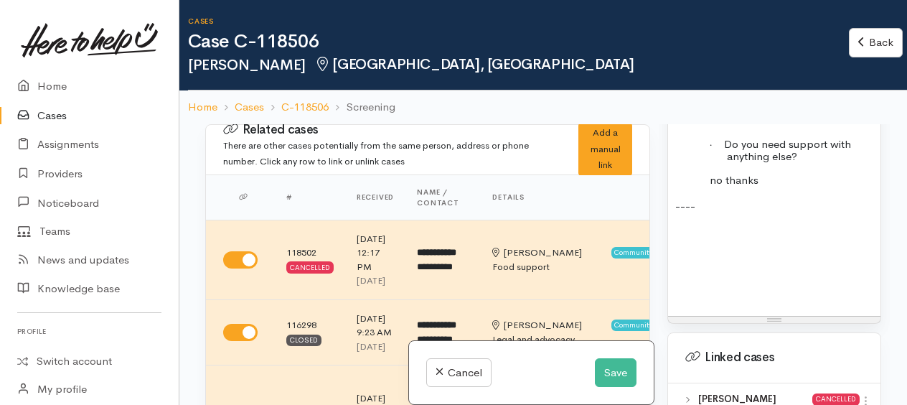
scroll to position [1364, 0]
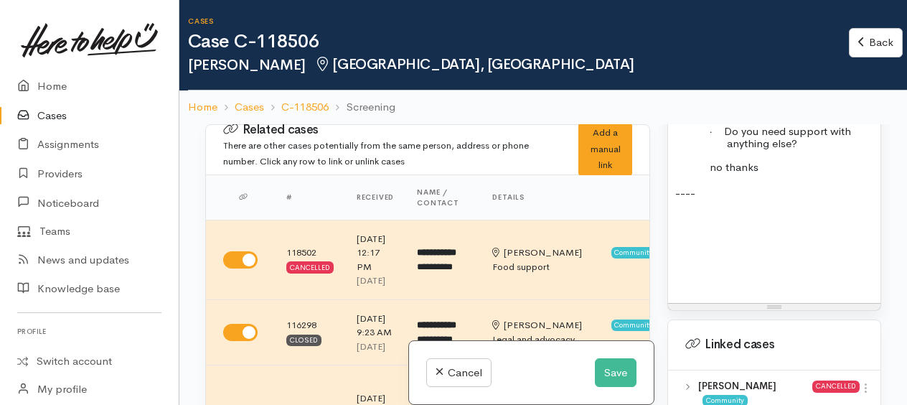
click at [703, 302] on div "FOOD SUPPORT Name: [PERSON_NAME] Date of birth: [DEMOGRAPHIC_DATA] Phone:   [PH…" at bounding box center [774, 71] width 212 height 461
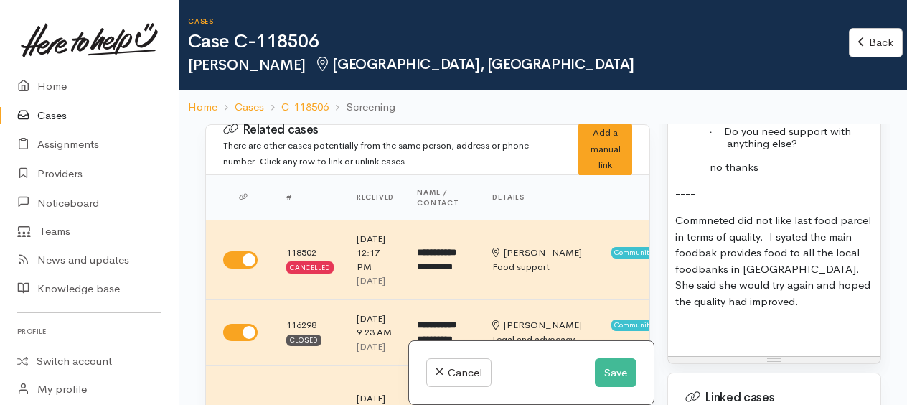
click at [676, 293] on span "Commneted did not like last food parcel in terms of quality. I syated the main …" at bounding box center [773, 260] width 196 height 95
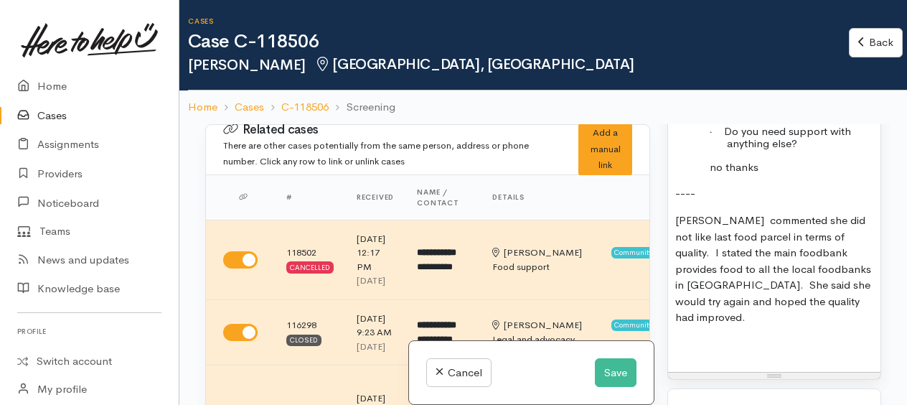
scroll to position [1436, 0]
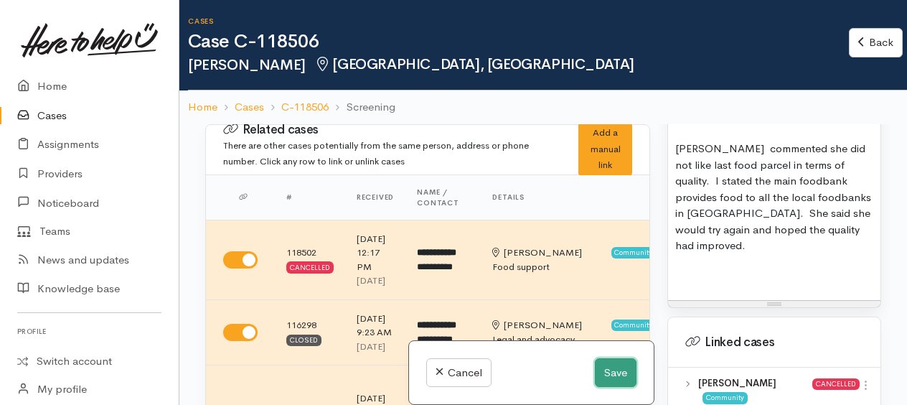
click at [608, 366] on button "Save" at bounding box center [616, 372] width 42 height 29
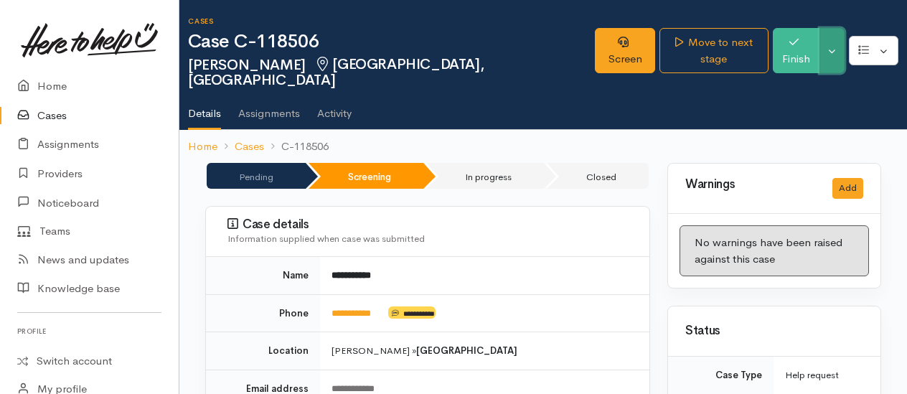
click at [834, 45] on button "Toggle Dropdown" at bounding box center [832, 50] width 25 height 45
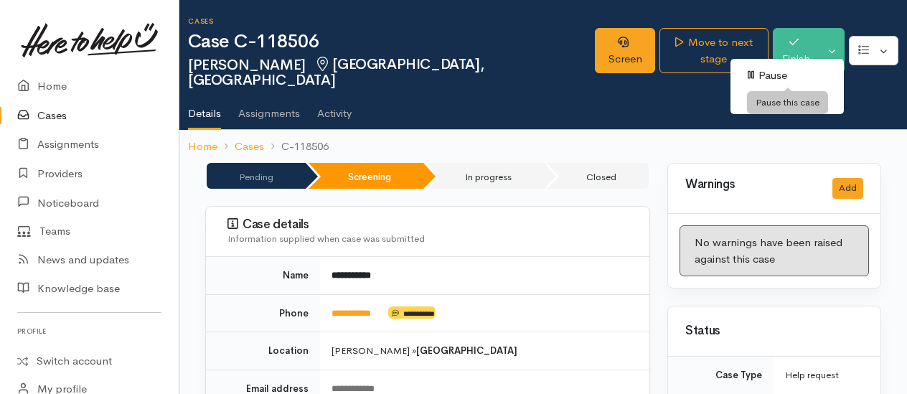
drag, startPoint x: 765, startPoint y: 73, endPoint x: 728, endPoint y: 72, distance: 37.3
click at [765, 73] on link "Pause" at bounding box center [787, 76] width 113 height 22
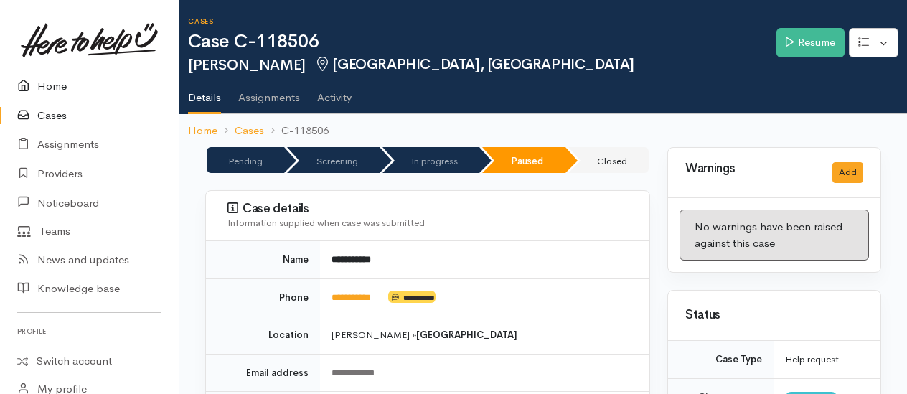
click at [57, 83] on link "Home" at bounding box center [89, 86] width 179 height 29
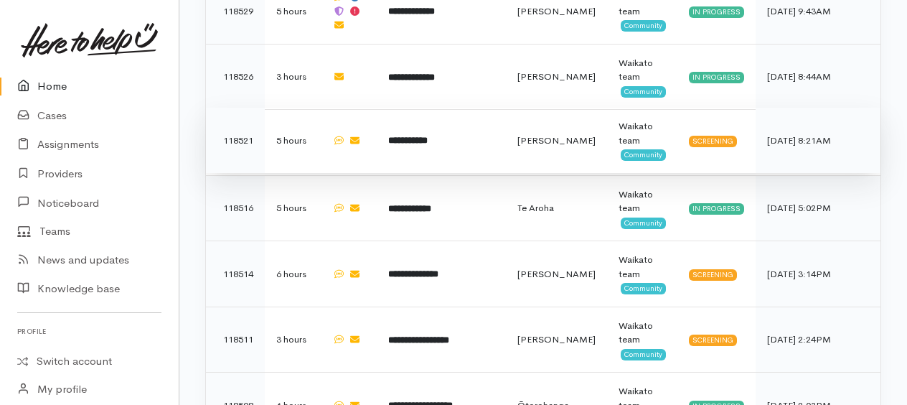
scroll to position [861, 0]
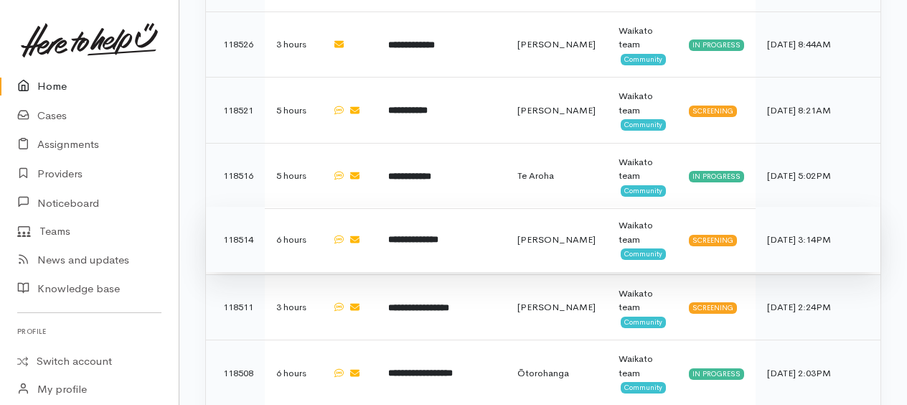
click at [435, 235] on b "**********" at bounding box center [413, 239] width 50 height 9
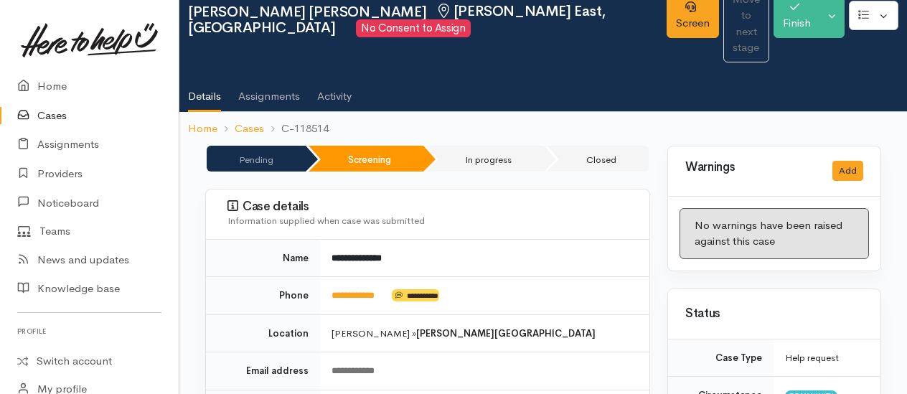
scroll to position [144, 0]
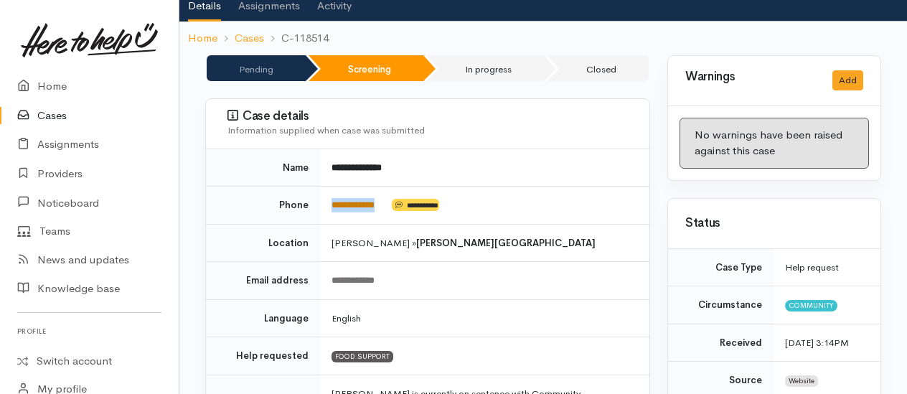
drag, startPoint x: 391, startPoint y: 168, endPoint x: 333, endPoint y: 168, distance: 58.1
click at [333, 187] on td "**********" at bounding box center [484, 206] width 329 height 38
copy td "**********"
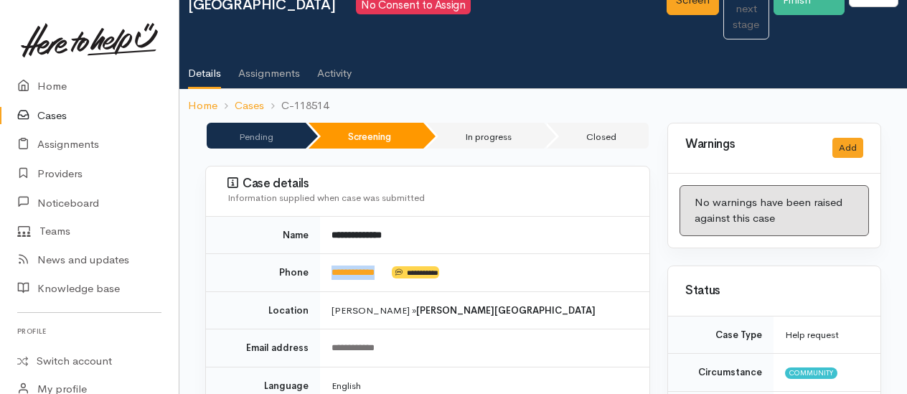
scroll to position [215, 0]
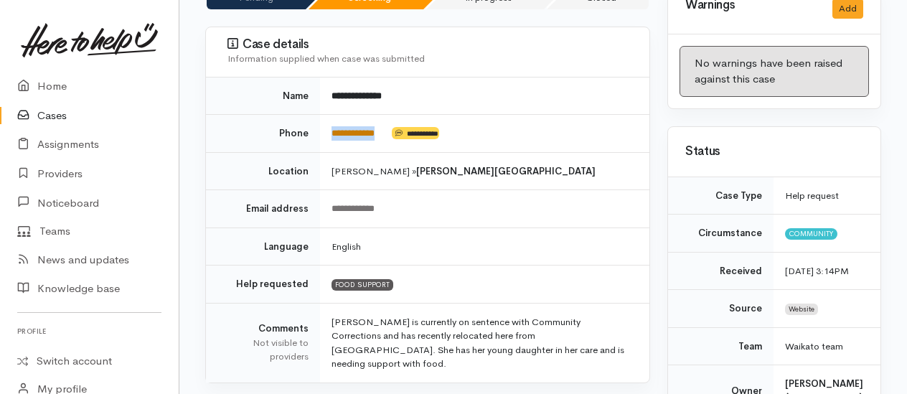
copy td "**********"
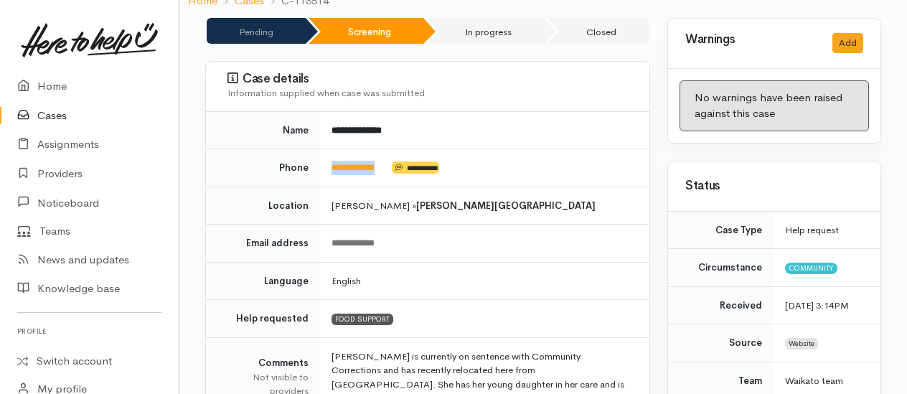
scroll to position [0, 0]
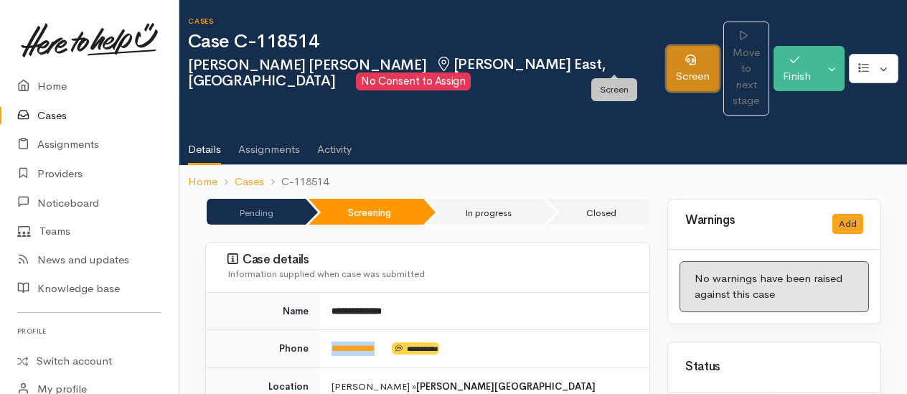
click at [667, 62] on link "Screen" at bounding box center [693, 68] width 52 height 45
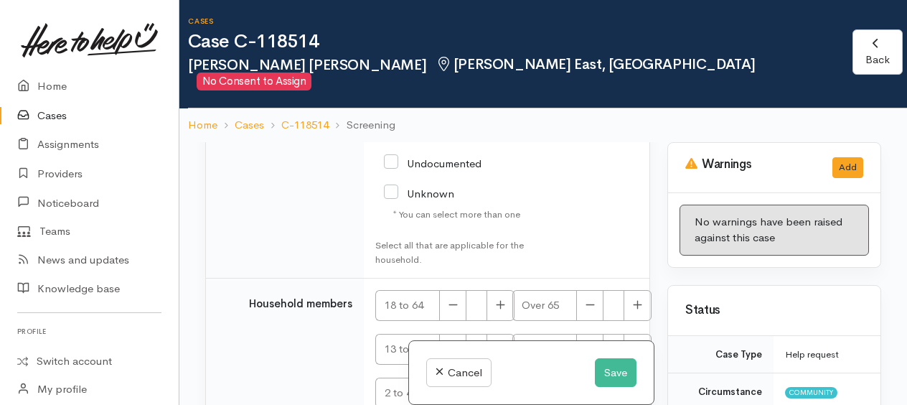
scroll to position [2563, 0]
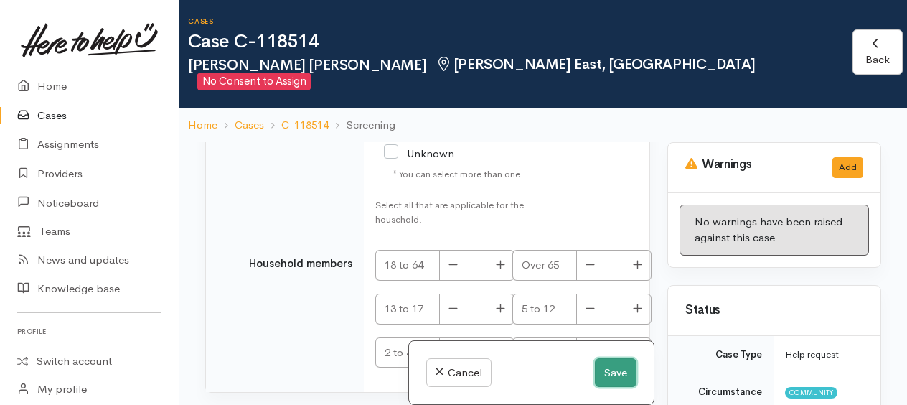
click at [614, 370] on button "Save" at bounding box center [616, 372] width 42 height 29
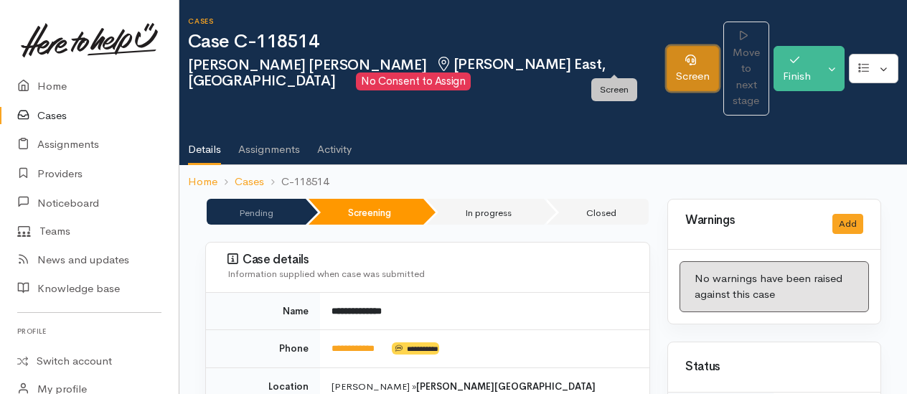
click at [686, 55] on icon at bounding box center [691, 60] width 11 height 11
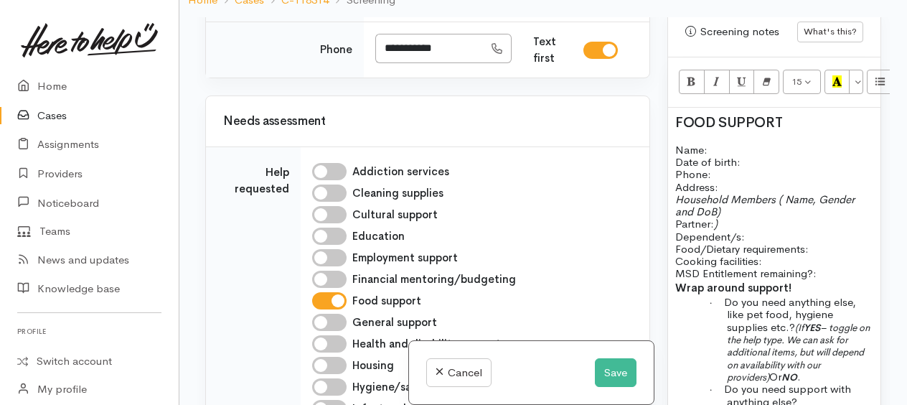
scroll to position [861, 0]
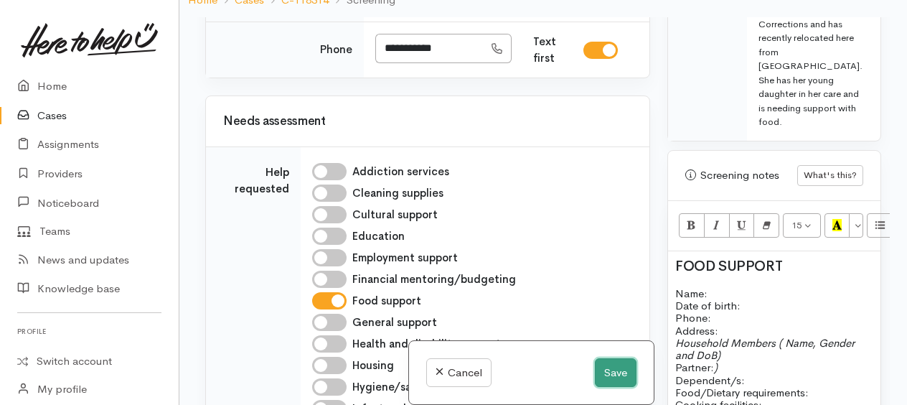
click at [602, 365] on button "Save" at bounding box center [616, 372] width 42 height 29
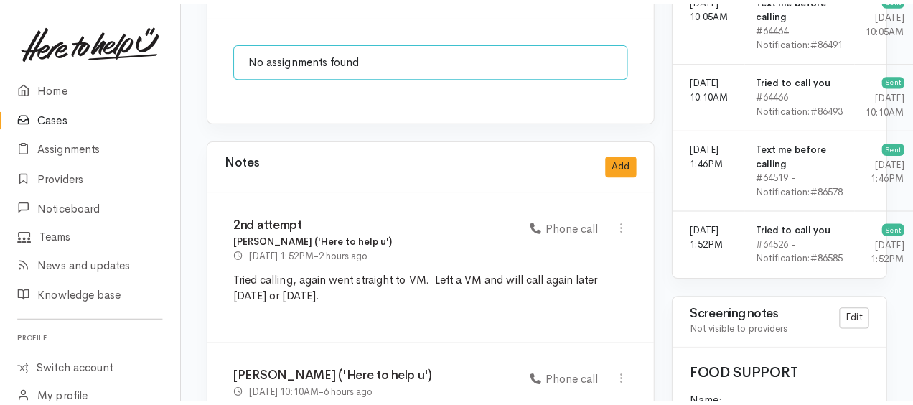
scroll to position [1149, 0]
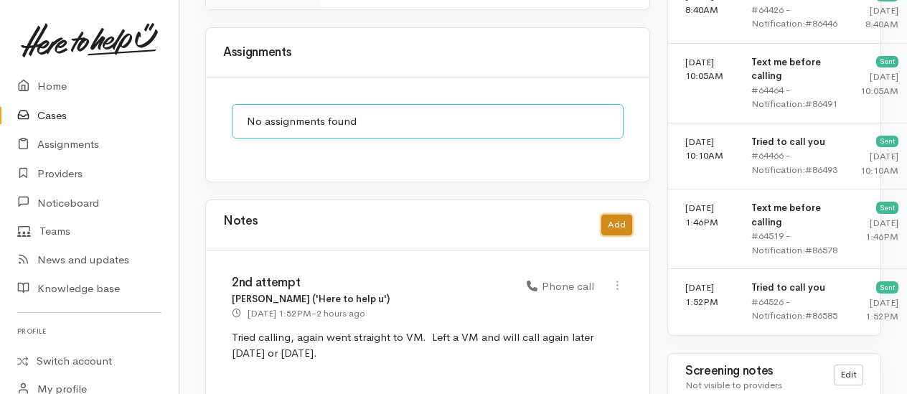
click at [609, 215] on button "Add" at bounding box center [617, 225] width 31 height 21
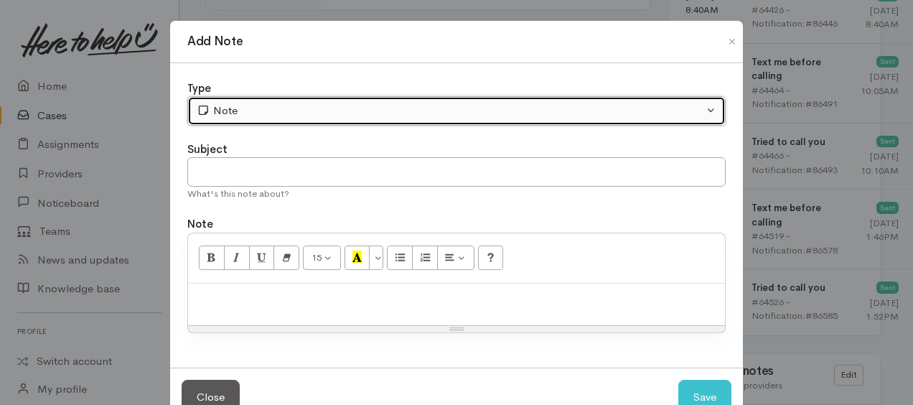
click at [299, 111] on div "Note" at bounding box center [450, 111] width 507 height 17
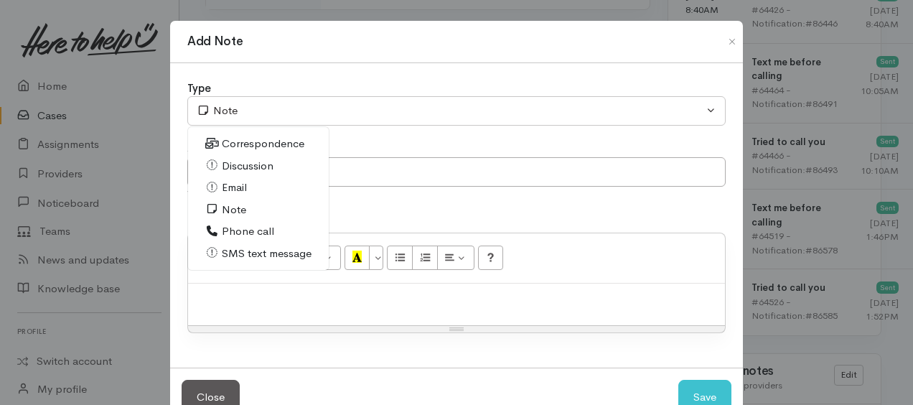
click at [233, 230] on span "Phone call" at bounding box center [248, 231] width 52 height 17
select select "3"
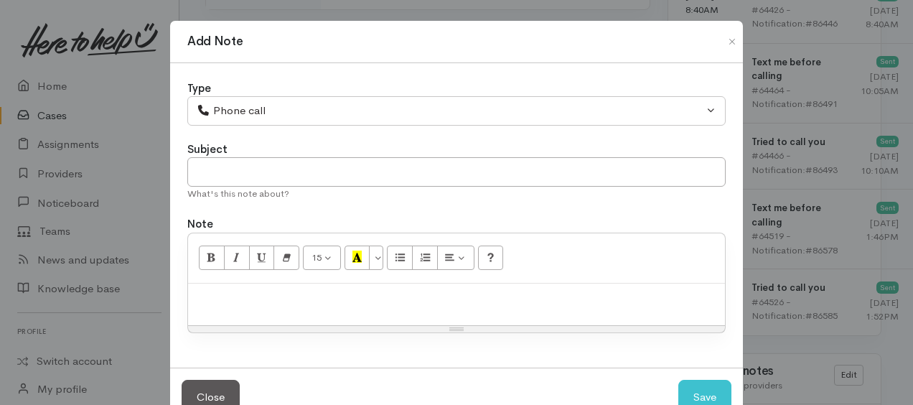
click at [240, 287] on div at bounding box center [456, 305] width 537 height 42
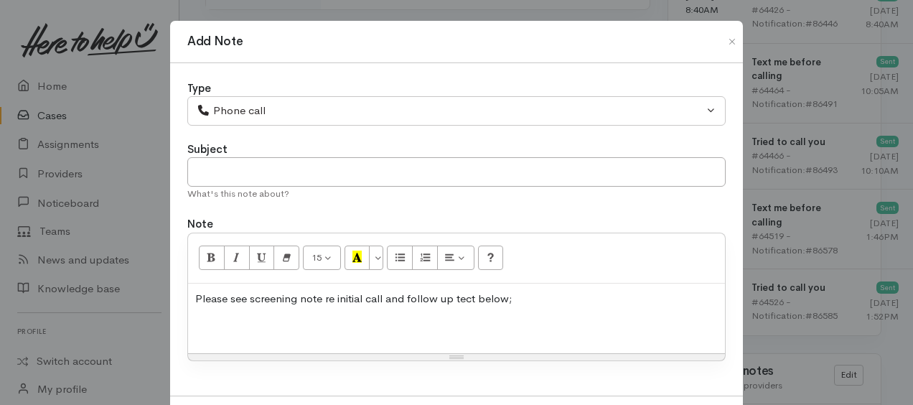
drag, startPoint x: 458, startPoint y: 299, endPoint x: 526, endPoint y: 314, distance: 69.7
click at [526, 314] on div "Please see screening note re initial call and follow up tect below;" at bounding box center [456, 319] width 537 height 70
click at [470, 293] on p "Please see screening note re initial call and follow up tect below;" at bounding box center [456, 299] width 523 height 17
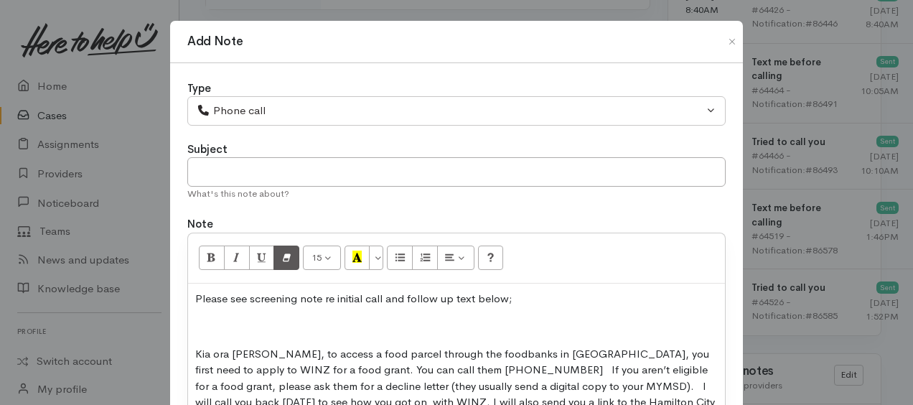
scroll to position [34, 0]
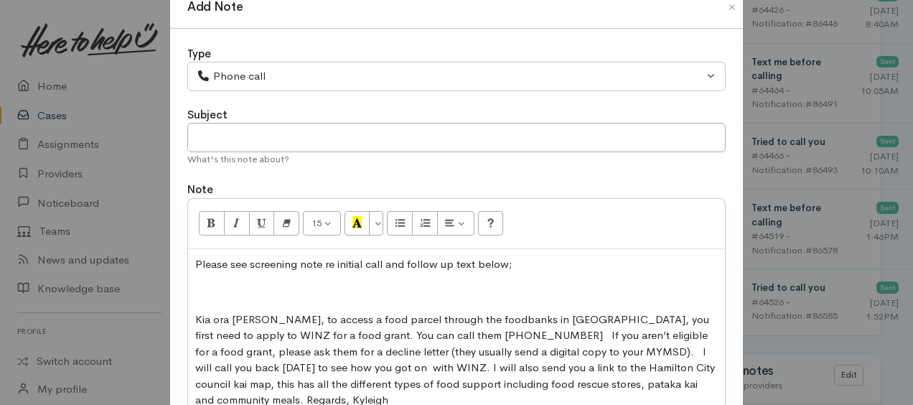
click at [190, 284] on div "Please see screening note re initial call and follow up text below; Kia ora Van…" at bounding box center [456, 352] width 537 height 206
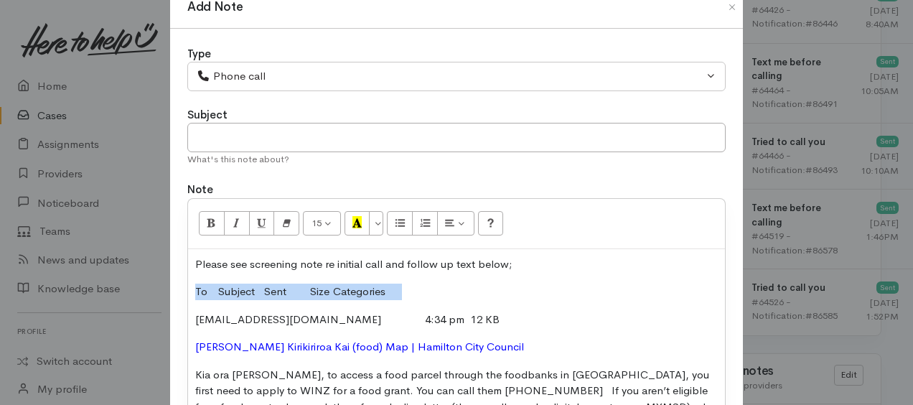
drag, startPoint x: 202, startPoint y: 284, endPoint x: 412, endPoint y: 282, distance: 209.6
click at [412, 284] on p "To Subject Sent Size Categories" at bounding box center [456, 292] width 523 height 17
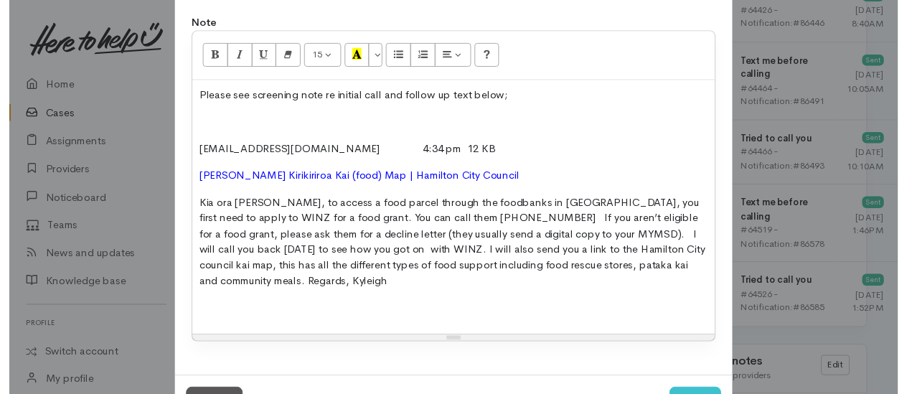
scroll to position [258, 0]
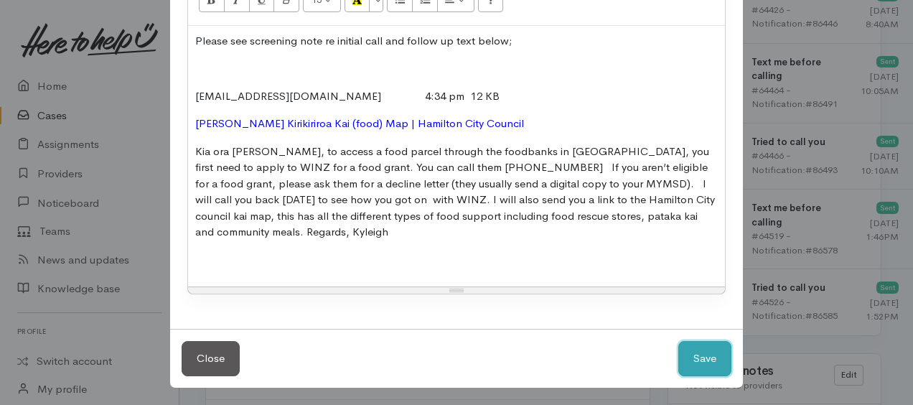
click at [699, 365] on button "Save" at bounding box center [704, 358] width 53 height 35
select select "1"
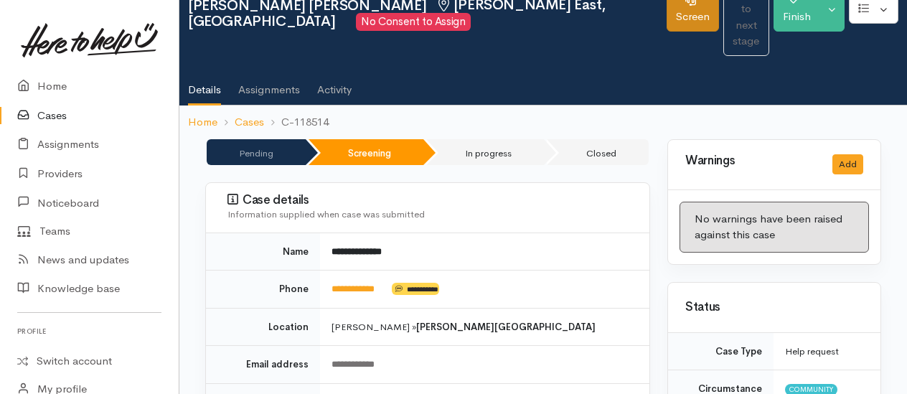
scroll to position [0, 0]
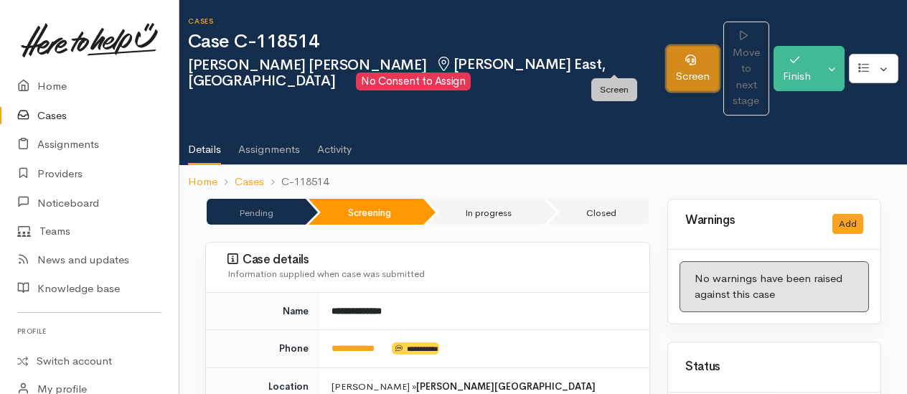
click at [686, 55] on icon at bounding box center [691, 60] width 11 height 11
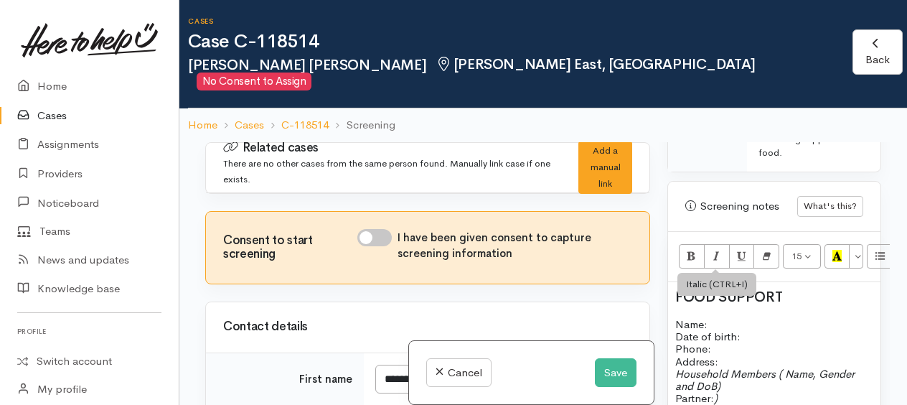
scroll to position [933, 0]
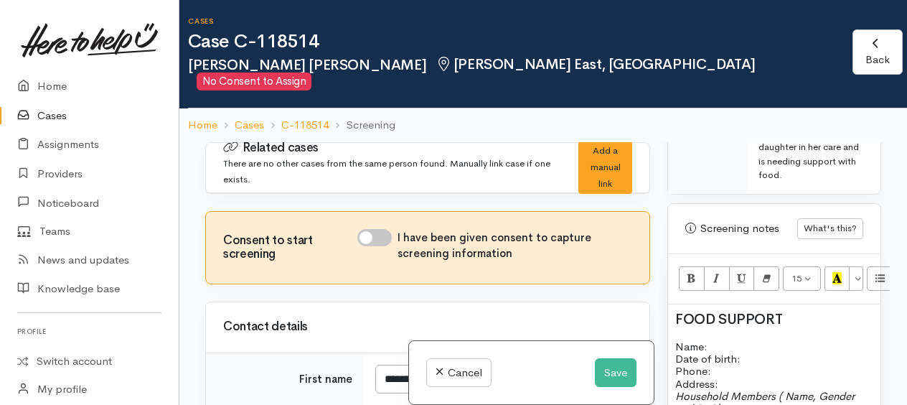
click at [675, 310] on span "FOOD SUPPORT" at bounding box center [728, 319] width 107 height 18
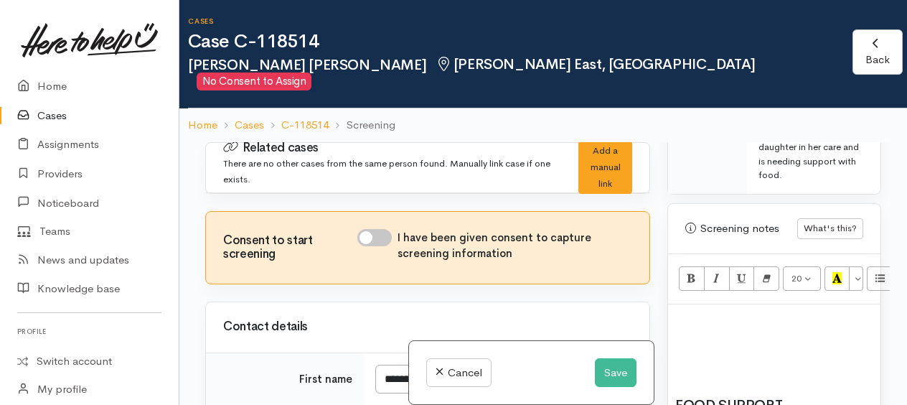
click at [680, 312] on h2 at bounding box center [774, 320] width 198 height 16
click at [810, 266] on button "20" at bounding box center [802, 278] width 38 height 24
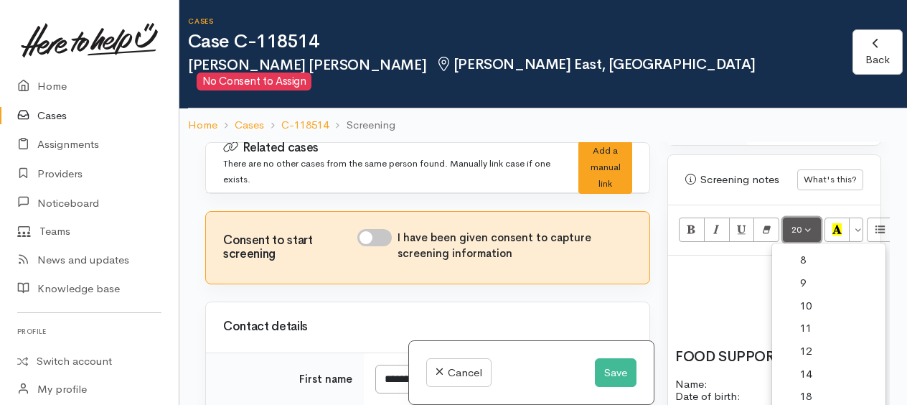
scroll to position [1005, 0]
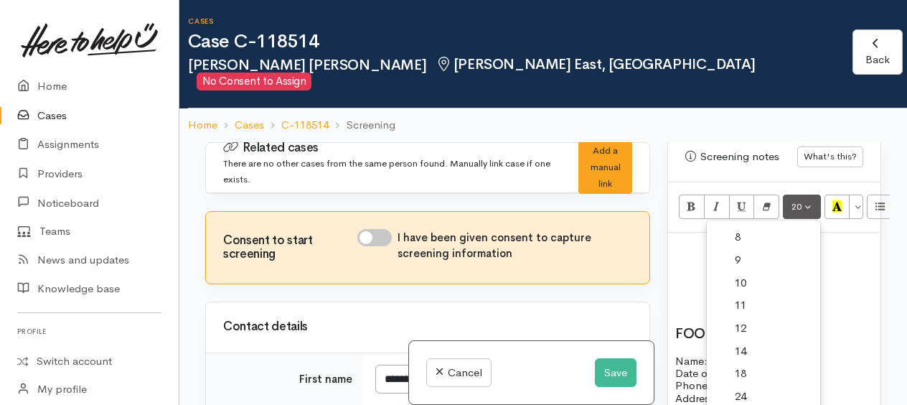
click at [741, 362] on link "18" at bounding box center [763, 373] width 113 height 23
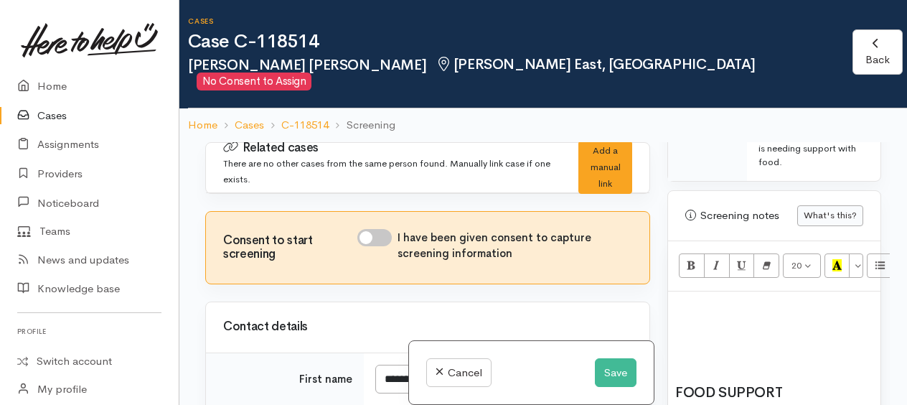
scroll to position [933, 0]
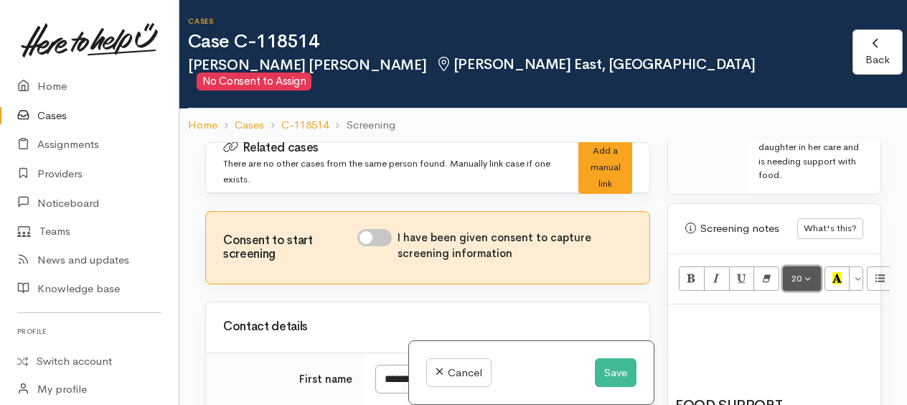
click at [808, 266] on button "20" at bounding box center [802, 278] width 38 height 24
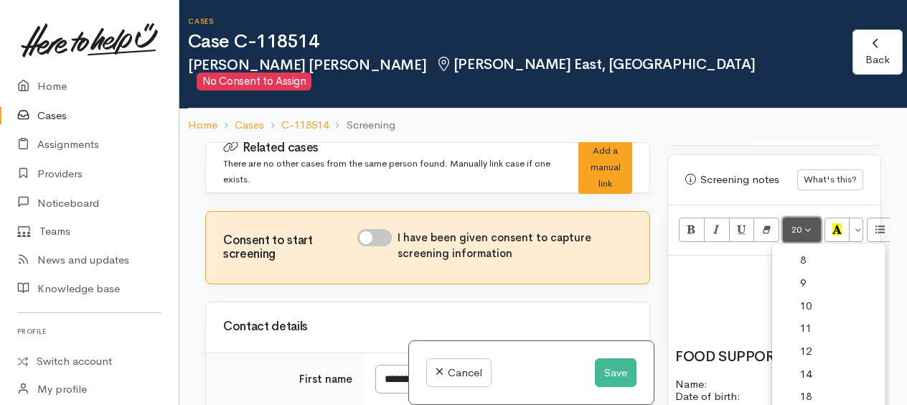
scroll to position [1005, 0]
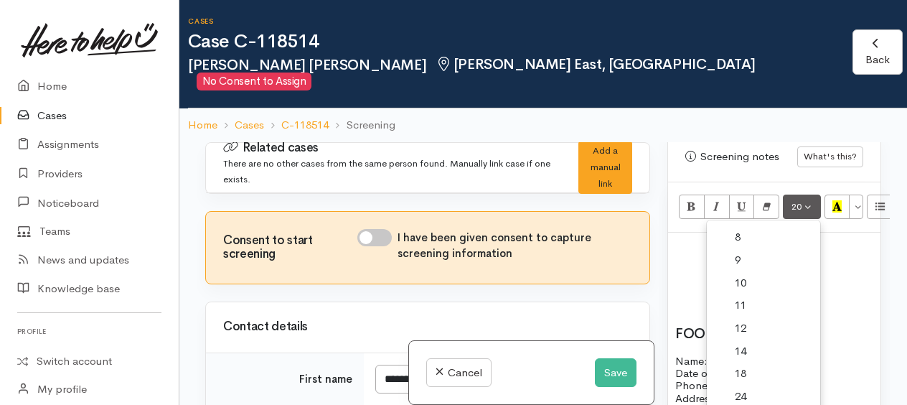
click at [749, 362] on link "18" at bounding box center [763, 373] width 113 height 23
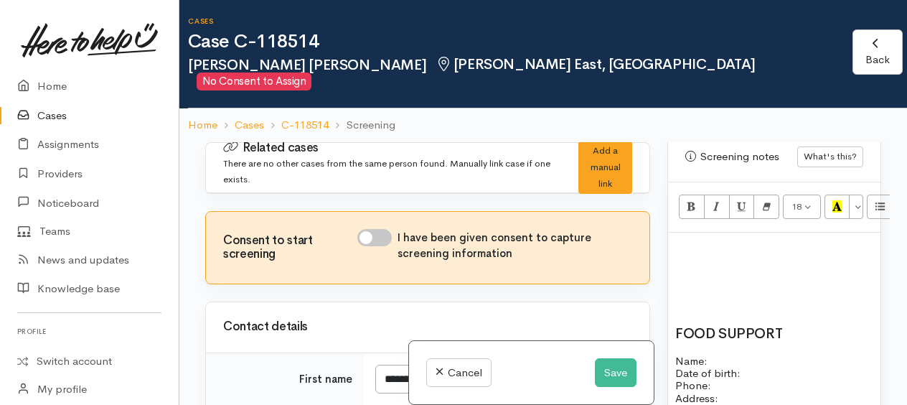
click at [678, 268] on h2 "﻿" at bounding box center [774, 276] width 198 height 16
click at [675, 240] on h2 "﻿" at bounding box center [774, 248] width 198 height 16
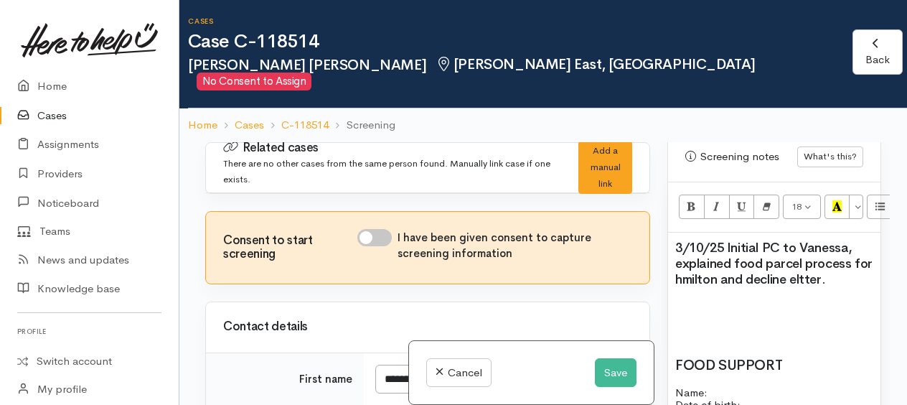
scroll to position [933, 0]
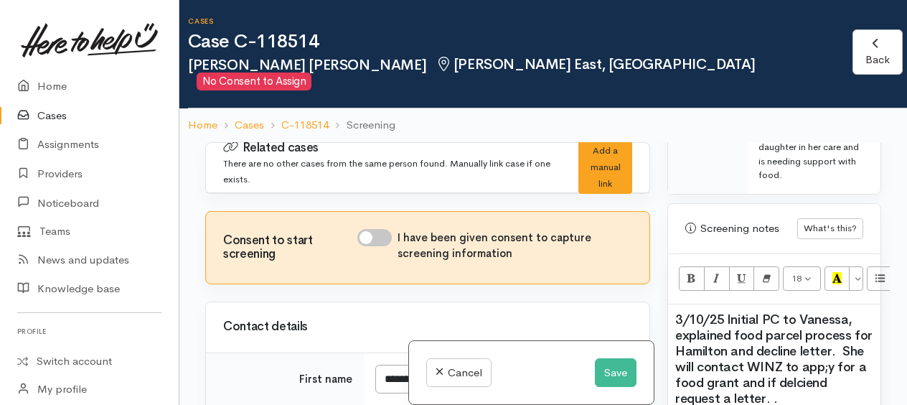
click at [841, 318] on span "﻿3/10/25 Initial PC to Vanessa, explained food parcel process for Hamilton and …" at bounding box center [773, 359] width 197 height 95
click at [845, 352] on h2 "﻿3/10/25 Initial PC to Vanessa, explained food parcel process for Hamilton. She…" at bounding box center [774, 351] width 198 height 79
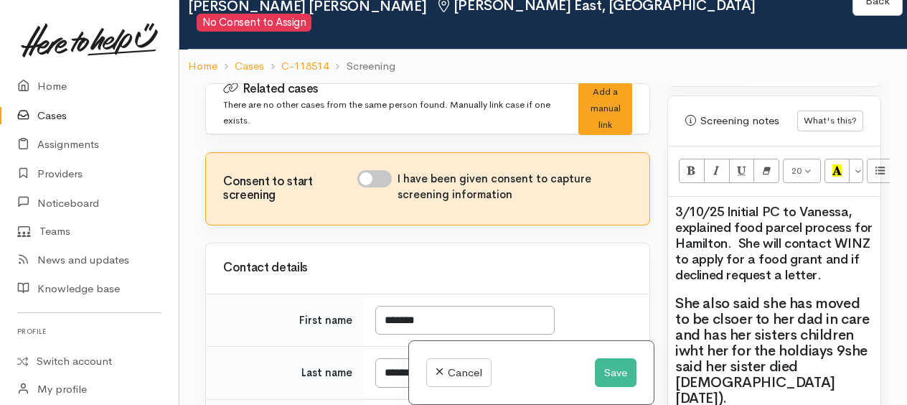
scroll to position [1005, 0]
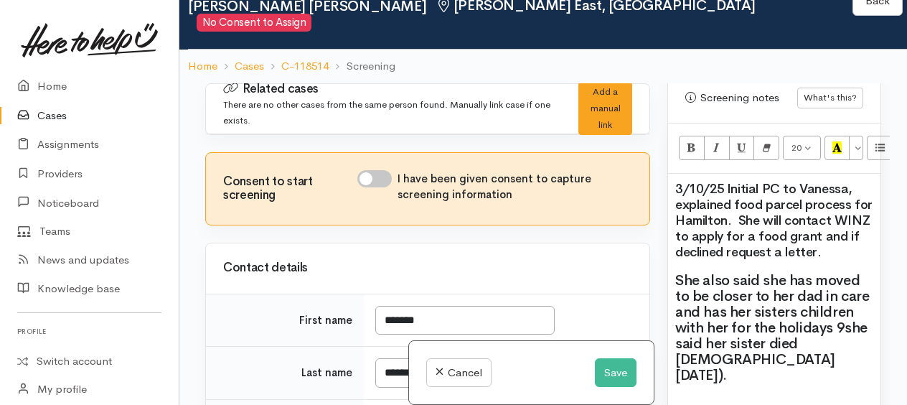
click at [840, 290] on span "She also said she has moved to be closer to her dad in care and has her sisters…" at bounding box center [772, 327] width 195 height 113
click at [764, 329] on h2 "She also said she has moved to be closer to her dad in care and has her sisters…" at bounding box center [774, 328] width 198 height 111
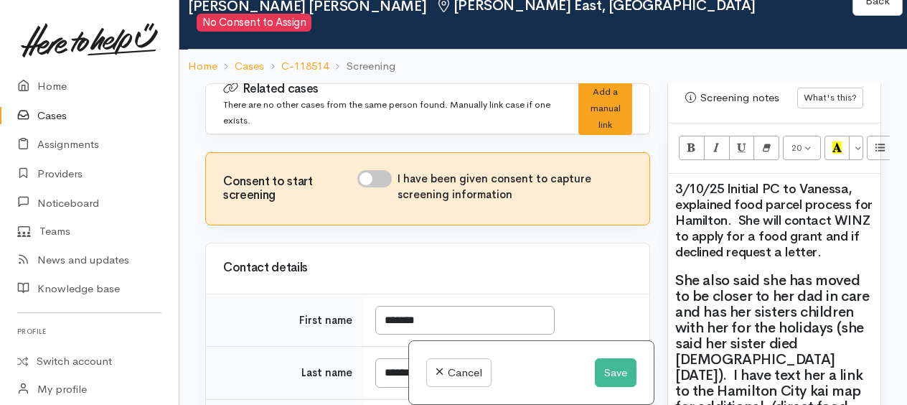
click at [808, 366] on h2 "She also said she has moved to be closer to her dad in care and has her sisters…" at bounding box center [774, 352] width 198 height 158
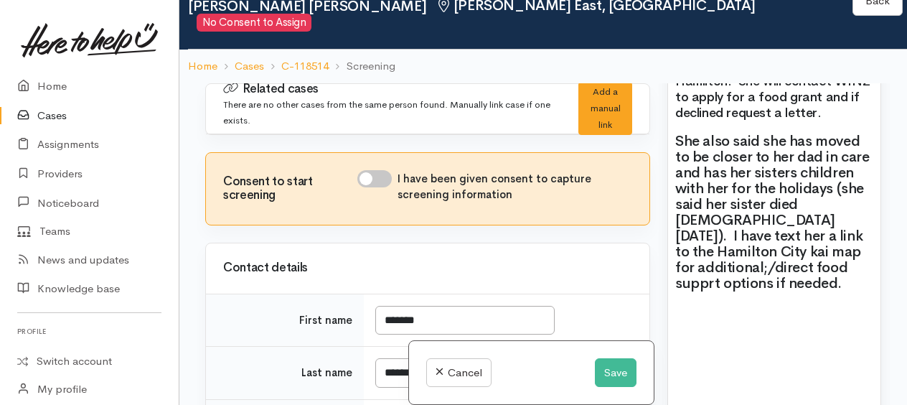
scroll to position [1149, 0]
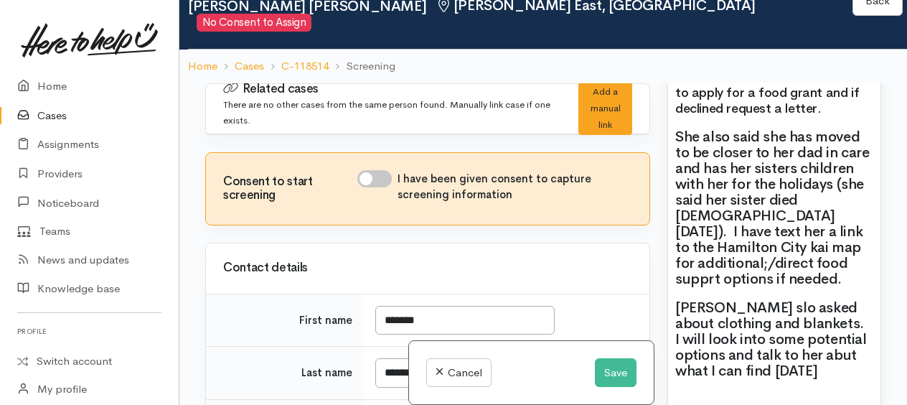
drag, startPoint x: 734, startPoint y: 257, endPoint x: 703, endPoint y: 306, distance: 57.8
click at [698, 307] on h2 "Vanessa slo asked about clothing and blankets. I will look into some potential …" at bounding box center [774, 339] width 198 height 79
click at [752, 300] on h2 "Vanessa slo asked about clothing and blankets. I will look into some potential …" at bounding box center [774, 339] width 198 height 79
click at [728, 301] on h2 "Vanessa also asked about clothing and blankets. I will look into some potential…" at bounding box center [774, 339] width 198 height 79
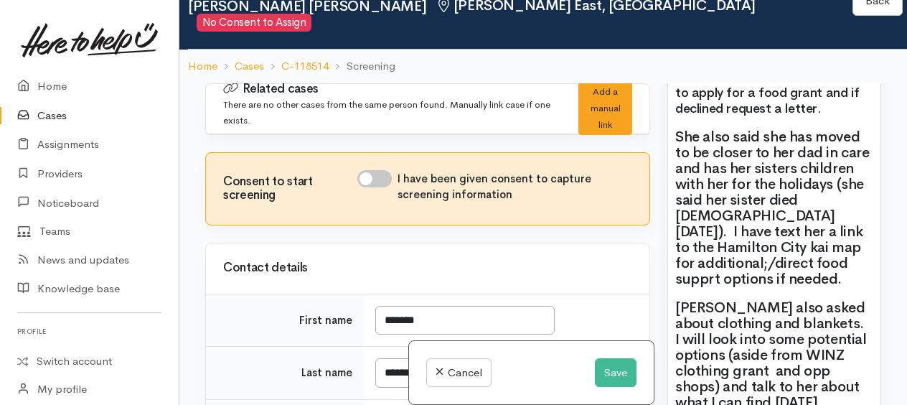
click at [859, 339] on h2 "Vanessa also asked about clothing and blankets. I will look into some potential…" at bounding box center [774, 355] width 198 height 111
click at [675, 357] on h2 "Vanessa also asked about clothing and blankets. I will look into some potential…" at bounding box center [774, 355] width 198 height 111
click at [762, 345] on h2 "Vanessa also asked about clothing and blankets. I will look into some potential…" at bounding box center [774, 355] width 198 height 111
click at [791, 352] on h2 "Vanessa also asked about clothing and blankets. I will look into some potential…" at bounding box center [774, 355] width 198 height 111
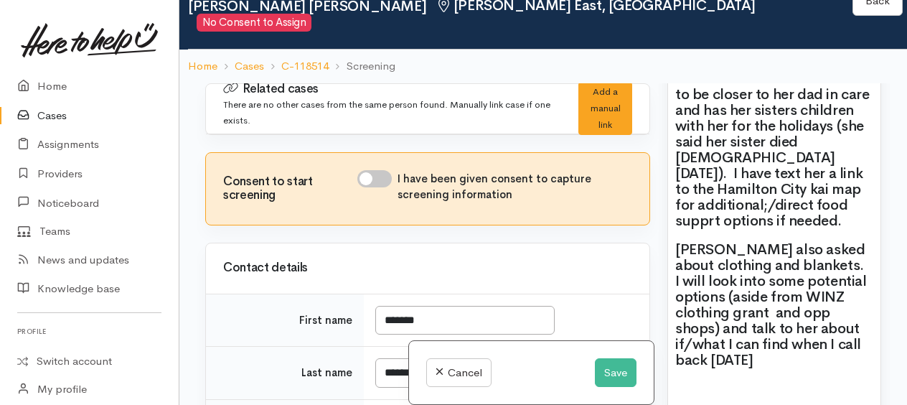
scroll to position [1220, 0]
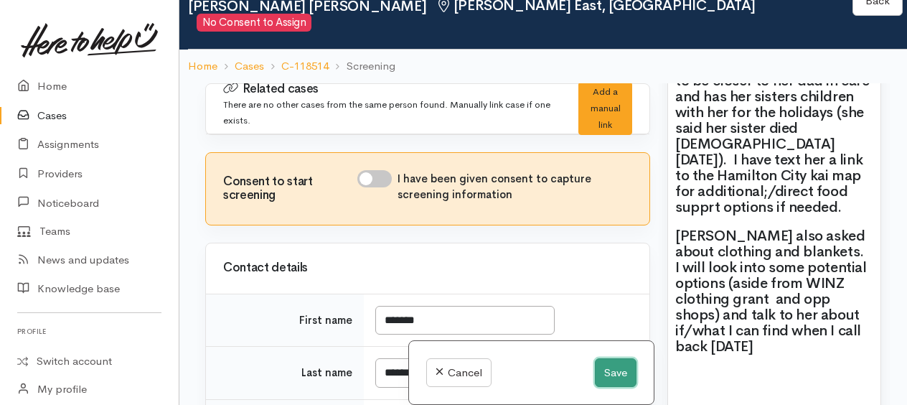
click at [602, 375] on button "Save" at bounding box center [616, 372] width 42 height 29
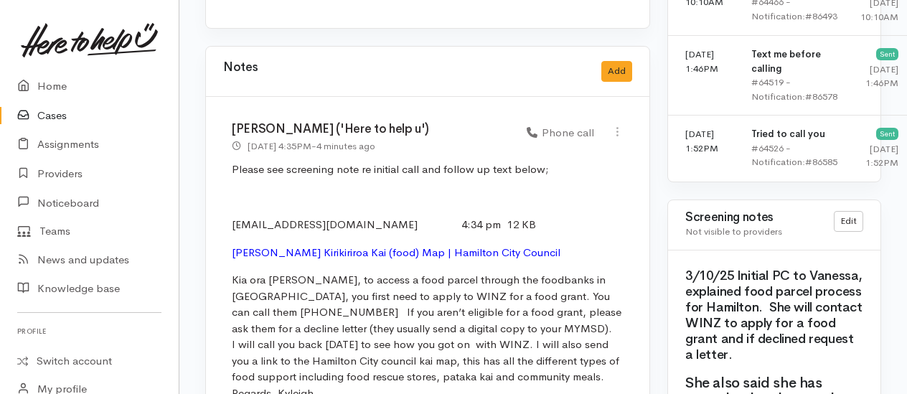
scroll to position [1292, 0]
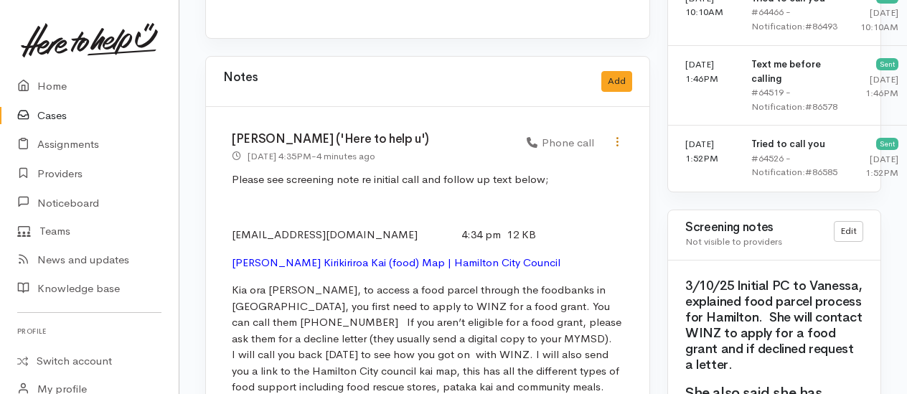
click at [619, 136] on icon at bounding box center [618, 142] width 12 height 12
click at [546, 159] on link "Edit" at bounding box center [566, 170] width 113 height 22
select select "3"
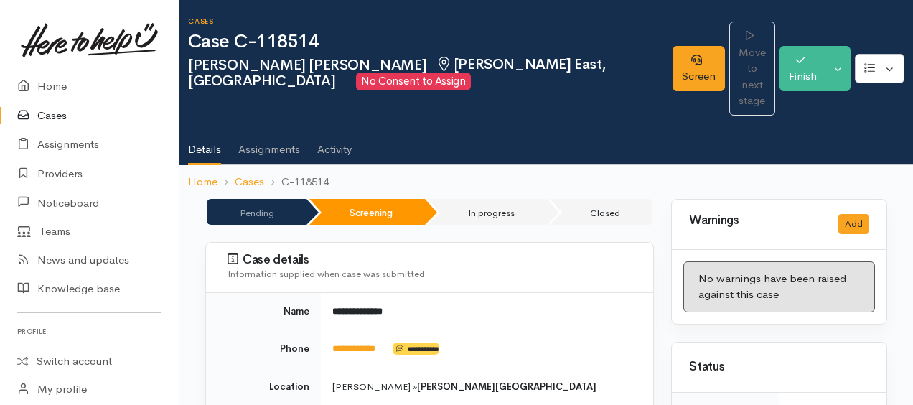
select select "3"
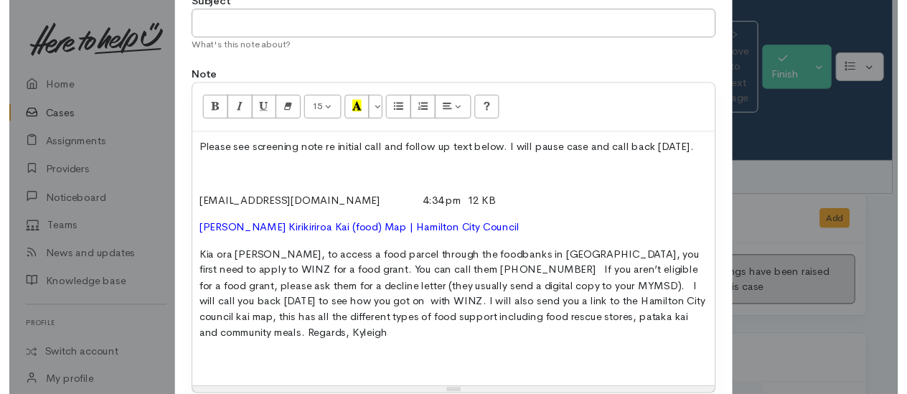
scroll to position [258, 0]
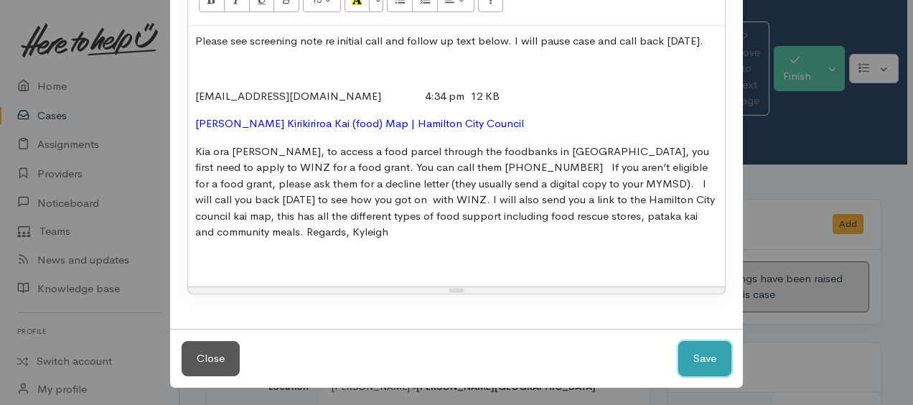
click at [686, 355] on button "Save" at bounding box center [704, 358] width 53 height 35
select select "1"
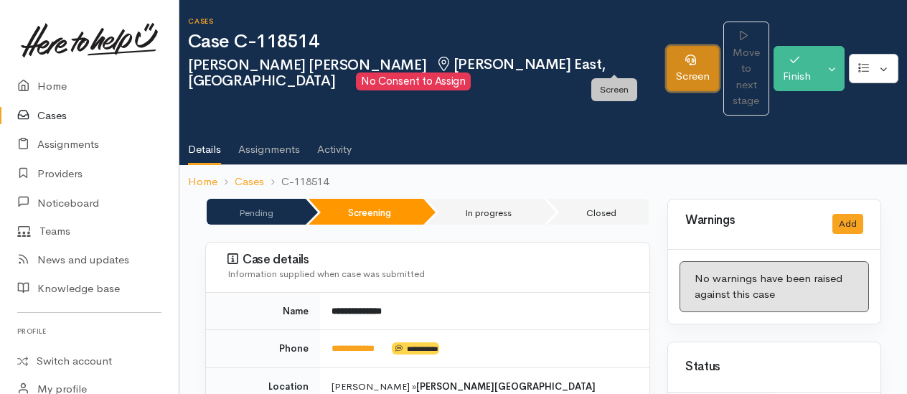
click at [667, 62] on link "Screen" at bounding box center [693, 68] width 52 height 45
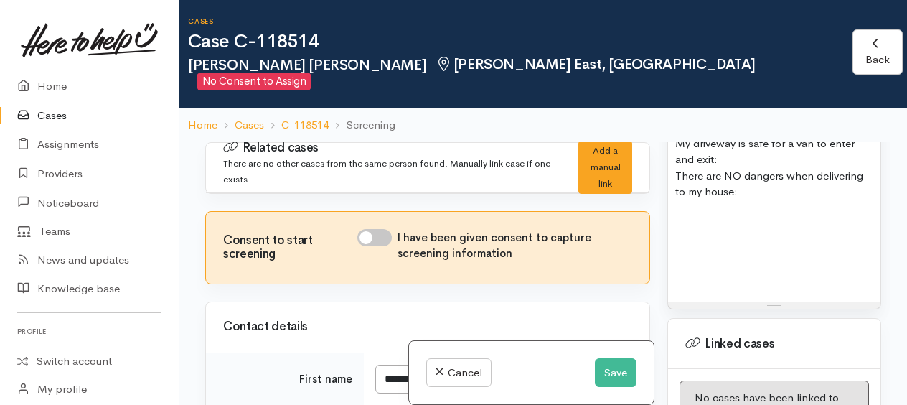
scroll to position [1938, 0]
click at [683, 211] on p at bounding box center [774, 219] width 198 height 17
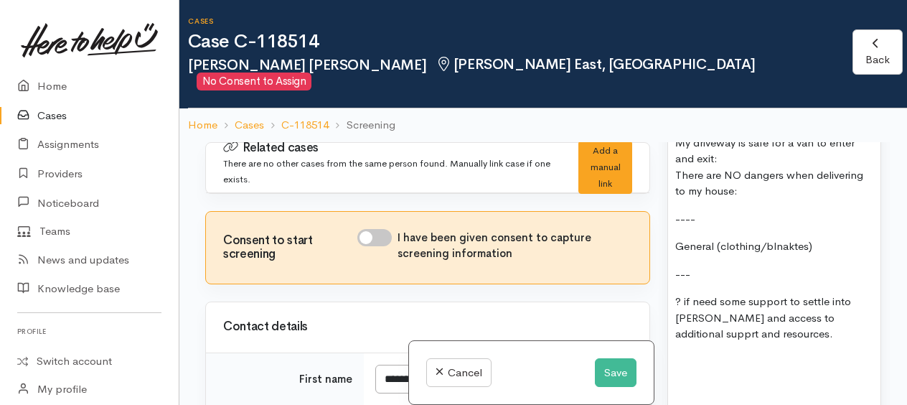
click at [805, 294] on p "? if need some support to settle into [PERSON_NAME] and access to additional su…" at bounding box center [774, 318] width 198 height 49
click at [627, 363] on button "Save" at bounding box center [616, 372] width 42 height 29
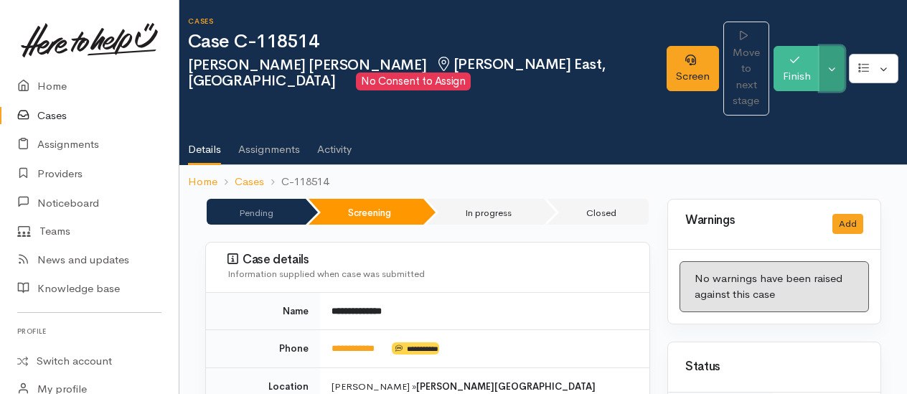
click at [838, 66] on button "Toggle Dropdown" at bounding box center [832, 68] width 25 height 45
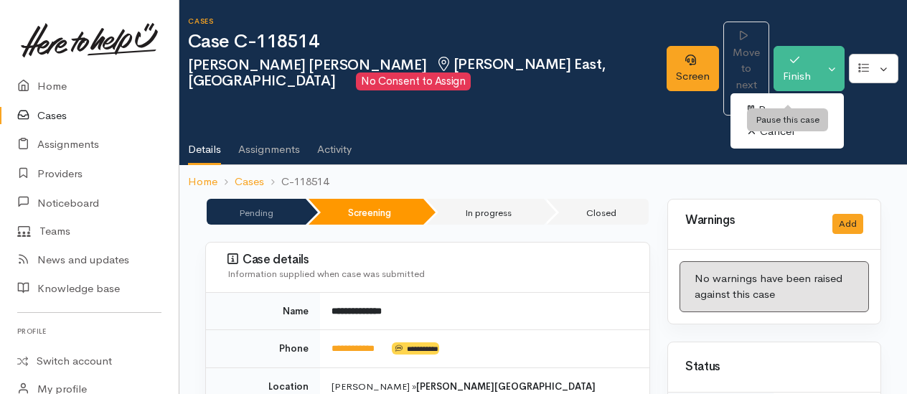
click at [772, 99] on link "Pause" at bounding box center [787, 110] width 113 height 22
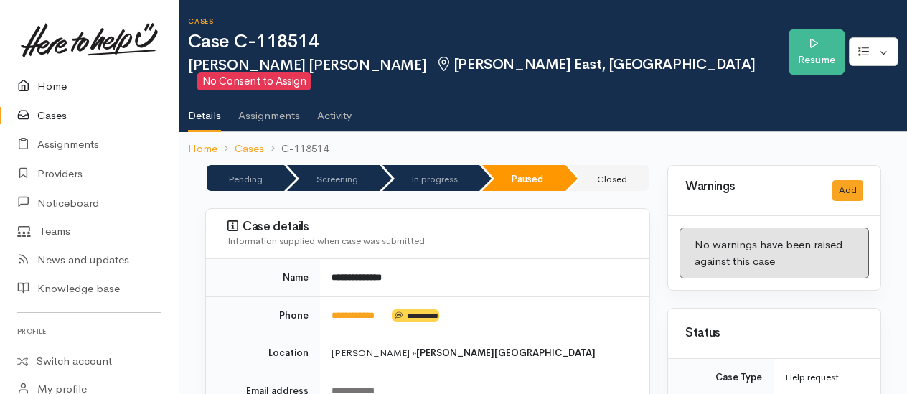
click at [48, 89] on link "Home" at bounding box center [89, 86] width 179 height 29
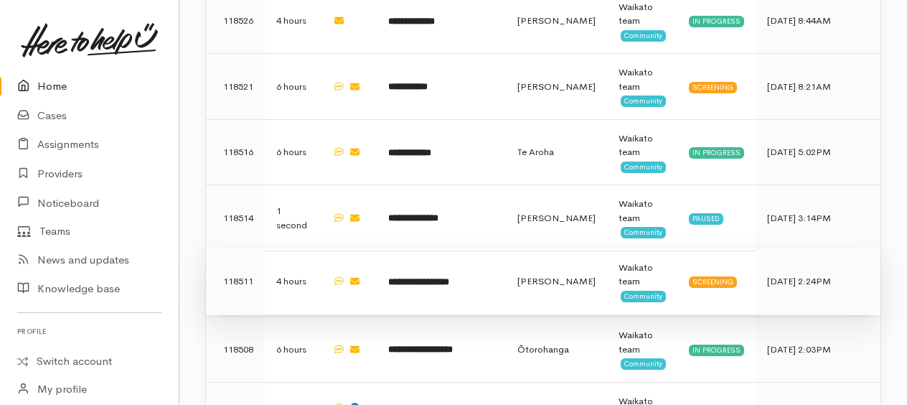
scroll to position [856, 0]
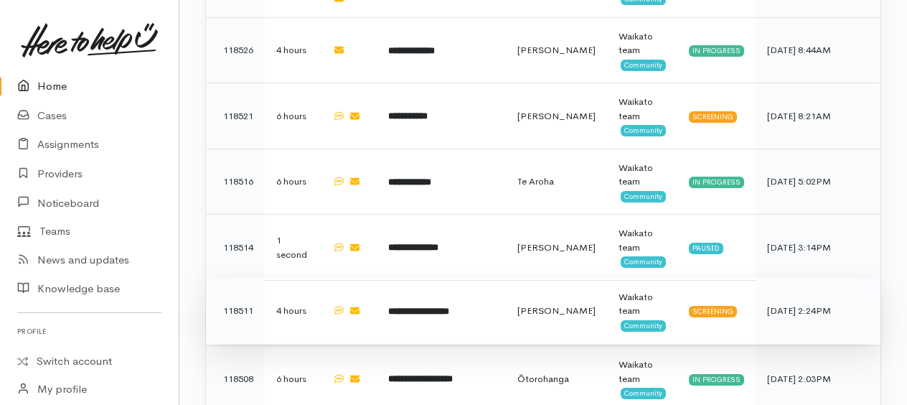
click at [431, 307] on b "**********" at bounding box center [418, 311] width 61 height 9
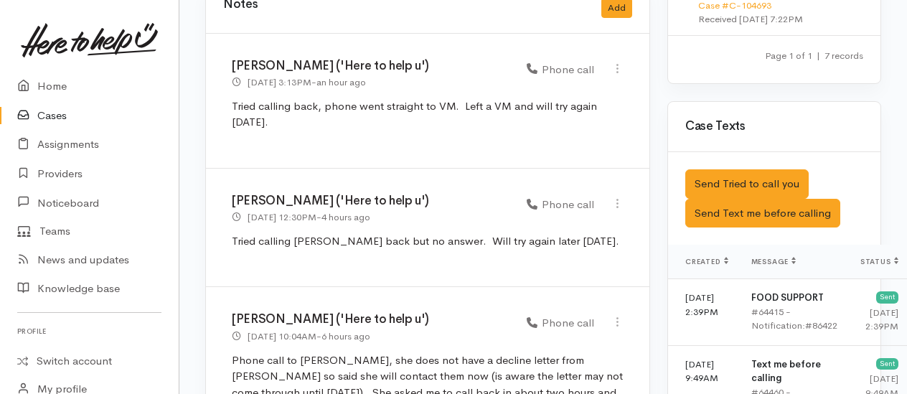
scroll to position [1292, 0]
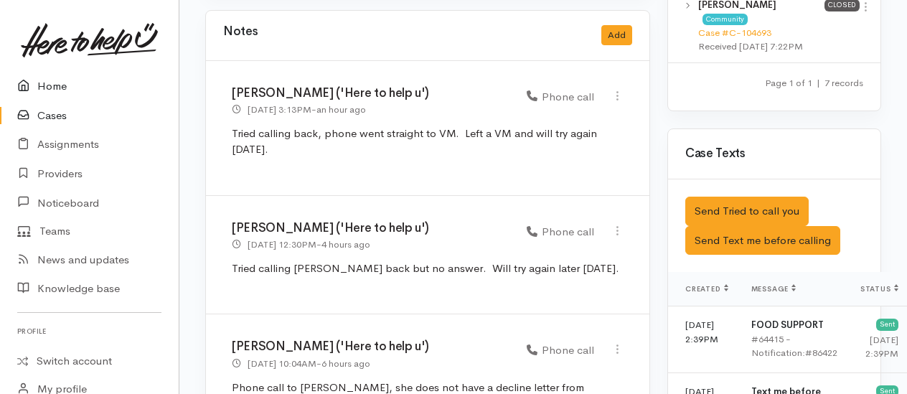
click at [50, 85] on link "Home" at bounding box center [89, 86] width 179 height 29
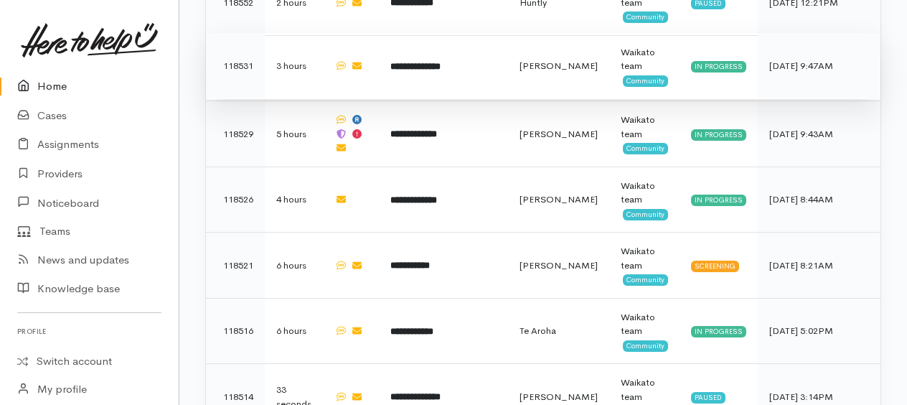
scroll to position [718, 0]
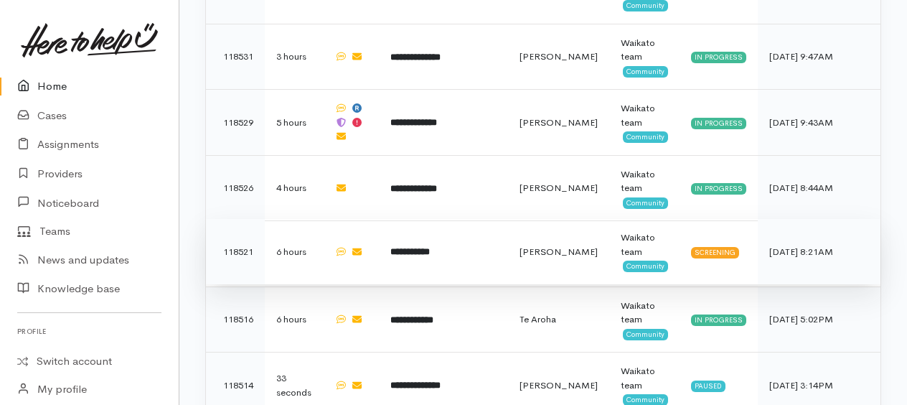
click at [430, 247] on b "**********" at bounding box center [409, 251] width 39 height 9
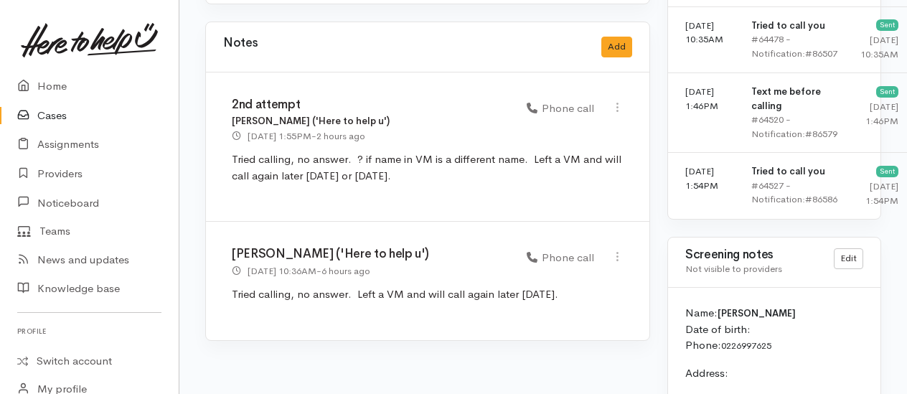
scroll to position [1292, 0]
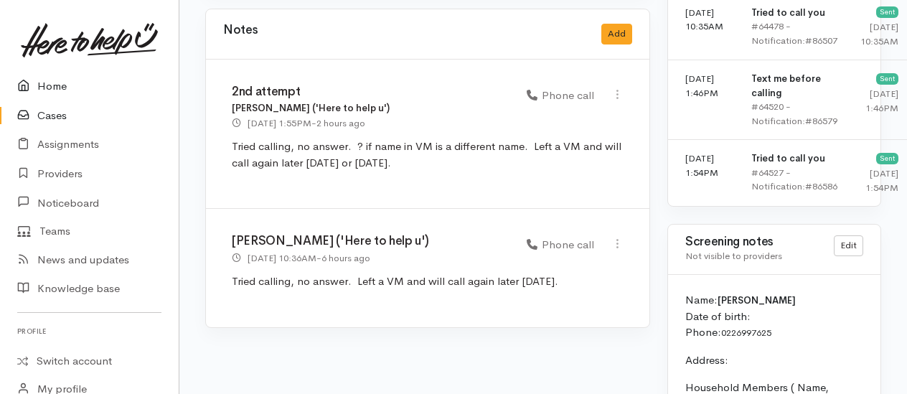
click at [54, 88] on link "Home" at bounding box center [89, 86] width 179 height 29
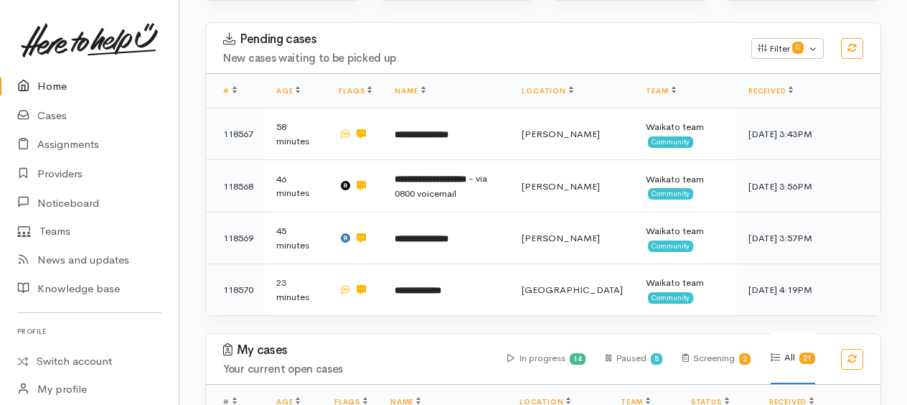
scroll to position [359, 0]
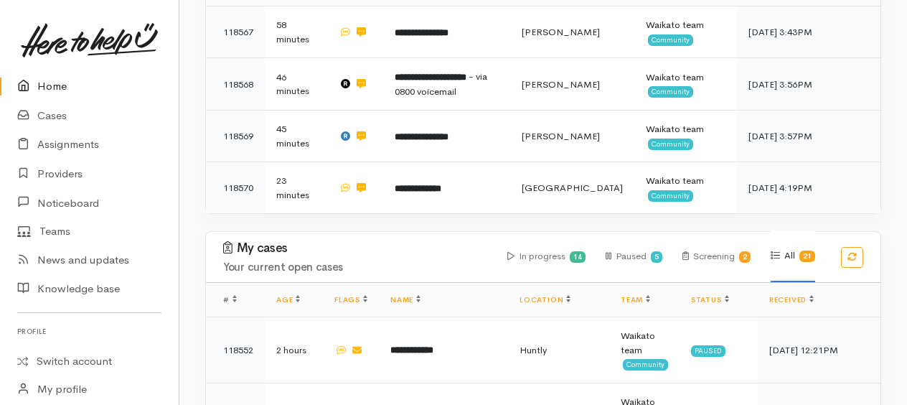
click at [50, 85] on link "Home" at bounding box center [89, 86] width 179 height 29
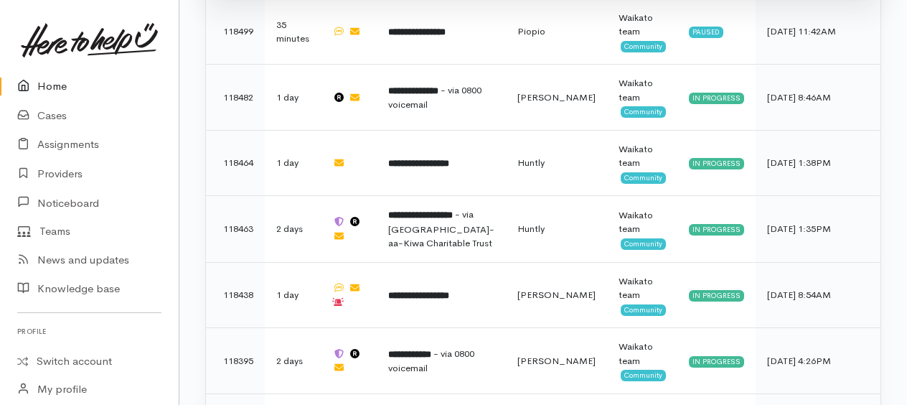
scroll to position [1430, 0]
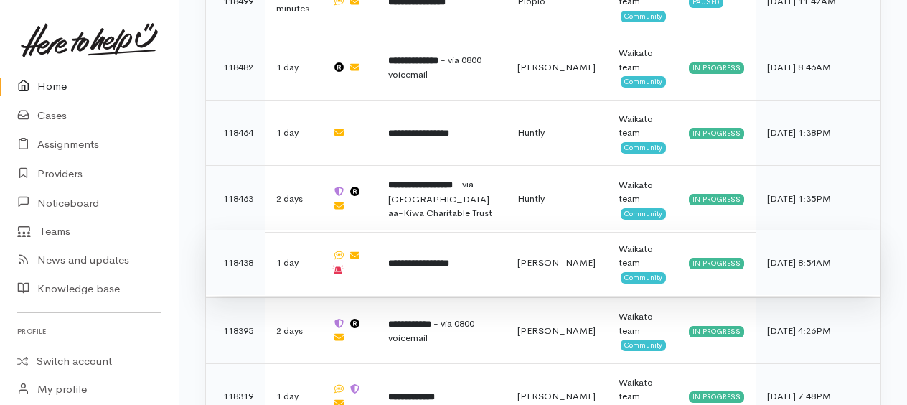
click at [448, 258] on b "**********" at bounding box center [418, 262] width 61 height 9
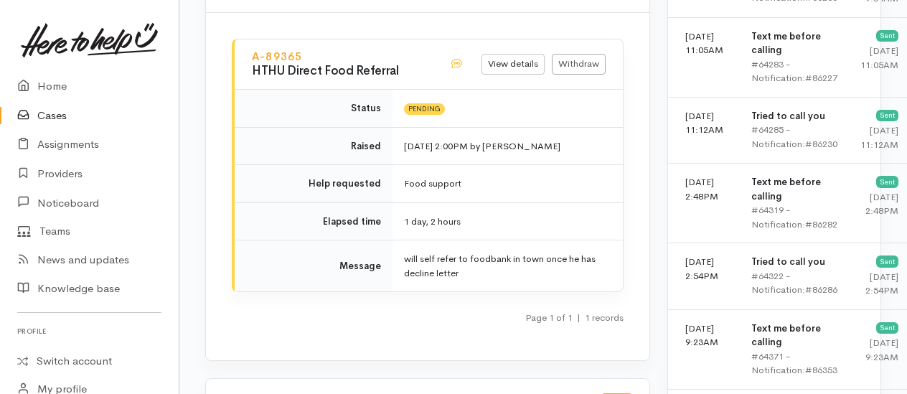
scroll to position [1057, 0]
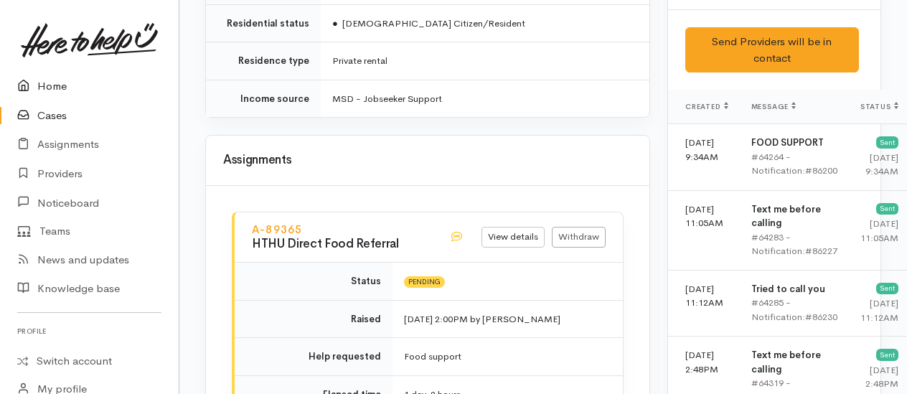
click at [43, 81] on link "Home" at bounding box center [89, 86] width 179 height 29
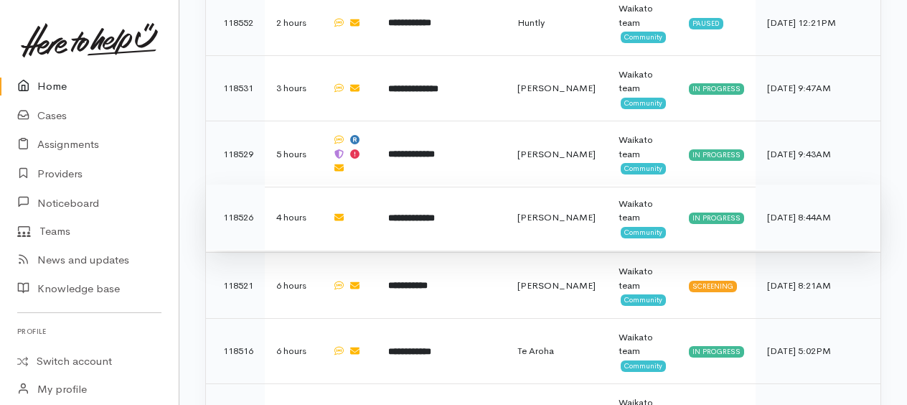
scroll to position [718, 0]
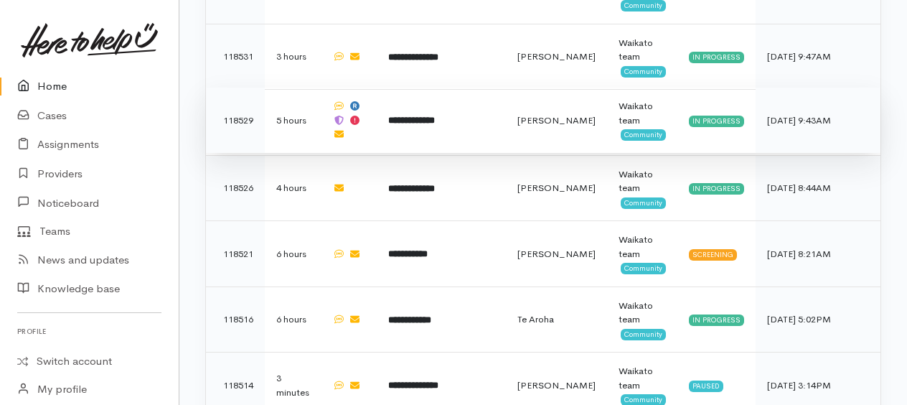
click at [429, 116] on b "**********" at bounding box center [411, 120] width 47 height 9
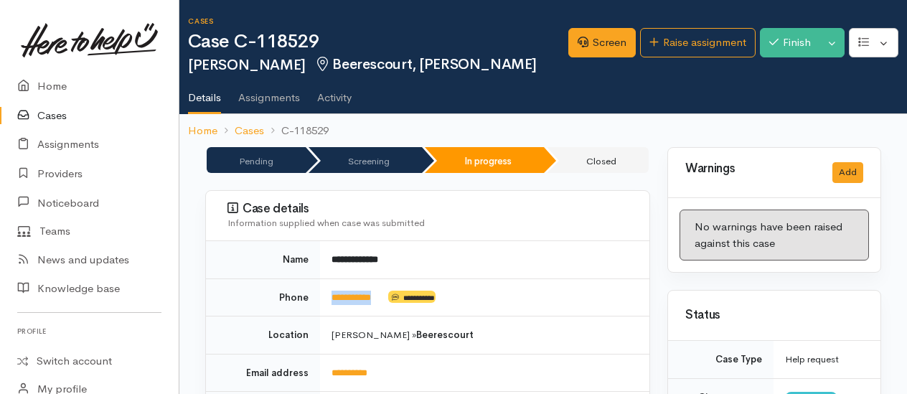
drag, startPoint x: 387, startPoint y: 289, endPoint x: 329, endPoint y: 293, distance: 57.6
click at [329, 293] on td "**********" at bounding box center [484, 298] width 329 height 38
drag, startPoint x: 329, startPoint y: 293, endPoint x: 341, endPoint y: 291, distance: 11.6
copy td "**********"
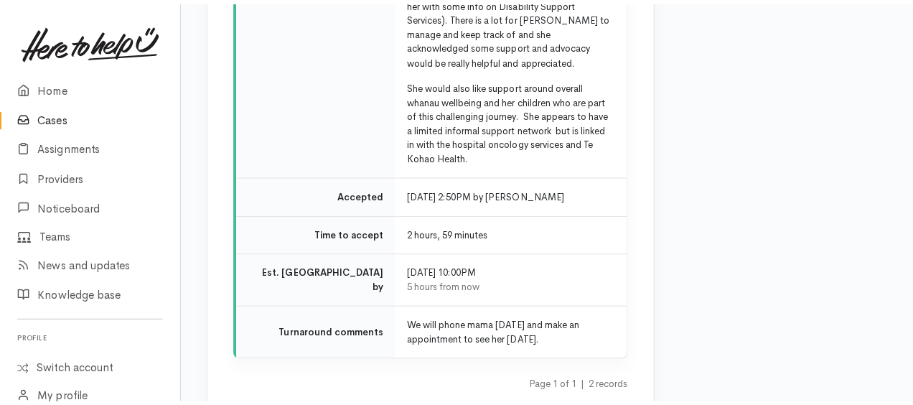
scroll to position [3636, 0]
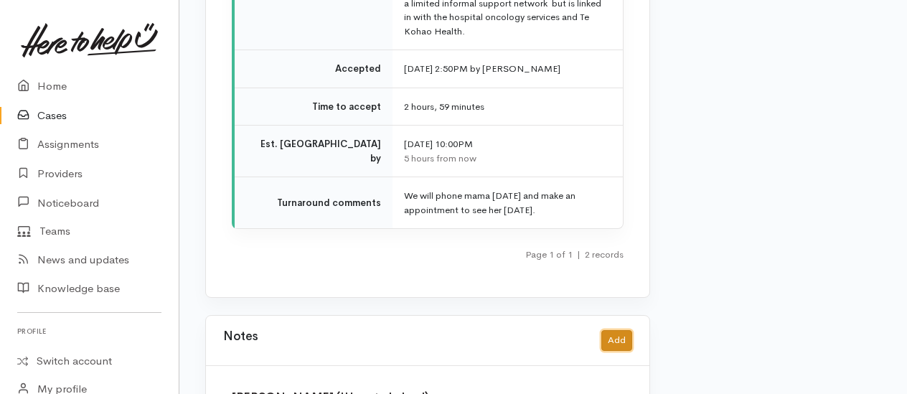
click at [619, 330] on button "Add" at bounding box center [617, 340] width 31 height 21
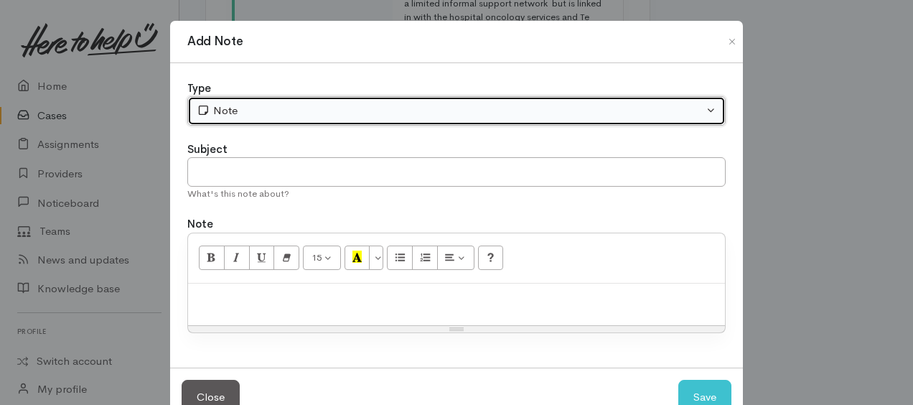
click at [307, 114] on div "Note" at bounding box center [450, 111] width 507 height 17
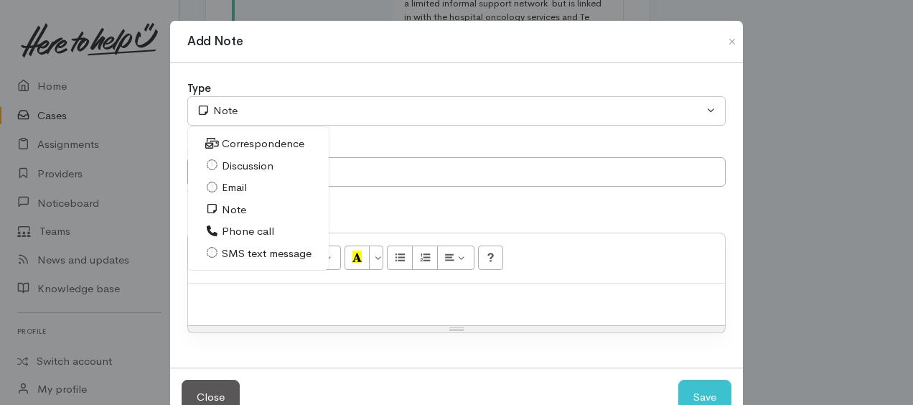
click at [237, 139] on span "Correspondence" at bounding box center [263, 144] width 83 height 17
select select "6"
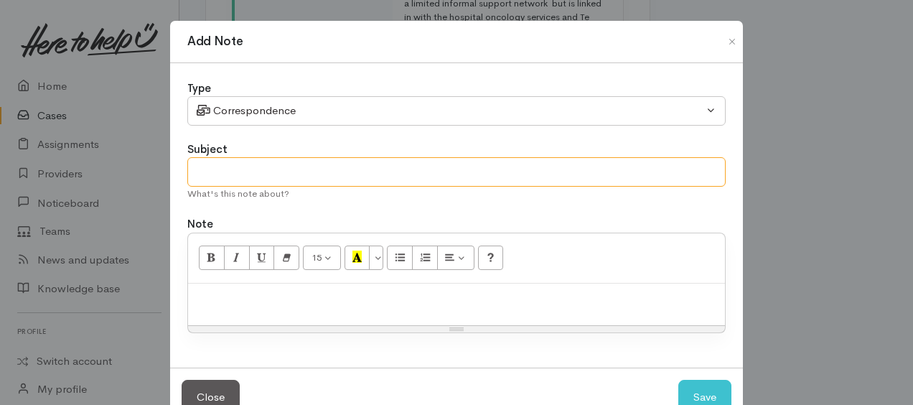
click at [250, 170] on input "text" at bounding box center [456, 171] width 538 height 29
type input "further contact from Dianne re kai parcel"
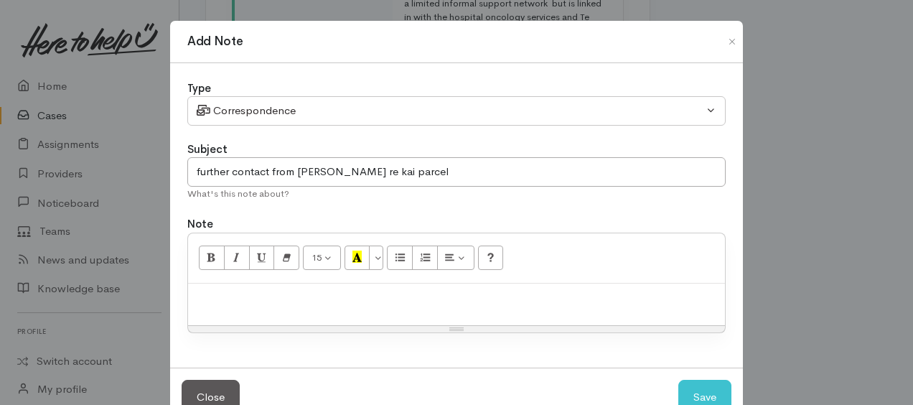
paste div
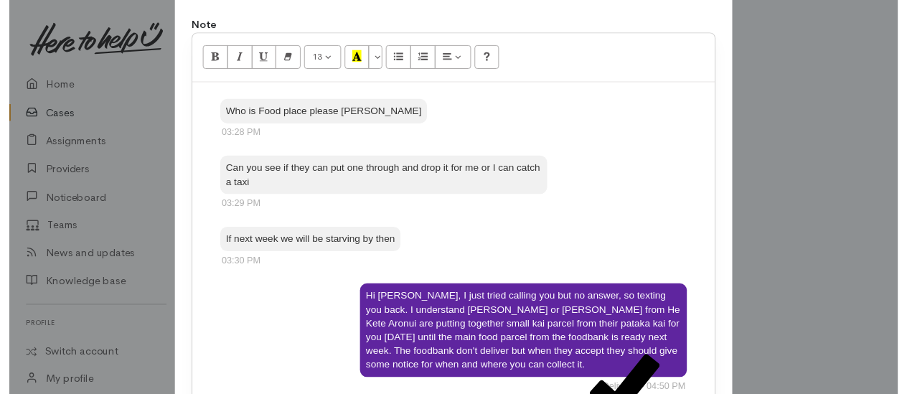
scroll to position [345, 0]
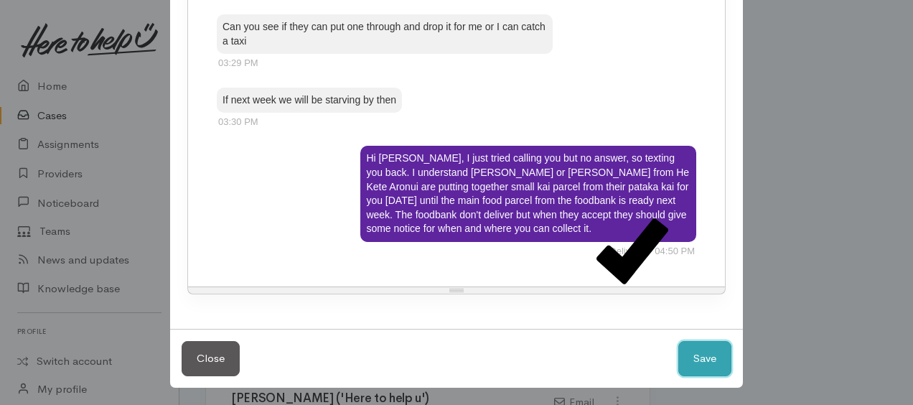
click at [696, 353] on button "Save" at bounding box center [704, 358] width 53 height 35
select select "1"
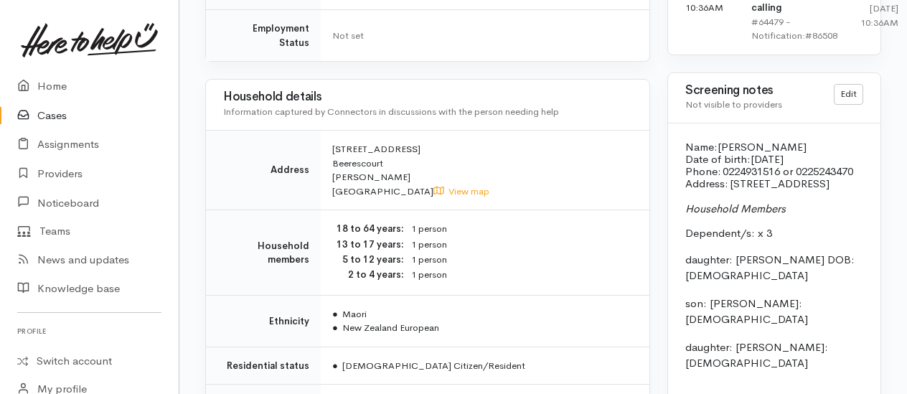
scroll to position [1196, 0]
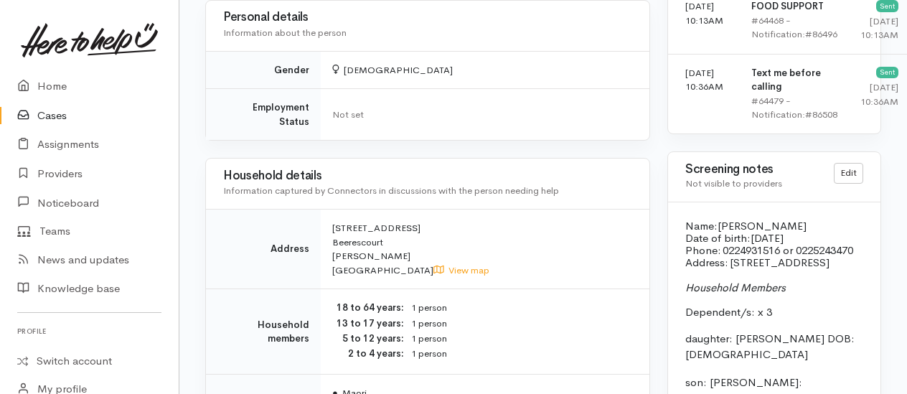
click at [52, 115] on link "Cases" at bounding box center [89, 115] width 179 height 29
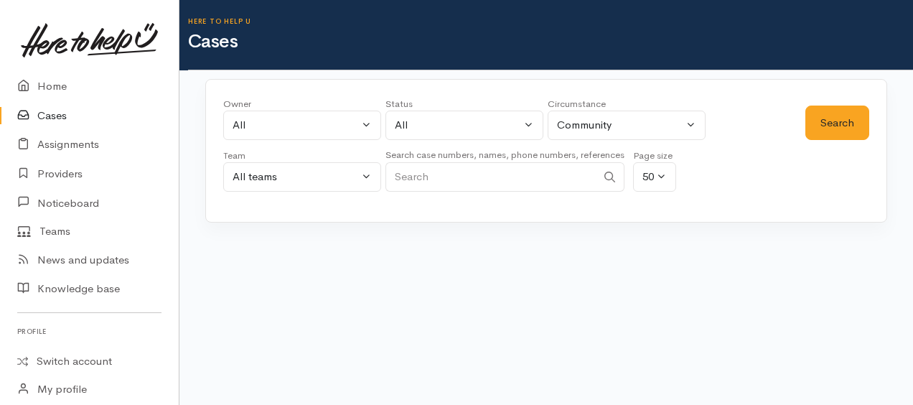
paste input "[PHONE_NUMBER]"
type input "[PHONE_NUMBER]"
click at [825, 119] on button "Search" at bounding box center [837, 123] width 64 height 35
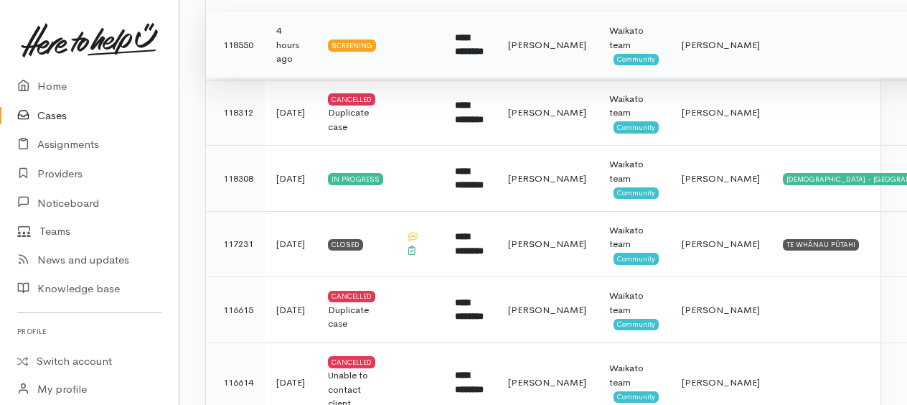
scroll to position [431, 0]
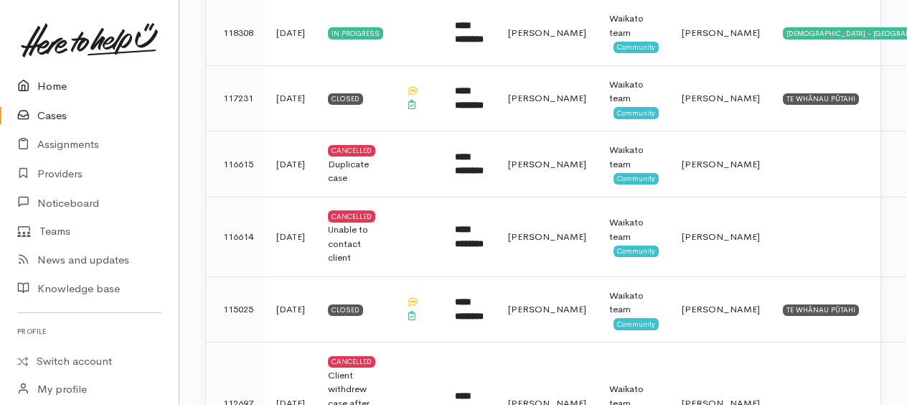
click at [42, 82] on link "Home" at bounding box center [89, 86] width 179 height 29
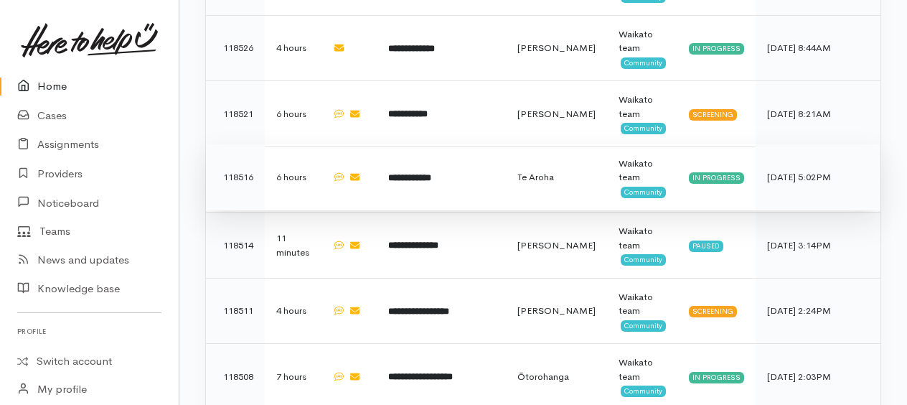
scroll to position [856, 0]
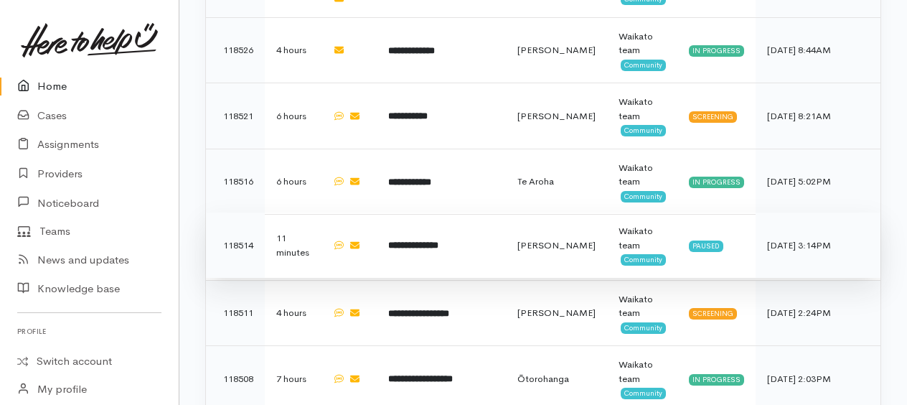
click at [439, 240] on b "**********" at bounding box center [413, 244] width 50 height 9
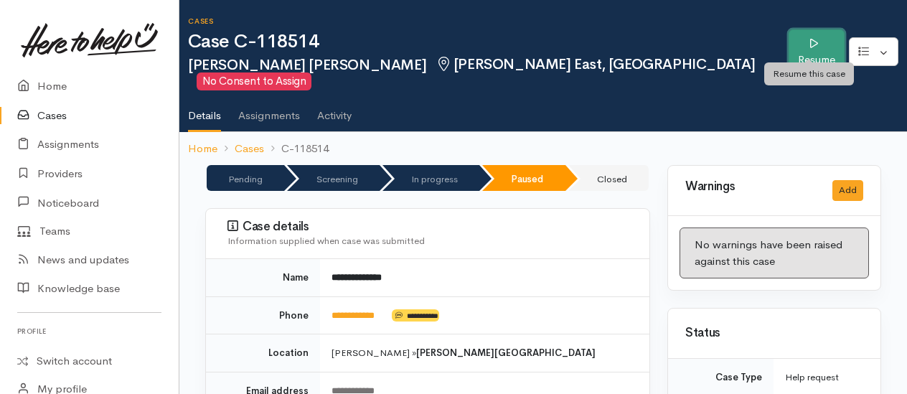
click at [810, 41] on link "Resume" at bounding box center [817, 51] width 56 height 45
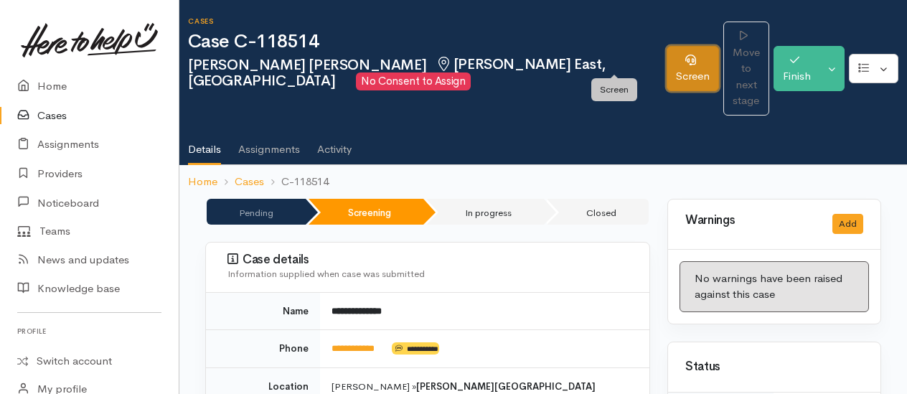
click at [667, 52] on link "Screen" at bounding box center [693, 68] width 52 height 45
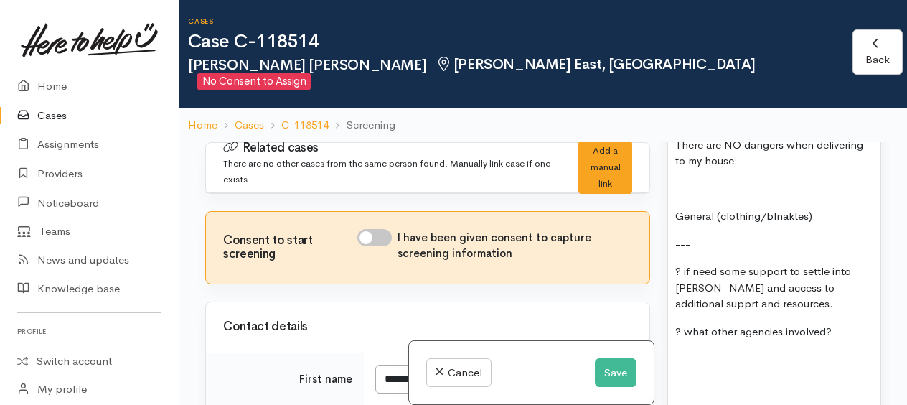
scroll to position [1866, 0]
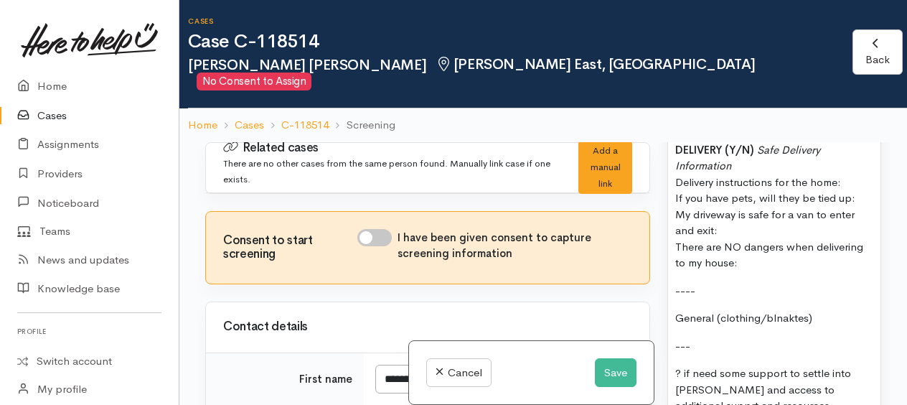
click at [828, 310] on p "General (clothing/blnaktes)" at bounding box center [774, 318] width 198 height 17
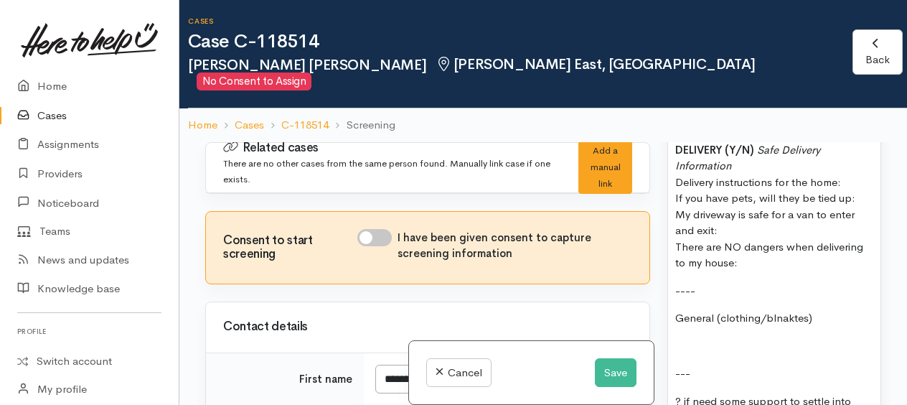
paste div
click at [860, 338] on p "About Us – Clothe Our Kids Waikato" at bounding box center [774, 346] width 198 height 17
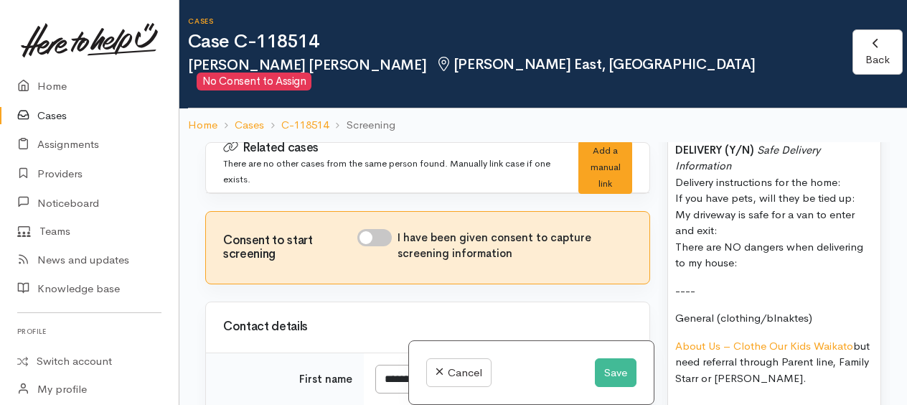
click at [708, 339] on span "About Us – Clothe Our Kids Waikato but need referral through Parent line, Famil…" at bounding box center [772, 362] width 195 height 46
click at [849, 338] on p "About Us – Clothe Our Kids Waikato but need referral through Parentline, Family…" at bounding box center [774, 362] width 198 height 49
click at [838, 339] on span "About Us – Clothe Our Kids Waikato but need referral through Parentline, Family…" at bounding box center [773, 362] width 197 height 46
click at [611, 378] on button "Save" at bounding box center [616, 372] width 42 height 29
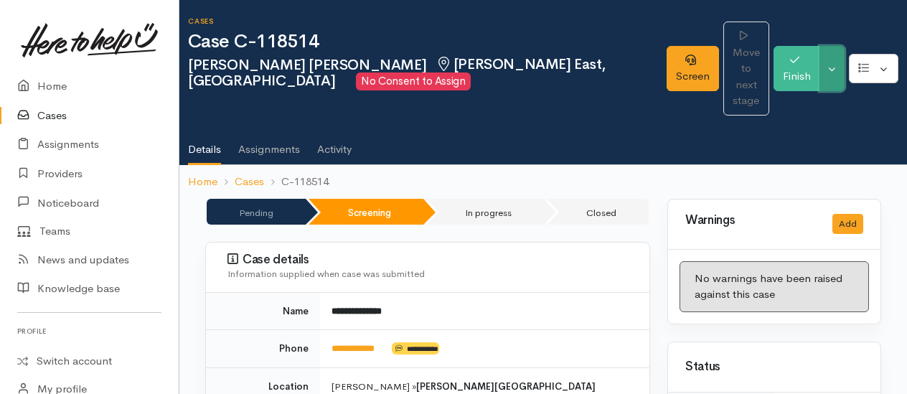
click at [832, 62] on button "Toggle Dropdown" at bounding box center [832, 68] width 25 height 45
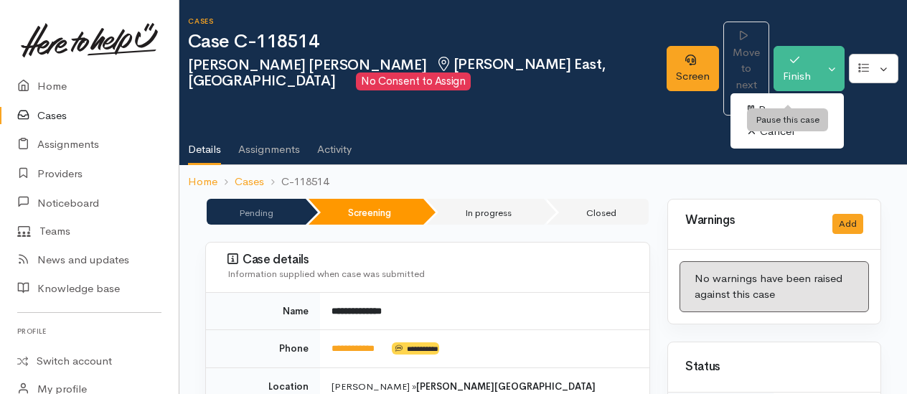
drag, startPoint x: 771, startPoint y: 90, endPoint x: 770, endPoint y: 80, distance: 10.1
click at [771, 99] on link "Pause" at bounding box center [787, 110] width 113 height 22
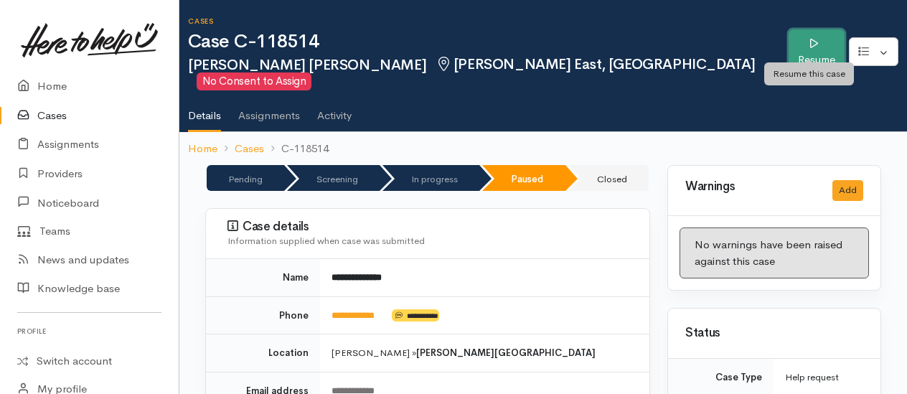
click at [802, 50] on link "Resume" at bounding box center [817, 51] width 56 height 45
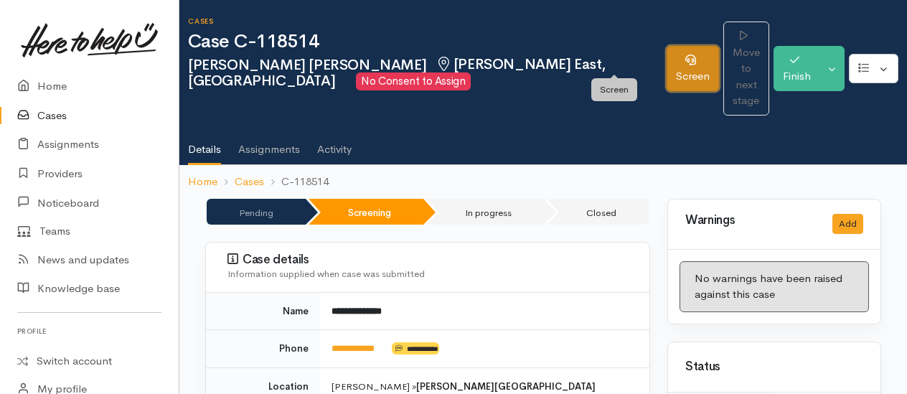
click at [667, 60] on link "Screen" at bounding box center [693, 68] width 52 height 45
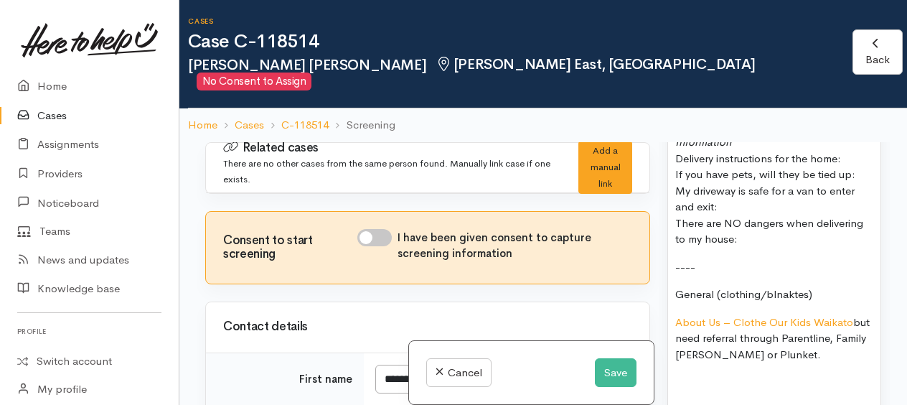
scroll to position [1941, 0]
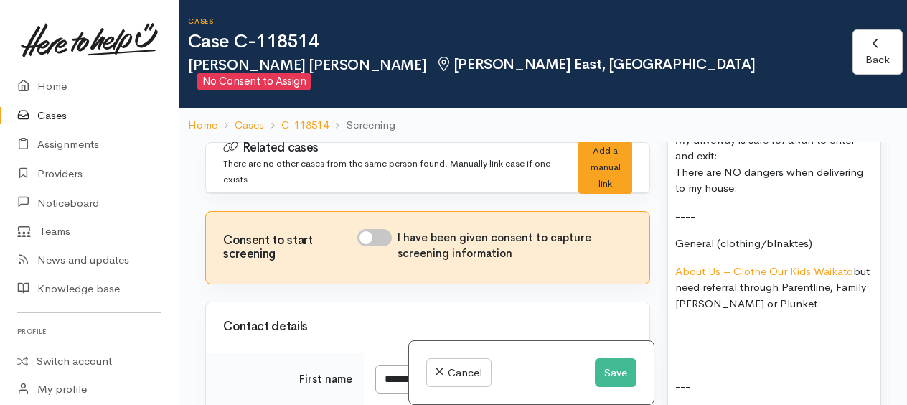
paste div
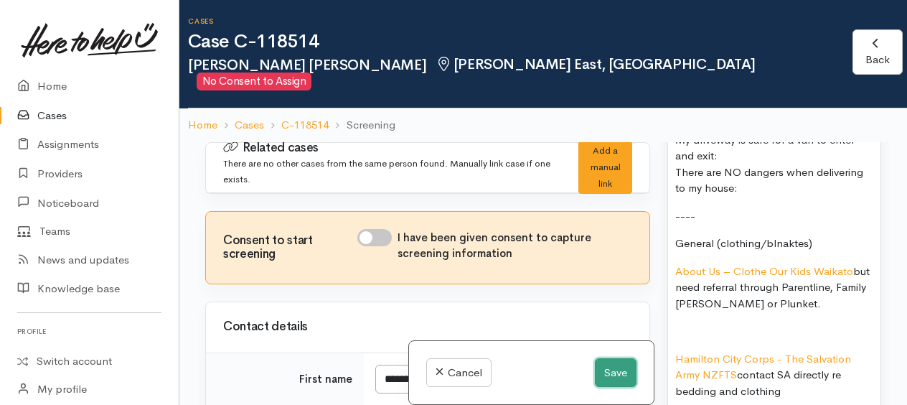
click at [614, 378] on button "Save" at bounding box center [616, 372] width 42 height 29
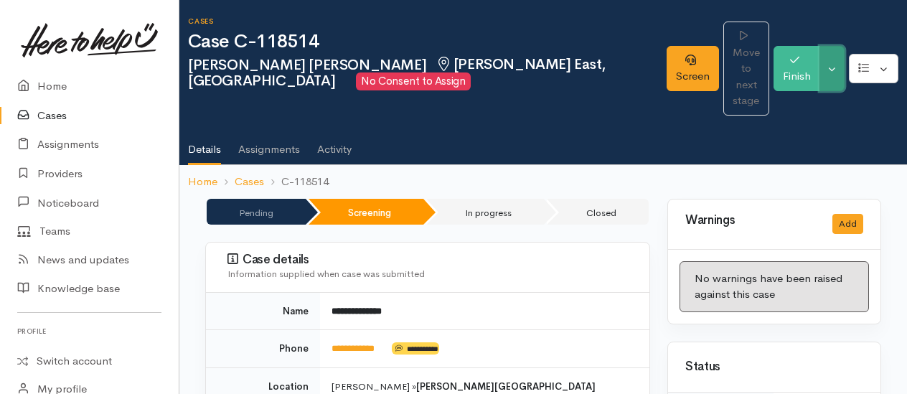
drag, startPoint x: 836, startPoint y: 65, endPoint x: 829, endPoint y: 68, distance: 8.0
click at [836, 65] on button "Toggle Dropdown" at bounding box center [832, 68] width 25 height 45
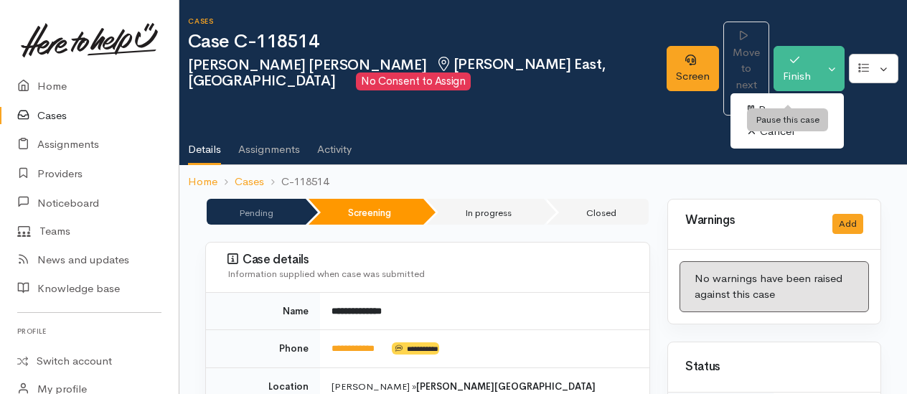
click at [790, 99] on link "Pause" at bounding box center [787, 110] width 113 height 22
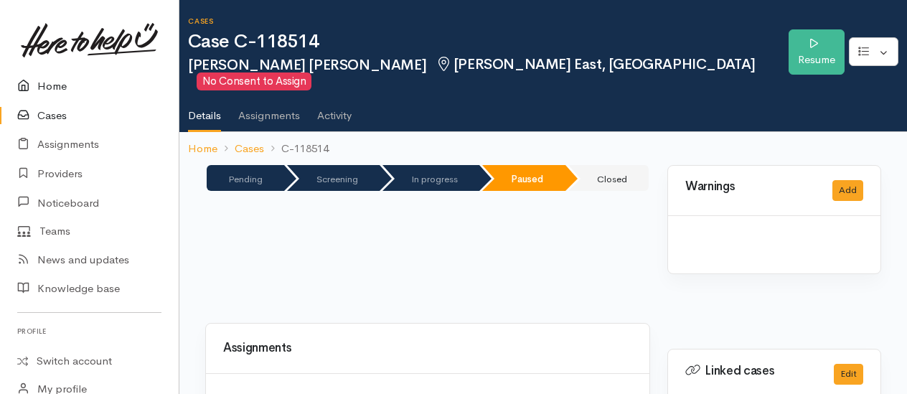
click at [51, 88] on link "Home" at bounding box center [89, 86] width 179 height 29
